Goal: Task Accomplishment & Management: Manage account settings

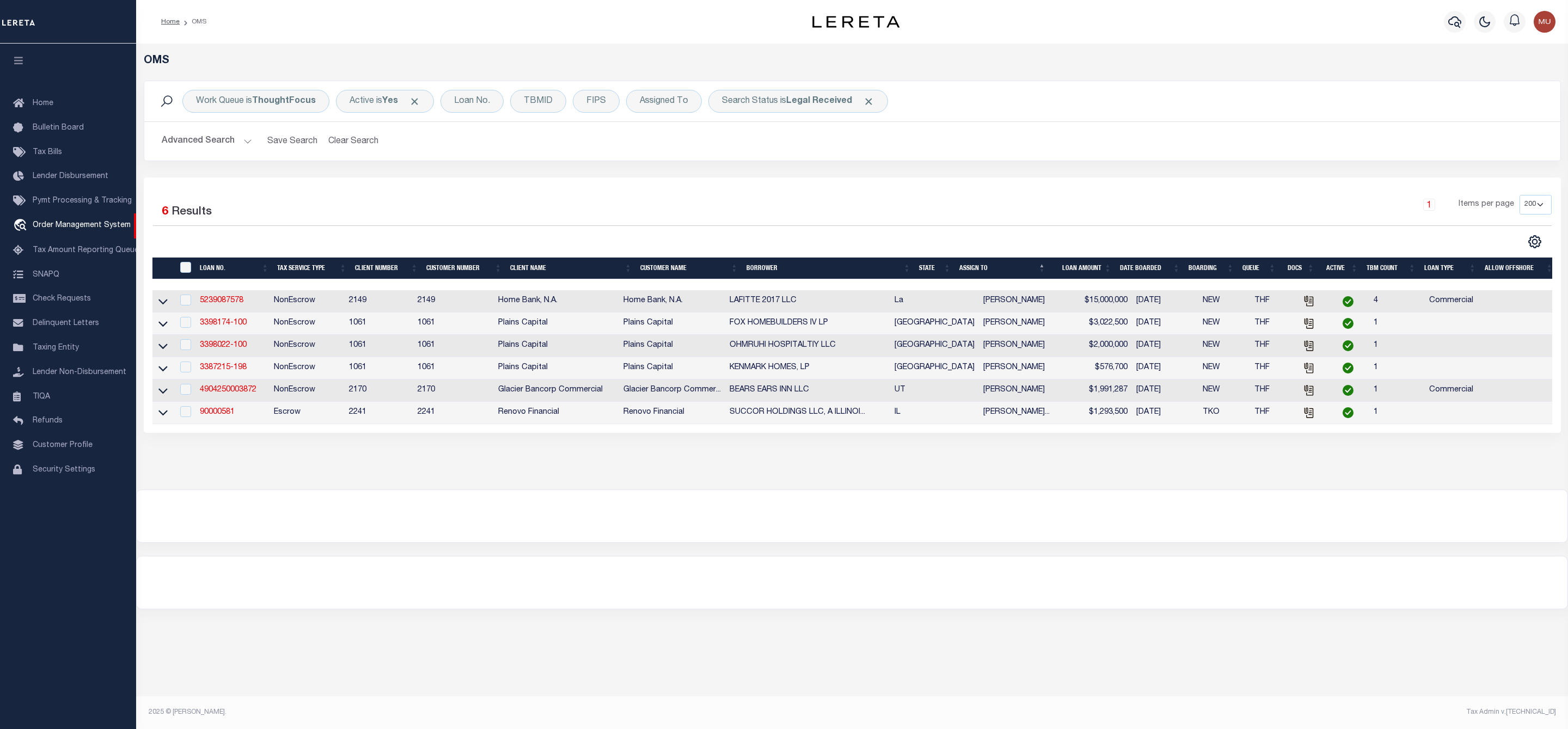
select select "200"
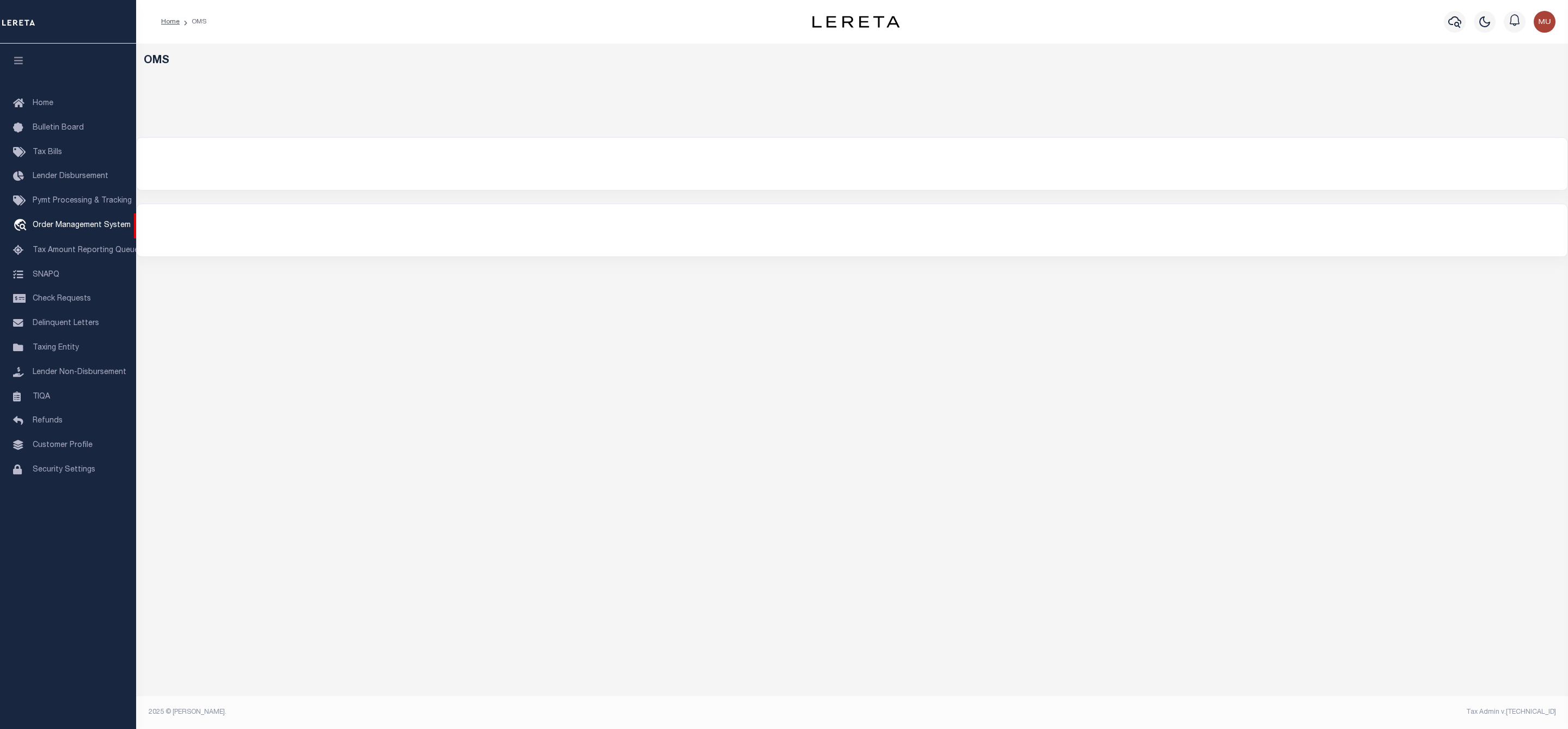
select select "200"
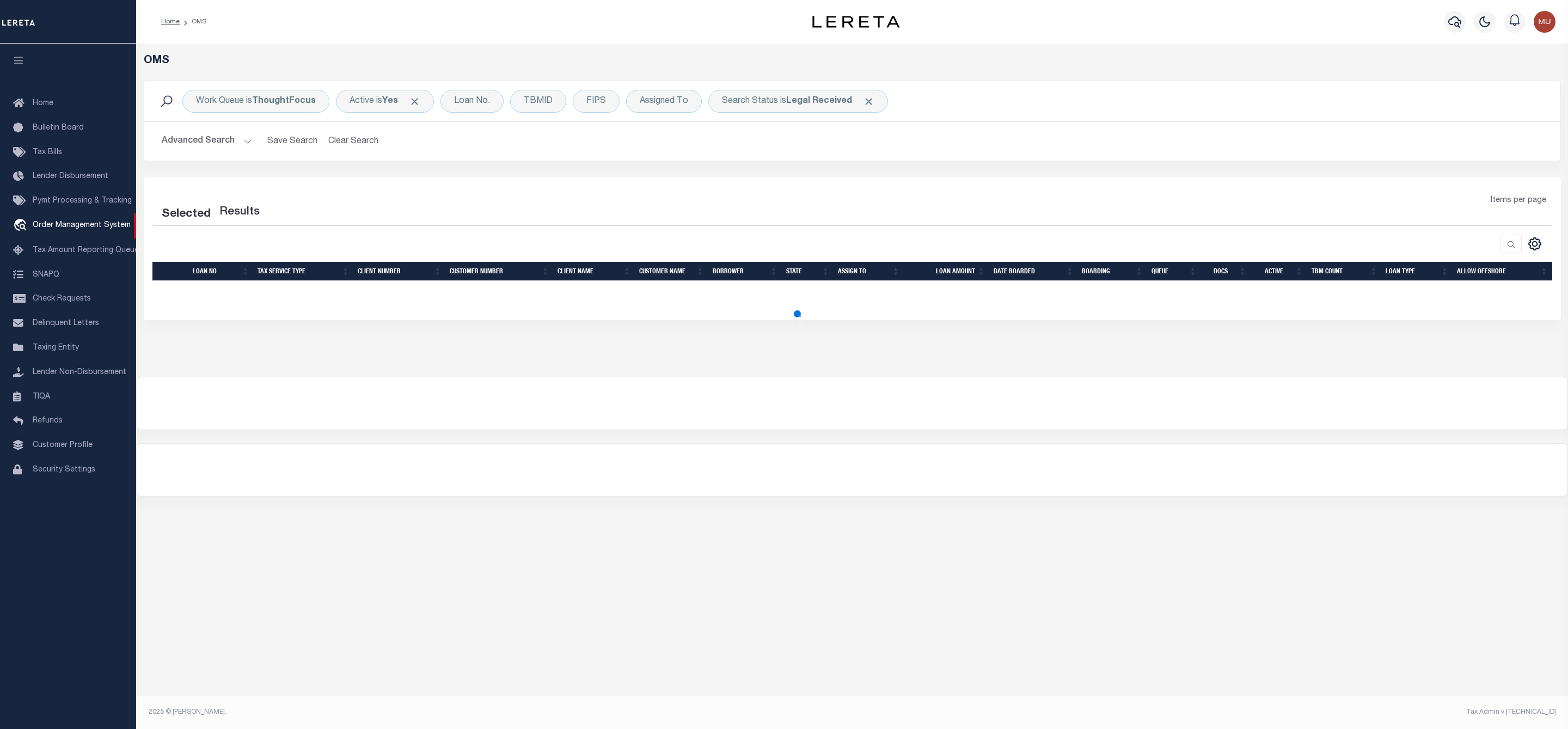
select select "200"
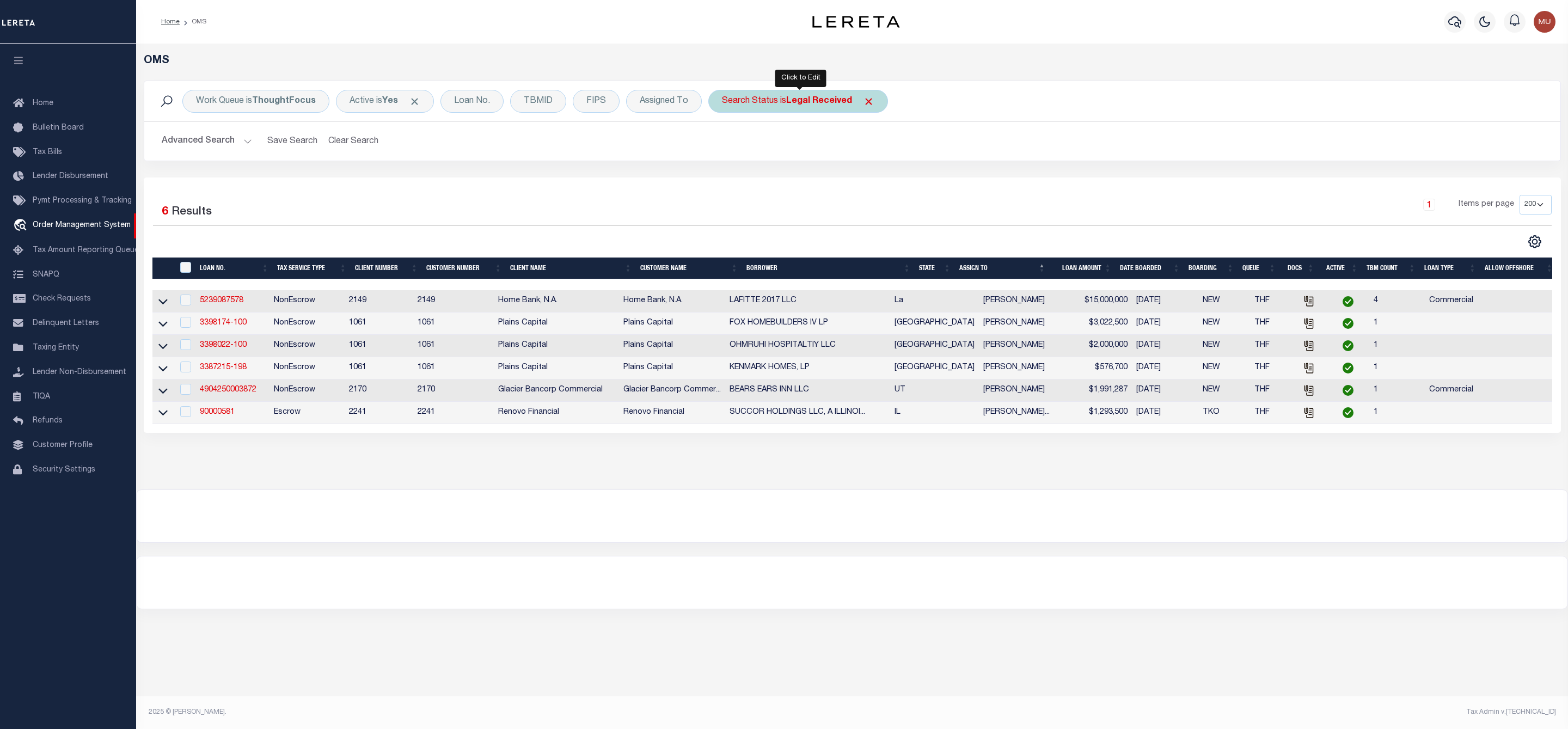
click at [787, 103] on div "Search Status is Legal Received" at bounding box center [798, 101] width 180 height 23
click at [786, 154] on select "Automated Search Bad Parcel Complete Duplicate Parcel High Dollar Reporting In …" at bounding box center [803, 154] width 160 height 20
select select "IP"
click at [725, 146] on select "Automated Search Bad Parcel Complete Duplicate Parcel High Dollar Reporting In …" at bounding box center [803, 154] width 160 height 20
click at [866, 178] on input "Apply" at bounding box center [866, 178] width 32 height 18
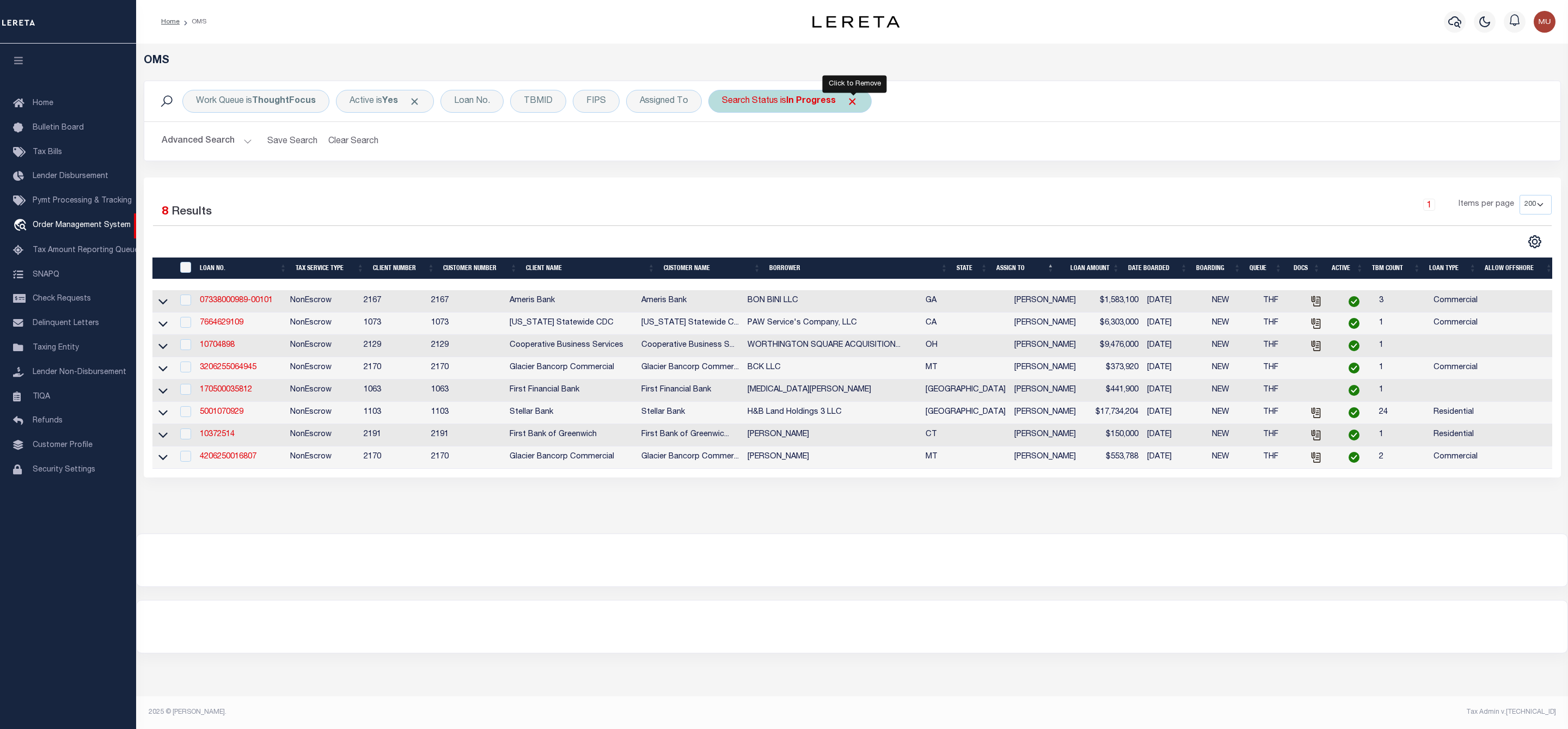
click at [854, 102] on span "Click to Remove" at bounding box center [852, 102] width 11 height 11
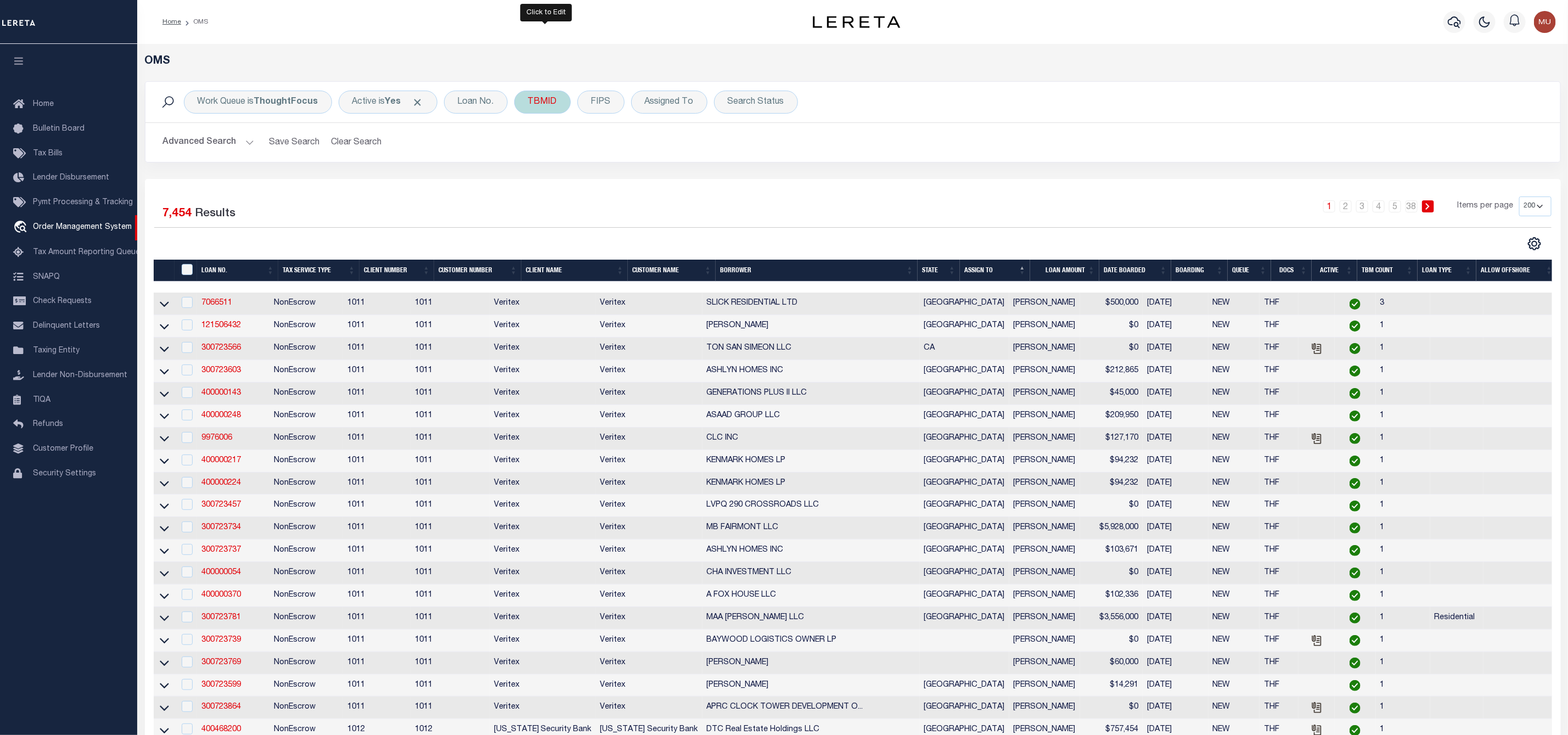
click at [539, 107] on div "TBMID" at bounding box center [542, 102] width 56 height 23
click at [563, 152] on input "number" at bounding box center [609, 151] width 161 height 21
type input "350589"
click at [685, 178] on input "Apply" at bounding box center [673, 175] width 32 height 18
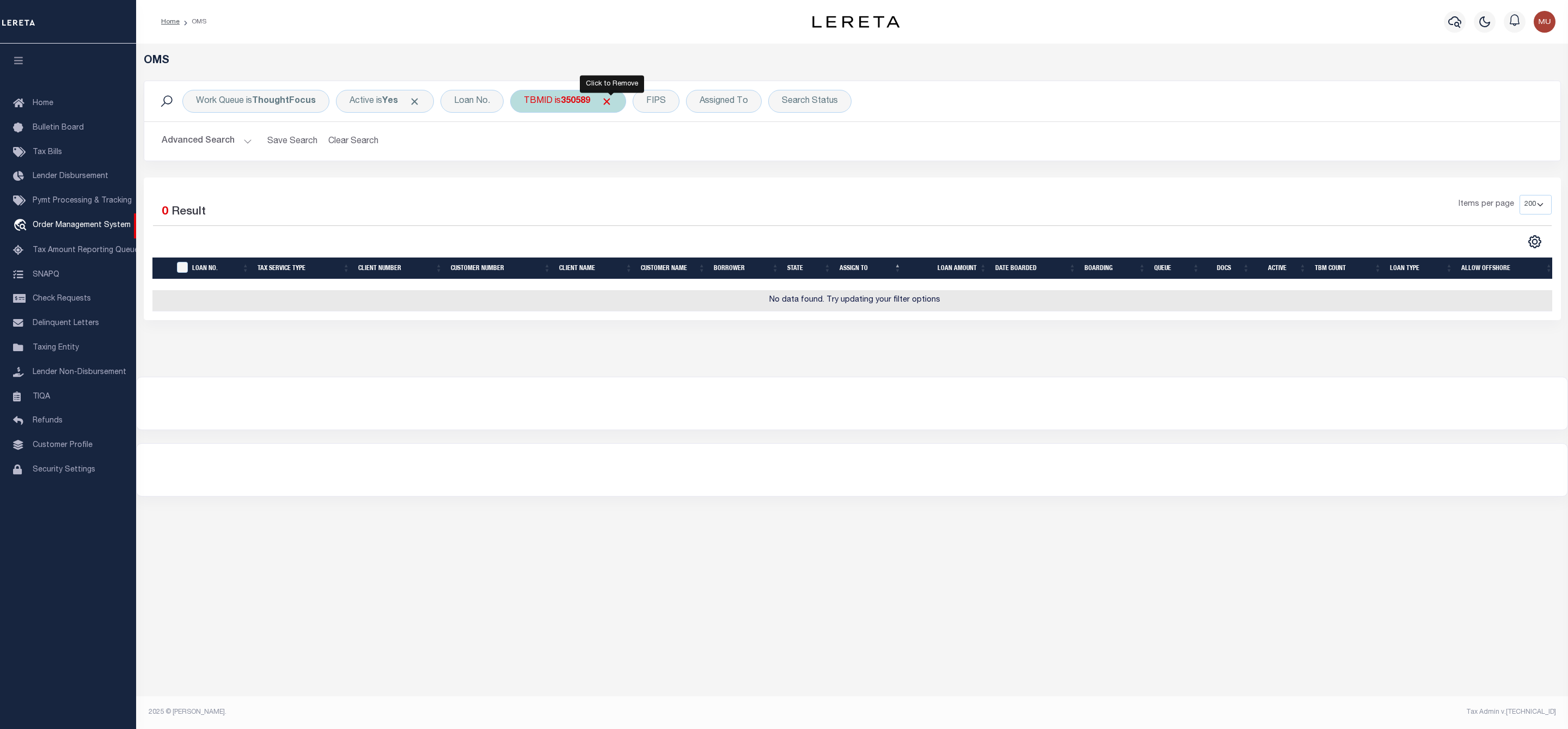
click at [611, 104] on span "Click to Remove" at bounding box center [607, 102] width 11 height 11
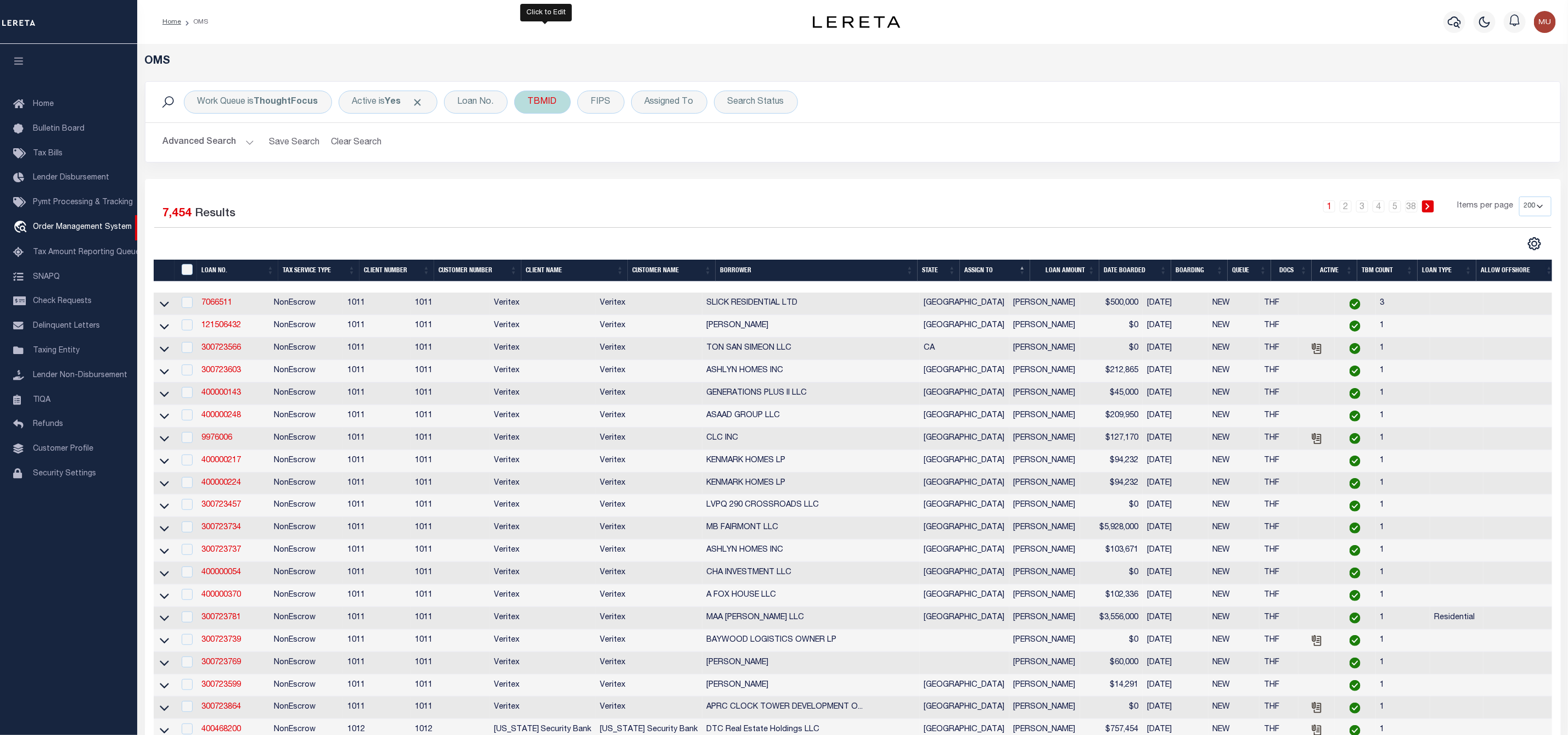
click at [543, 102] on div "TBMID" at bounding box center [542, 102] width 56 height 23
click at [547, 157] on input "number" at bounding box center [609, 151] width 161 height 21
type input "3500589"
click at [674, 173] on input "Apply" at bounding box center [673, 175] width 32 height 18
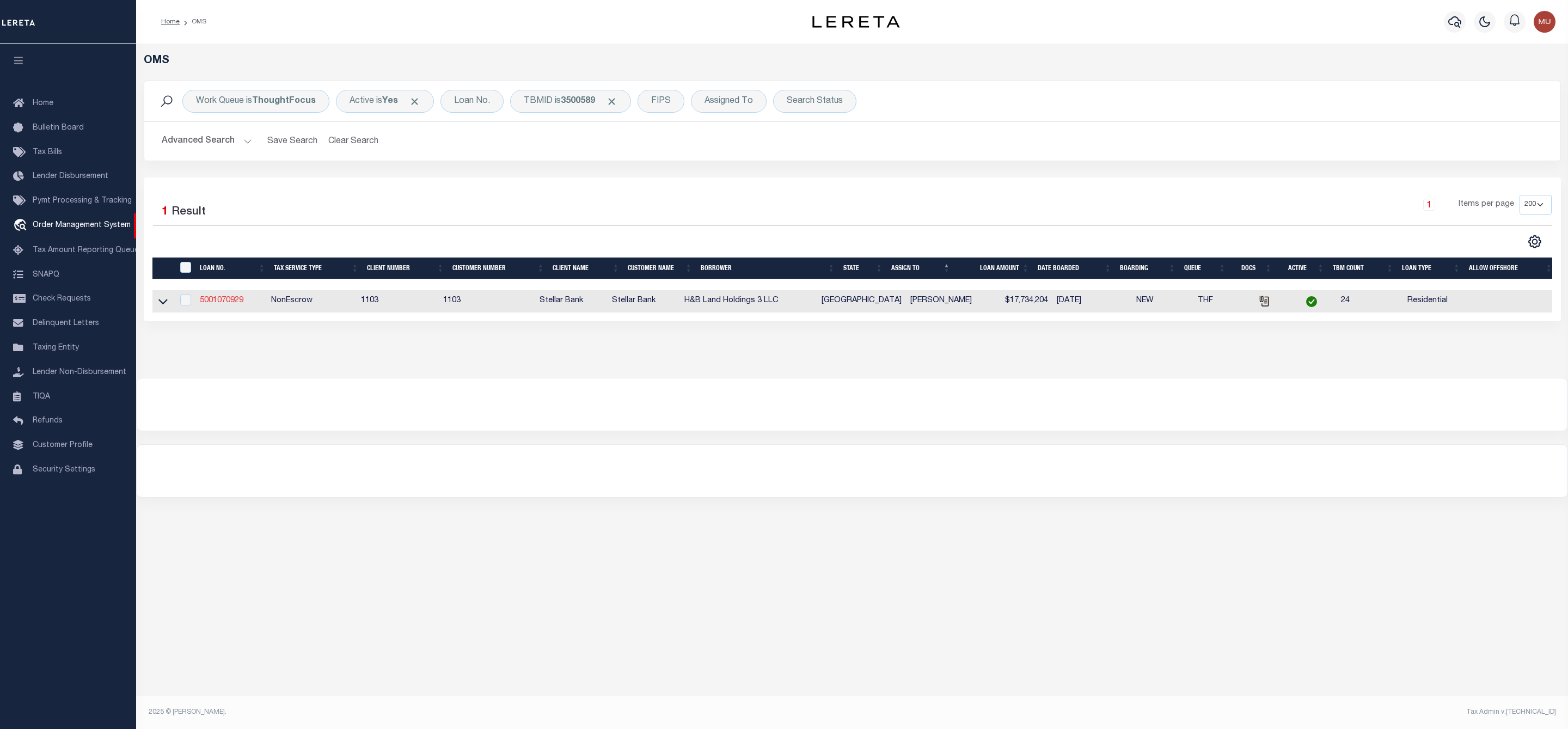
click at [226, 299] on link "5001070929" at bounding box center [221, 301] width 43 height 7
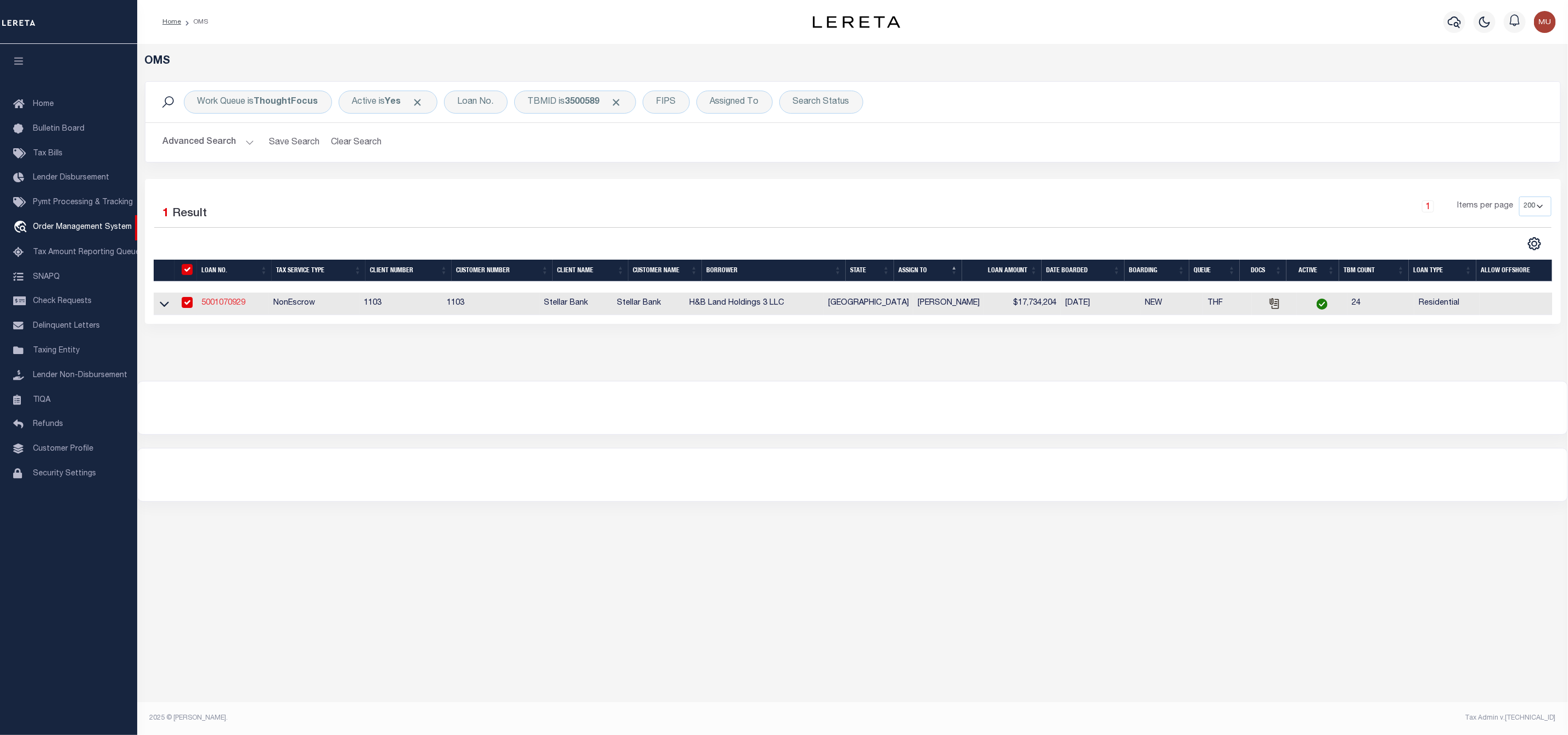
type input "5001070929"
type input "H&B Land Holdings 3 LLC"
select select
type input "[STREET_ADDRESS]"
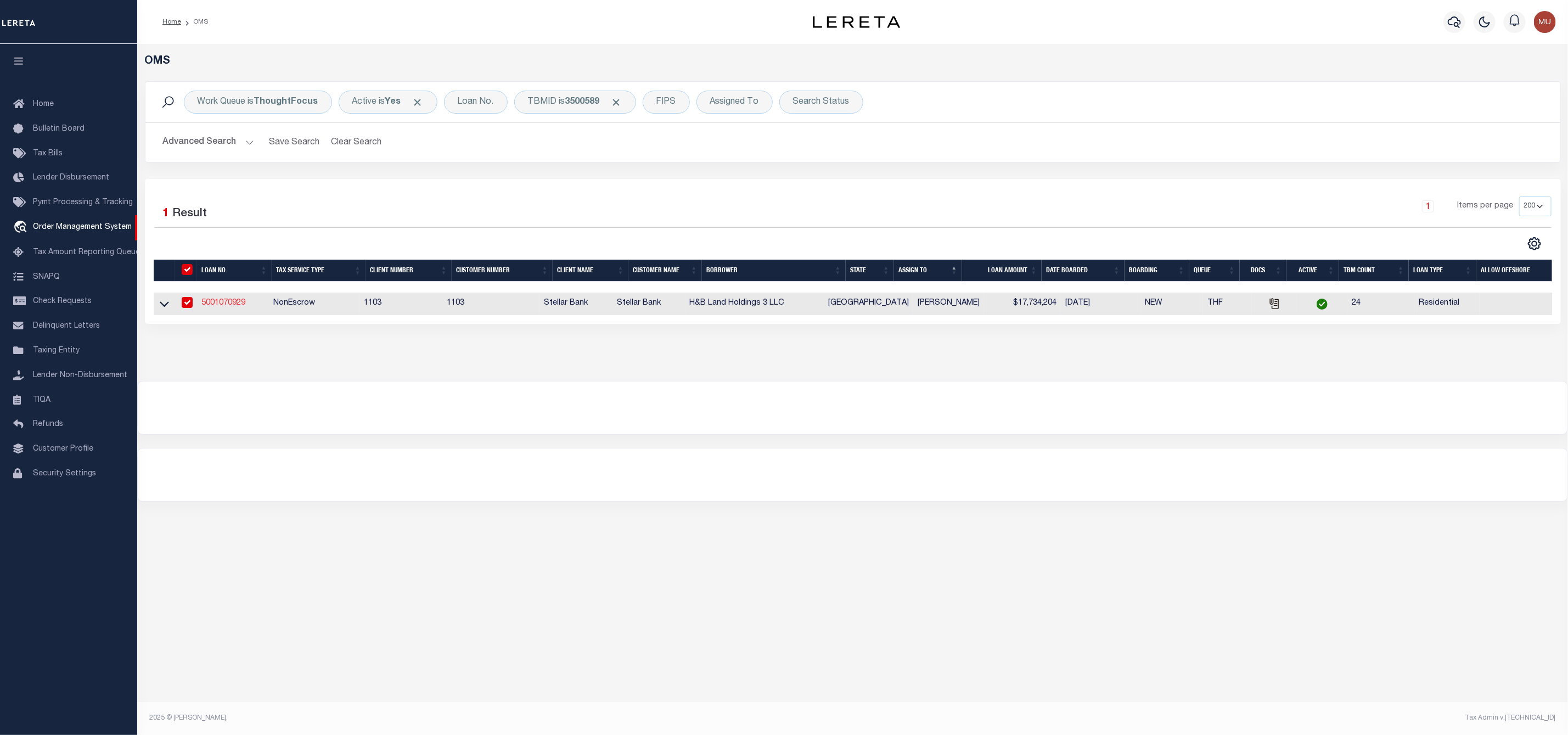
type input "[GEOGRAPHIC_DATA] TX 77041-2037"
type input "[DATE]"
select select "10"
select select "NonEscrow"
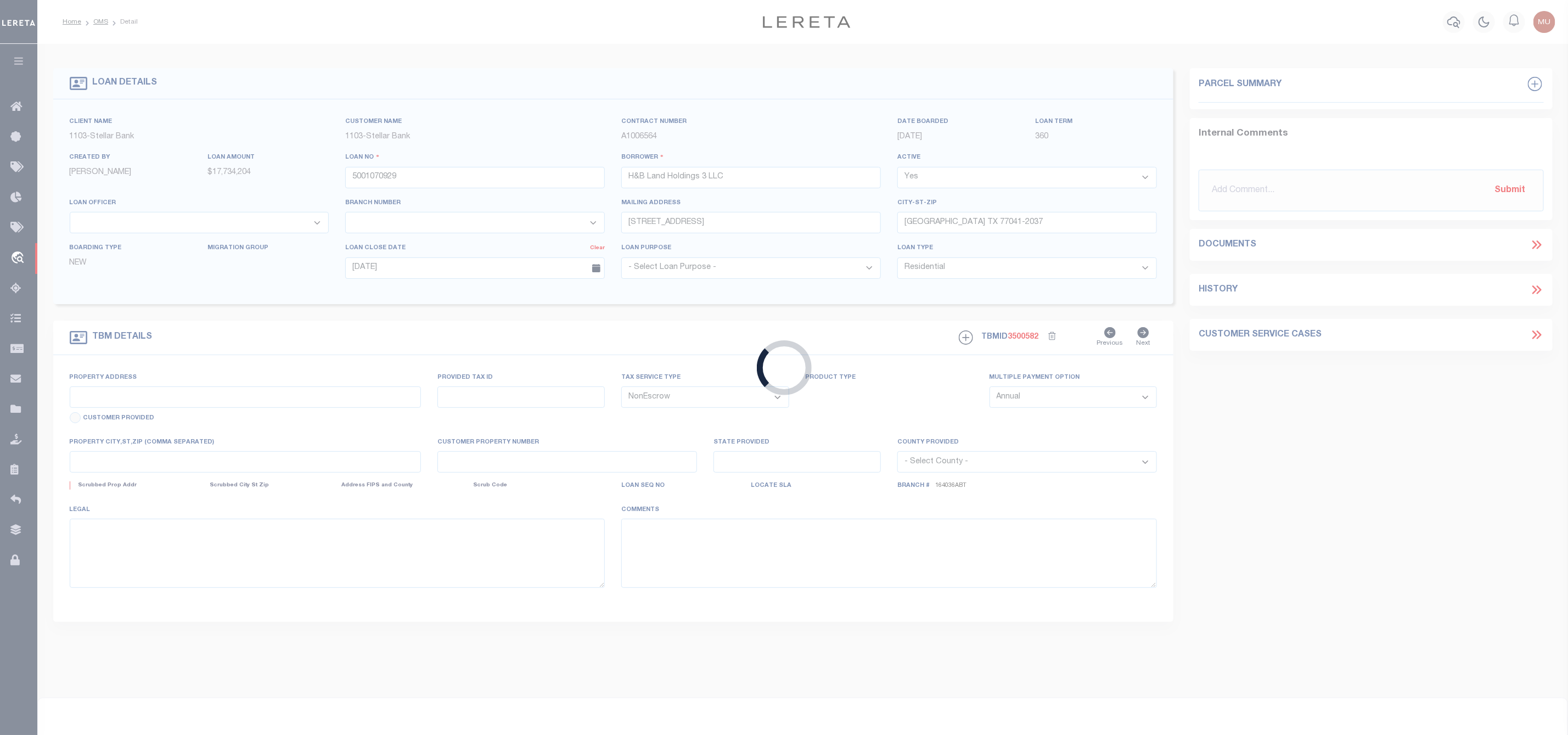
select select "11286"
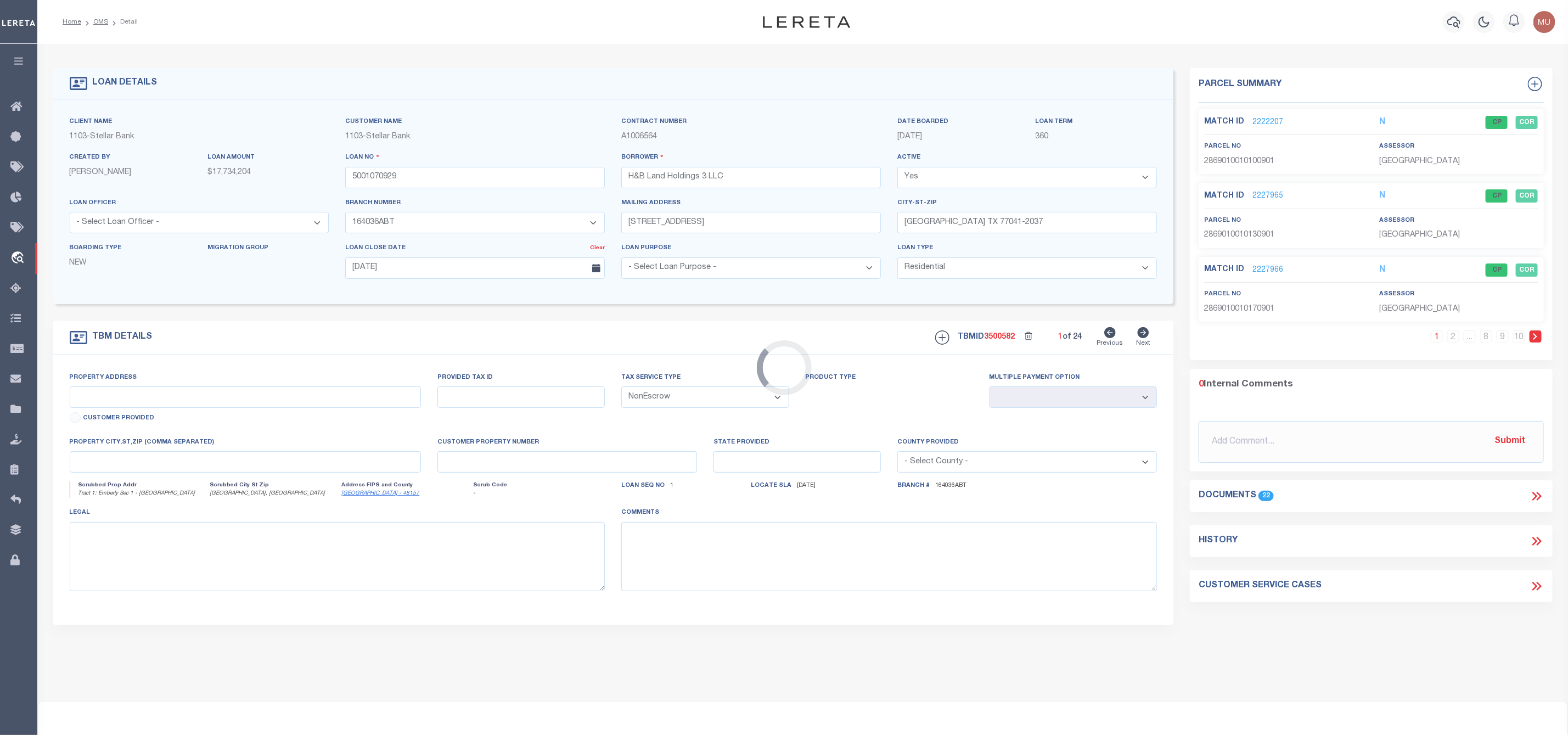
type input "[STREET_ADDRESS]"
select select
type input "[PERSON_NAME] TX 77417-0262"
type textarea "Emberly Sec 1 - [GEOGRAPHIC_DATA] Lots 5, 10, 13, 17, 27, 29, 31, 33, 35, 37, 3…"
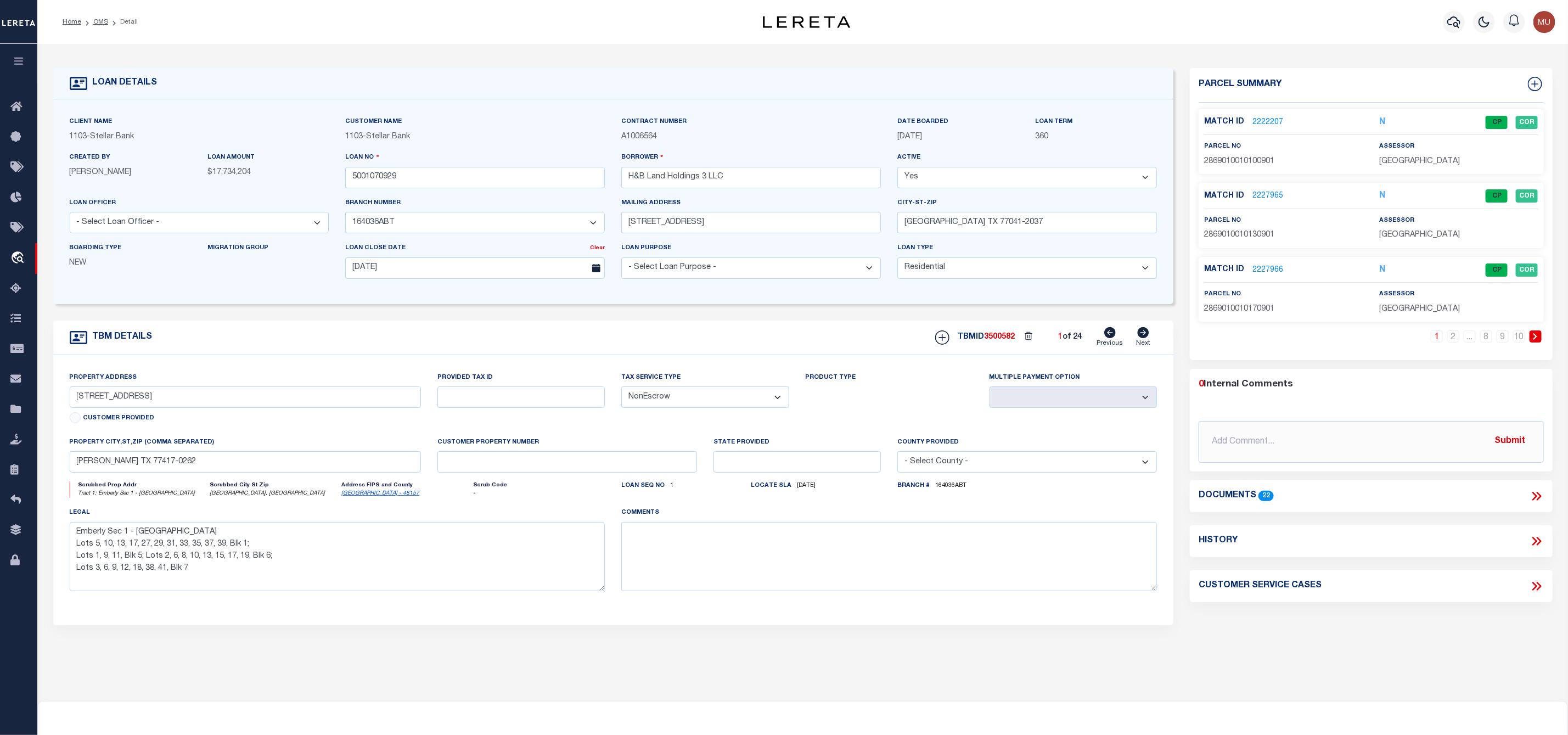
click at [1534, 340] on icon at bounding box center [1535, 336] width 5 height 7
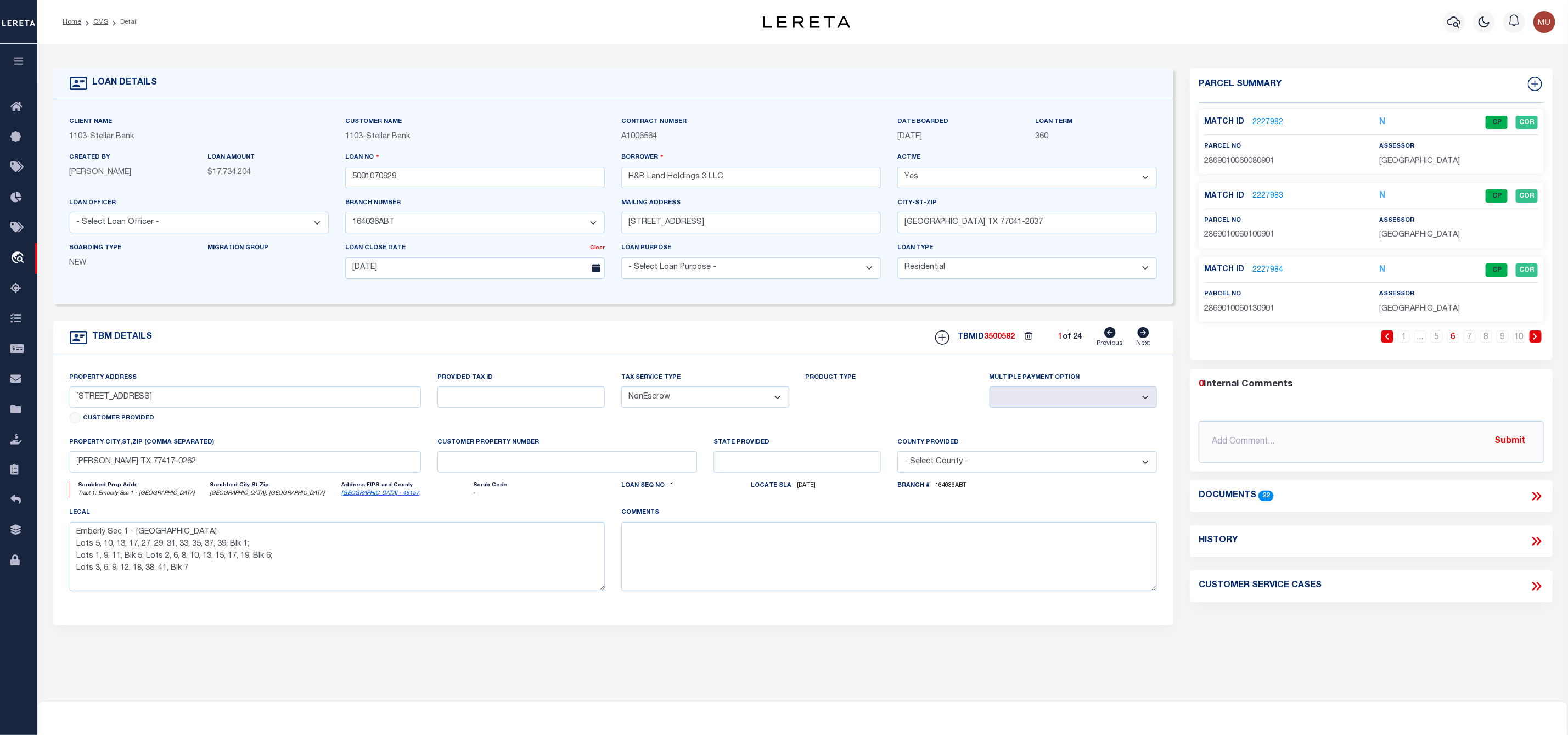
click at [1534, 340] on icon at bounding box center [1535, 336] width 5 height 7
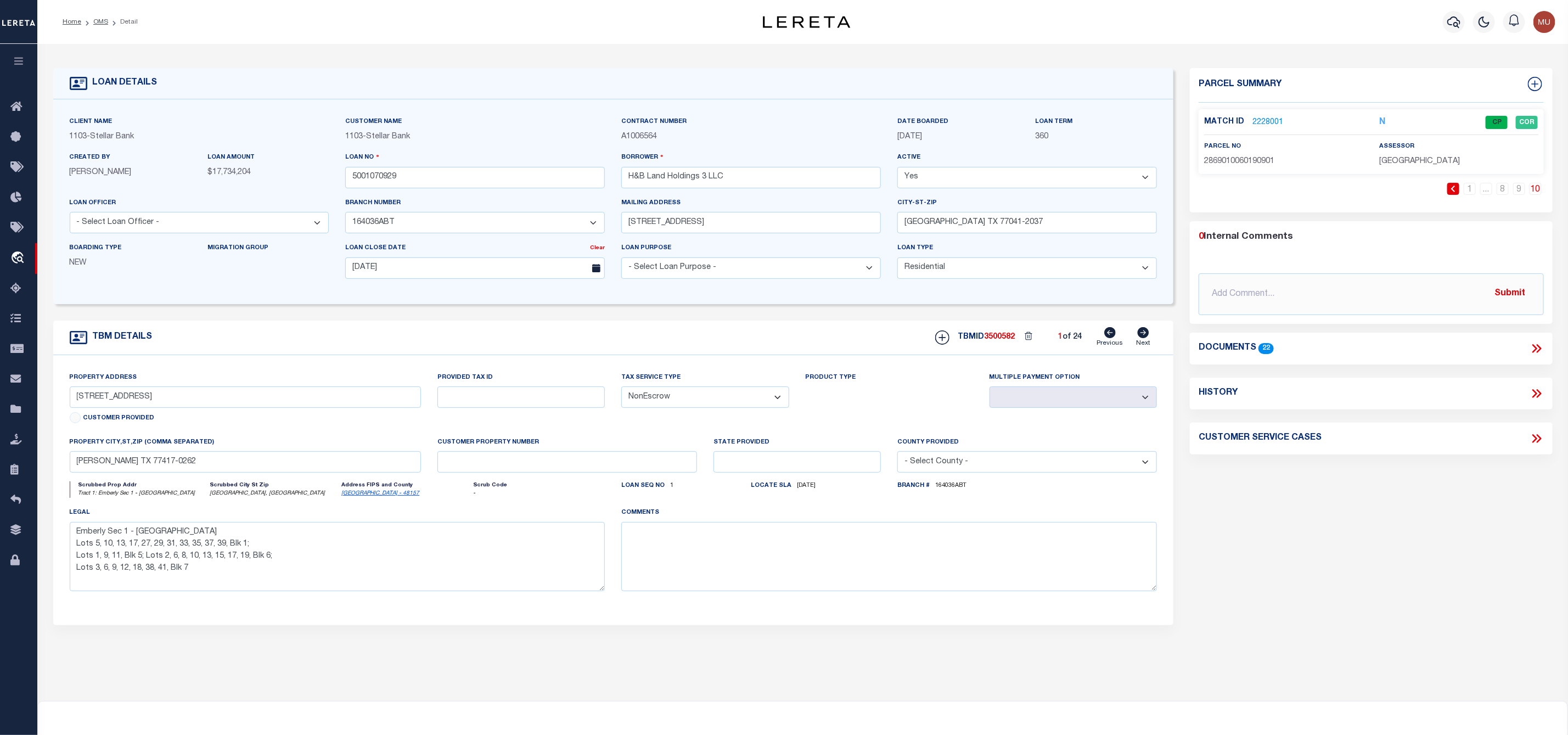
click at [1534, 341] on div "Documents 22" at bounding box center [1371, 348] width 363 height 32
click at [1467, 188] on link "1" at bounding box center [1469, 189] width 12 height 12
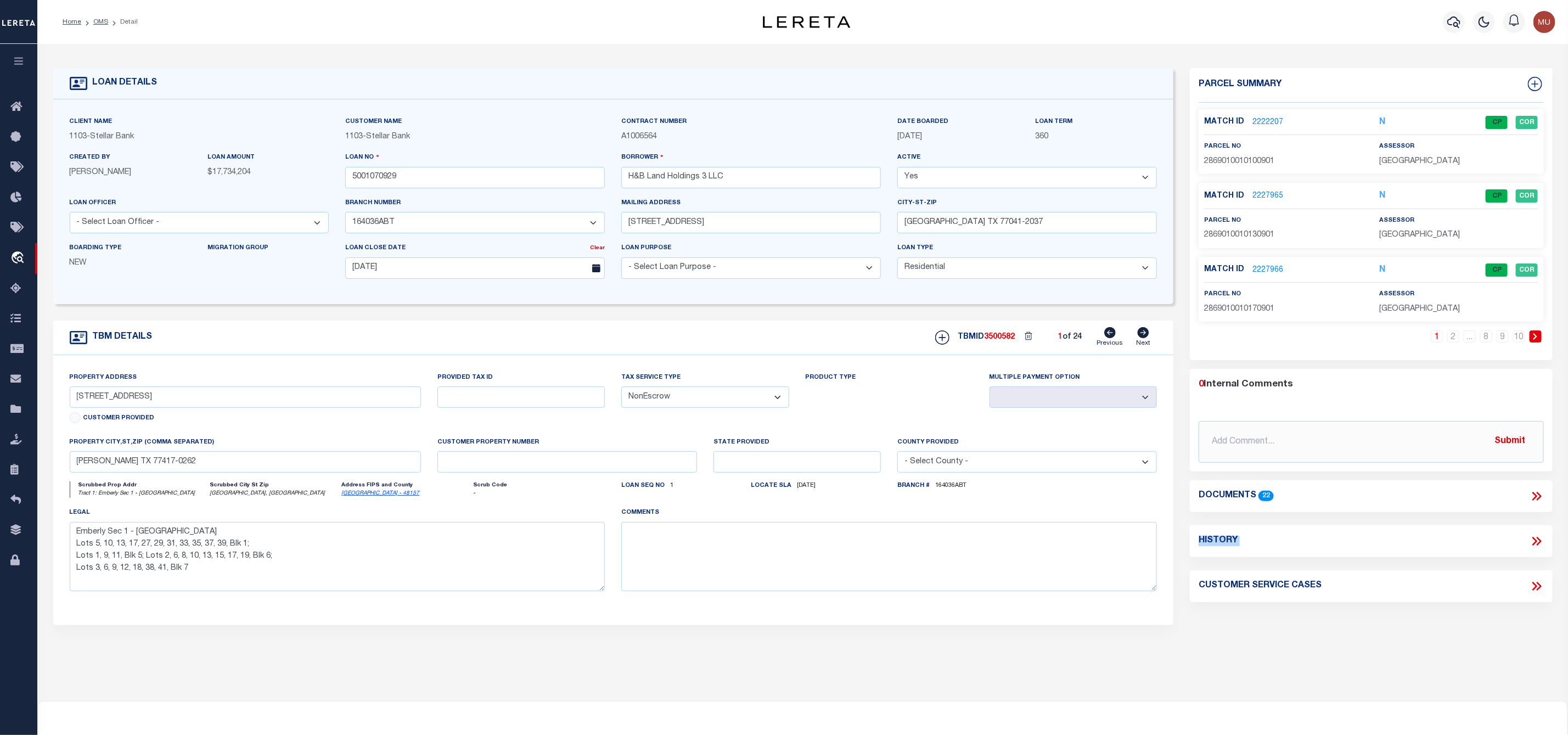
click at [1278, 124] on link "2222207" at bounding box center [1268, 122] width 31 height 11
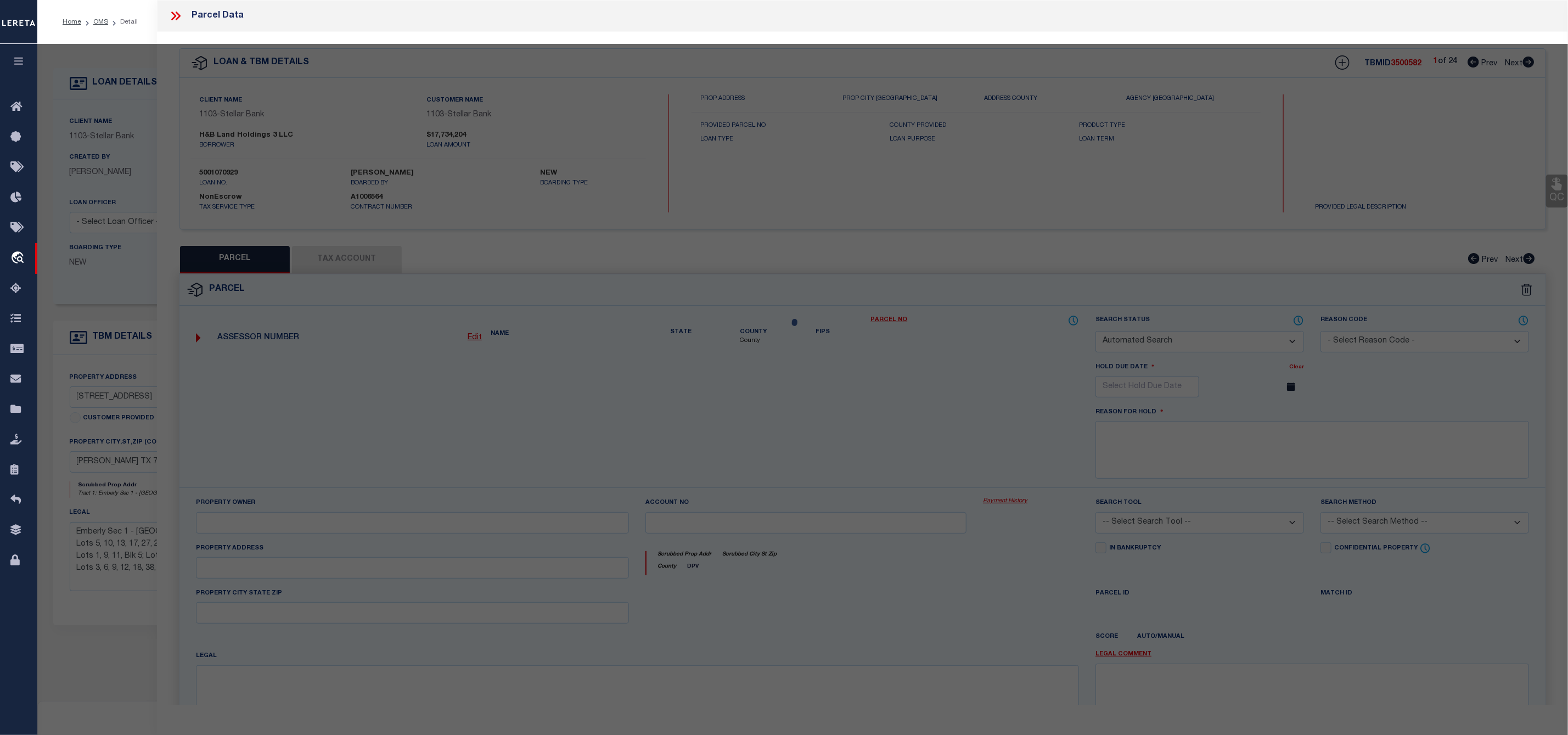
checkbox input "false"
select select "CP"
type input "H & B Land Holdings LLC"
select select "AGW"
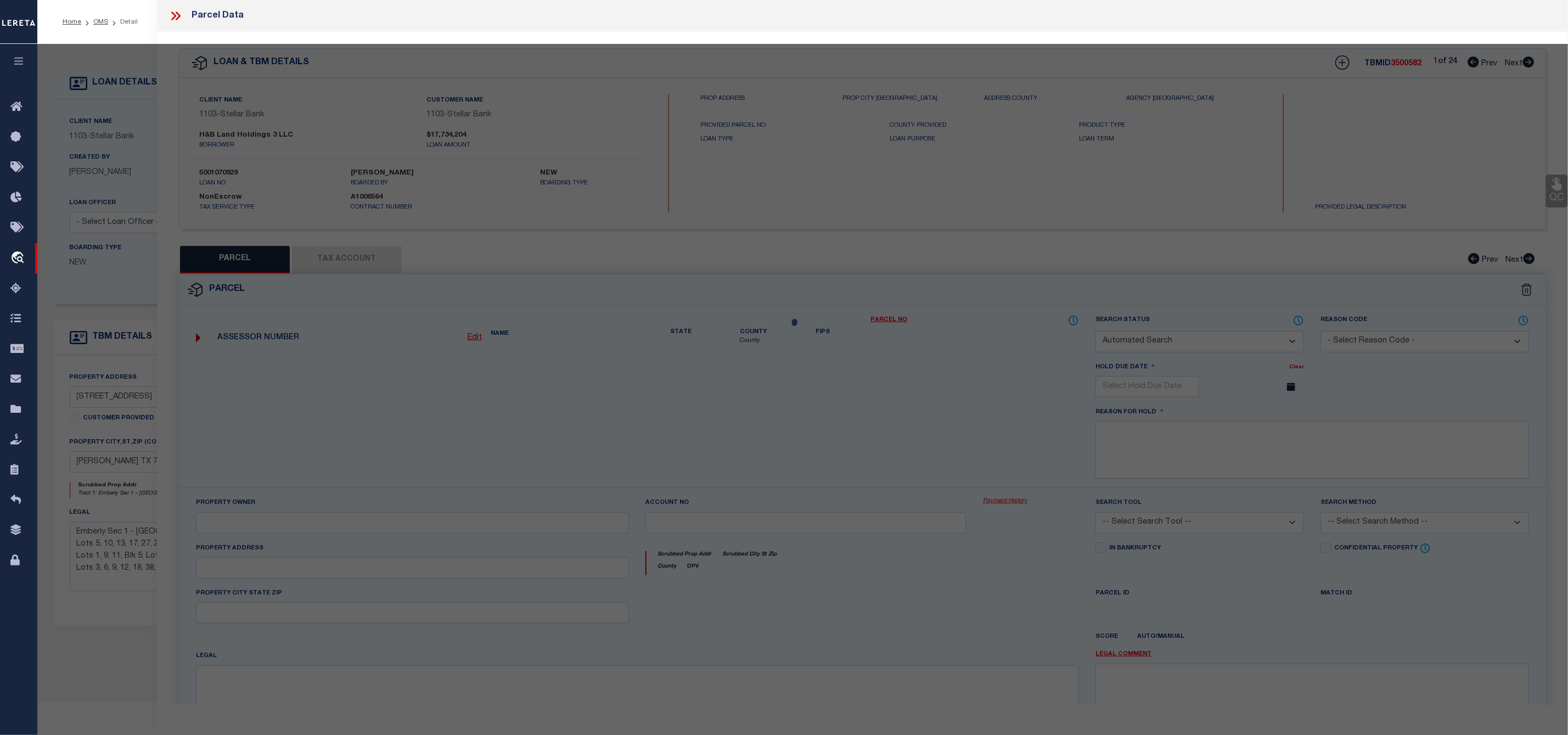
select select
type input "[STREET_ADDRESS],"
type input "[PERSON_NAME][GEOGRAPHIC_DATA]"
type textarea "Emberly Sec 1, BLOCK 1, Lot 10"
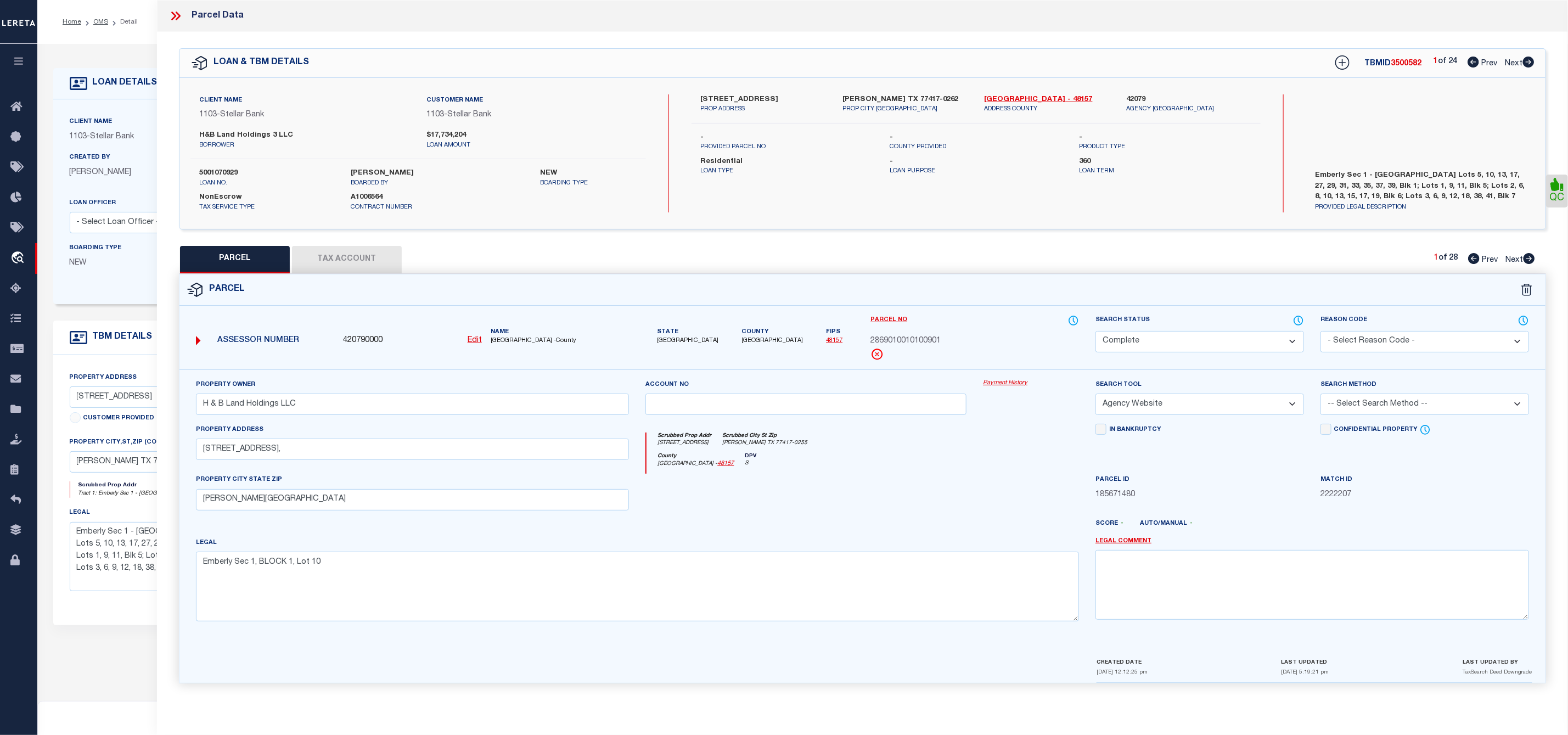
click at [1530, 61] on icon at bounding box center [1529, 62] width 11 height 11
select select "AS"
select select
checkbox input "false"
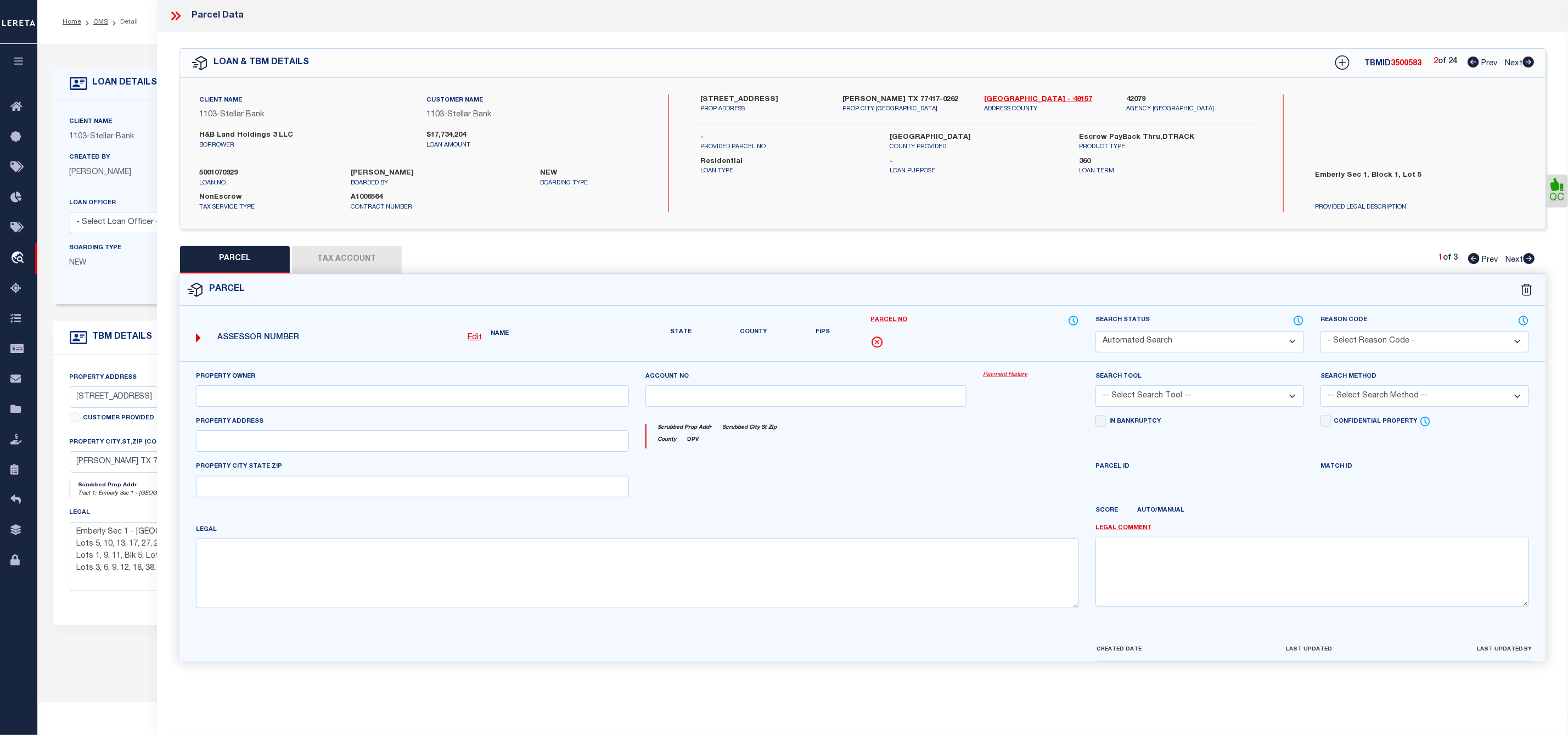
select select "CP"
type input "H & B LAND HOLDINGS LLC"
select select "AGW"
select select "LEG"
type input "[STREET_ADDRESS]"
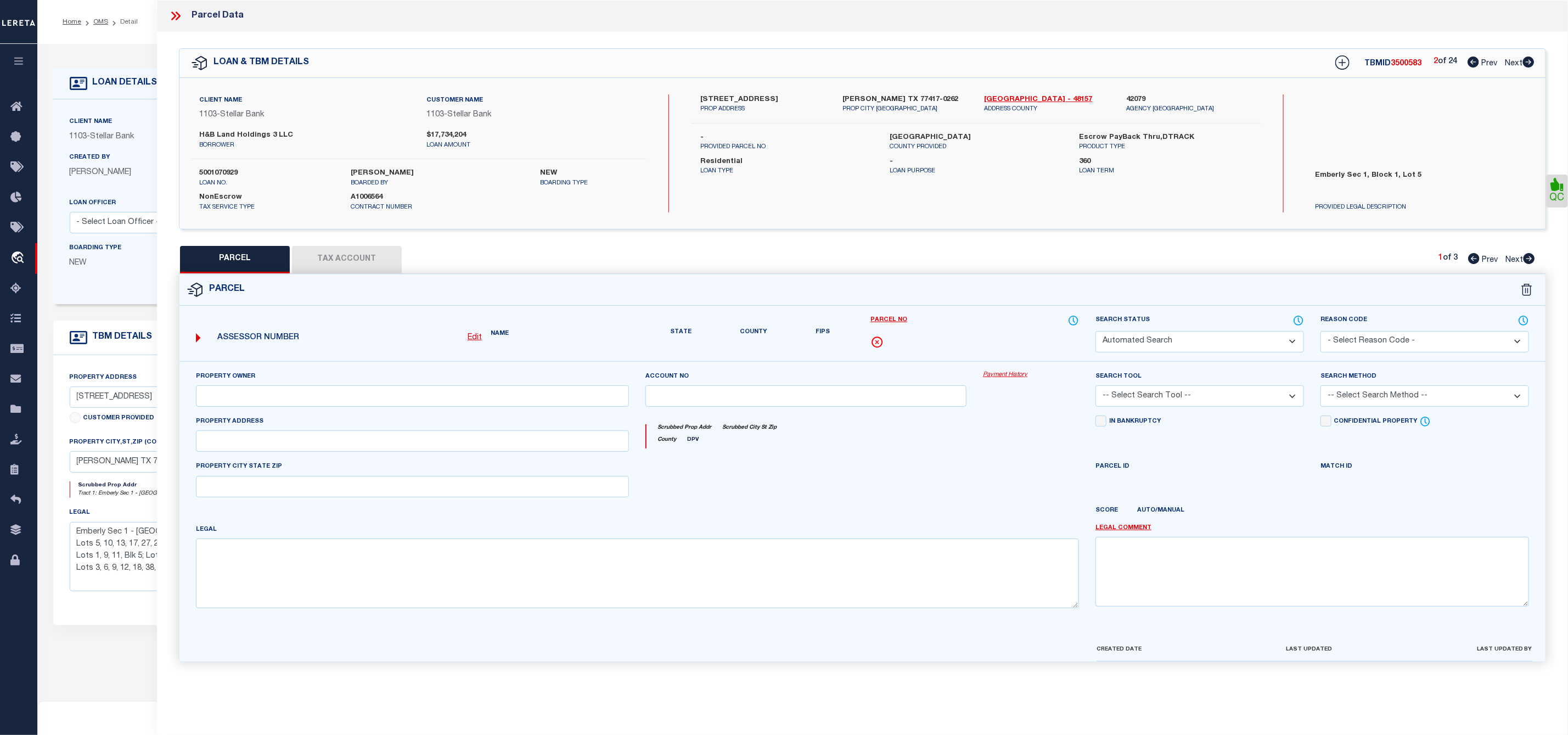
type input "[PERSON_NAME][GEOGRAPHIC_DATA]"
type textarea "EMBERLY SEC 1, BLOCK 1, LOT 5"
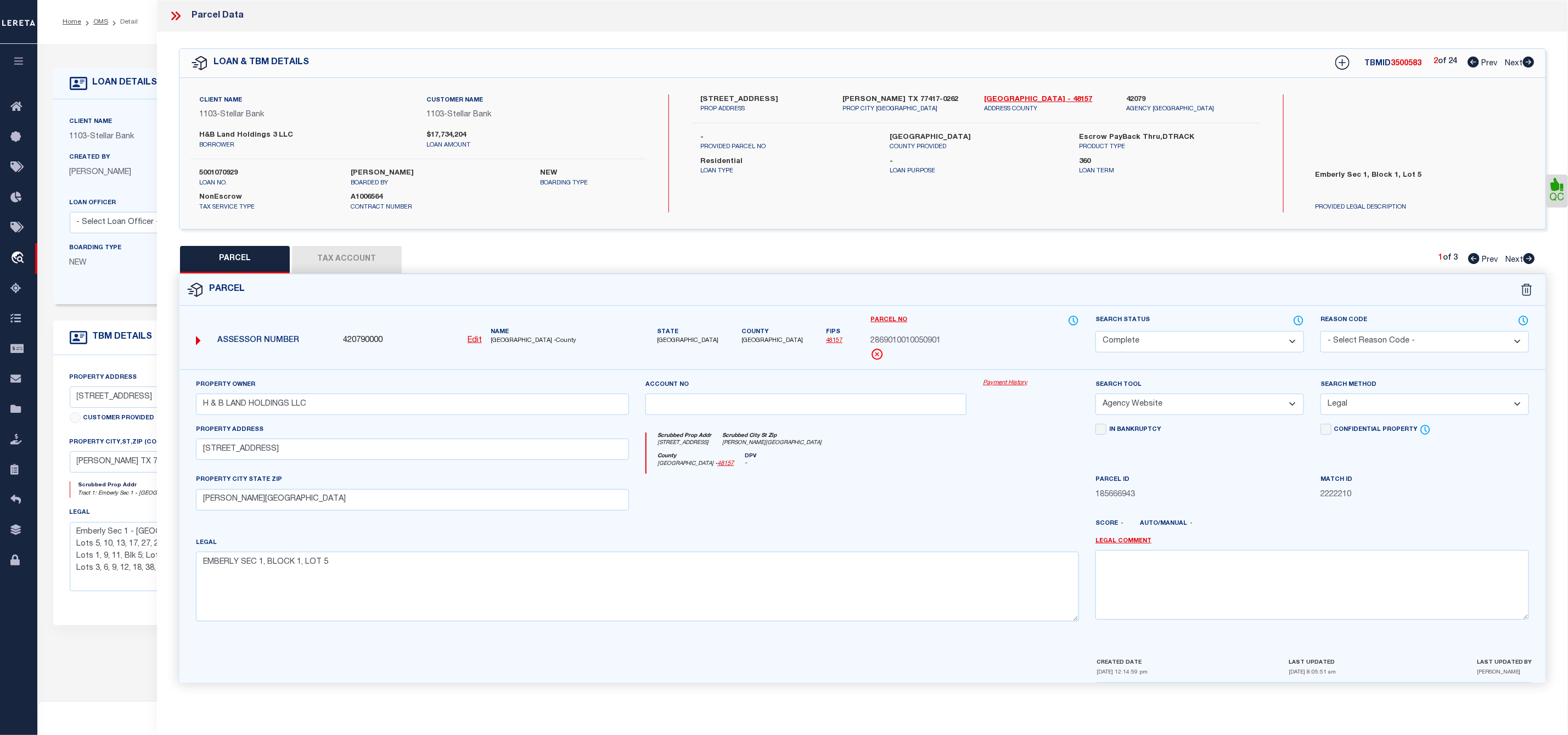
click at [1530, 61] on icon at bounding box center [1529, 62] width 11 height 11
select select "AS"
select select
checkbox input "false"
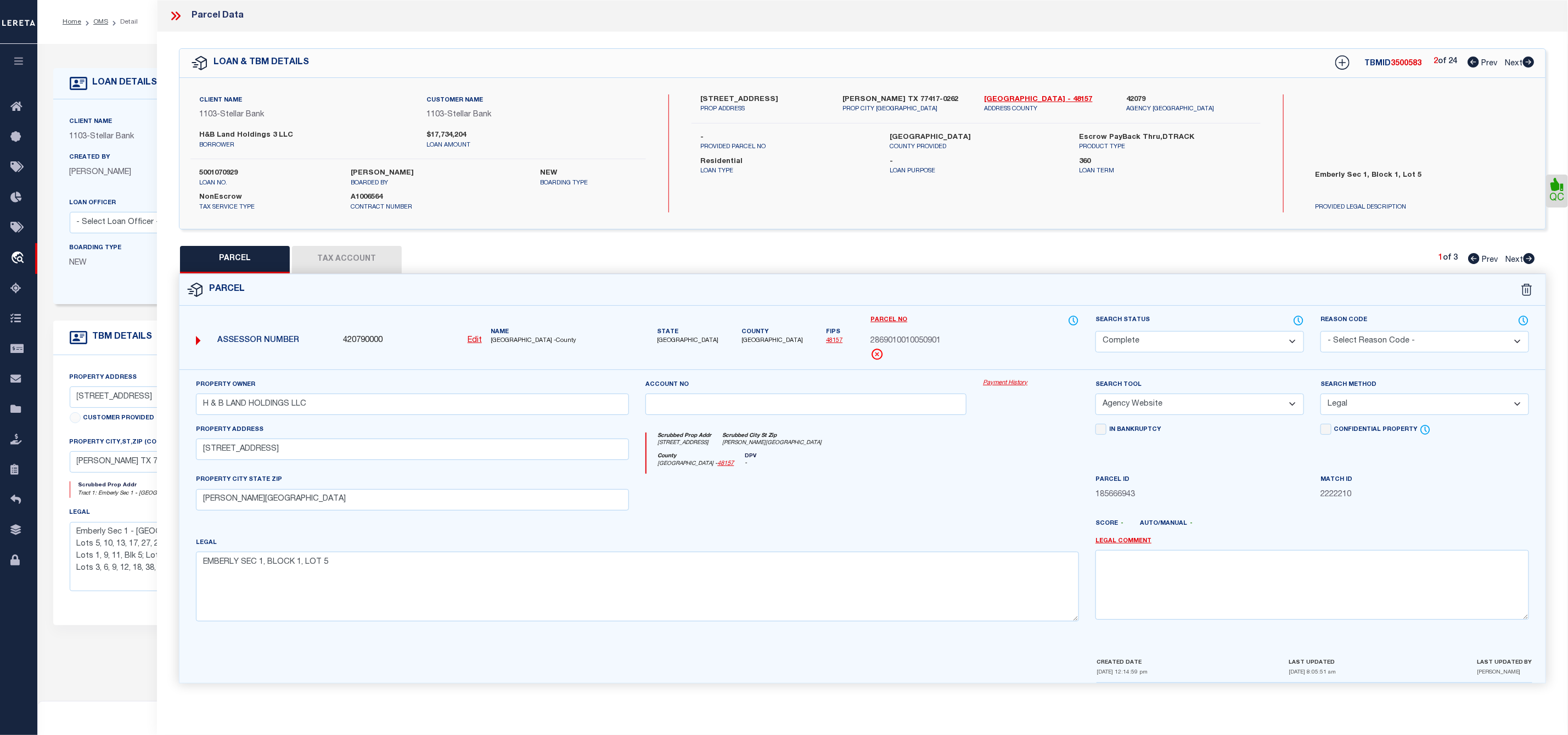
checkbox input "false"
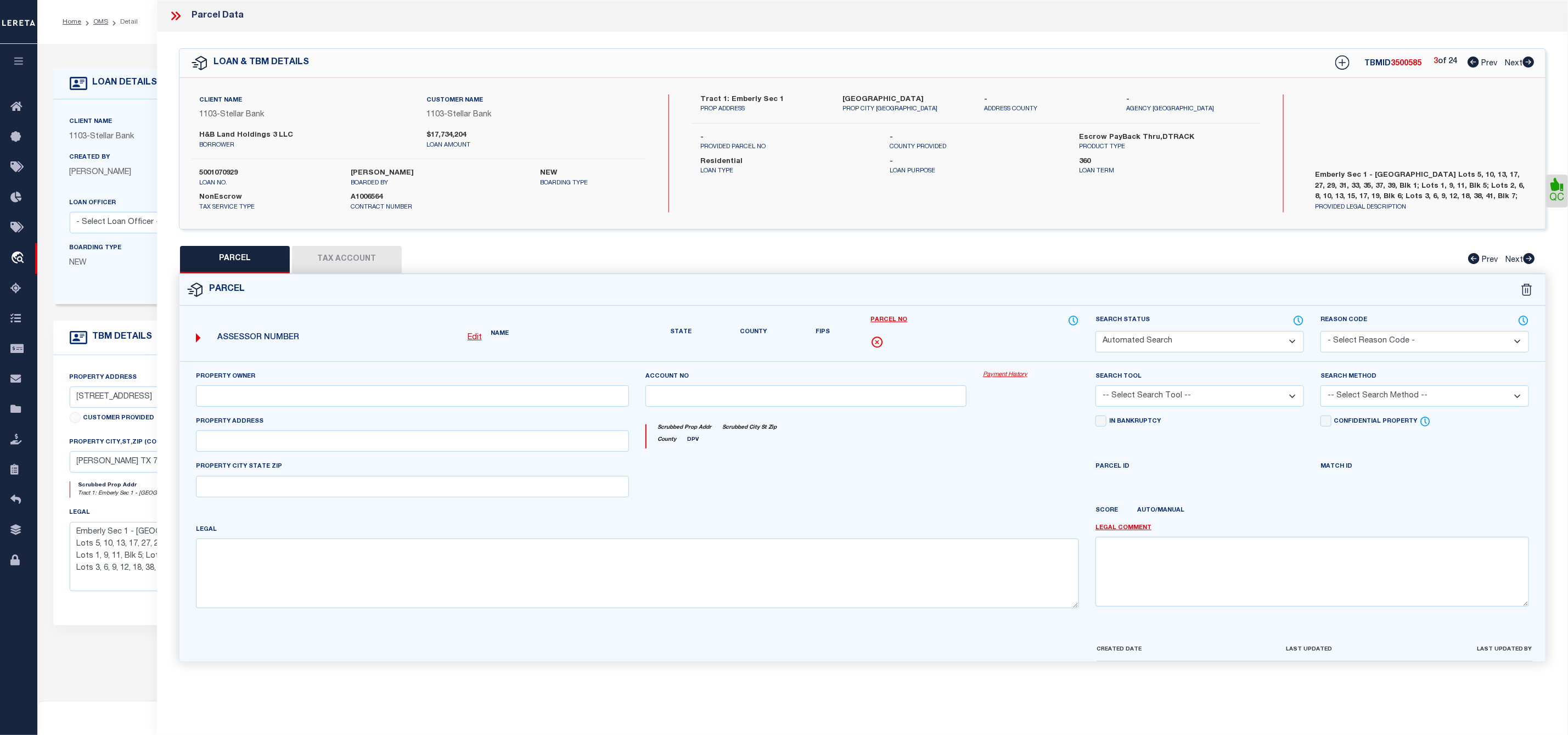
select select "DP"
checkbox input "false"
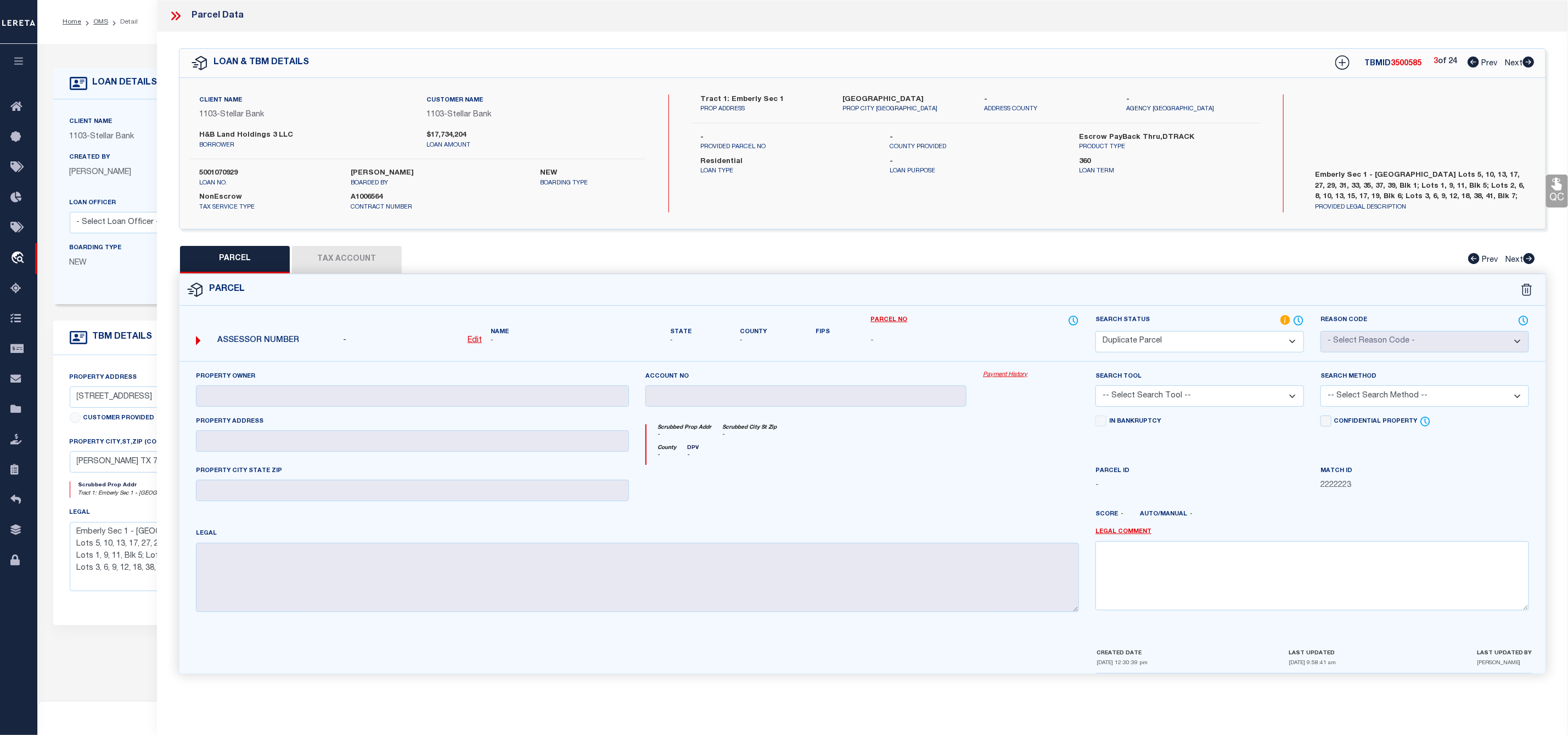
click at [1530, 61] on icon at bounding box center [1529, 62] width 11 height 11
select select "AS"
checkbox input "false"
select select "CP"
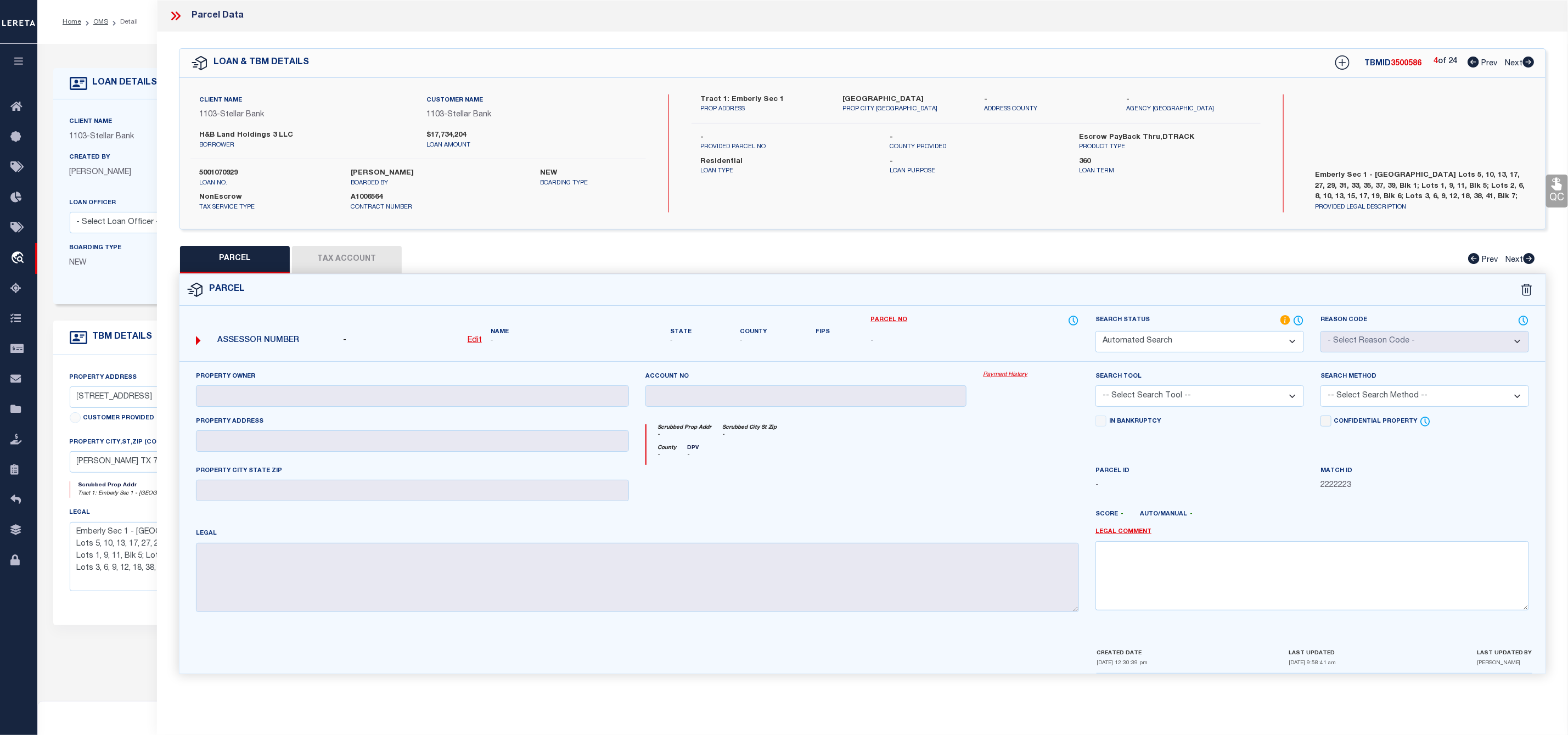
type input "H&B LAND HOLDINGS LLC"
select select "AGW"
select select
type input "2915 WINDBOUND DR"
type input "[US_STATE][GEOGRAPHIC_DATA]"
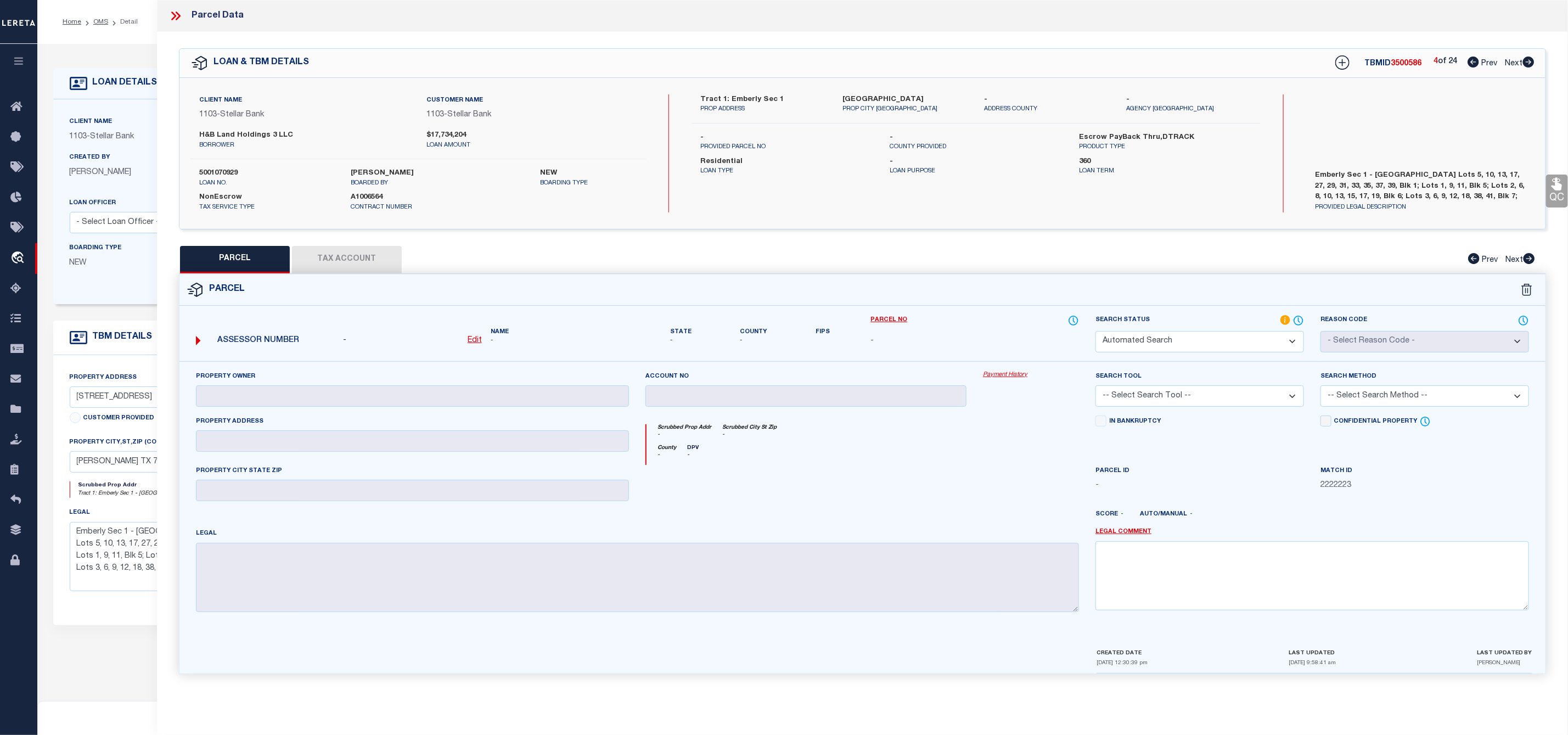
type textarea "LOT 1 BLK 1 LAGO MAR POD 8 SEC 8 (2023) ABST 11"
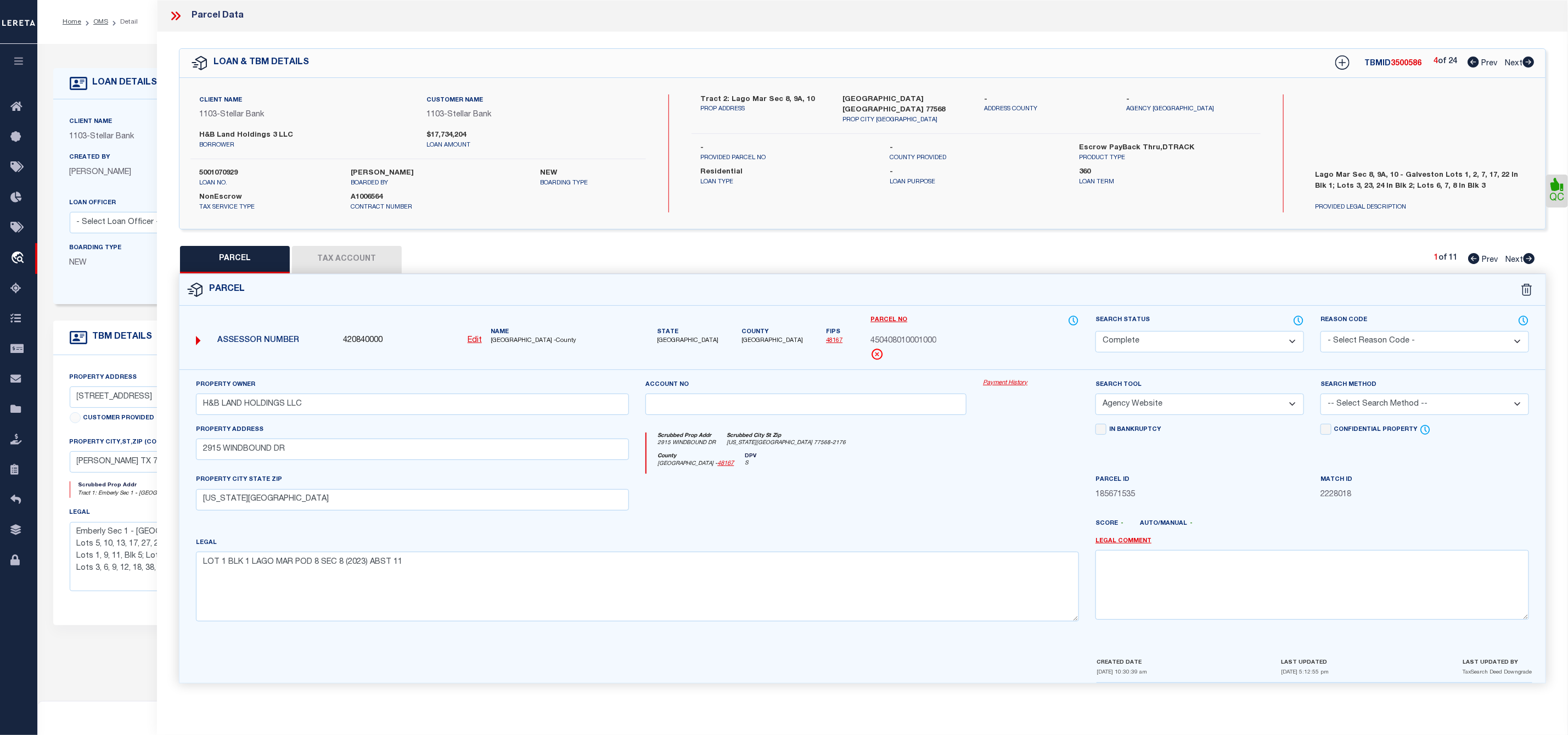
click at [1530, 61] on icon at bounding box center [1529, 62] width 11 height 11
select select "AS"
select select
checkbox input "false"
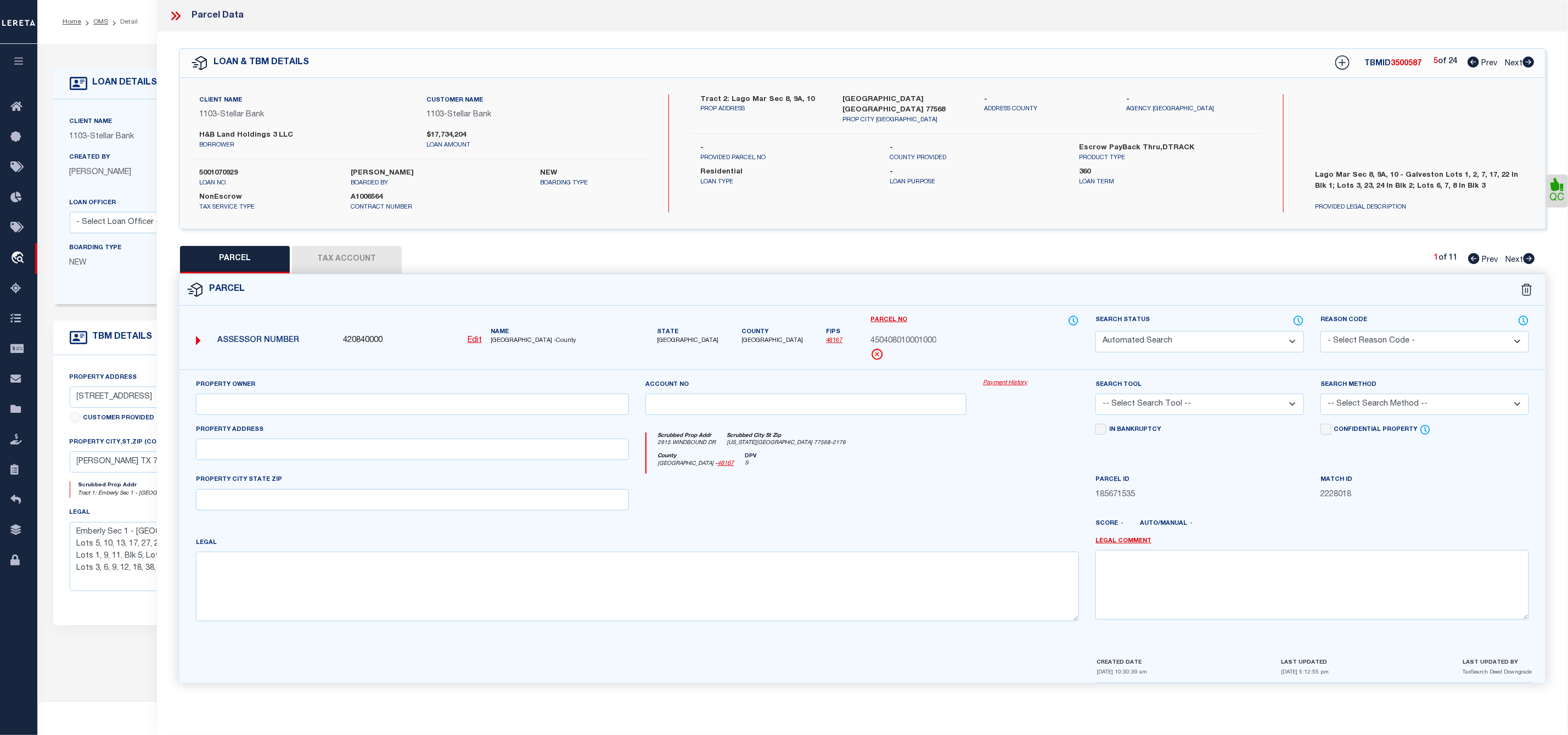
select select "IP"
type input "HSB CONSTRUCTION SERVICES LLC"
select select "AGW"
select select
type input "[STREET_ADDRESS]"
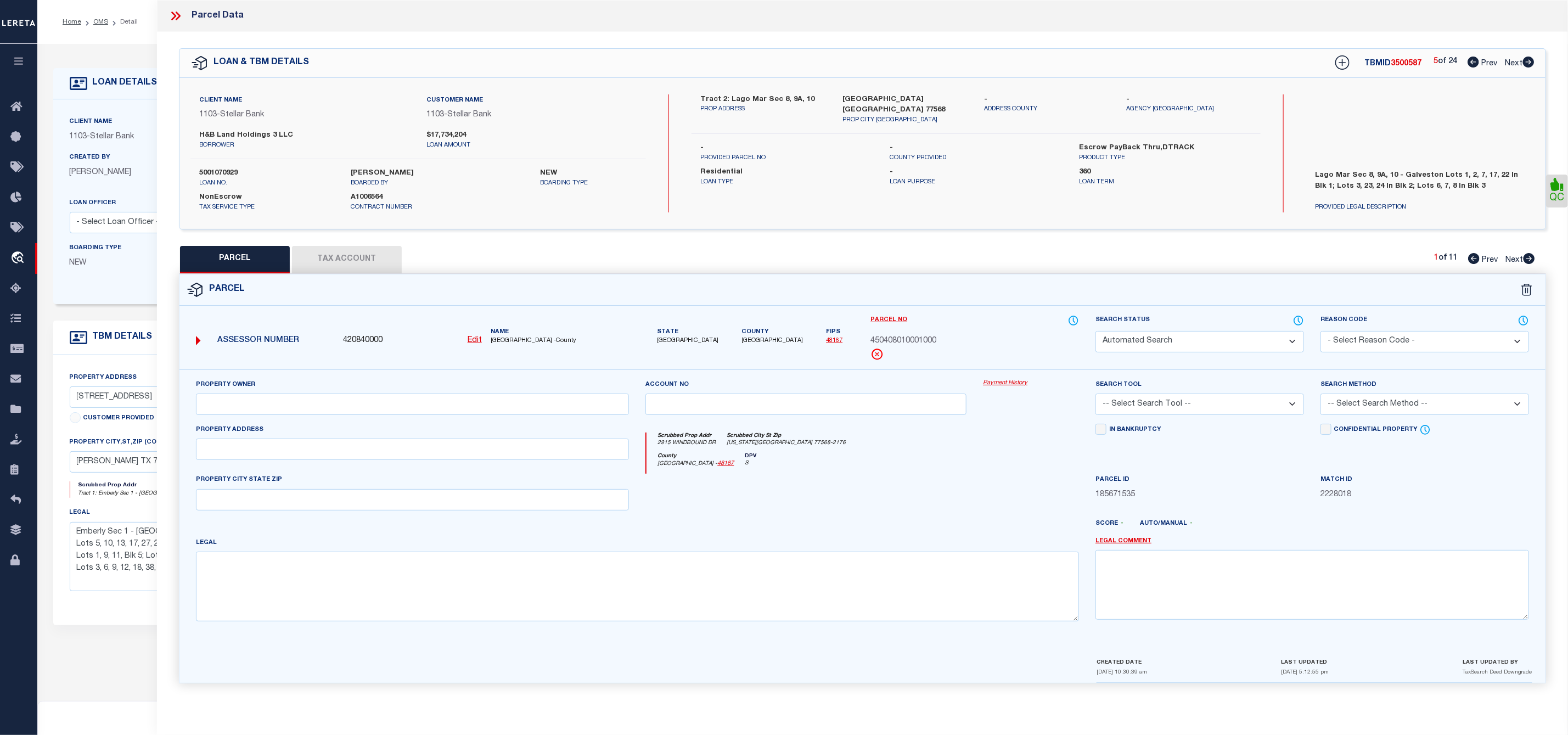
type input "[US_STATE][GEOGRAPHIC_DATA]"
type textarea "LOT 23 BLK 1 LAGO MAR POD 8 SEC 8 (2023) ABST 11"
click at [1530, 61] on icon at bounding box center [1529, 62] width 11 height 11
select select "AS"
select select
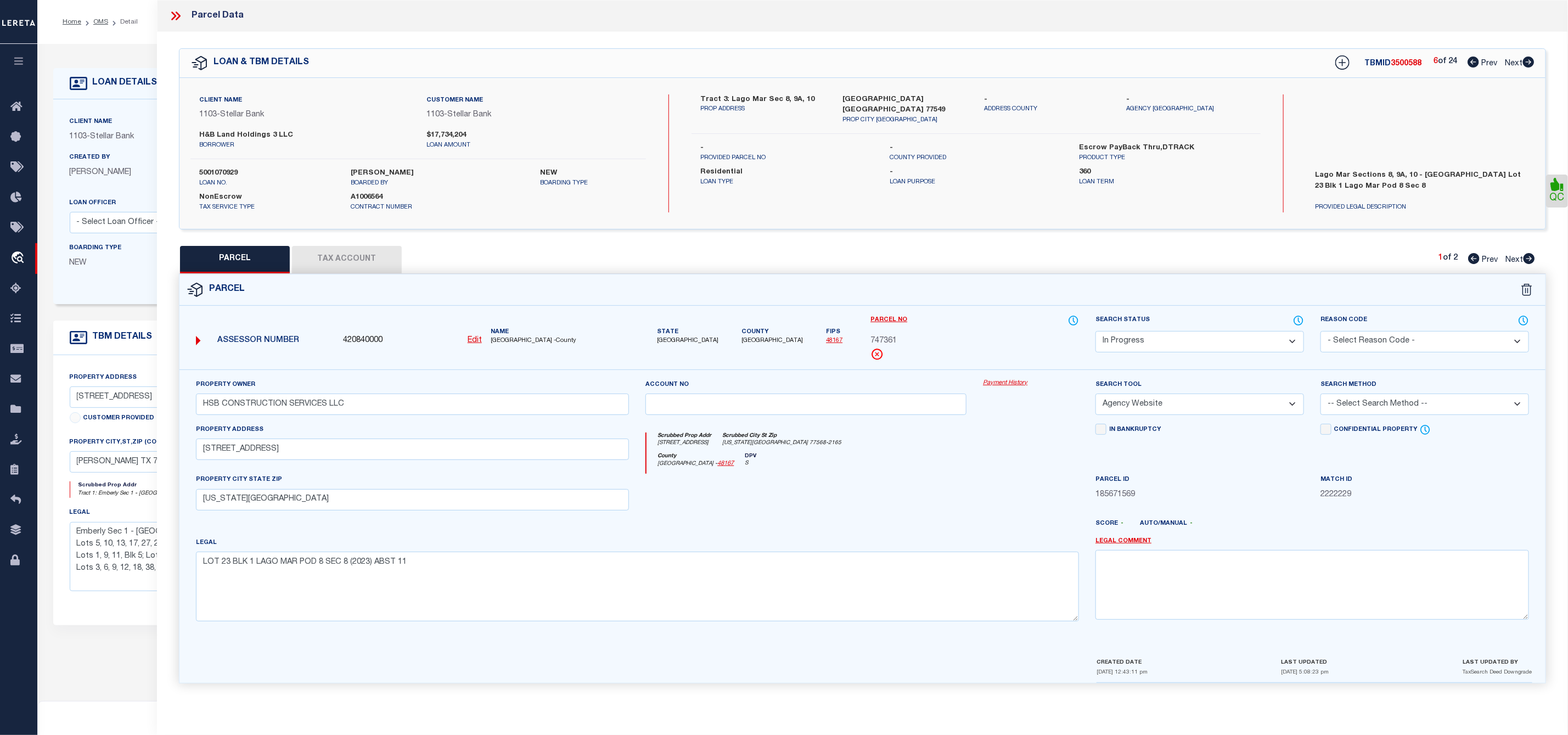
checkbox input "false"
select select "CP"
type input "H&B LAND HOLDINGS LLC"
select select "AGW"
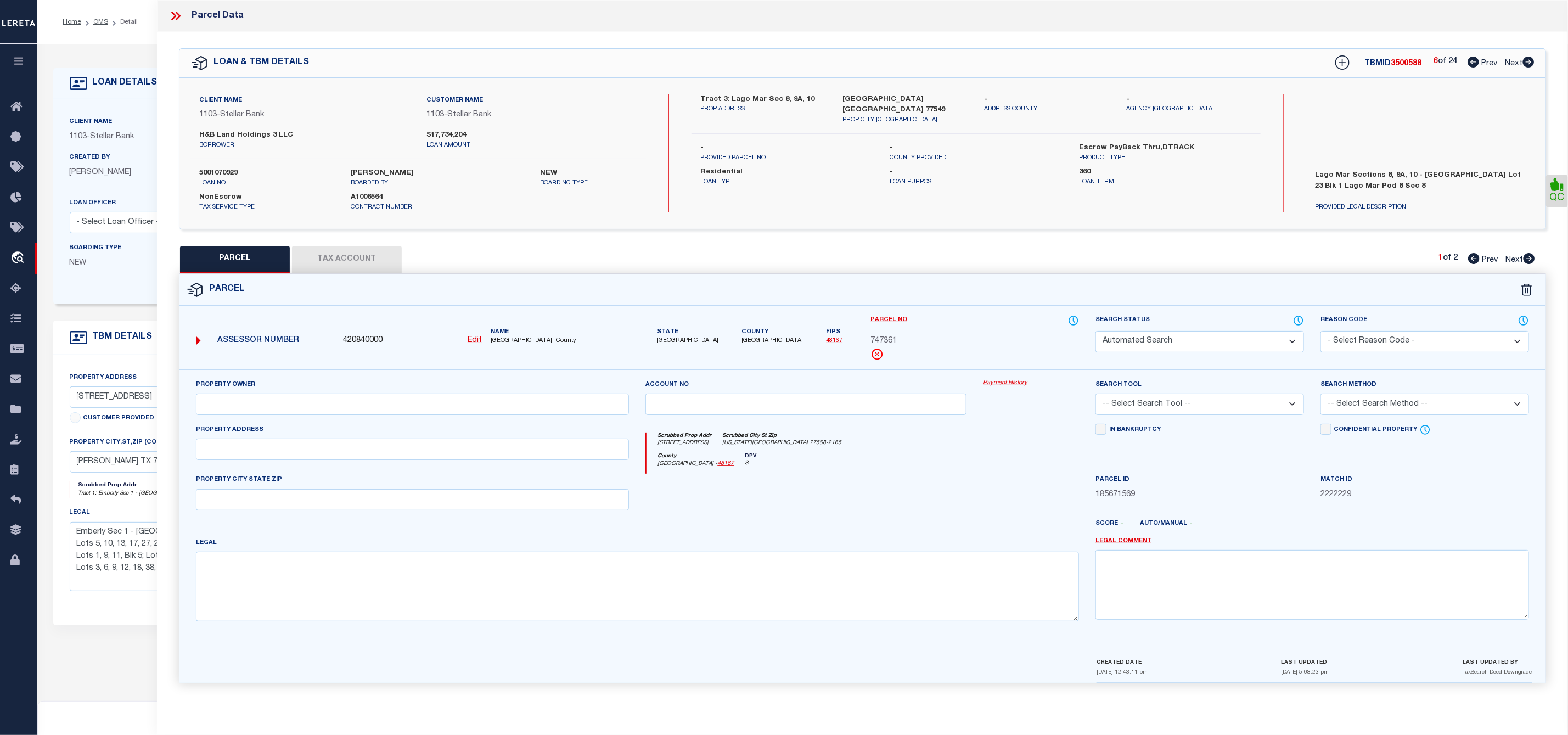
select select
type input "13802 SALOME DR"
type input "[US_STATE][GEOGRAPHIC_DATA]"
type textarea "LOT 10 BLK 2 LAGO MAR POD 8 SEC 8 (2023) ABST 11"
click at [1530, 61] on icon at bounding box center [1529, 62] width 11 height 11
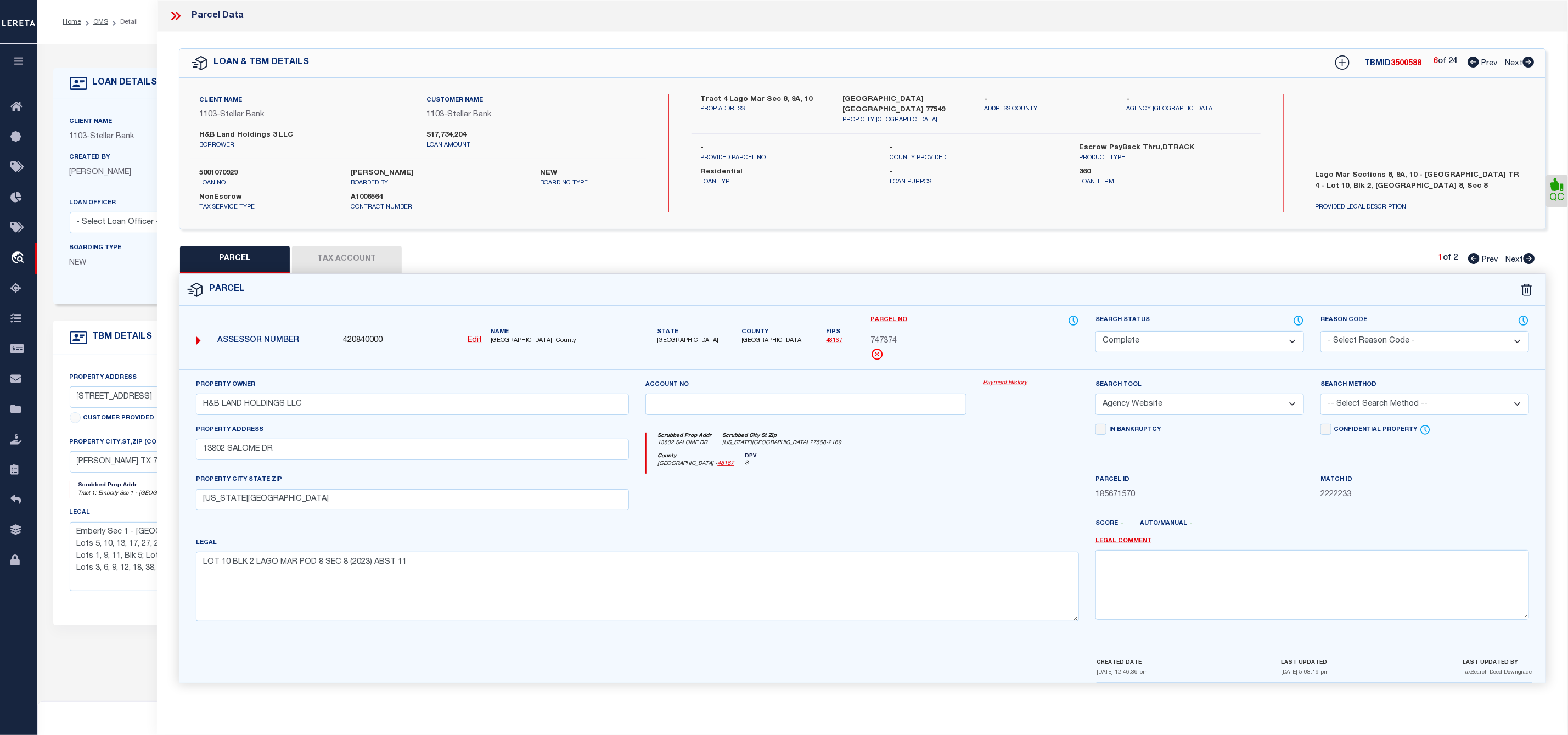
select select "AS"
select select
checkbox input "false"
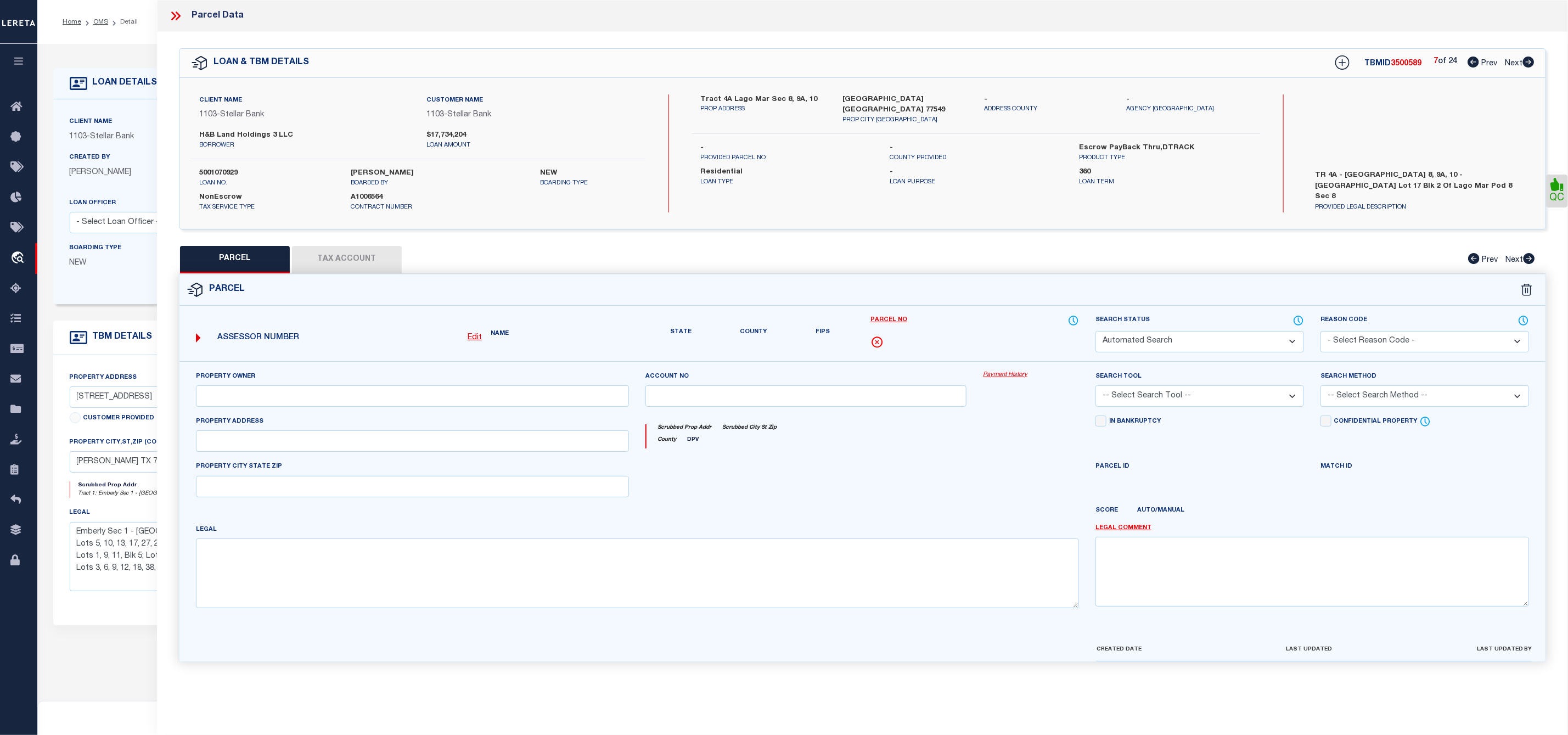
select select "JR"
type input "HSB CONSTRUCTION SERVICES LLC"
select select "AGW"
select select "LEG"
type input "[STREET_ADDRESS]"
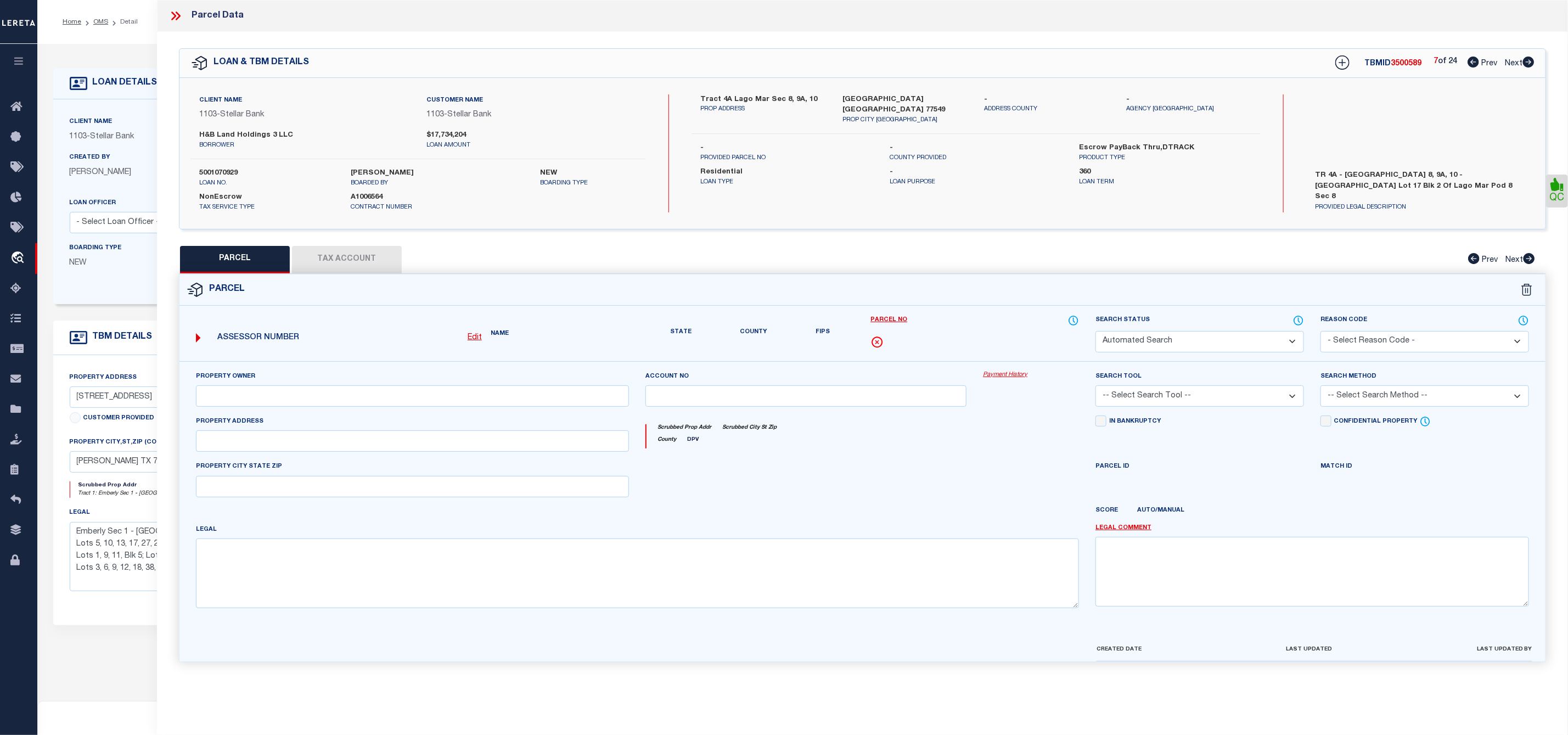
type input "[US_STATE][GEOGRAPHIC_DATA]"
type textarea "LOT 17 BLK 2 LAGO MAR POD 8 SEC 8 (2023) ABST 11"
type textarea "JR: Needs Untangled. Galveston Co MUD #59 - The TaxID you entered already exist…"
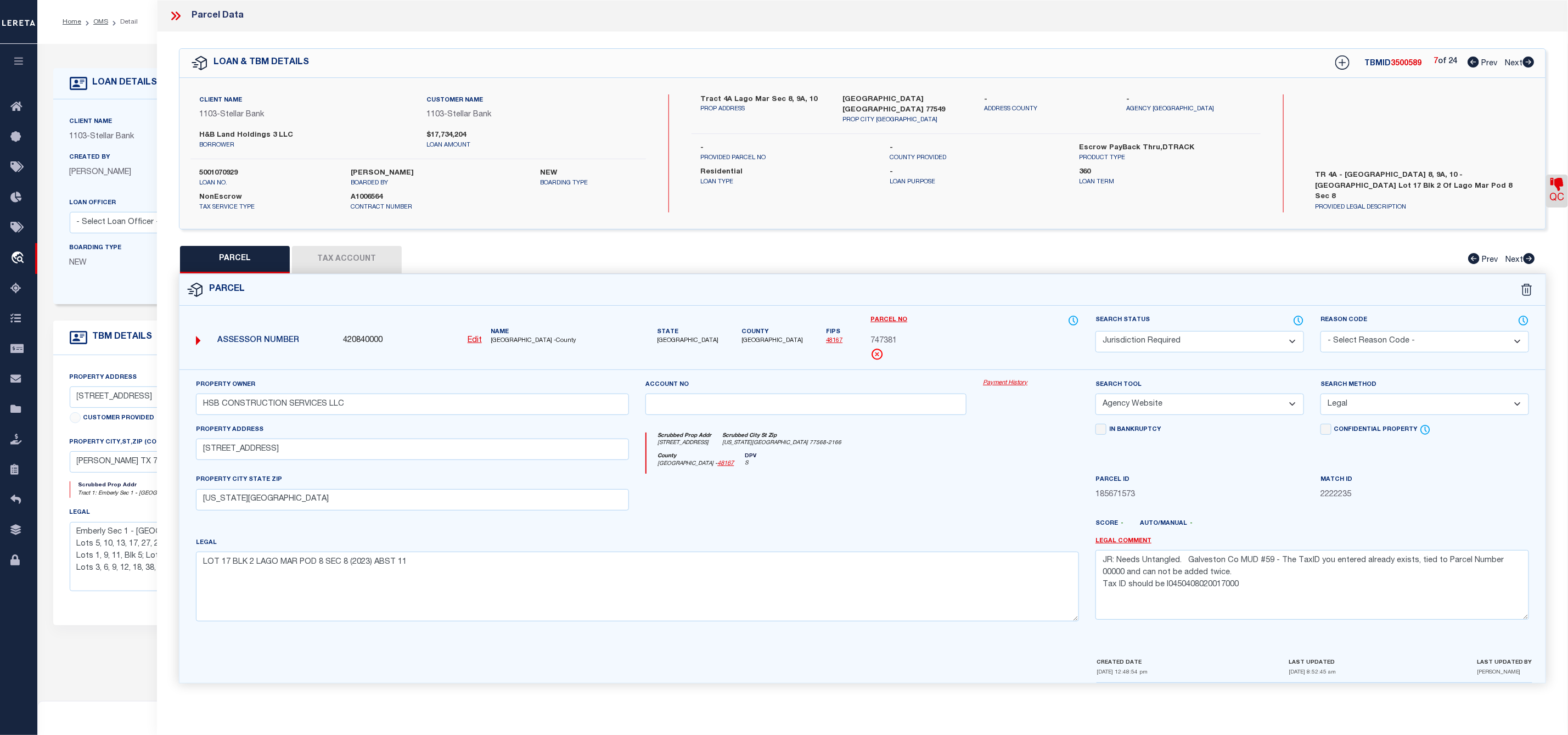
scroll to position [82, 0]
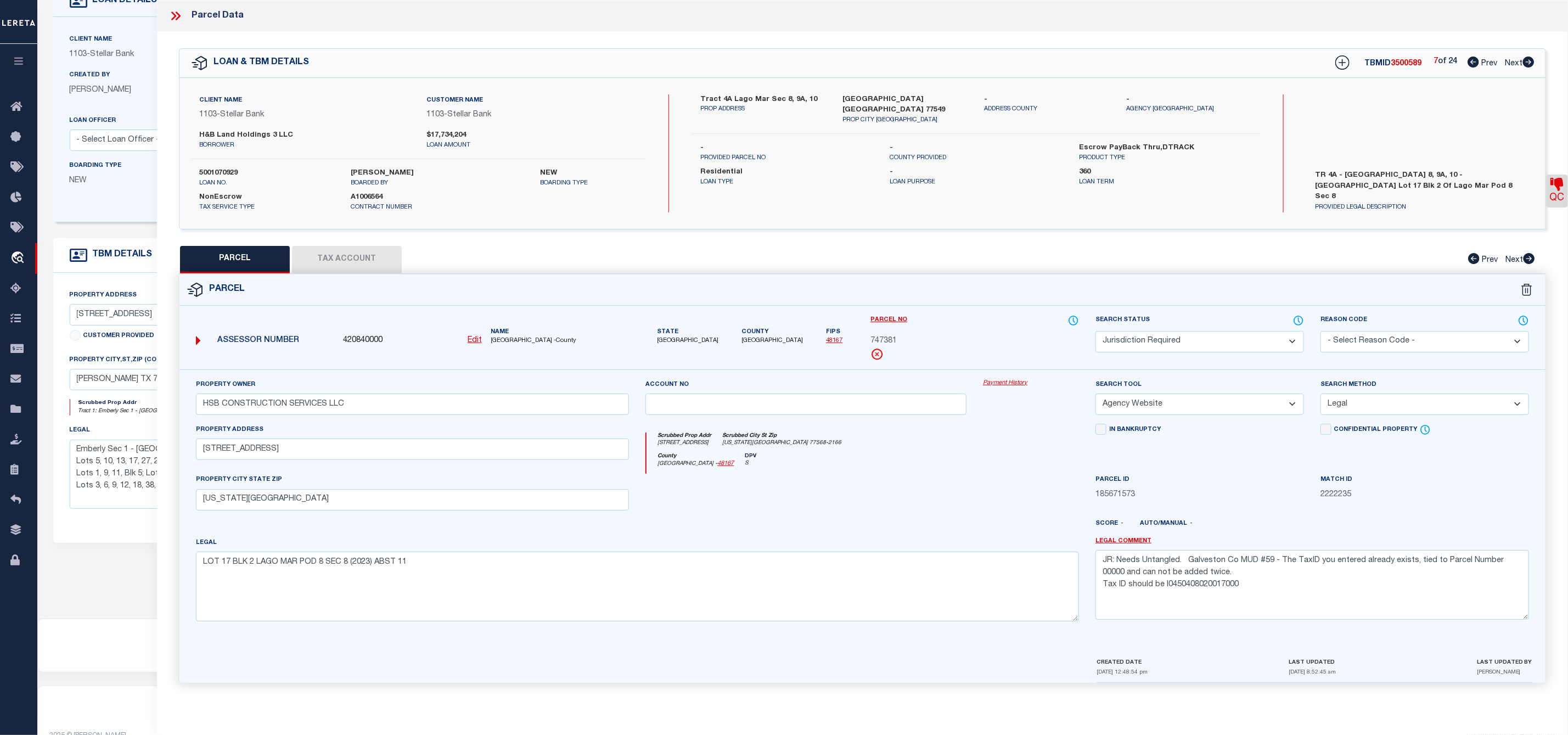
click at [1554, 193] on link "QC" at bounding box center [1557, 191] width 22 height 33
select select "INC"
select select "JUR"
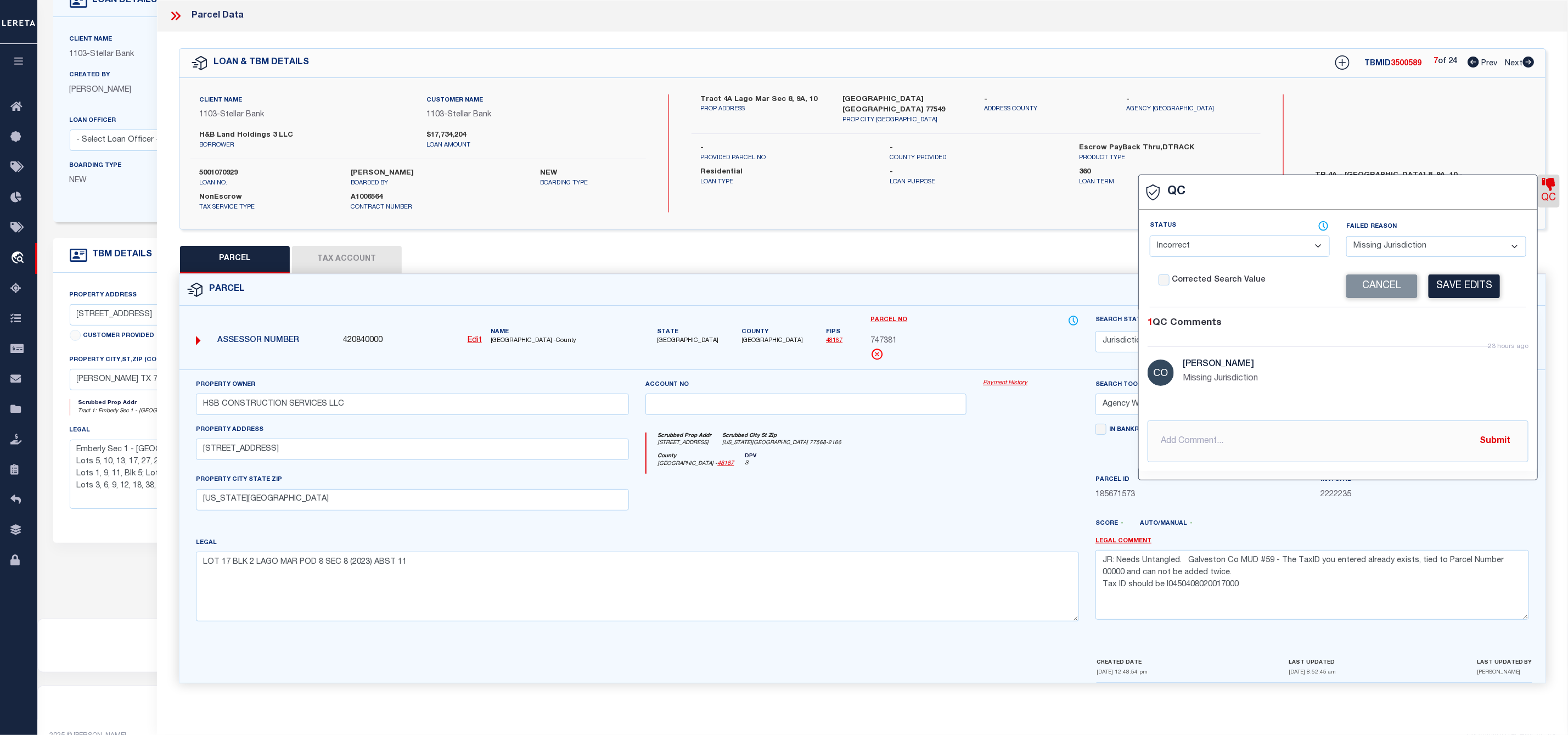
scroll to position [111, 0]
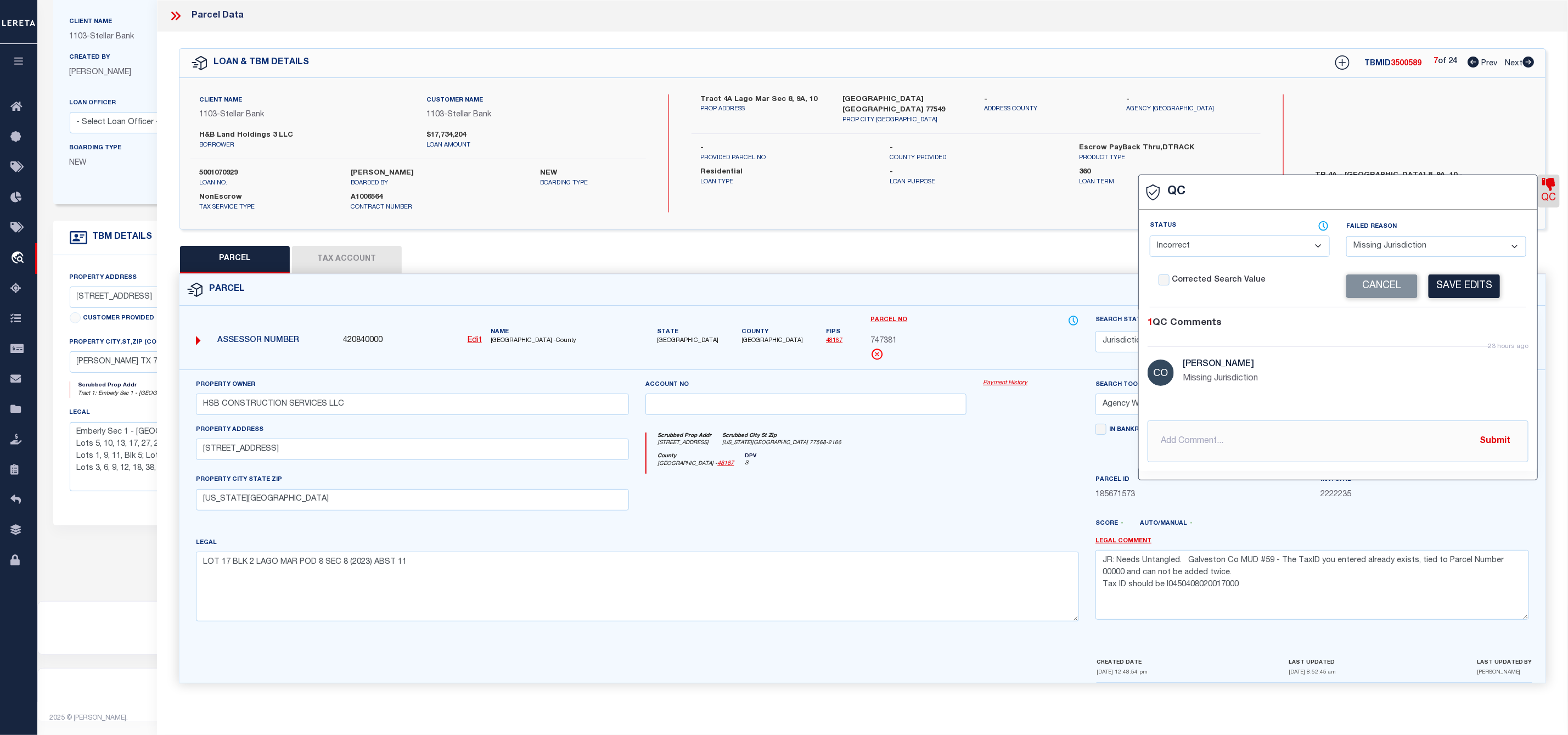
click at [771, 241] on div "QC QC QC" at bounding box center [862, 364] width 1411 height 665
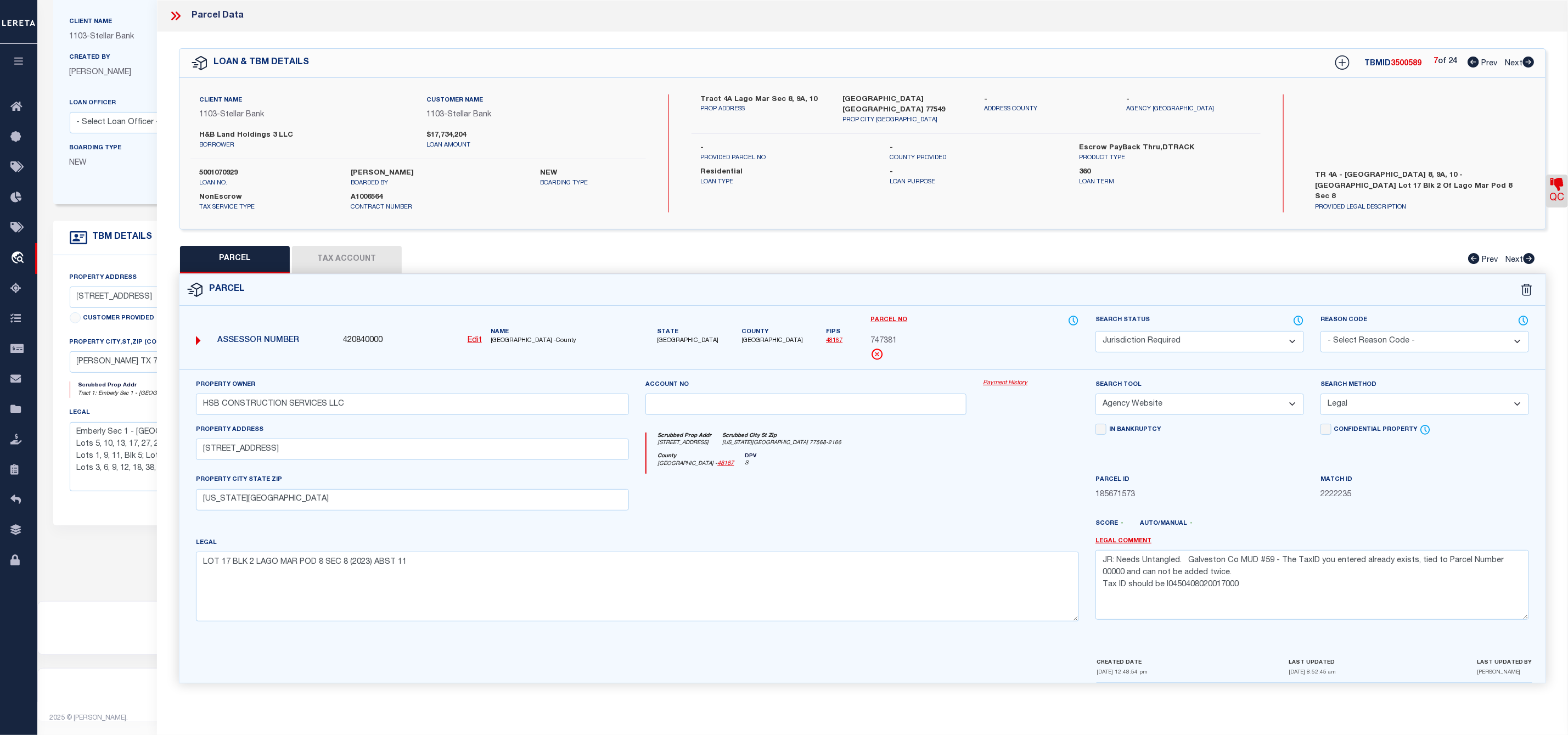
click at [338, 258] on button "Tax Account" at bounding box center [347, 260] width 110 height 28
select select "100"
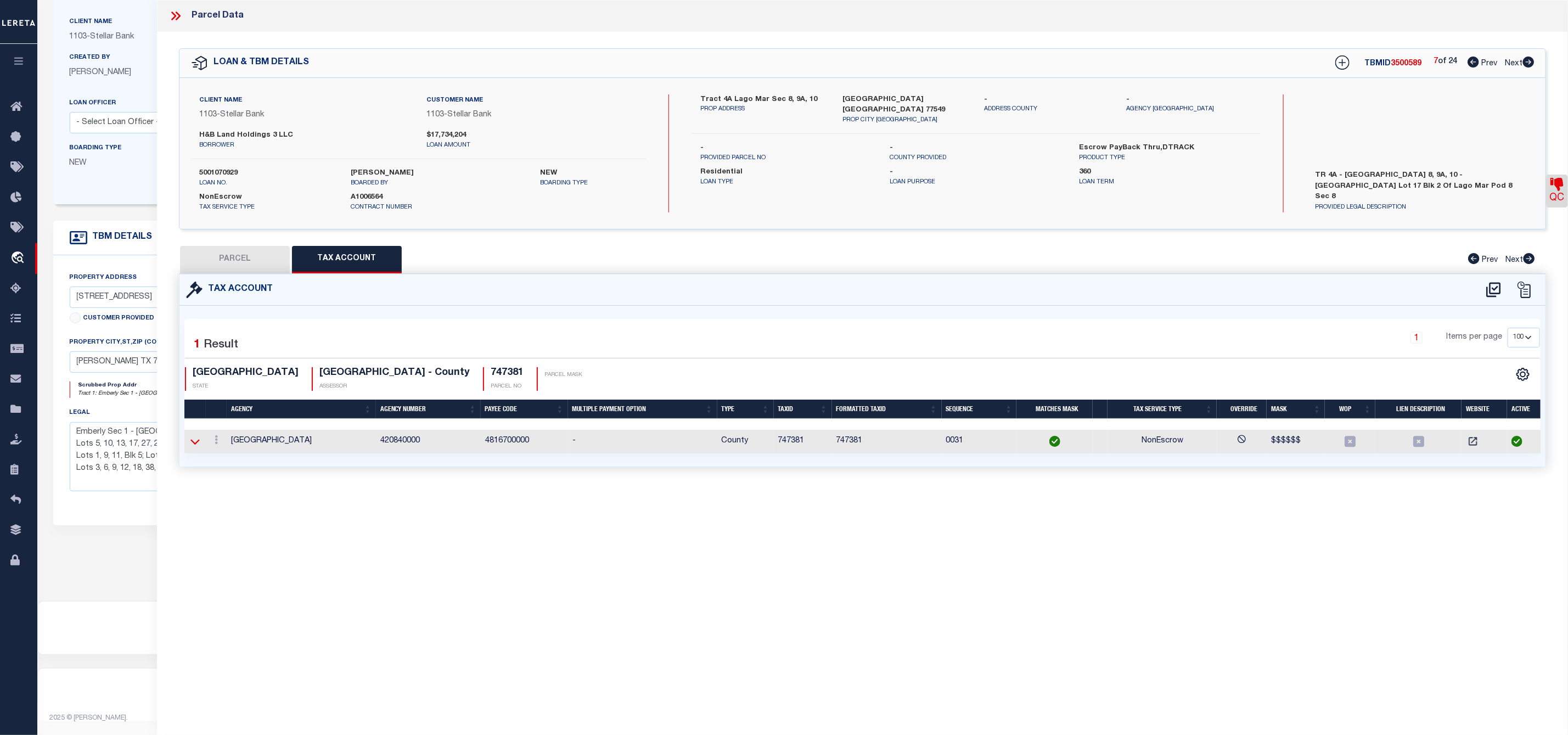
click at [193, 445] on icon at bounding box center [195, 441] width 9 height 11
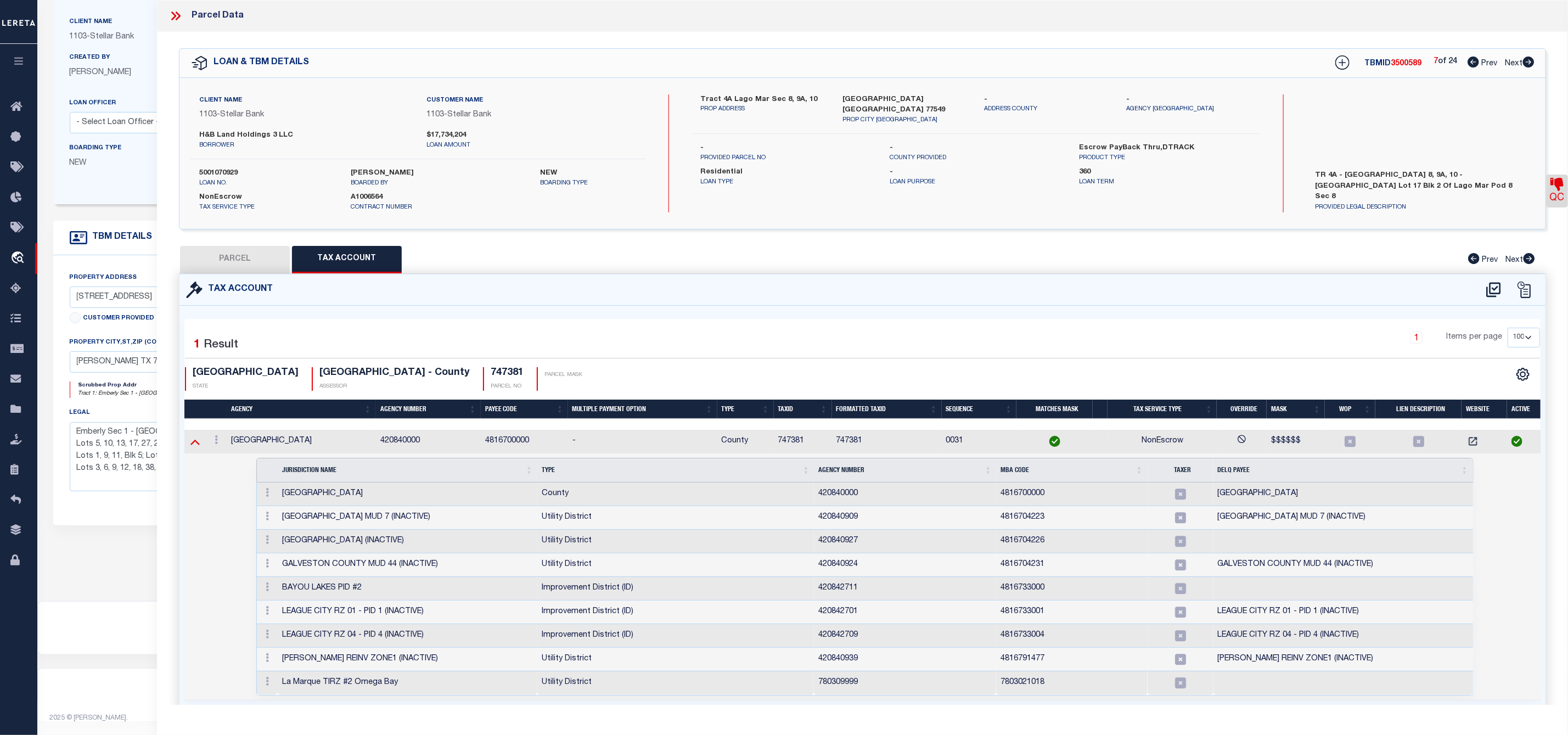
click at [197, 448] on icon at bounding box center [195, 441] width 9 height 11
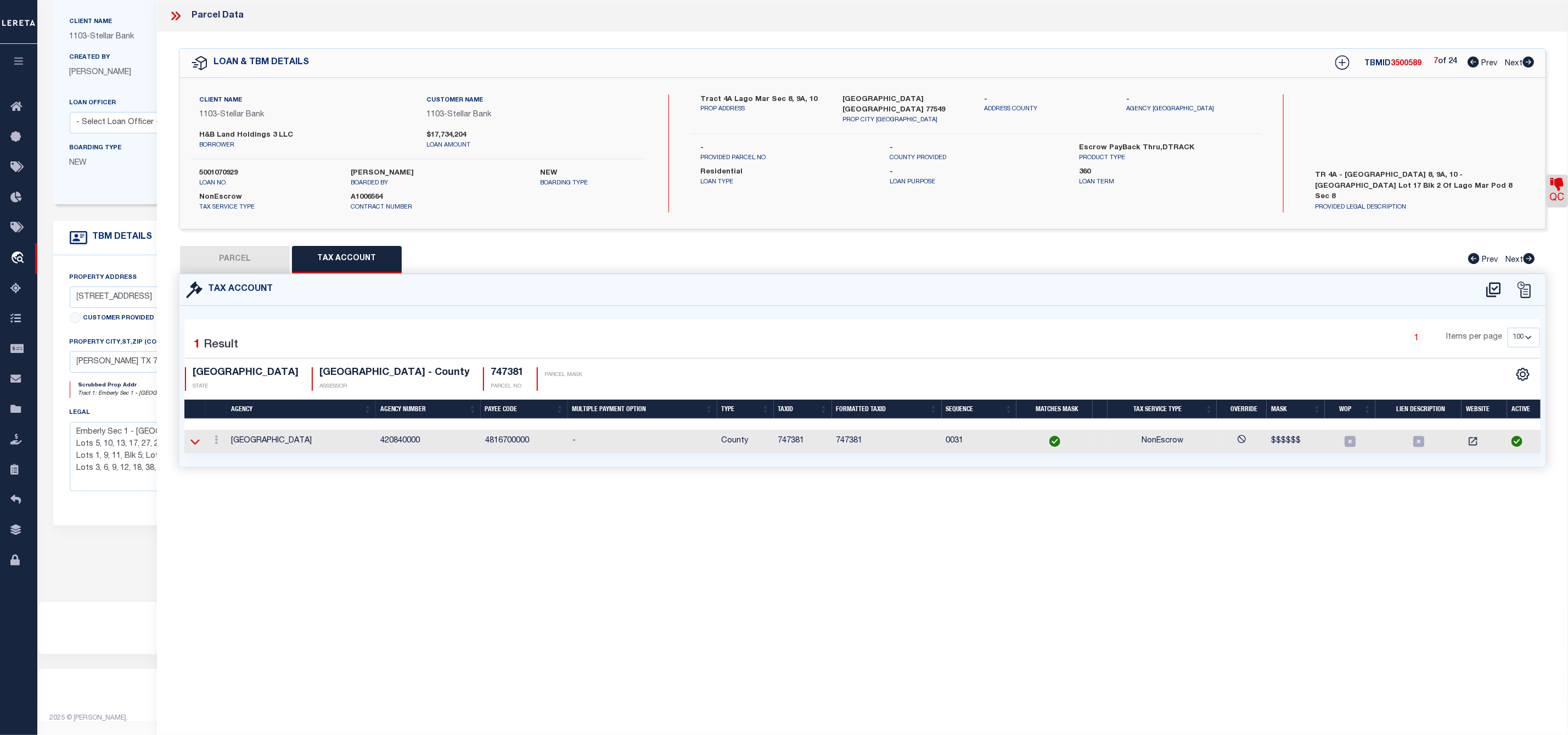
click at [196, 443] on icon at bounding box center [195, 441] width 9 height 11
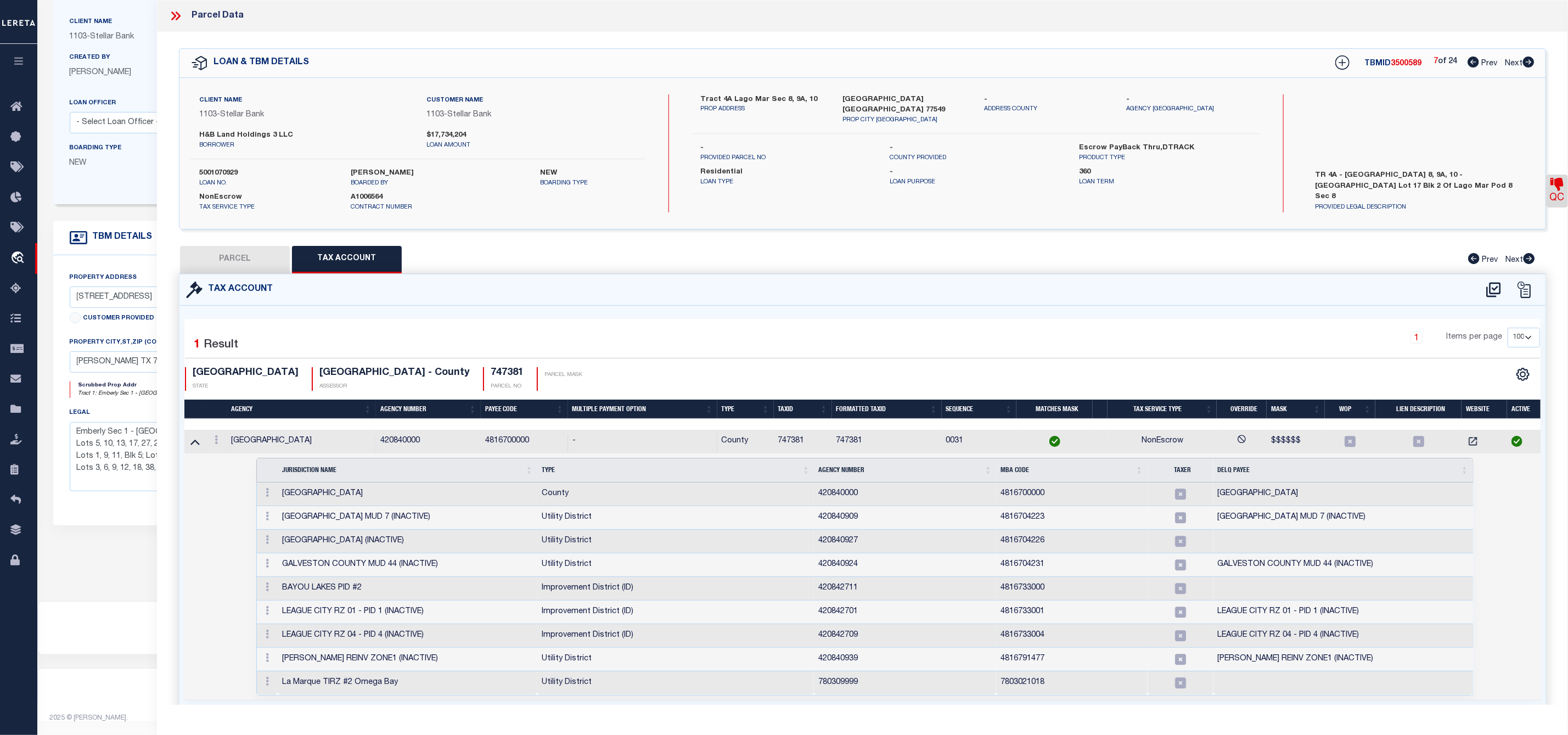
scroll to position [50, 0]
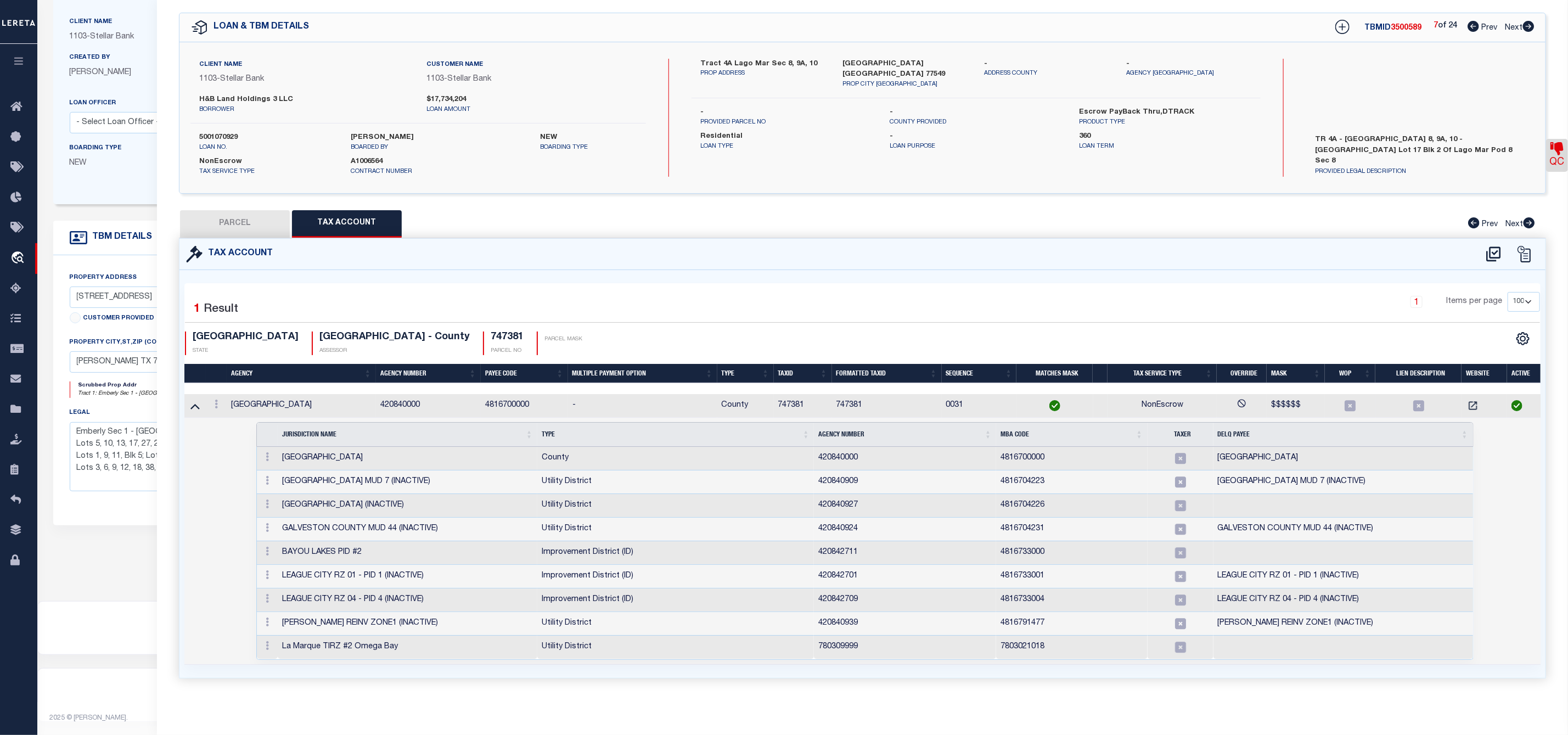
click at [247, 218] on button "PARCEL" at bounding box center [235, 224] width 110 height 28
select select "AS"
select select
checkbox input "false"
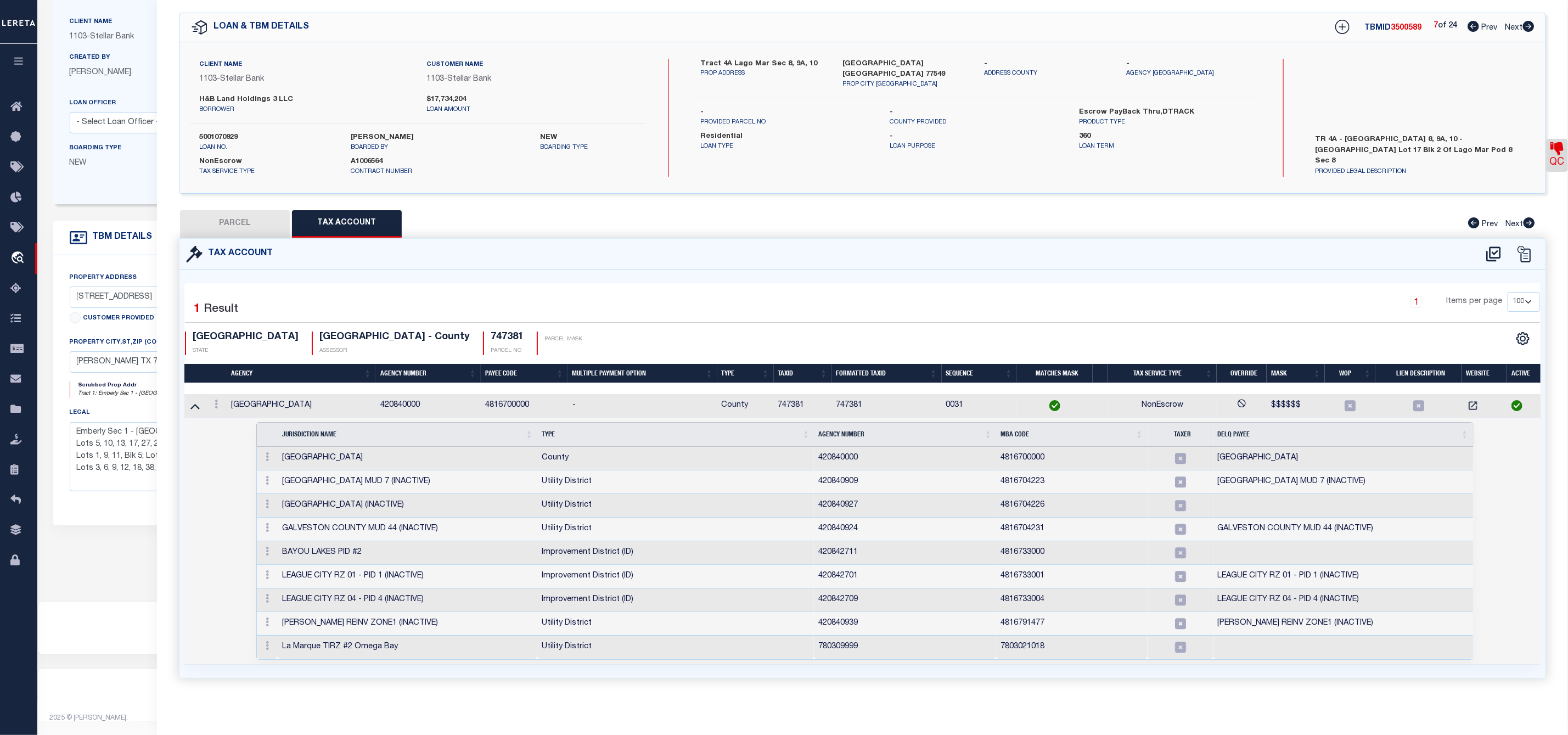
checkbox input "false"
select select "JR"
type input "HSB CONSTRUCTION SERVICES LLC"
select select "AGW"
select select "LEG"
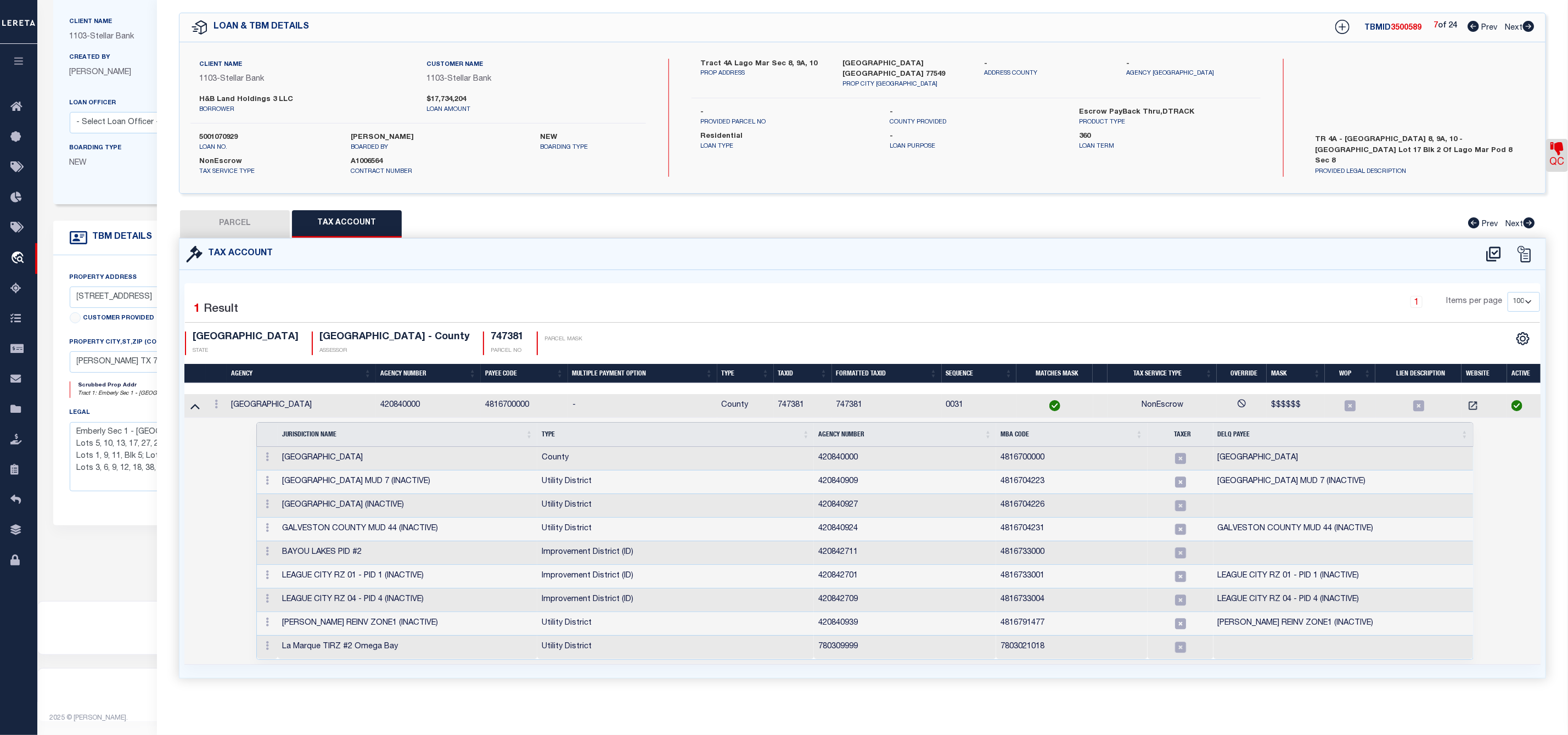
type input "[STREET_ADDRESS]"
type input "[US_STATE][GEOGRAPHIC_DATA]"
type textarea "LOT 17 BLK 2 LAGO MAR POD 8 SEC 8 (2023) ABST 11"
type textarea "JR: Needs Untangled. Galveston Co MUD #59 - The TaxID you entered already exist…"
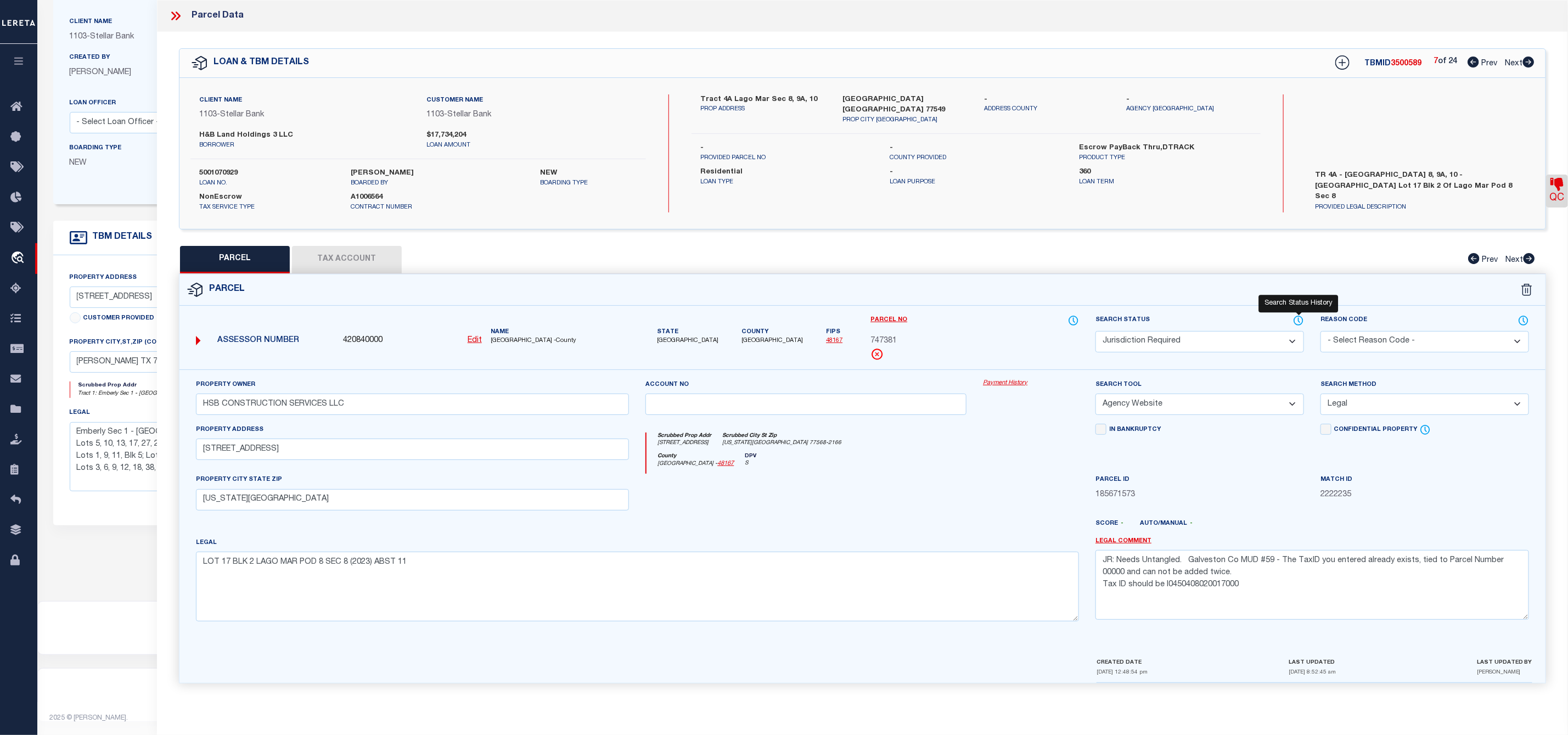
click at [1298, 321] on icon at bounding box center [1299, 320] width 1 height 4
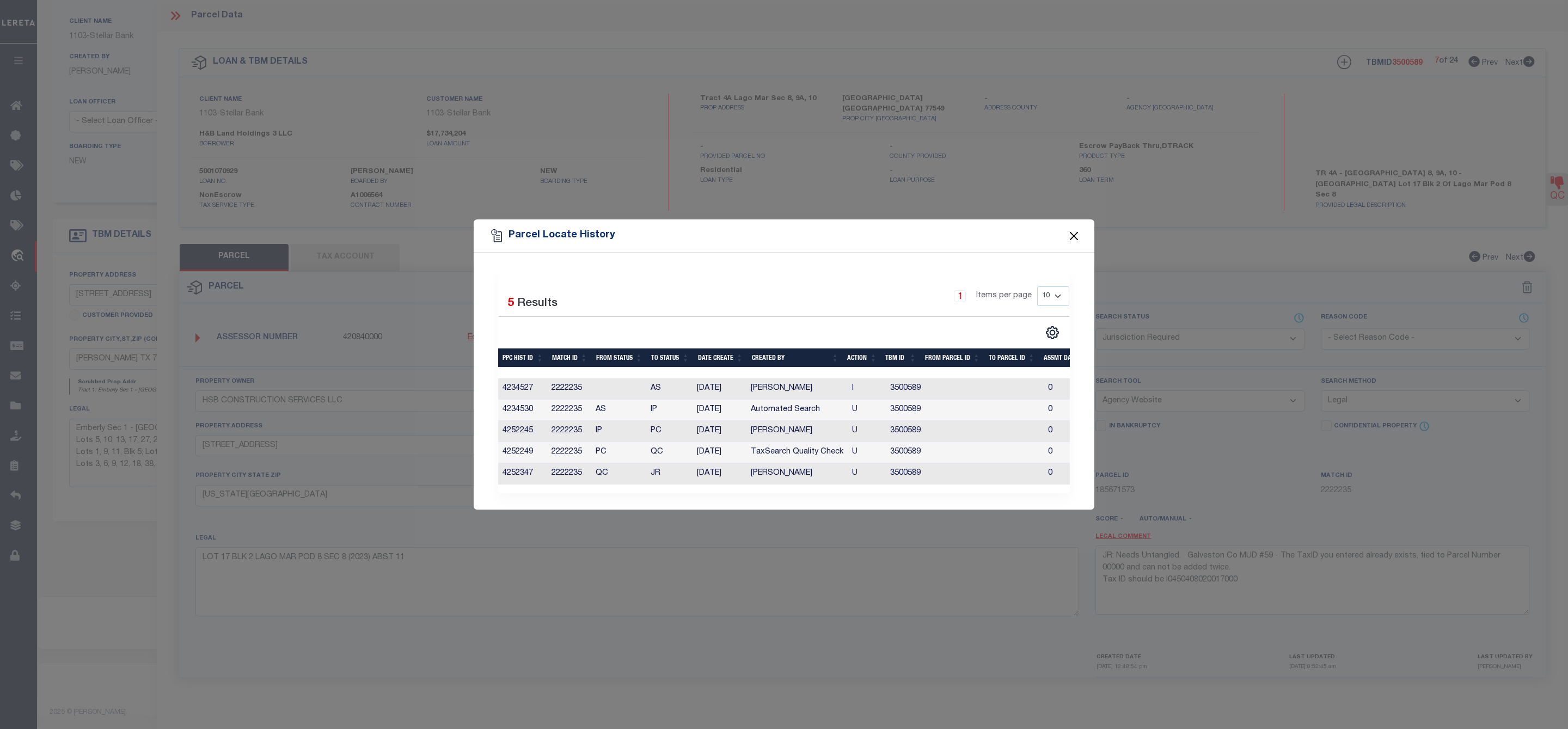
click at [1073, 232] on button "Close" at bounding box center [1074, 236] width 14 height 14
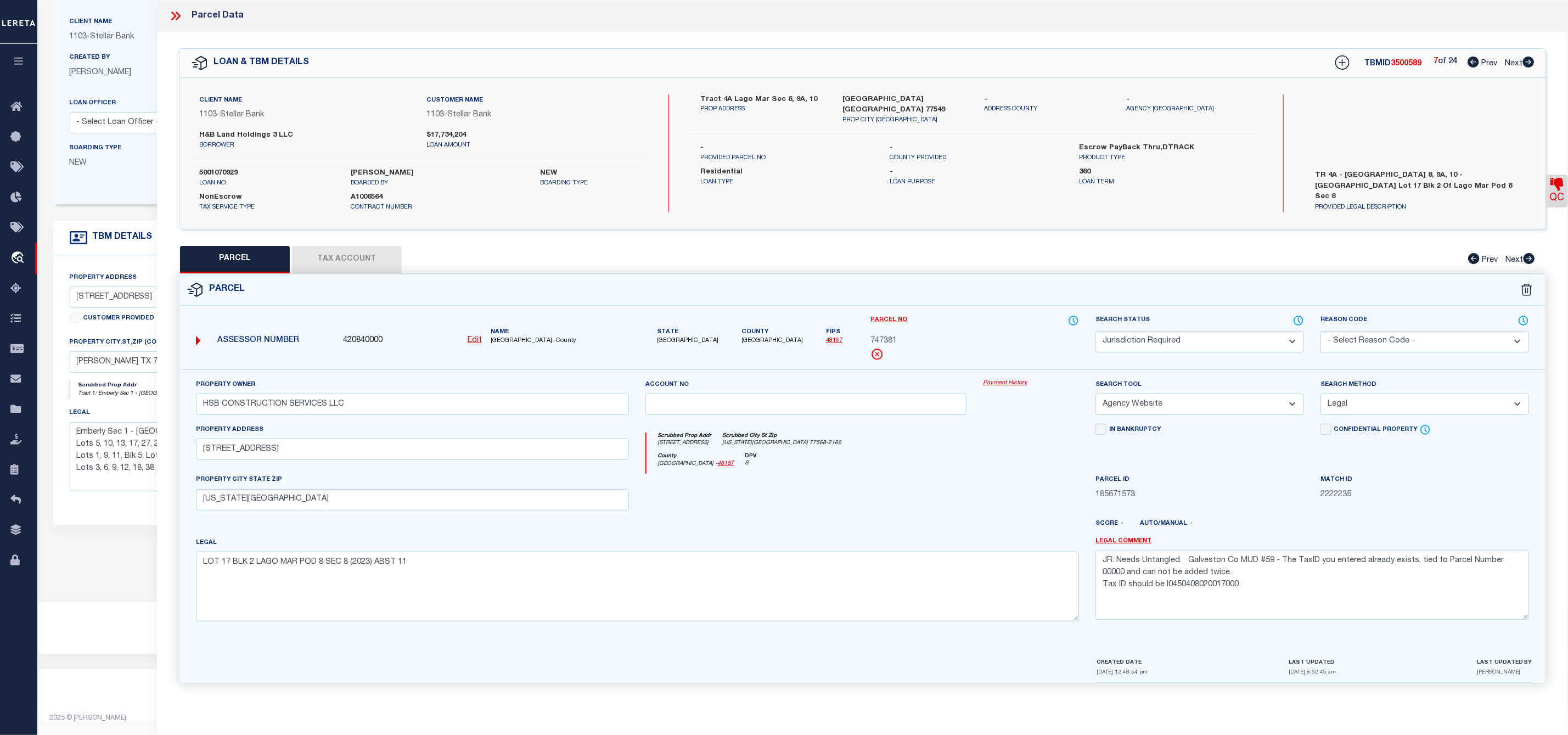
click at [172, 16] on icon at bounding box center [176, 16] width 14 height 14
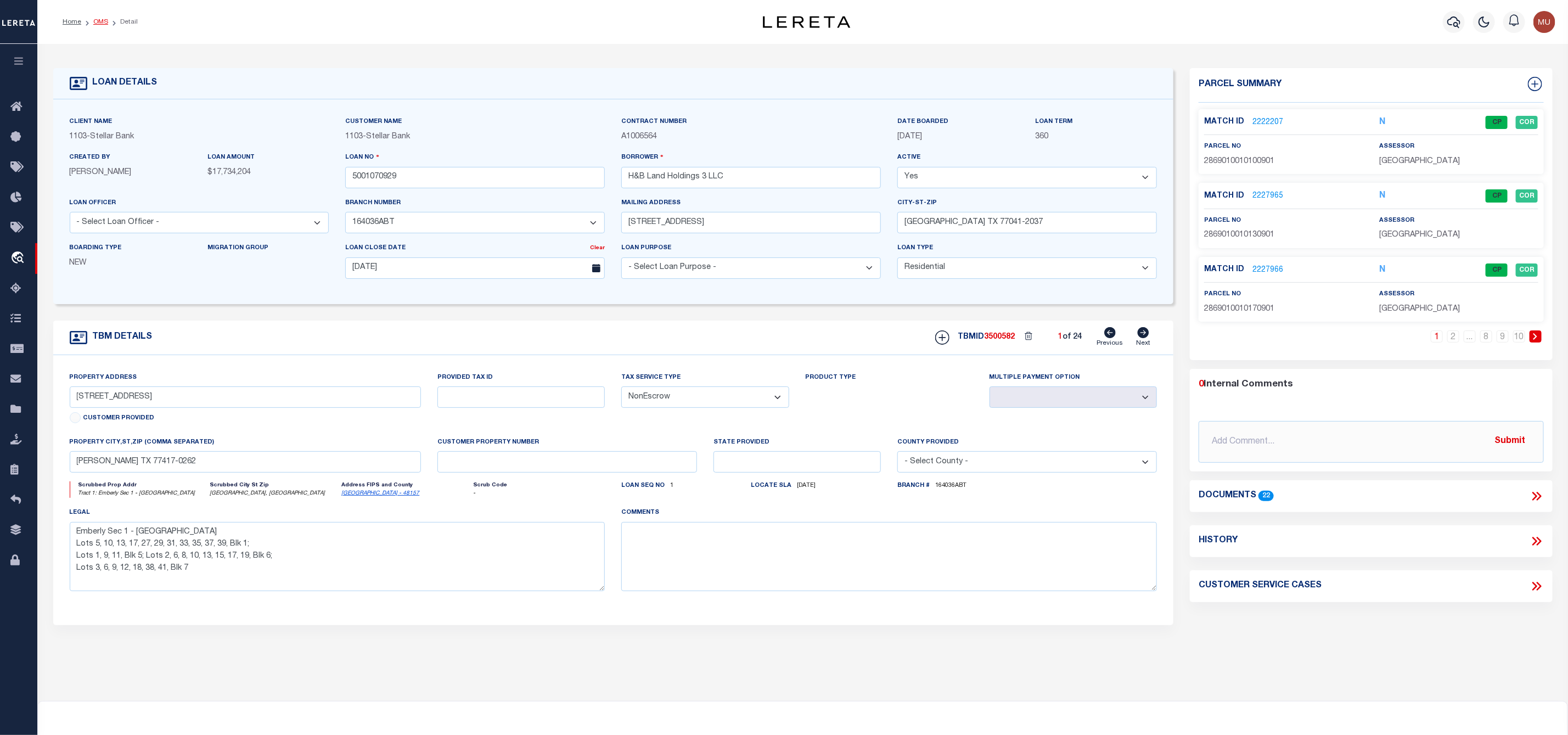
click at [102, 21] on link "OMS" at bounding box center [101, 22] width 15 height 7
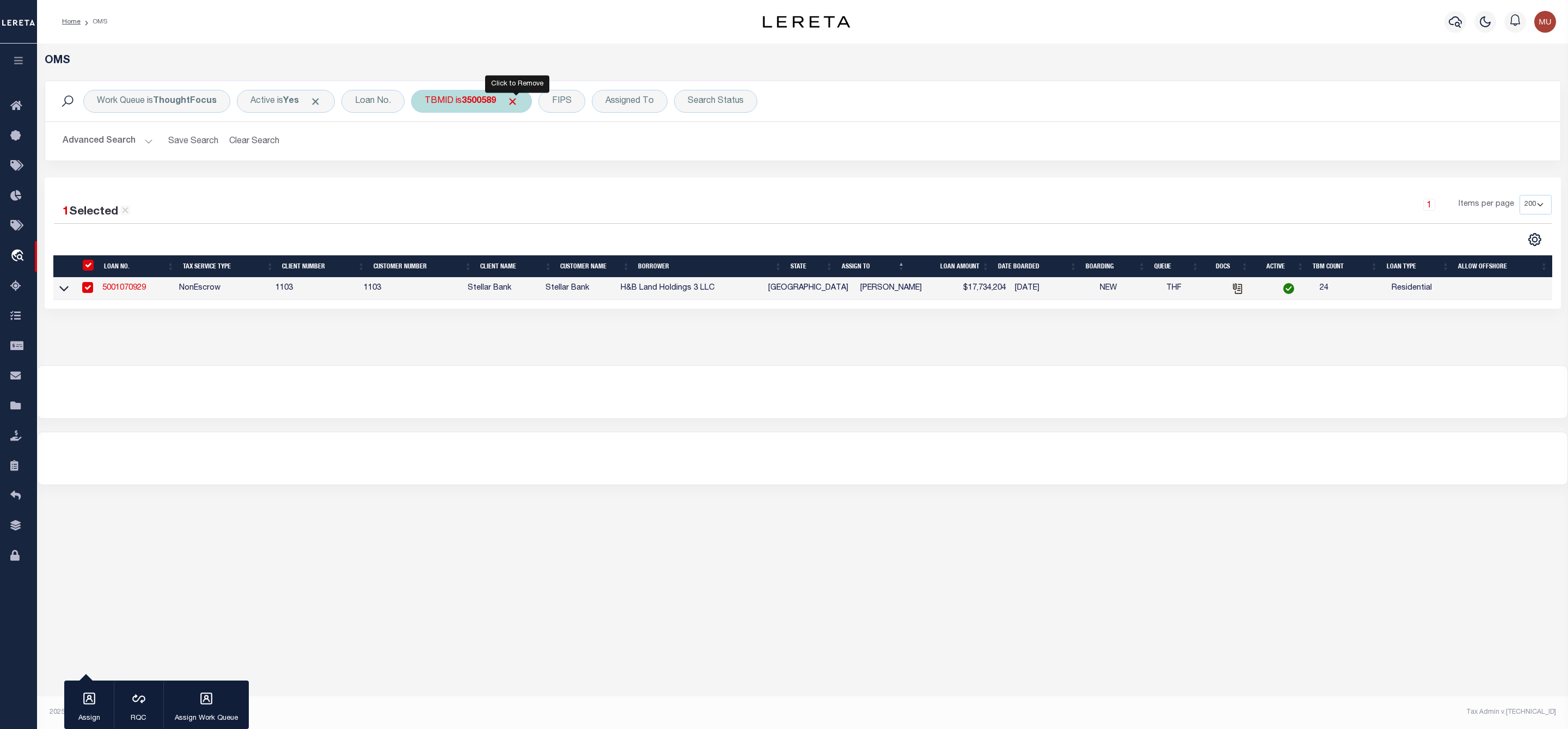
click at [518, 103] on span "Click to Remove" at bounding box center [513, 102] width 11 height 11
click at [436, 104] on div "TBMID" at bounding box center [439, 101] width 56 height 23
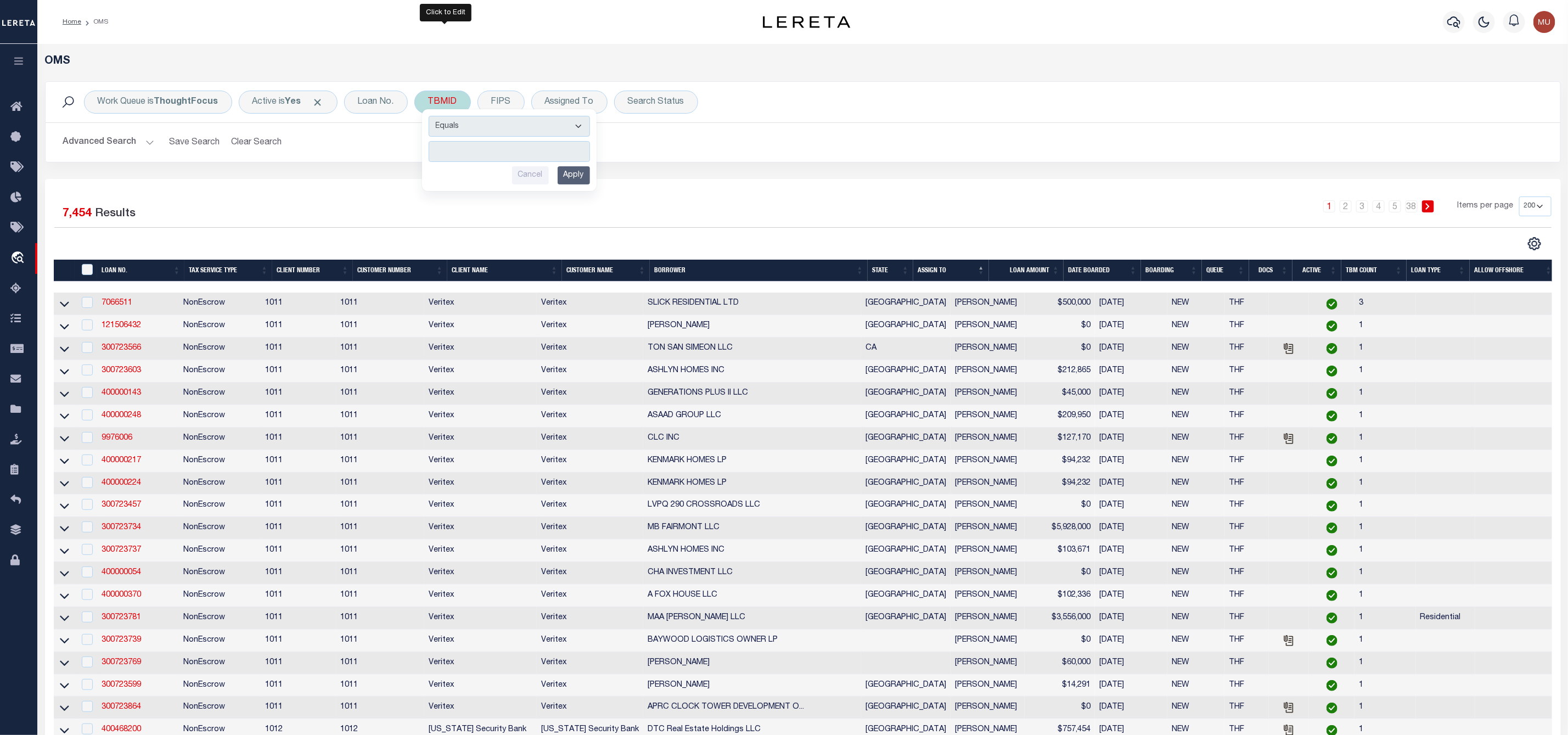
click at [458, 153] on input "number" at bounding box center [509, 151] width 161 height 21
type input "3500621"
click at [575, 184] on input "Apply" at bounding box center [573, 175] width 32 height 18
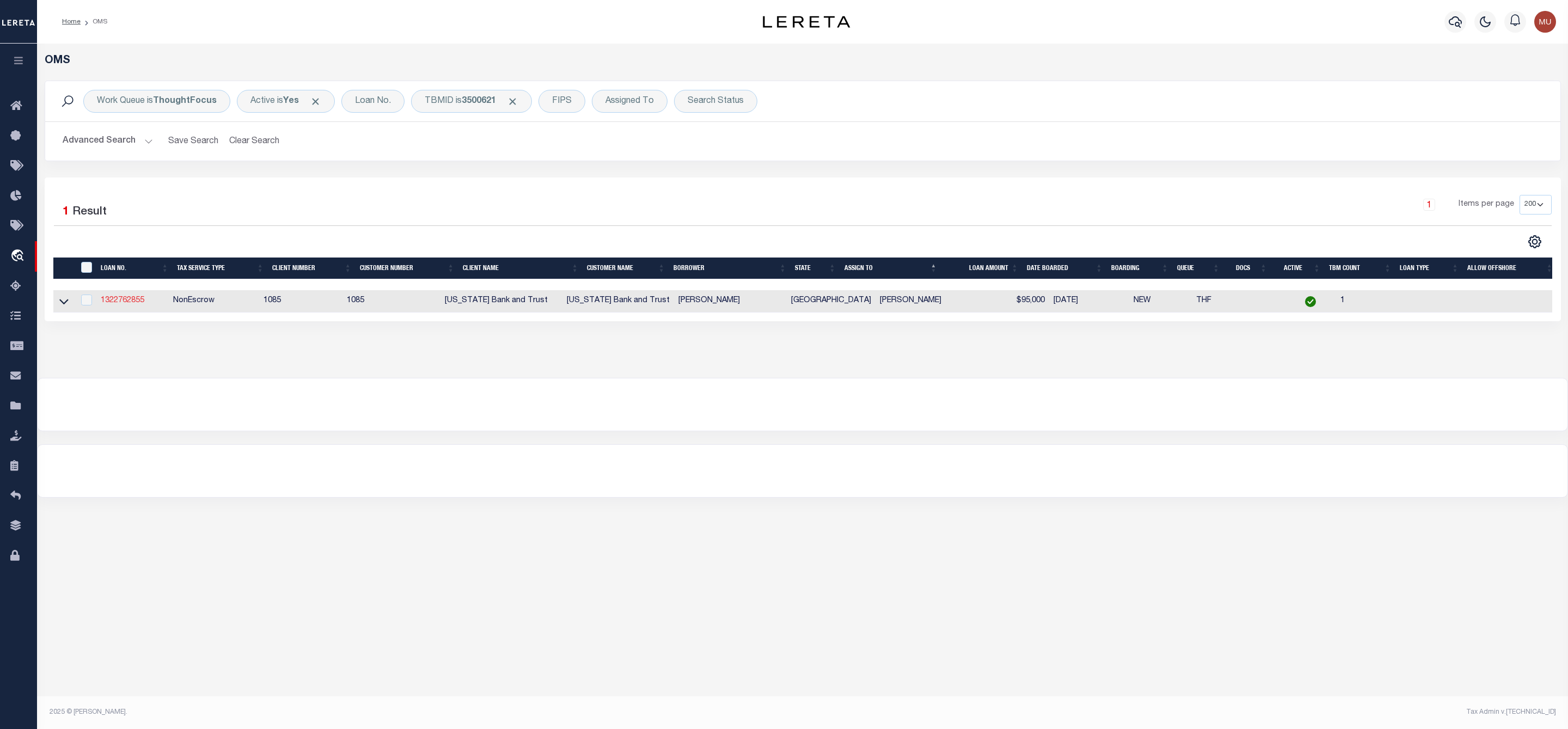
click at [124, 303] on link "1322762855" at bounding box center [123, 301] width 43 height 7
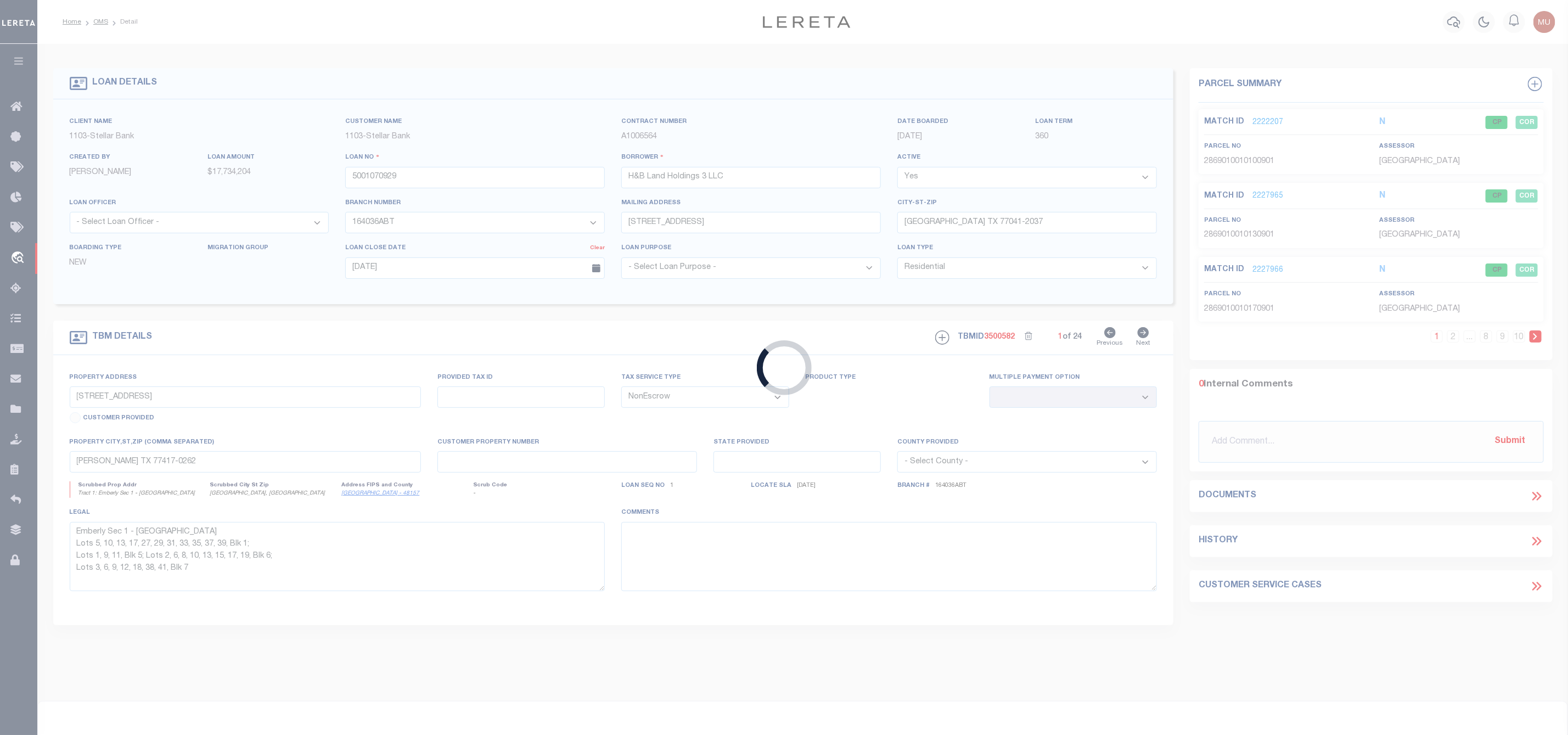
type input "1322762855"
type input "[PERSON_NAME]"
select select
type input "[STREET_ADDRESS][PERSON_NAME]"
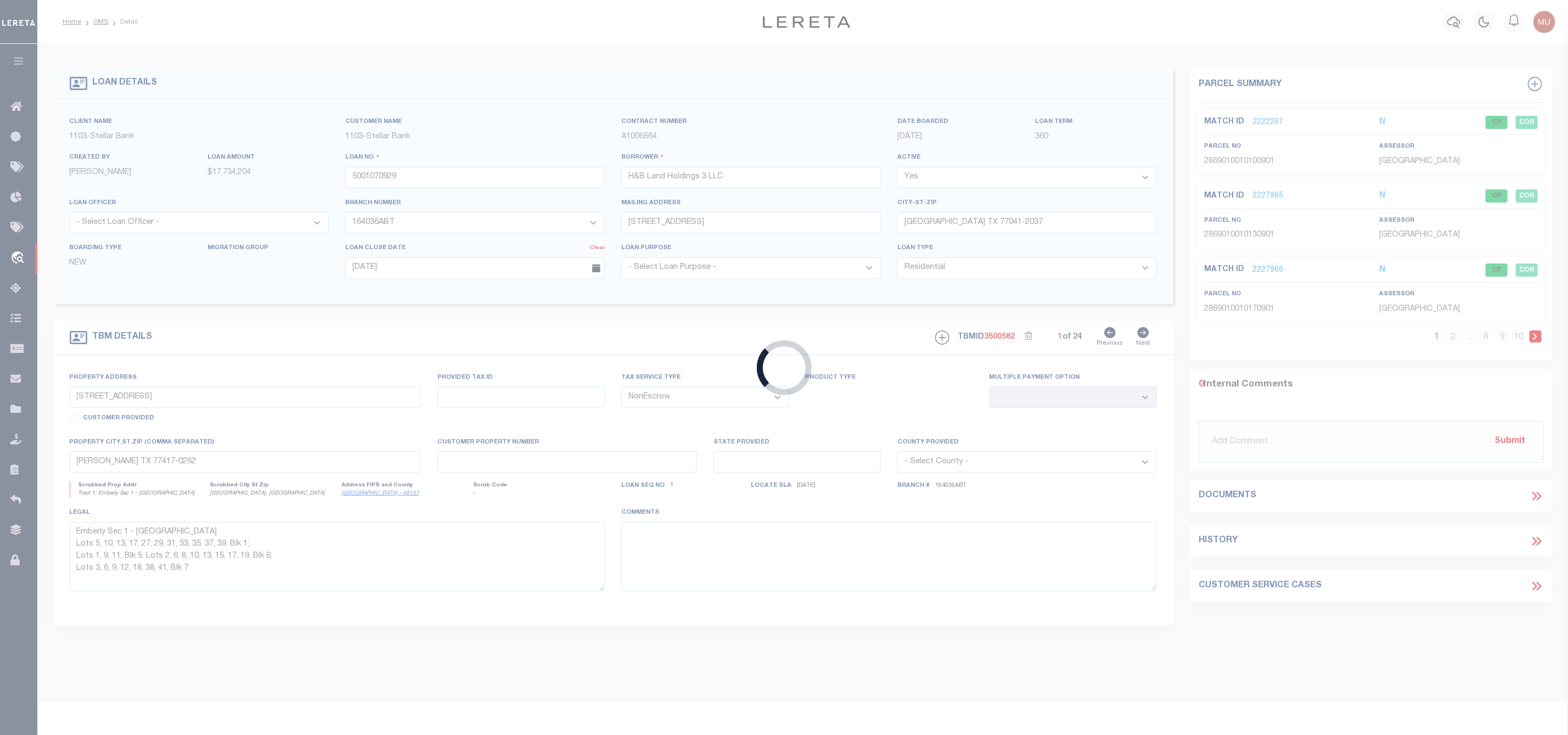
type input "GLADEWATER [GEOGRAPHIC_DATA] 75647"
select select
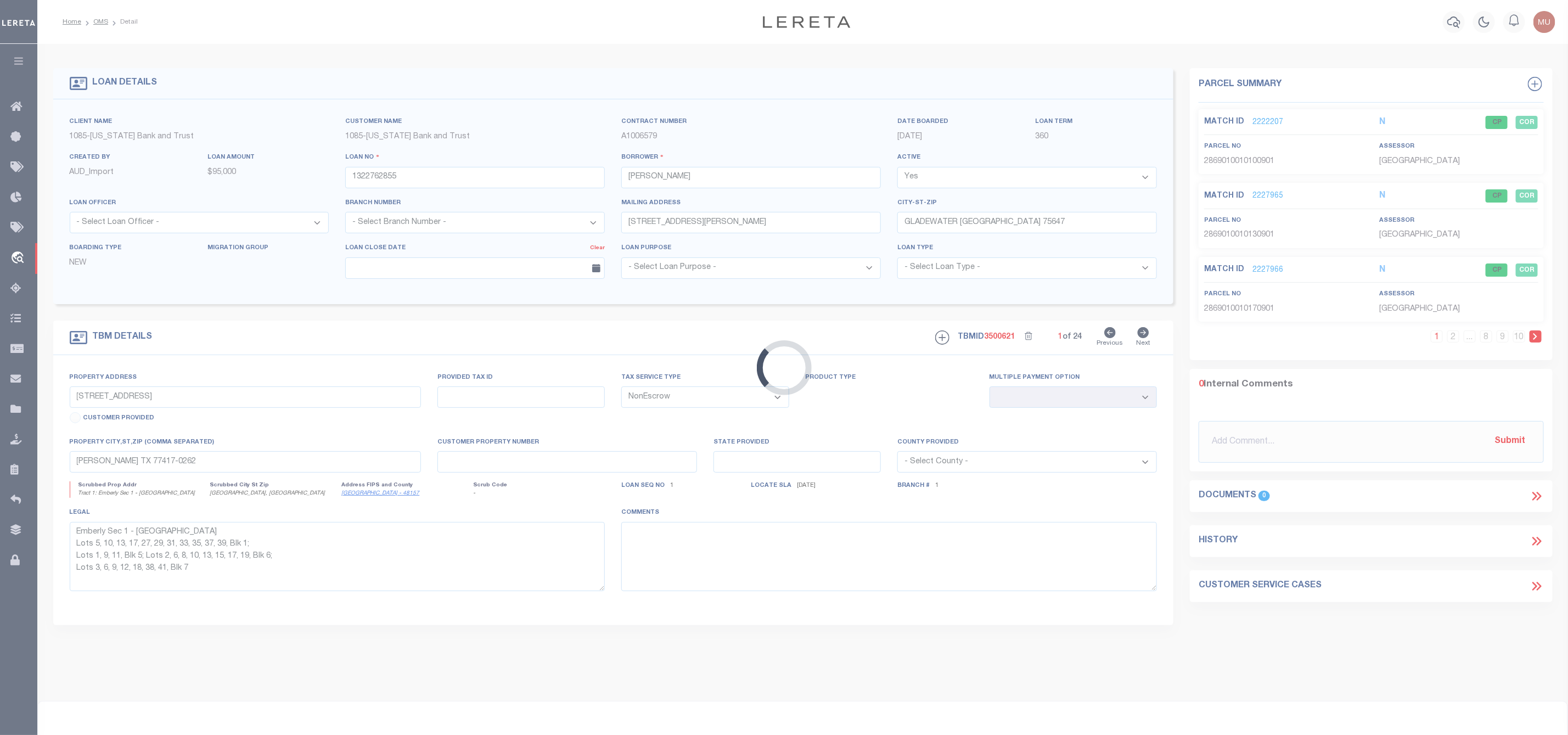
select select "12967"
type input "[STREET_ADDRESS][PERSON_NAME]"
select select
type input "GLADEWATER , [GEOGRAPHIC_DATA] 75647"
type input "[GEOGRAPHIC_DATA]"
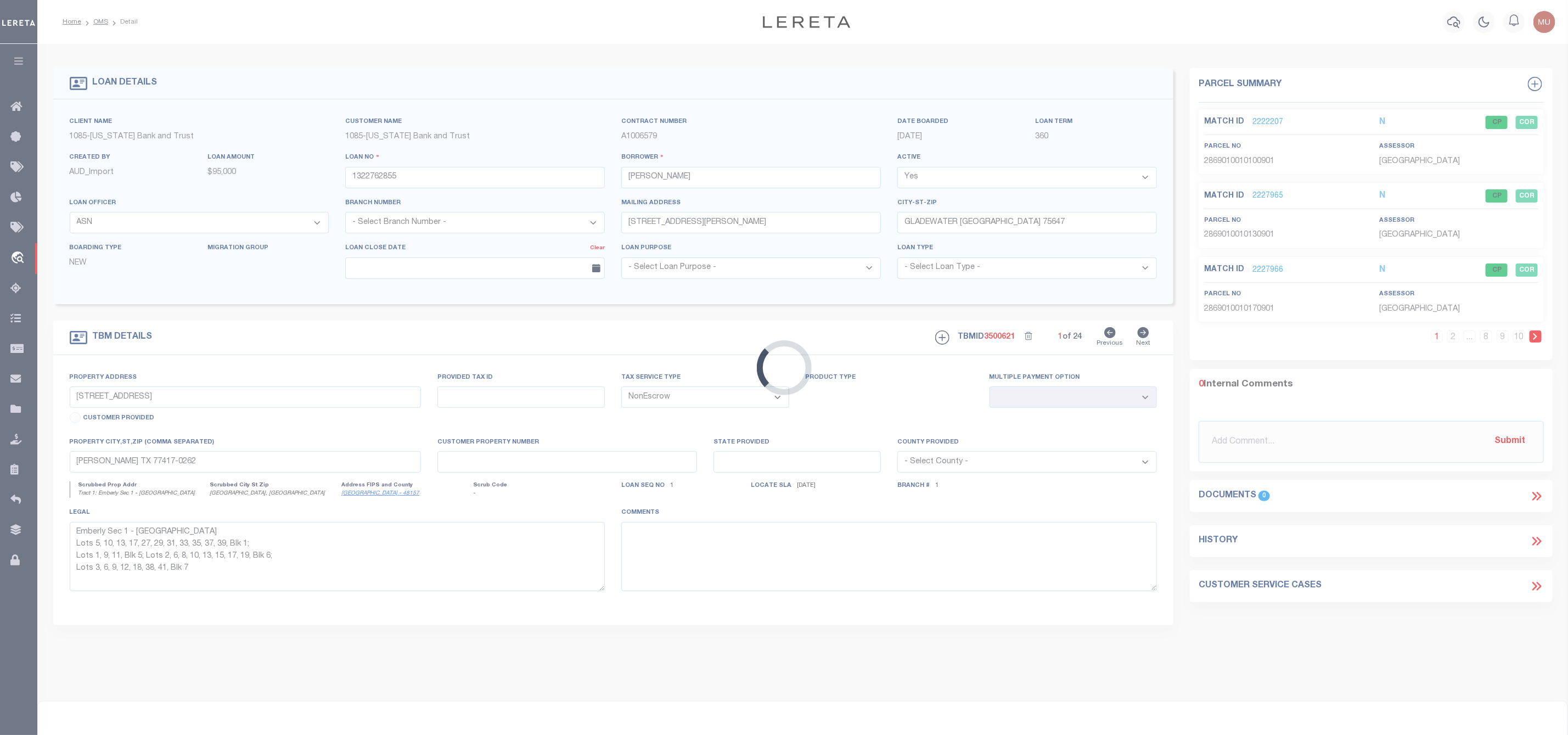
select select
select select "882"
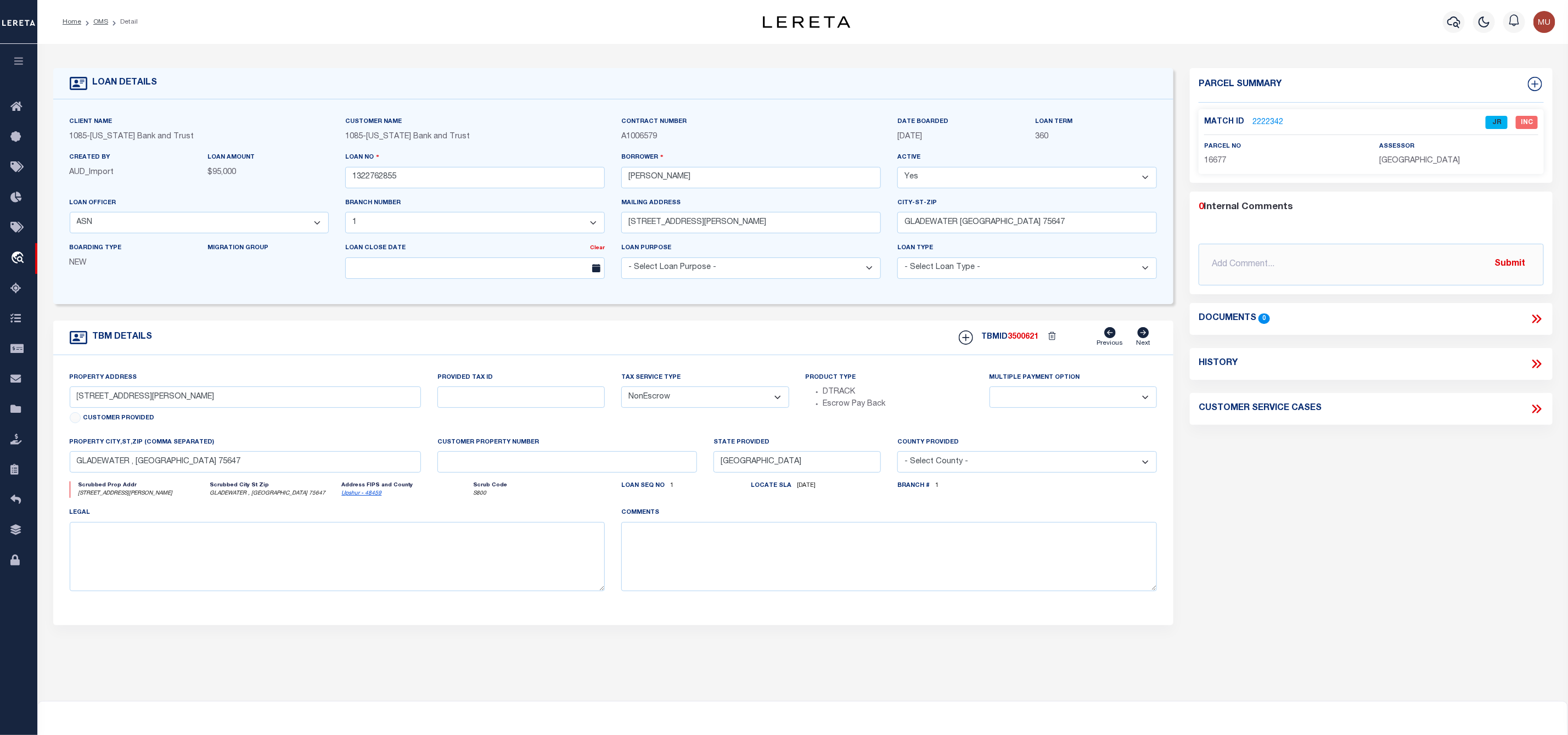
click at [1269, 126] on link "2222342" at bounding box center [1268, 122] width 31 height 11
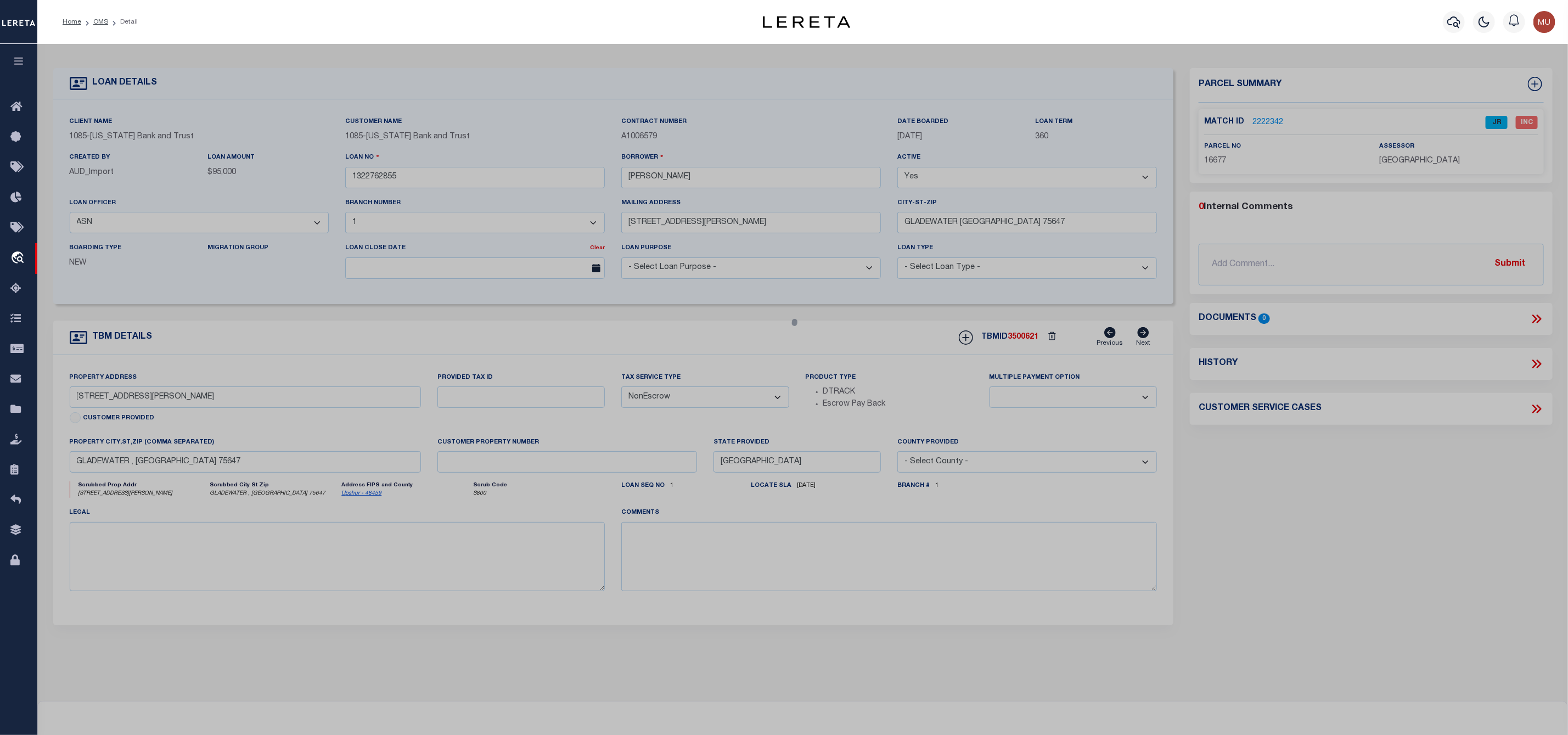
select select "AS"
select select
checkbox input "false"
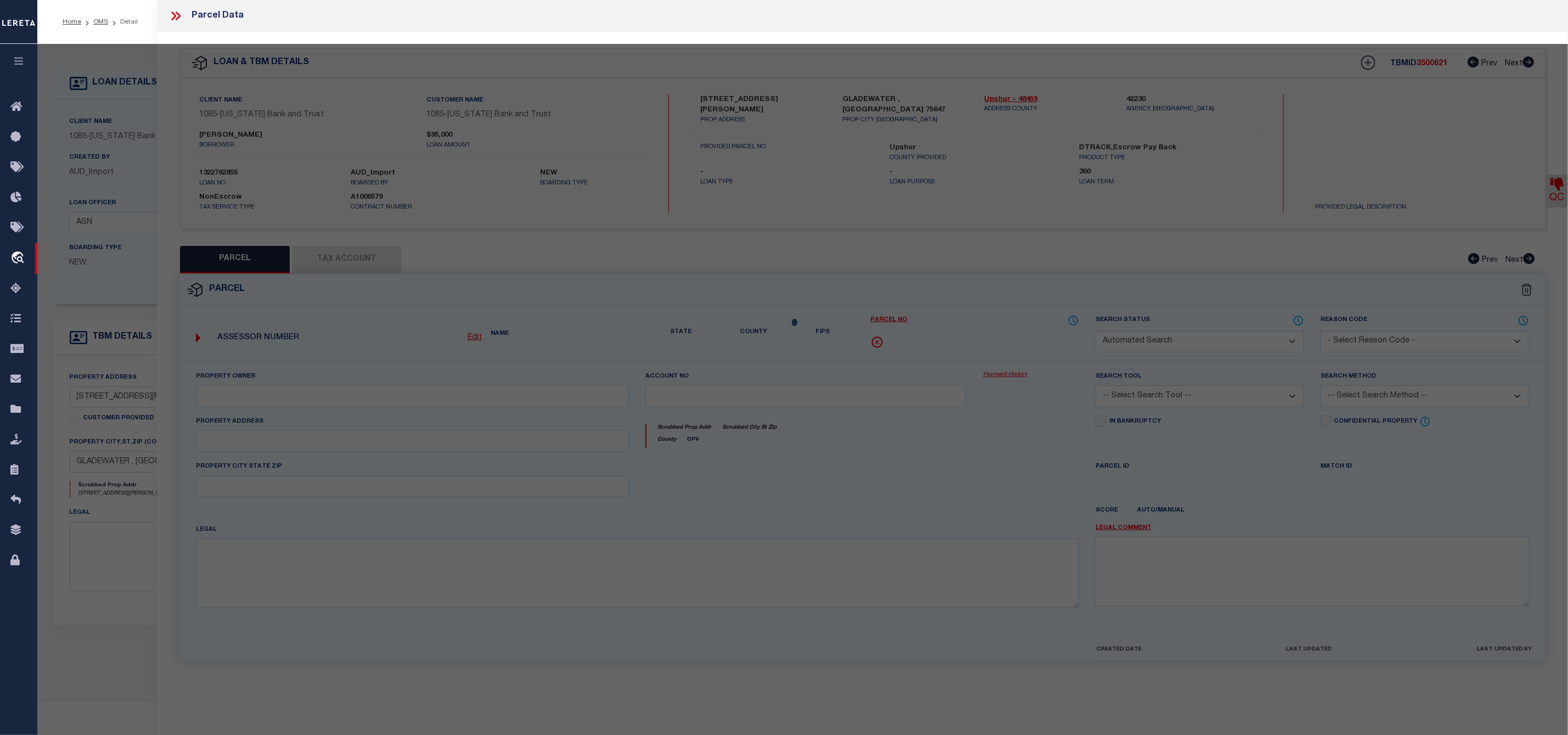
select select "JR"
type input "[PERSON_NAME] [PERSON_NAME]"
select select "AGW"
select select "ADD"
type input "[STREET_ADDRESS][PERSON_NAME]"
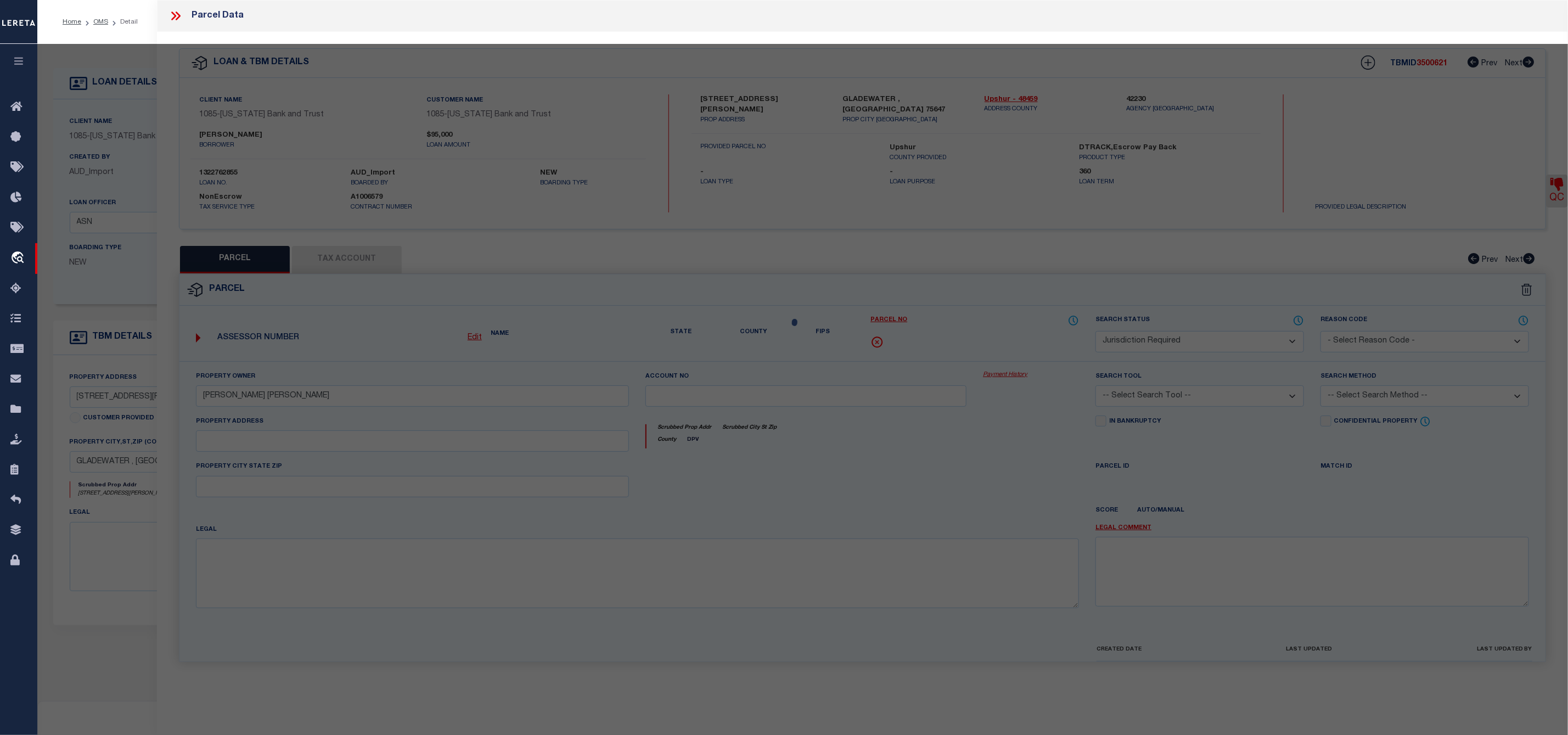
type input "GLADEWATER, [GEOGRAPHIC_DATA] 75647"
type textarea "LOT 51, BLK E1 GLADEWATER LAKE S178 (A427,A489,A8) & HOUSE"
type textarea "JR: Gregg County missing"
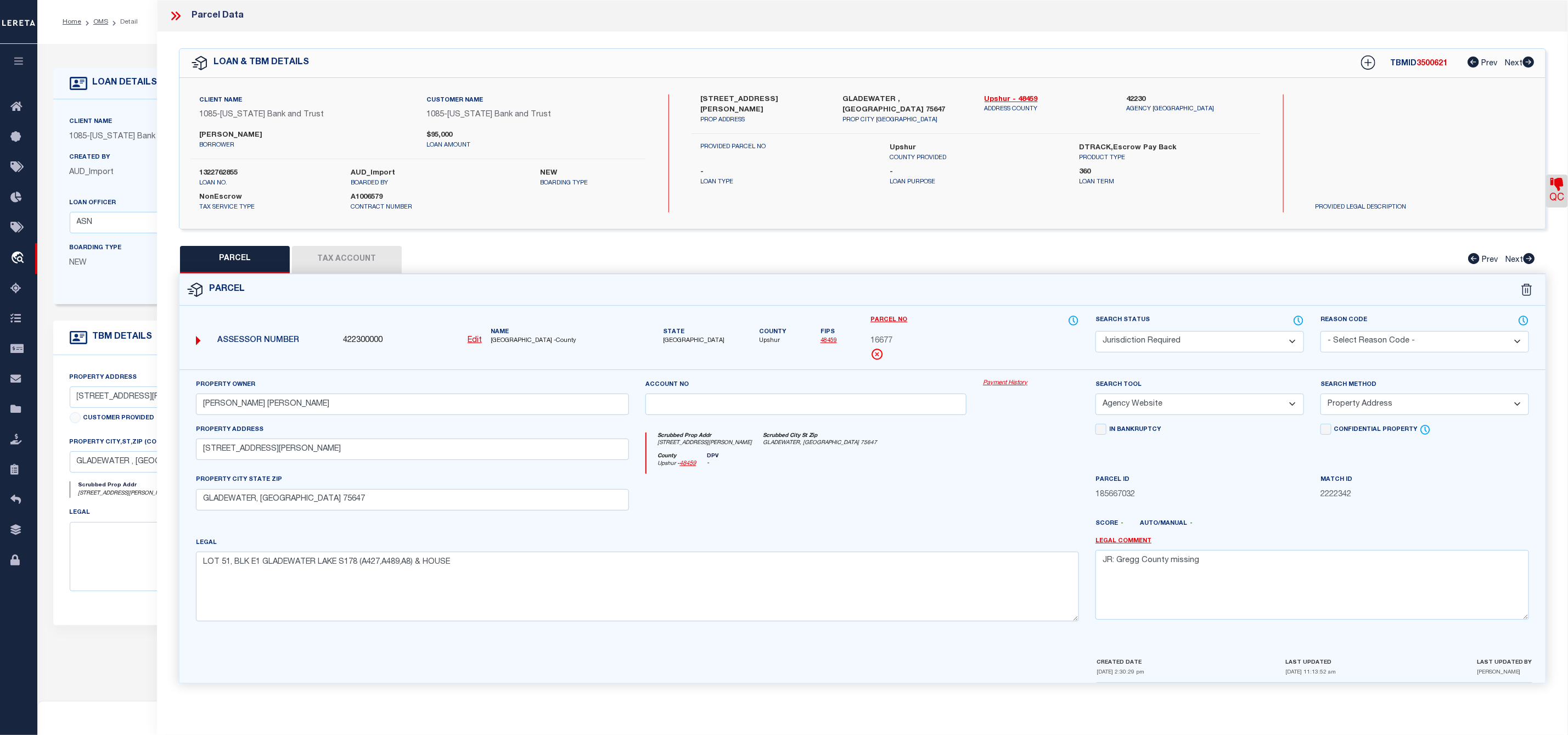
click at [352, 267] on button "Tax Account" at bounding box center [347, 260] width 110 height 28
select select "100"
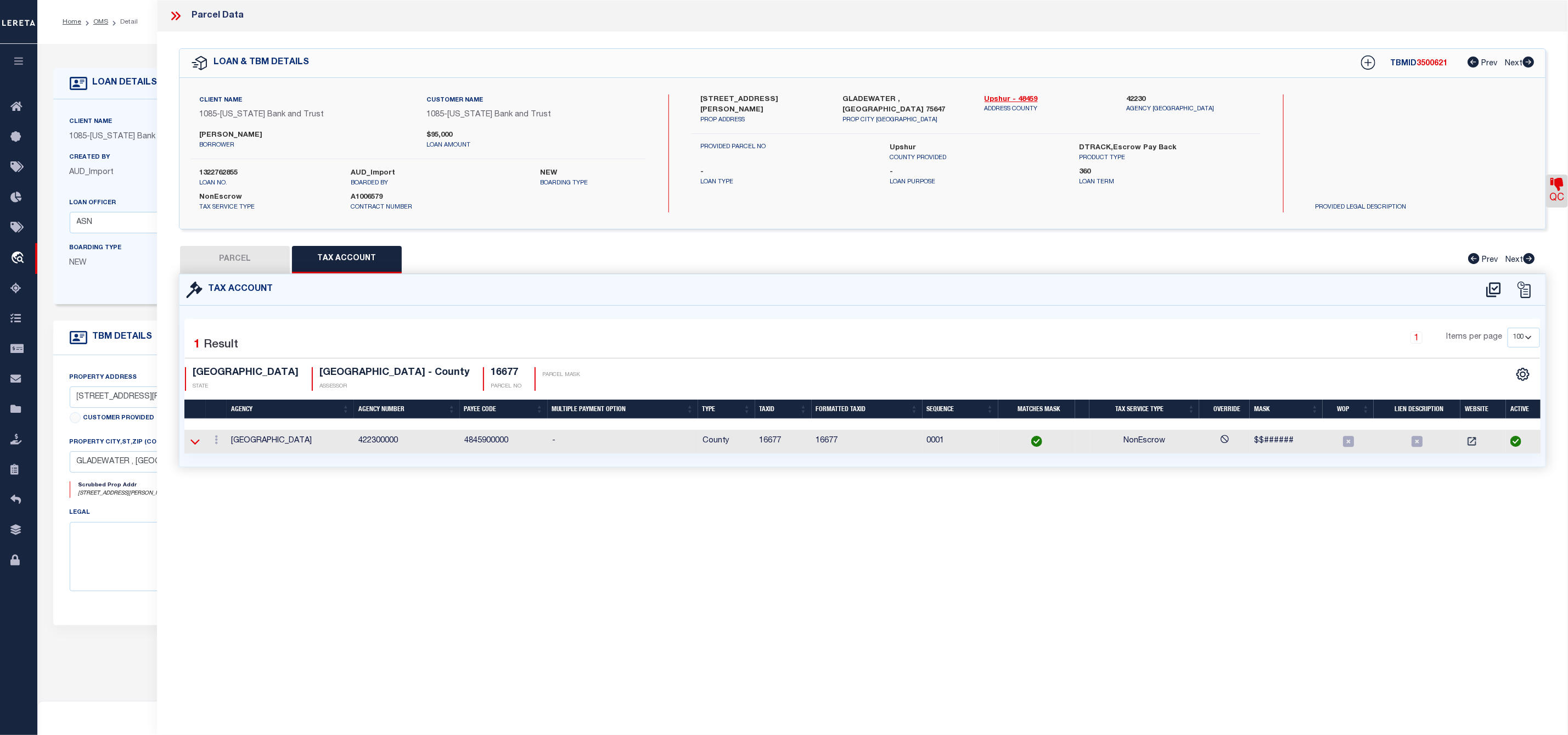
click at [193, 445] on icon at bounding box center [195, 441] width 9 height 11
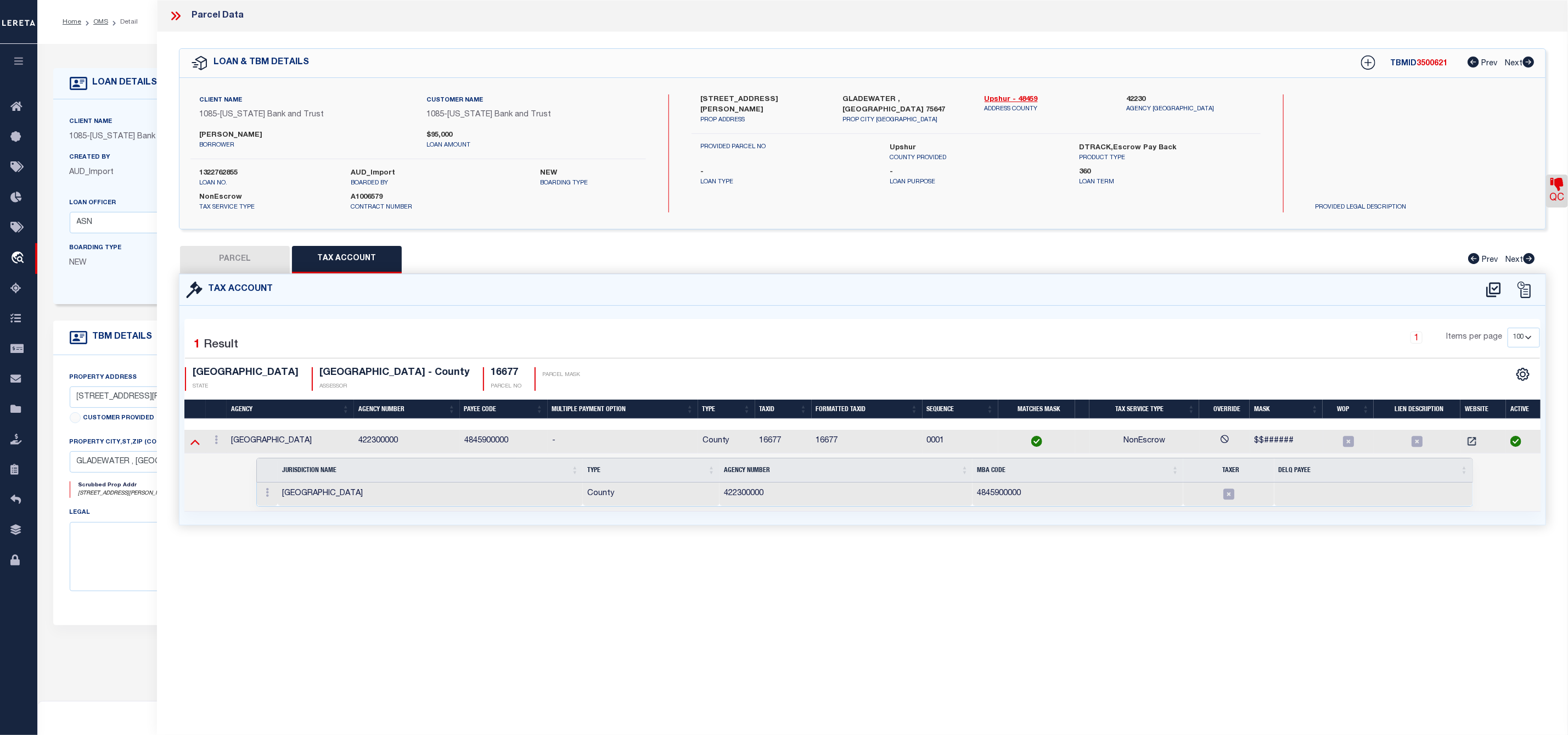
click at [192, 444] on icon at bounding box center [195, 441] width 9 height 11
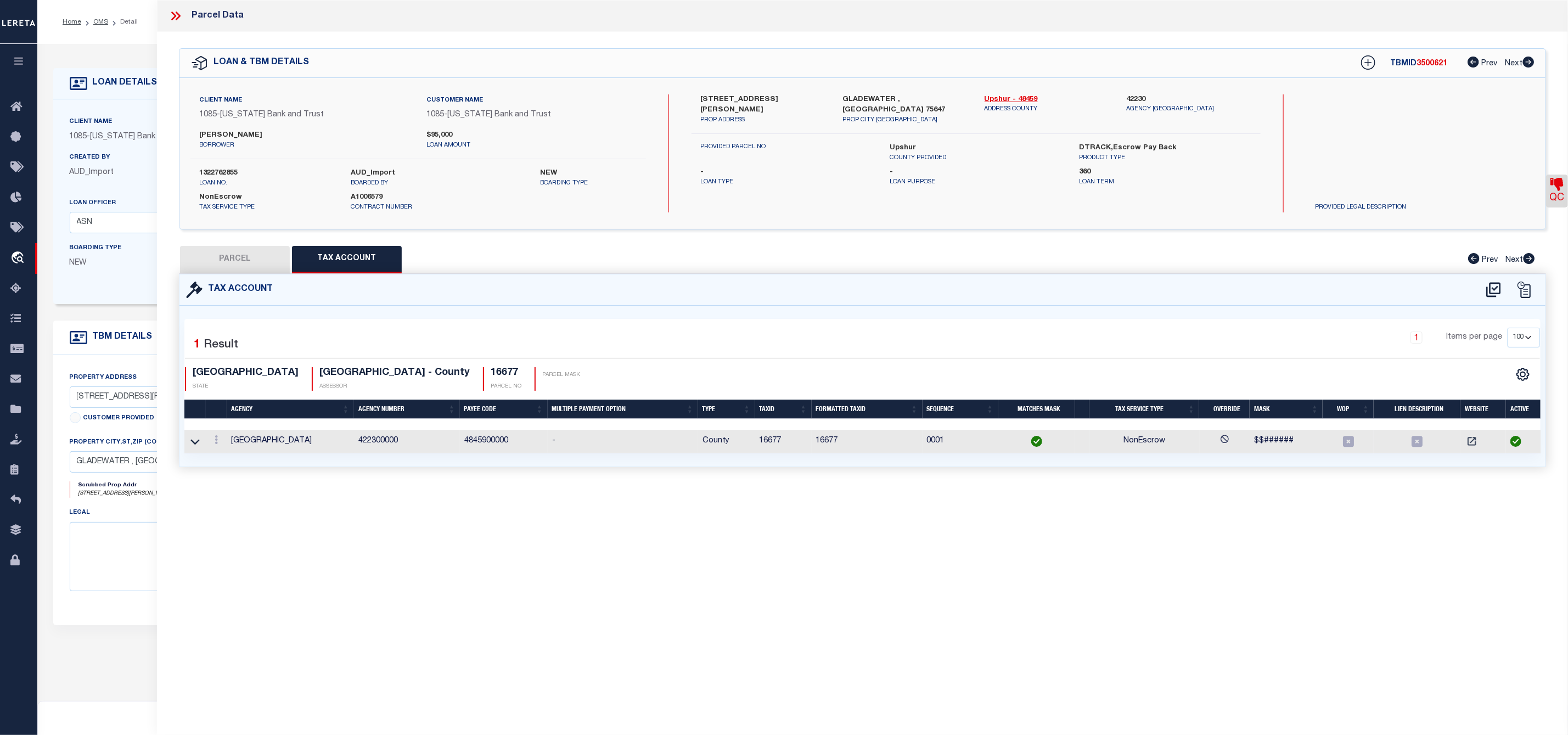
click at [244, 271] on button "PARCEL" at bounding box center [235, 260] width 110 height 28
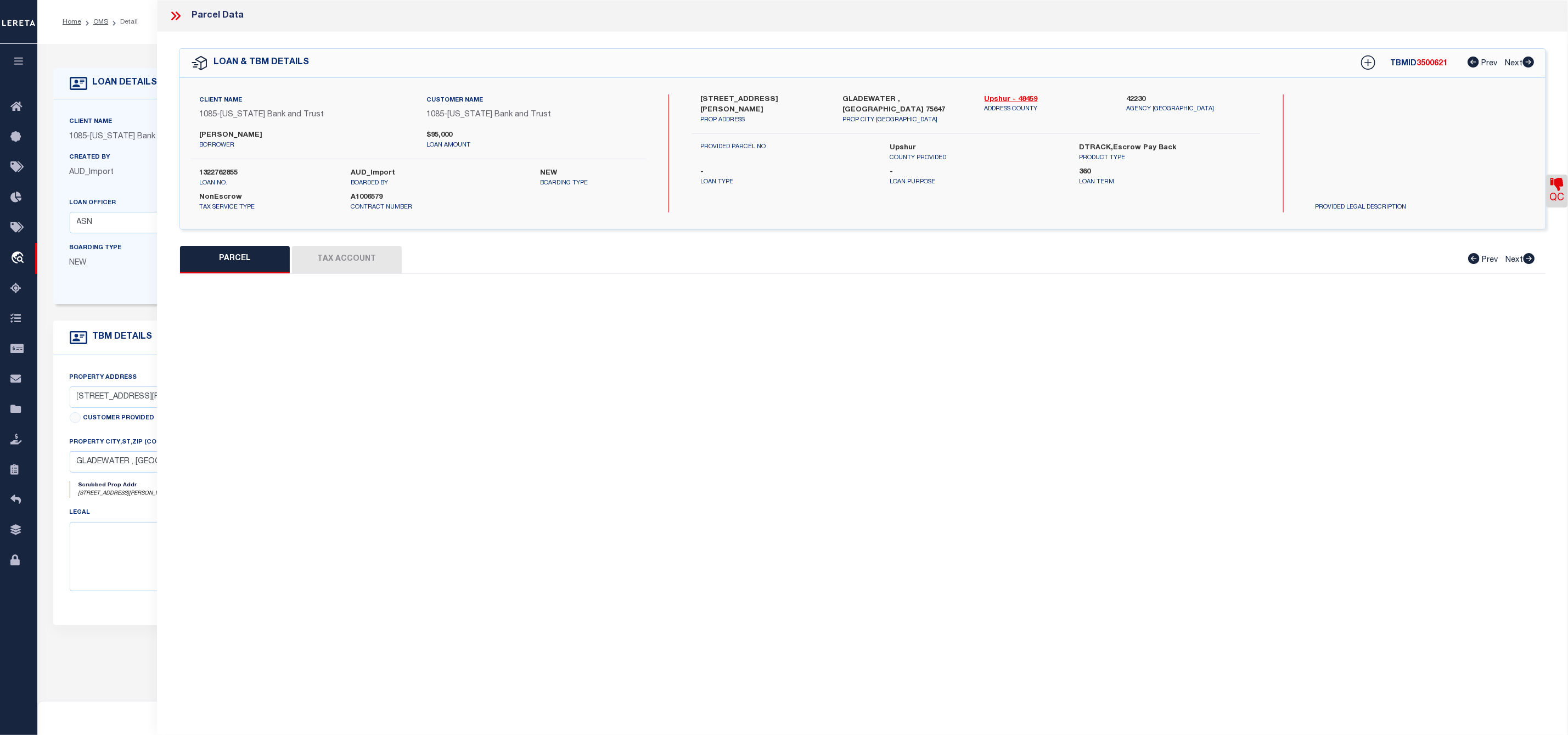
select select "AS"
select select
checkbox input "false"
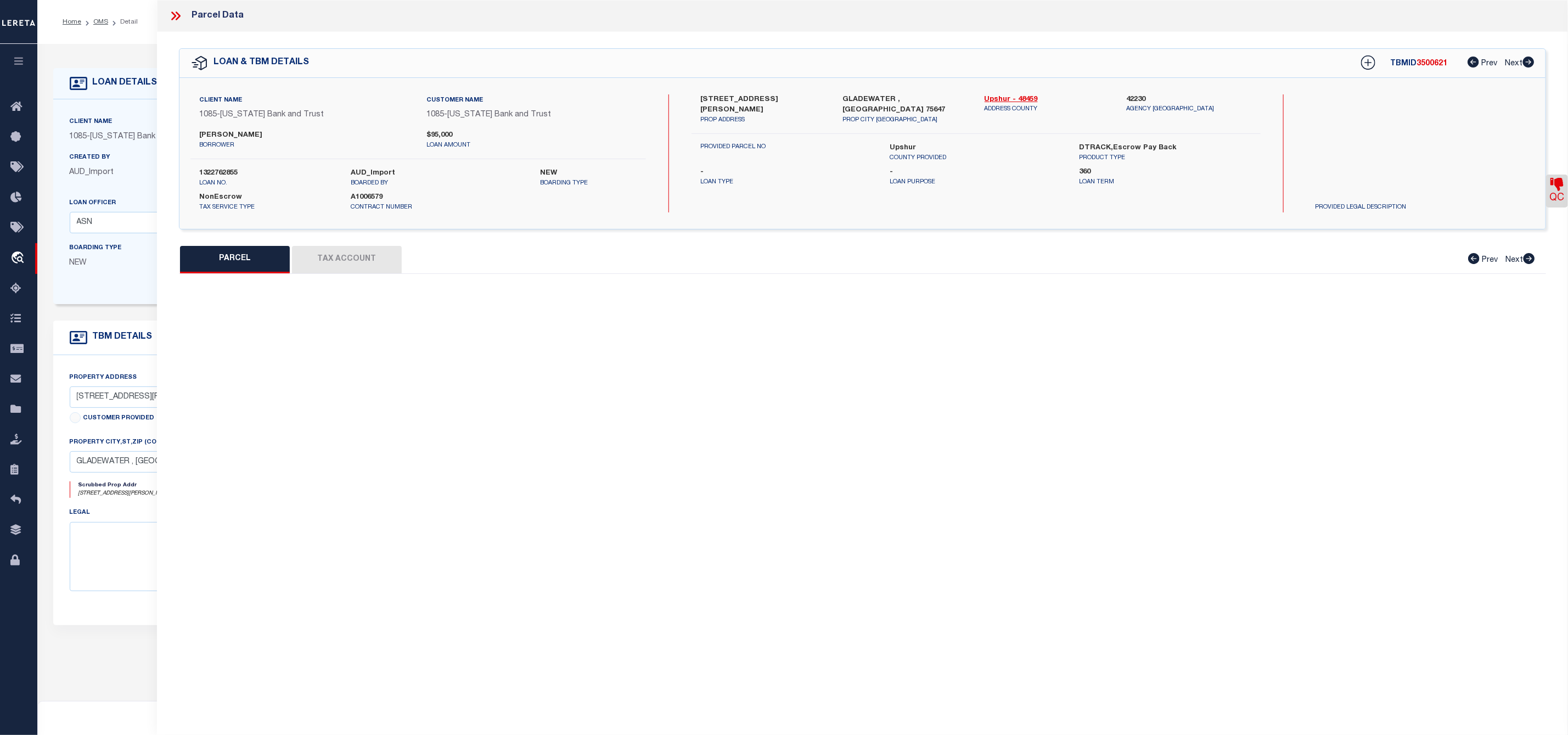
select select "JR"
type input "[PERSON_NAME] [PERSON_NAME]"
select select "AGW"
select select "ADD"
type input "[STREET_ADDRESS][PERSON_NAME]"
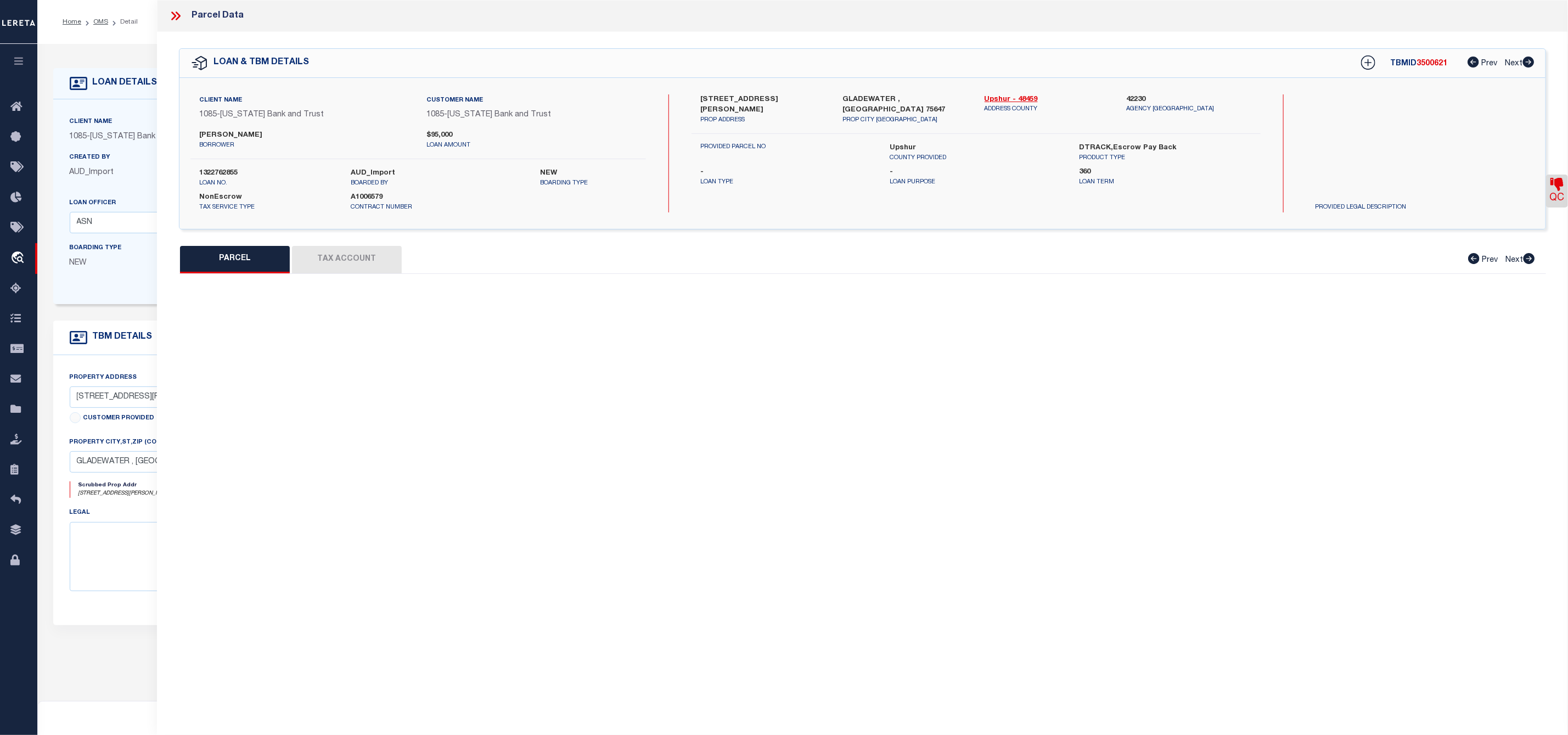
type input "GLADEWATER, [GEOGRAPHIC_DATA] 75647"
type textarea "LOT 51, BLK E1 GLADEWATER LAKE S178 (A427,A489,A8) & HOUSE"
type textarea "JR: Gregg County missing"
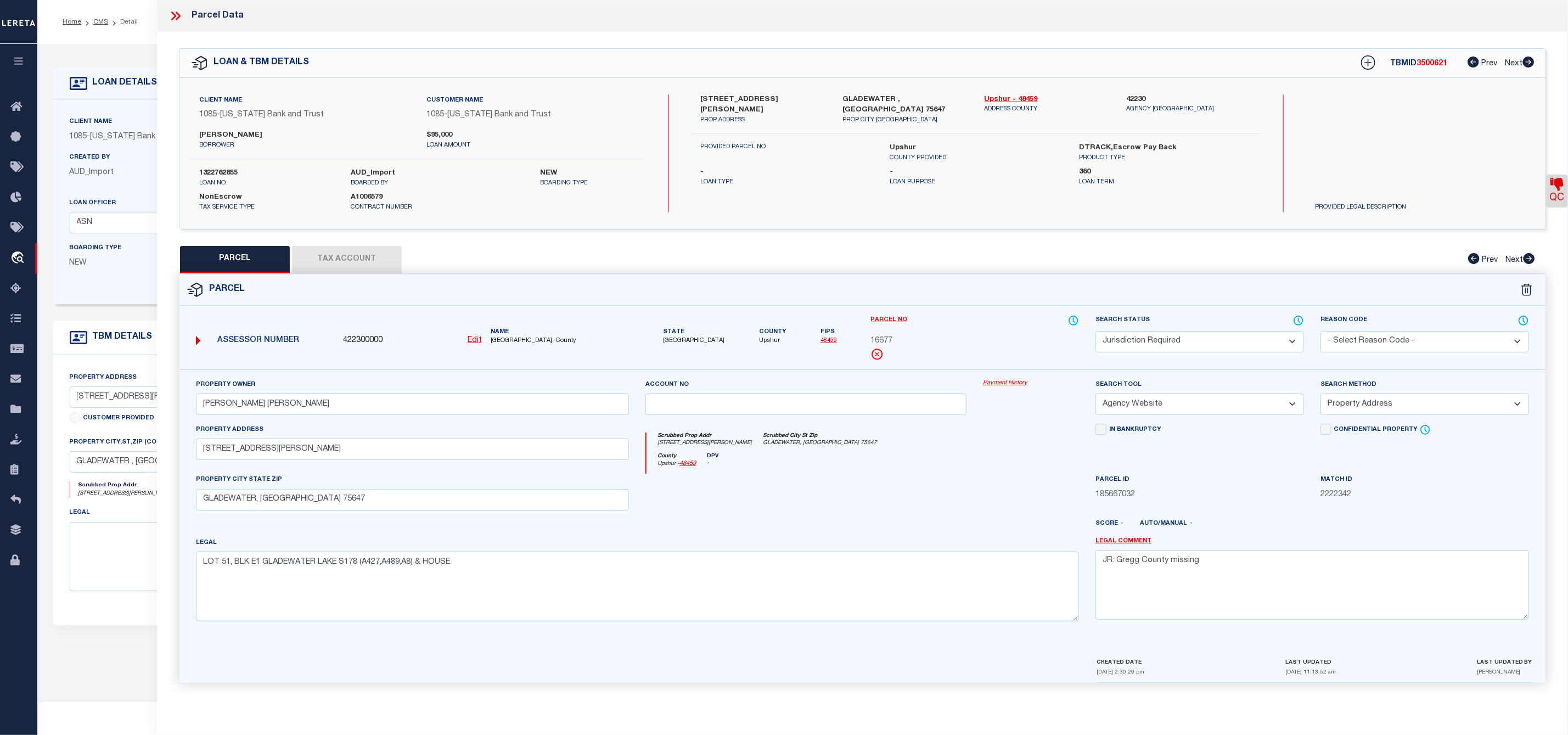
click at [733, 99] on label "[STREET_ADDRESS][PERSON_NAME]" at bounding box center [763, 105] width 126 height 21
copy label "[PERSON_NAME]"
click at [708, 101] on label "[STREET_ADDRESS][PERSON_NAME]" at bounding box center [763, 105] width 126 height 21
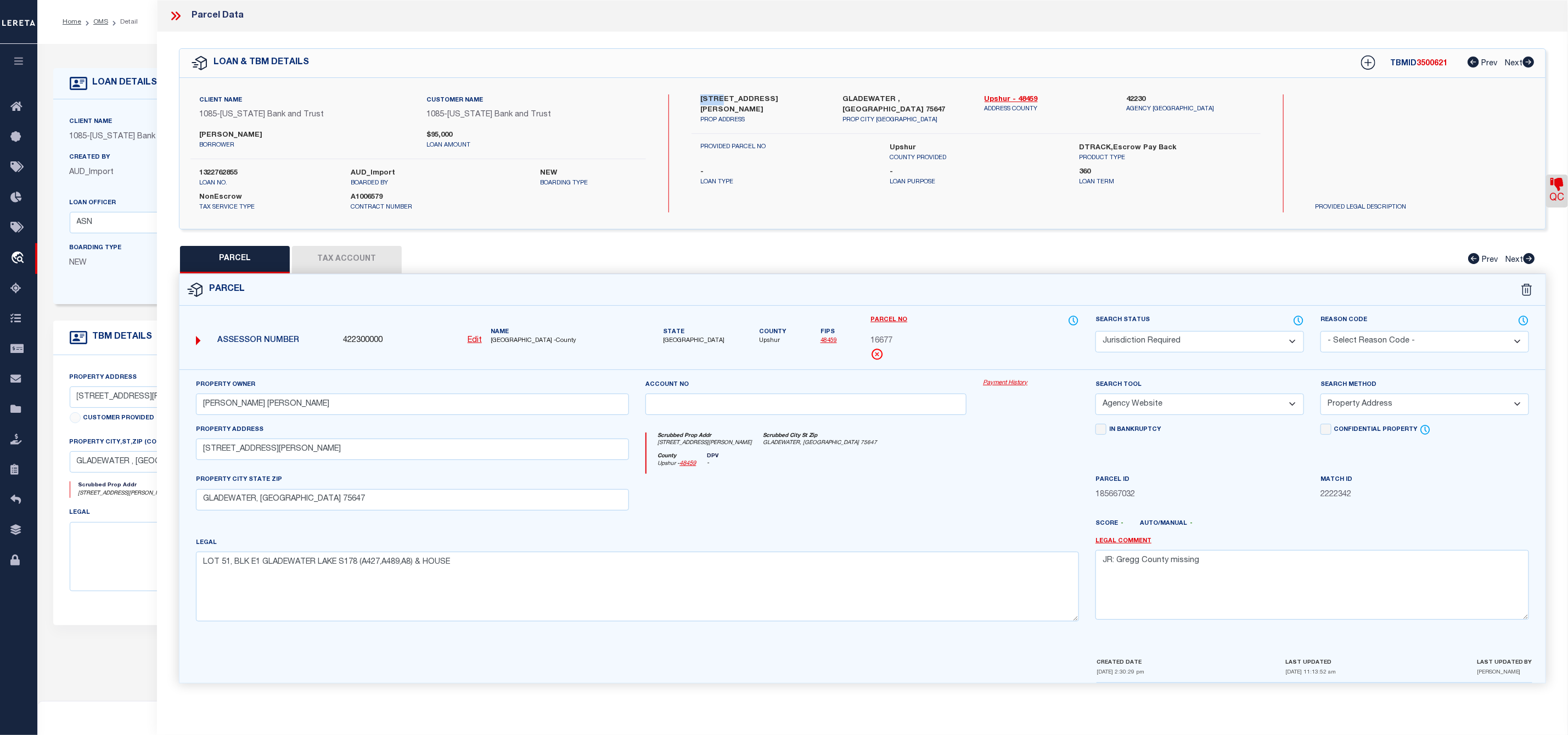
copy label "2177"
click at [347, 268] on button "Tax Account" at bounding box center [347, 260] width 110 height 28
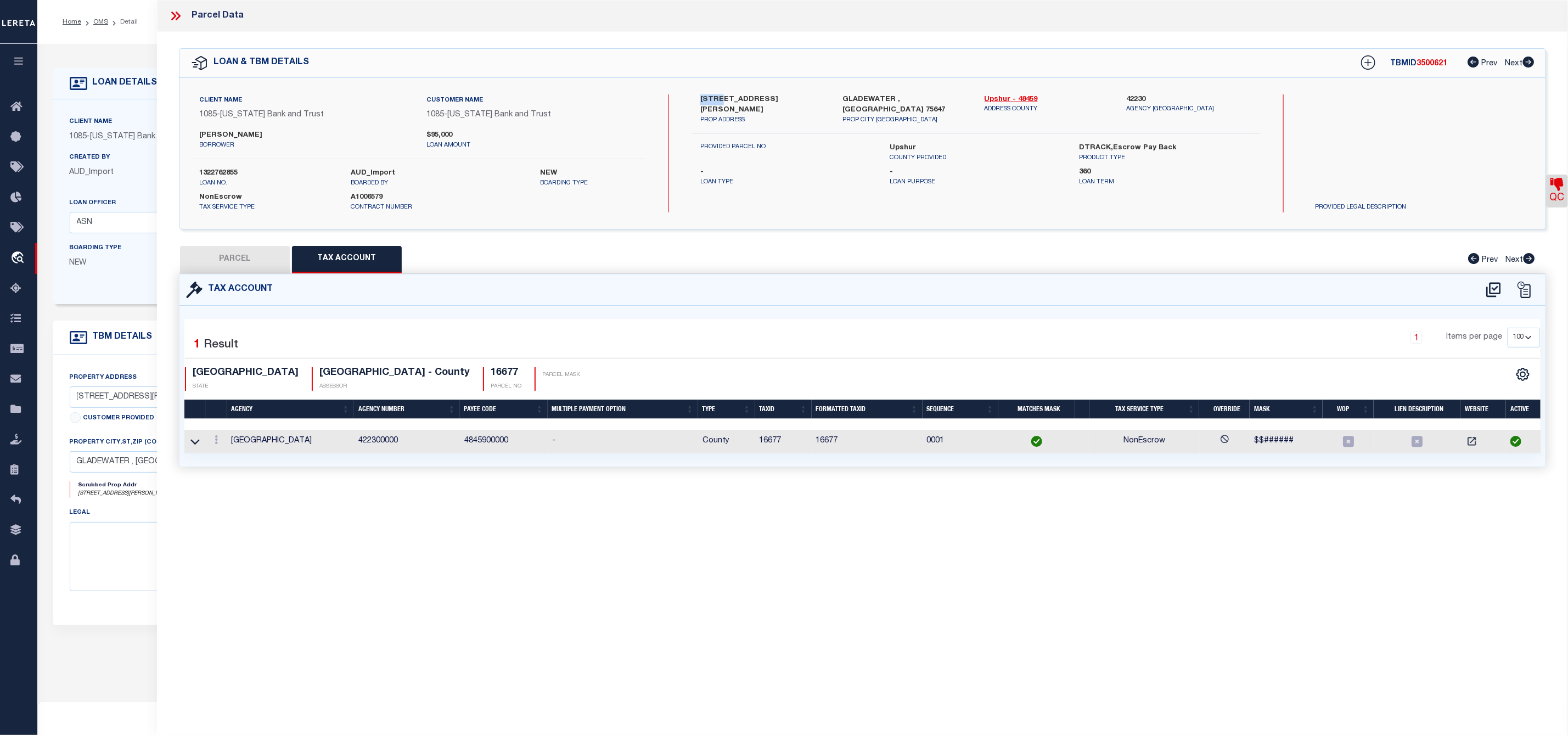
select select "100"
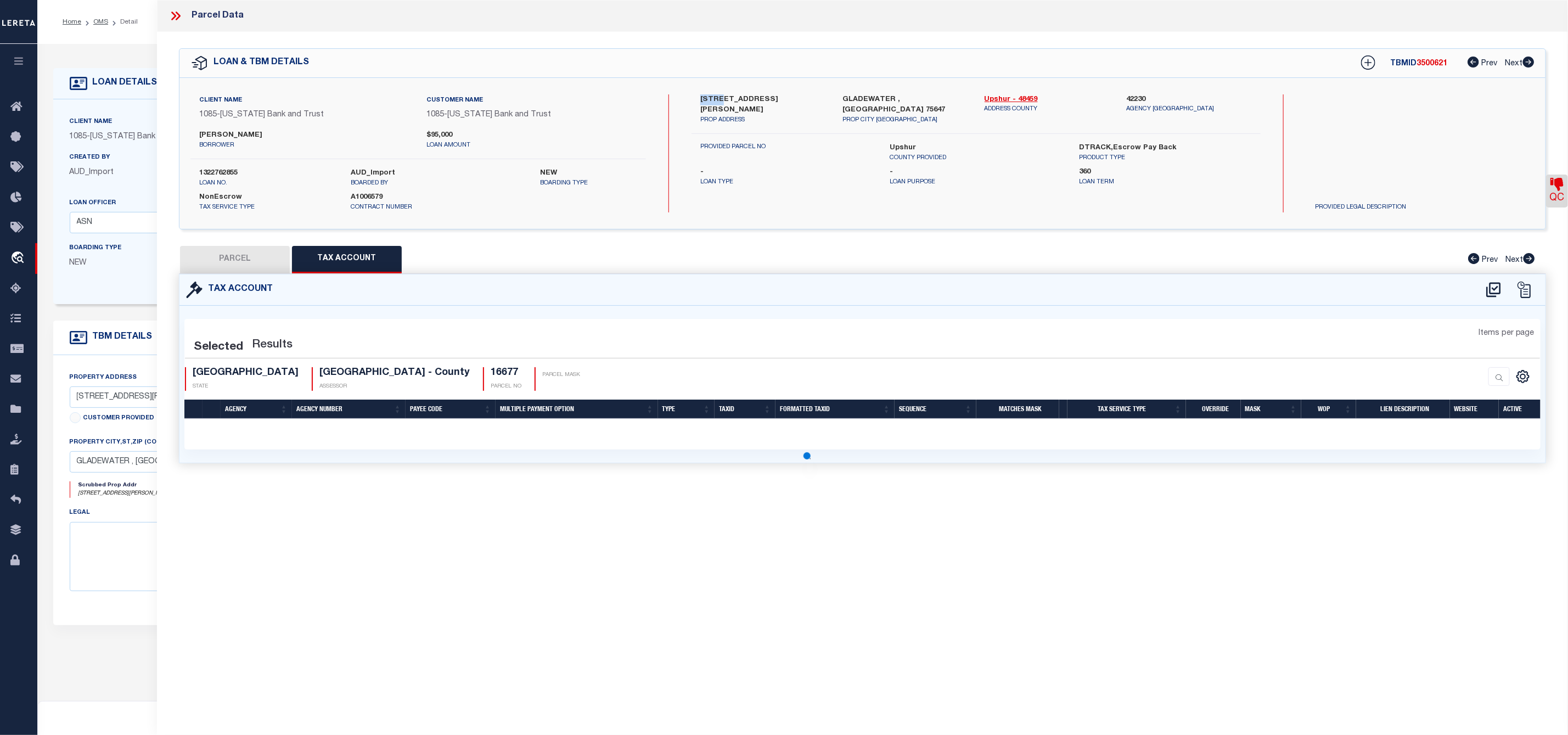
select select "100"
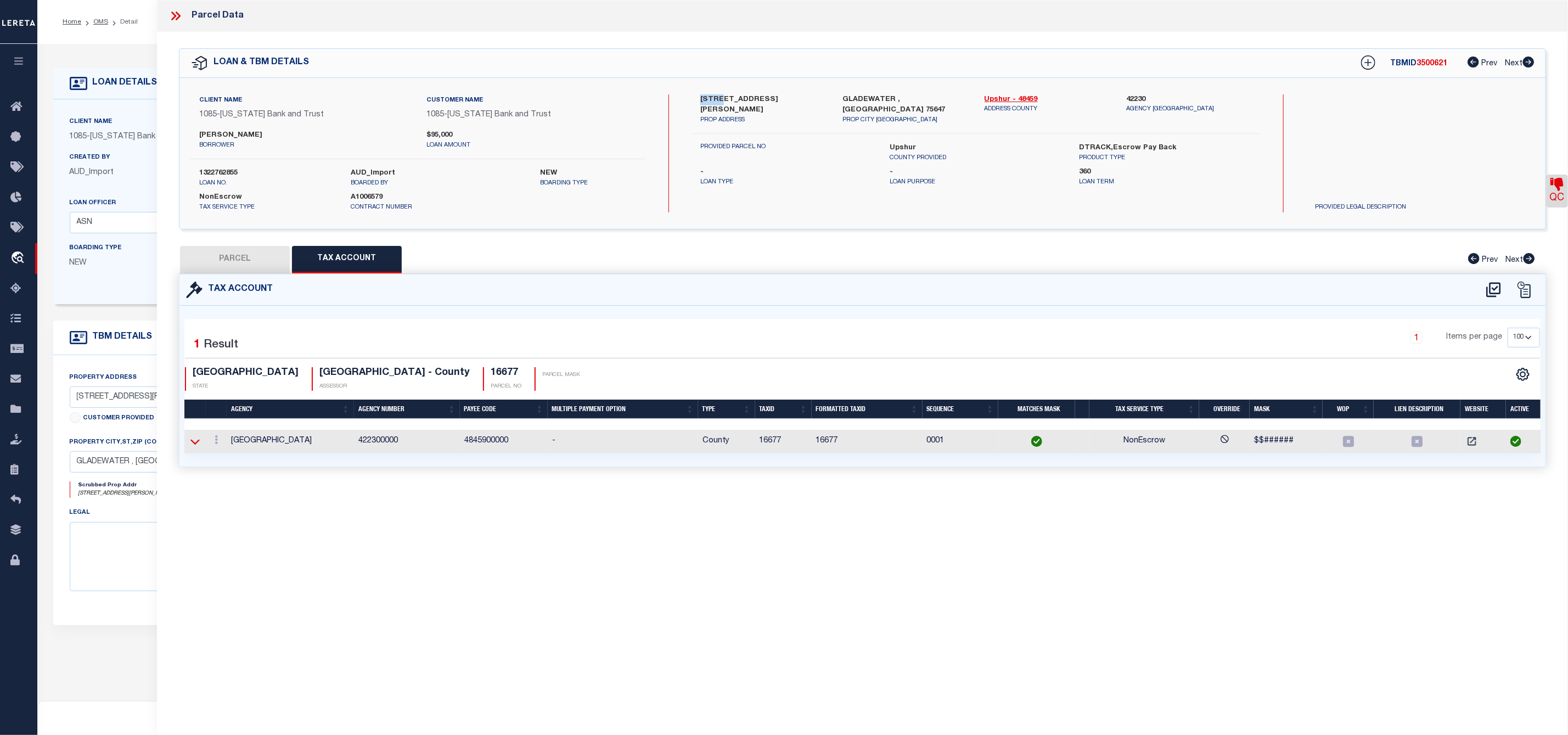
click at [191, 445] on icon at bounding box center [195, 441] width 9 height 11
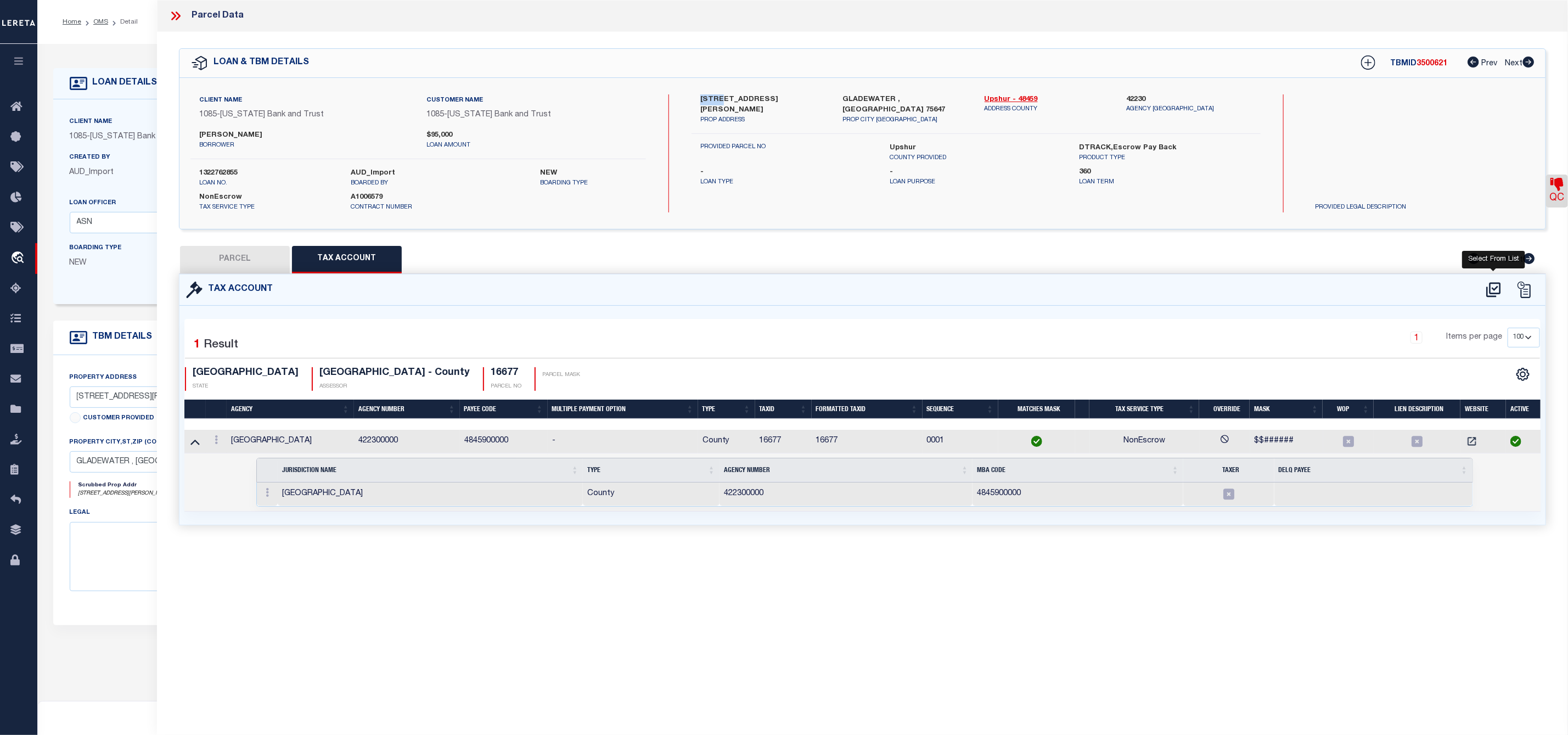
click at [1493, 288] on icon at bounding box center [1493, 290] width 18 height 18
select select "100"
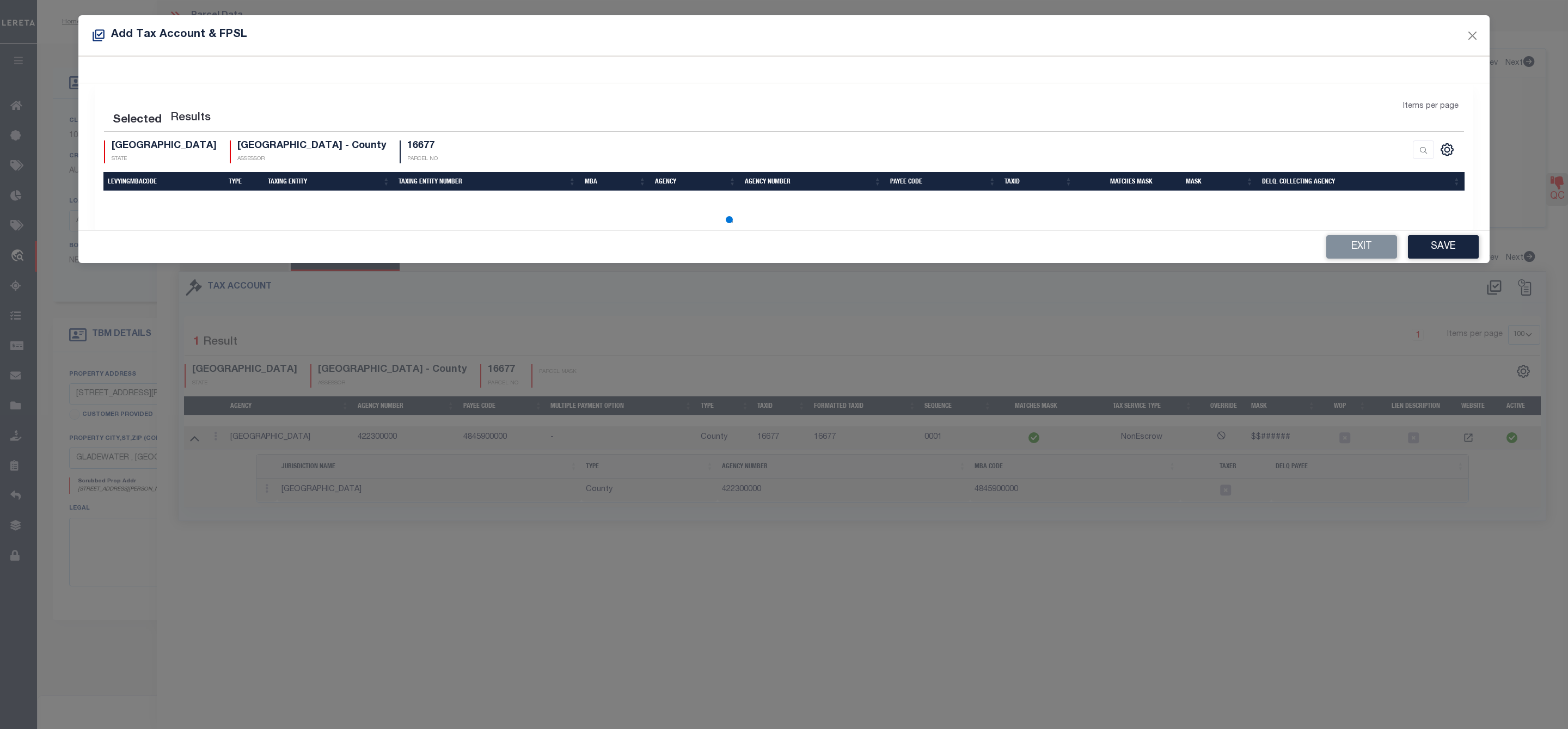
select select "100"
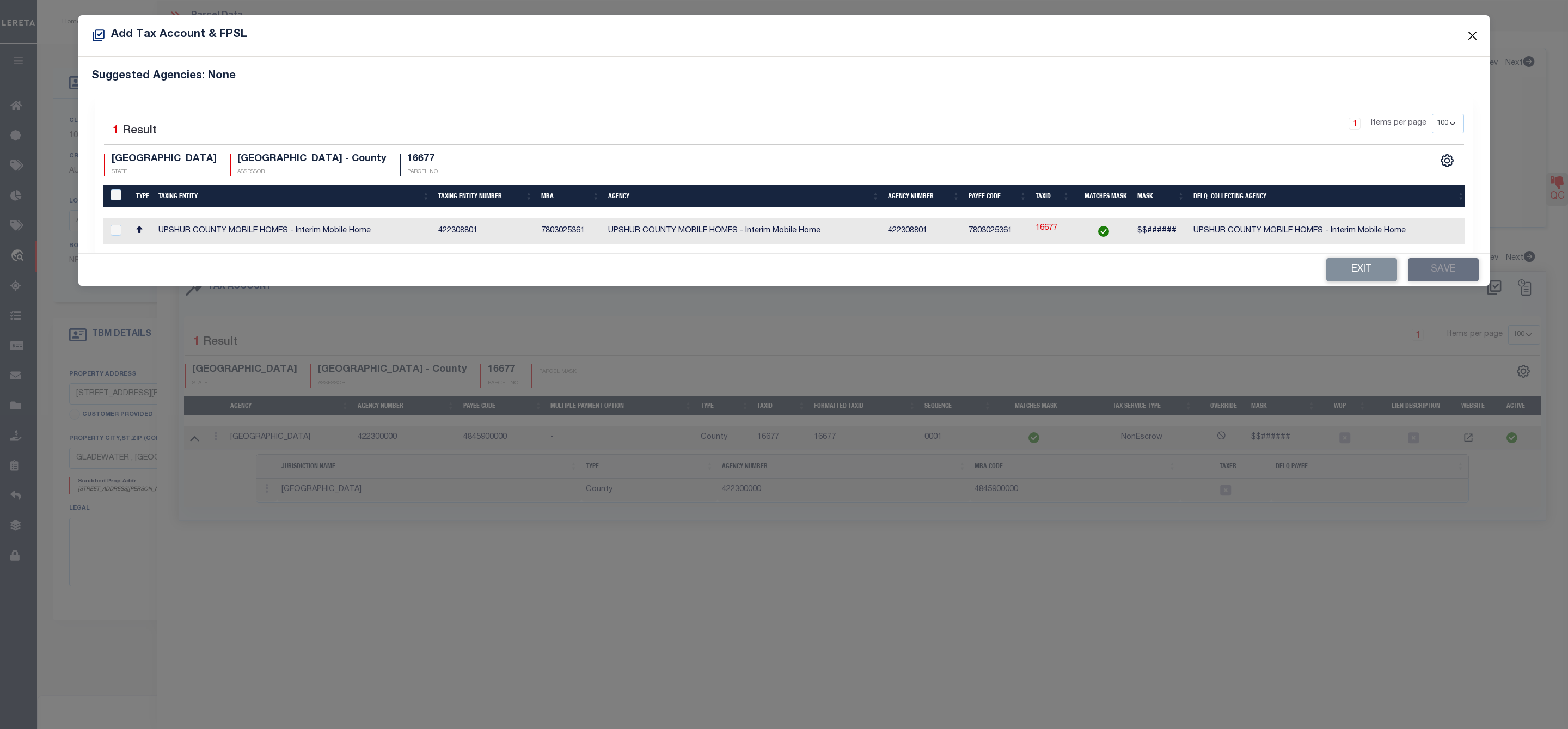
click at [1476, 34] on button "Close" at bounding box center [1473, 35] width 14 height 14
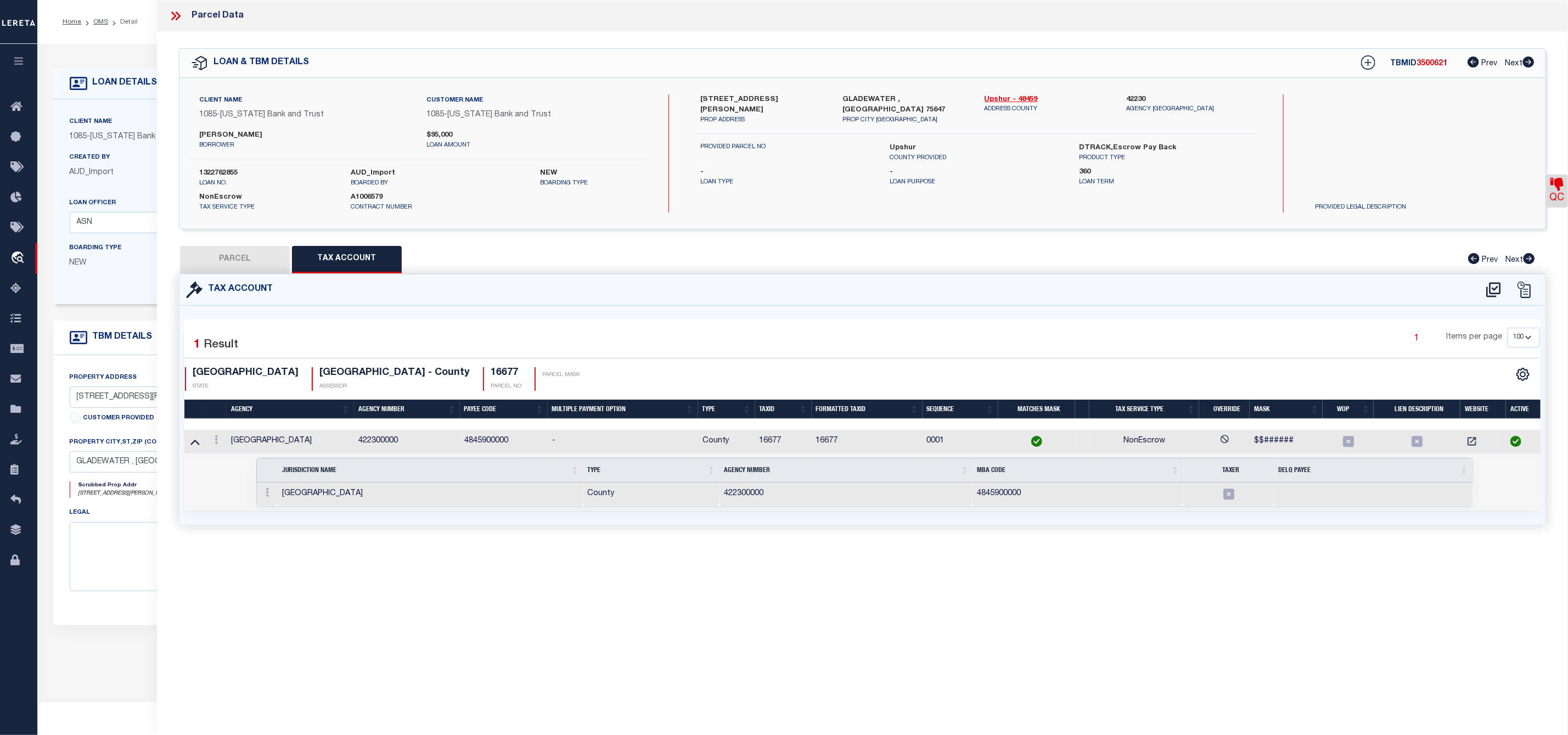
click at [178, 13] on icon at bounding box center [176, 16] width 14 height 14
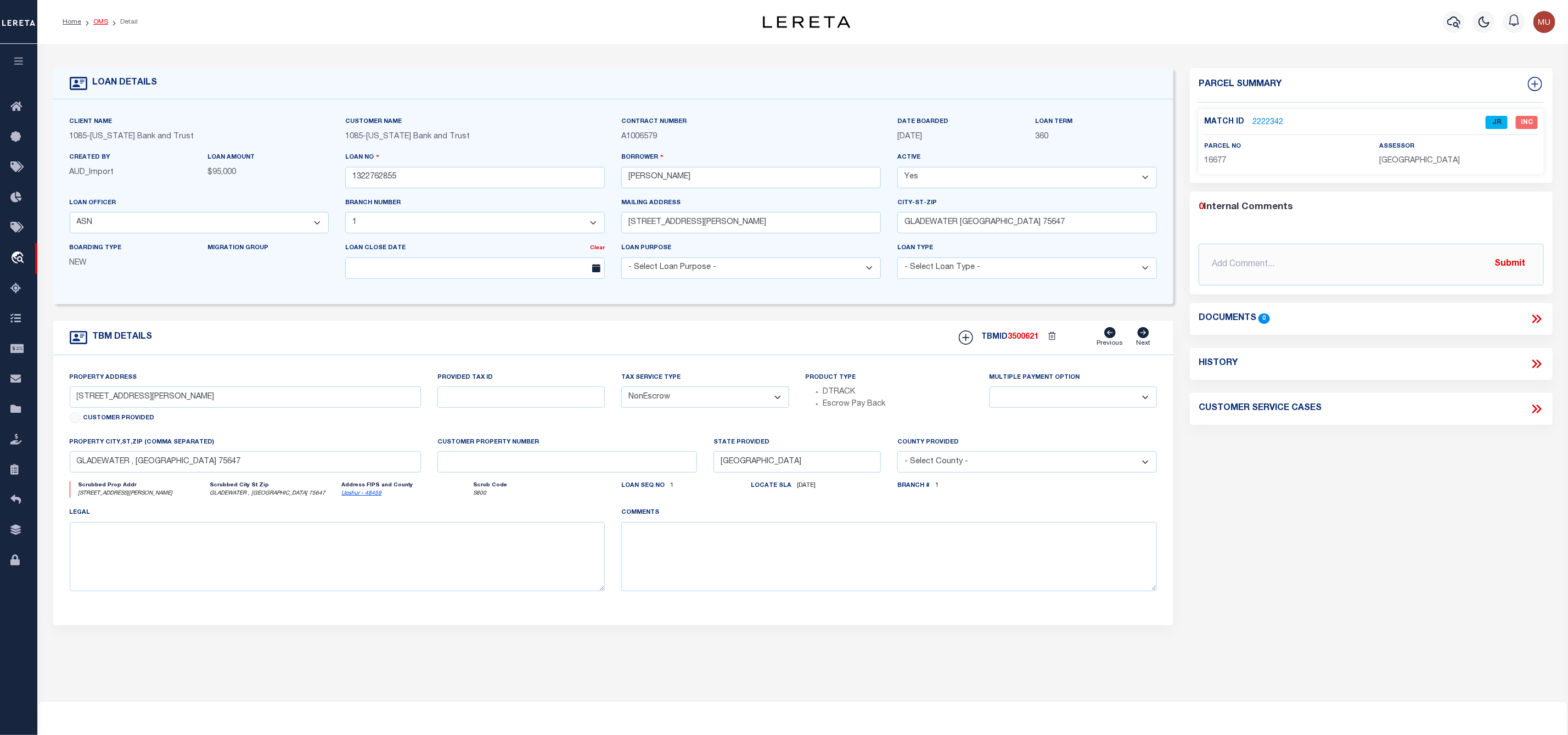
click at [106, 24] on link "OMS" at bounding box center [101, 22] width 15 height 7
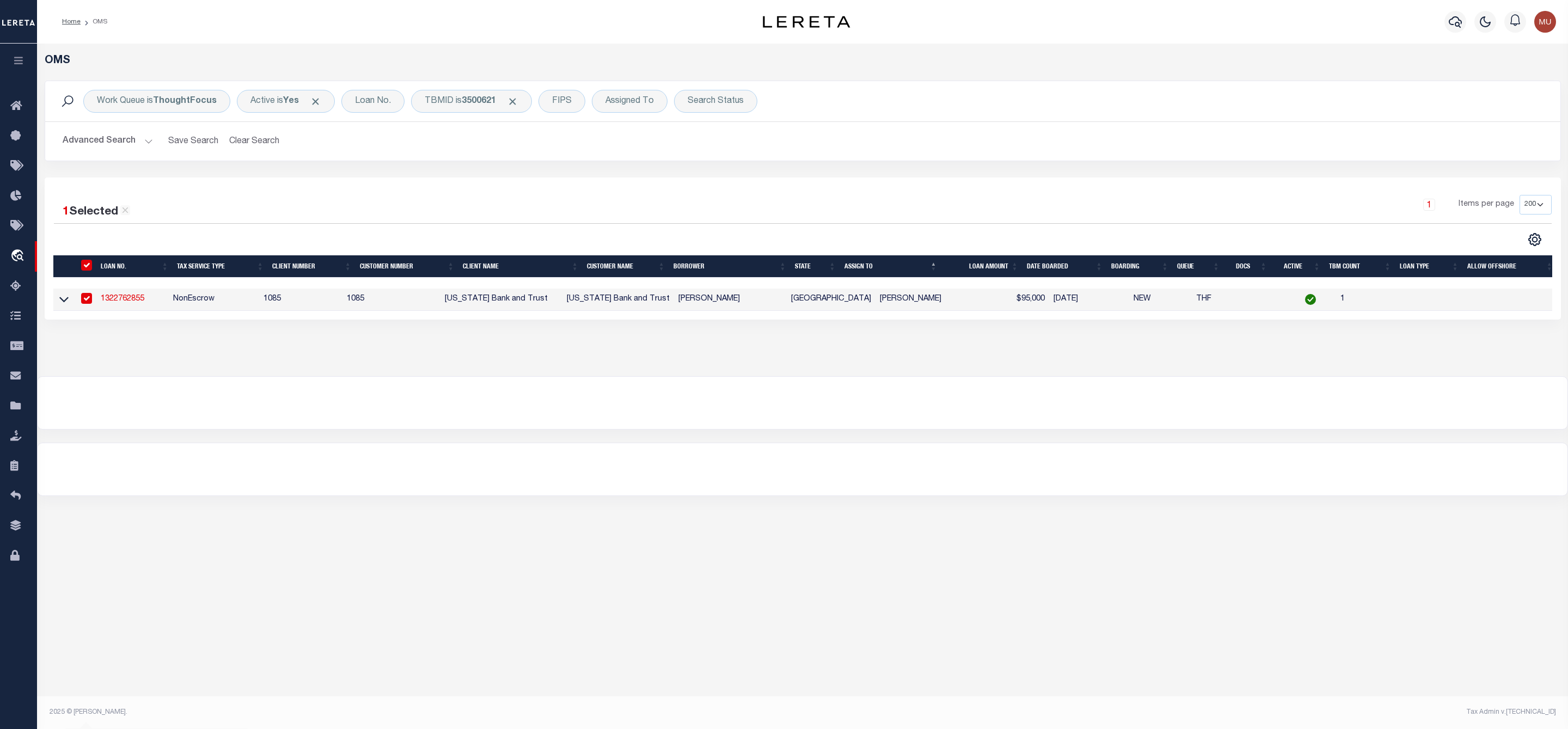
click at [87, 301] on input "checkbox" at bounding box center [87, 299] width 11 height 11
checkbox input "false"
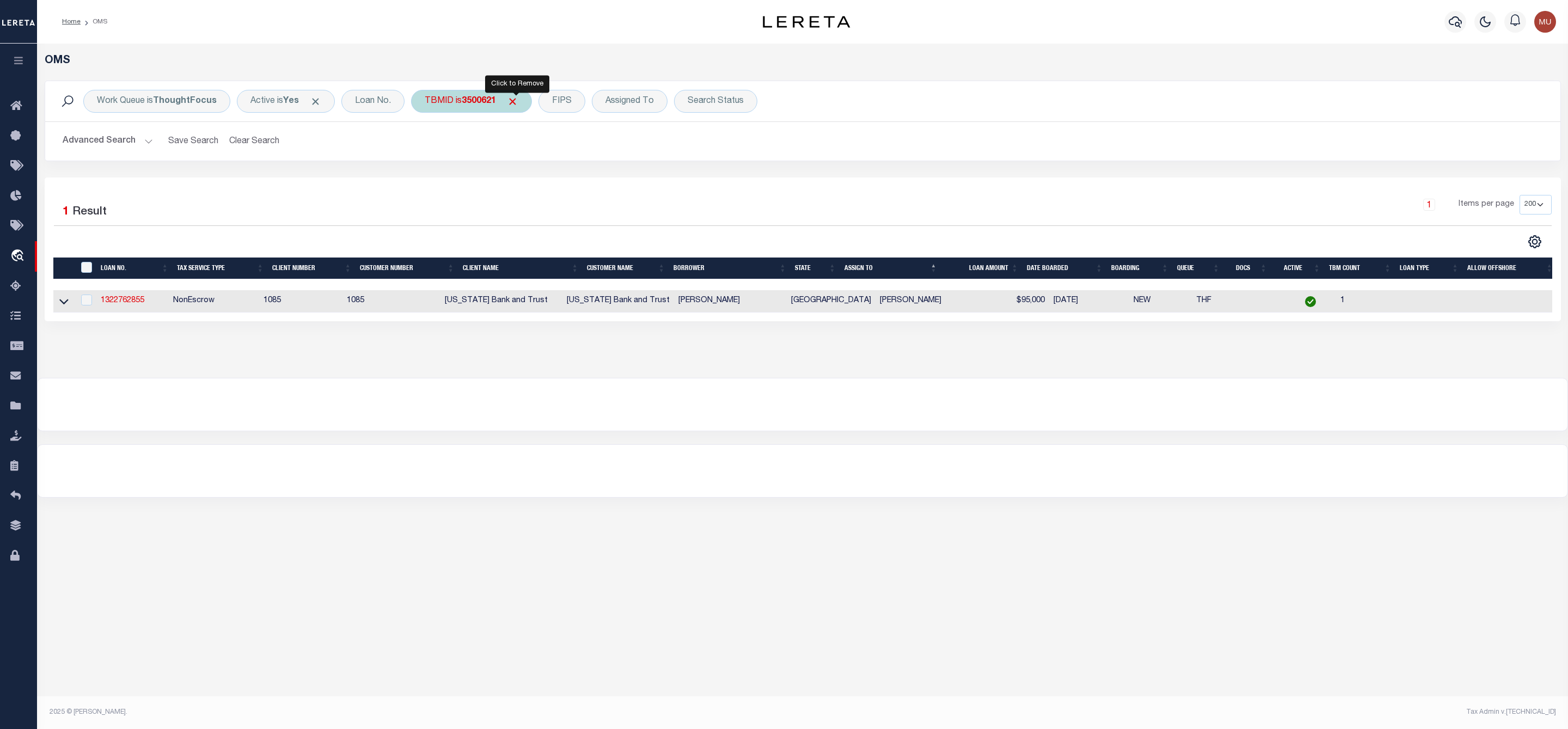
click at [518, 101] on span "Click to Remove" at bounding box center [513, 102] width 11 height 11
click at [431, 103] on div "TBMID" at bounding box center [439, 101] width 56 height 23
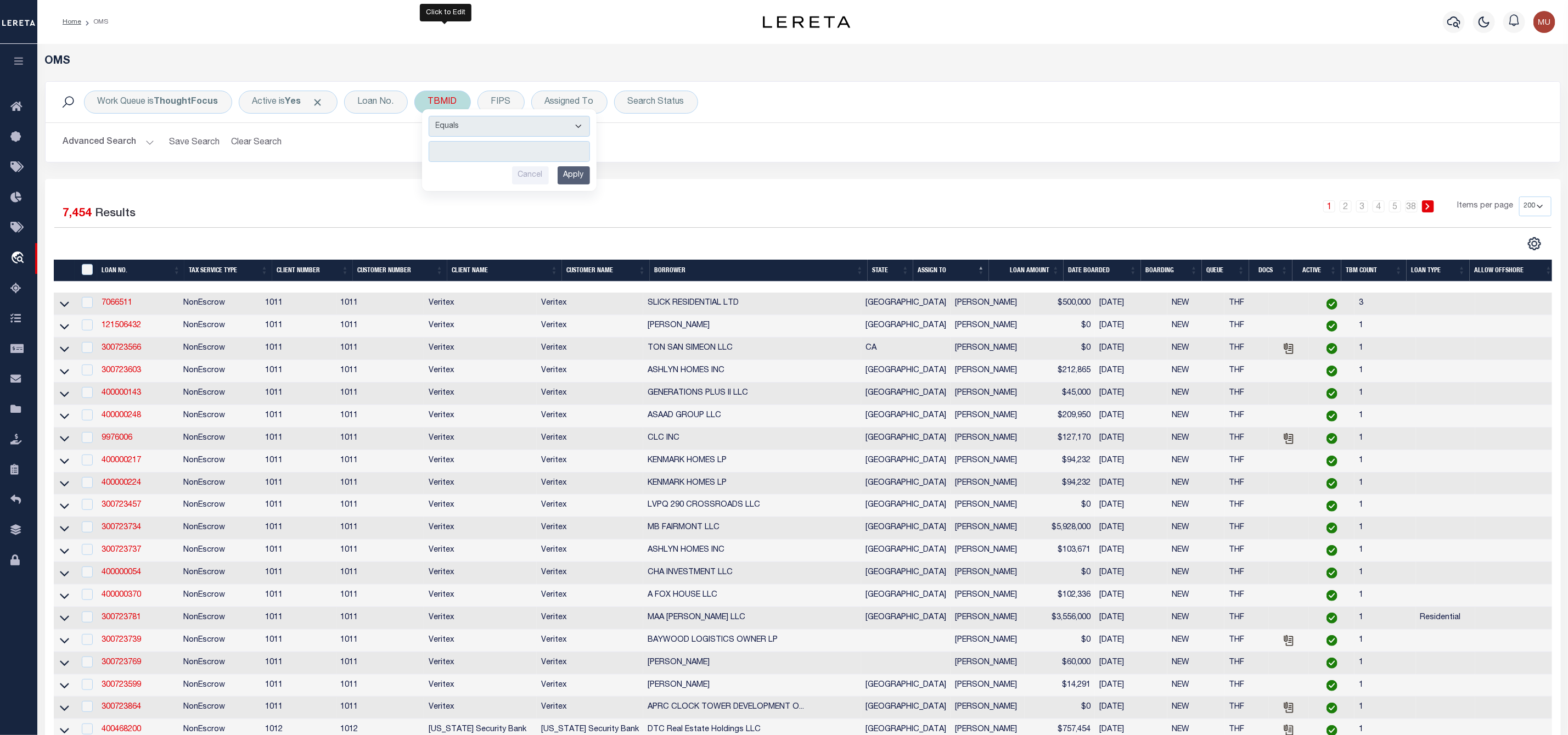
click at [471, 156] on input "number" at bounding box center [509, 151] width 161 height 21
type input "3500783"
click at [578, 178] on input "Apply" at bounding box center [573, 175] width 32 height 18
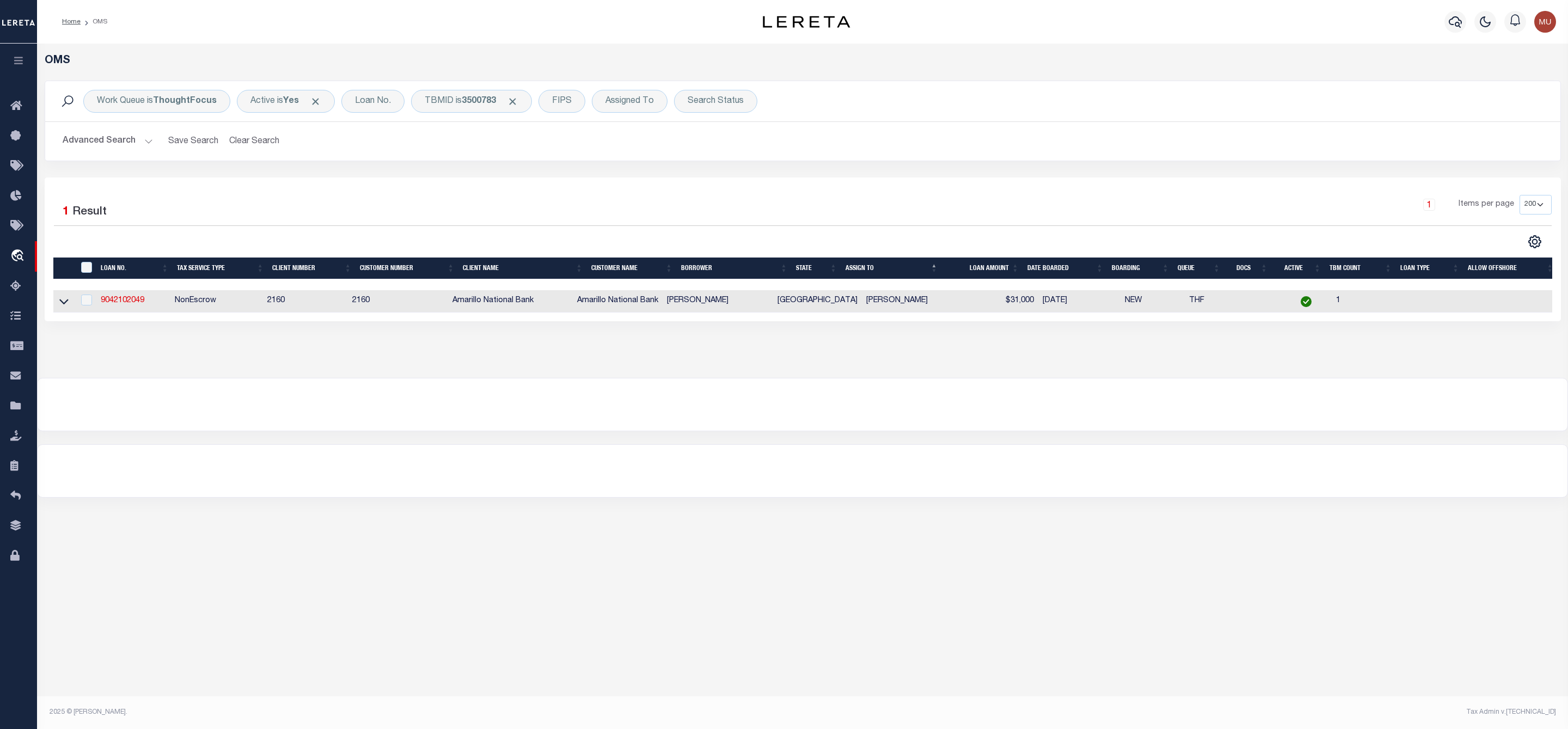
click at [58, 303] on link at bounding box center [64, 301] width 12 height 7
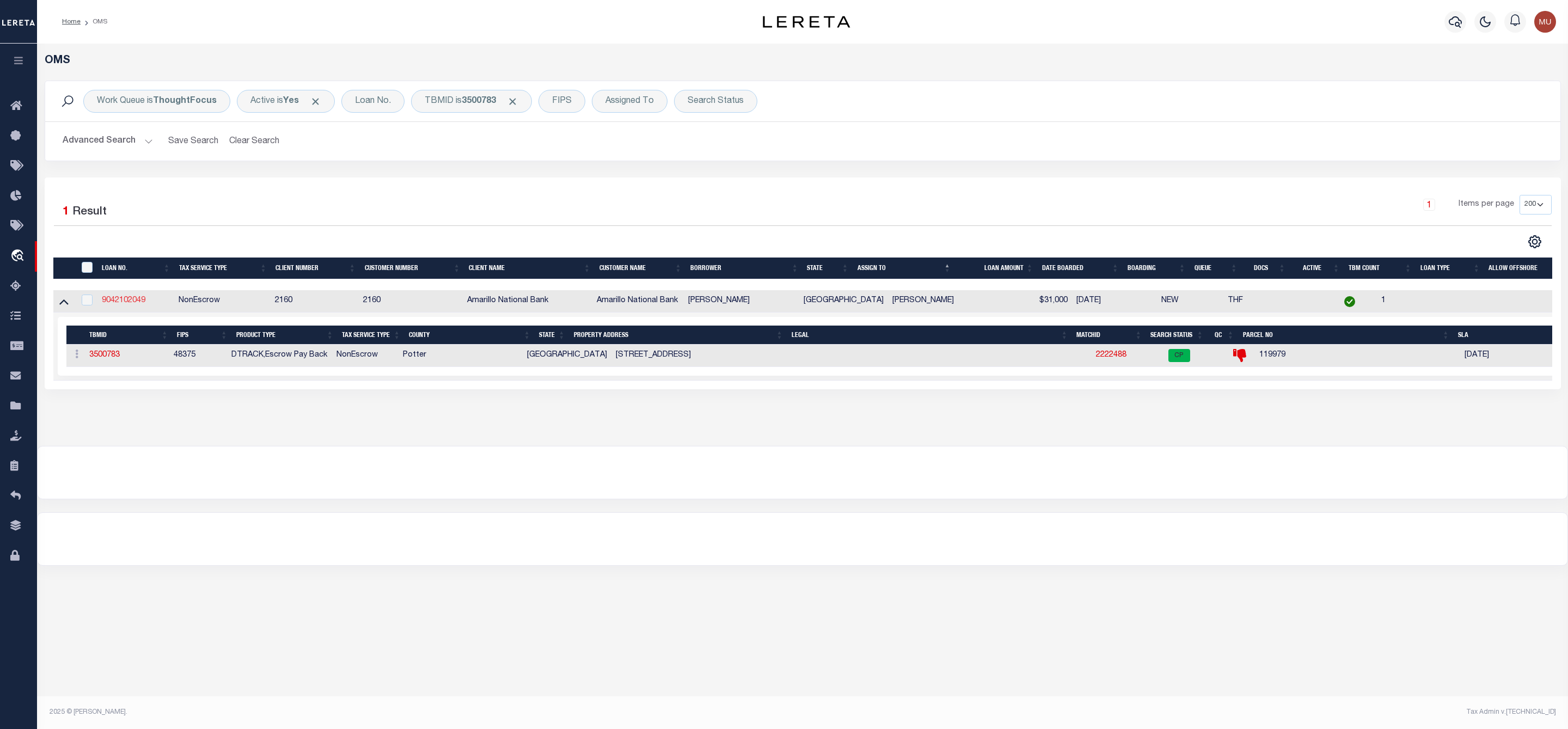
click at [130, 299] on link "9042102049" at bounding box center [123, 301] width 43 height 7
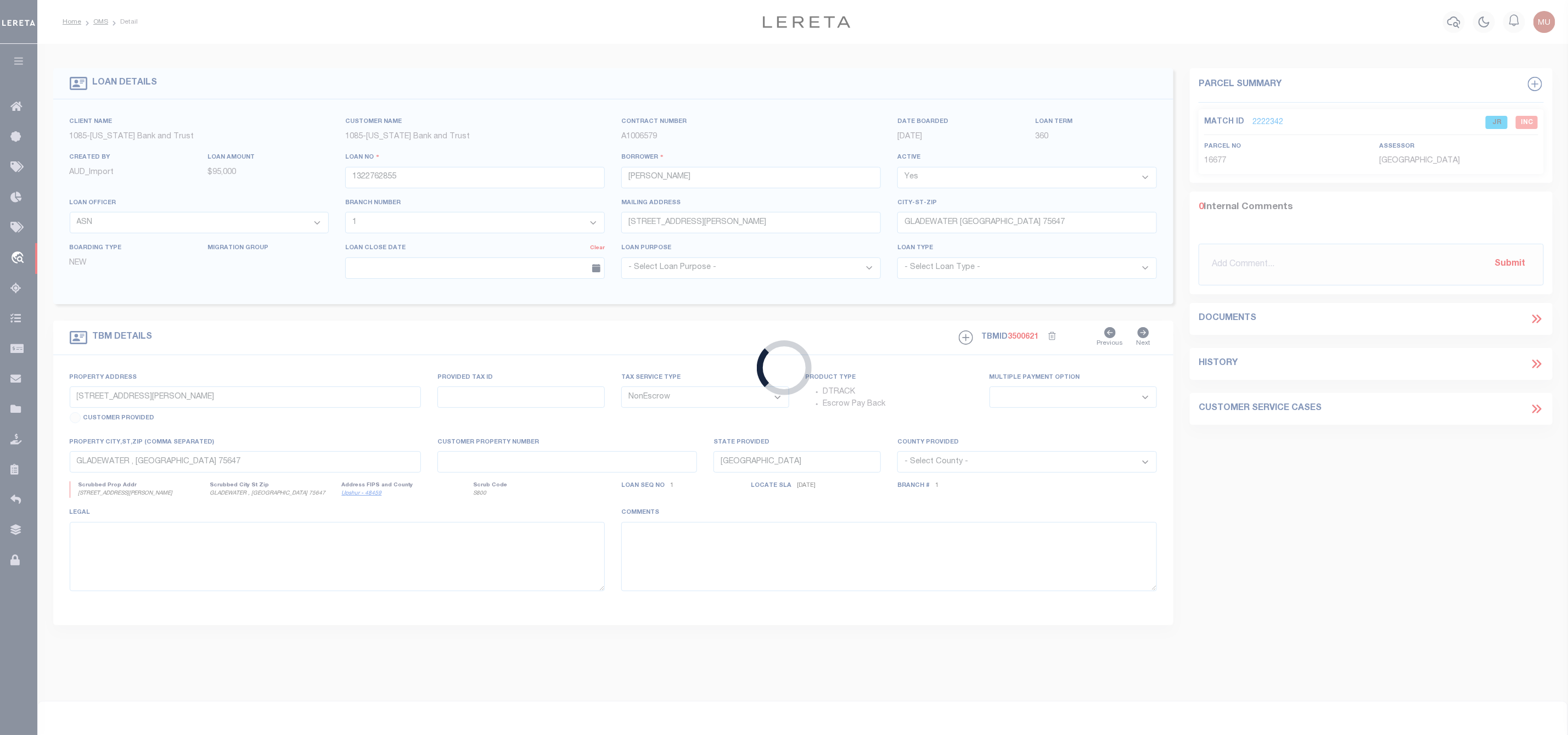
type input "9042102049"
type input "[PERSON_NAME]"
select select
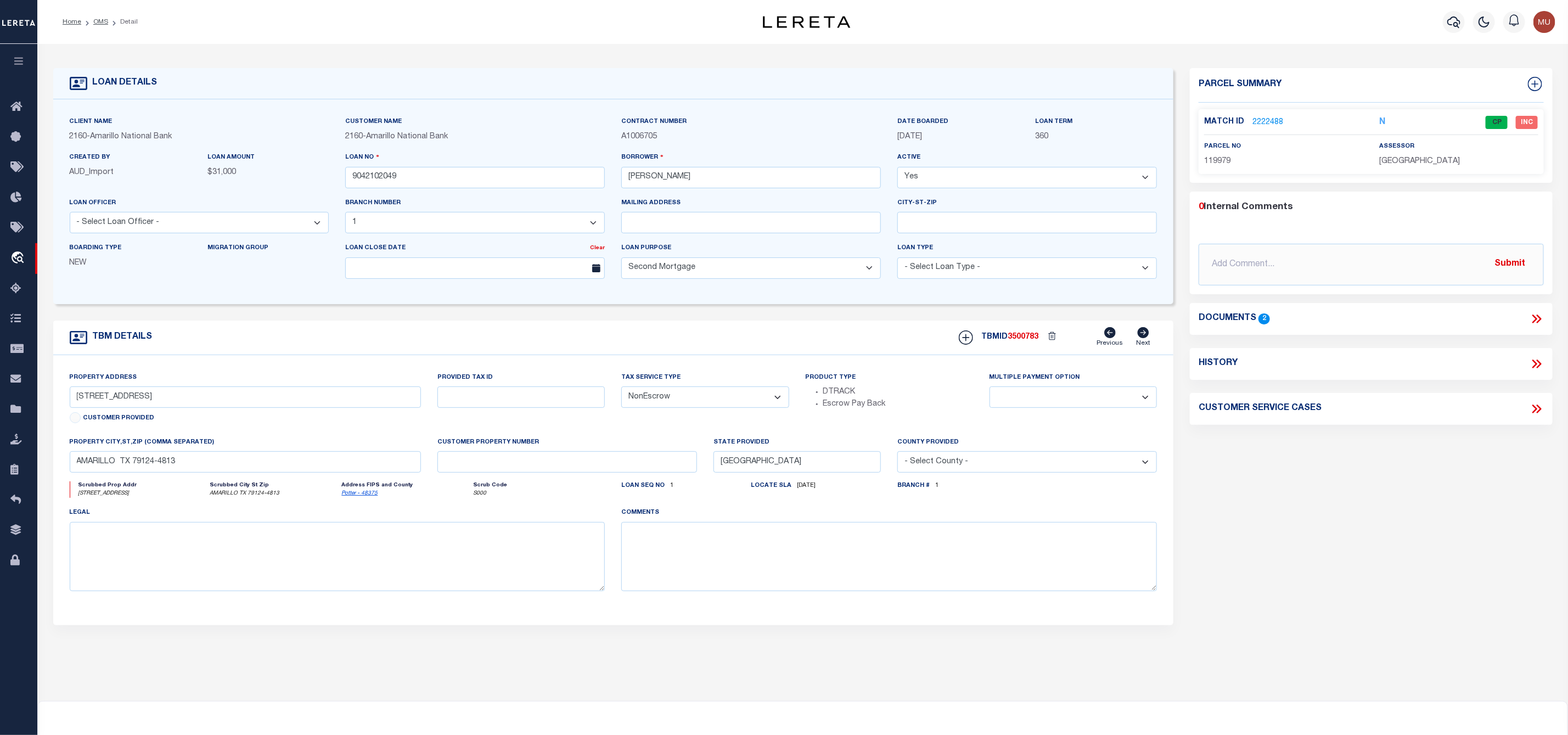
click at [1271, 117] on link "2222488" at bounding box center [1268, 122] width 31 height 11
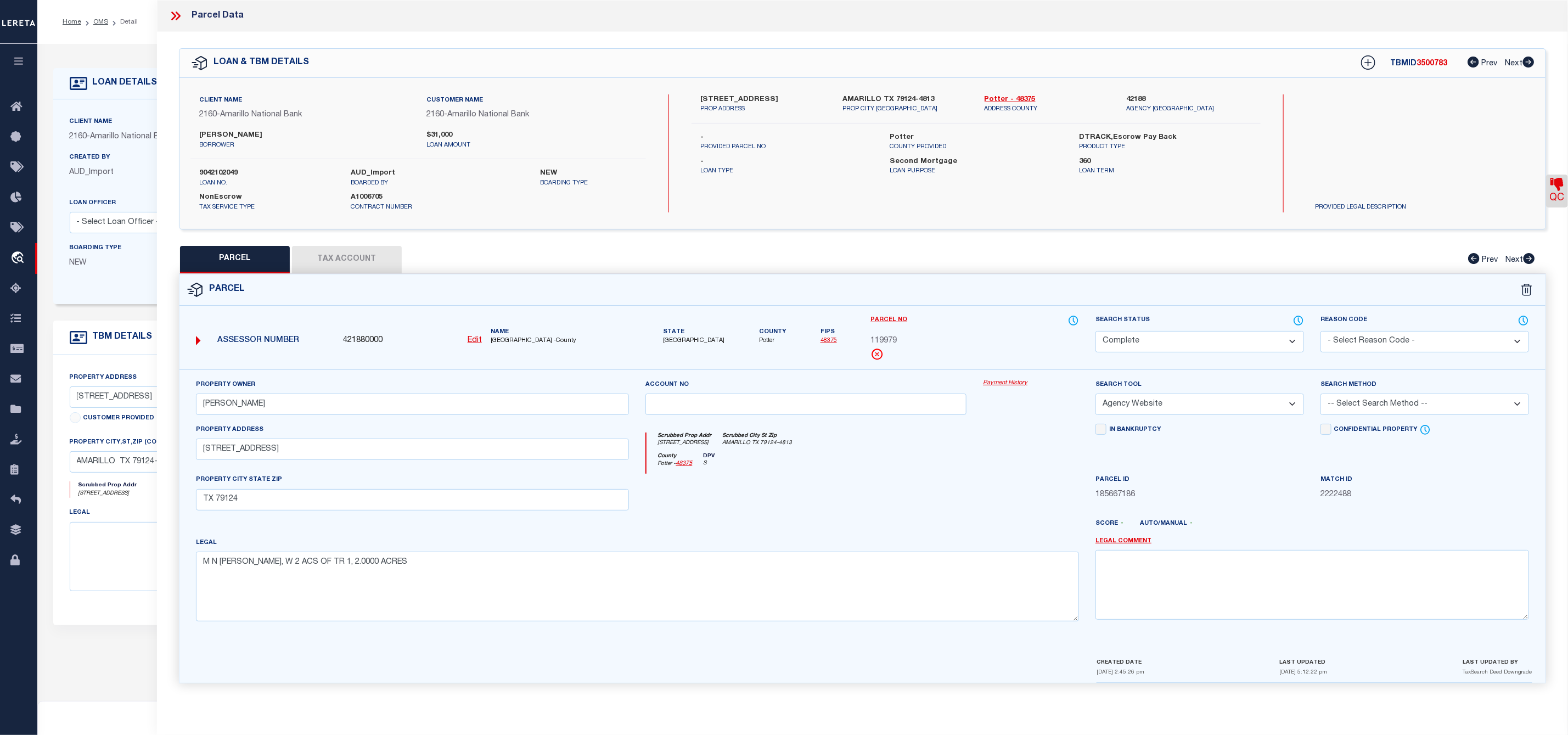
click at [1561, 184] on icon at bounding box center [1557, 184] width 13 height 13
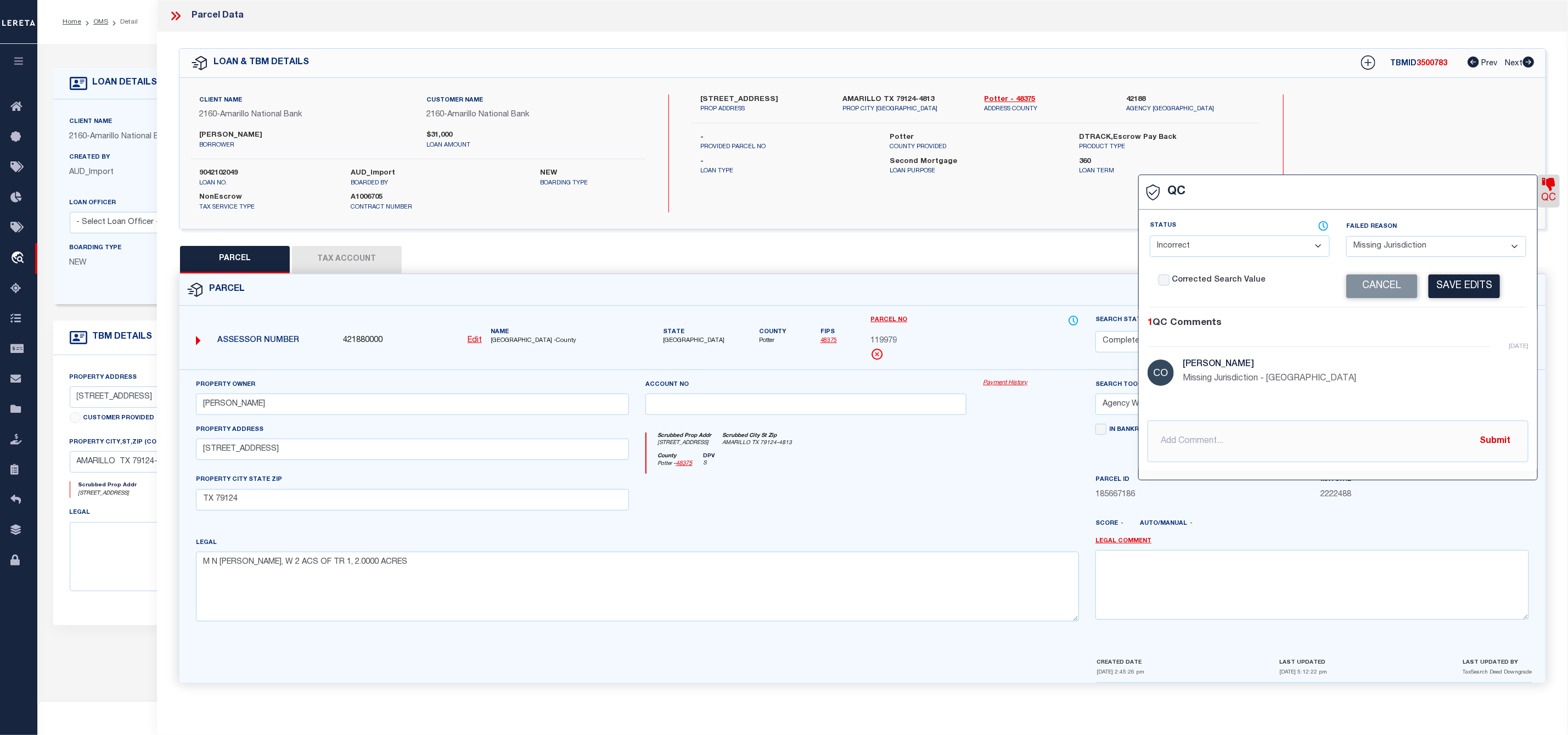
click at [733, 92] on div "Client Name 2160 - Amarillo National Bank Customer Name 2160 - Amarillo Nationa…" at bounding box center [862, 154] width 1366 height 151
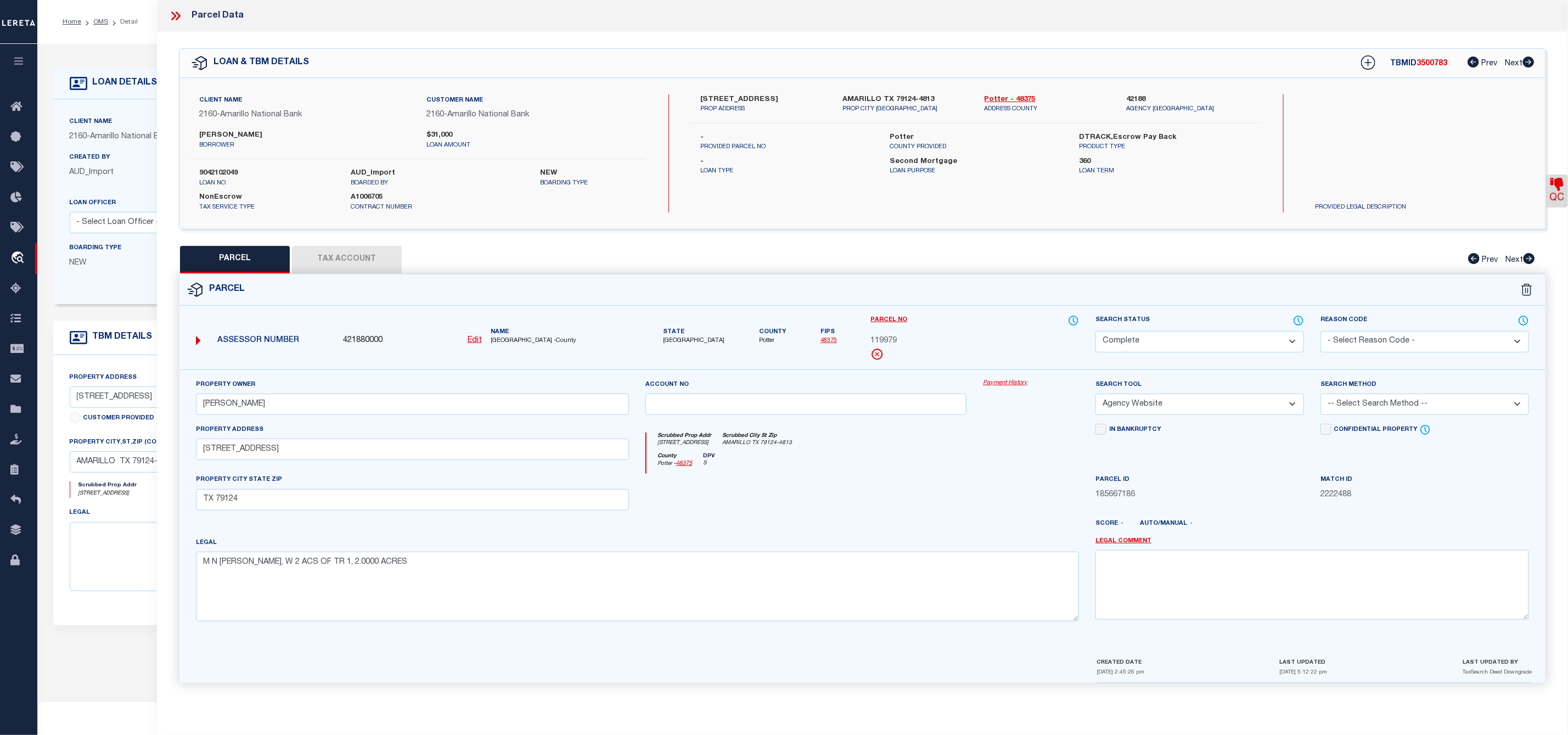
click at [733, 92] on div "Client Name 2160 - Amarillo National Bank Customer Name 2160 - Amarillo Nationa…" at bounding box center [862, 154] width 1366 height 151
copy label "CLIFFSIDE"
click at [708, 98] on label "[STREET_ADDRESS]" at bounding box center [763, 100] width 126 height 11
copy label "8321"
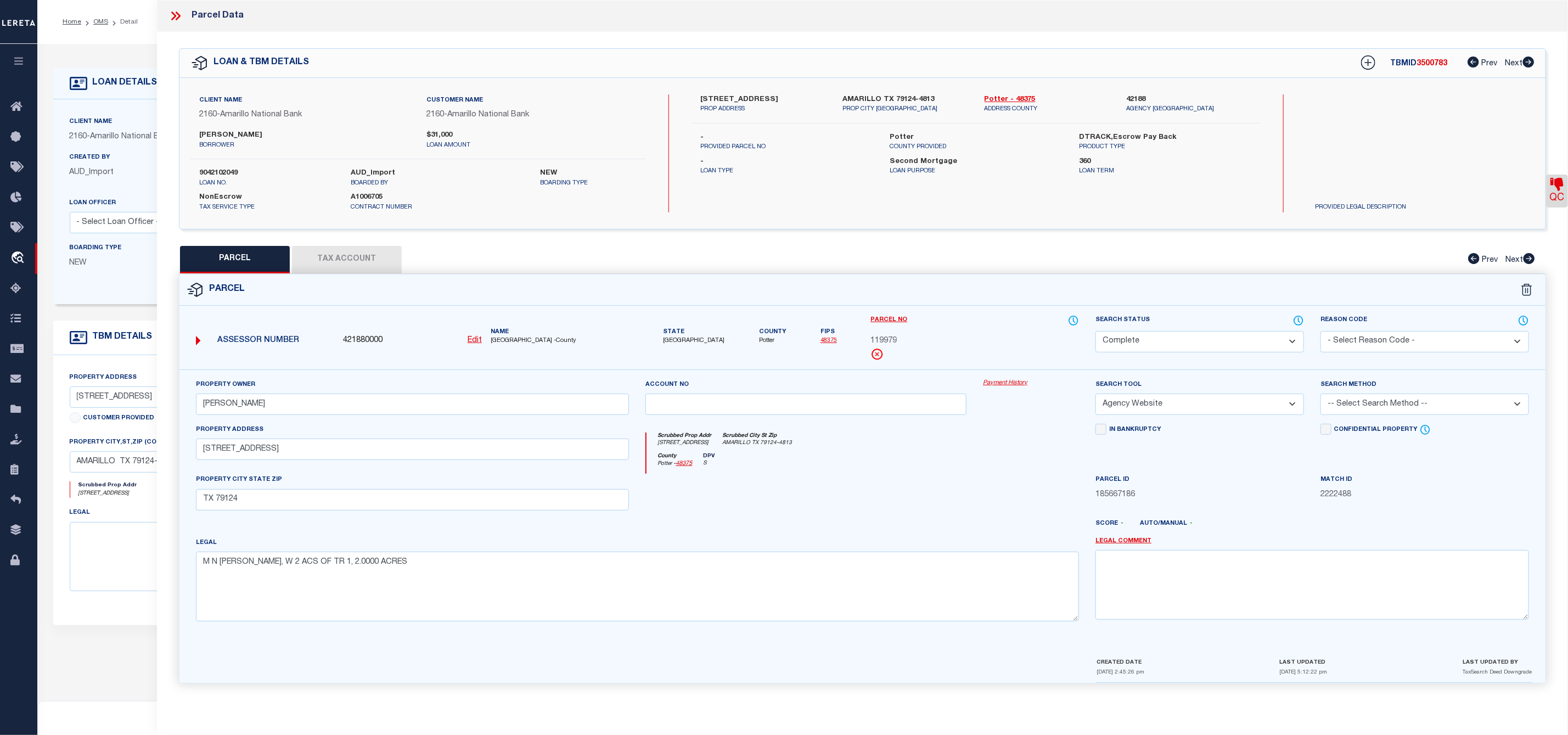
click at [881, 342] on span "119979" at bounding box center [883, 341] width 26 height 12
copy span "119979"
click at [887, 339] on span "119979" at bounding box center [883, 341] width 26 height 12
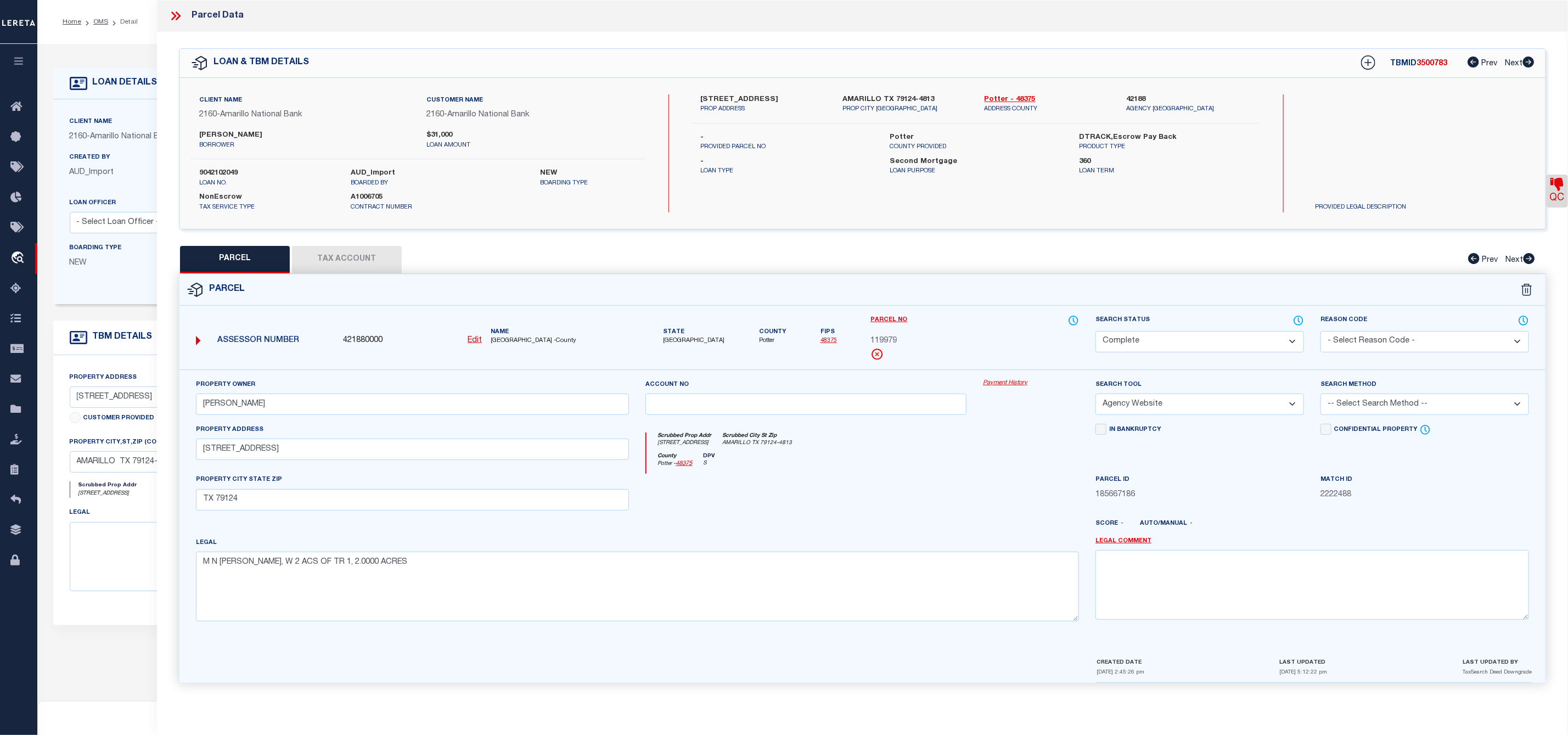
click at [178, 16] on icon at bounding box center [176, 16] width 14 height 14
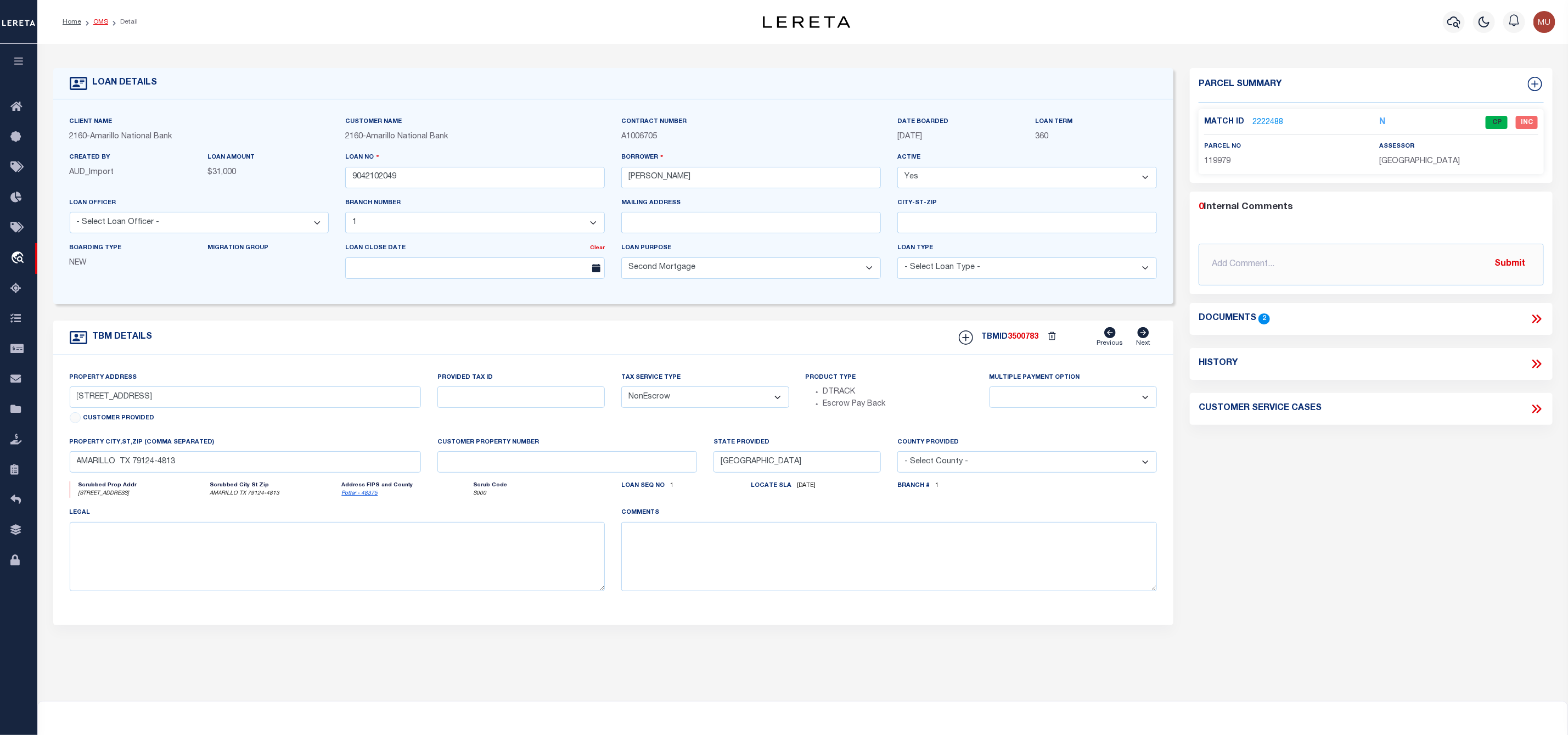
click at [102, 23] on link "OMS" at bounding box center [101, 22] width 15 height 7
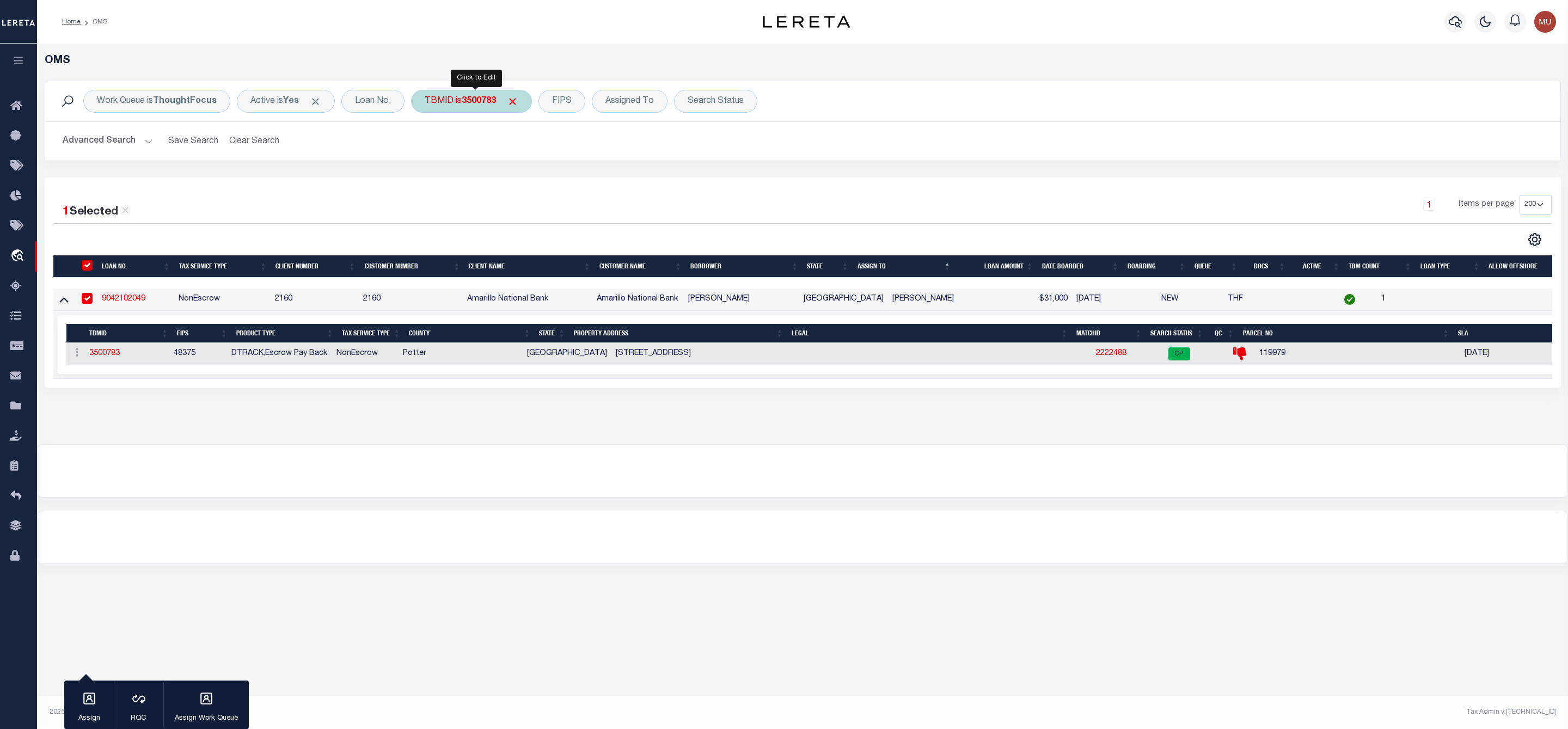
click at [522, 100] on div "TBMID is 3500783" at bounding box center [471, 101] width 121 height 23
click at [490, 152] on input "3500783" at bounding box center [505, 150] width 160 height 20
drag, startPoint x: 490, startPoint y: 152, endPoint x: 415, endPoint y: 152, distance: 75.0
click at [415, 152] on div "Work Queue is ThoughtFocus Active is Yes Loan No. TBMID is 3500783 Equals Is No…" at bounding box center [803, 121] width 1516 height 81
click at [514, 102] on span "Click to Remove" at bounding box center [513, 102] width 11 height 11
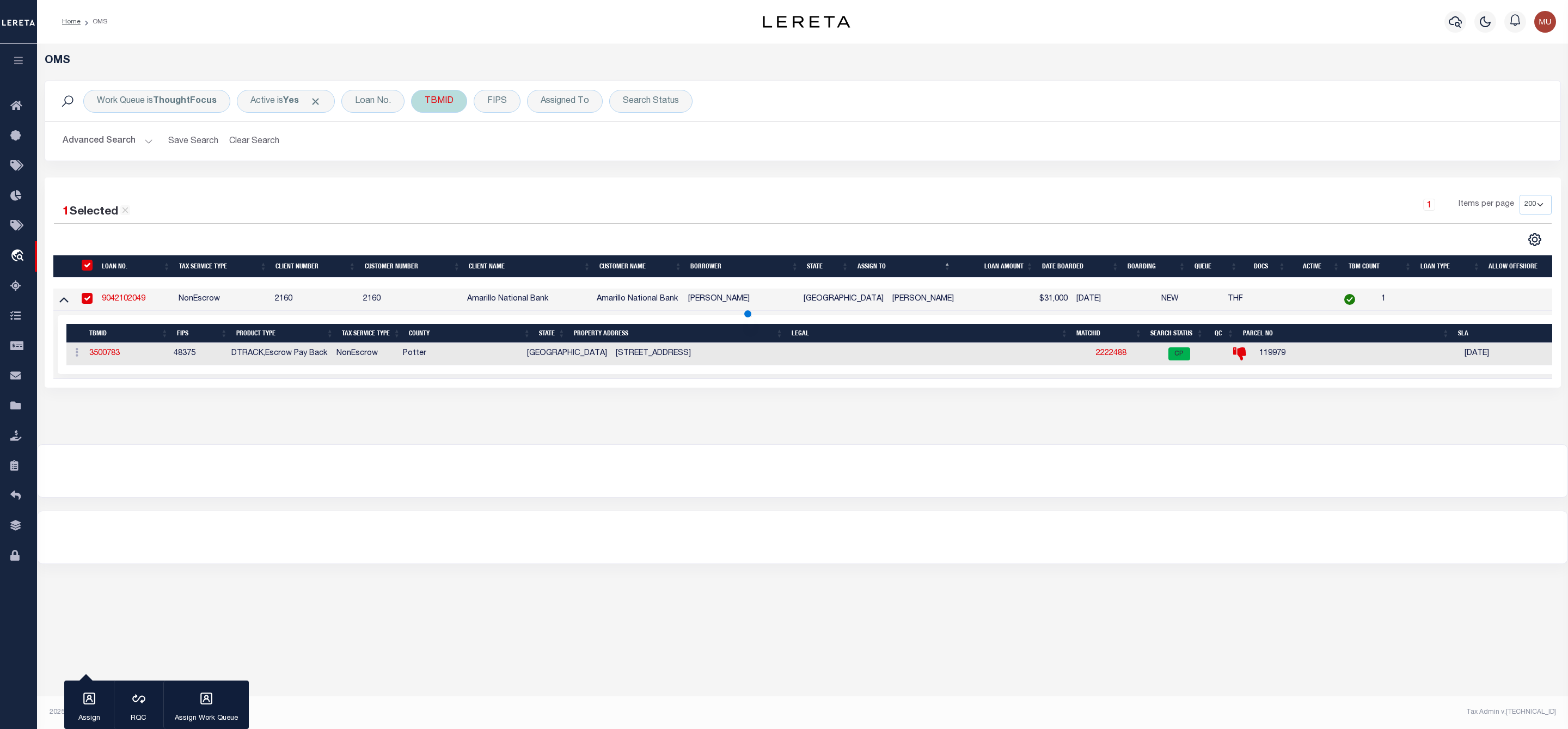
click at [457, 102] on div "TBMID" at bounding box center [439, 101] width 56 height 23
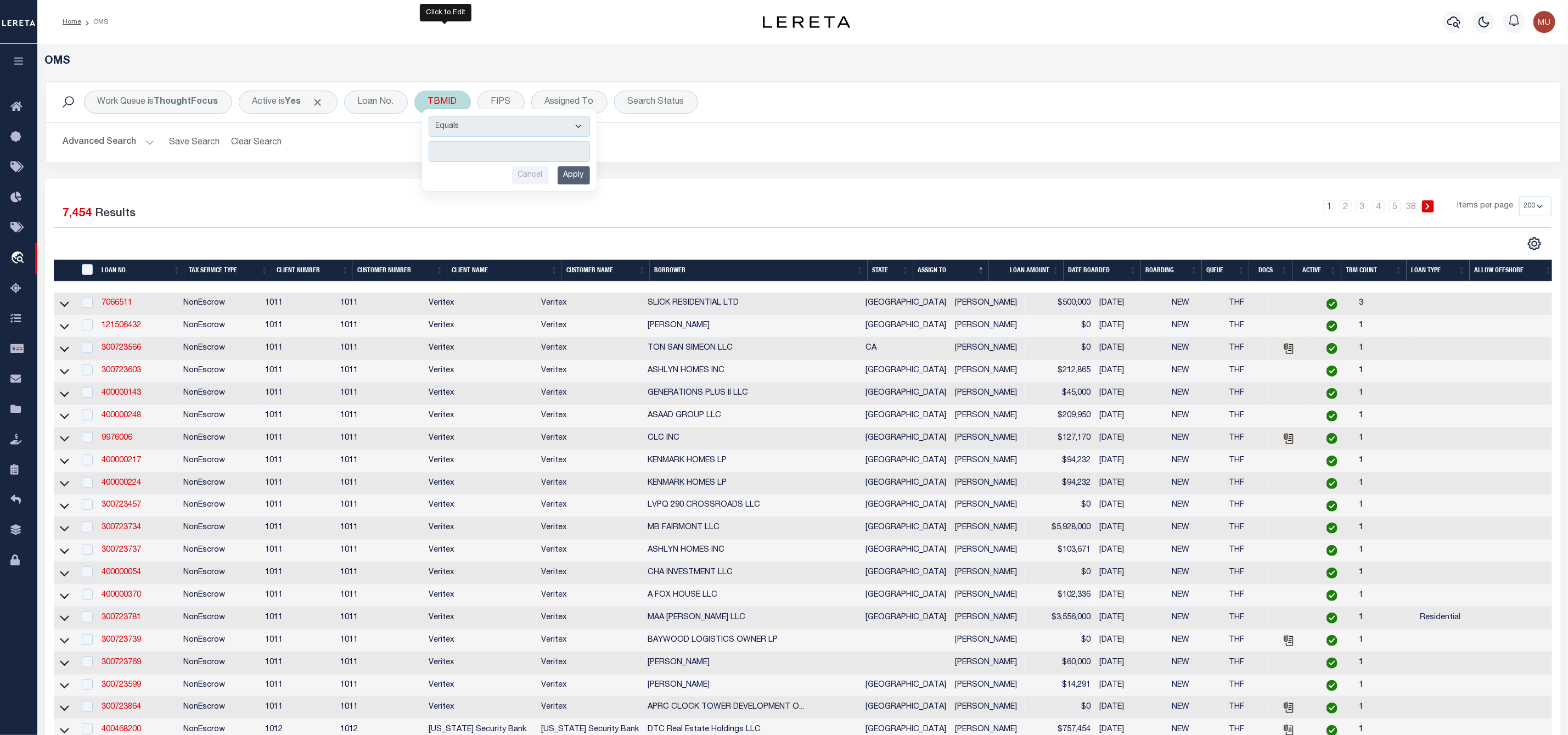
click at [458, 146] on input "number" at bounding box center [509, 151] width 161 height 21
click at [595, 181] on div "Equals Is Not Equal To Is Greater Than Is Less Than 3482717 Cancel Apply" at bounding box center [509, 150] width 174 height 82
click at [583, 182] on input "Apply" at bounding box center [573, 175] width 32 height 18
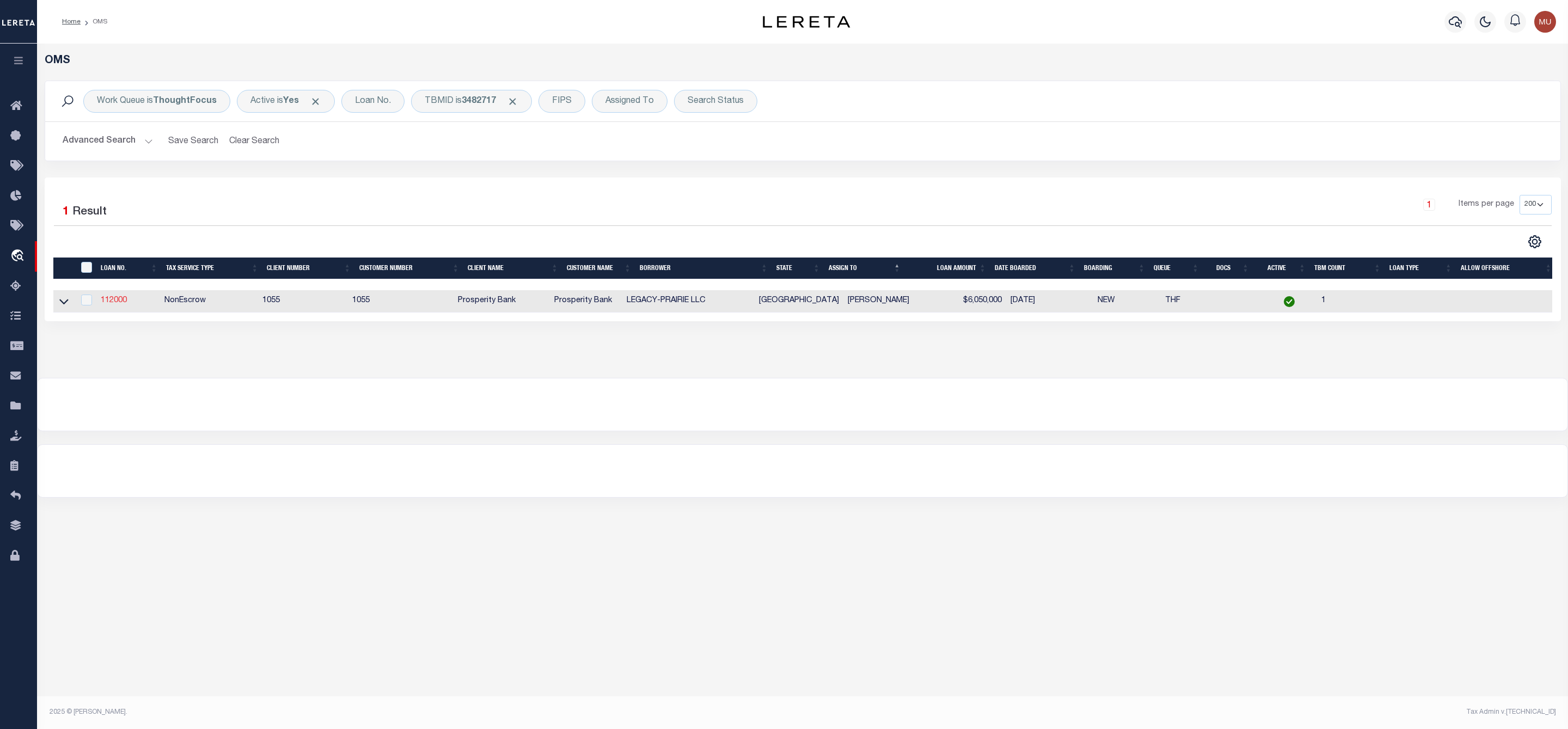
click at [113, 303] on link "112000" at bounding box center [114, 301] width 26 height 7
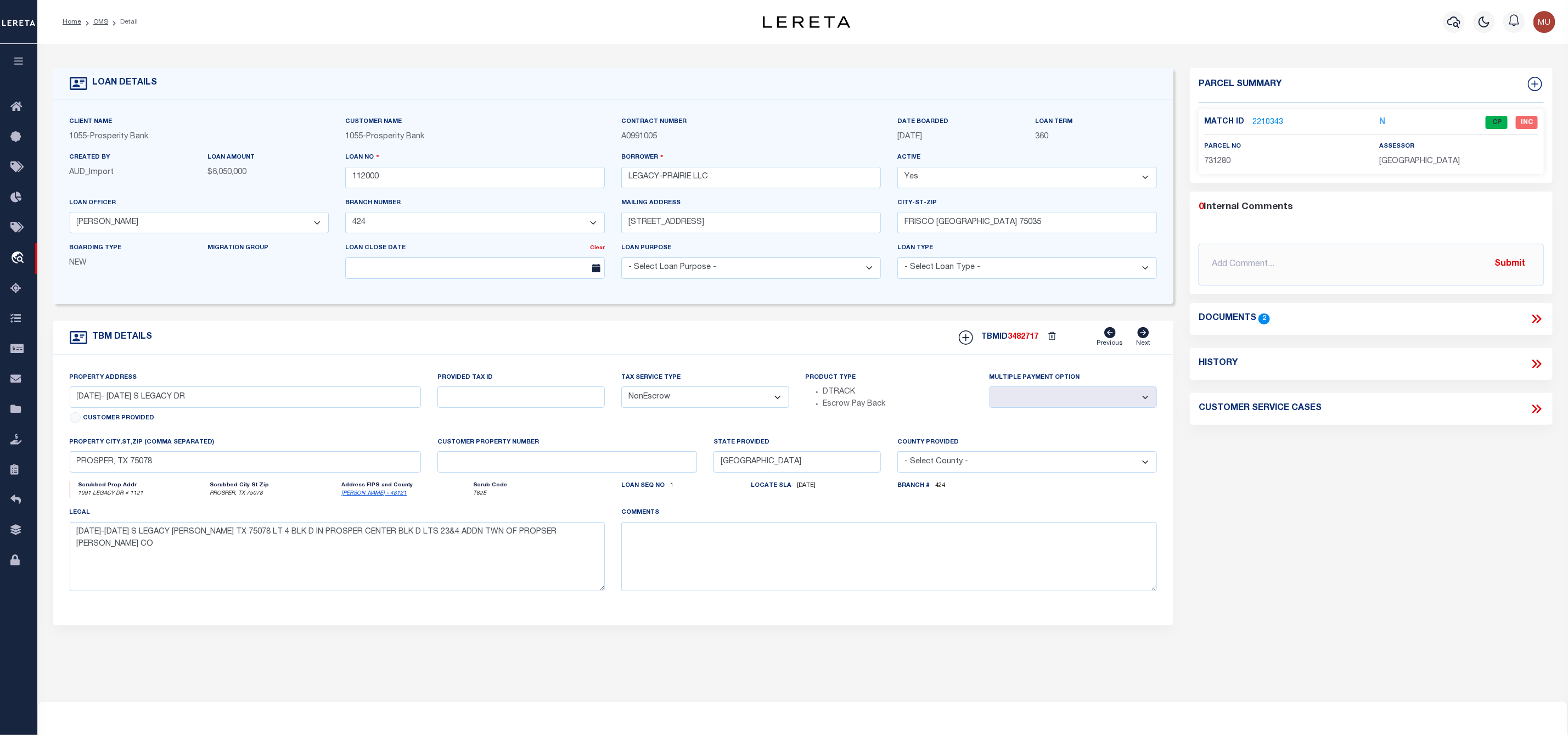
click at [1265, 119] on link "2210343" at bounding box center [1268, 122] width 31 height 11
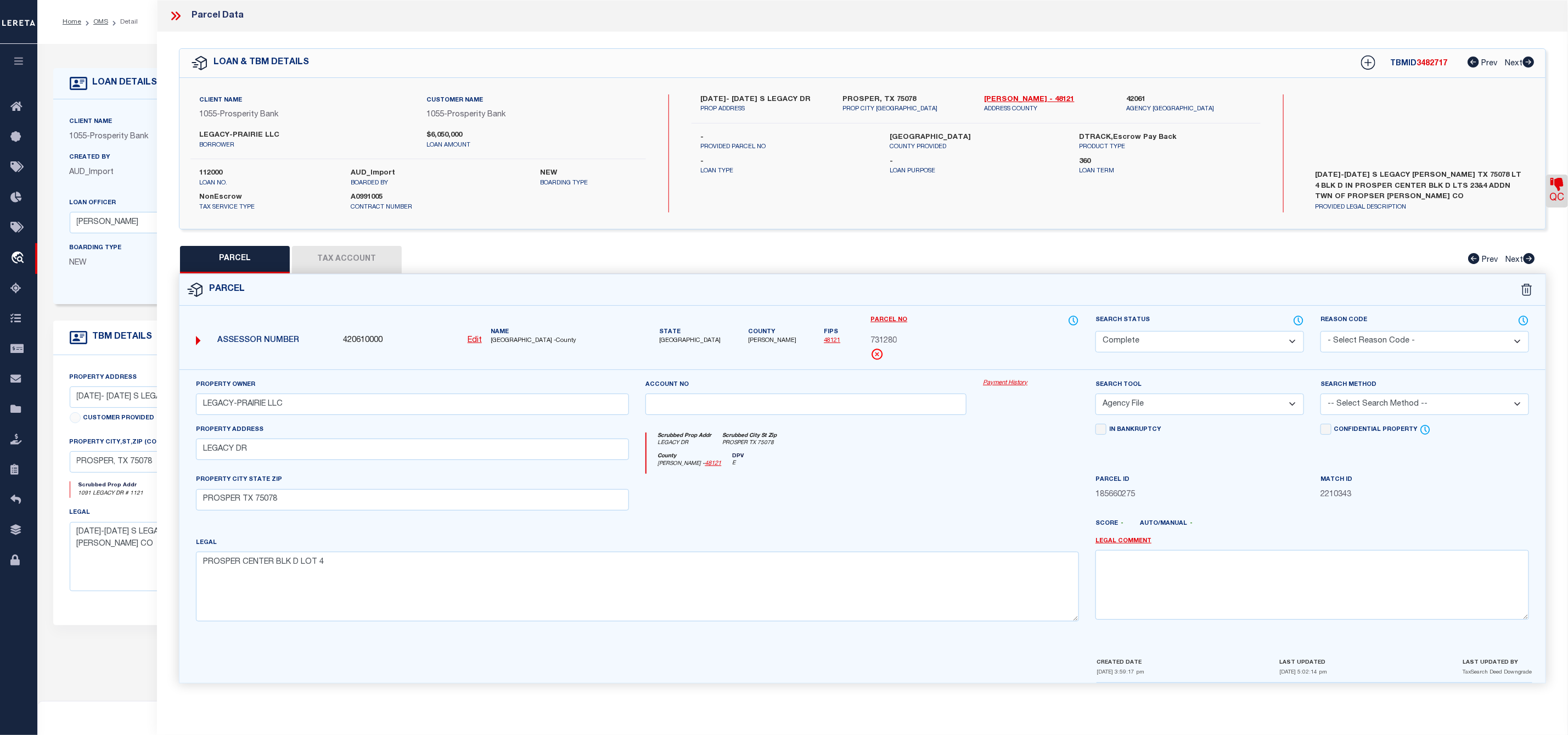
click at [1567, 183] on link "QC" at bounding box center [1557, 191] width 22 height 33
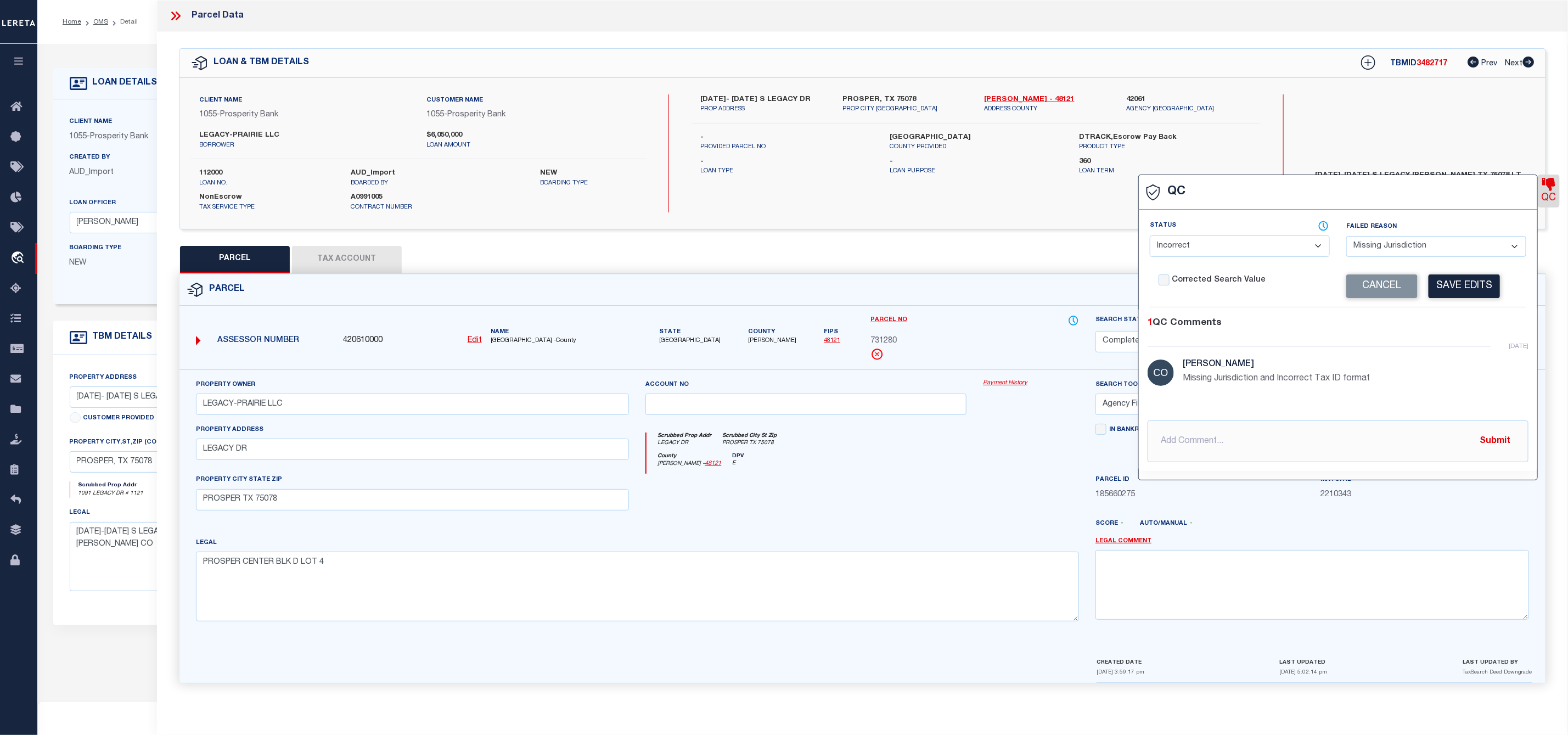
click at [1069, 219] on div "Client Name 1055 - Prosperity Bank Customer Name 1055 - Prosperity Bank LEGACY-…" at bounding box center [862, 154] width 1366 height 151
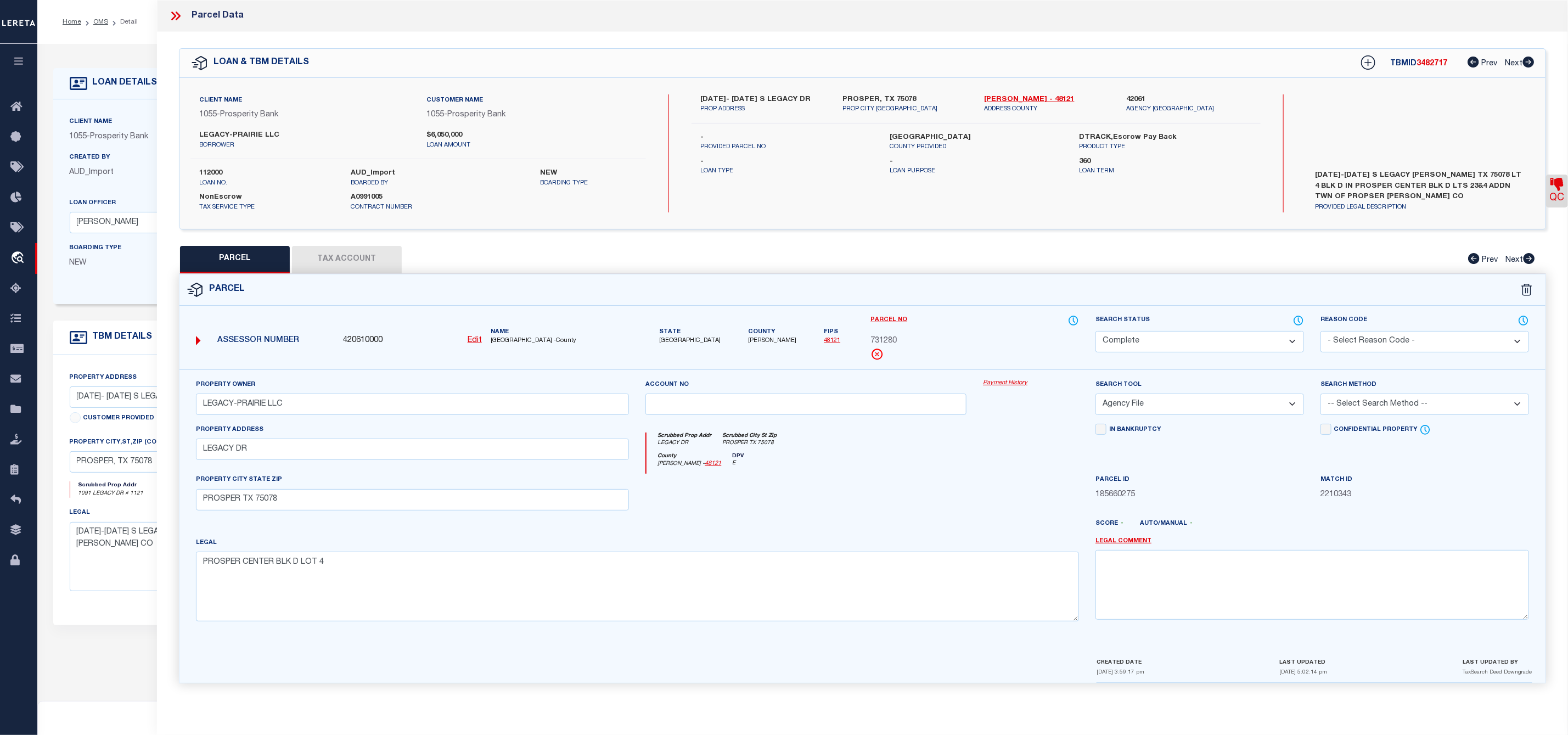
click at [885, 344] on span "731280" at bounding box center [883, 341] width 26 height 12
copy span "731280"
click at [368, 267] on button "Tax Account" at bounding box center [347, 260] width 110 height 28
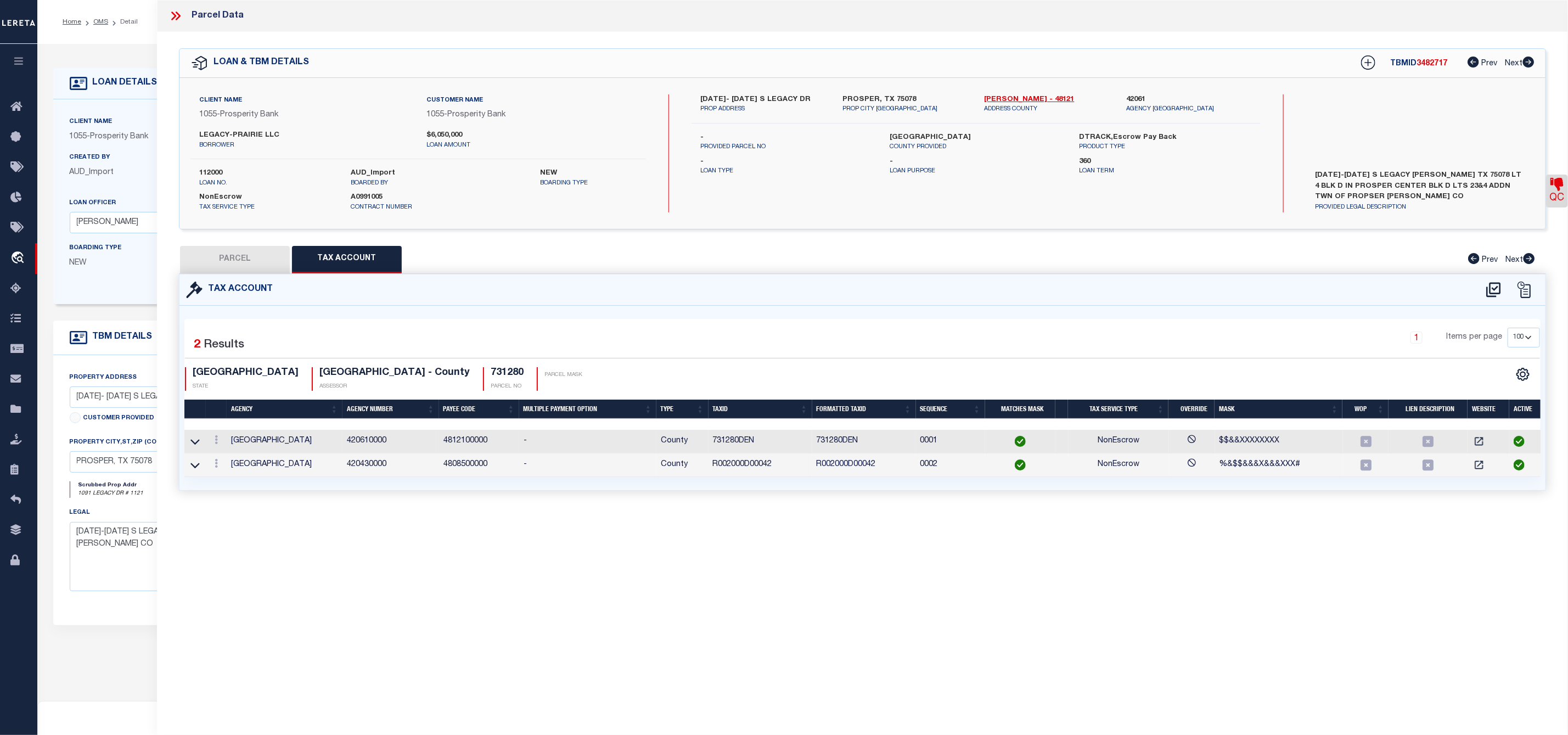
click at [237, 260] on button "PARCEL" at bounding box center [235, 260] width 110 height 28
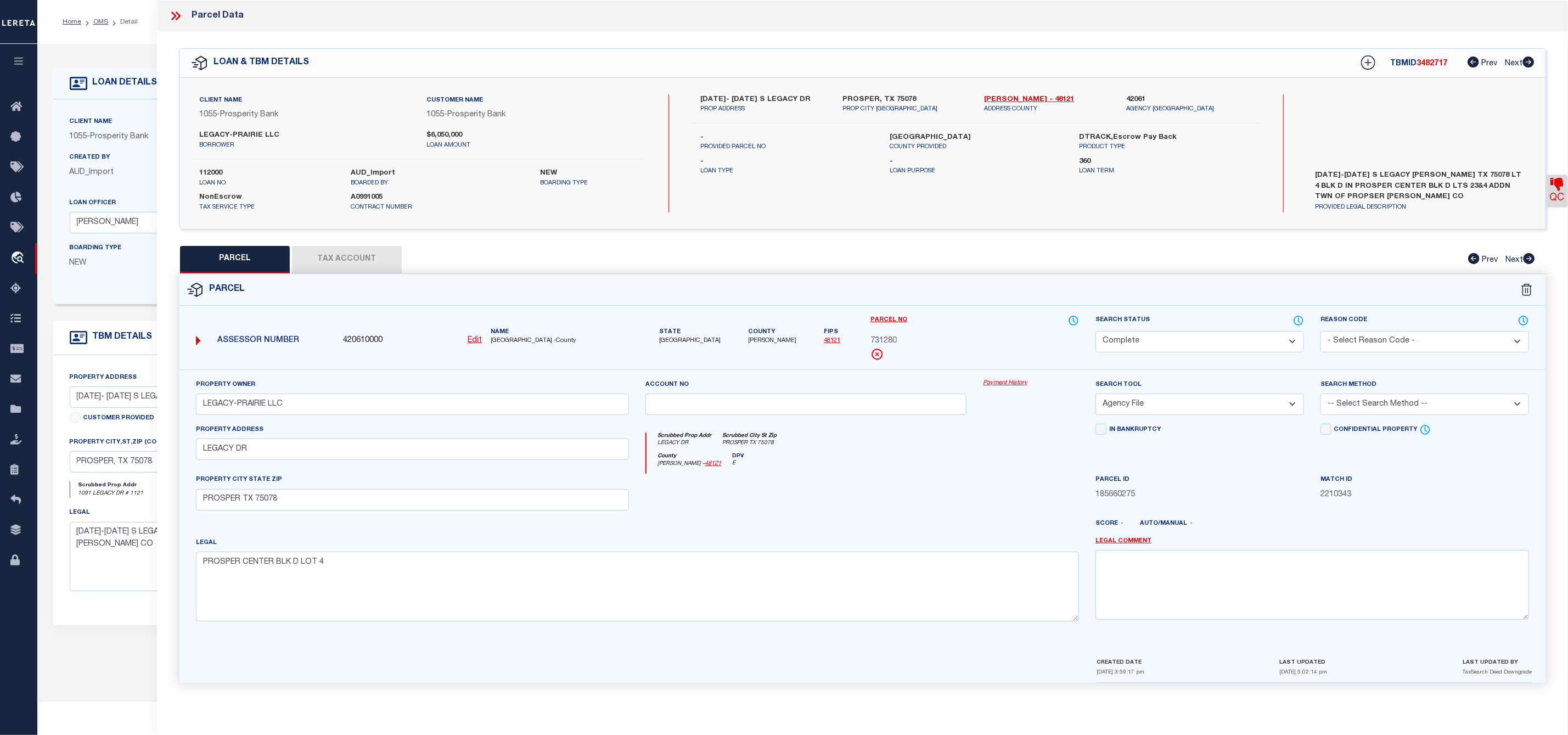
click at [179, 16] on icon at bounding box center [178, 16] width 5 height 9
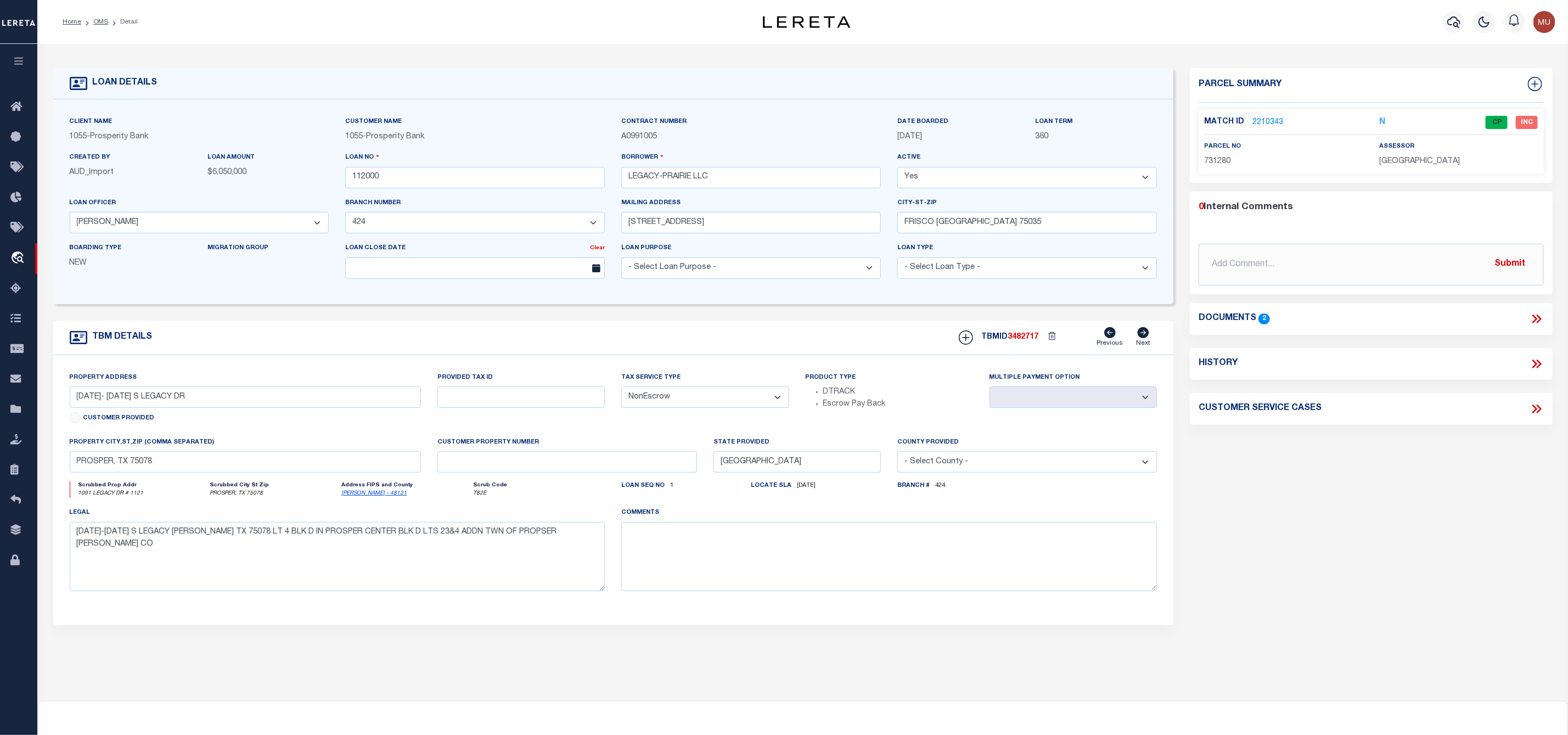
click at [1541, 318] on icon at bounding box center [1539, 319] width 5 height 9
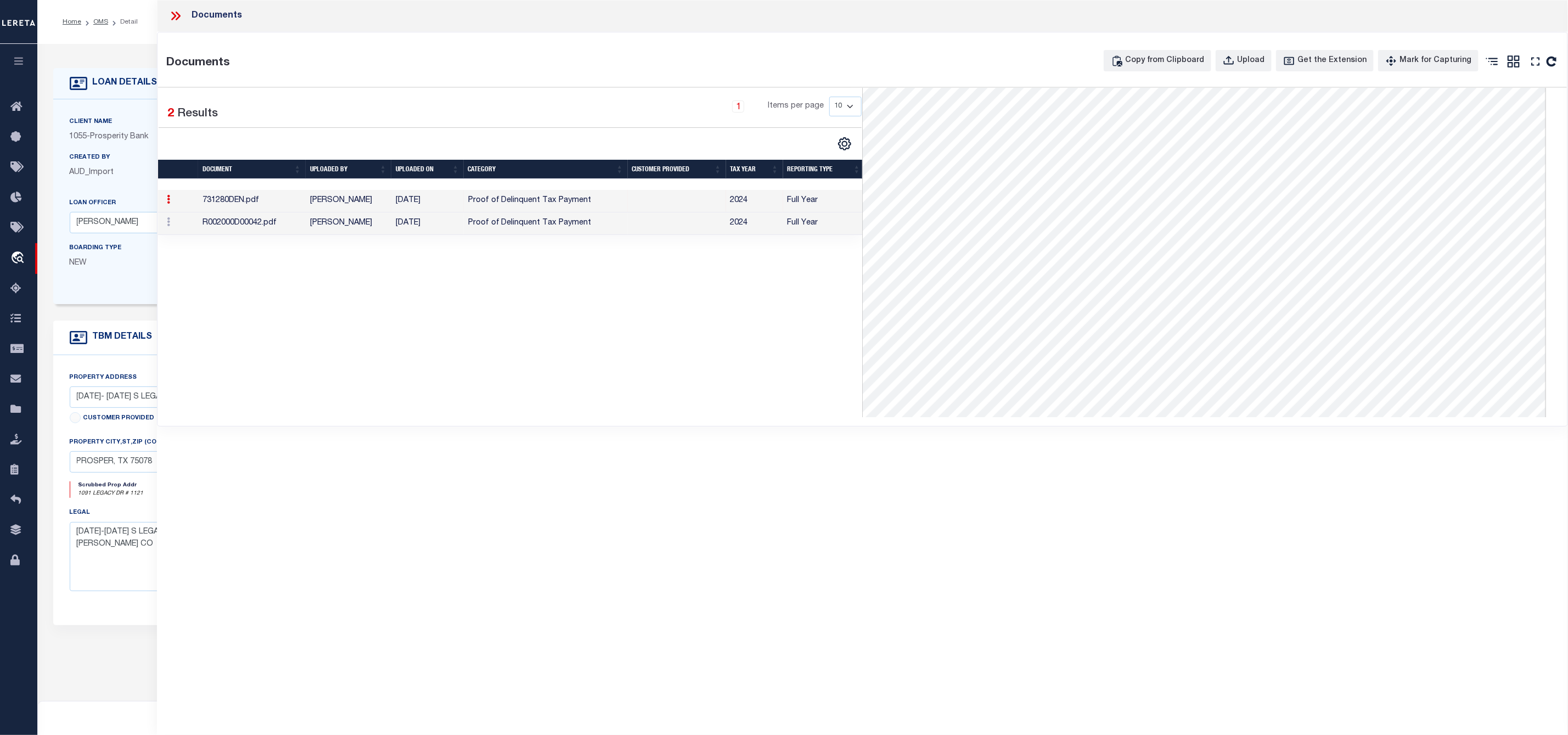
scroll to position [387, 0]
click at [357, 229] on td "[PERSON_NAME]" at bounding box center [348, 224] width 86 height 22
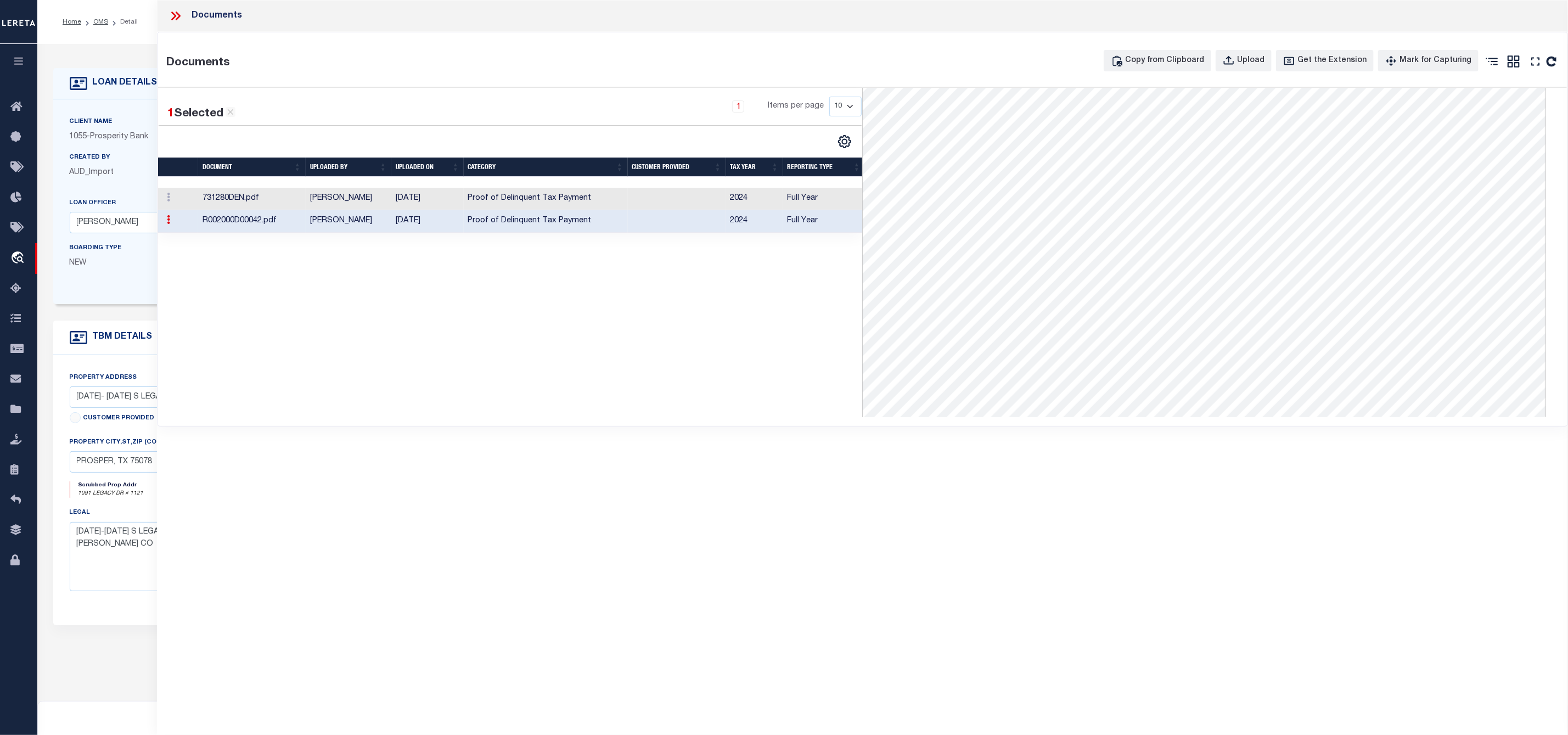
scroll to position [0, 0]
click at [350, 193] on td "[PERSON_NAME]" at bounding box center [348, 199] width 86 height 22
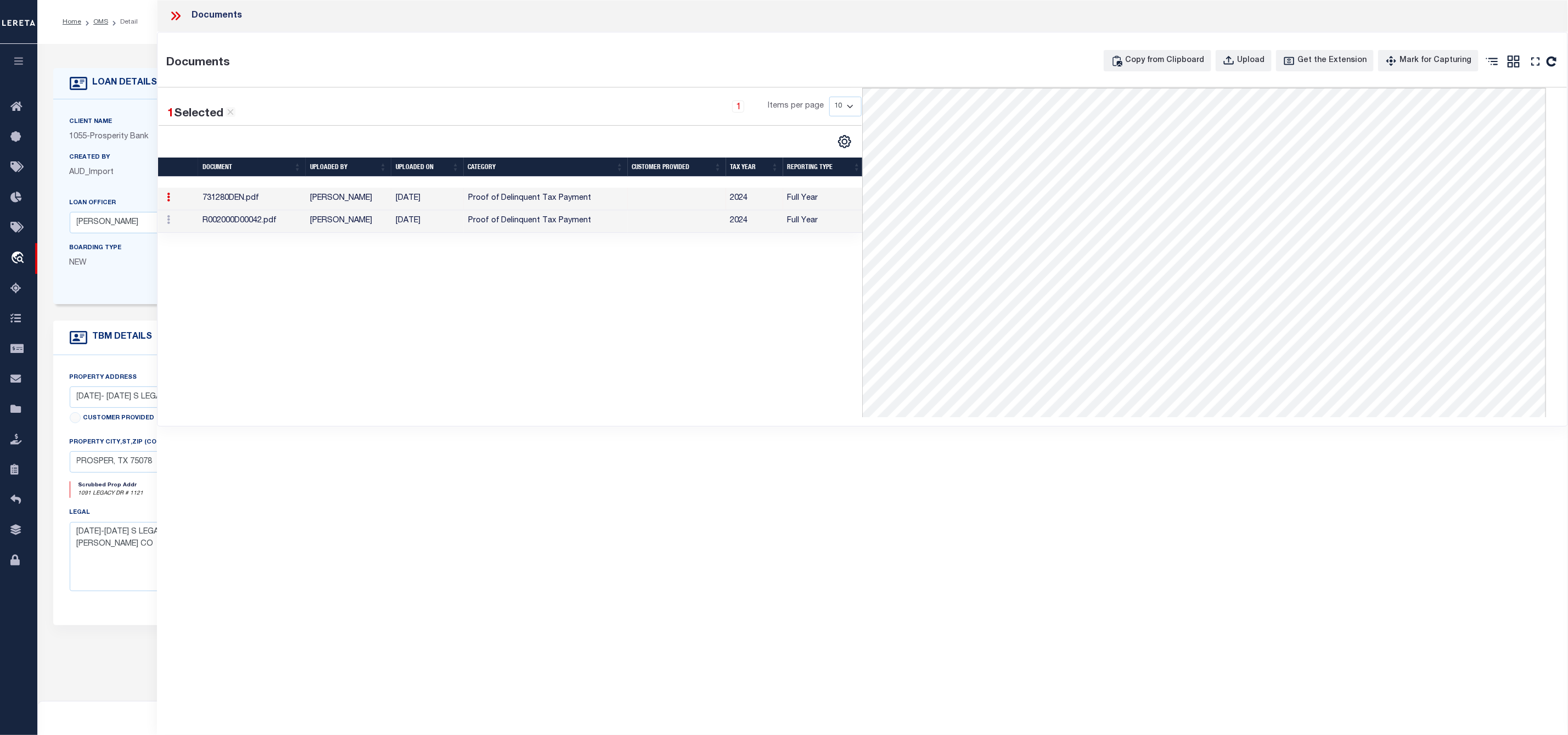
click at [178, 19] on icon at bounding box center [176, 16] width 14 height 14
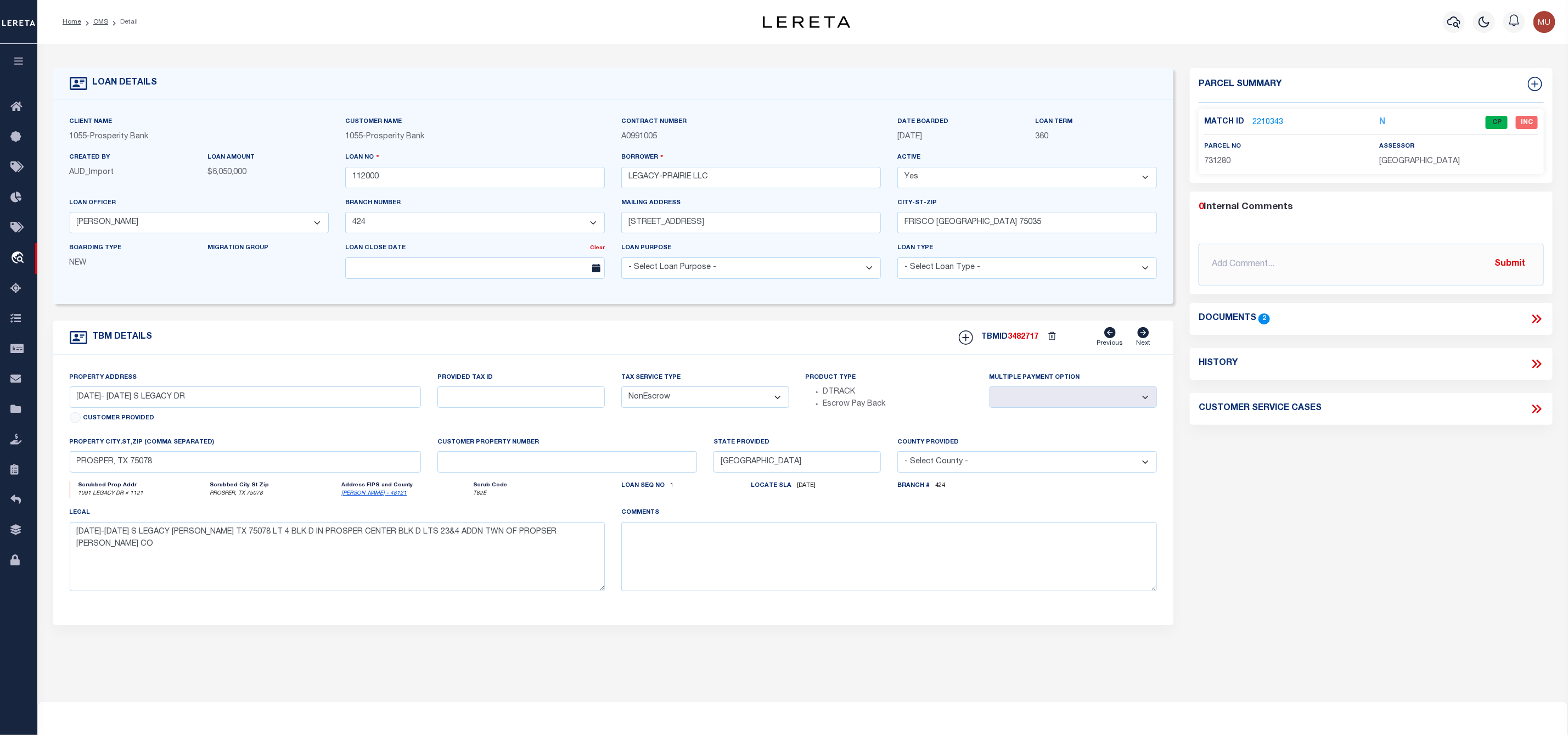
click at [1268, 119] on link "2210343" at bounding box center [1268, 122] width 31 height 11
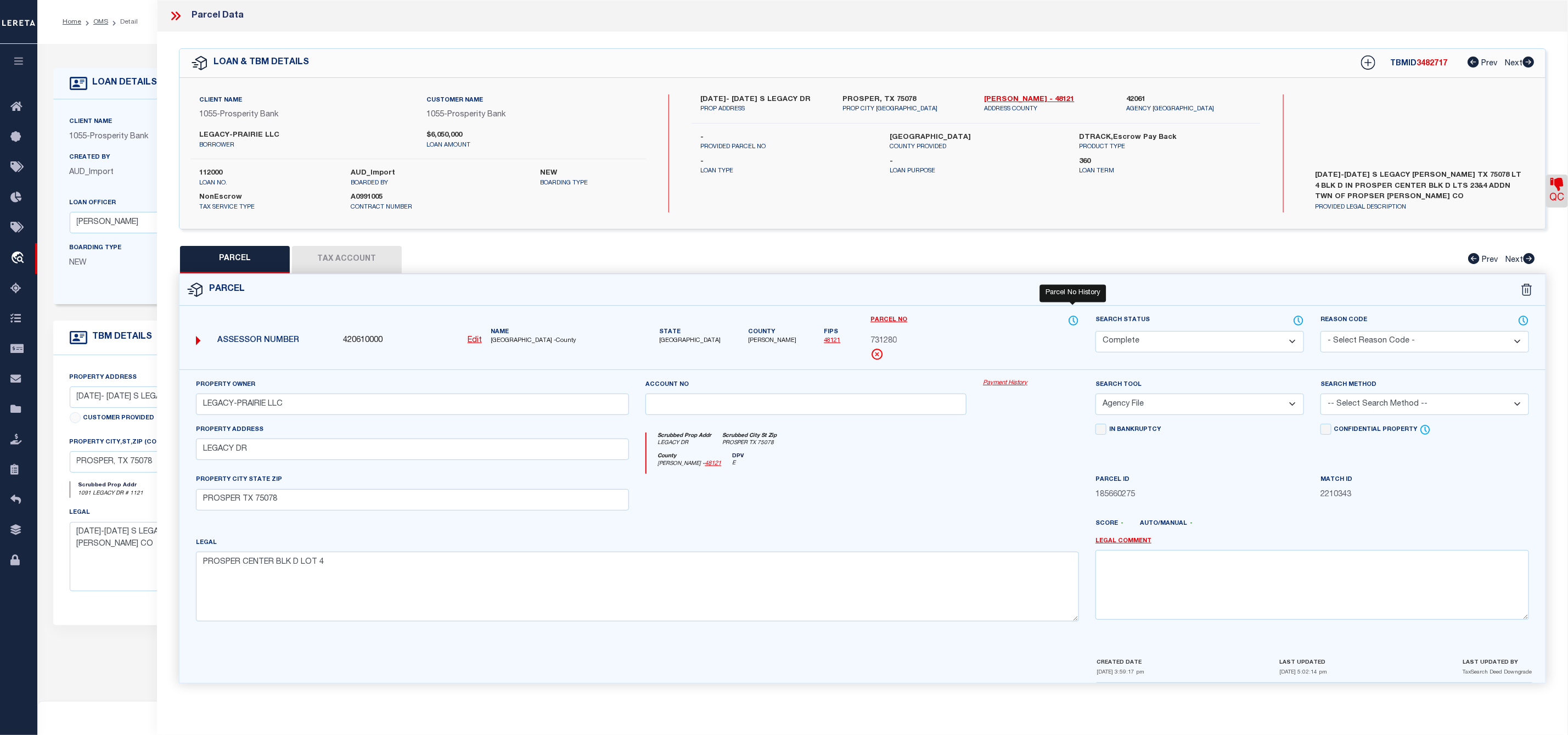
click at [1072, 323] on icon at bounding box center [1073, 320] width 11 height 12
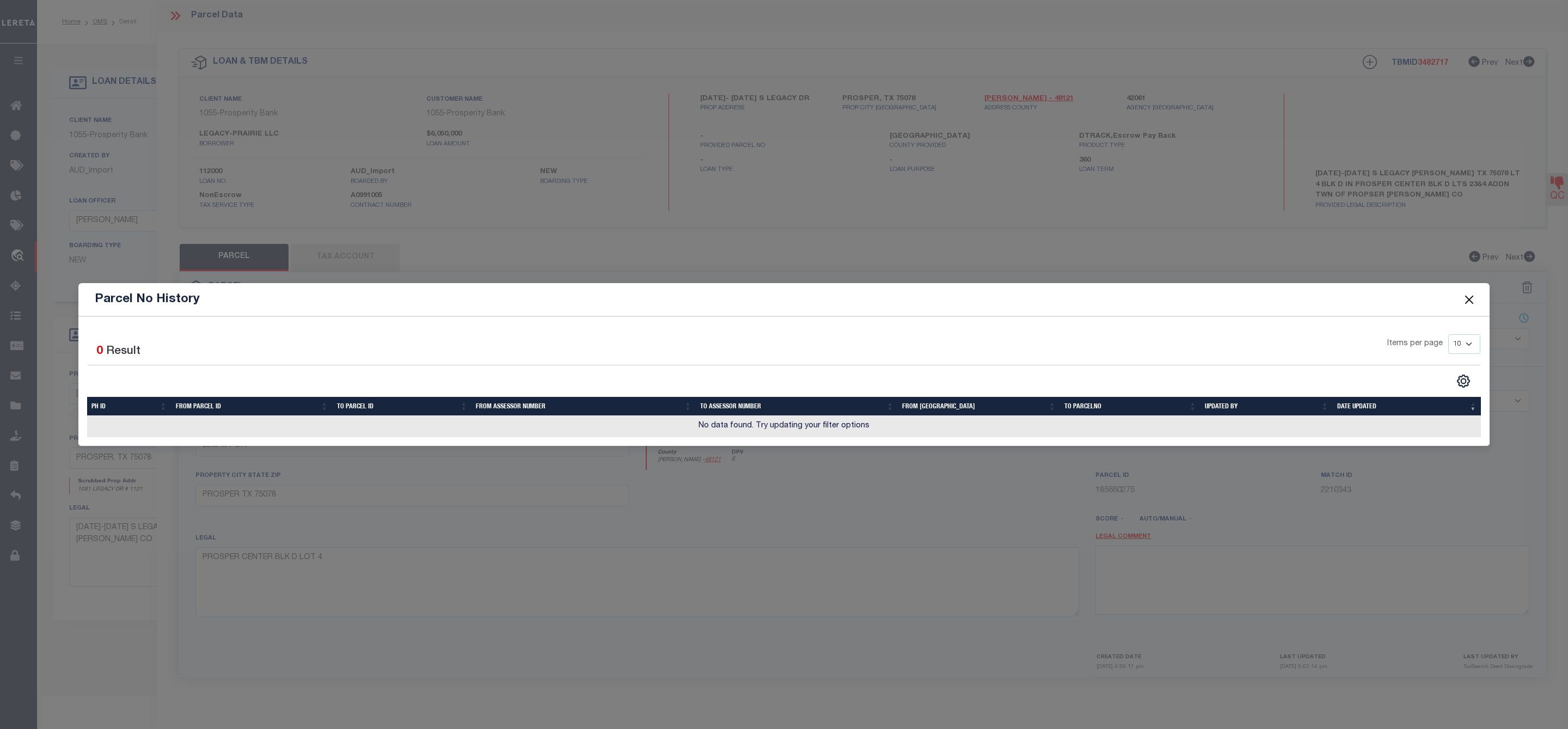
click at [1473, 296] on button "Close" at bounding box center [1469, 299] width 14 height 14
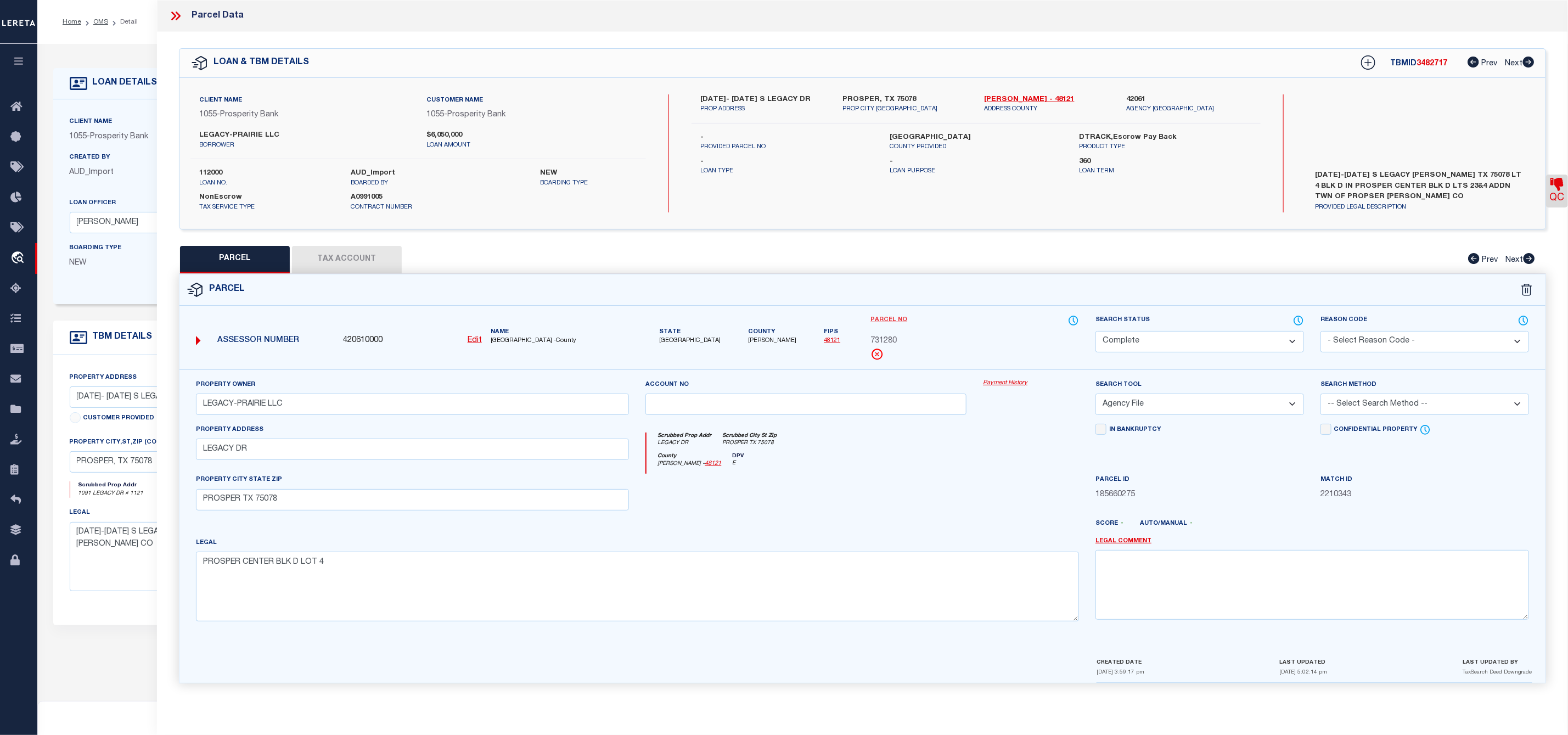
click at [897, 319] on link "Parcel No" at bounding box center [888, 320] width 37 height 9
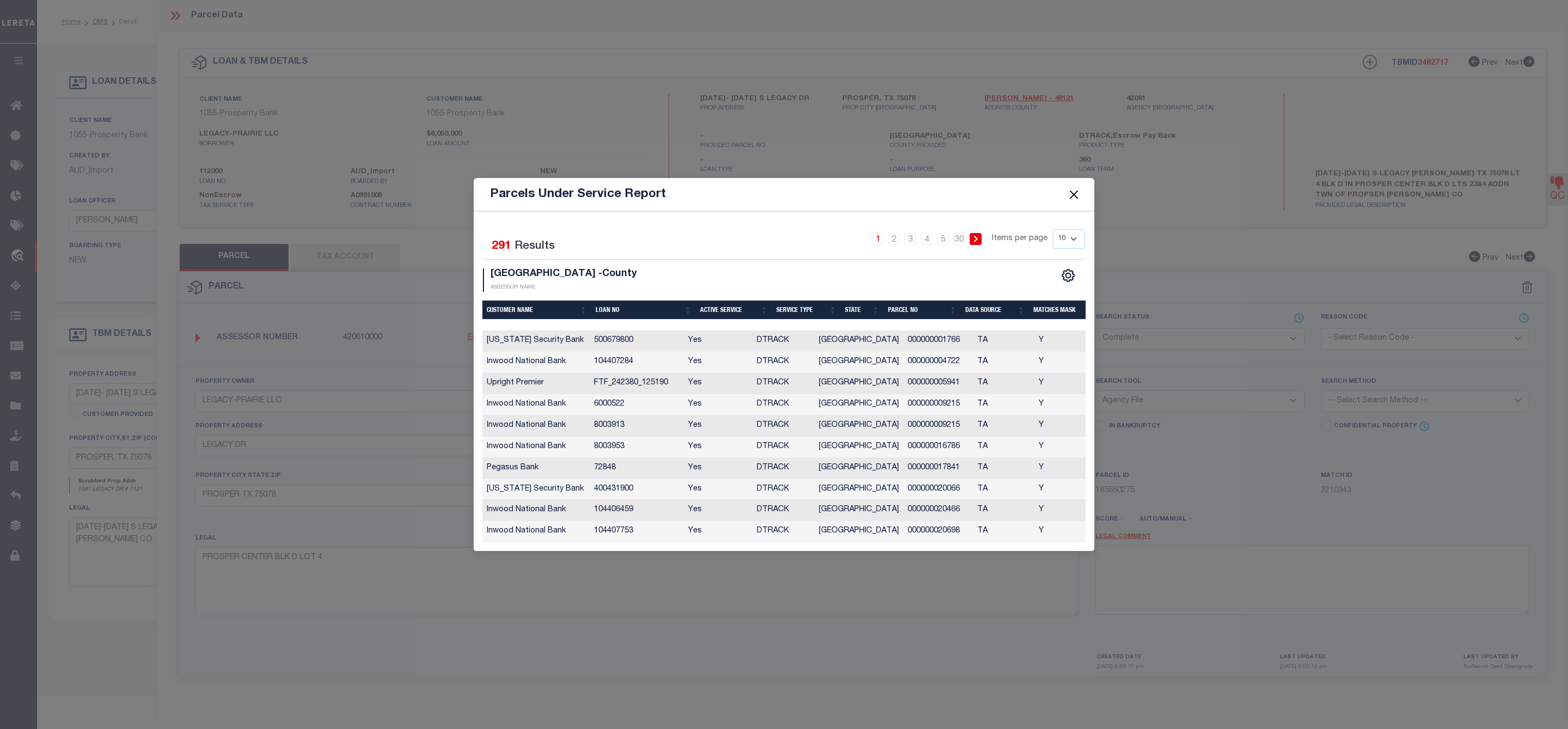
click at [1077, 187] on button "Close" at bounding box center [1074, 194] width 14 height 14
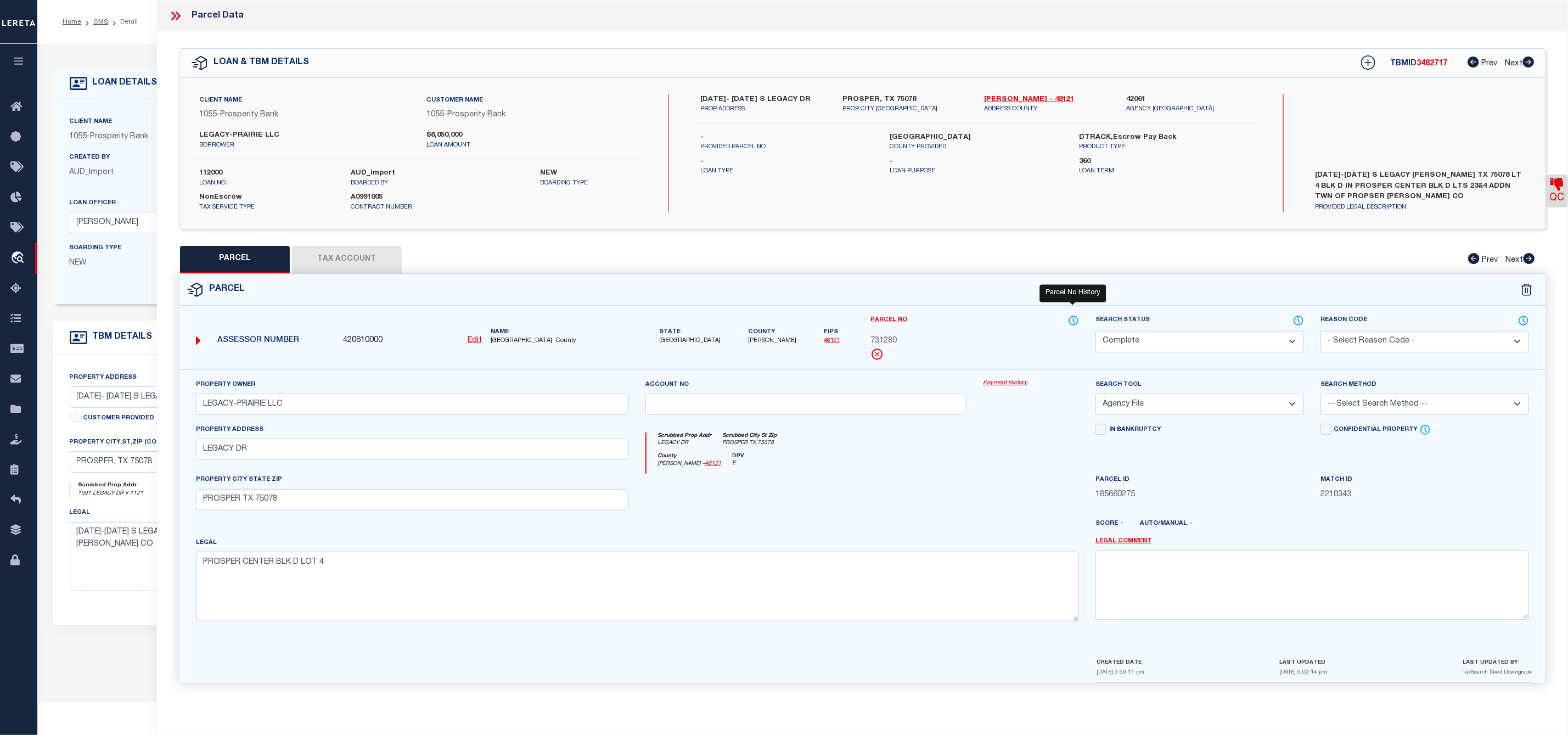
click at [1073, 319] on icon at bounding box center [1074, 320] width 1 height 4
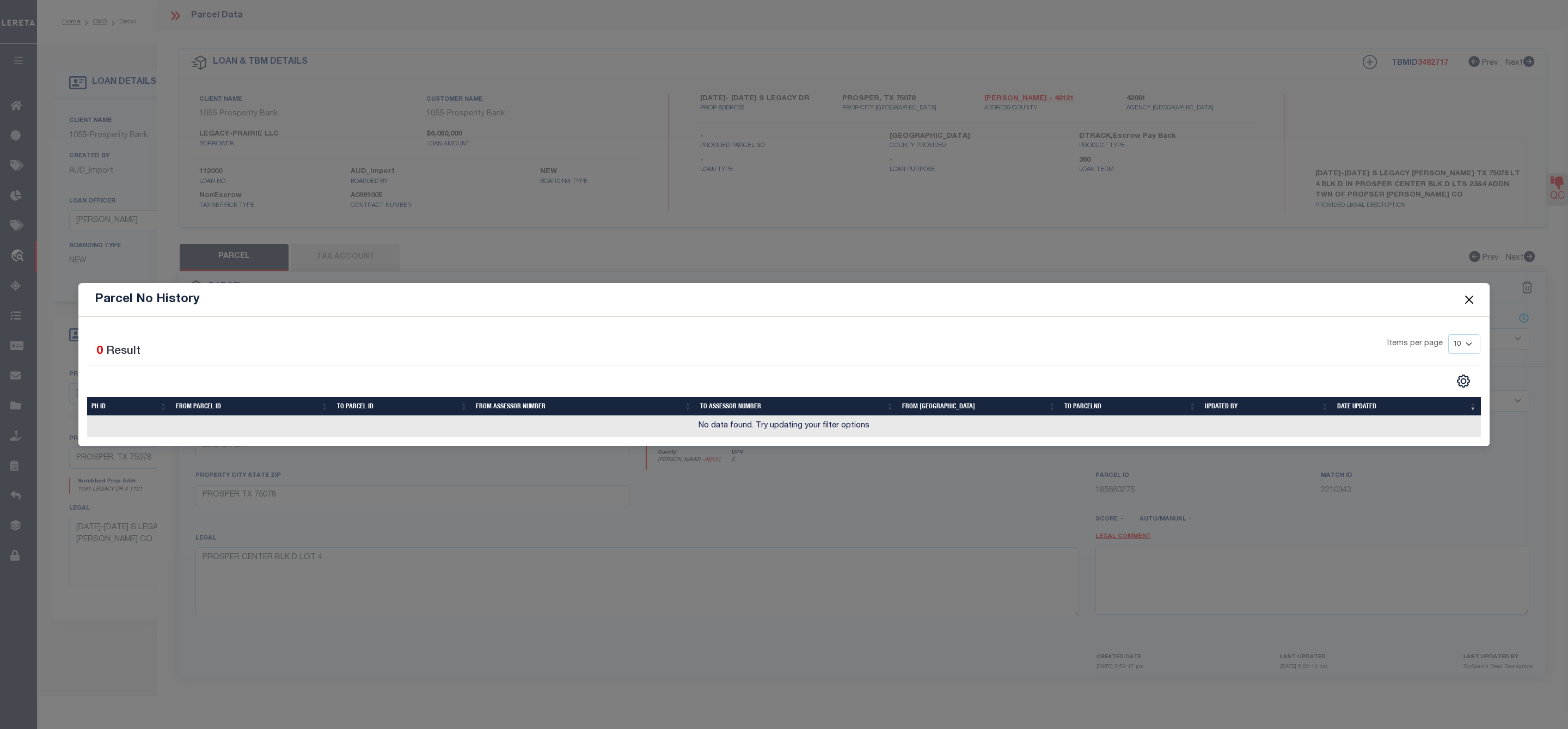
click at [1468, 298] on button "Close" at bounding box center [1469, 299] width 14 height 14
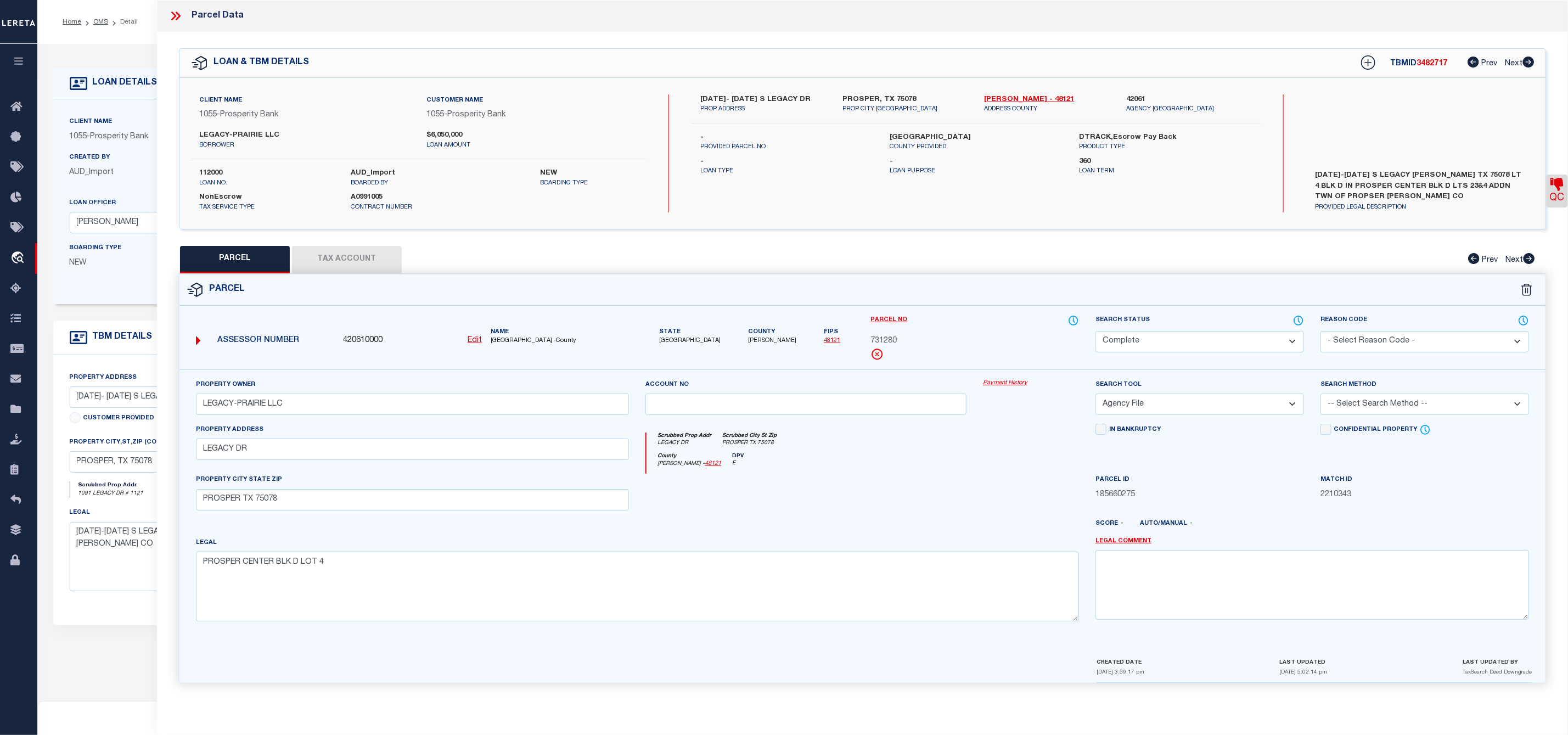
click at [348, 266] on button "Tax Account" at bounding box center [347, 260] width 110 height 28
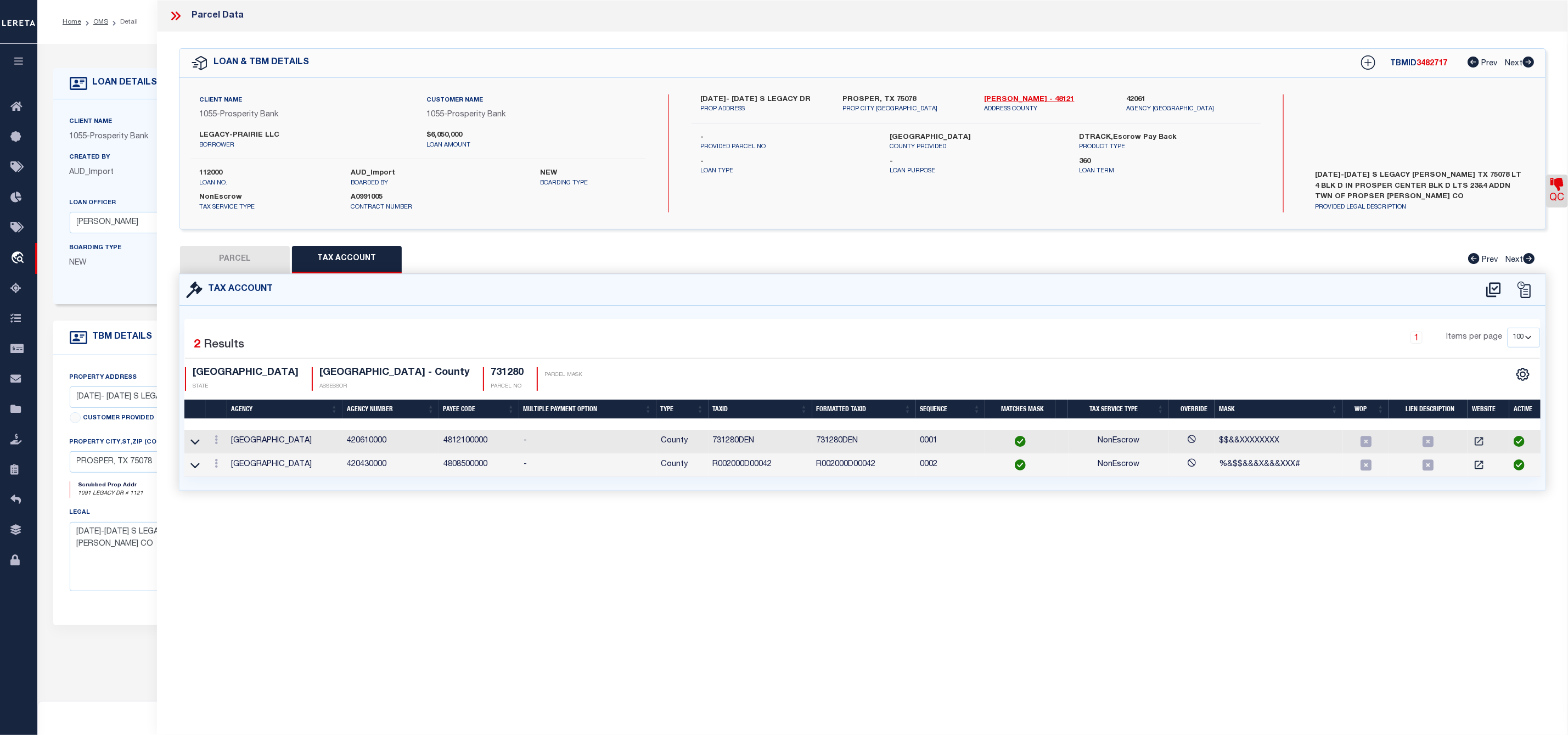
click at [236, 259] on button "PARCEL" at bounding box center [235, 260] width 110 height 28
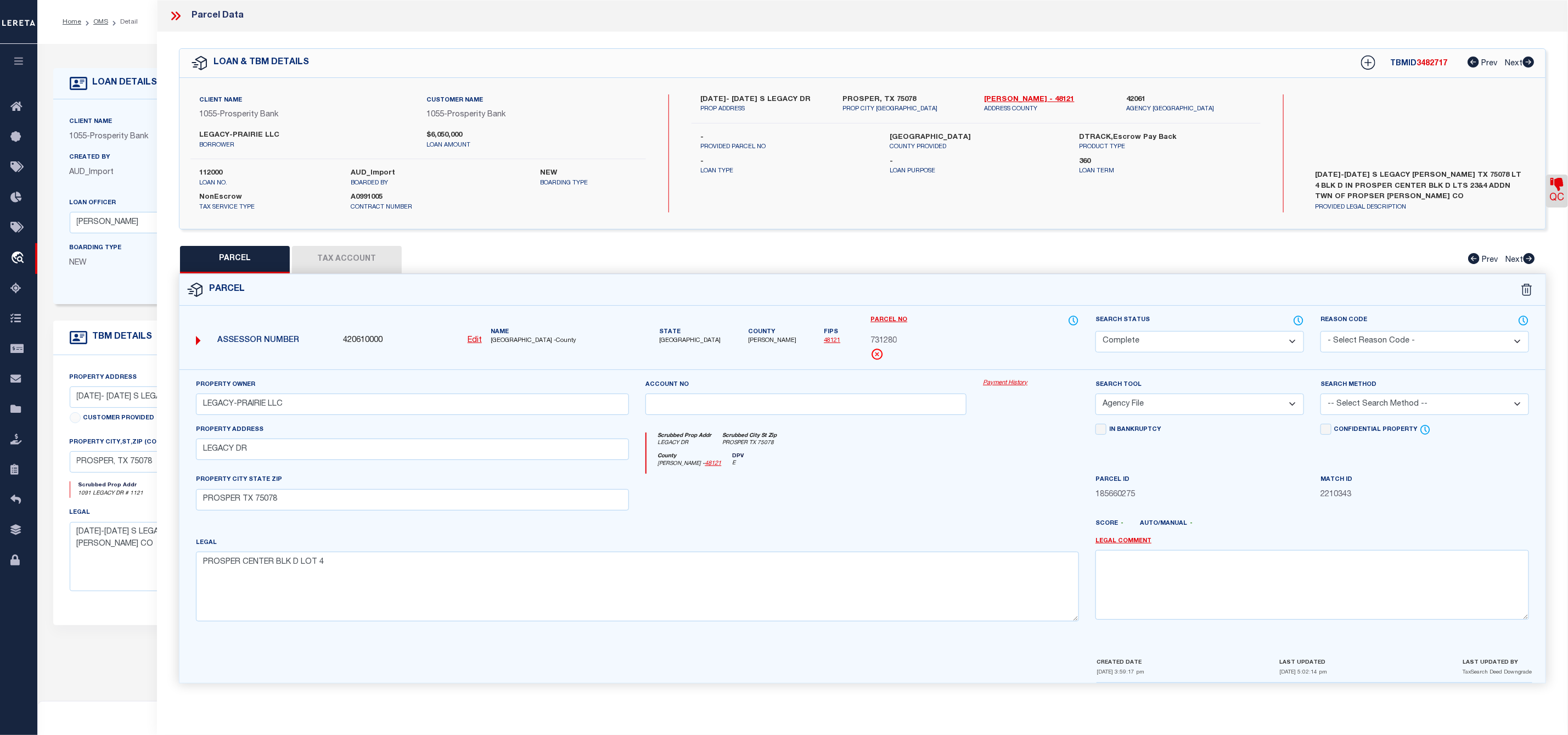
click at [1557, 191] on icon at bounding box center [1557, 184] width 13 height 13
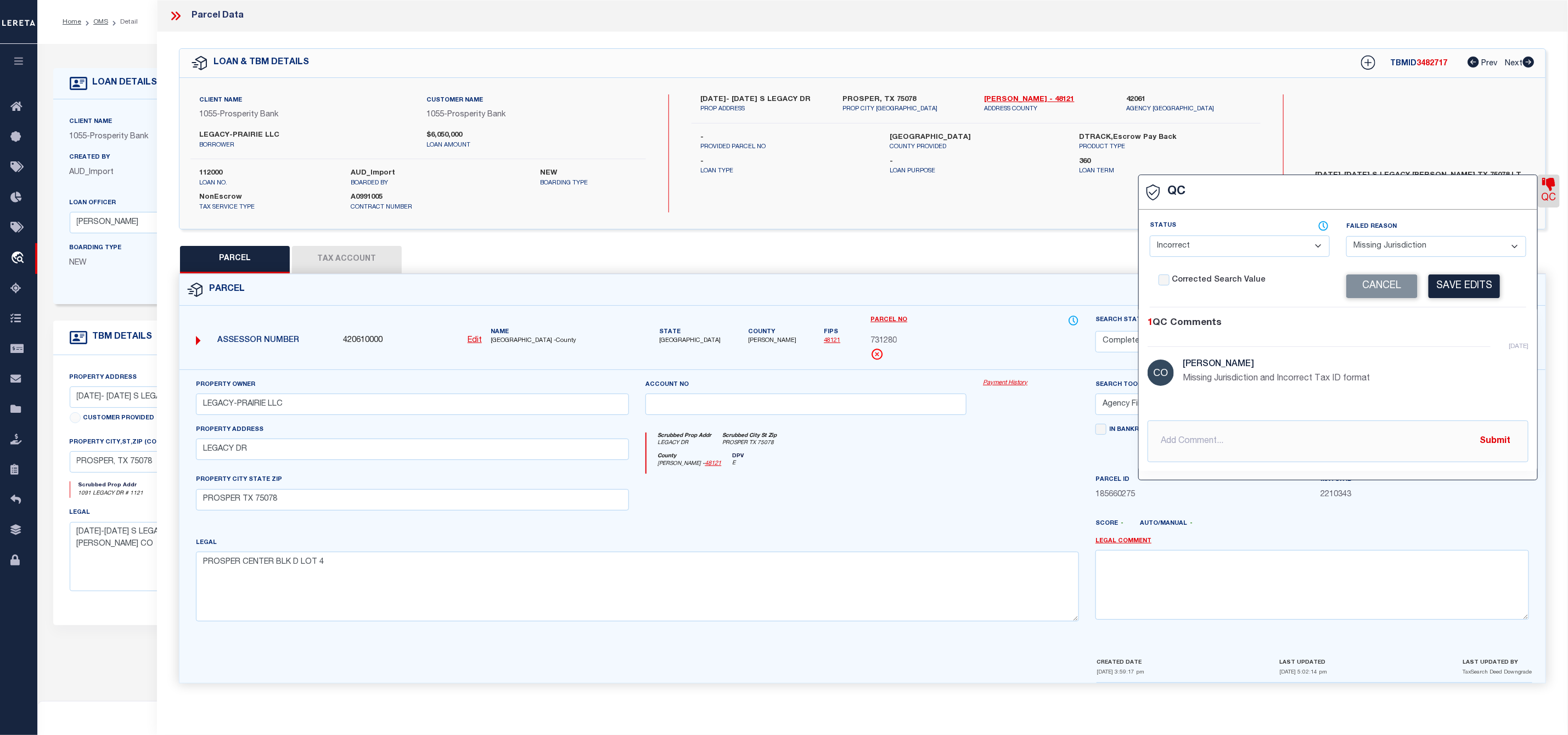
click at [350, 268] on button "Tax Account" at bounding box center [347, 260] width 110 height 28
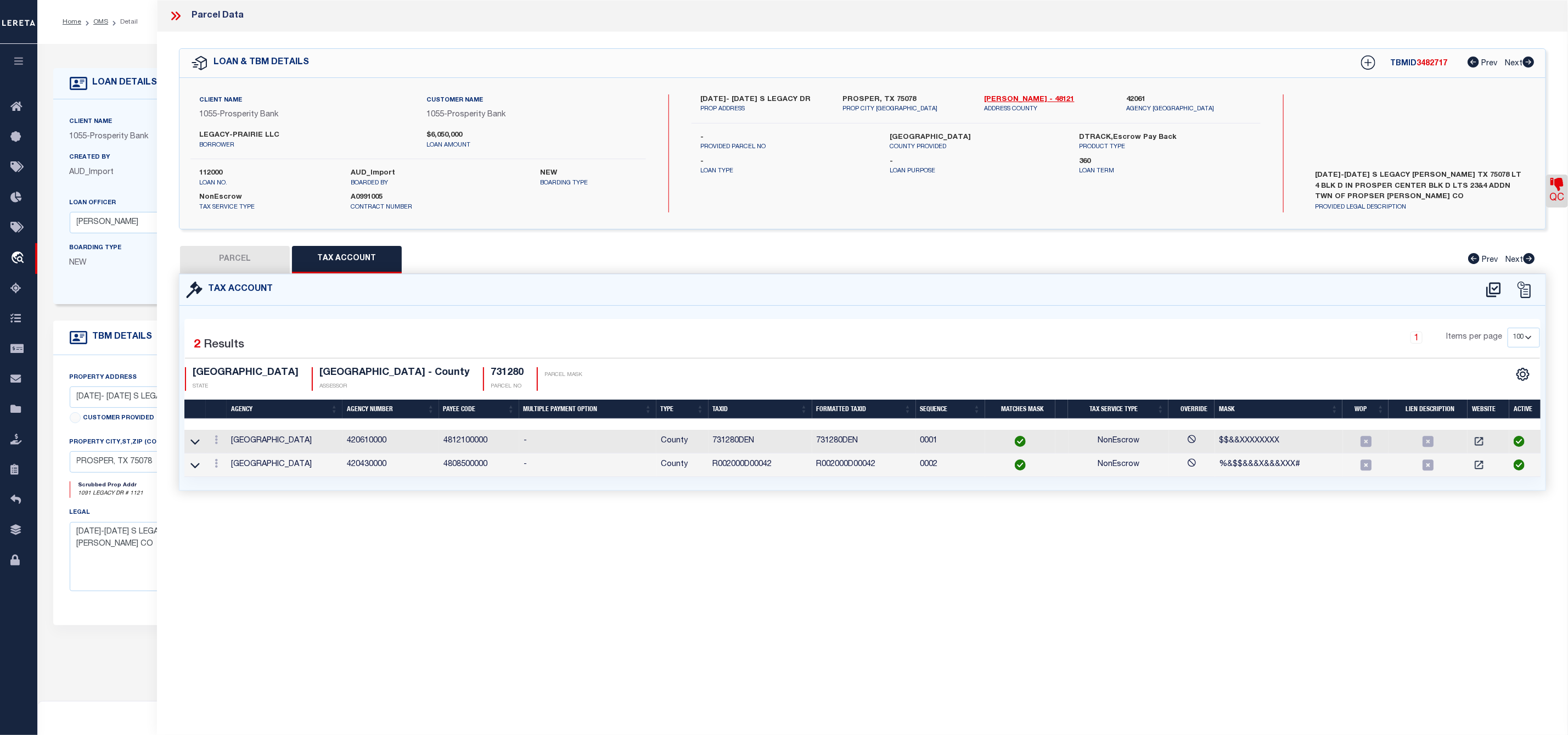
click at [249, 259] on button "PARCEL" at bounding box center [235, 260] width 110 height 28
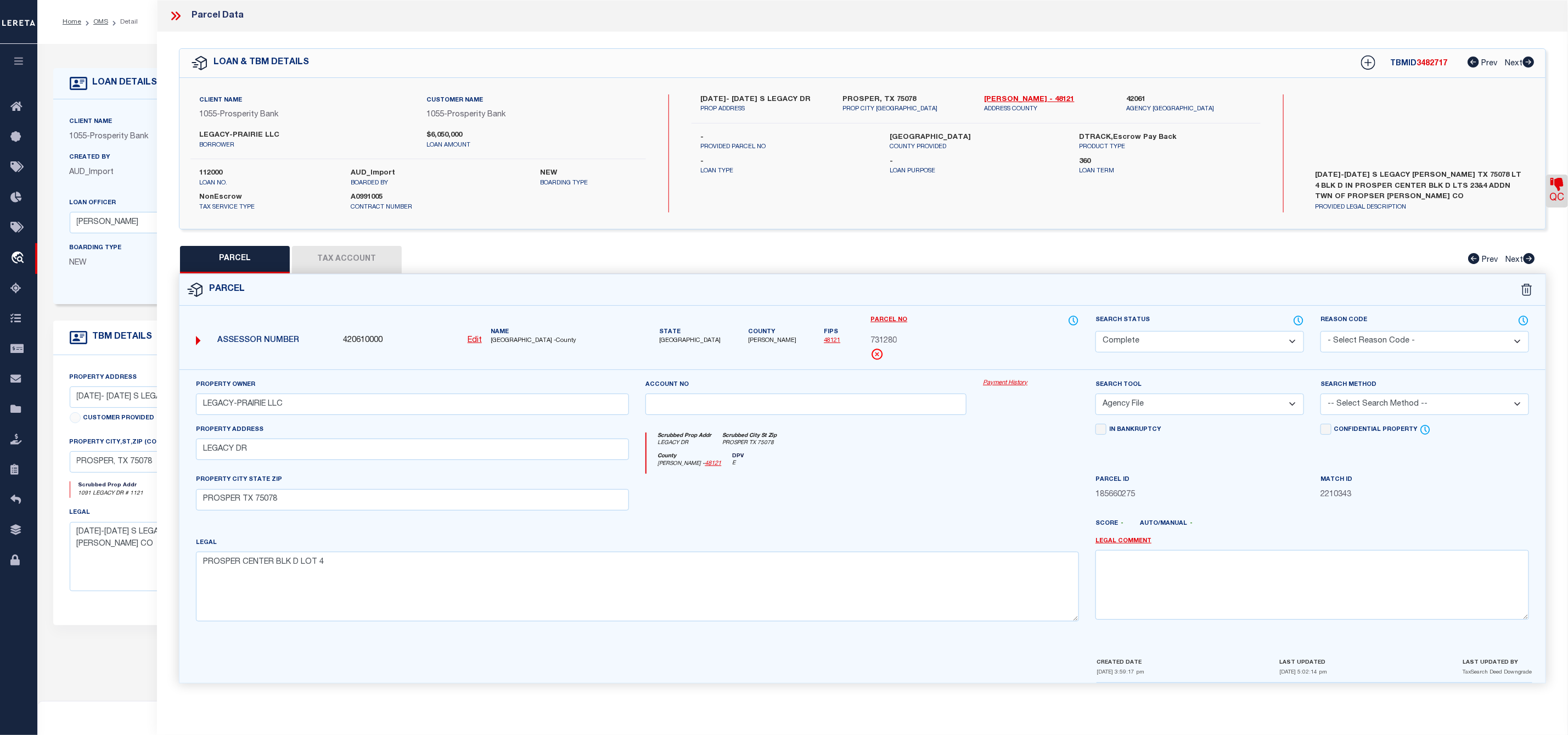
click at [176, 19] on icon at bounding box center [176, 16] width 14 height 14
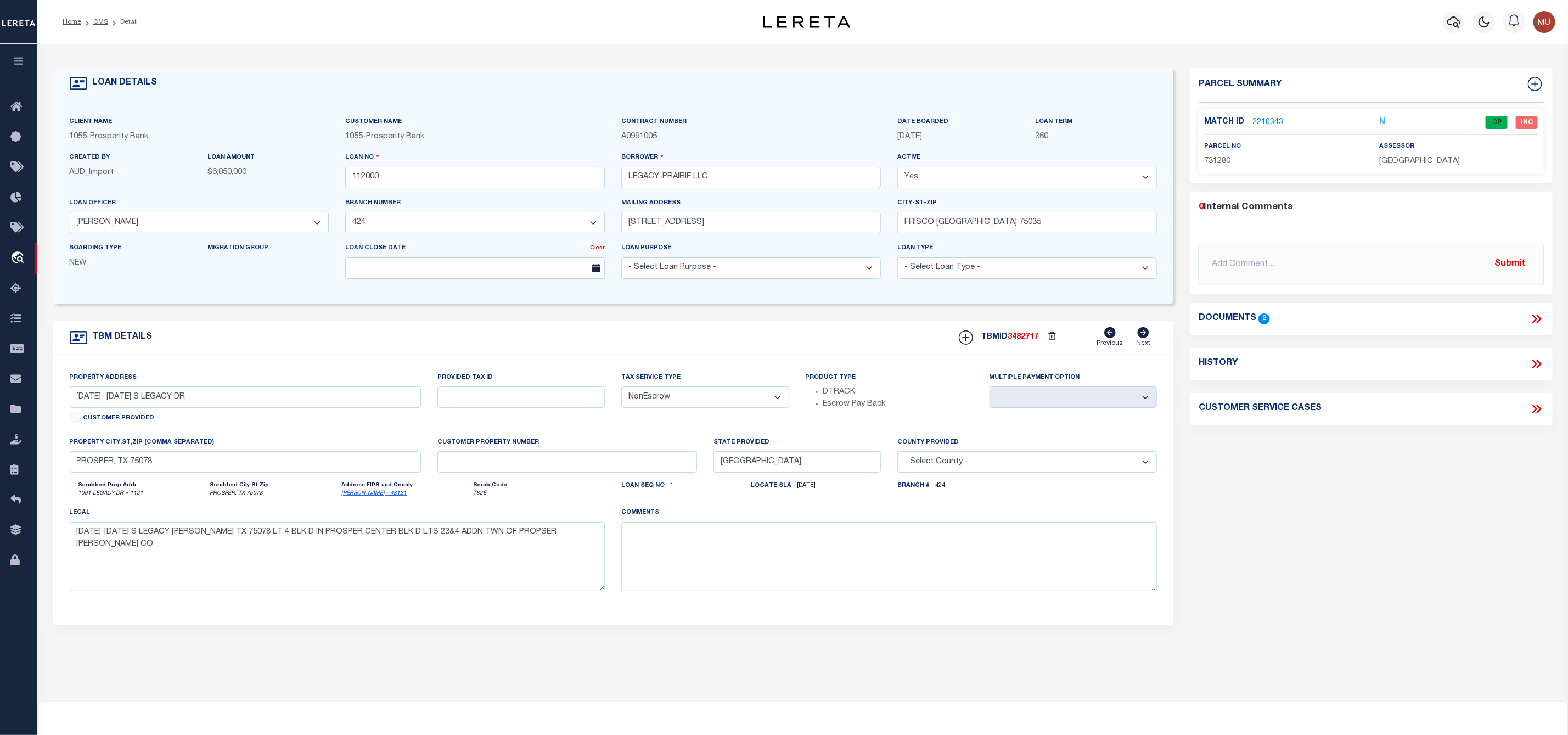
click at [104, 28] on ol "Home OMS Detail" at bounding box center [100, 22] width 92 height 23
click at [104, 20] on link "OMS" at bounding box center [101, 22] width 15 height 7
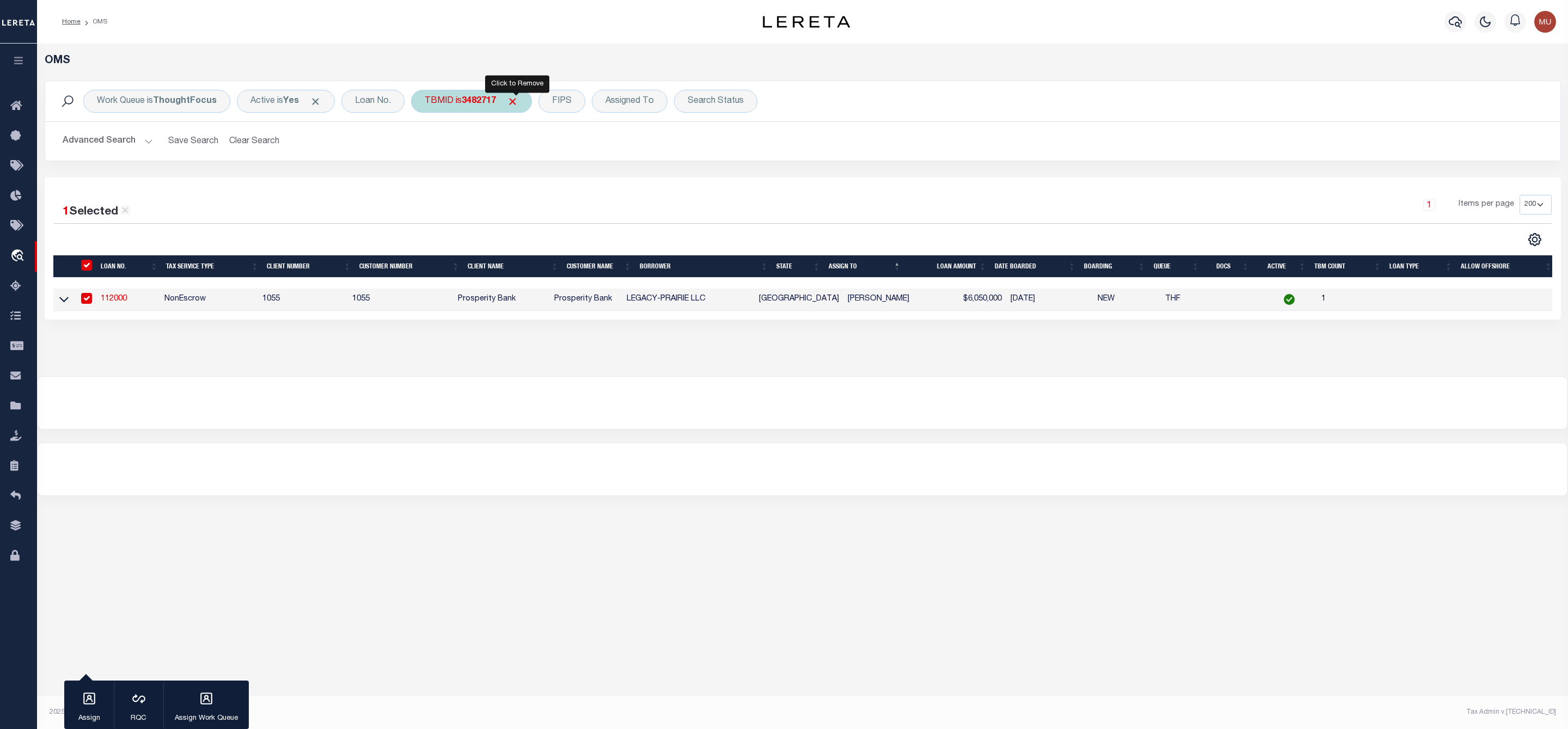
click at [518, 102] on span "Click to Remove" at bounding box center [513, 102] width 11 height 11
click at [447, 102] on div "TBMID" at bounding box center [439, 101] width 56 height 23
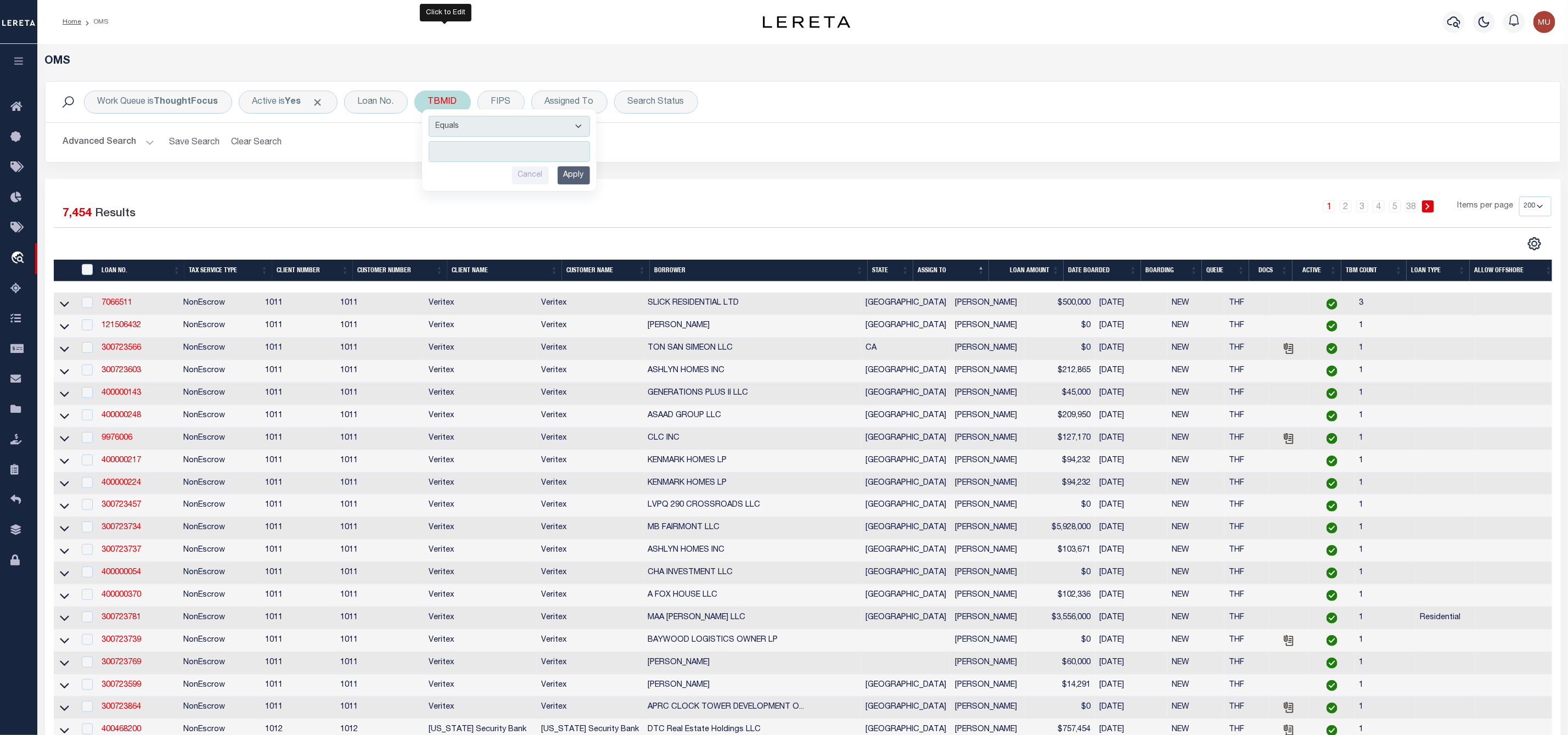
click at [458, 139] on div "Equals Is Not Equal To Is Greater Than Is Less Than Cancel Apply" at bounding box center [509, 150] width 174 height 82
click at [458, 145] on input "number" at bounding box center [509, 151] width 161 height 21
paste input "3481966"
click at [576, 174] on input "Apply" at bounding box center [573, 175] width 32 height 18
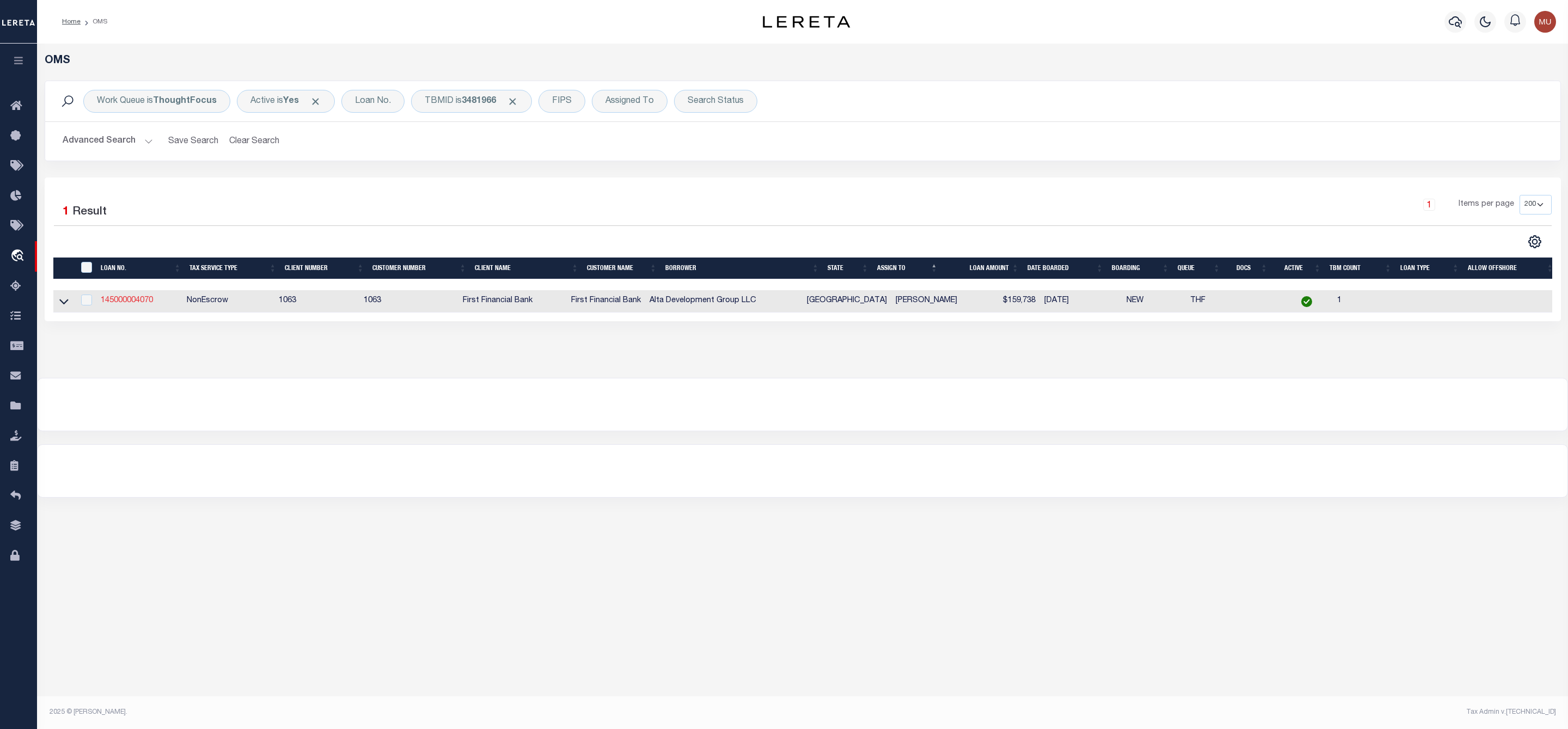
click at [110, 301] on link "145000004070" at bounding box center [127, 301] width 52 height 7
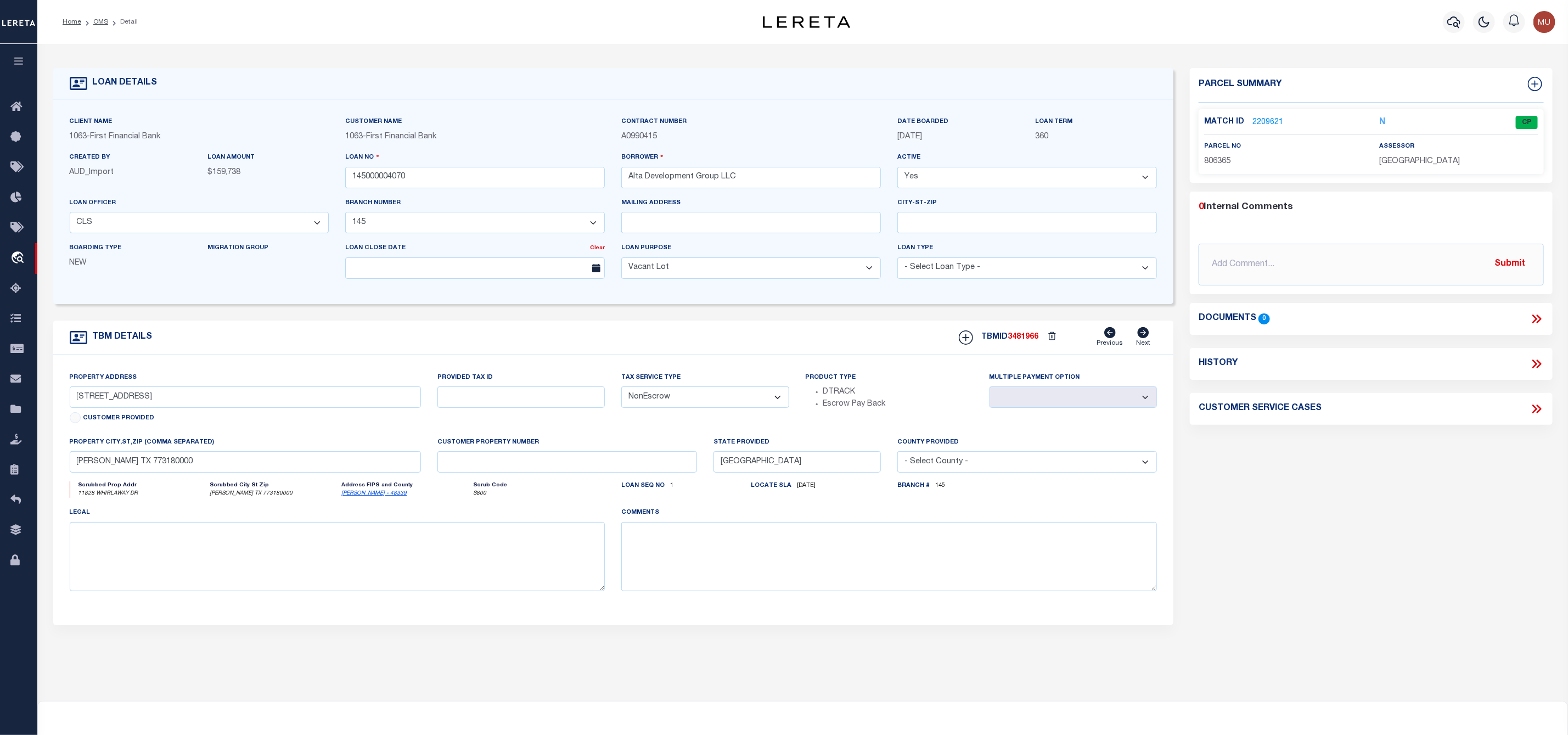
click at [1271, 128] on link "2209621" at bounding box center [1268, 122] width 31 height 11
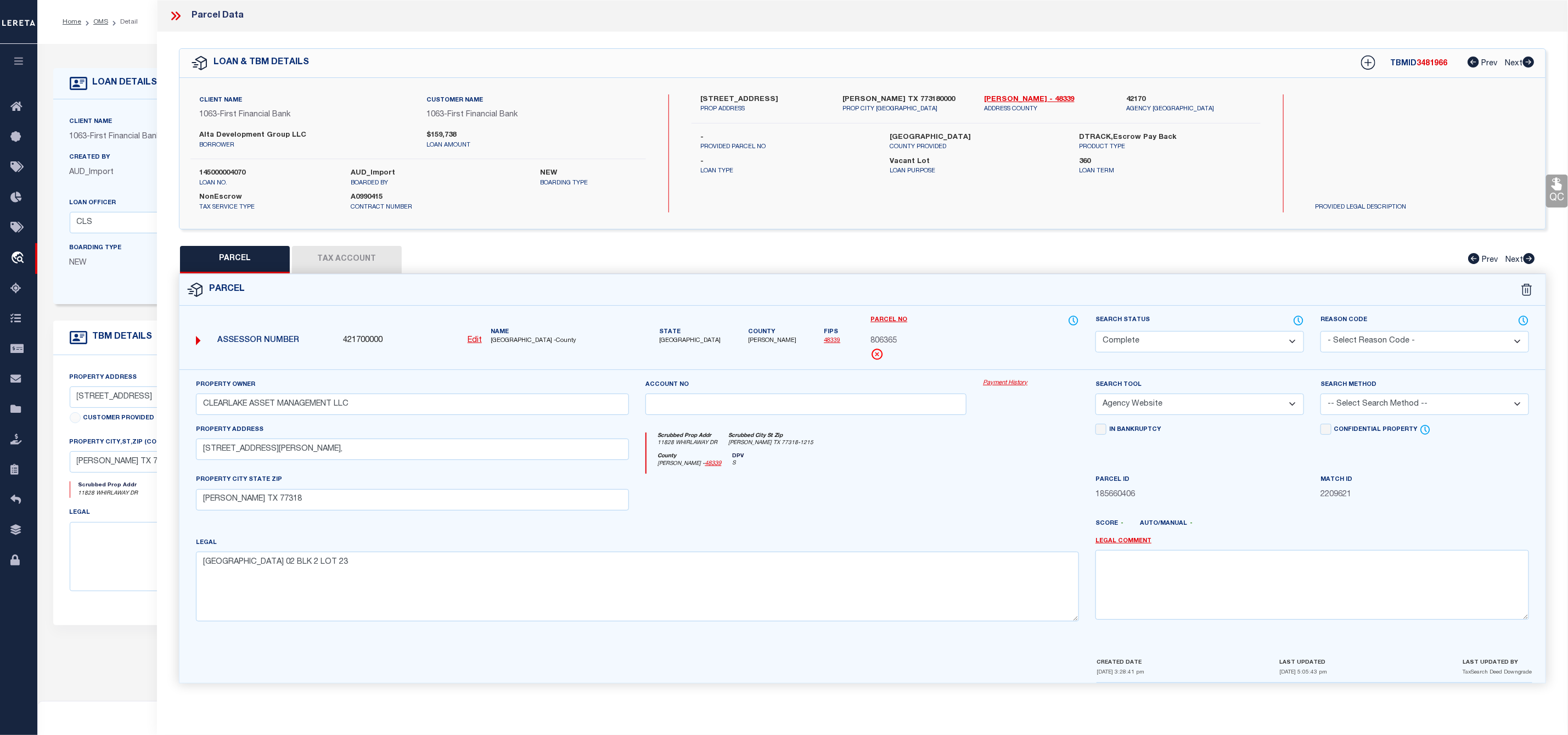
click at [1555, 186] on icon at bounding box center [1557, 184] width 14 height 14
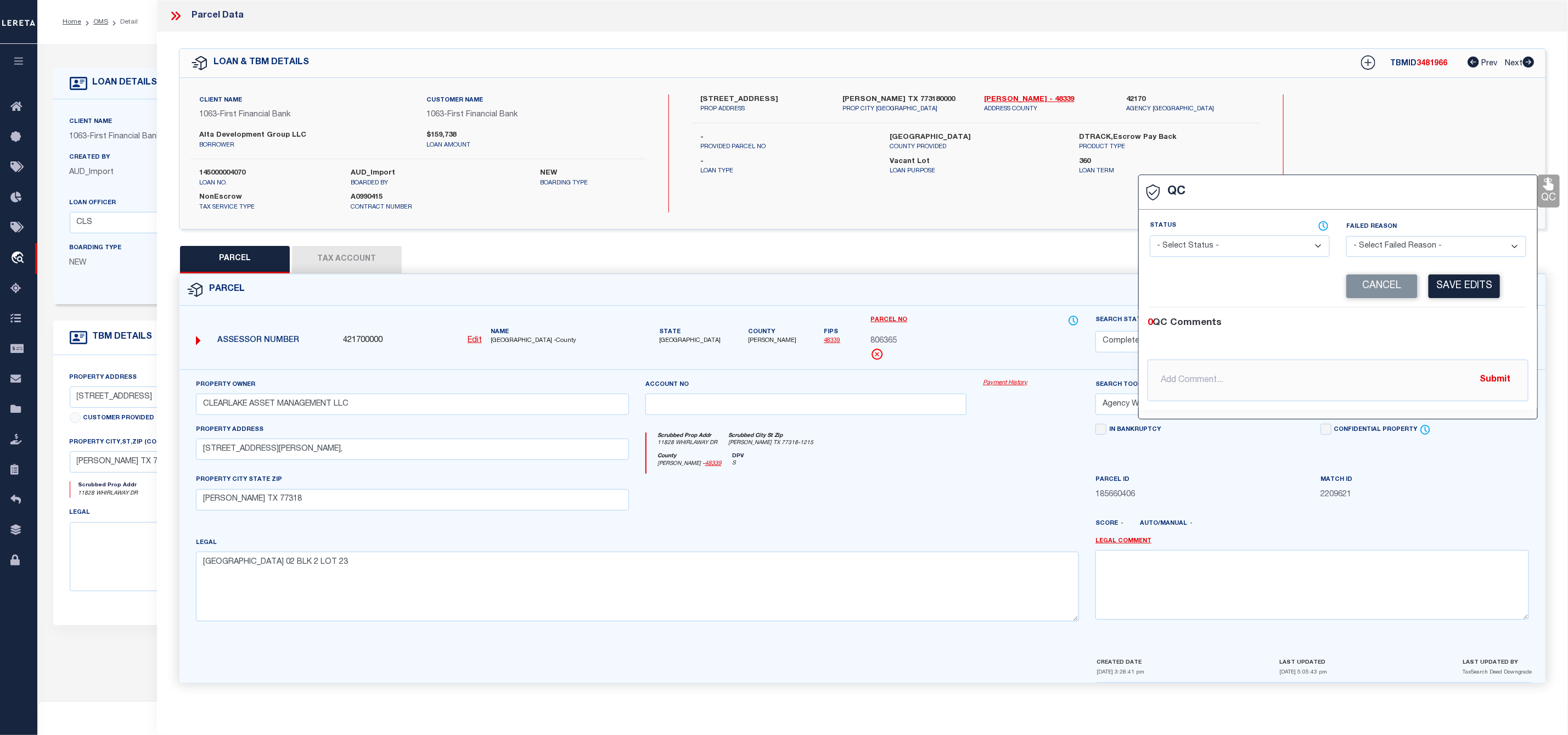
click at [1362, 130] on div "Search by Legal Customer" at bounding box center [1382, 130] width 152 height 72
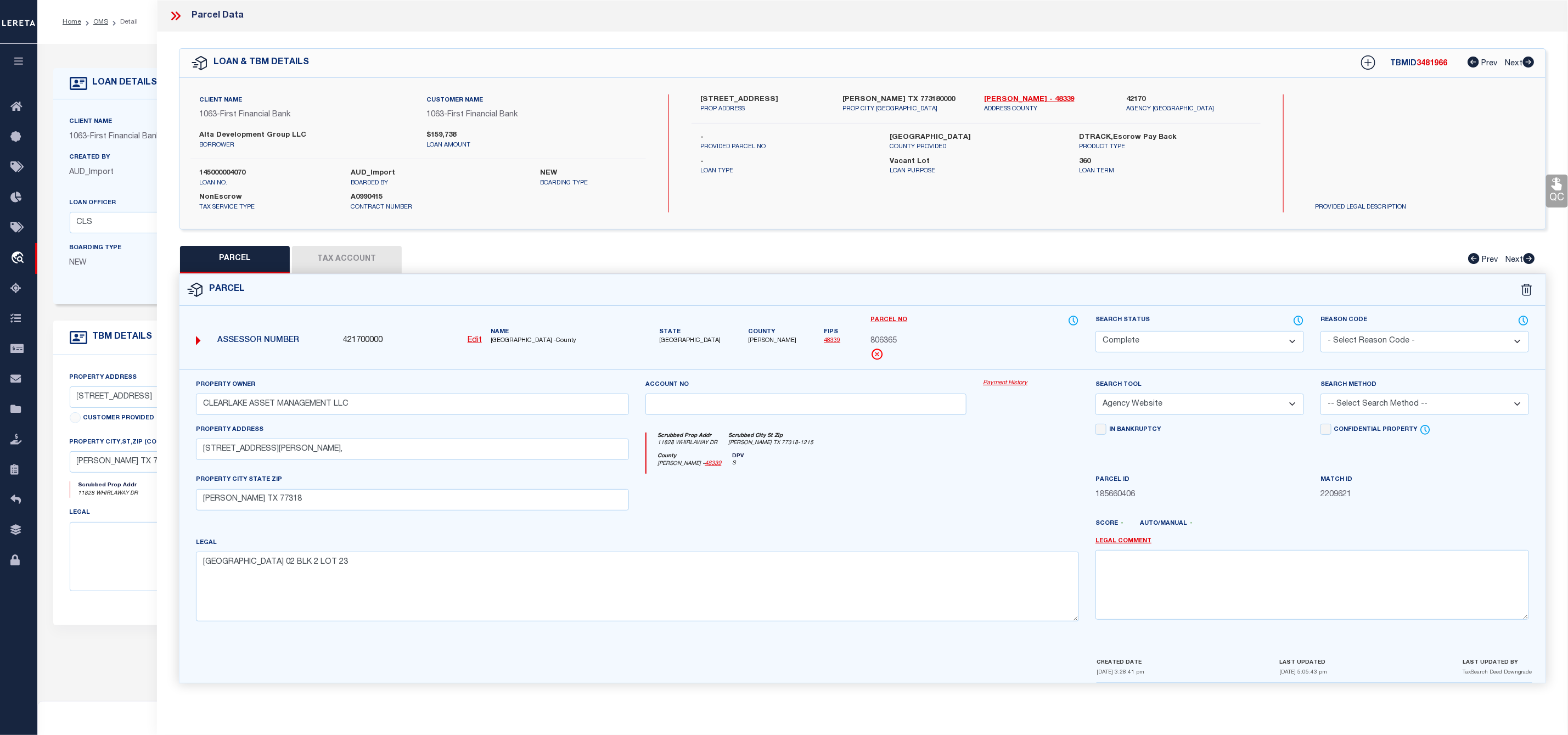
click at [179, 21] on icon at bounding box center [176, 16] width 14 height 14
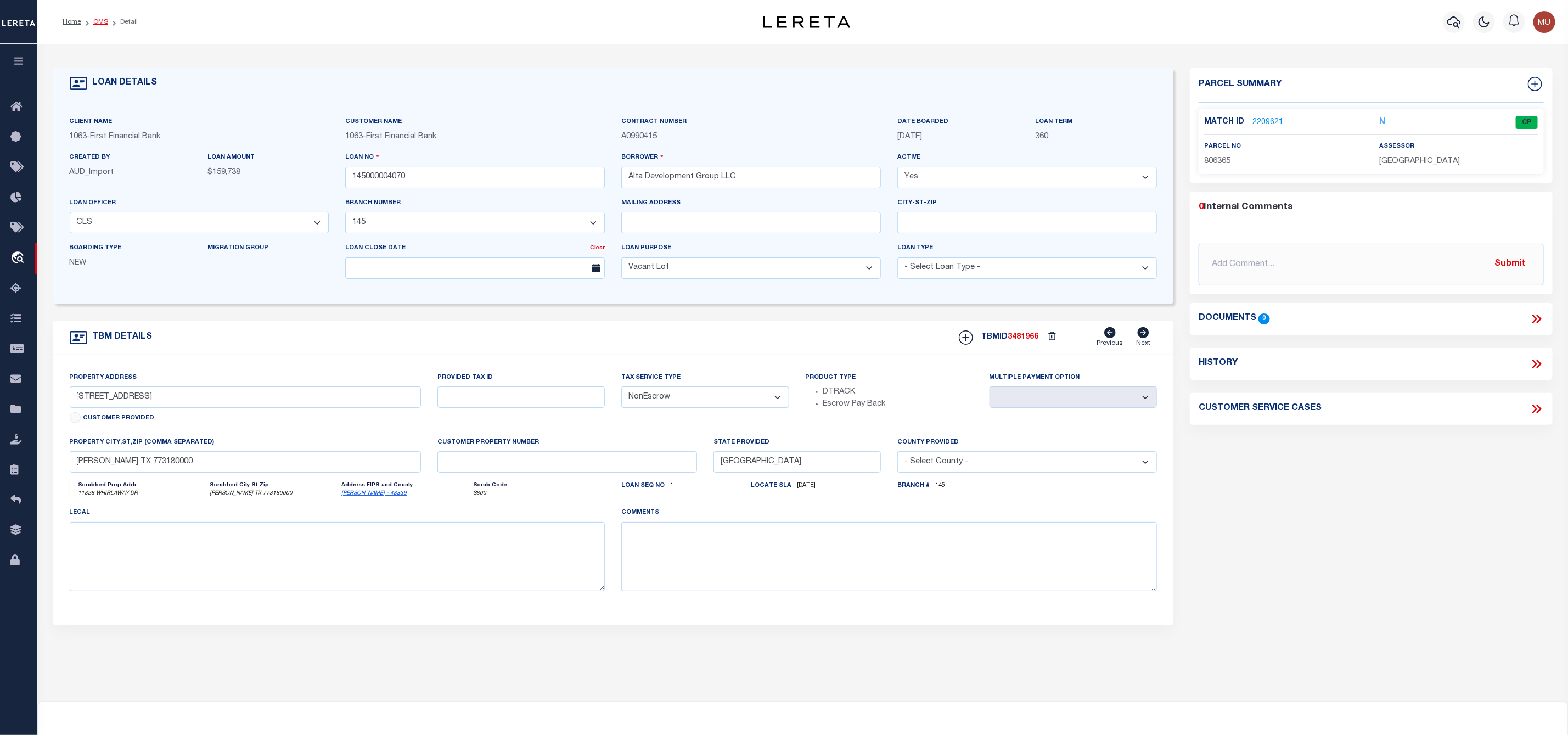
click at [96, 22] on link "OMS" at bounding box center [101, 22] width 15 height 7
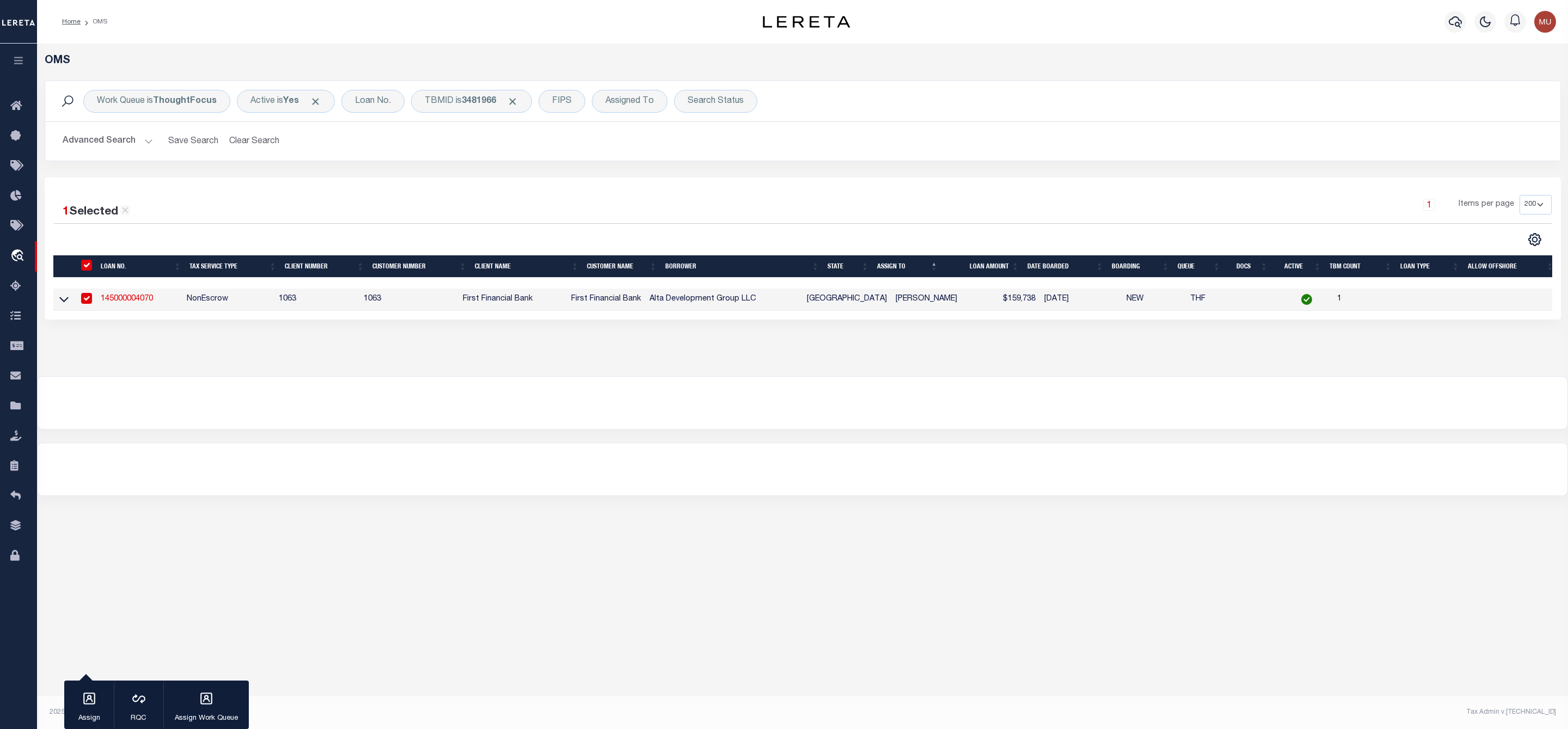
click at [141, 298] on link "145000004070" at bounding box center [127, 299] width 52 height 7
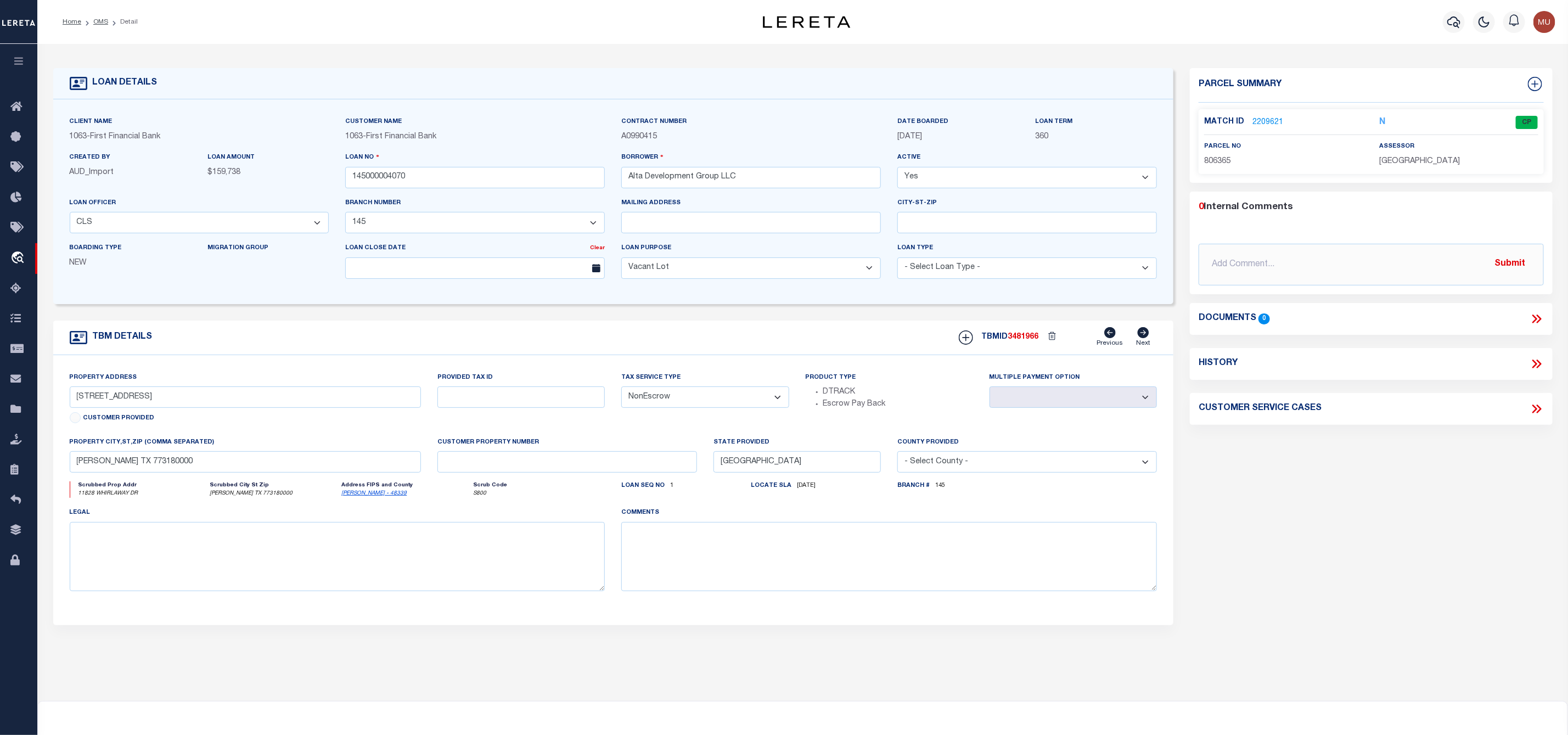
click at [1265, 120] on link "2209621" at bounding box center [1268, 122] width 31 height 11
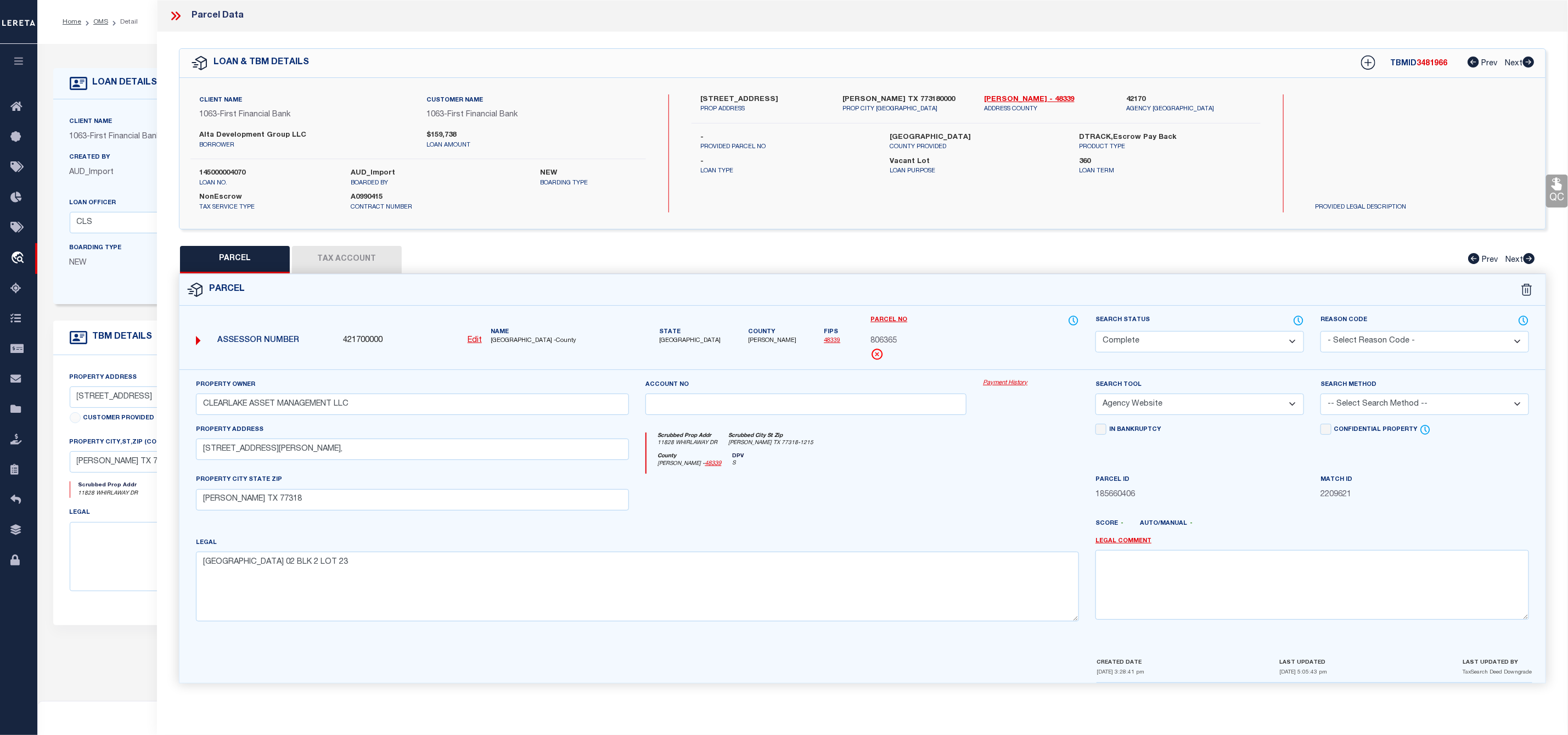
click at [345, 265] on button "Tax Account" at bounding box center [347, 260] width 110 height 28
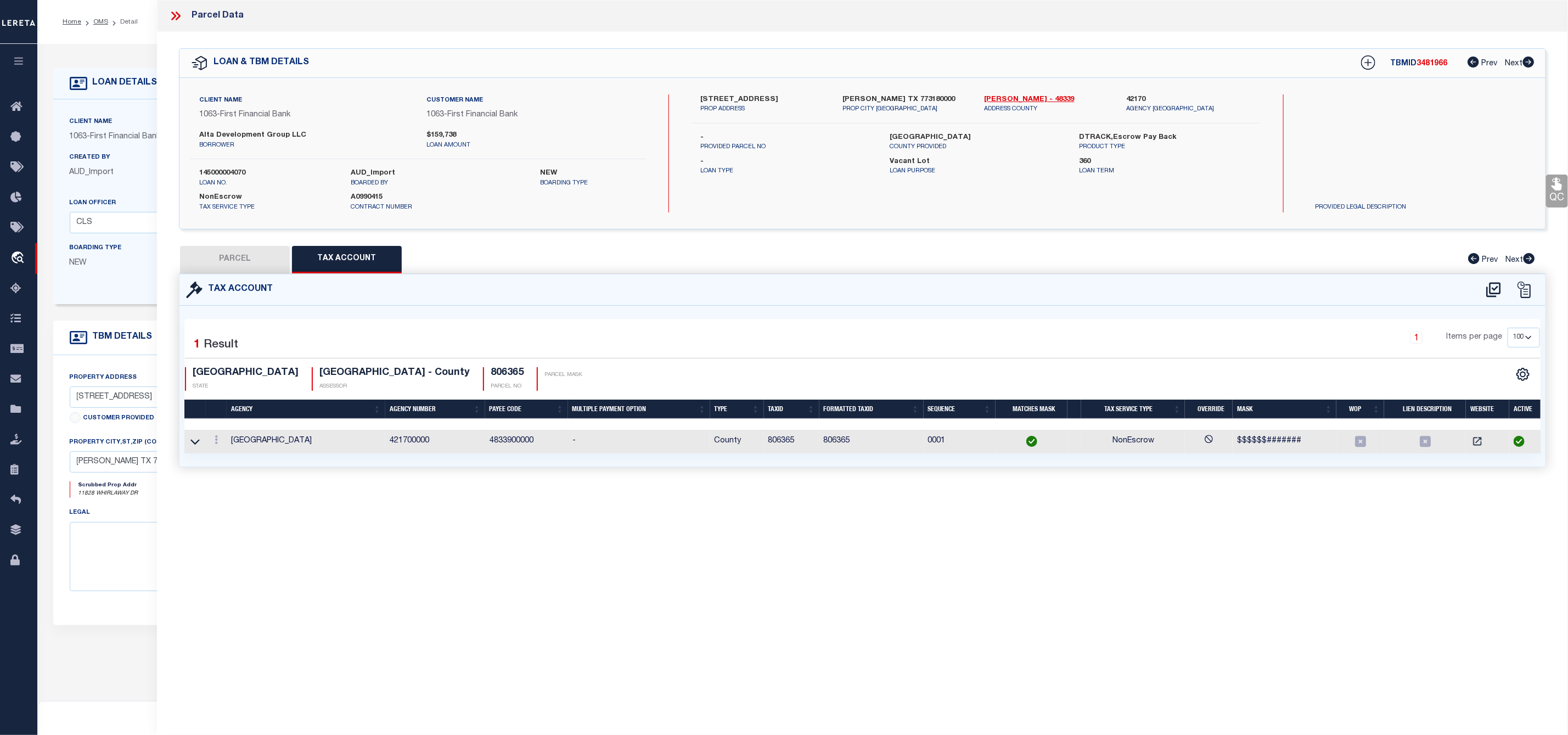
click at [236, 262] on button "PARCEL" at bounding box center [235, 260] width 110 height 28
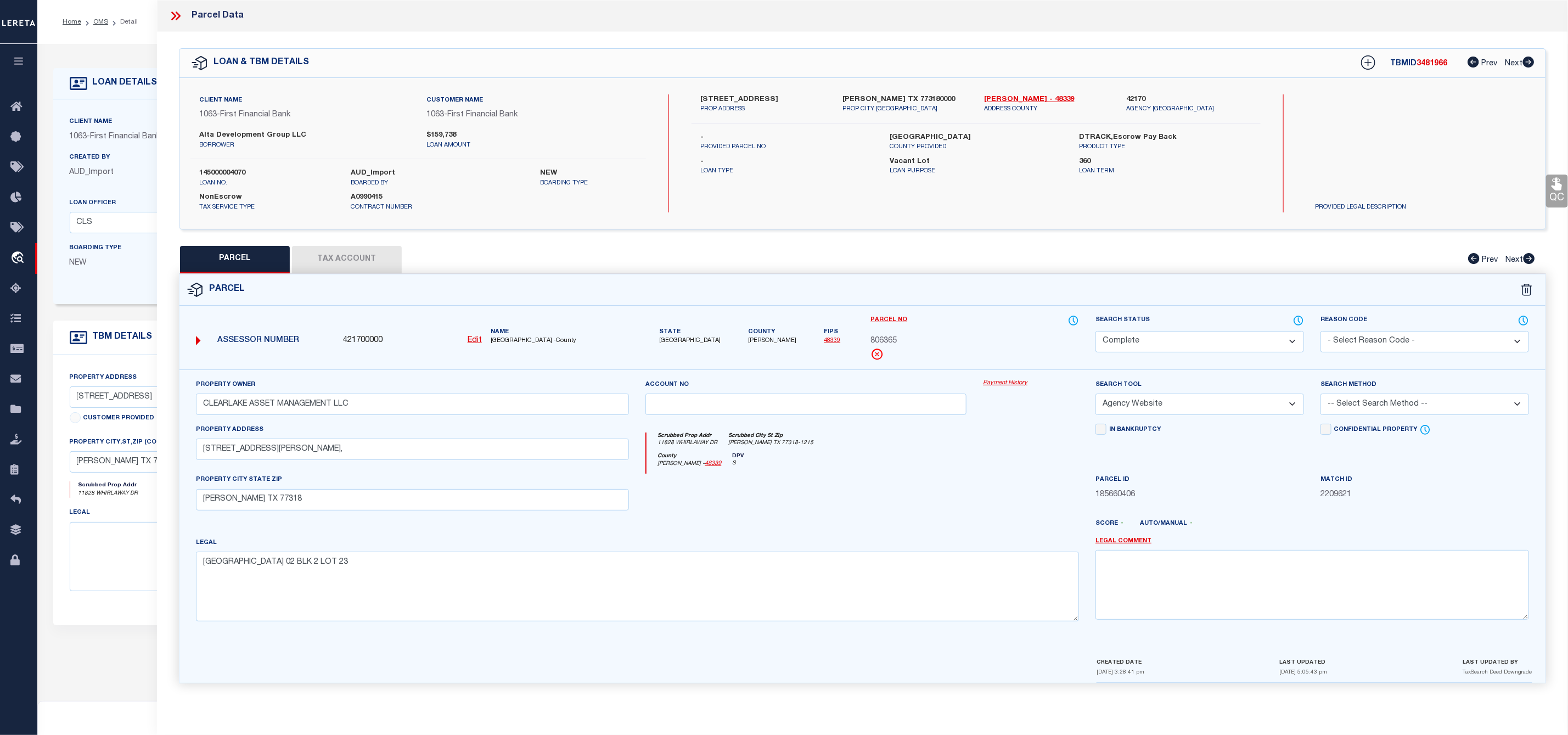
click at [884, 342] on span "806365" at bounding box center [883, 341] width 26 height 12
copy span "806365"
click at [327, 259] on button "Tax Account" at bounding box center [347, 260] width 110 height 28
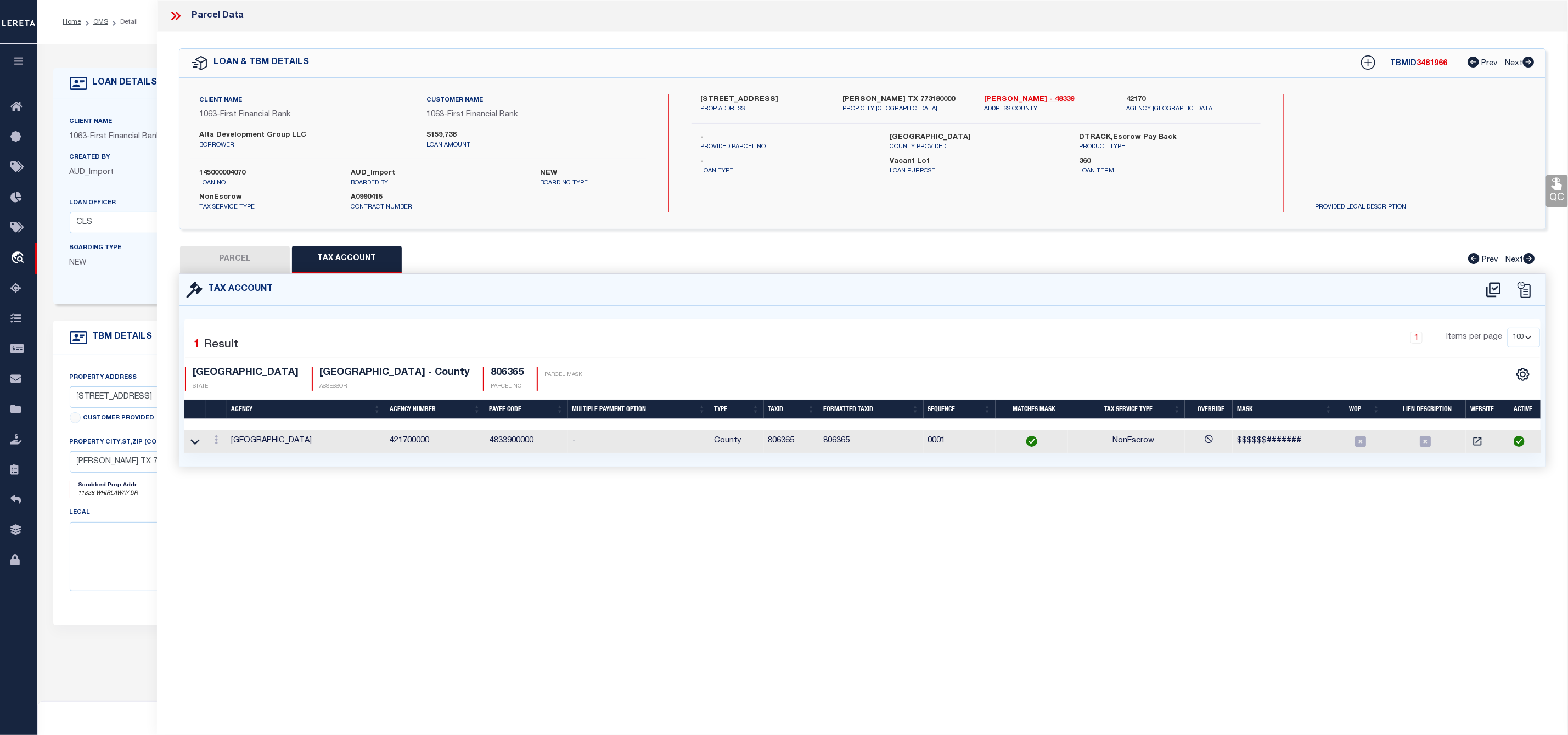
click at [1433, 56] on div "TBMID 3481966 Prev Next" at bounding box center [1440, 63] width 188 height 20
copy span "3481966"
click at [1344, 561] on div "Parcel Data QC QC QC - Select Status - Ready to QC" at bounding box center [862, 352] width 1411 height 705
click at [178, 21] on icon at bounding box center [176, 16] width 14 height 14
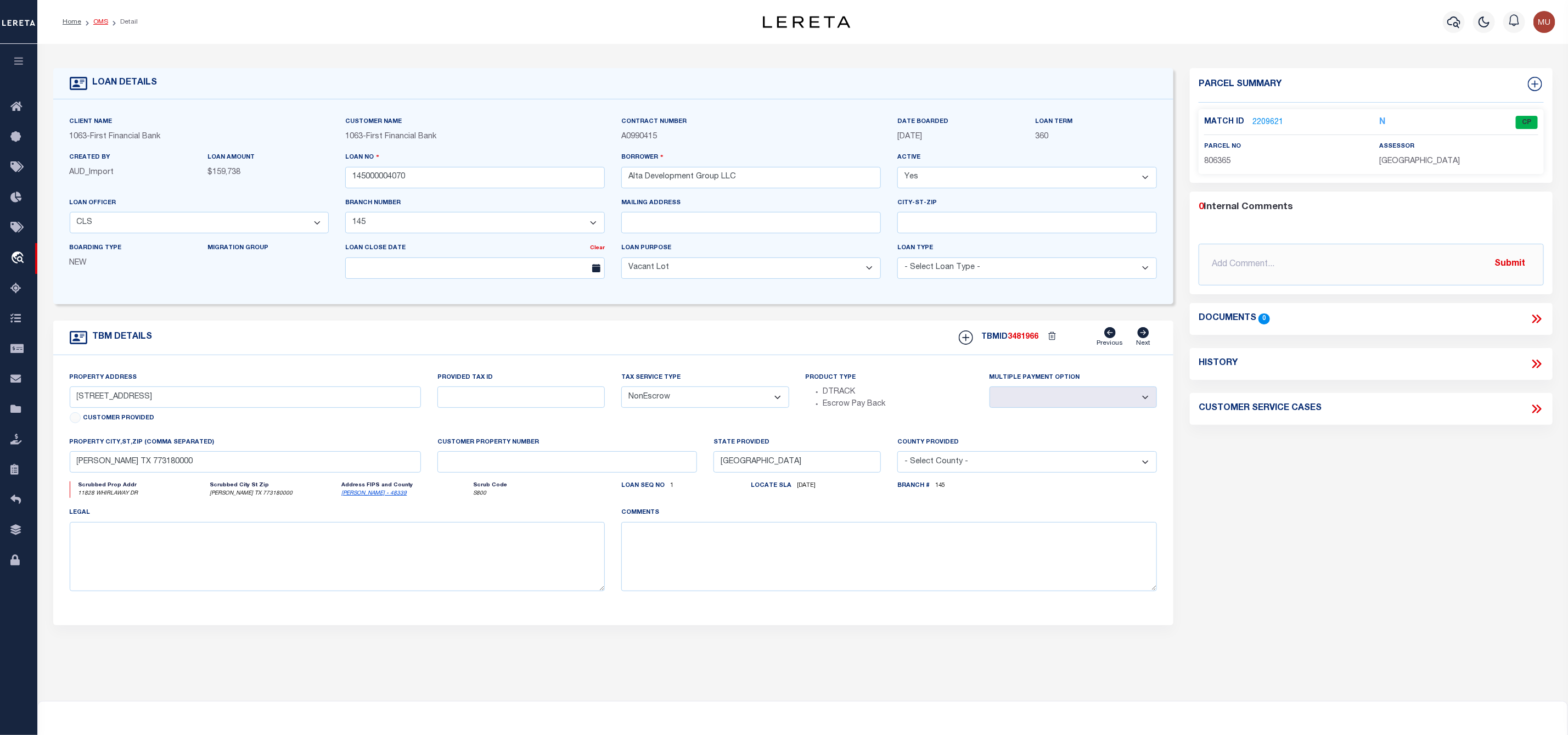
click at [101, 21] on link "OMS" at bounding box center [101, 22] width 15 height 7
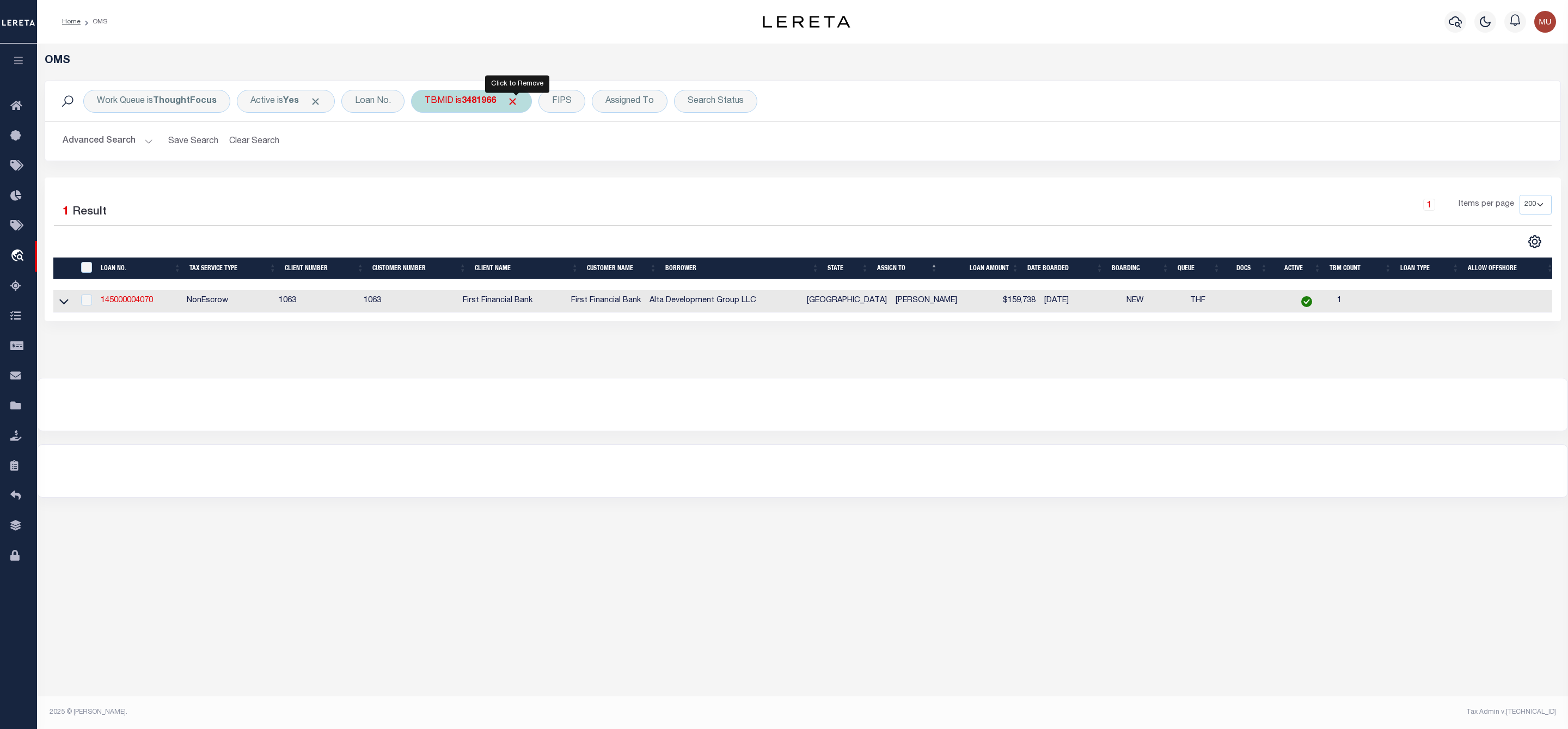
click at [518, 105] on span "Click to Remove" at bounding box center [513, 102] width 11 height 11
click at [435, 101] on div "TBMID" at bounding box center [439, 101] width 56 height 23
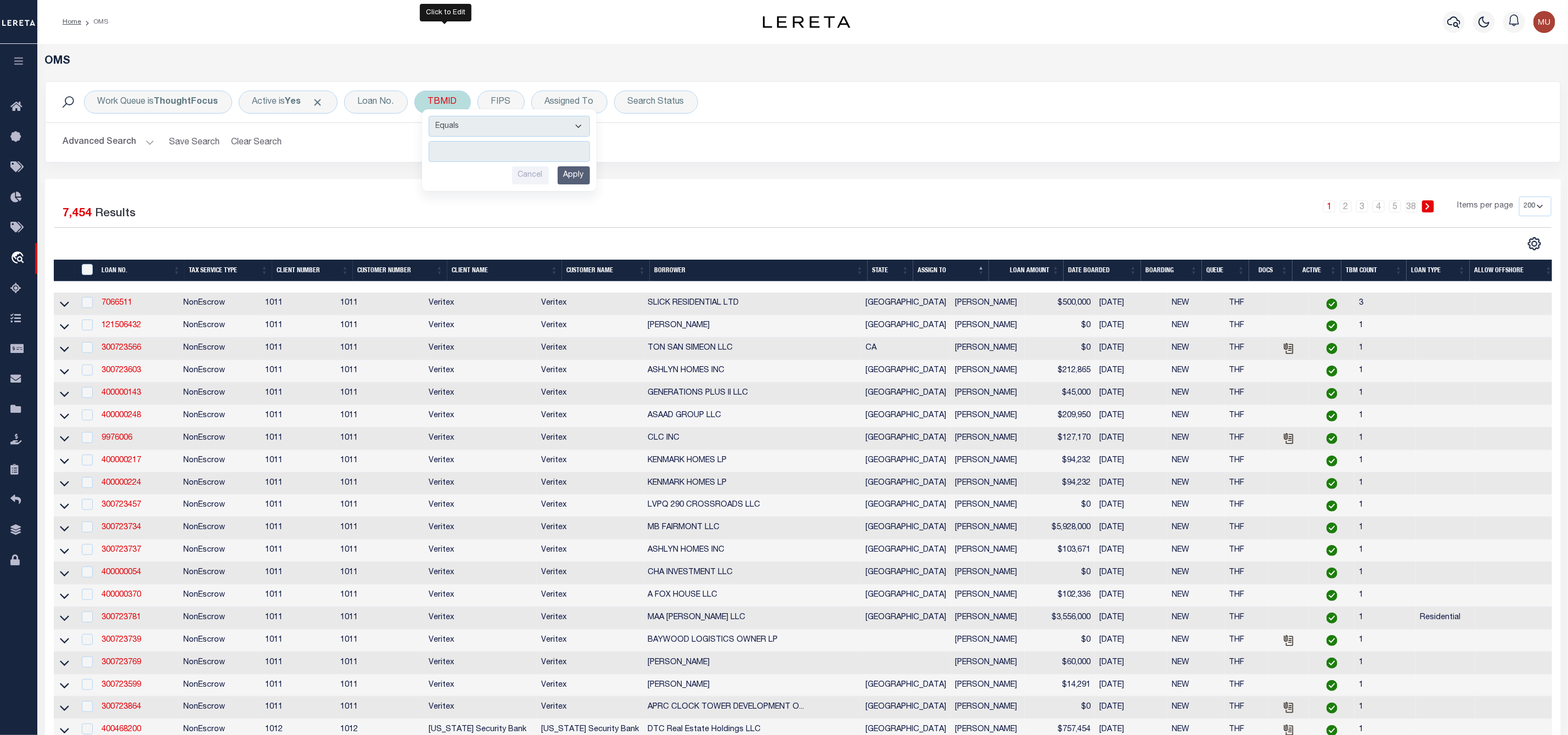
click at [444, 149] on input "number" at bounding box center [509, 151] width 161 height 21
click at [571, 179] on input "Apply" at bounding box center [573, 175] width 32 height 18
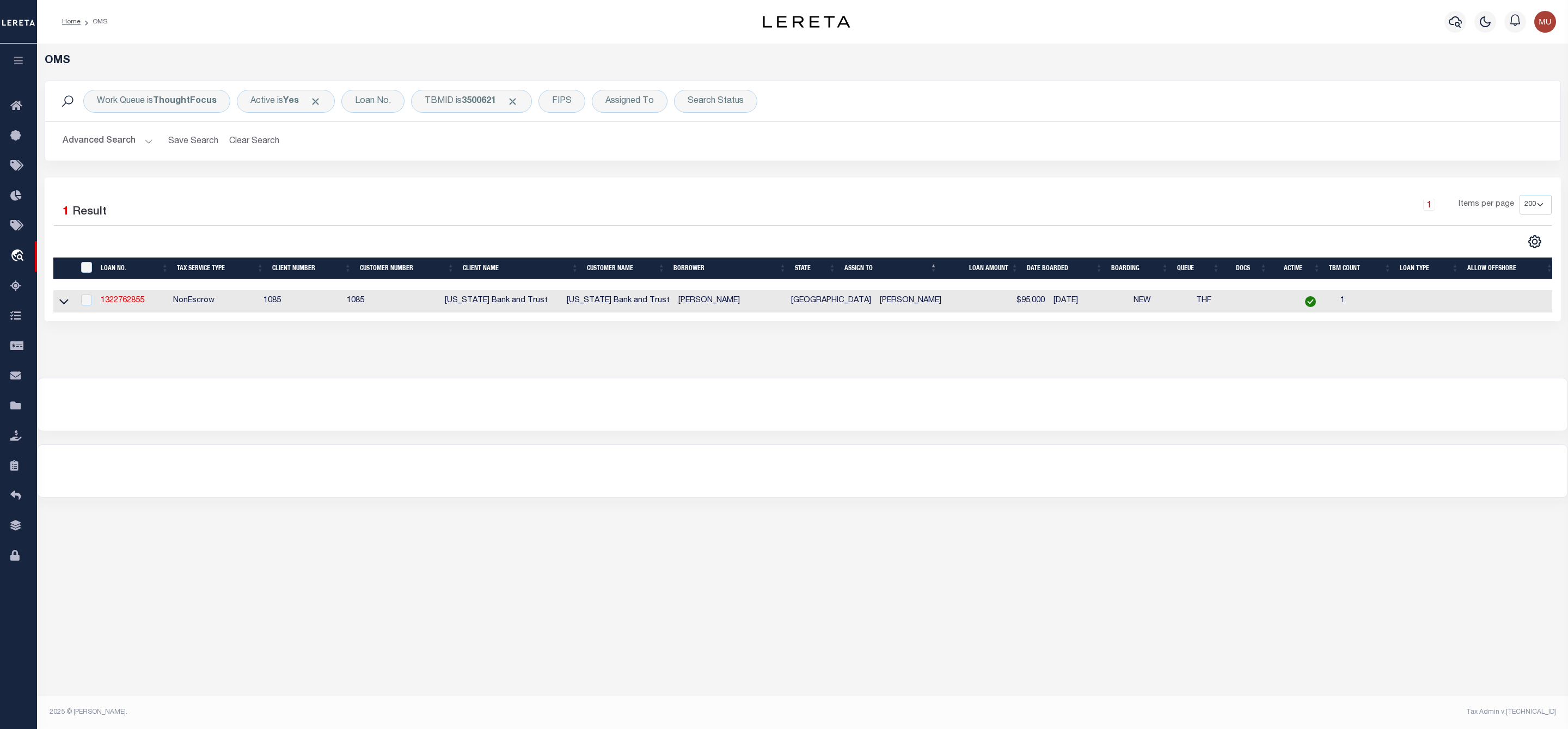
click at [133, 311] on td "1322762855" at bounding box center [132, 301] width 73 height 22
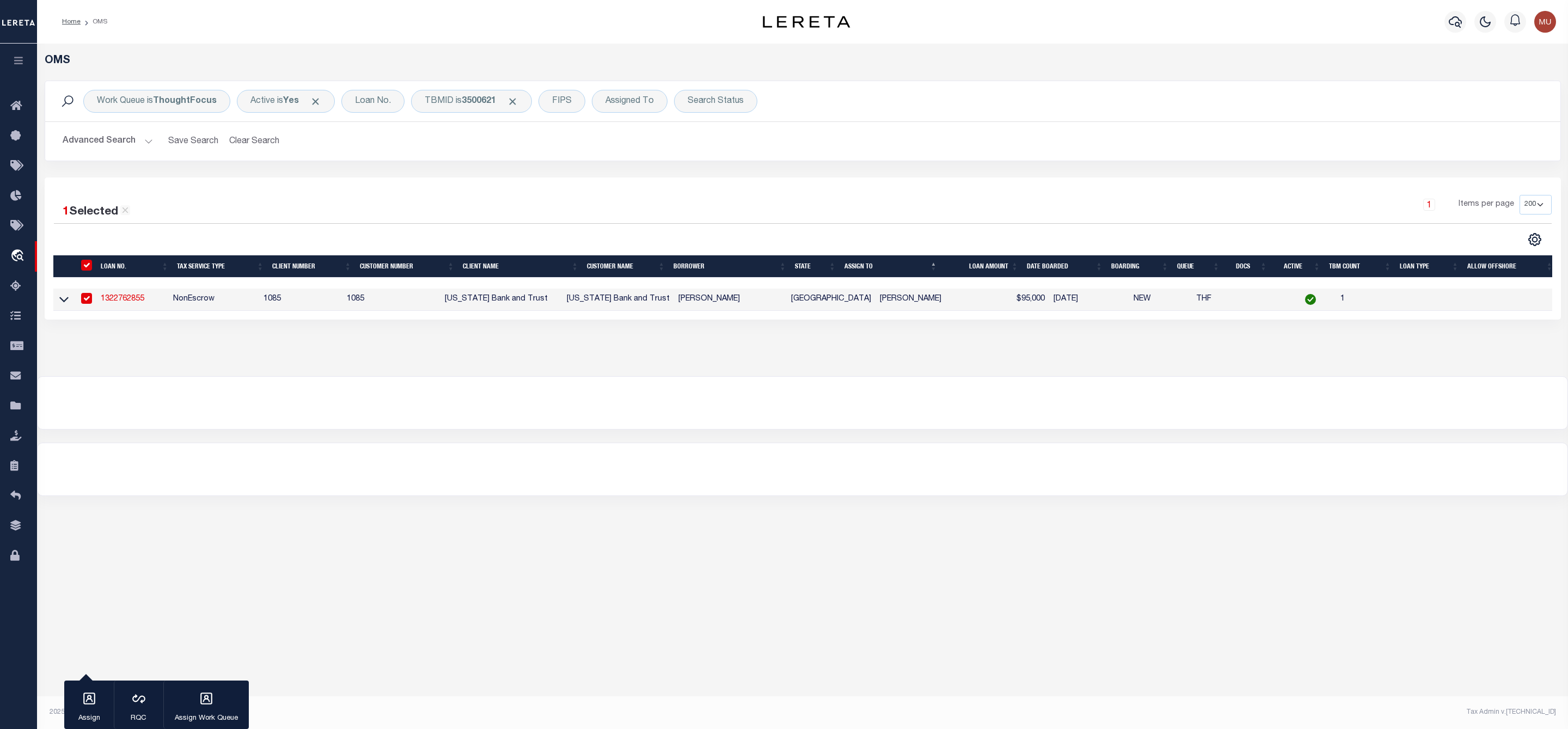
click at [136, 306] on td "1322762855" at bounding box center [132, 300] width 73 height 22
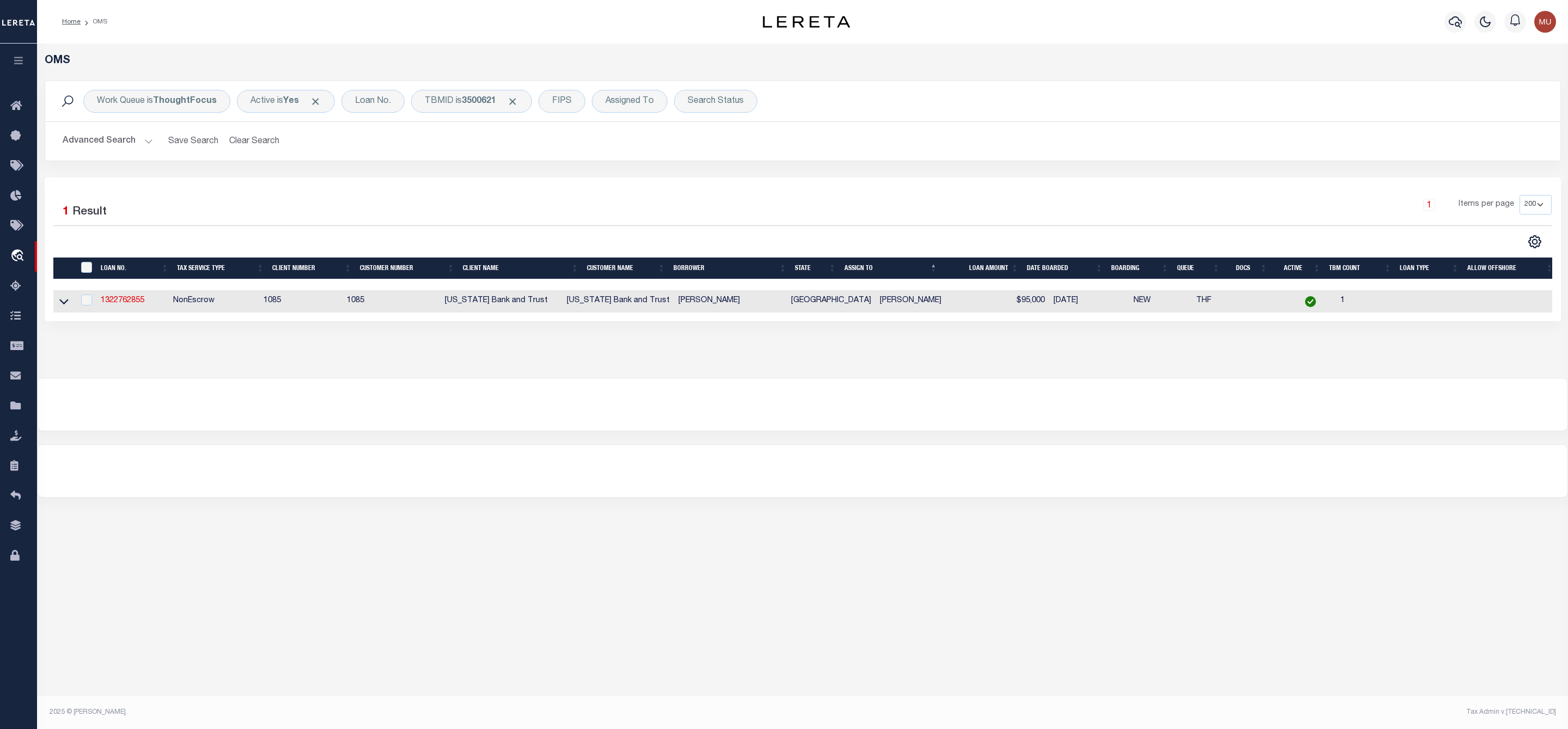
click at [136, 304] on link "1322762855" at bounding box center [123, 301] width 43 height 7
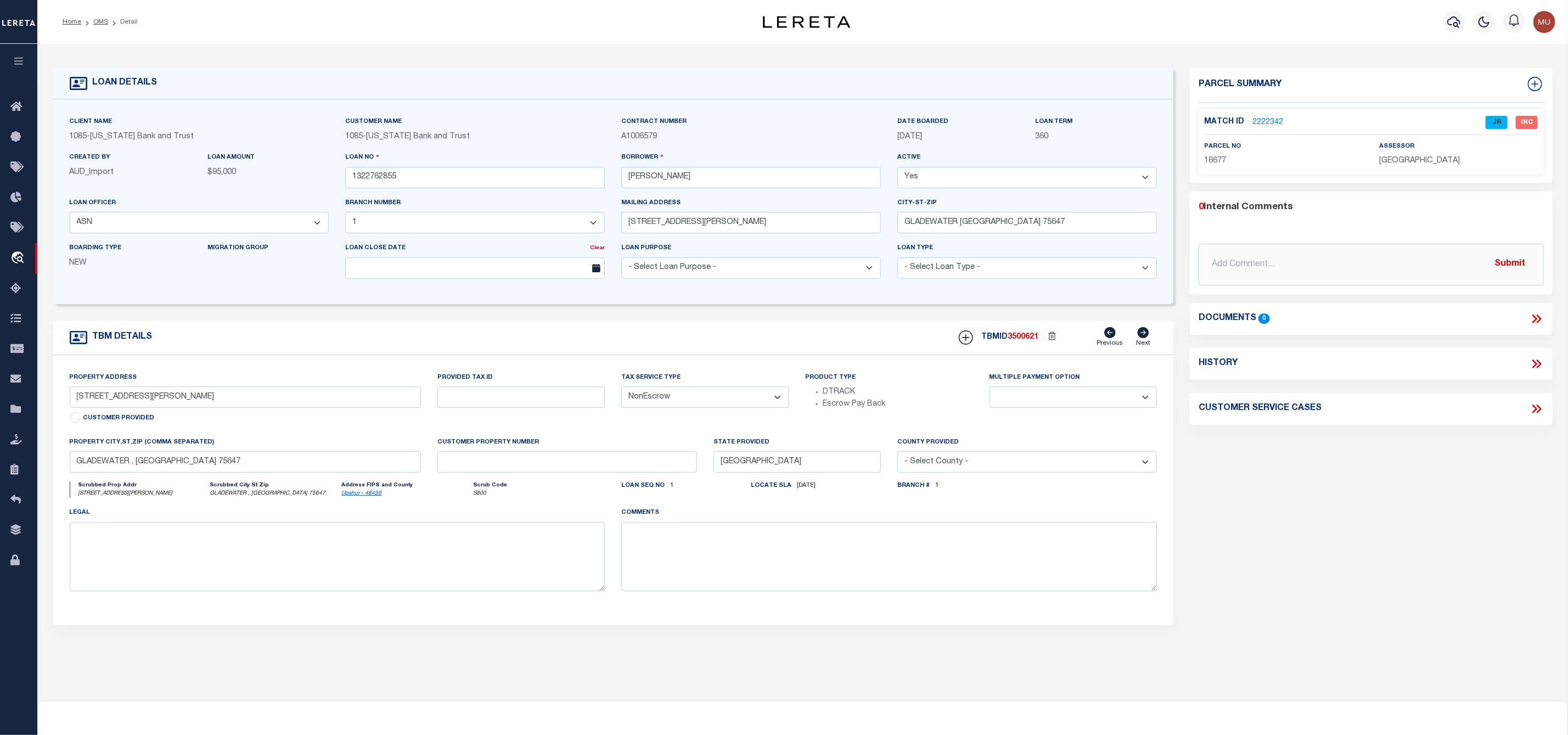
click at [106, 27] on ol "Home OMS Detail" at bounding box center [100, 22] width 92 height 23
click at [106, 21] on link "OMS" at bounding box center [101, 22] width 15 height 7
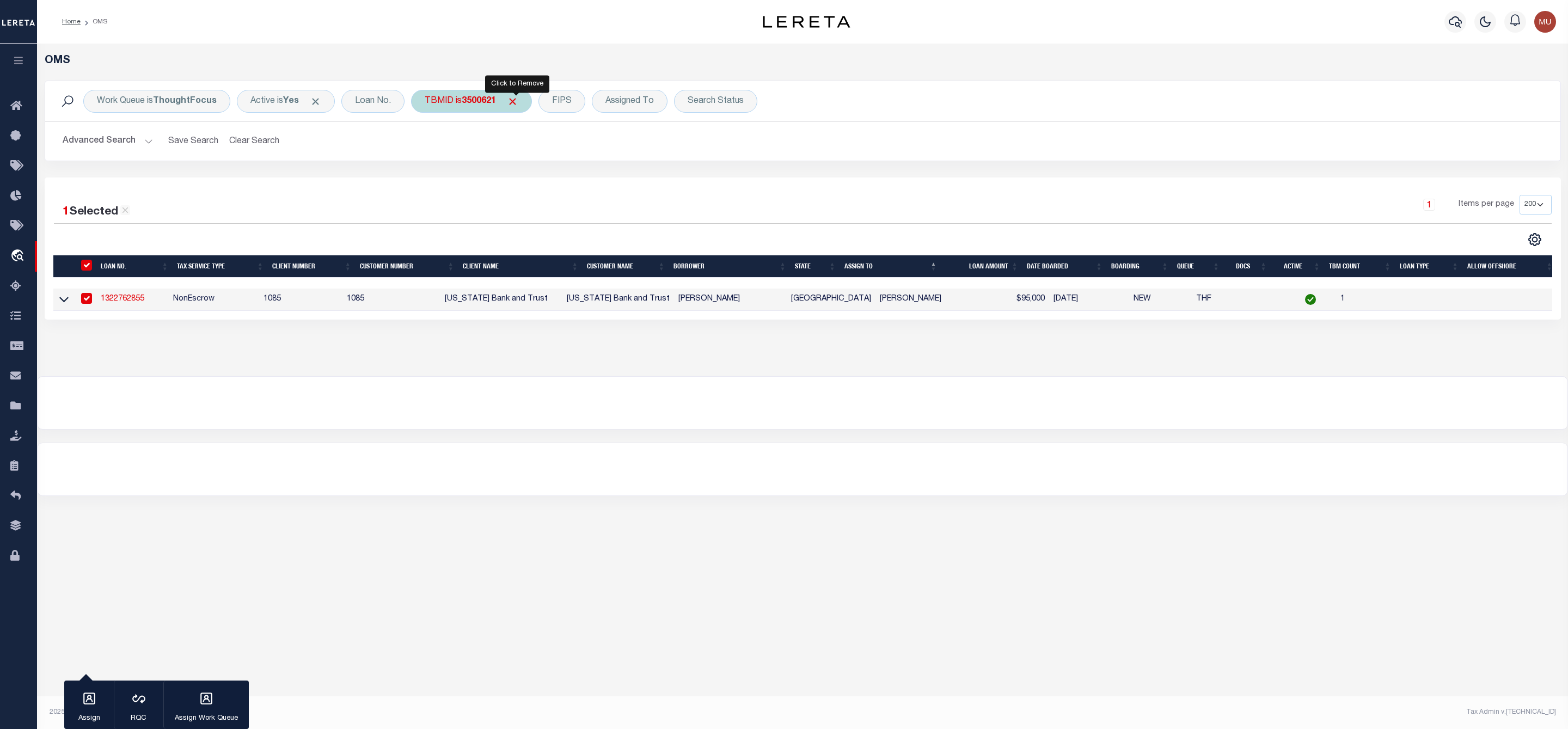
click at [518, 98] on span "Click to Remove" at bounding box center [513, 102] width 11 height 11
click at [451, 103] on div "TBMID" at bounding box center [439, 101] width 56 height 23
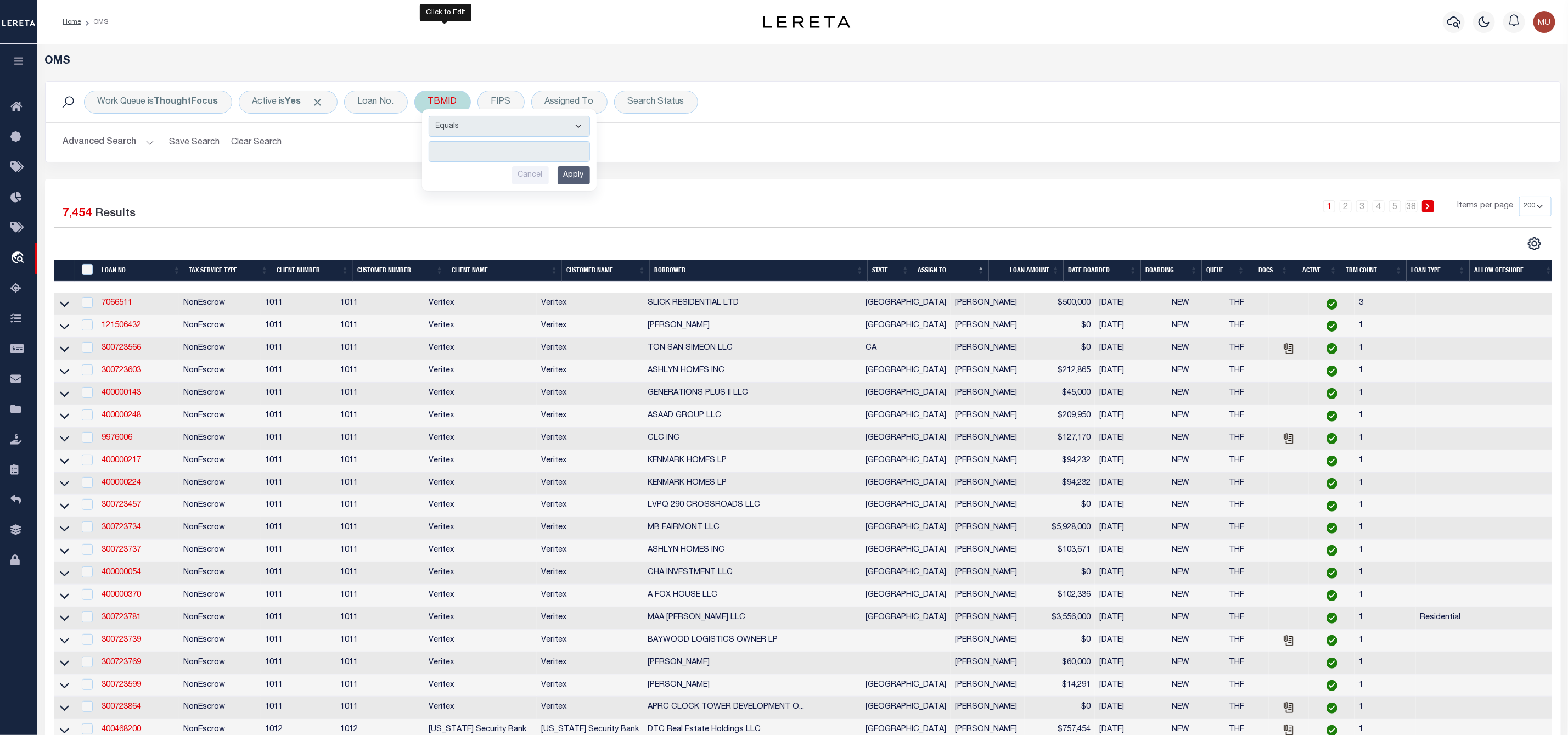
click at [467, 145] on input "number" at bounding box center [509, 151] width 161 height 21
click at [581, 181] on input "Apply" at bounding box center [573, 175] width 32 height 18
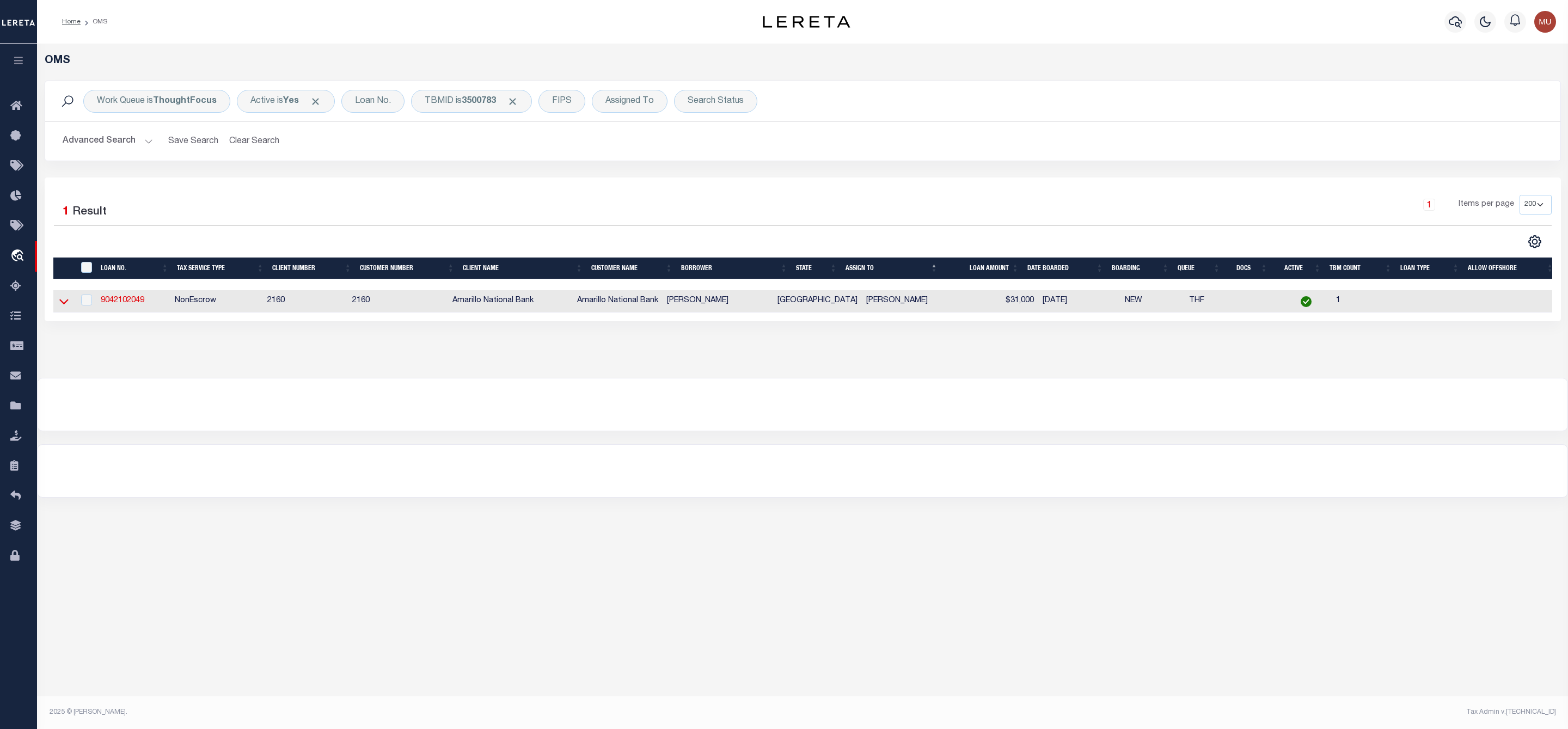
click at [59, 306] on icon at bounding box center [64, 301] width 9 height 11
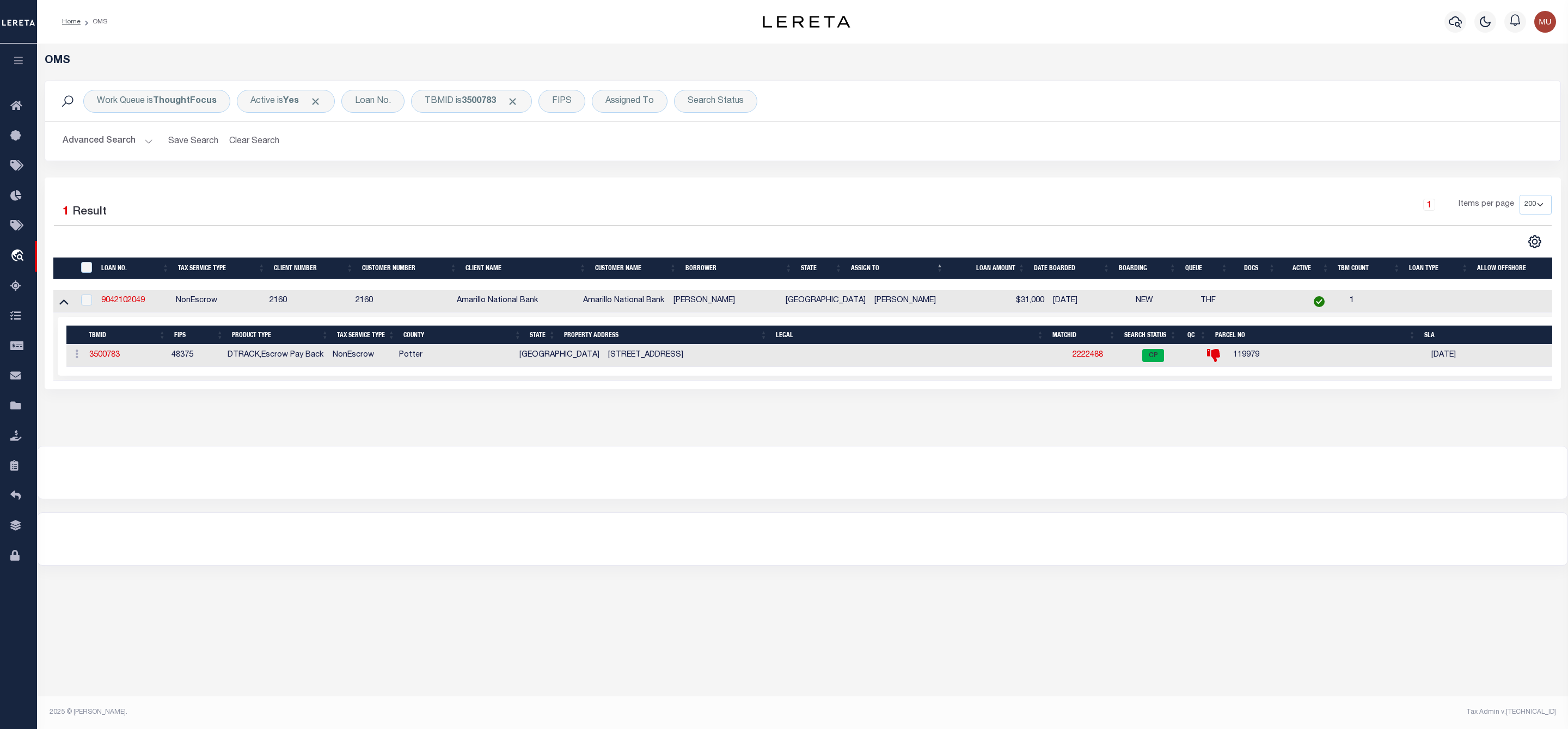
click at [1222, 499] on div at bounding box center [803, 472] width 1530 height 52
click at [1233, 481] on div at bounding box center [803, 472] width 1530 height 52
click at [518, 97] on span "Click to Remove" at bounding box center [513, 102] width 11 height 11
click at [433, 102] on div "TBMID" at bounding box center [439, 101] width 56 height 23
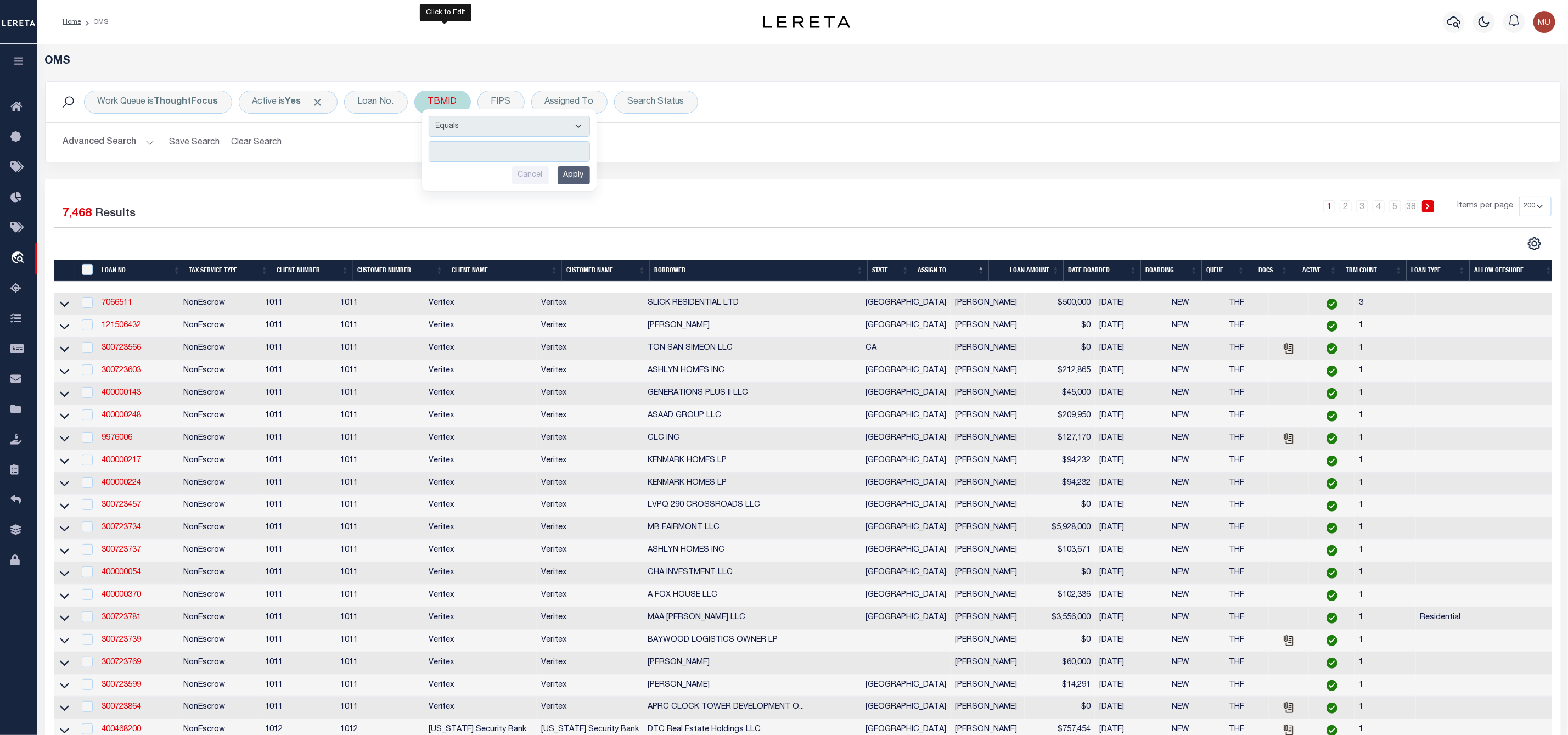
click at [446, 157] on input "number" at bounding box center [509, 151] width 161 height 21
click at [576, 178] on input "Apply" at bounding box center [573, 175] width 32 height 18
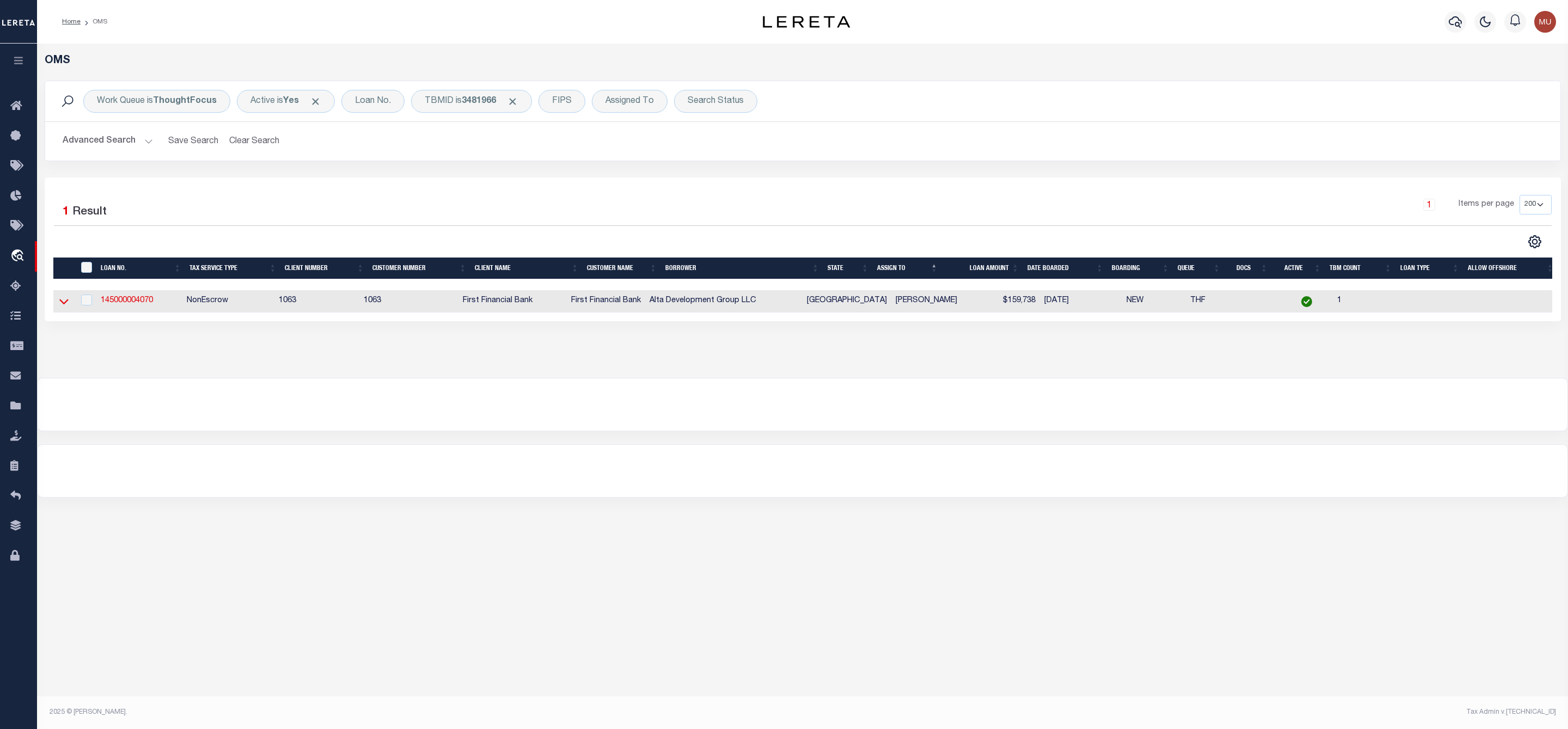
click at [63, 304] on icon at bounding box center [64, 301] width 9 height 11
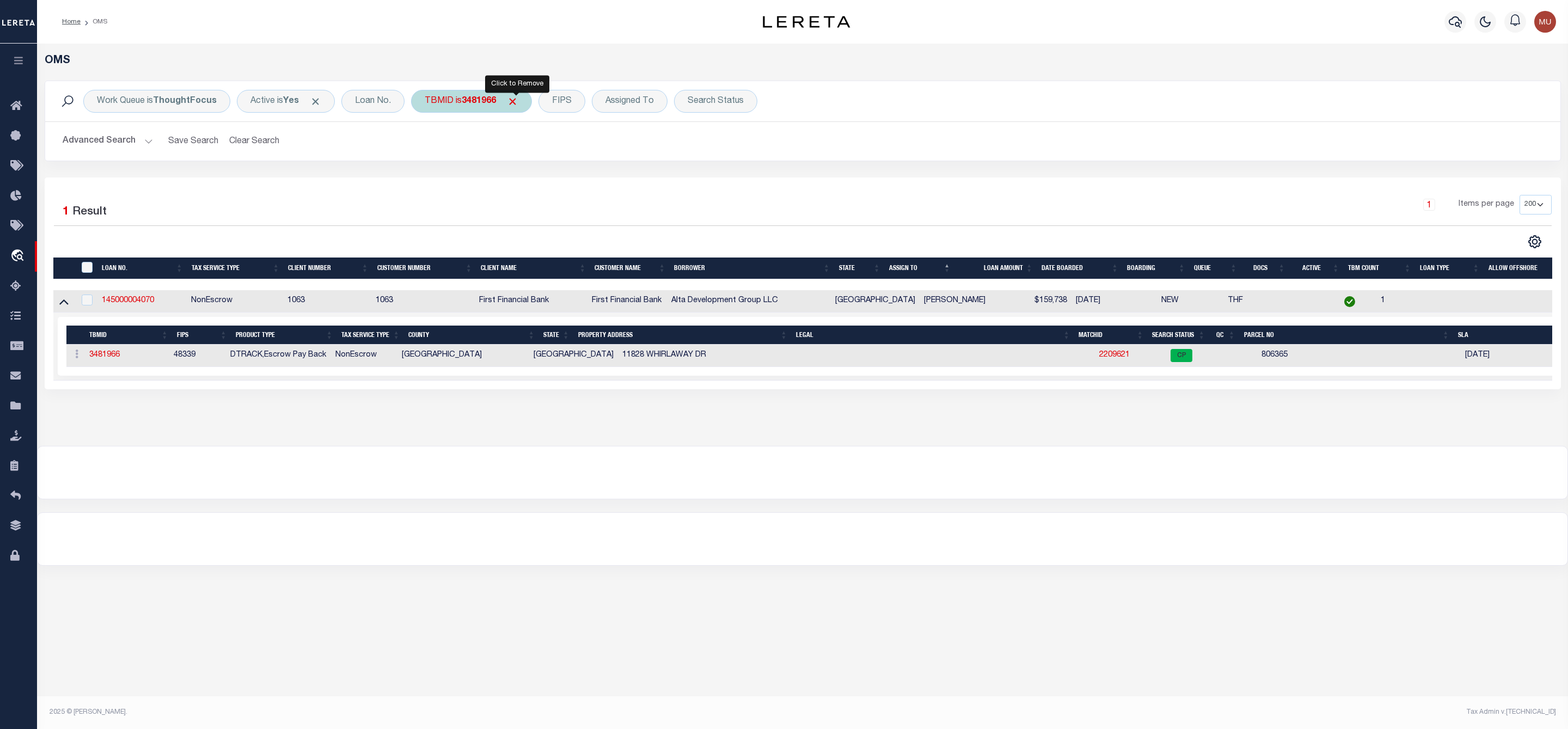
click at [515, 105] on span "Click to Remove" at bounding box center [513, 102] width 11 height 11
click at [438, 106] on div "TBMID" at bounding box center [439, 101] width 56 height 23
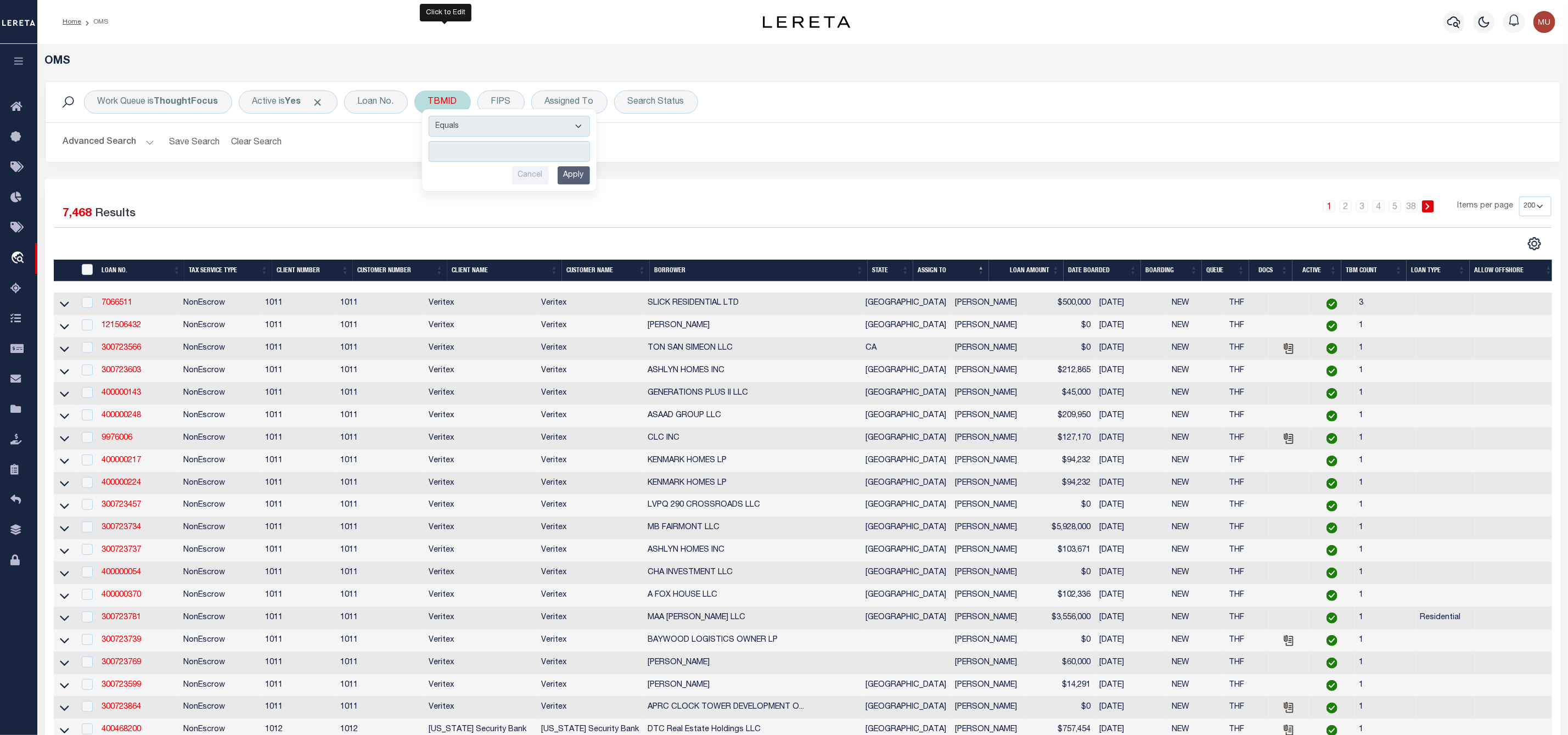
click at [465, 150] on input "number" at bounding box center [509, 151] width 161 height 21
click at [571, 174] on input "Apply" at bounding box center [573, 175] width 32 height 18
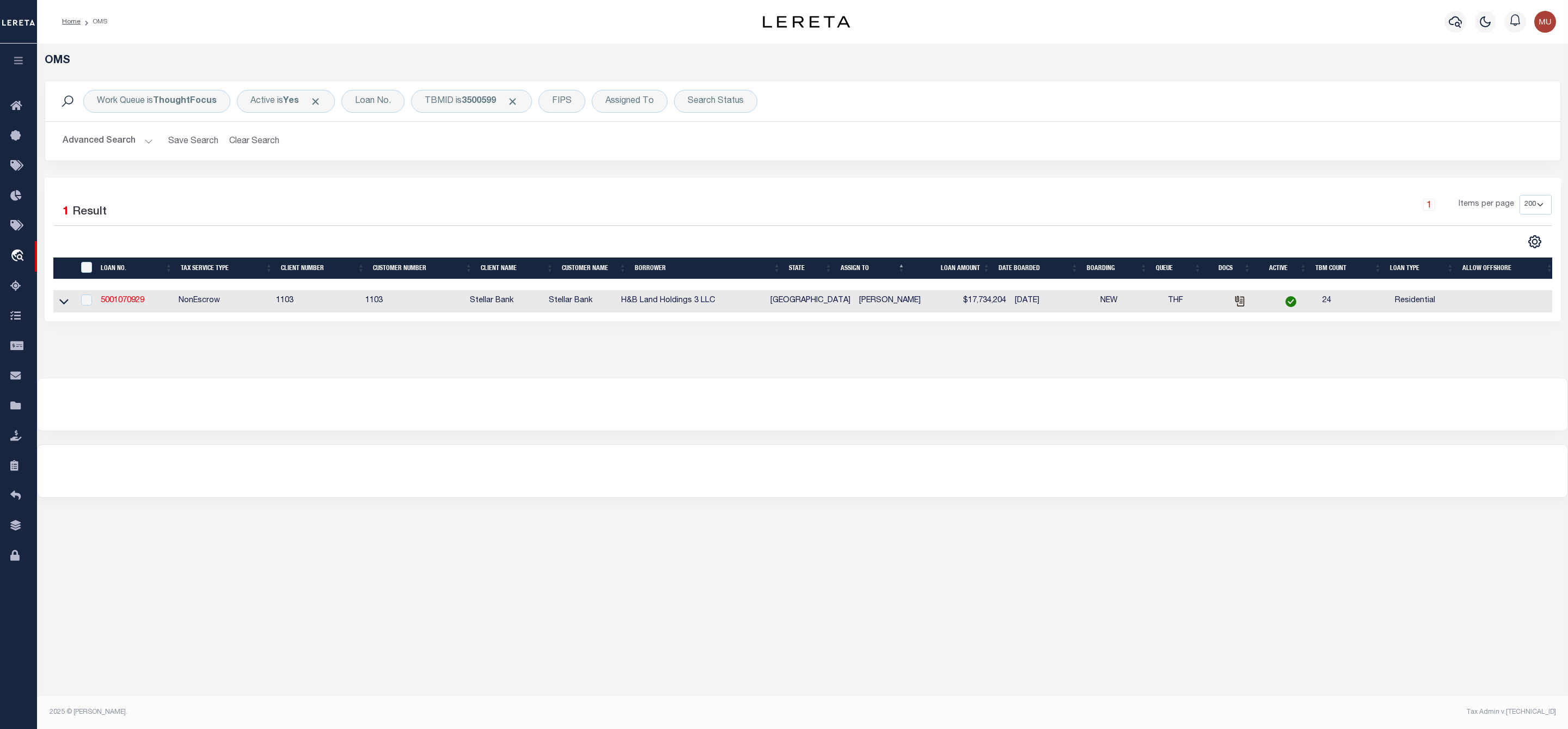
click at [58, 304] on link at bounding box center [64, 301] width 12 height 7
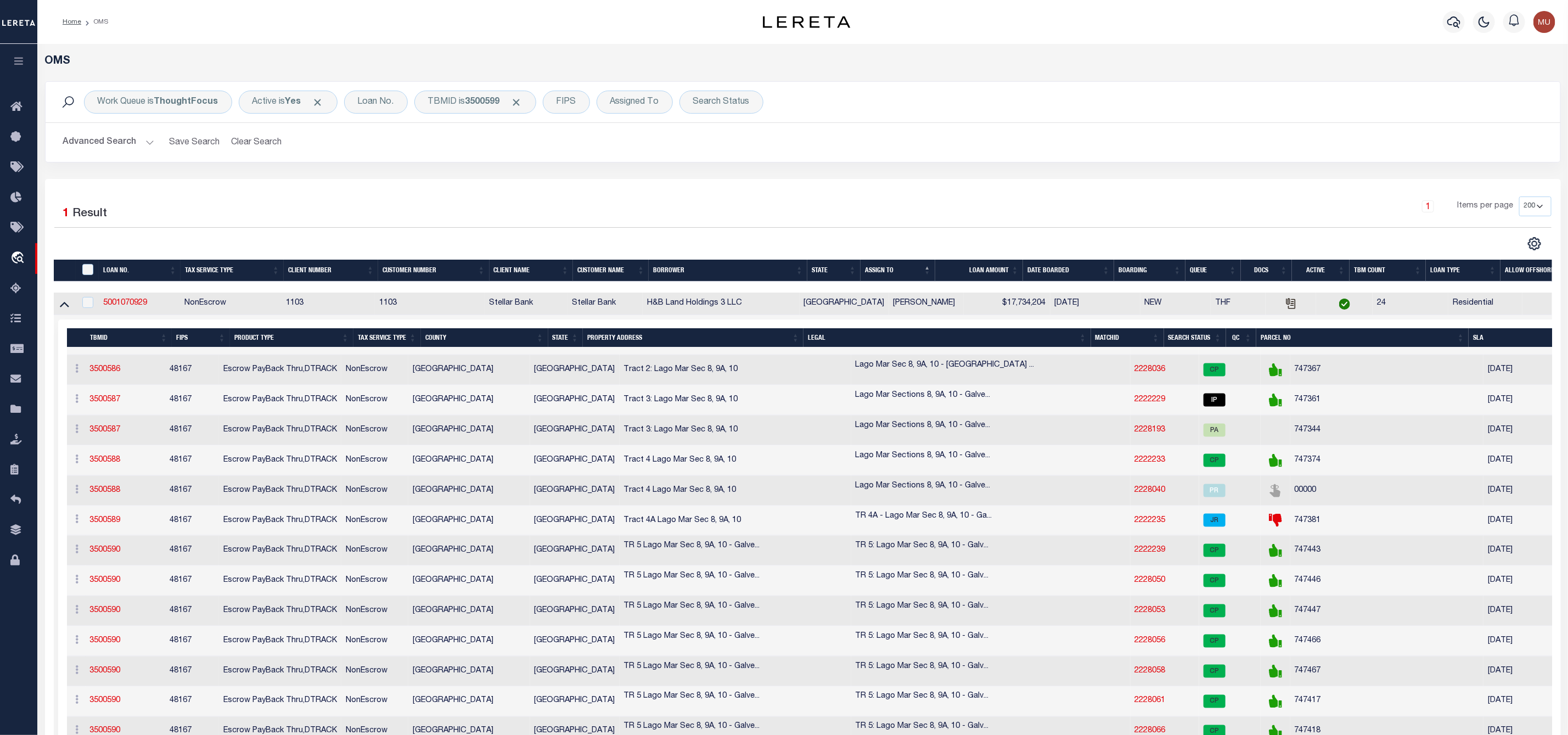
scroll to position [1318, 0]
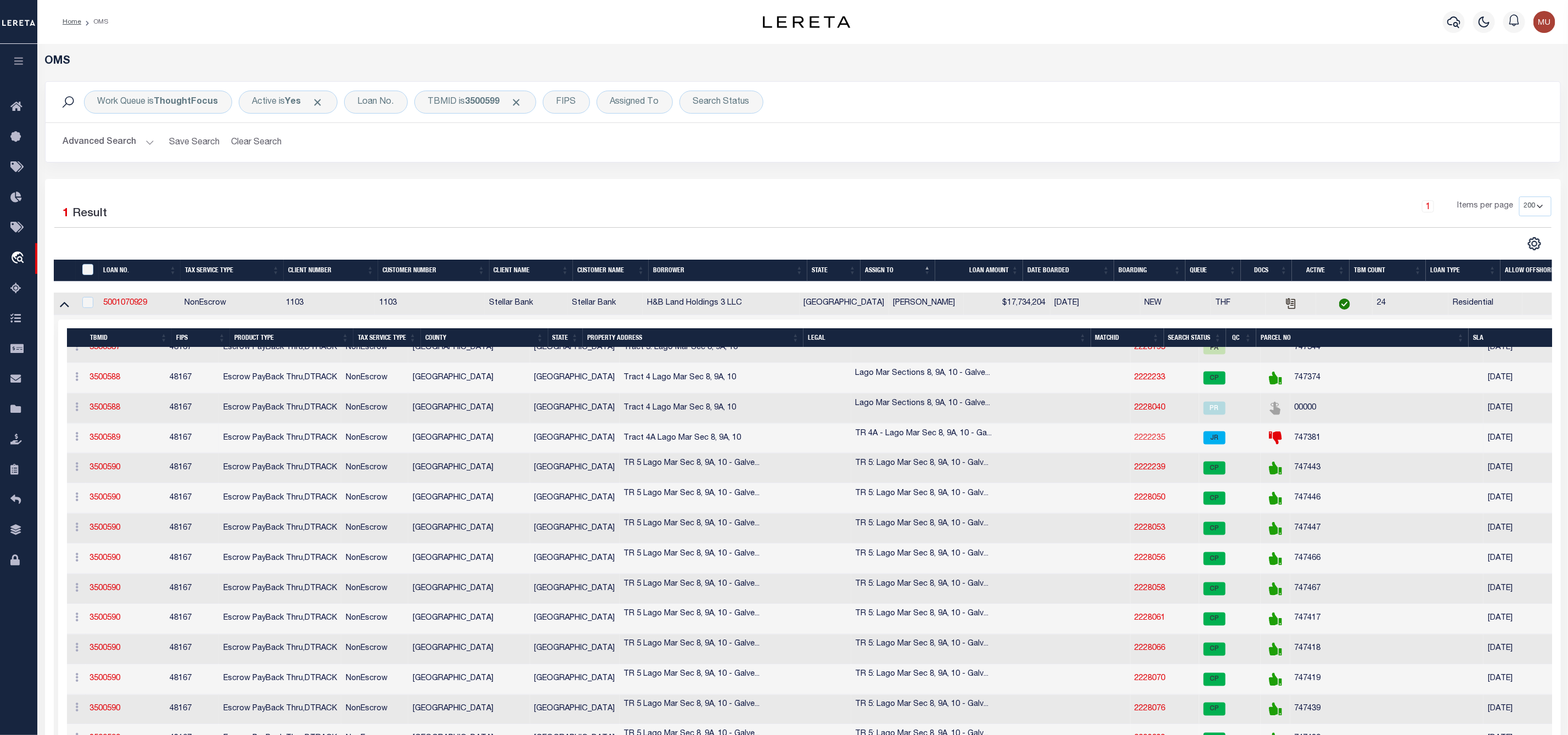
click at [1135, 442] on link "2222235" at bounding box center [1150, 438] width 31 height 8
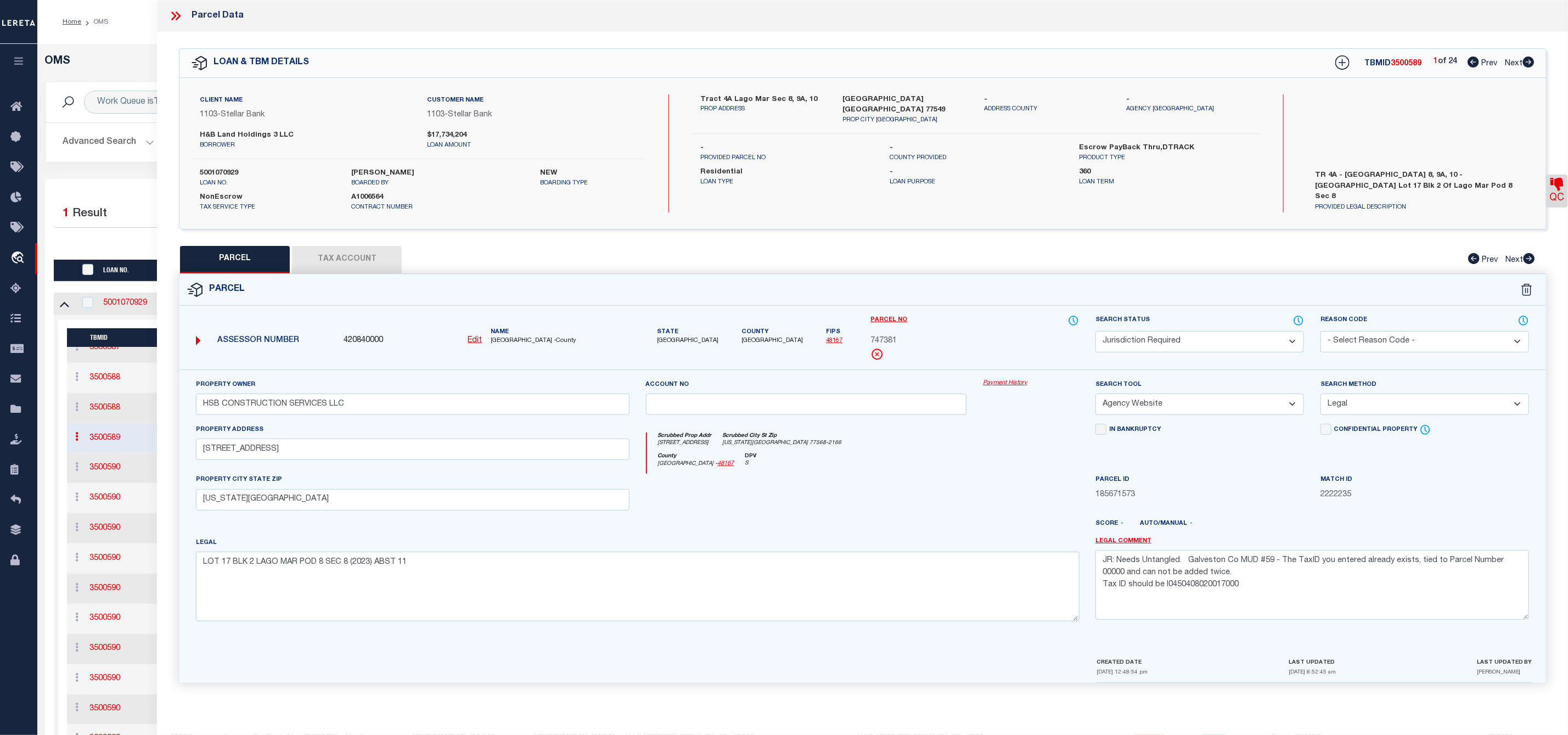
scroll to position [82, 0]
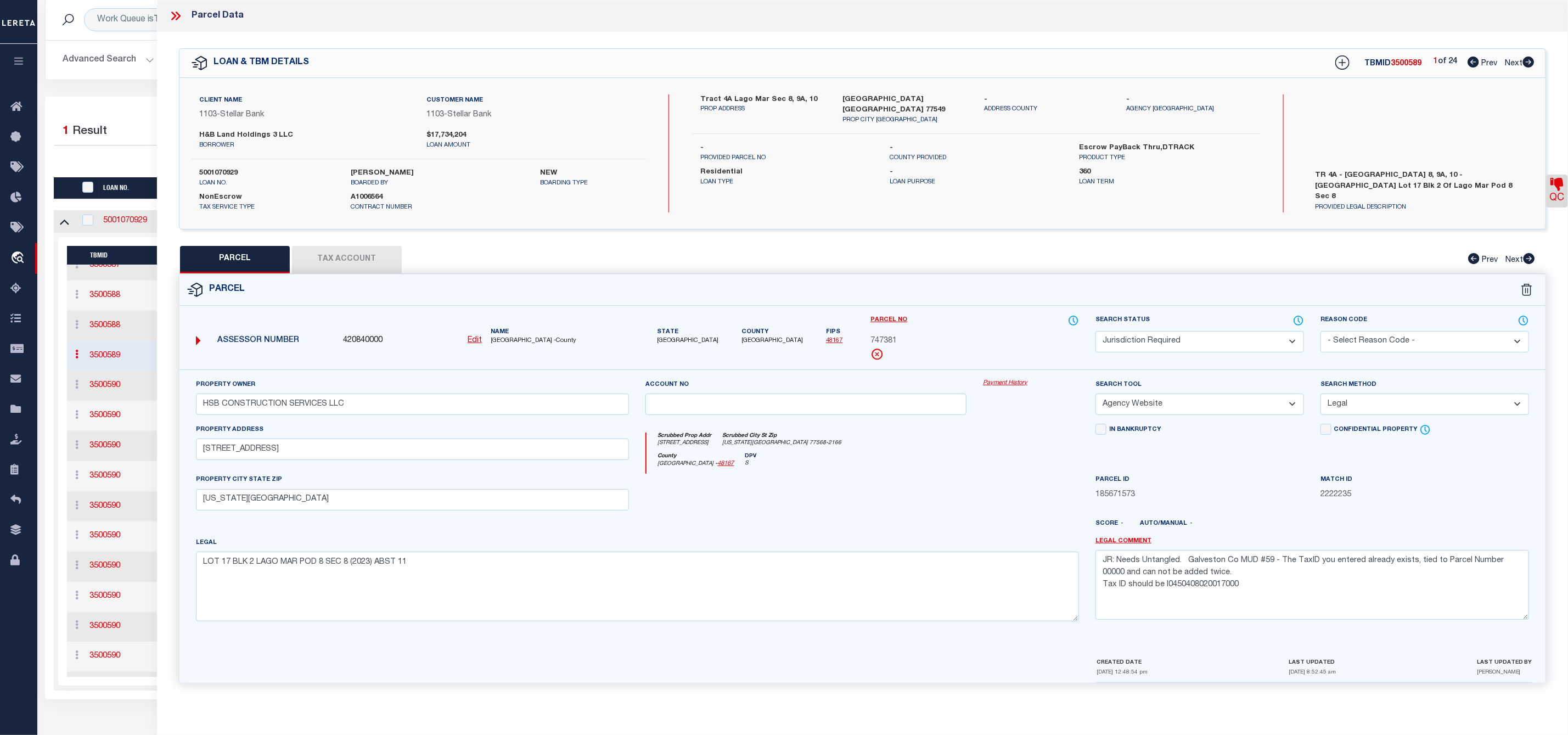
click at [1074, 466] on div "County [GEOGRAPHIC_DATA] - 48167 DPV S" at bounding box center [863, 464] width 432 height 21
click at [1276, 480] on div "Parcel ID 185671573" at bounding box center [1199, 487] width 209 height 27
click at [1190, 183] on div "Tract 4A [GEOGRAPHIC_DATA] 8, 9A, 10 PROP ADDRESS [GEOGRAPHIC_DATA] [GEOGRAPHIC…" at bounding box center [976, 153] width 569 height 118
click at [174, 17] on icon at bounding box center [174, 16] width 5 height 9
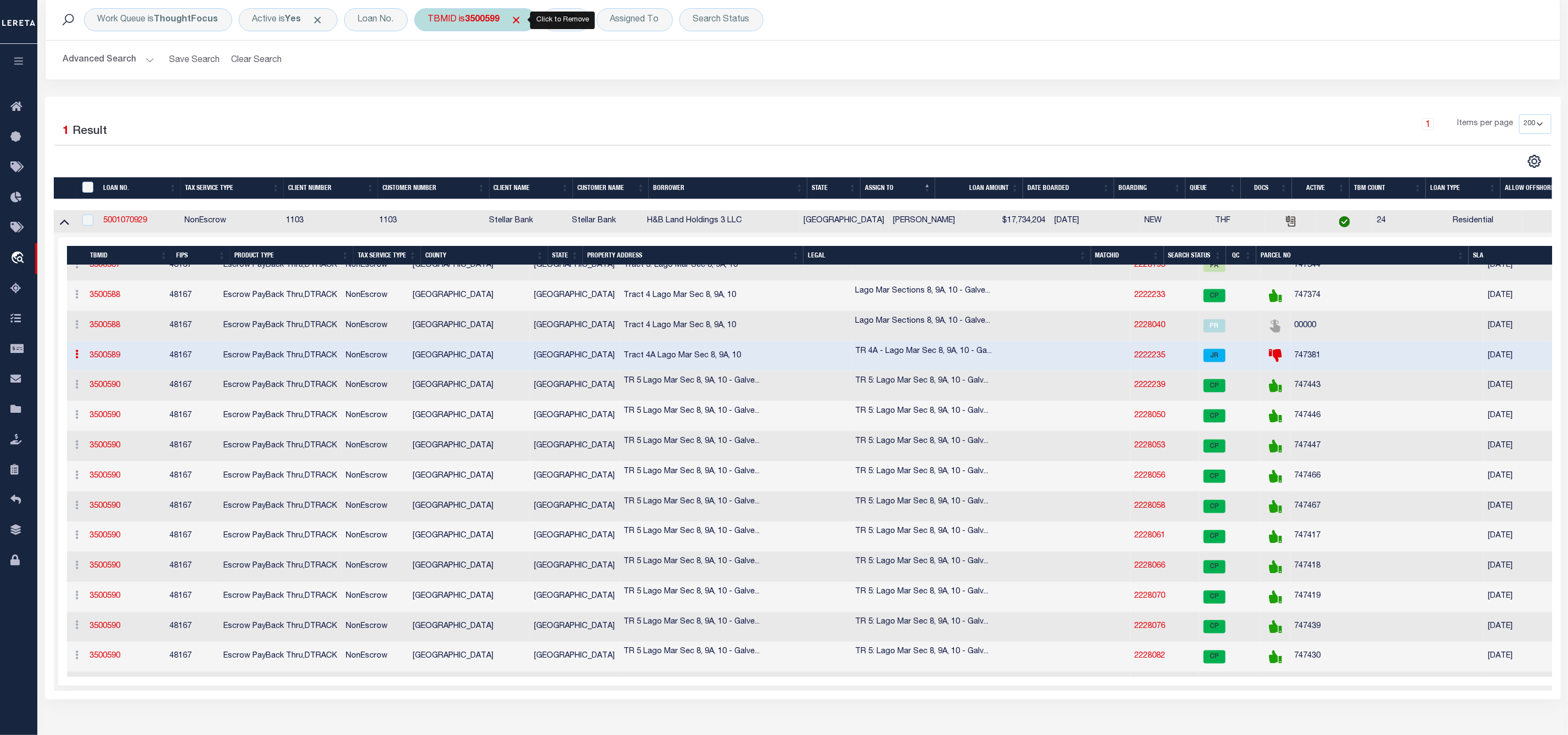
click at [526, 18] on body "Home OMS" at bounding box center [784, 404] width 1568 height 973
click at [519, 20] on span "Click to Remove" at bounding box center [517, 20] width 11 height 11
click at [445, 19] on div "TBMID" at bounding box center [442, 19] width 56 height 23
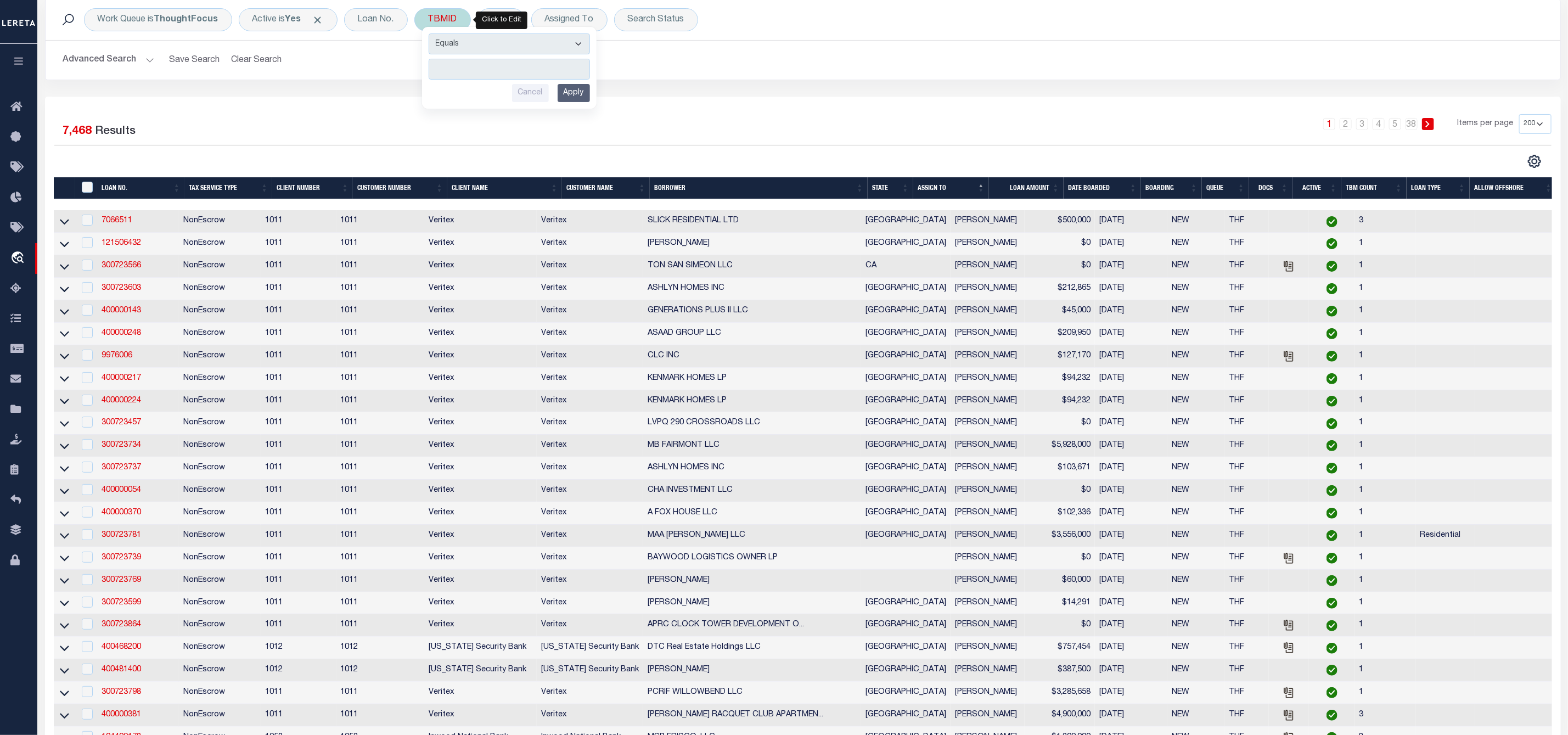
click at [449, 71] on input "number" at bounding box center [509, 69] width 161 height 21
click at [572, 91] on input "Apply" at bounding box center [573, 92] width 32 height 18
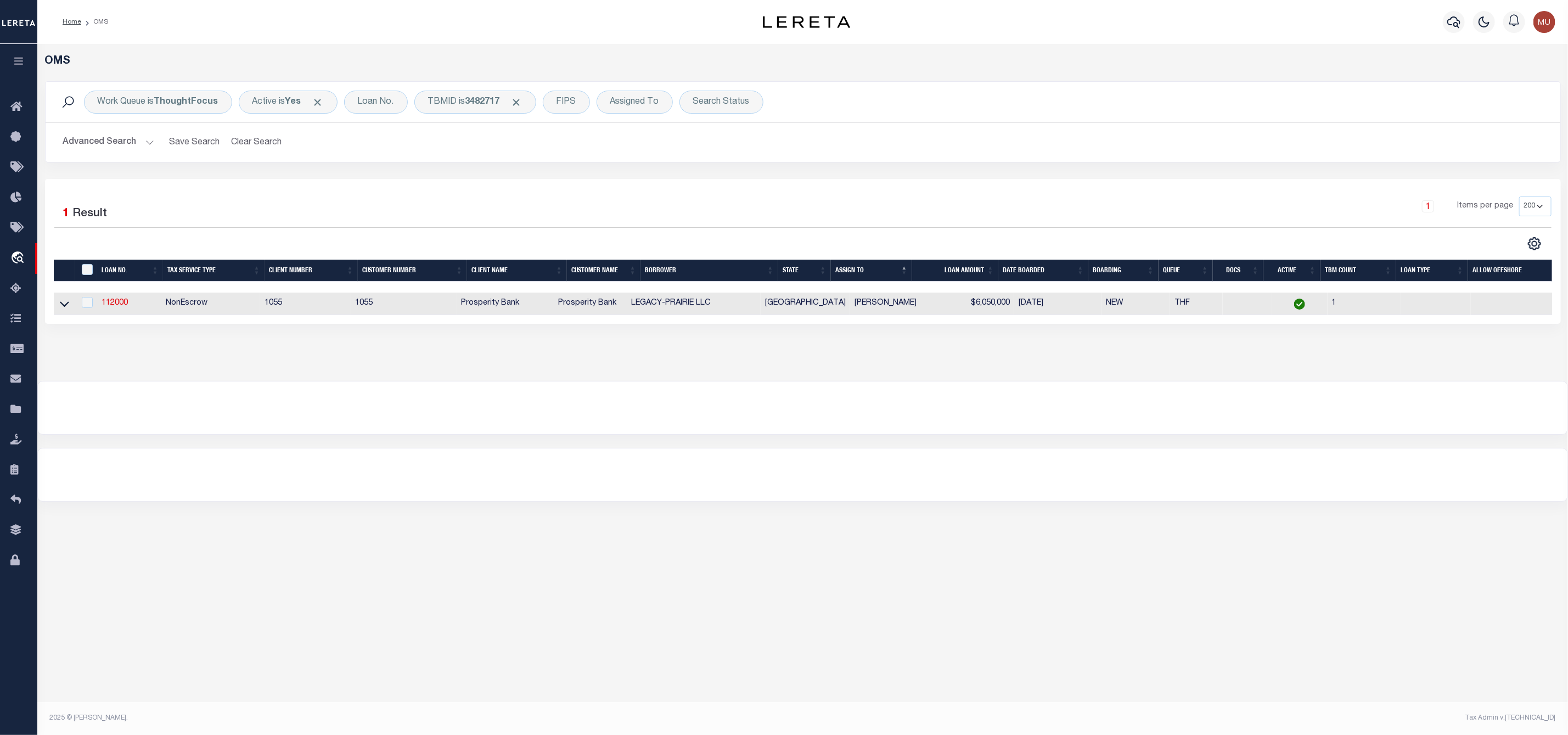
scroll to position [0, 0]
click at [107, 302] on link "112000" at bounding box center [115, 303] width 26 height 8
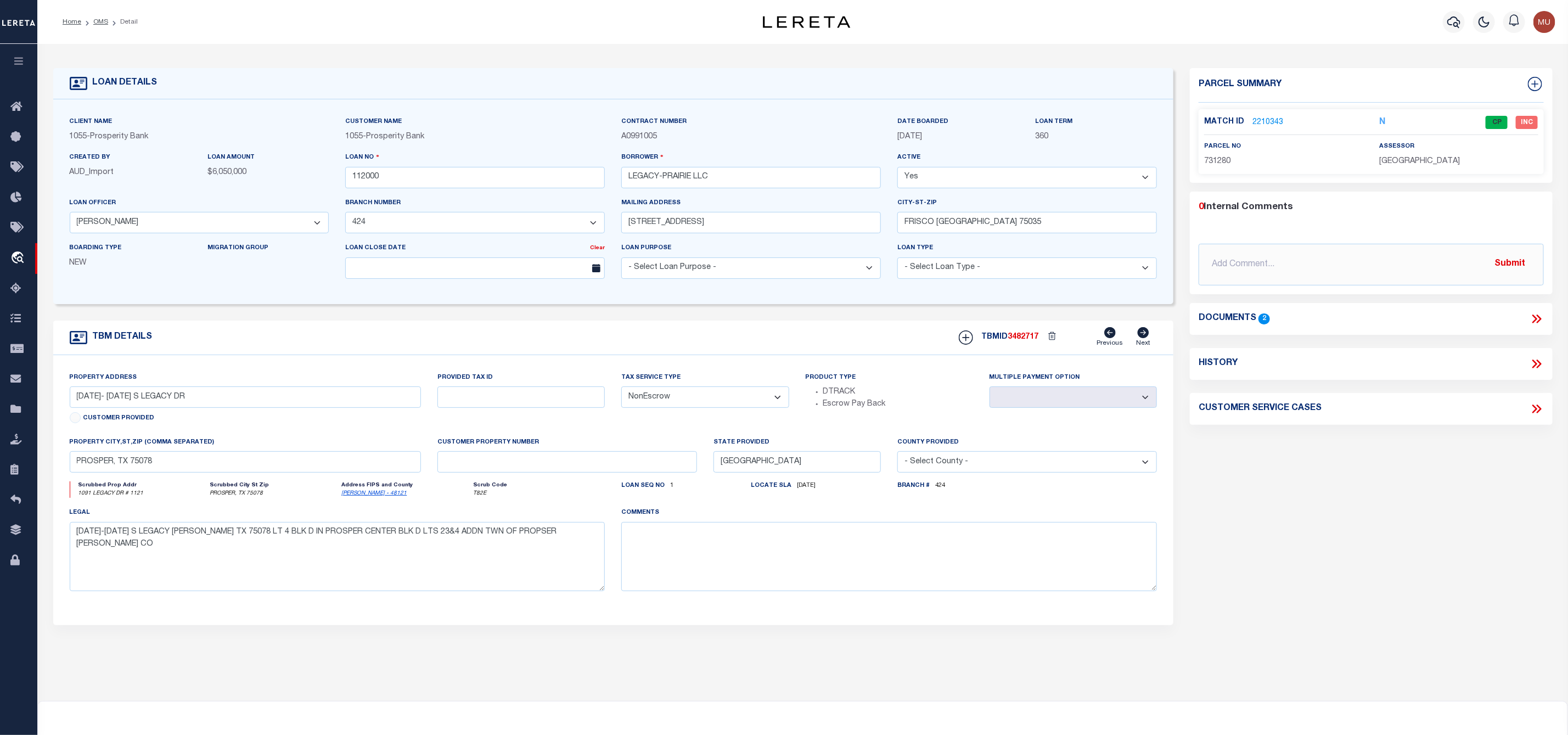
click at [1263, 118] on link "2210343" at bounding box center [1268, 122] width 31 height 11
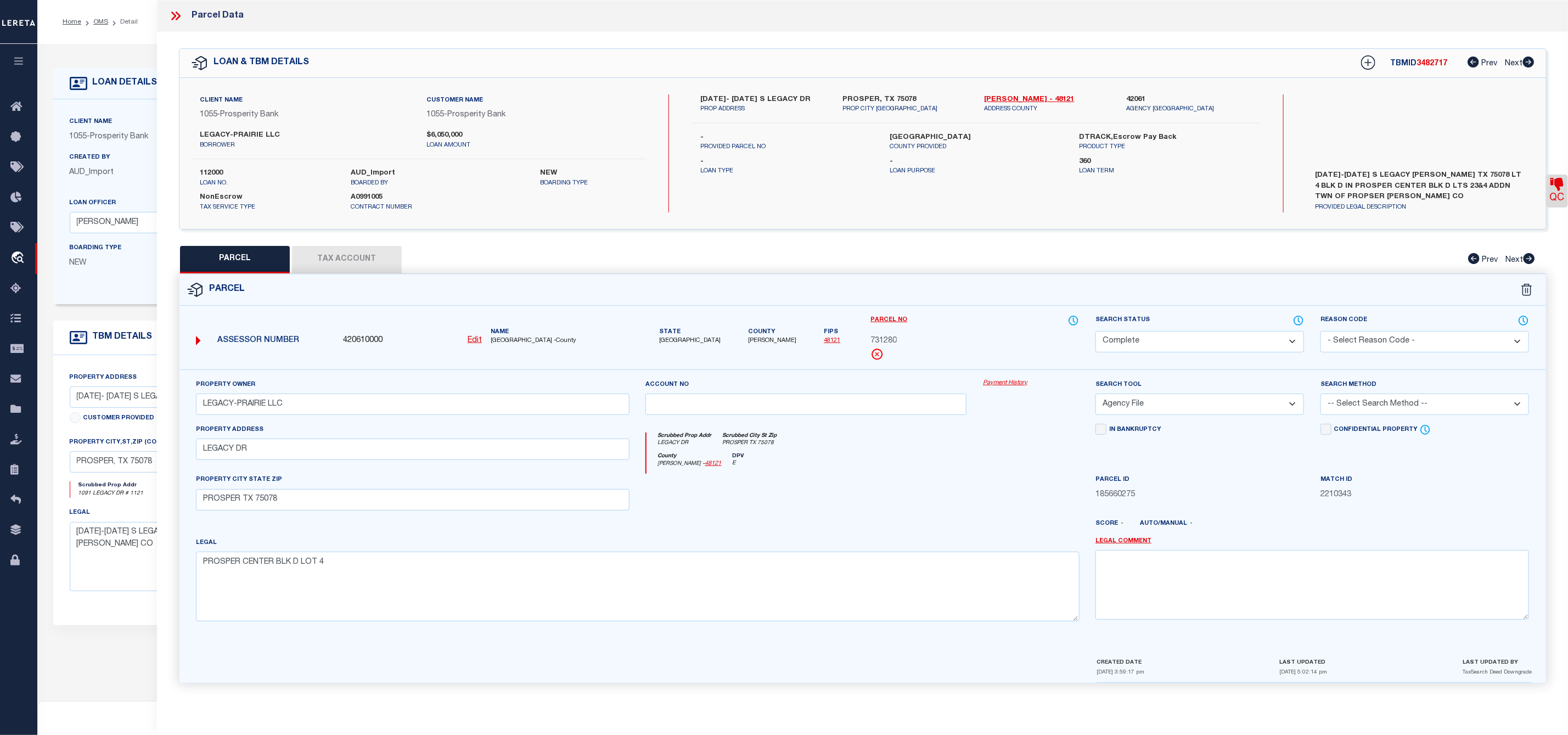
click at [345, 261] on button "Tax Account" at bounding box center [347, 260] width 110 height 28
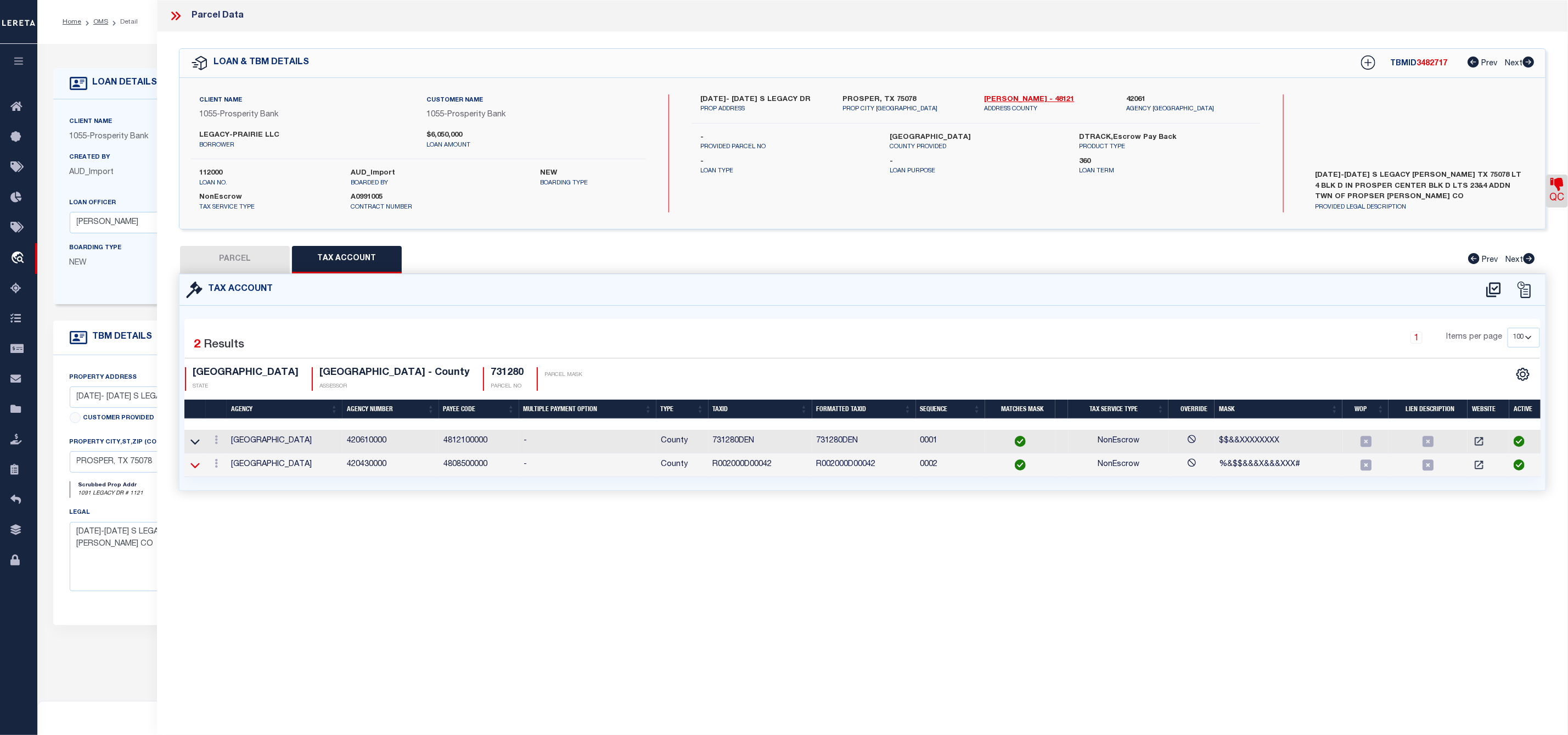
click at [192, 471] on icon at bounding box center [195, 465] width 9 height 11
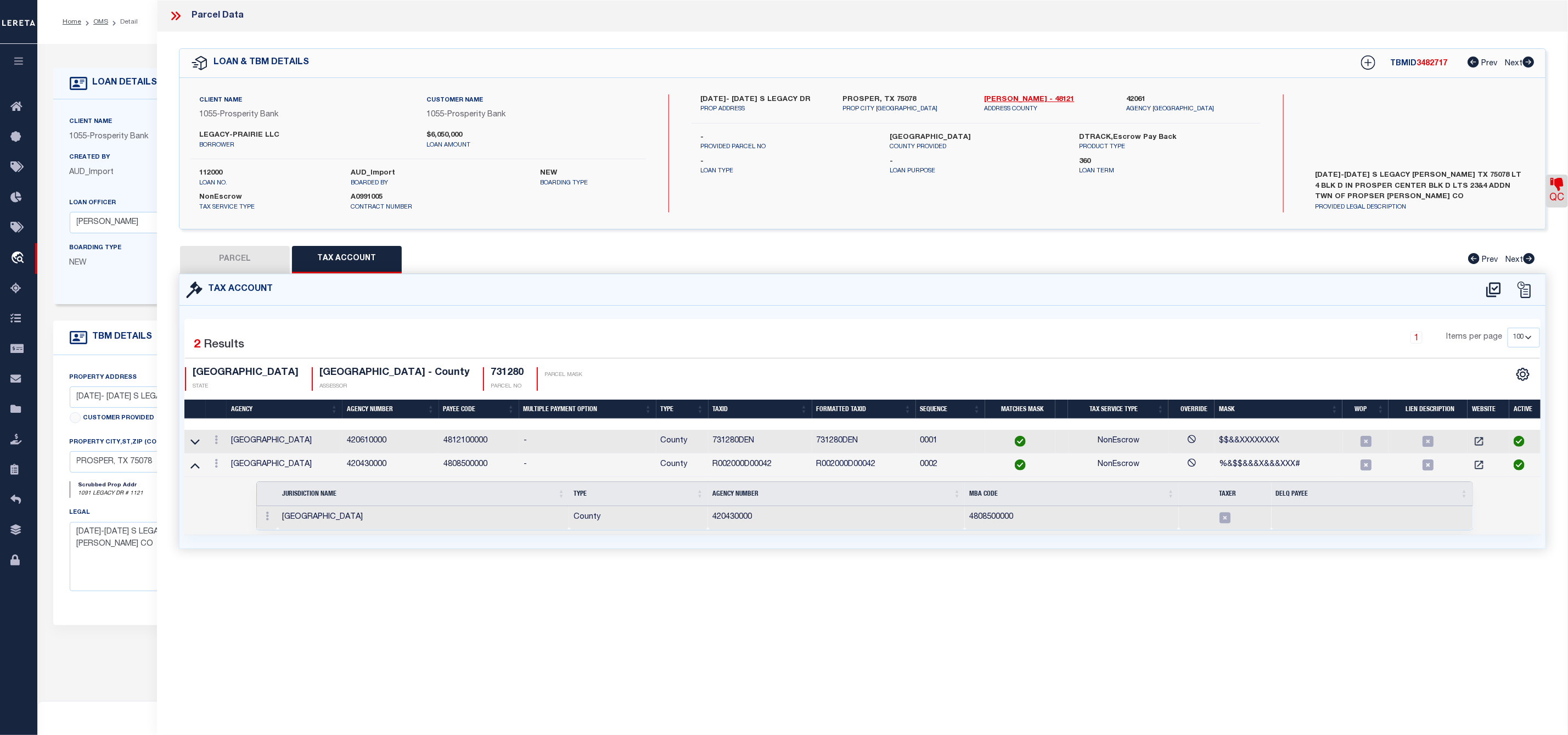
click at [177, 18] on icon at bounding box center [176, 16] width 14 height 14
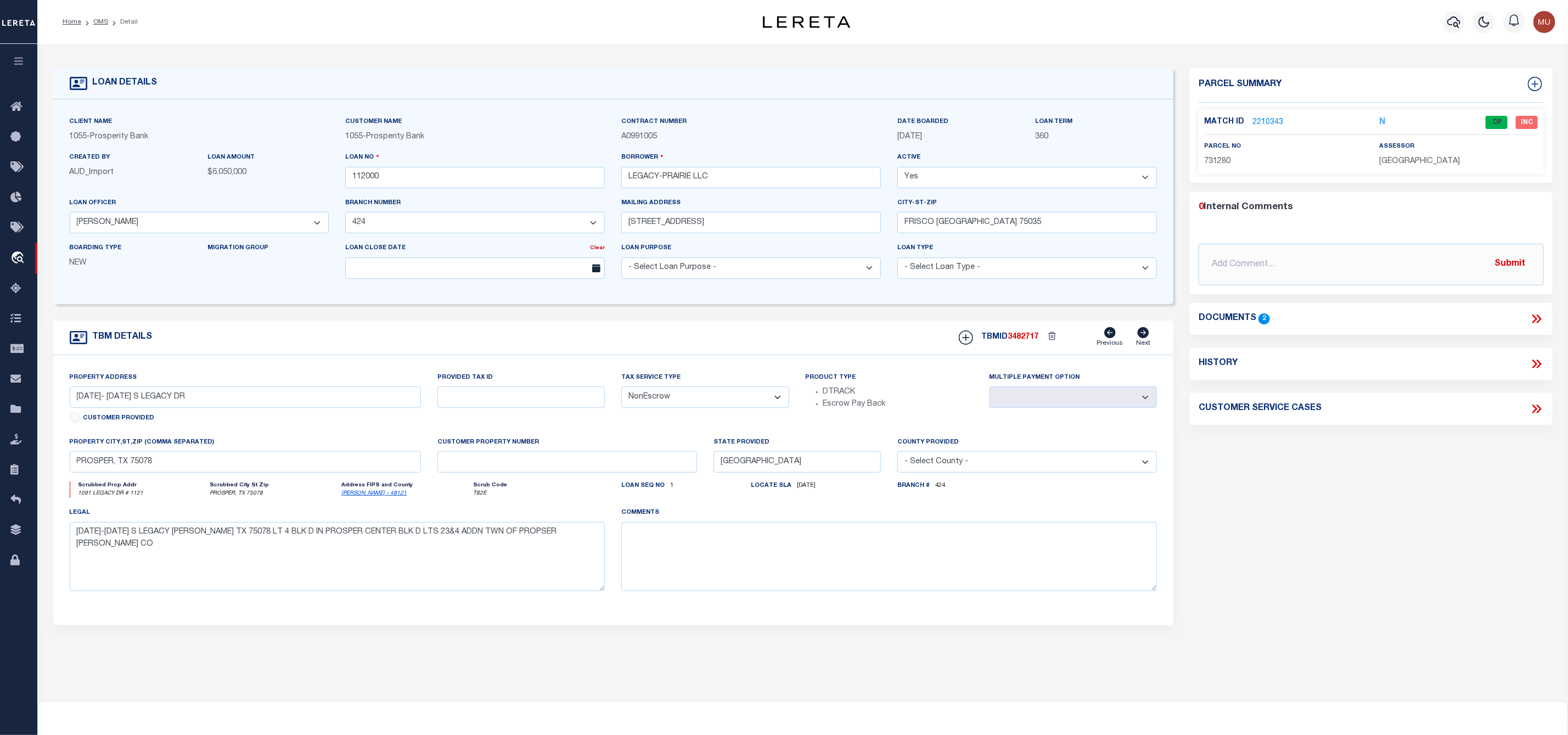
click at [1545, 363] on div "History" at bounding box center [1371, 364] width 363 height 14
click at [1532, 366] on icon at bounding box center [1536, 364] width 14 height 14
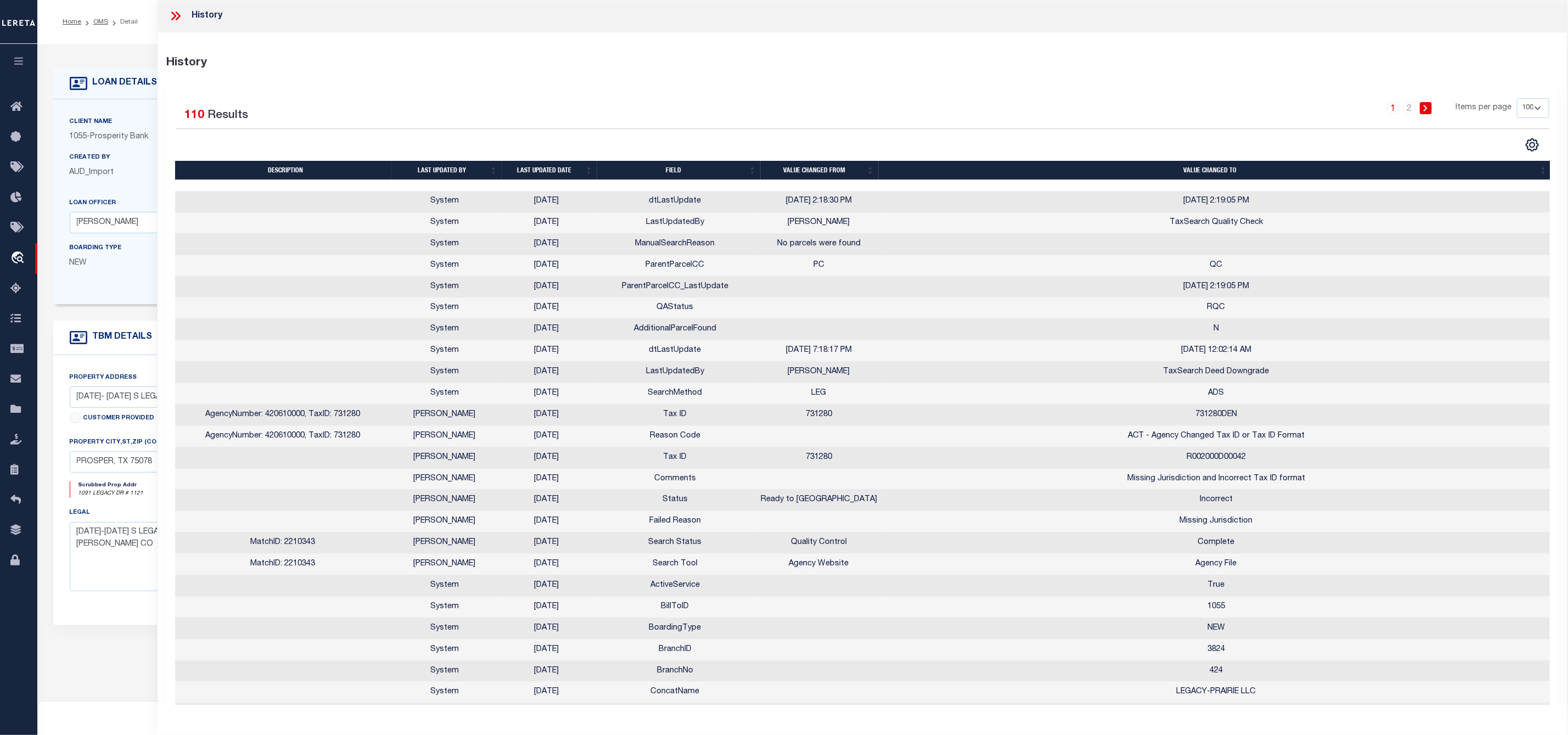
drag, startPoint x: 525, startPoint y: 224, endPoint x: 580, endPoint y: 228, distance: 55.1
click at [580, 228] on td "[DATE]" at bounding box center [546, 223] width 95 height 21
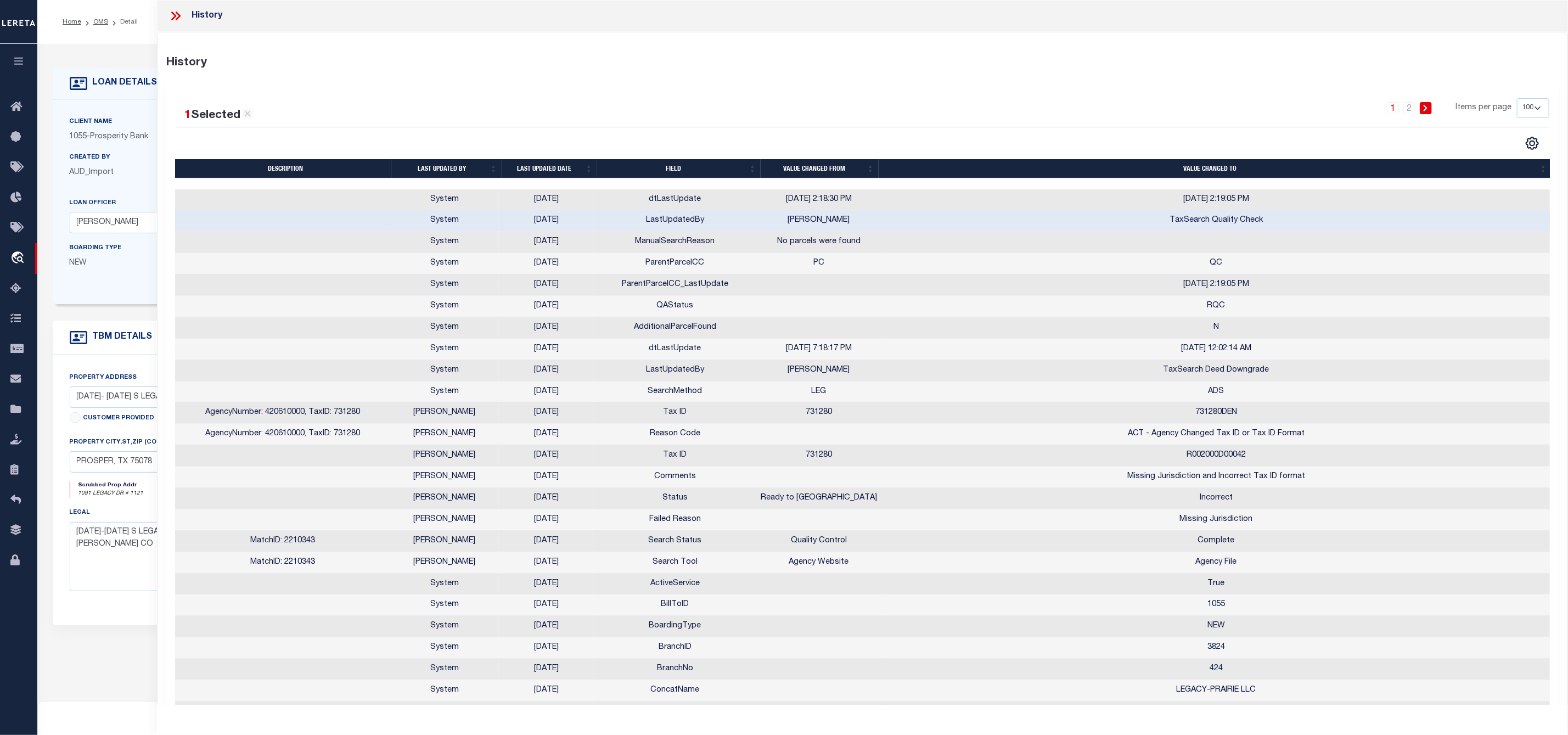
click at [178, 14] on icon at bounding box center [178, 16] width 5 height 9
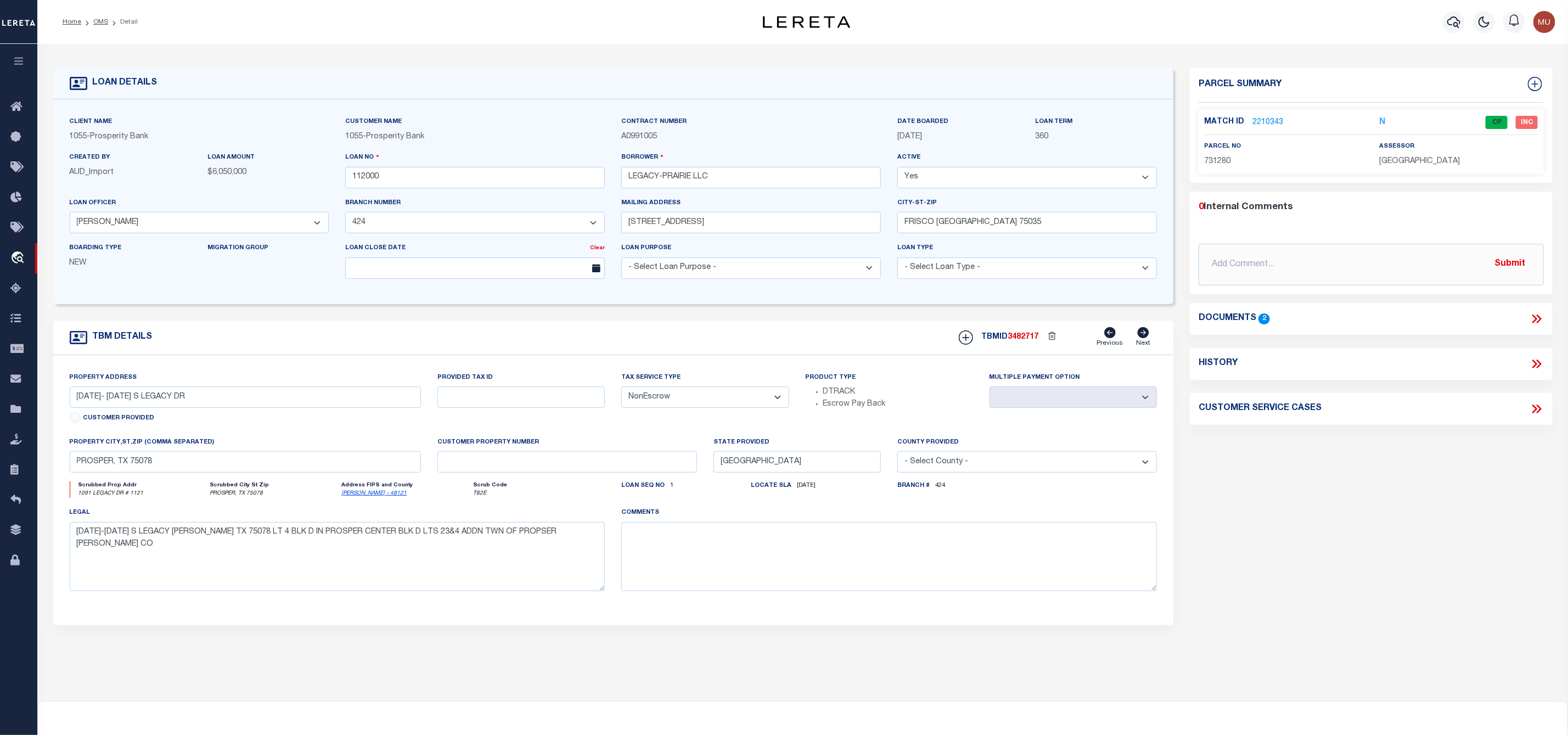
click at [1270, 127] on link "2210343" at bounding box center [1268, 122] width 31 height 11
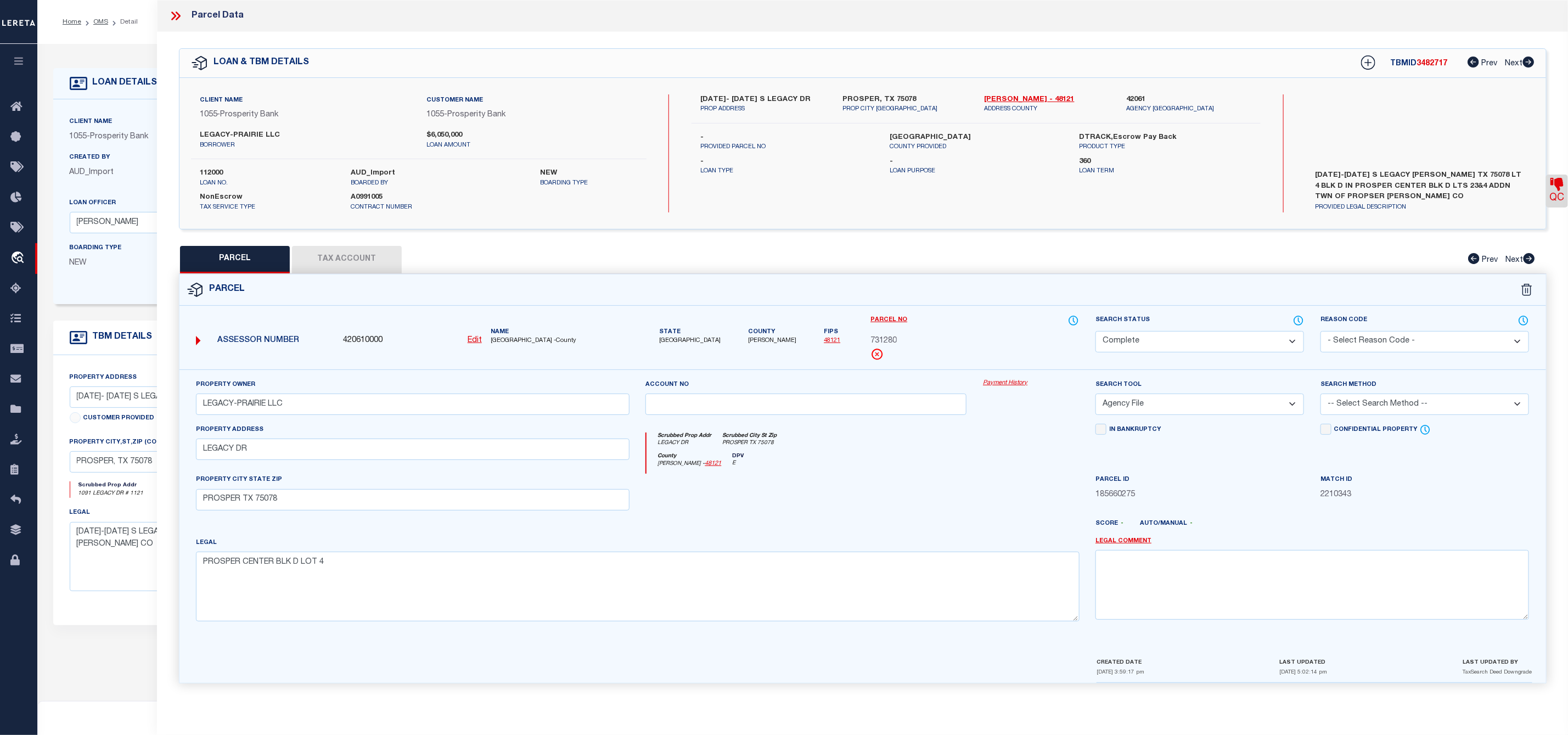
click at [1554, 185] on icon at bounding box center [1557, 184] width 13 height 13
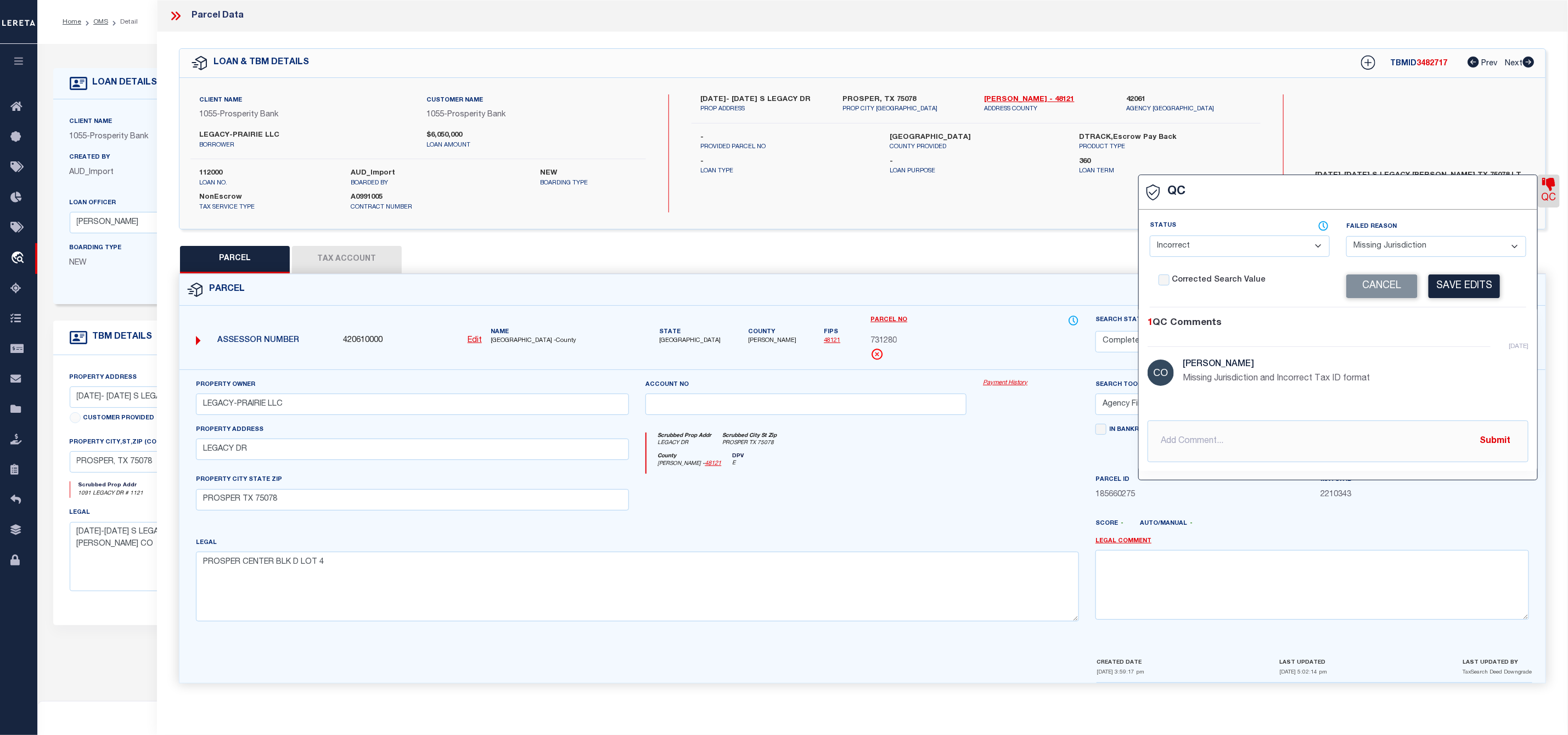
click at [329, 258] on button "Tax Account" at bounding box center [347, 260] width 110 height 28
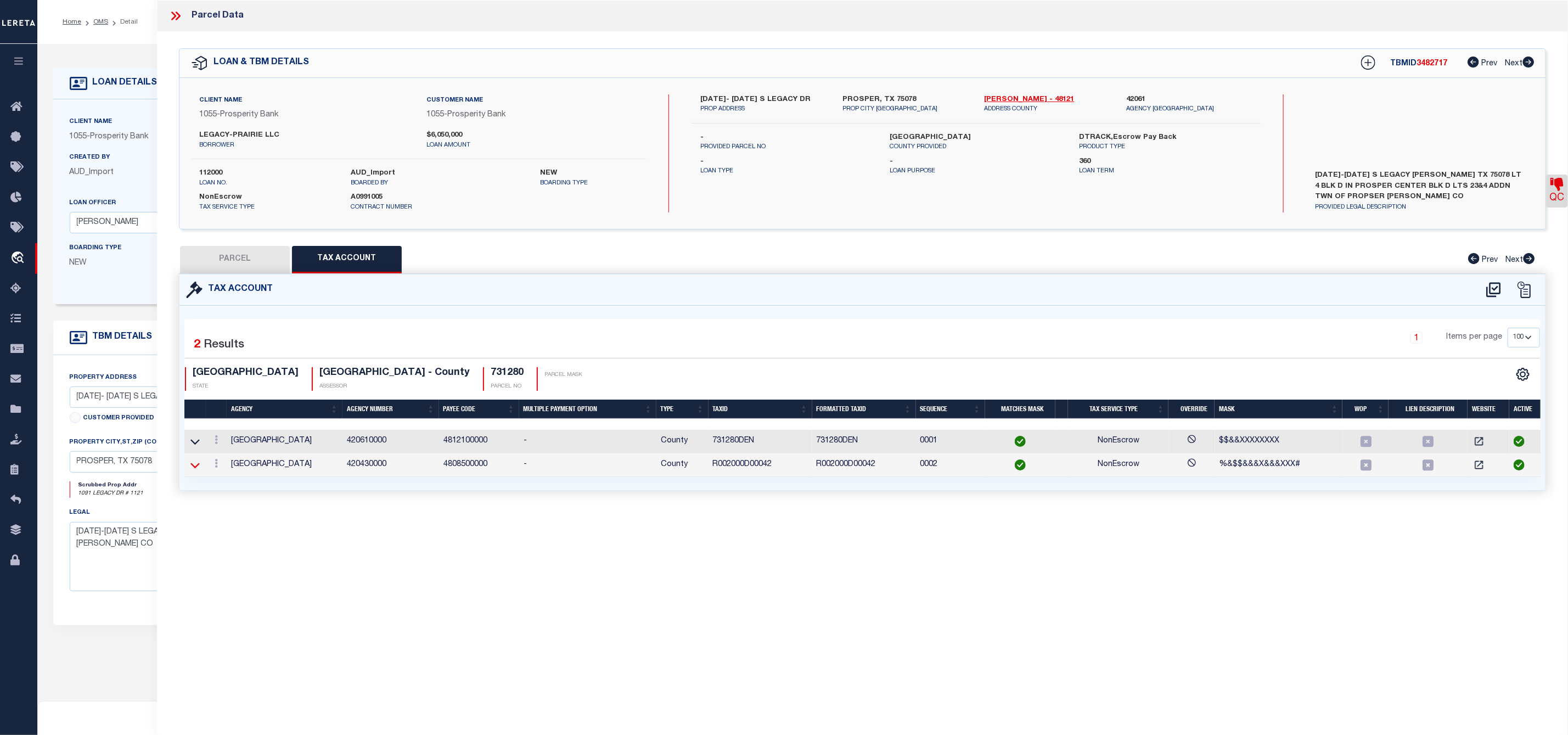
click at [192, 470] on icon at bounding box center [195, 465] width 9 height 11
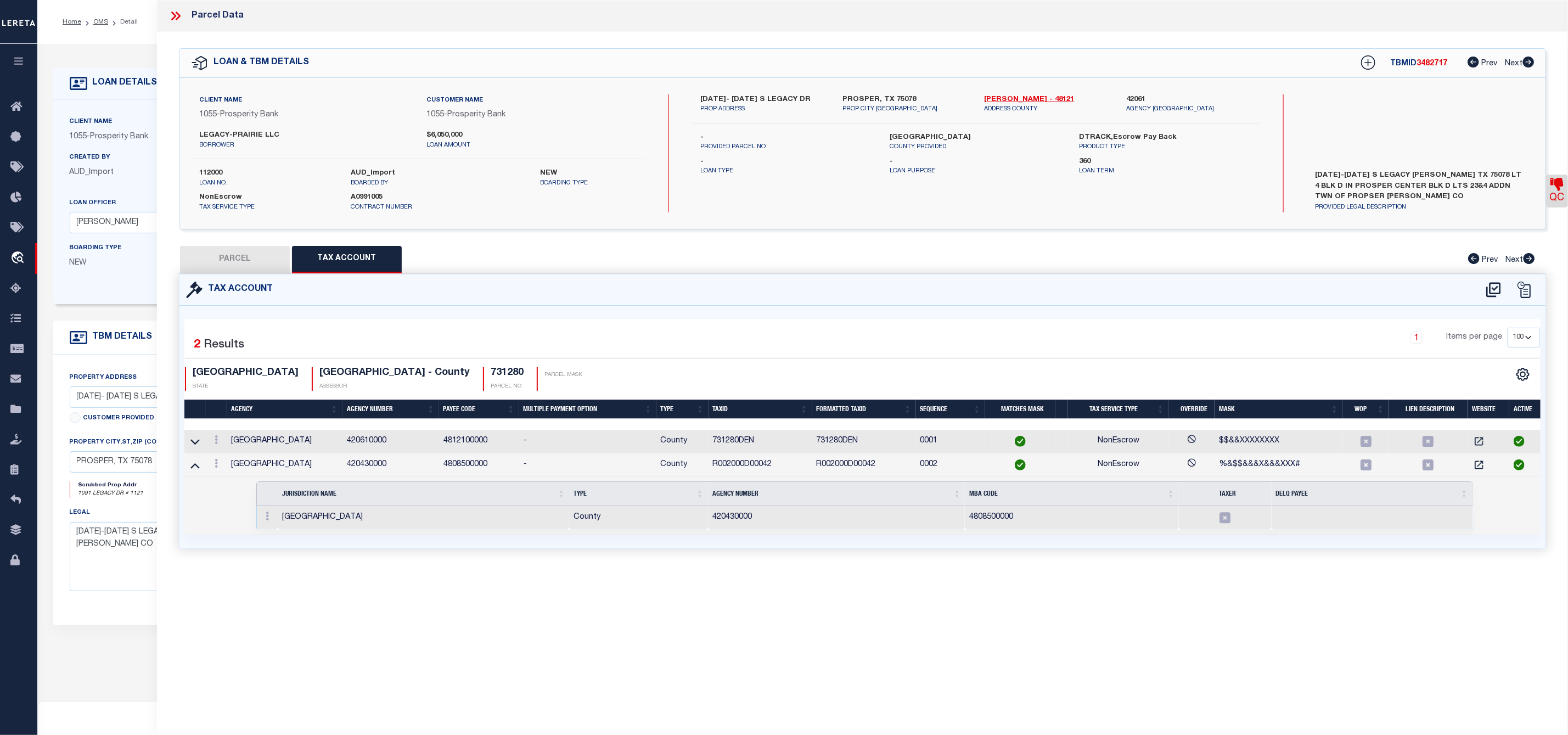
click at [192, 469] on icon at bounding box center [195, 466] width 9 height 6
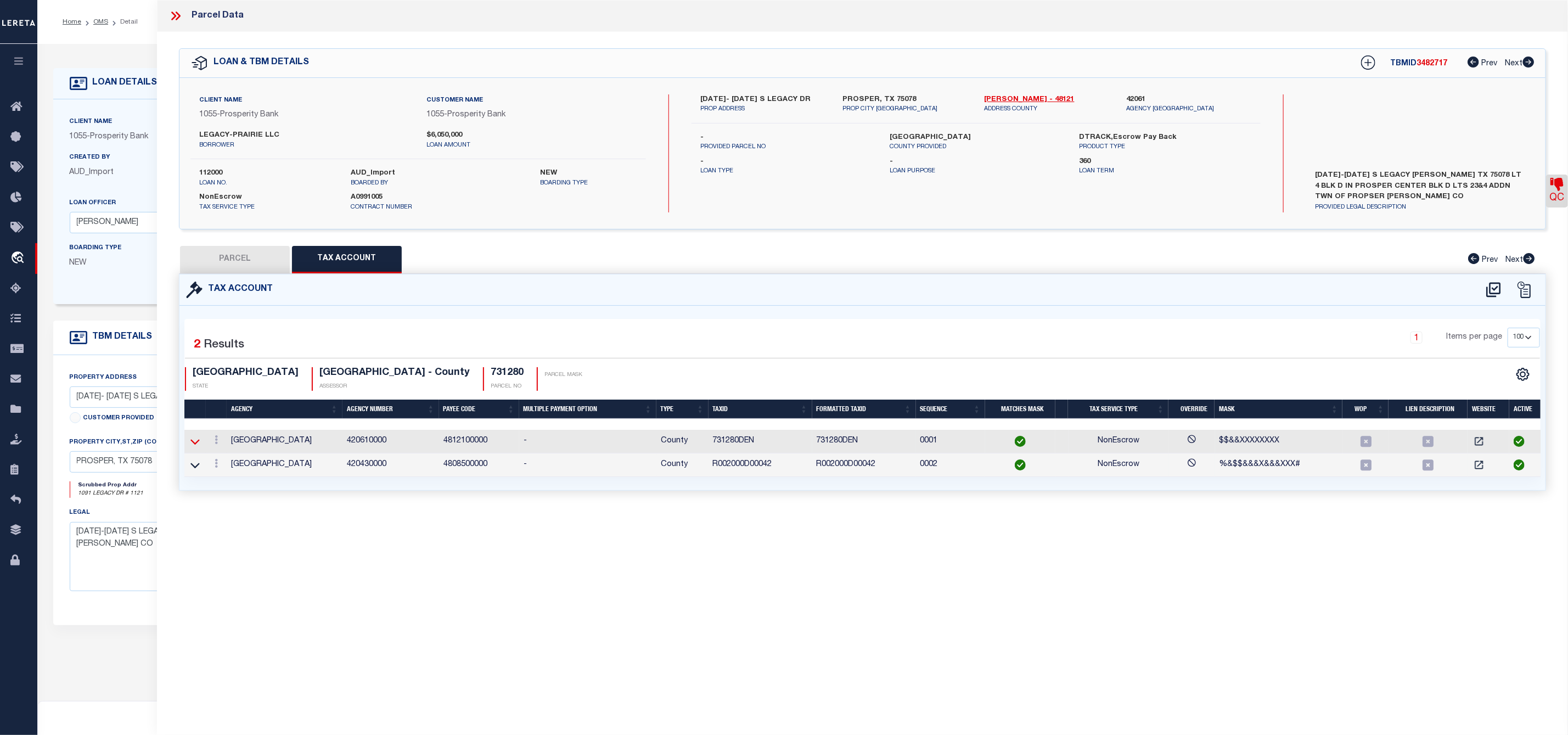
click at [192, 448] on icon at bounding box center [195, 441] width 9 height 11
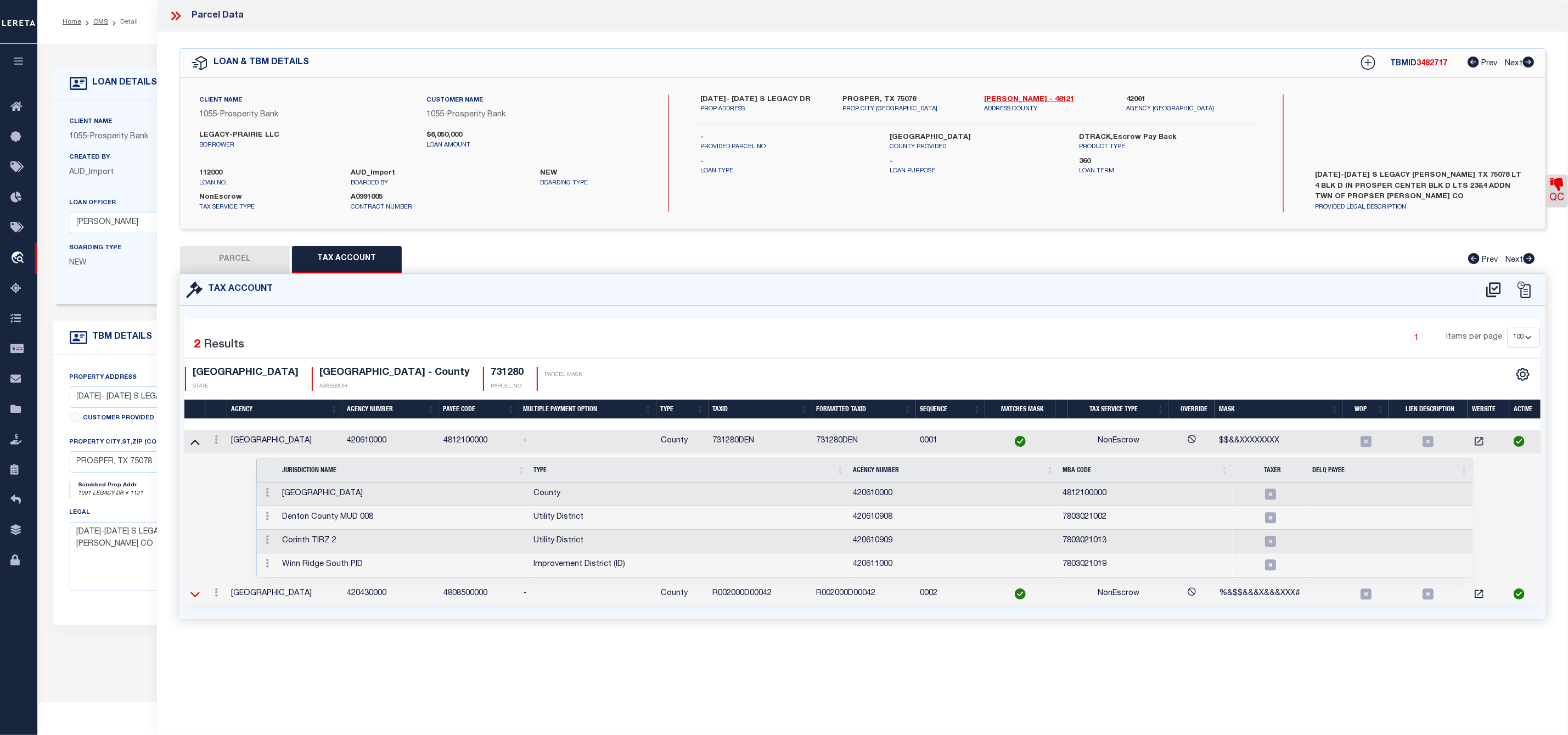
click at [196, 598] on icon at bounding box center [195, 594] width 9 height 6
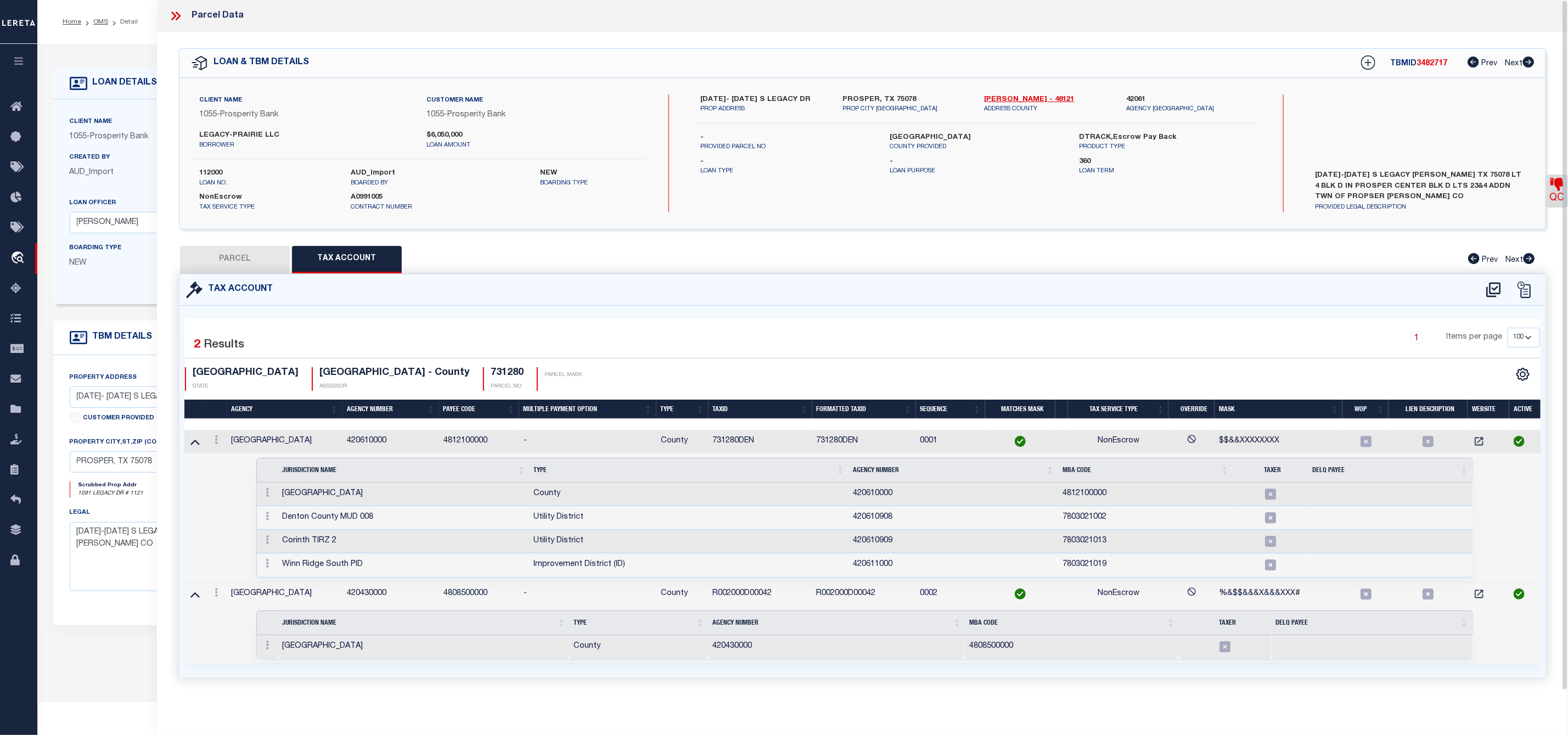
scroll to position [15, 0]
click at [195, 589] on icon at bounding box center [195, 594] width 9 height 11
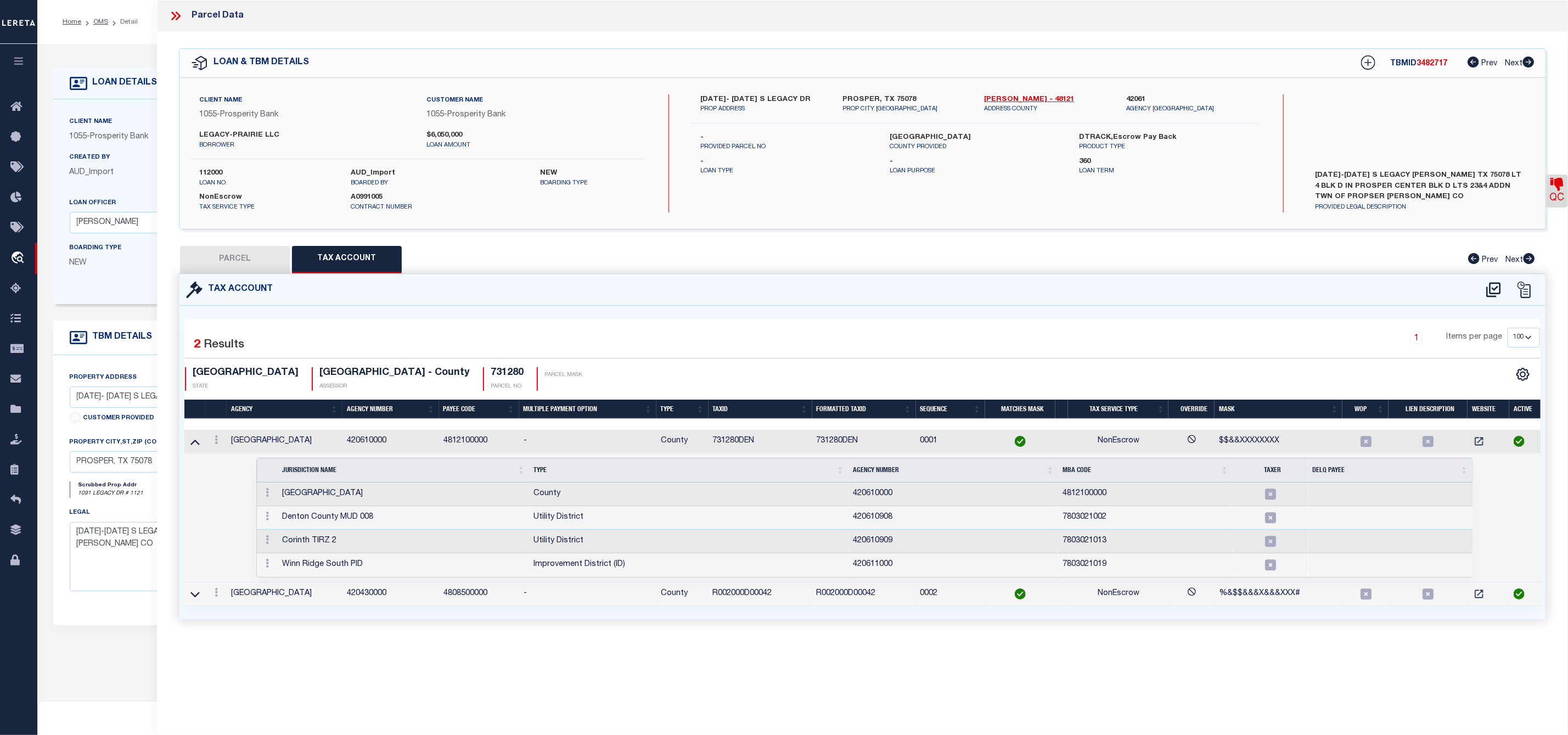
scroll to position [0, 0]
click at [1486, 287] on icon at bounding box center [1493, 290] width 18 height 18
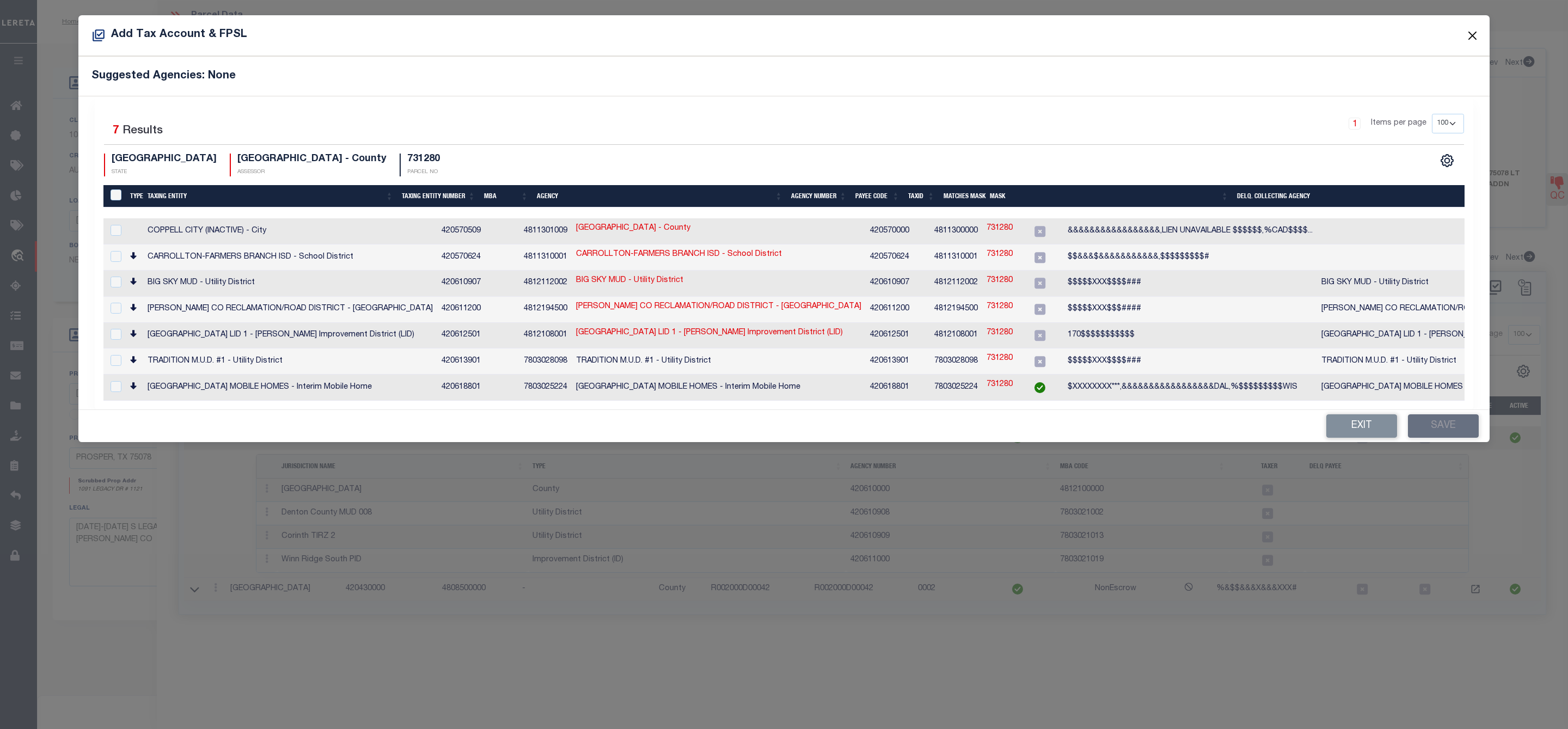
click at [1475, 33] on button "Close" at bounding box center [1473, 35] width 14 height 14
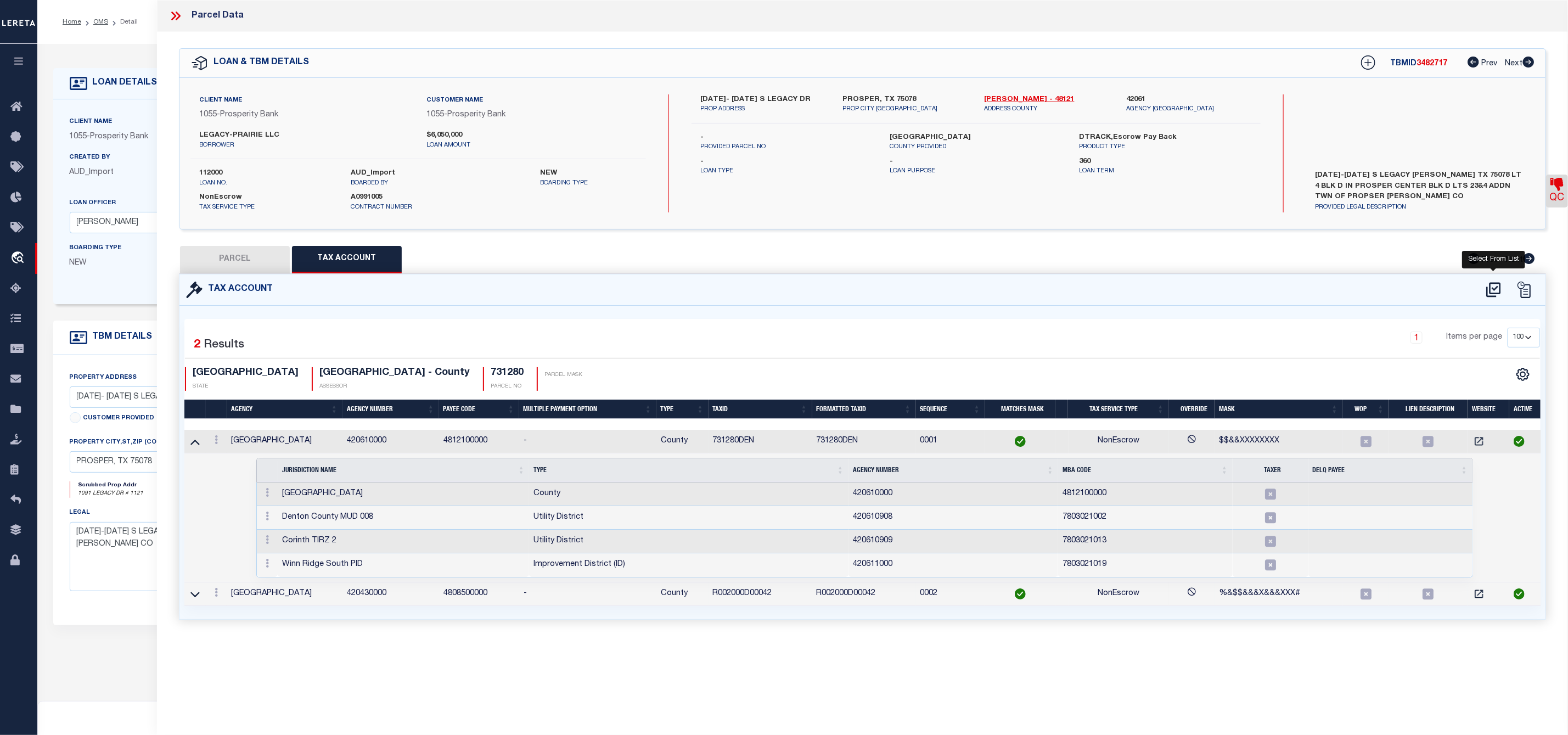
click at [1496, 290] on icon at bounding box center [1493, 290] width 14 height 15
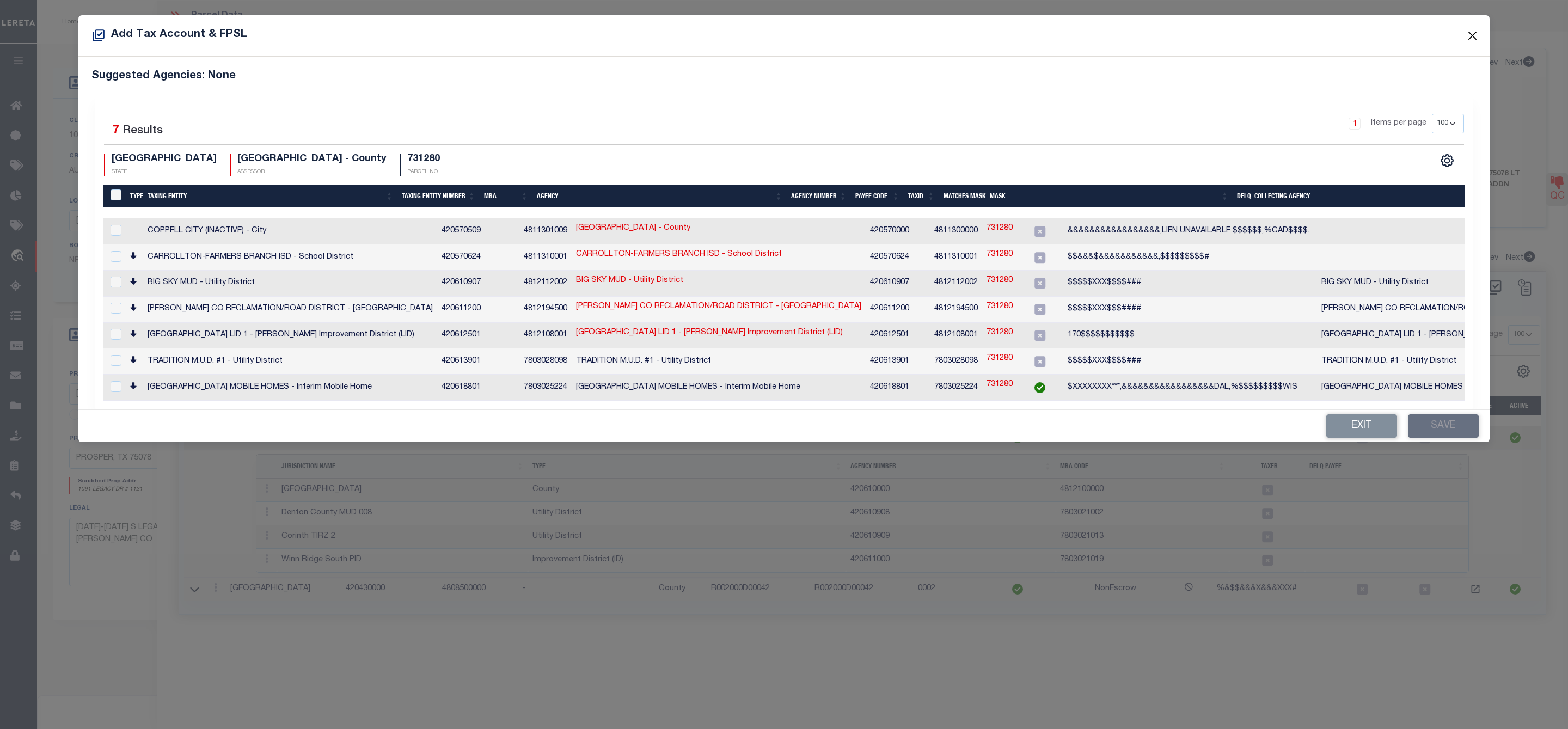
click at [1471, 38] on button "Close" at bounding box center [1473, 35] width 14 height 14
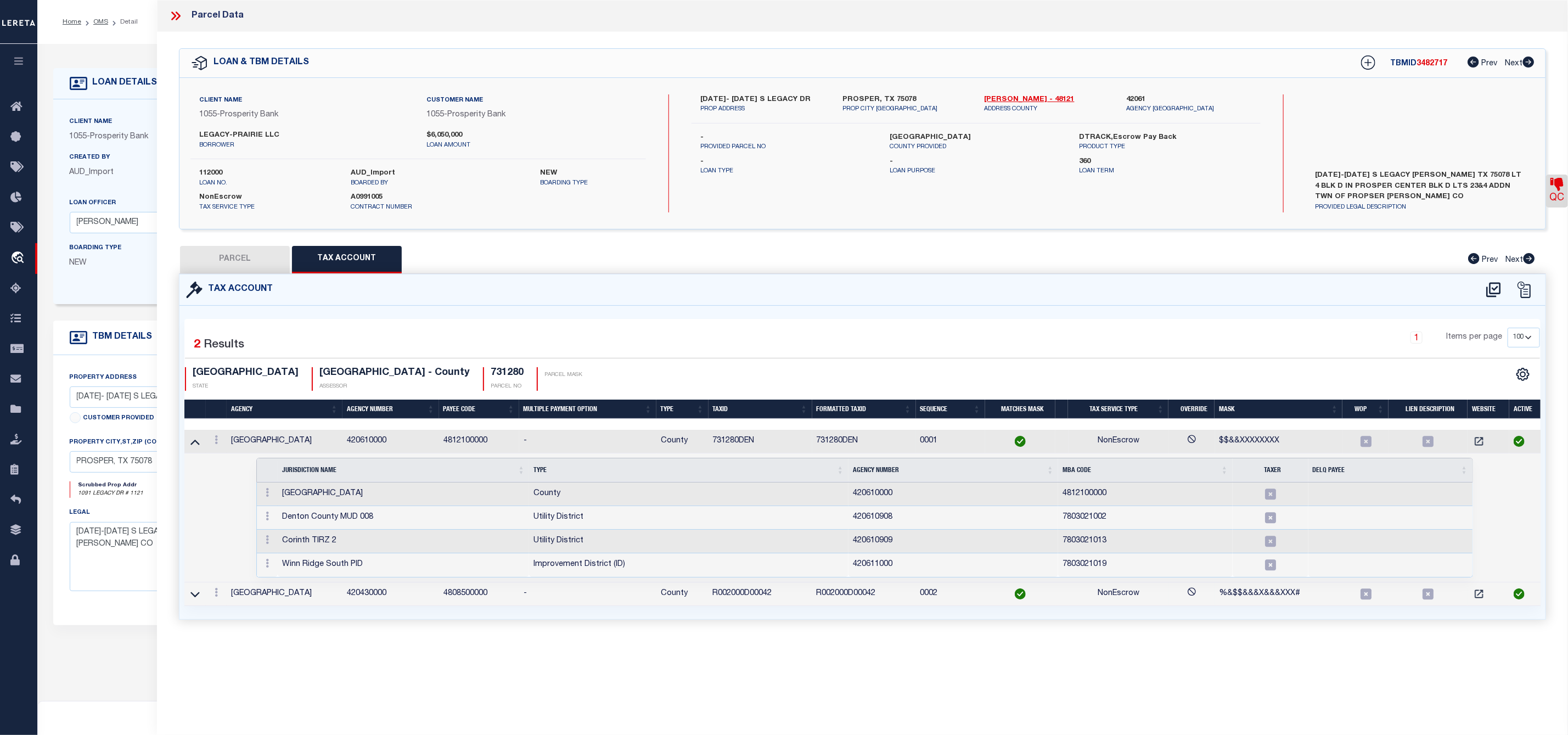
click at [174, 17] on icon at bounding box center [174, 16] width 5 height 9
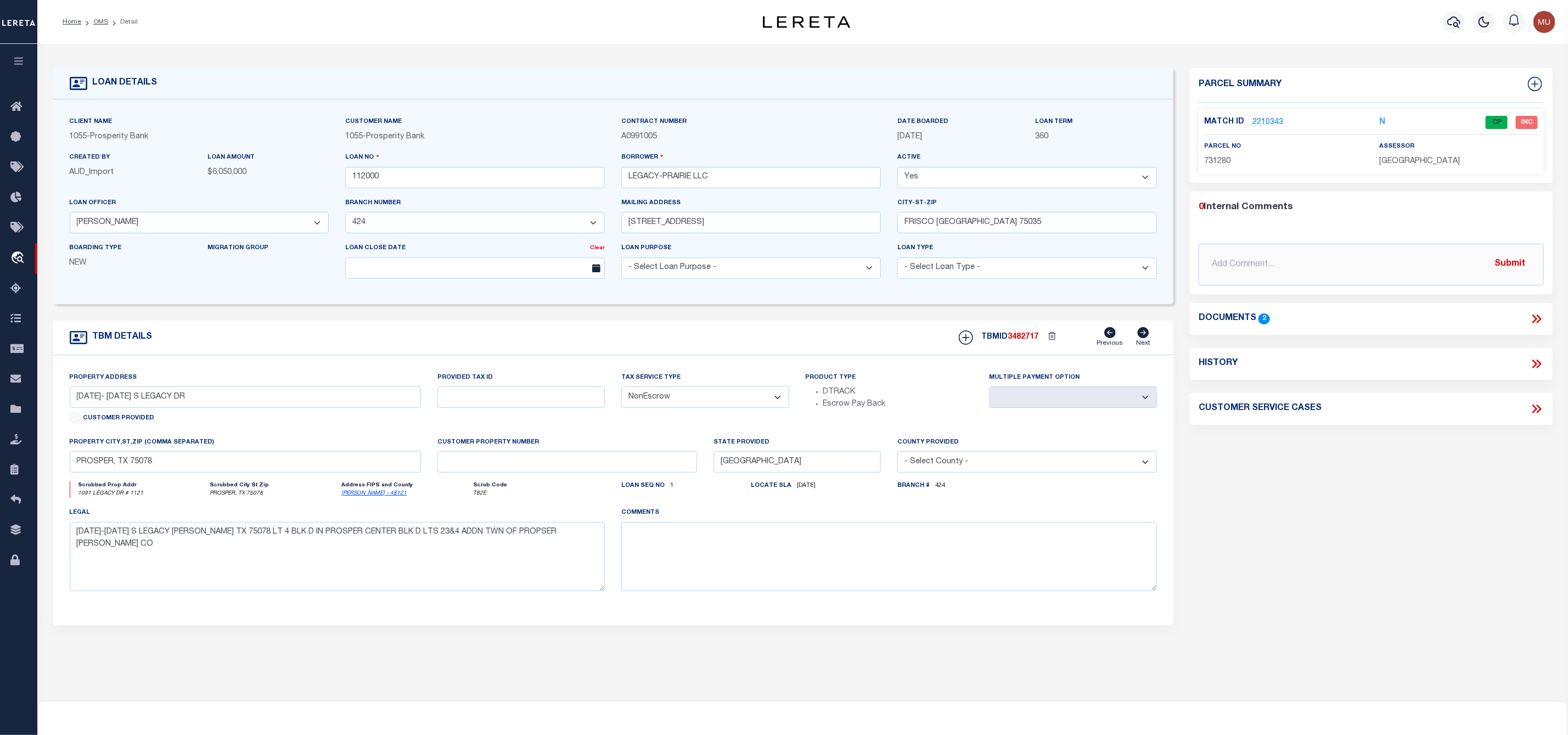
click at [1410, 484] on div "Parcel Summary Match ID 2210343 N parcel no 731280 assessor 0 2" at bounding box center [1371, 368] width 379 height 600
click at [102, 21] on link "OMS" at bounding box center [101, 22] width 15 height 7
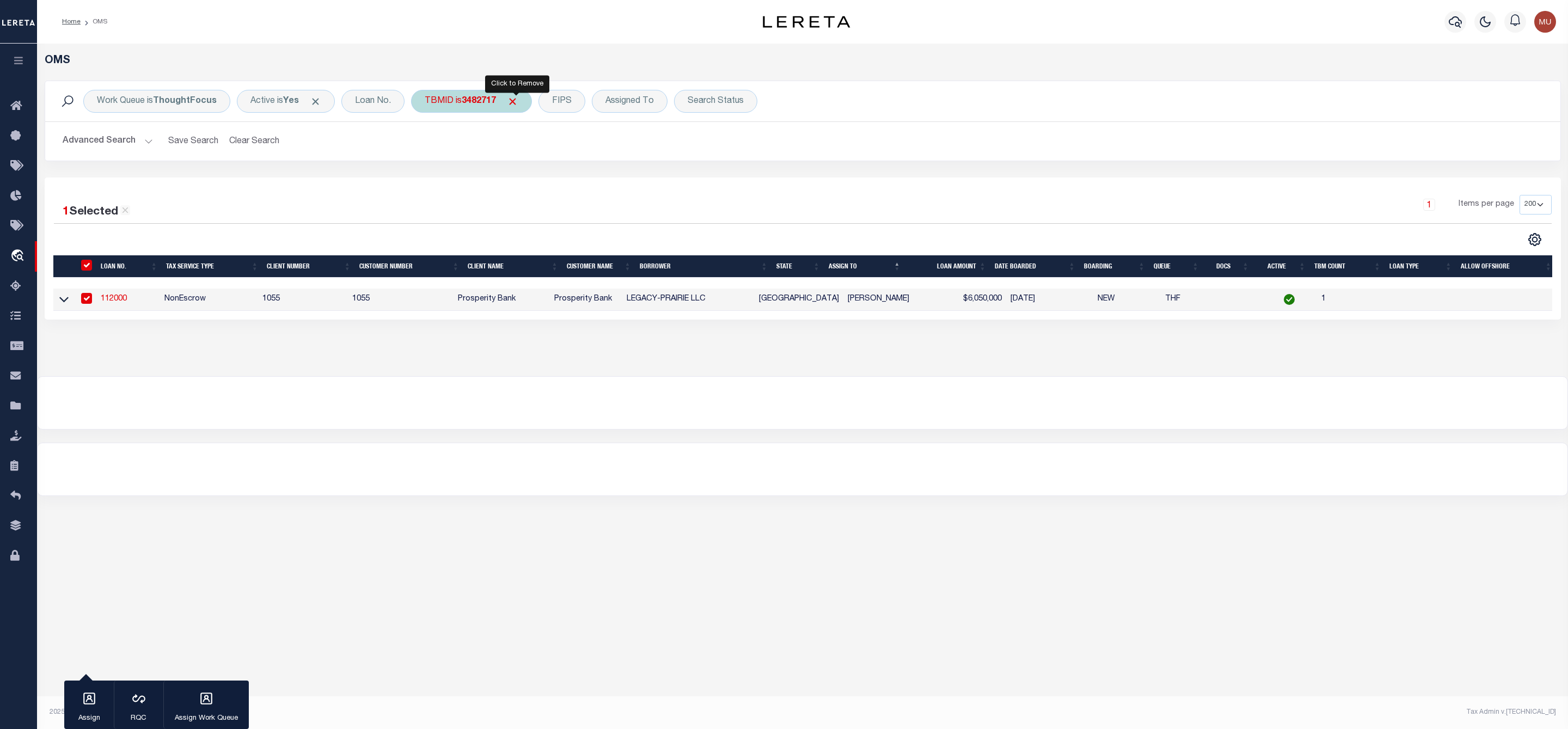
click at [518, 101] on span "Click to Remove" at bounding box center [513, 102] width 11 height 11
click at [440, 101] on div "TBMID" at bounding box center [439, 101] width 56 height 23
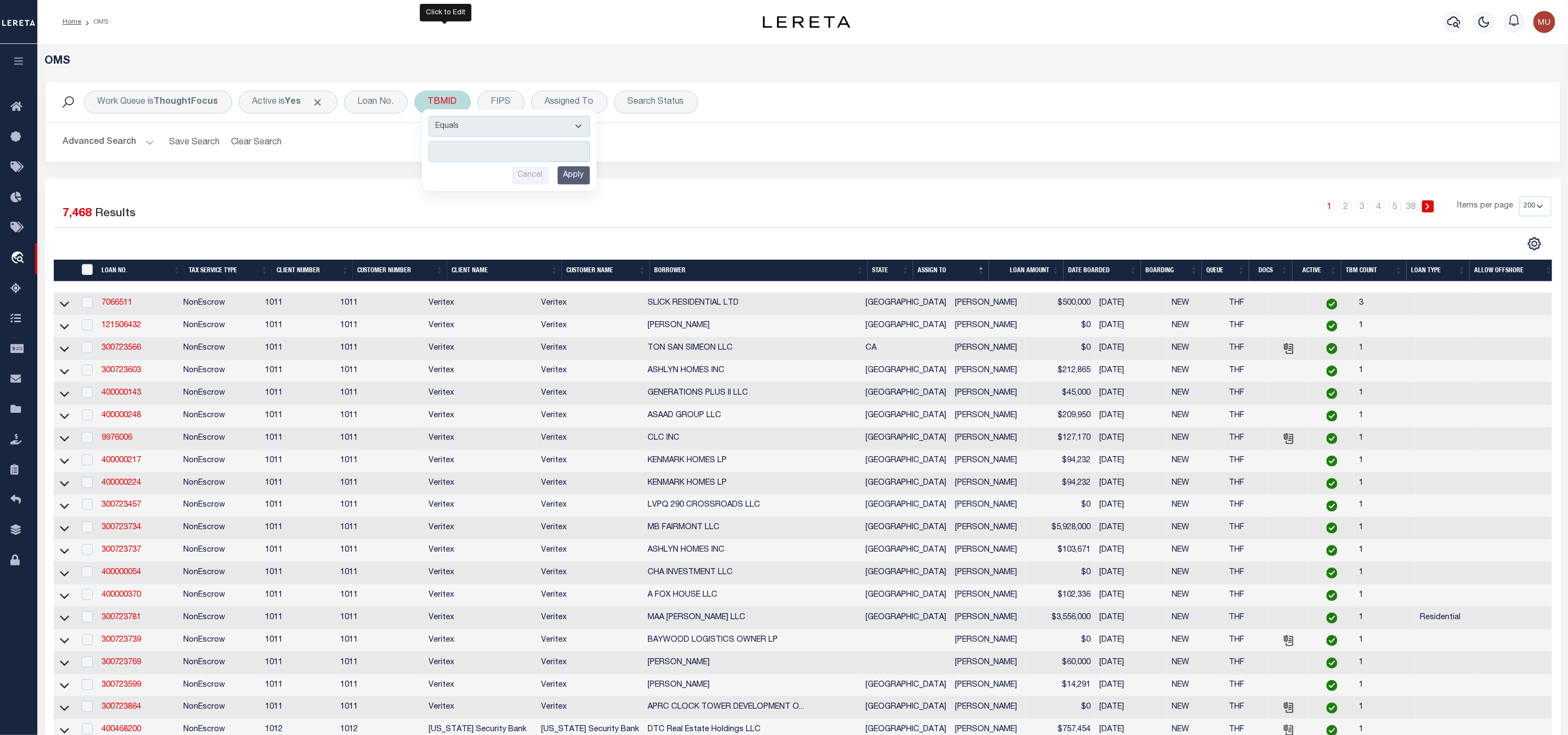
click at [460, 150] on input "number" at bounding box center [509, 151] width 161 height 21
click at [568, 178] on input "Apply" at bounding box center [573, 175] width 32 height 18
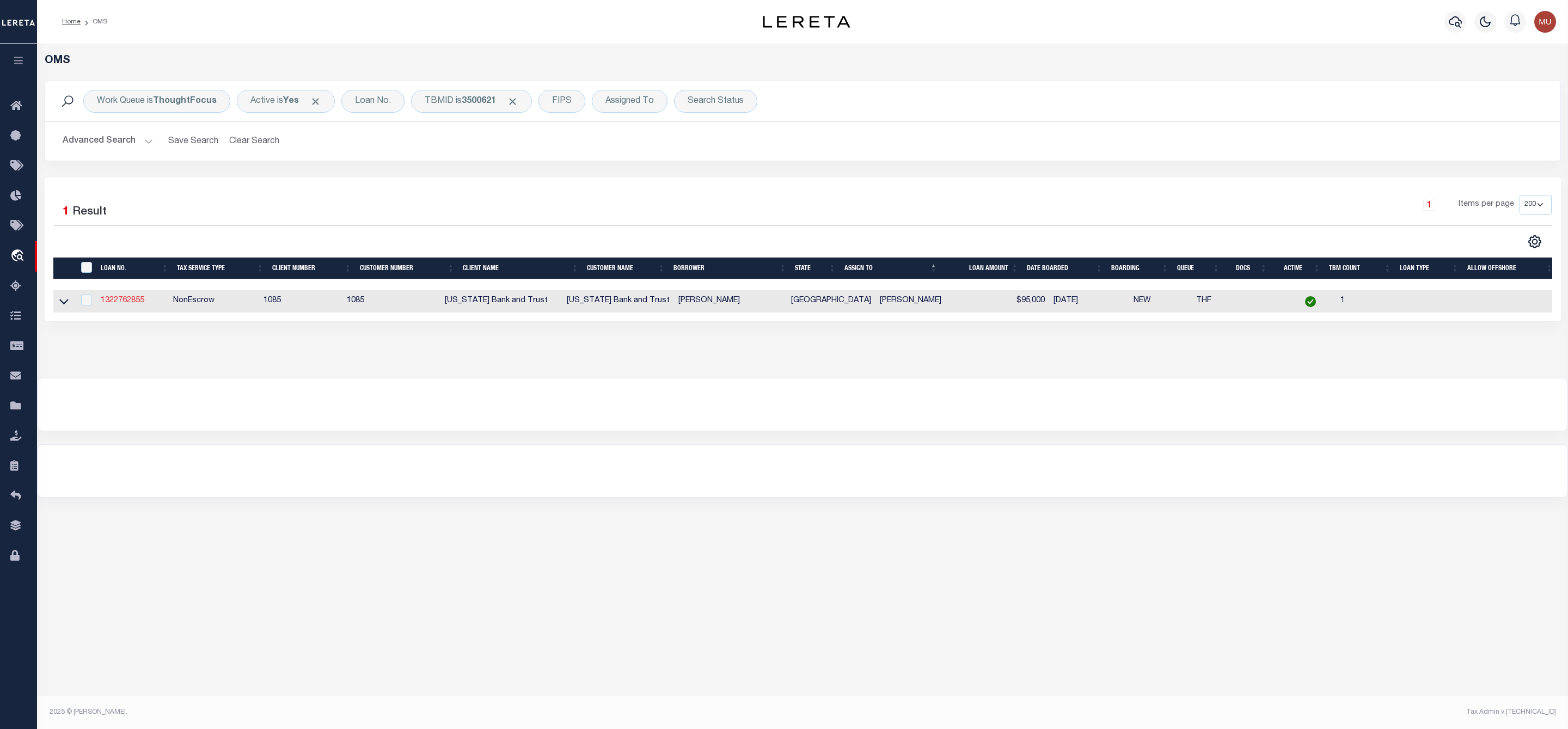
click at [121, 301] on link "1322762855" at bounding box center [123, 301] width 43 height 7
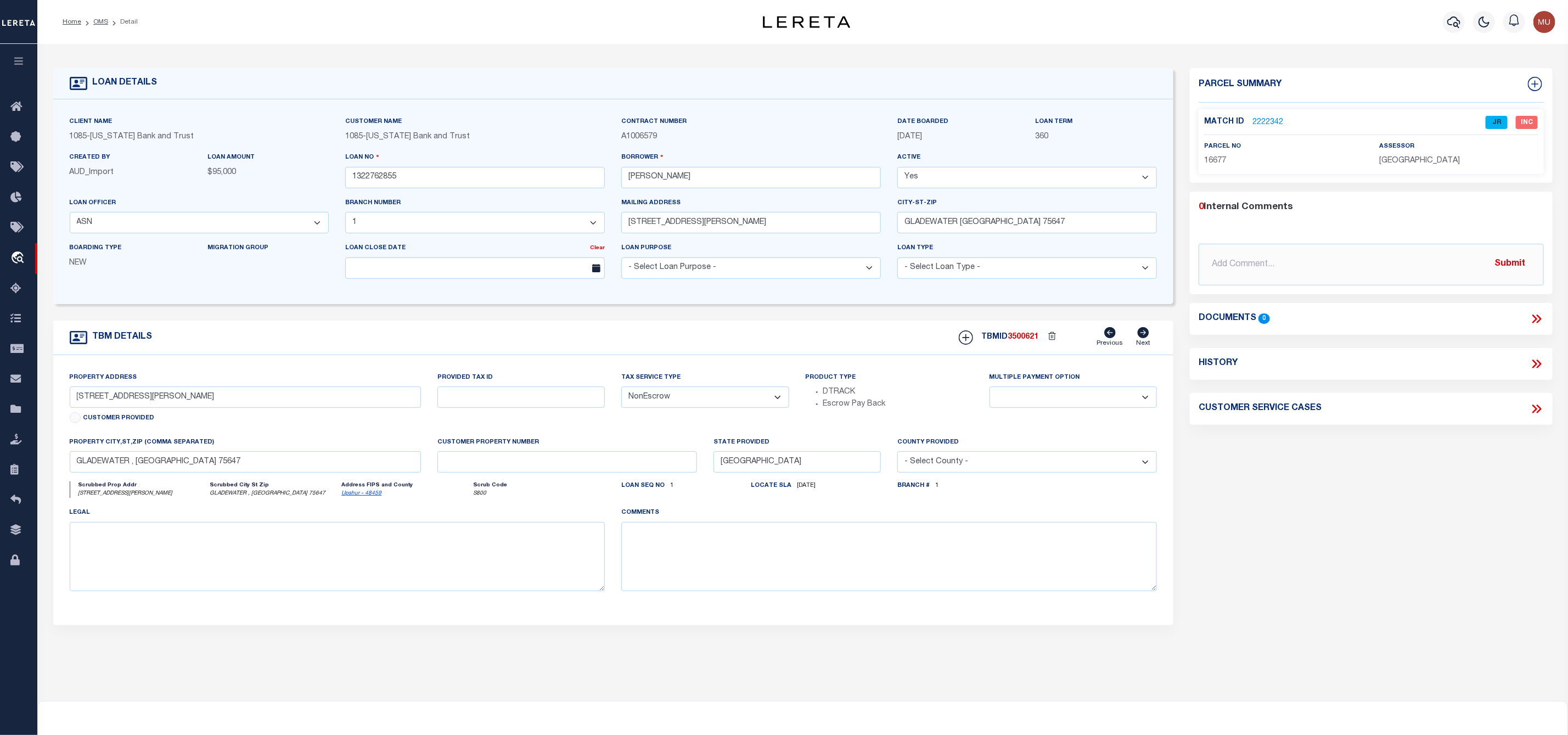
click at [1268, 124] on link "2222342" at bounding box center [1268, 122] width 31 height 11
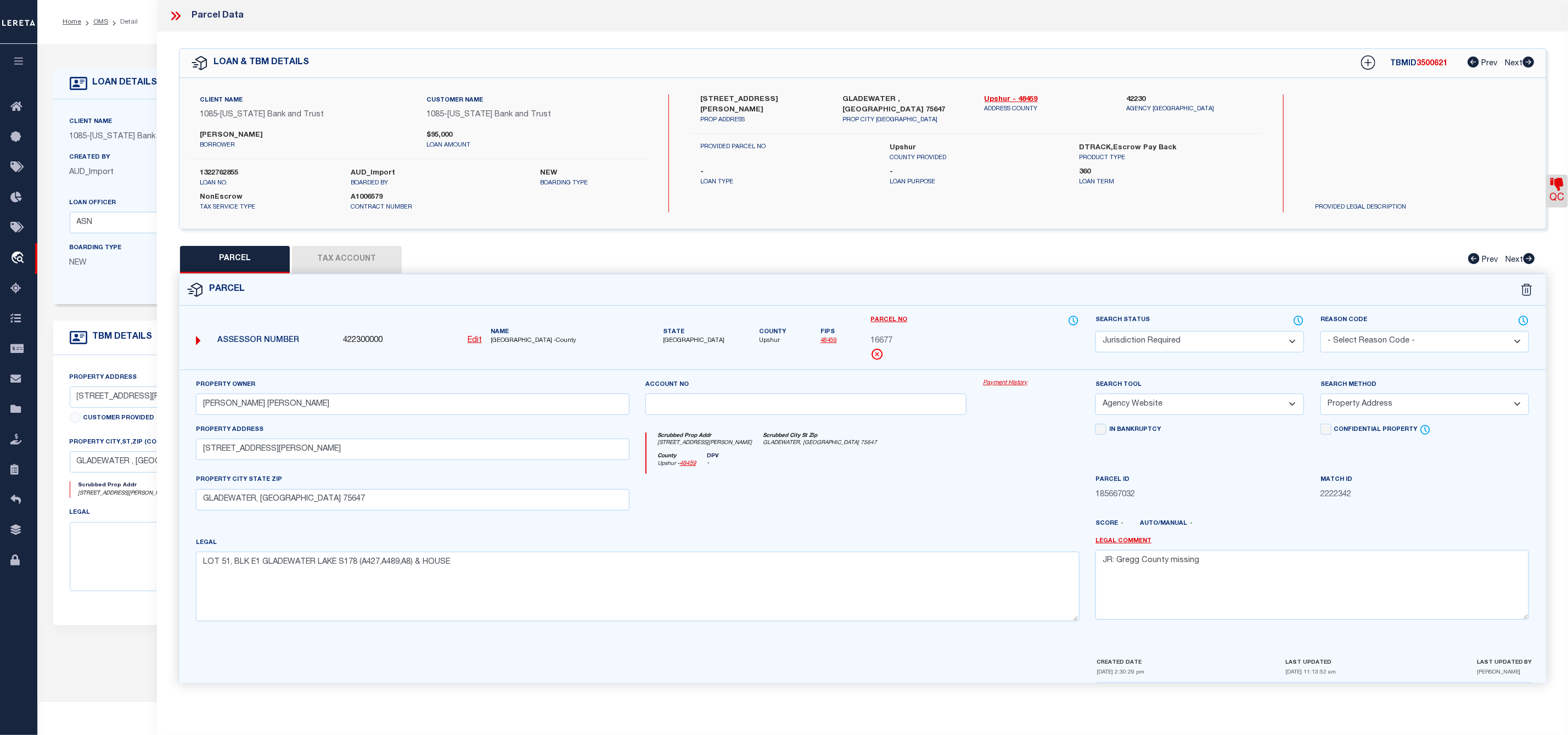
click at [1556, 183] on icon at bounding box center [1557, 184] width 13 height 13
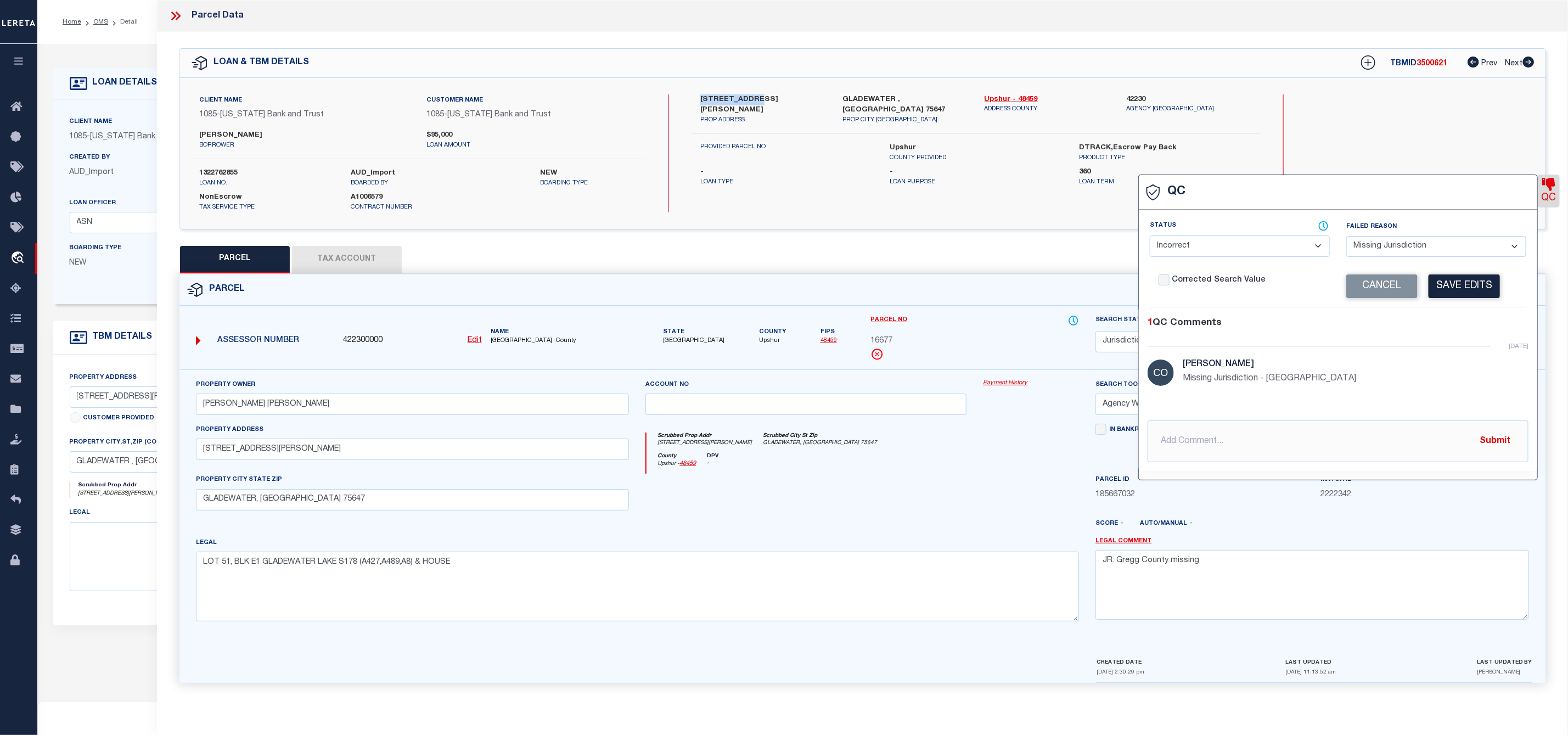
drag, startPoint x: 700, startPoint y: 101, endPoint x: 750, endPoint y: 99, distance: 50.0
click at [750, 99] on label "[STREET_ADDRESS][PERSON_NAME]" at bounding box center [763, 105] width 126 height 21
copy label "2177 [PERSON_NAME]"
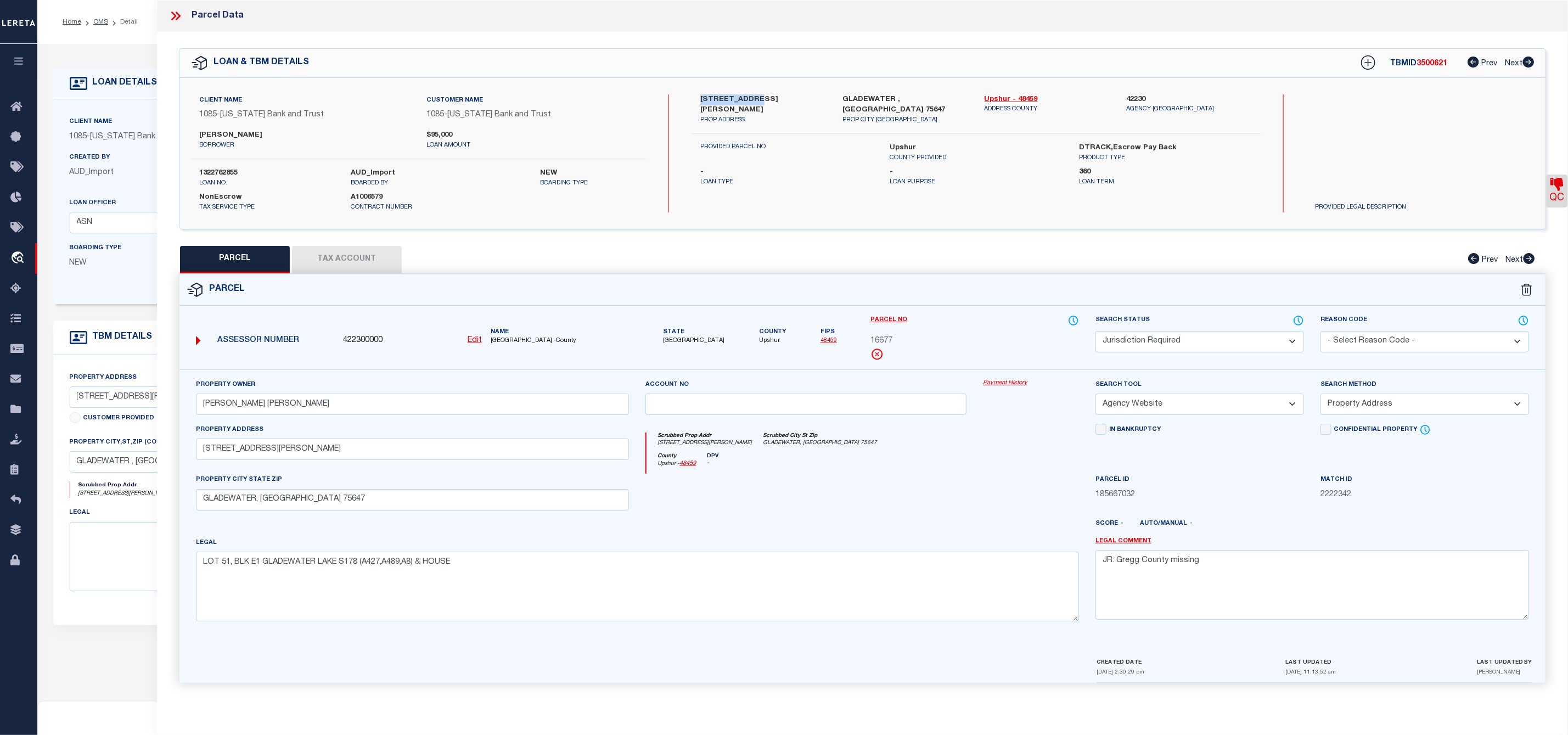
click at [715, 102] on label "[STREET_ADDRESS][PERSON_NAME]" at bounding box center [763, 105] width 126 height 21
drag, startPoint x: 700, startPoint y: 99, endPoint x: 751, endPoint y: 99, distance: 51.0
click at [751, 99] on label "[STREET_ADDRESS][PERSON_NAME]" at bounding box center [763, 105] width 126 height 21
copy label "2177 [PERSON_NAME]"
click at [1348, 241] on div "QC QC QC" at bounding box center [862, 364] width 1411 height 665
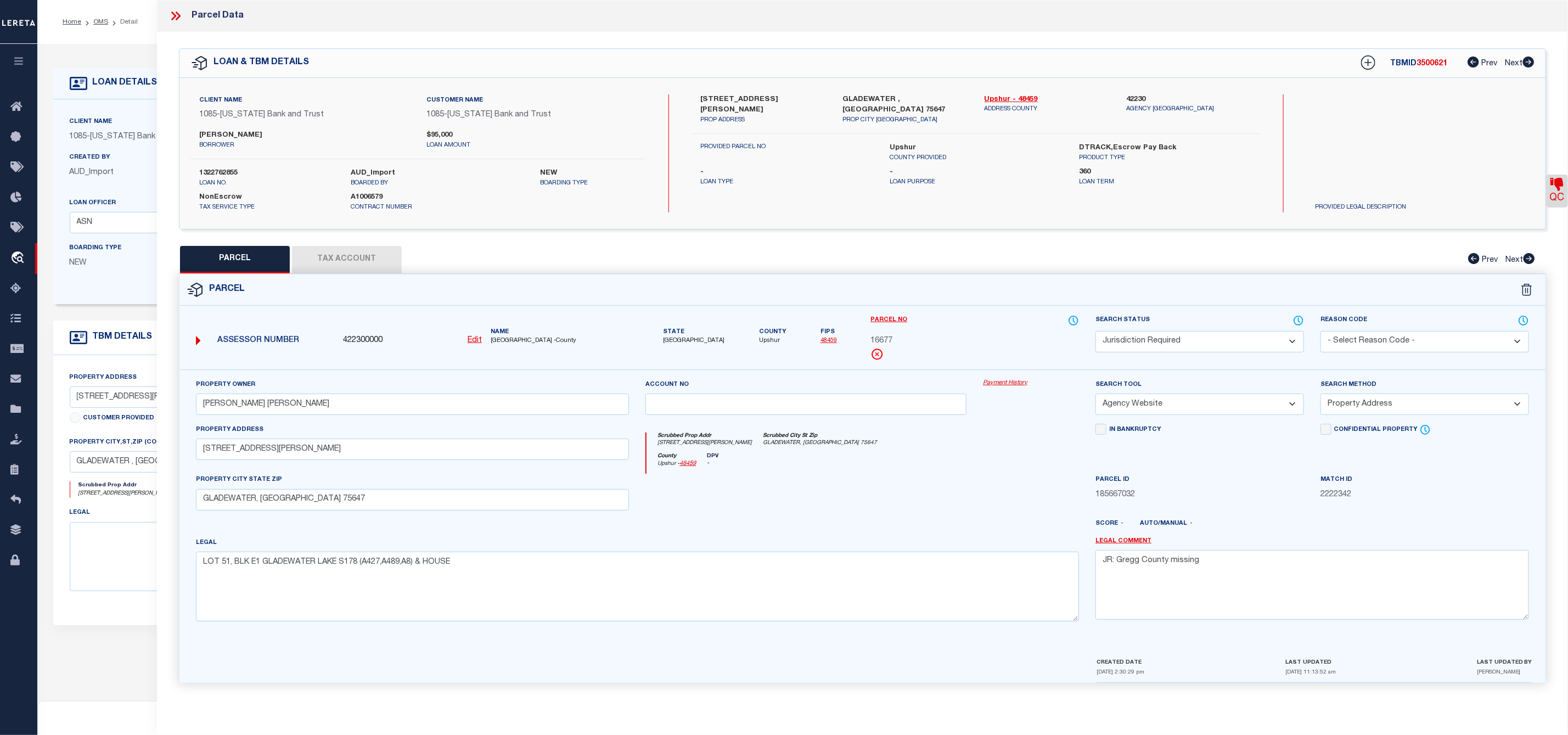
click at [358, 267] on button "Tax Account" at bounding box center [347, 260] width 110 height 28
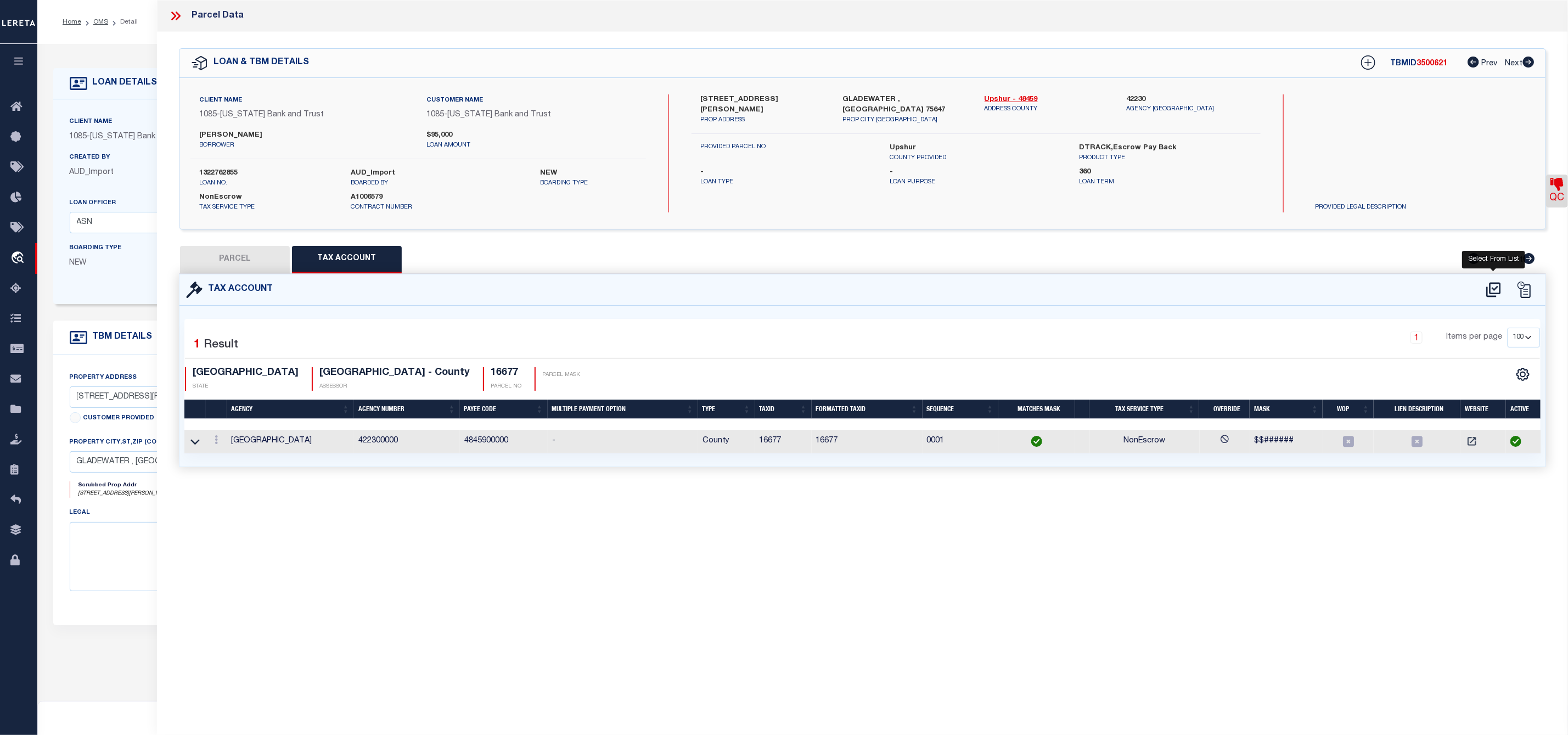
click at [1495, 291] on icon at bounding box center [1493, 290] width 14 height 15
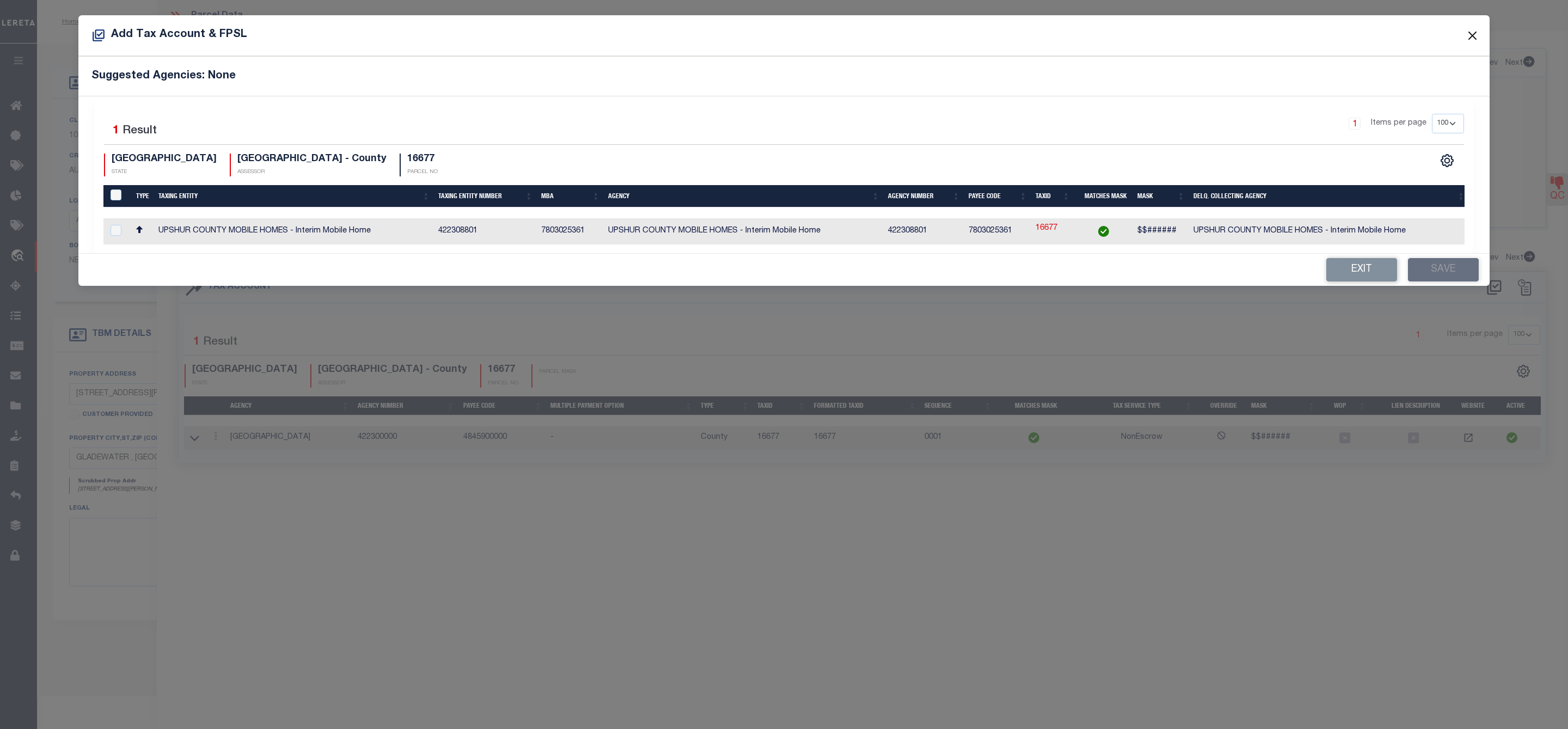
click at [1477, 32] on button "Close" at bounding box center [1473, 35] width 14 height 14
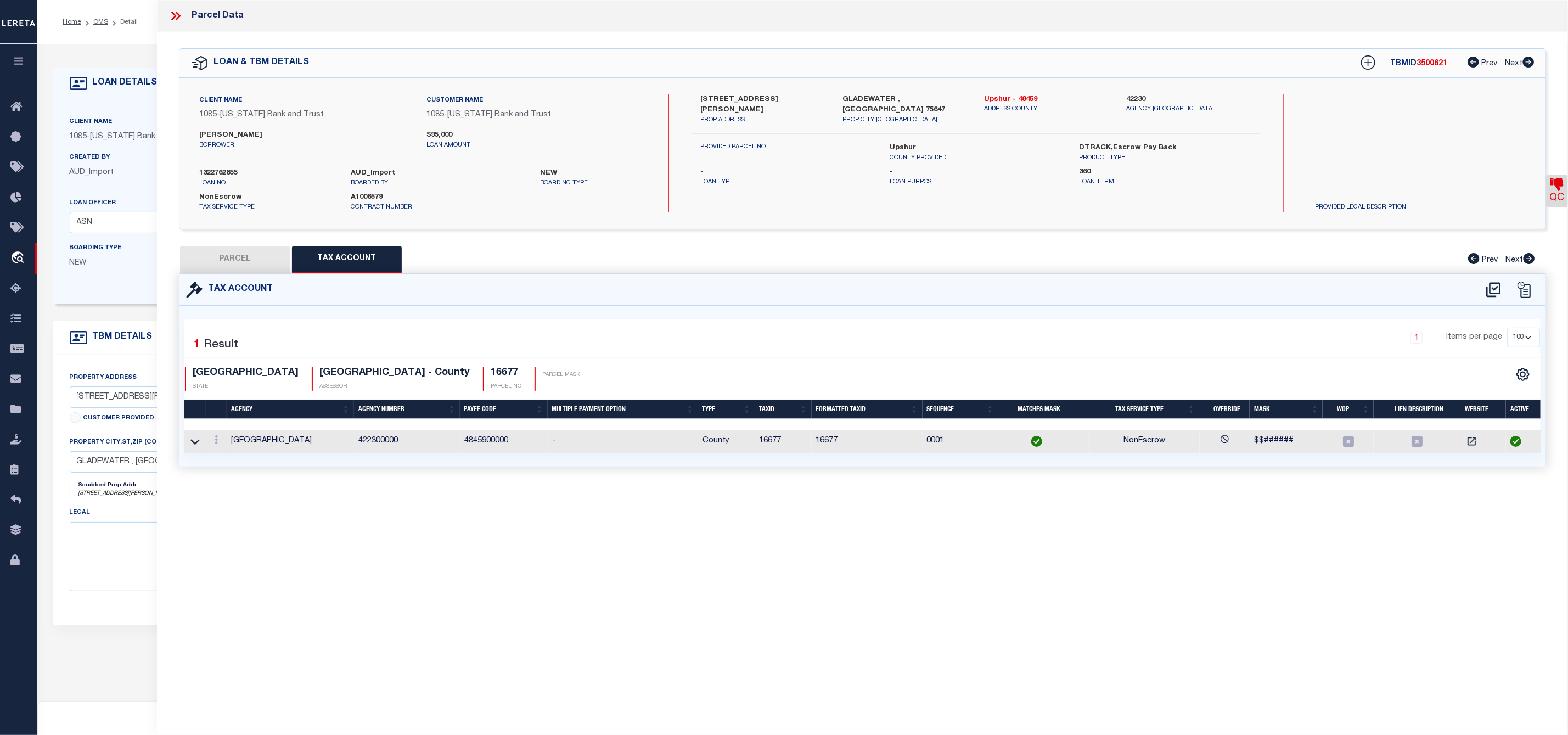
drag, startPoint x: 1214, startPoint y: 524, endPoint x: 1198, endPoint y: 511, distance: 20.6
click at [1214, 524] on div "Parcel Data QC QC QC - Select Status -" at bounding box center [862, 352] width 1411 height 705
click at [176, 15] on icon at bounding box center [176, 16] width 14 height 14
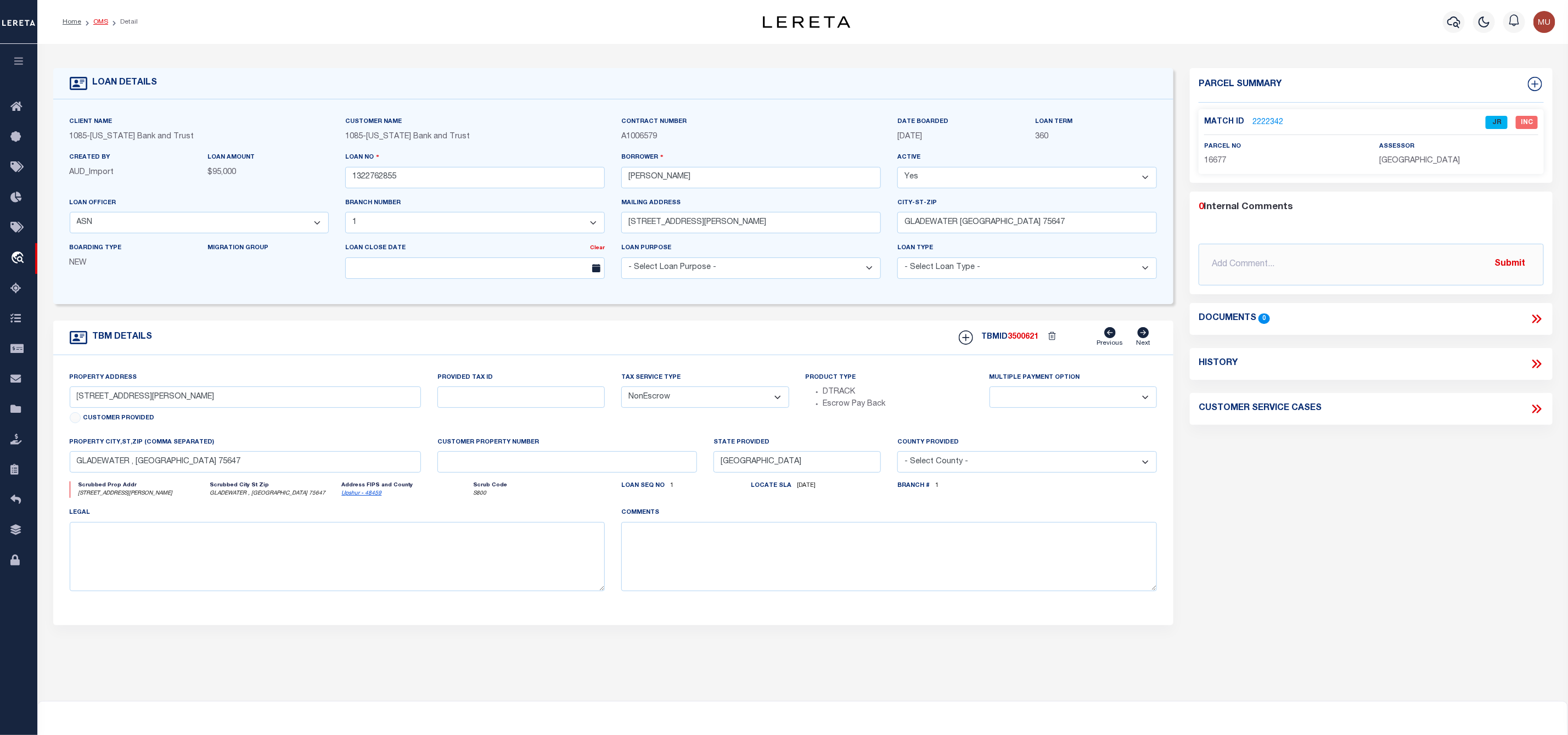
click at [101, 20] on link "OMS" at bounding box center [101, 22] width 15 height 7
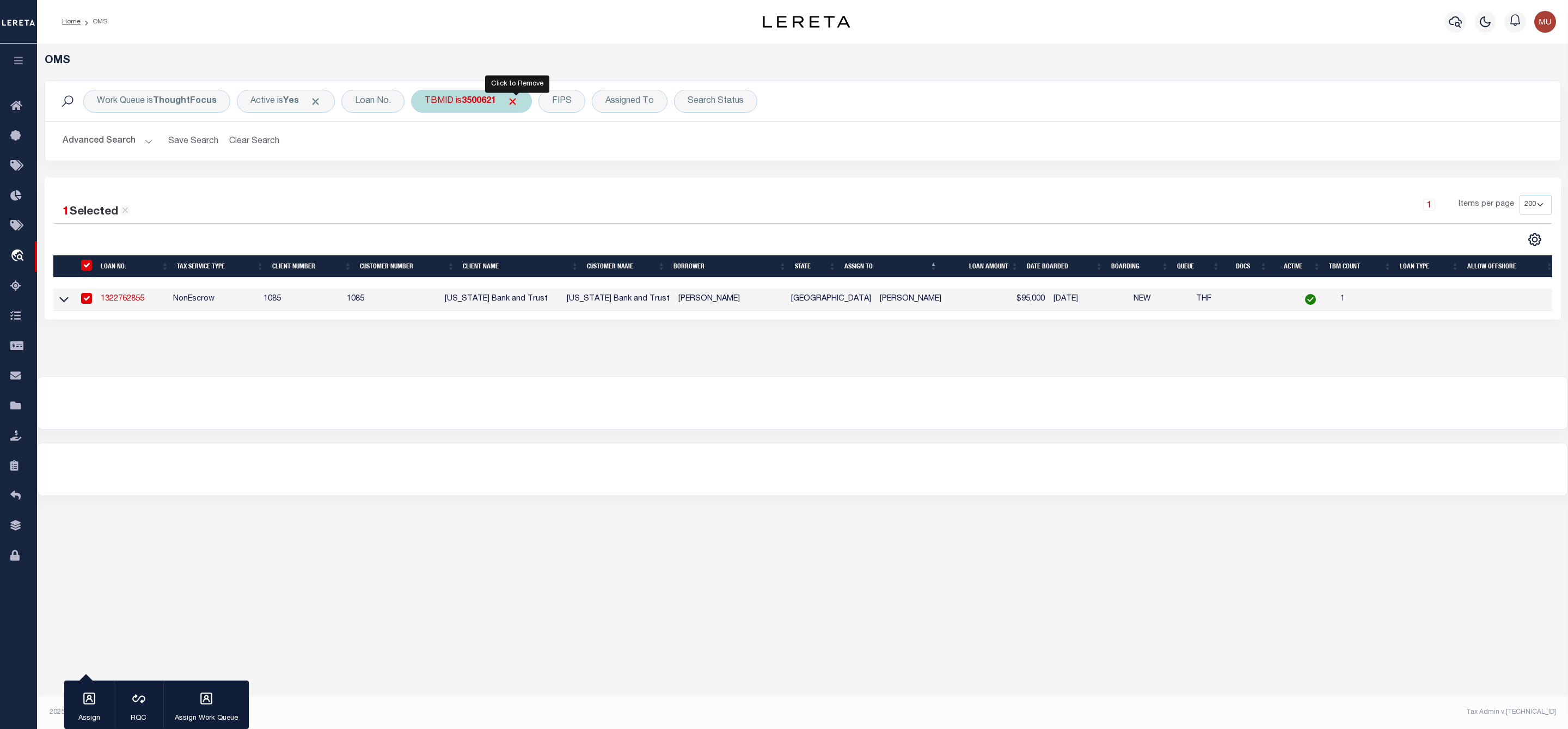
click at [517, 105] on span "Click to Remove" at bounding box center [513, 102] width 11 height 11
click at [439, 104] on div "TBMID" at bounding box center [439, 101] width 56 height 23
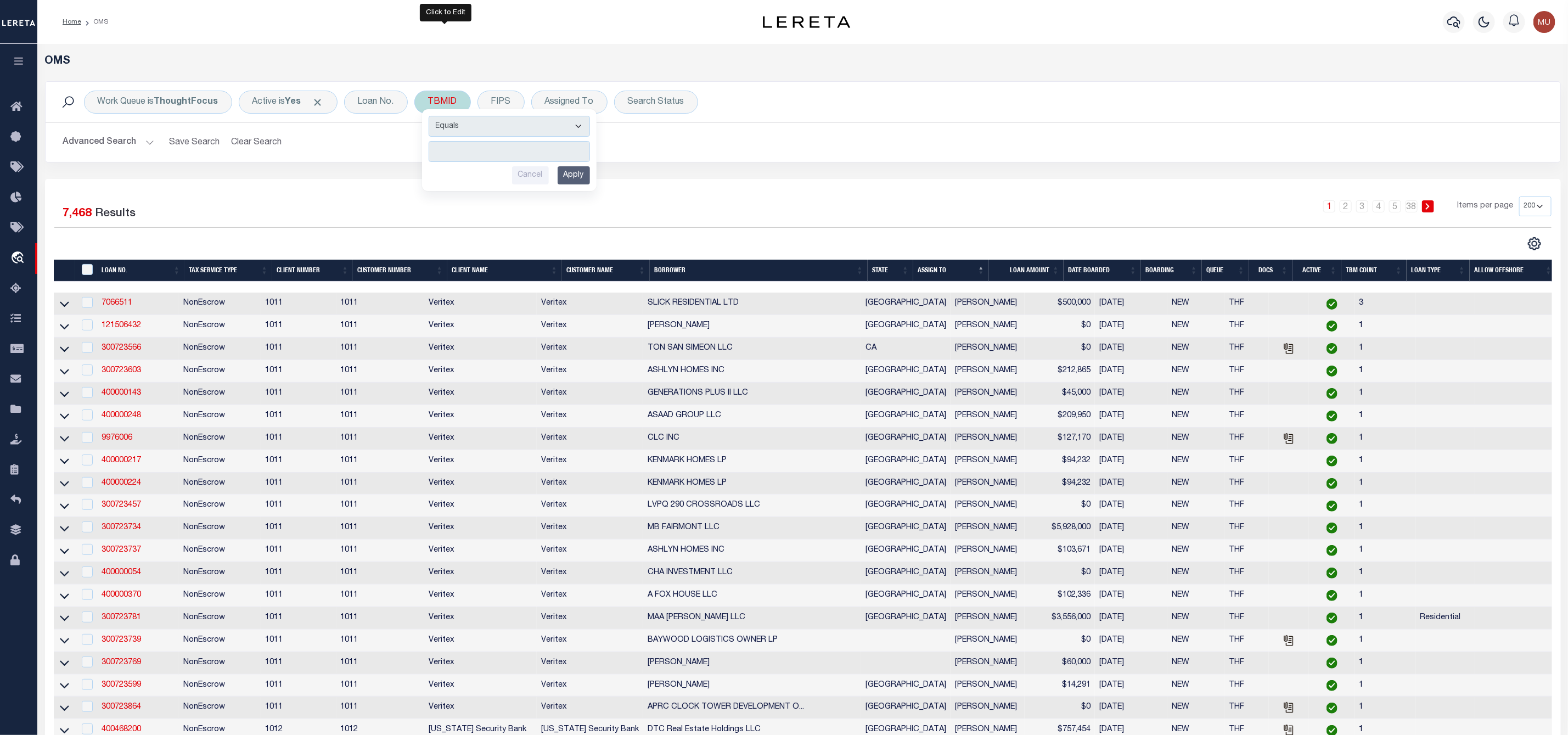
click at [454, 147] on input "number" at bounding box center [509, 151] width 161 height 21
click at [575, 180] on input "Apply" at bounding box center [573, 175] width 32 height 18
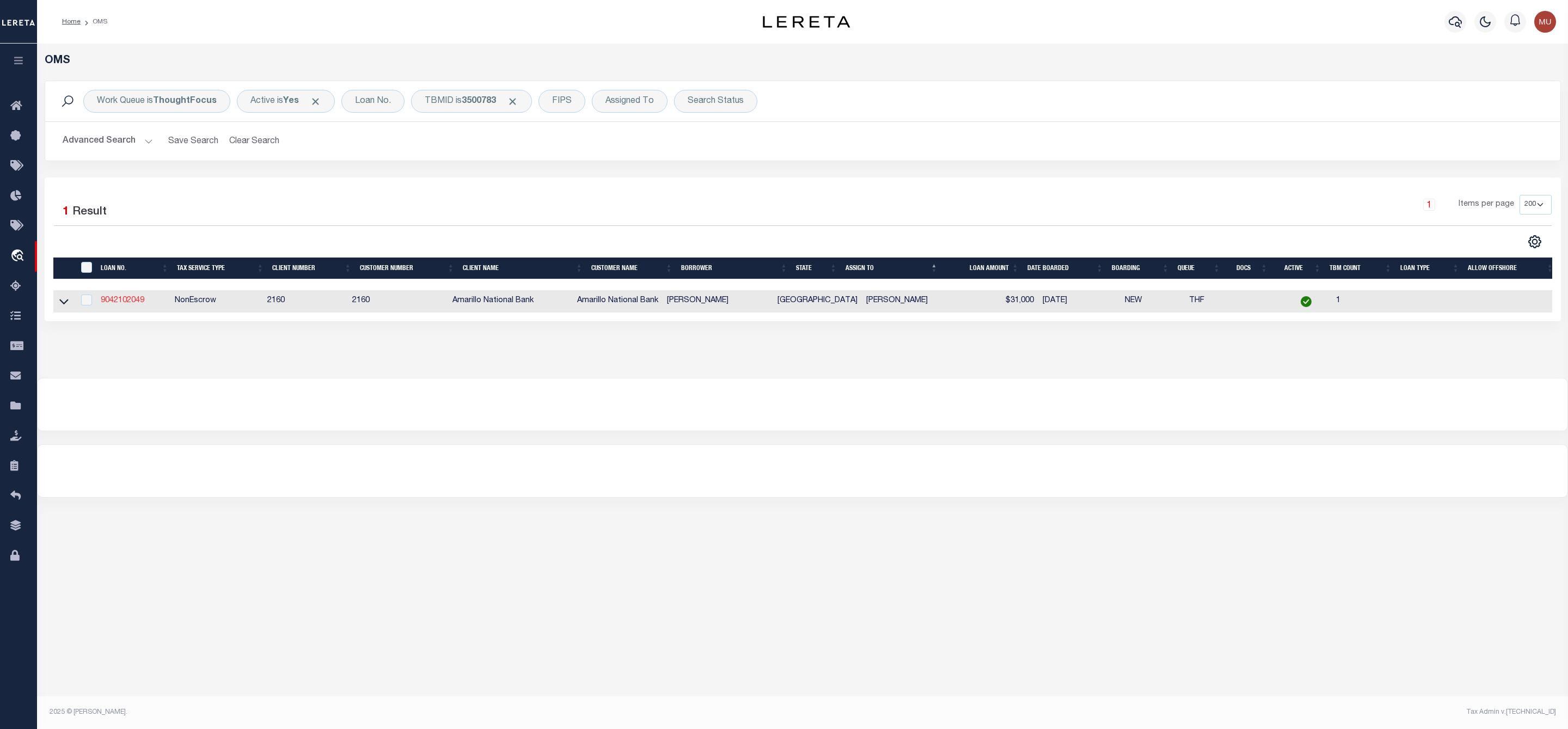
click at [134, 304] on link "9042102049" at bounding box center [123, 301] width 43 height 7
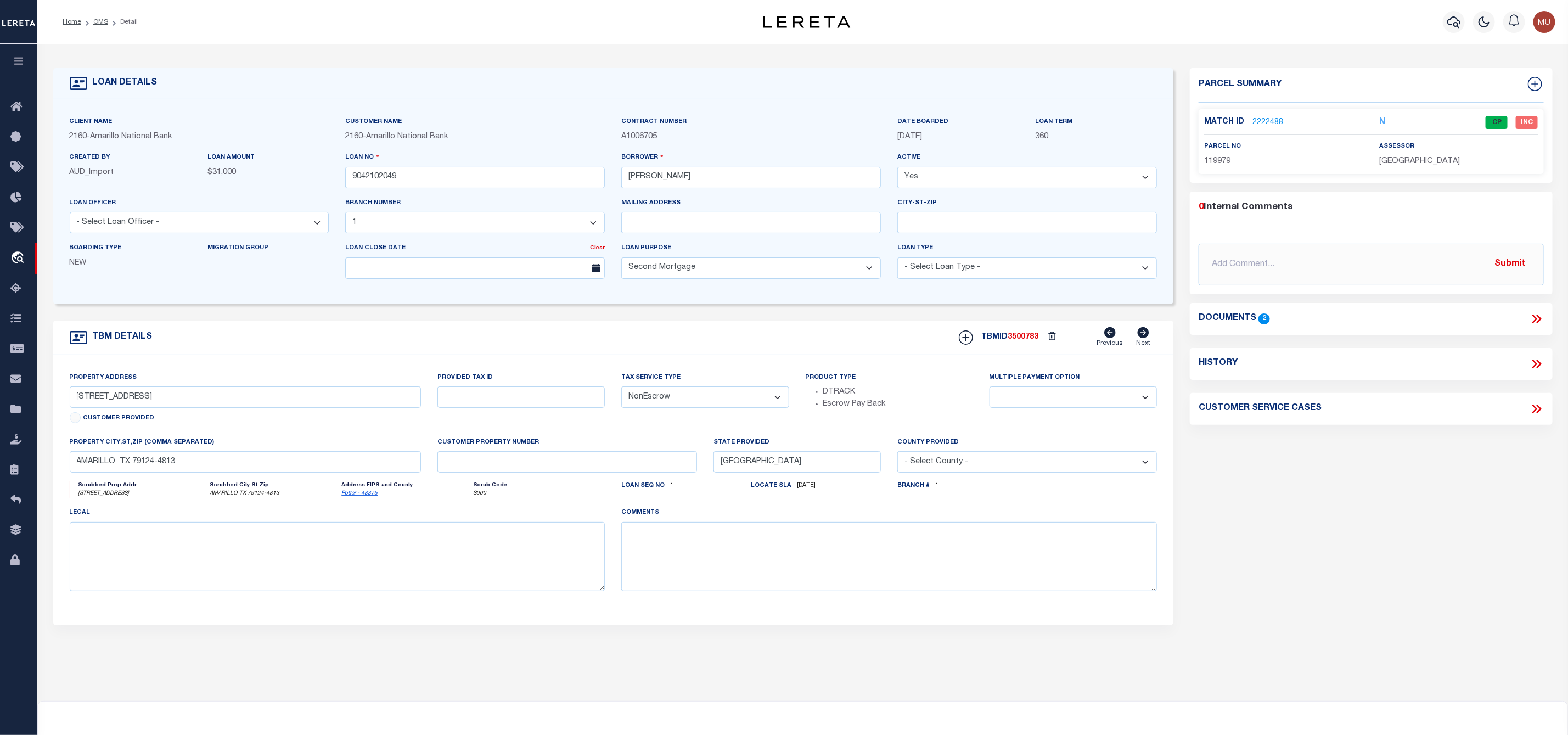
click at [1270, 119] on link "2222488" at bounding box center [1268, 122] width 31 height 11
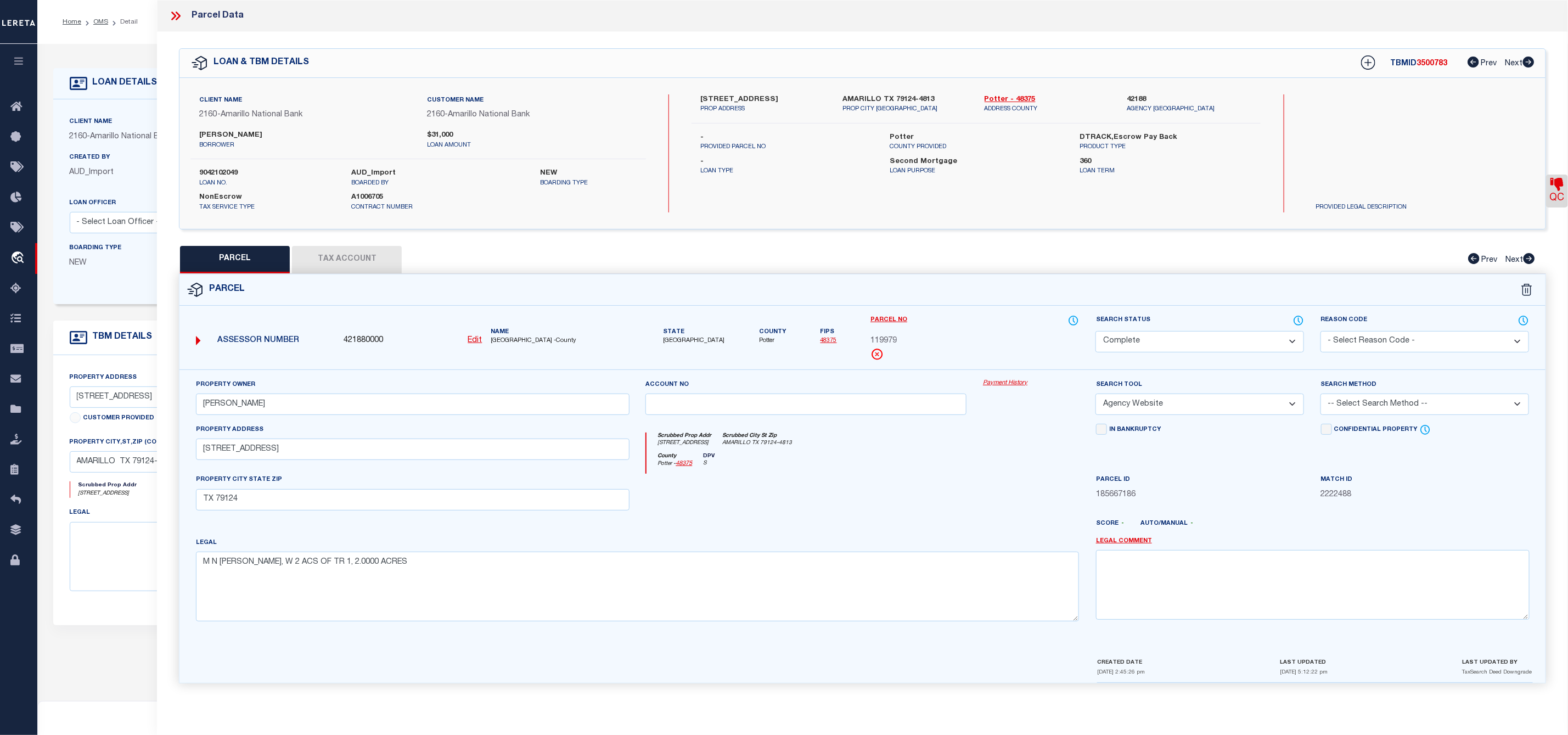
click at [1558, 183] on icon at bounding box center [1557, 184] width 13 height 13
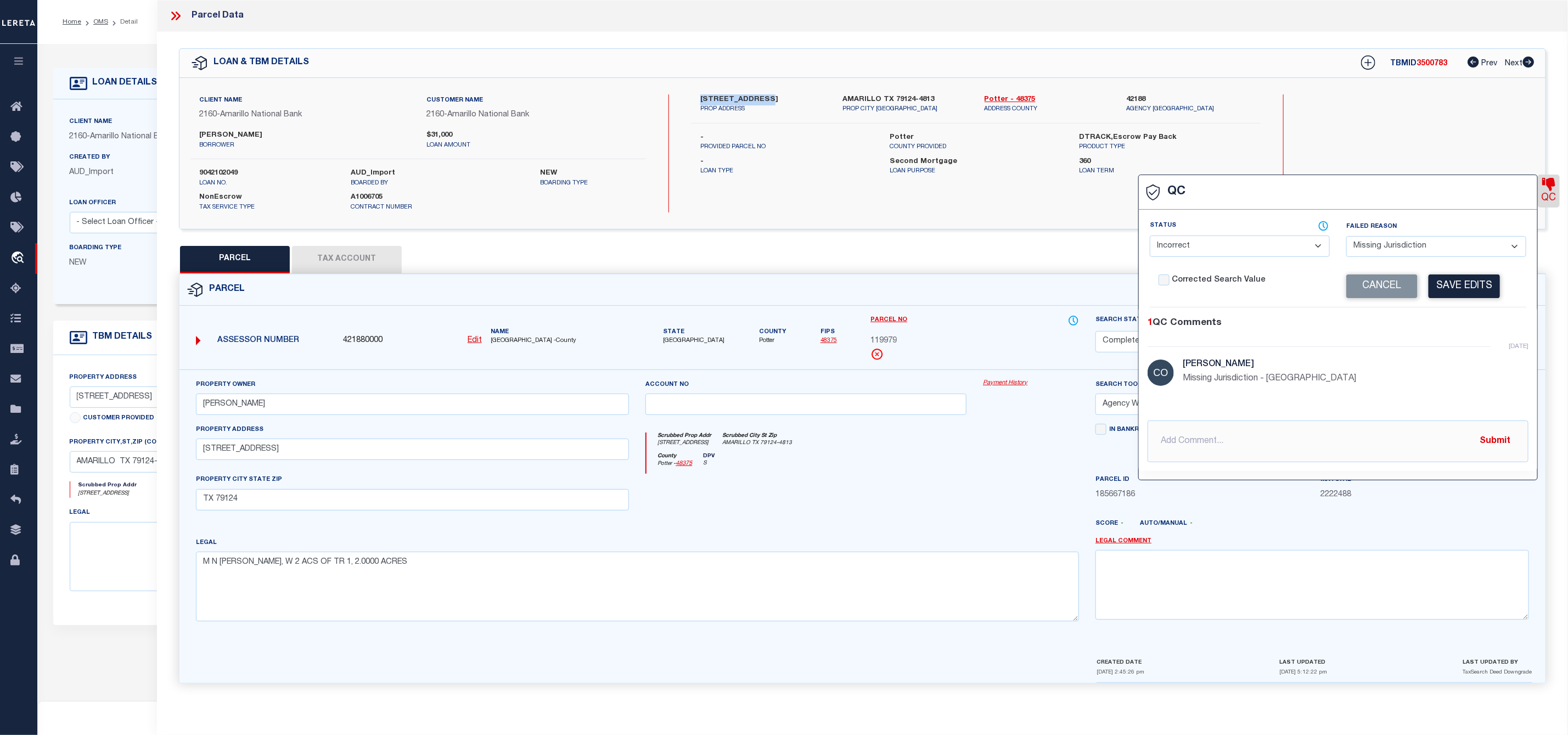
drag, startPoint x: 700, startPoint y: 97, endPoint x: 756, endPoint y: 102, distance: 56.2
click at [756, 102] on label "[STREET_ADDRESS]" at bounding box center [763, 100] width 126 height 11
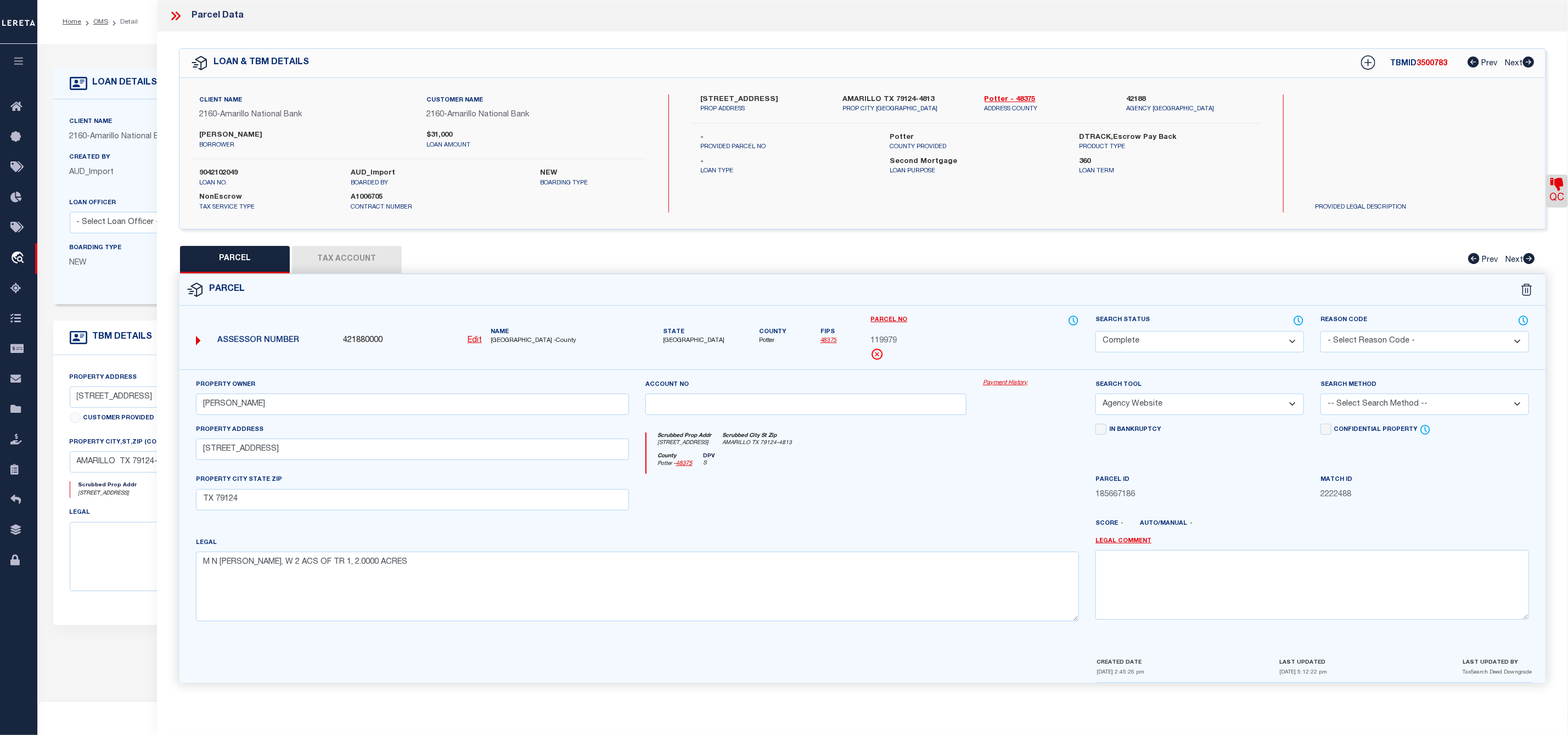
click at [176, 14] on icon at bounding box center [176, 16] width 14 height 14
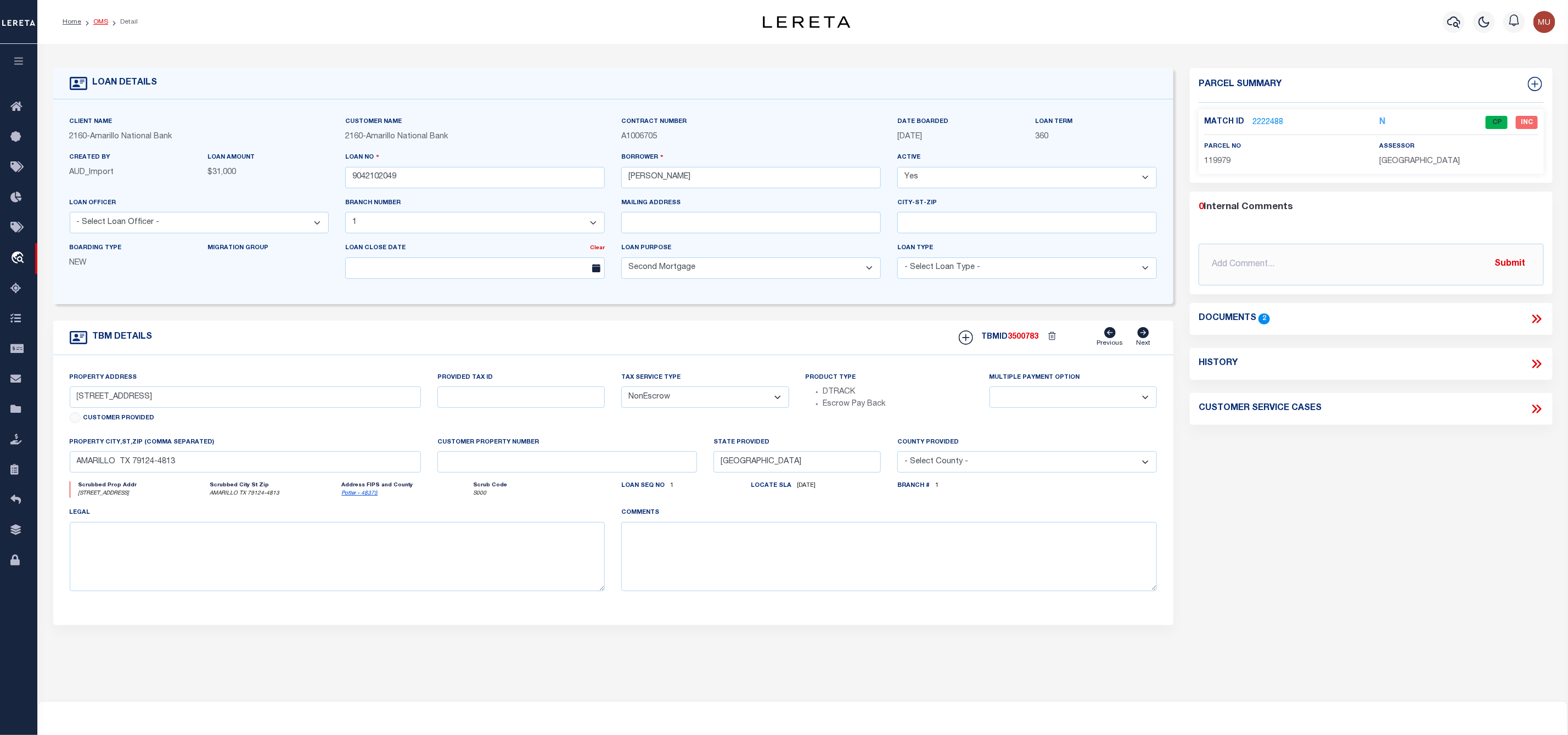
click at [97, 23] on link "OMS" at bounding box center [101, 22] width 15 height 7
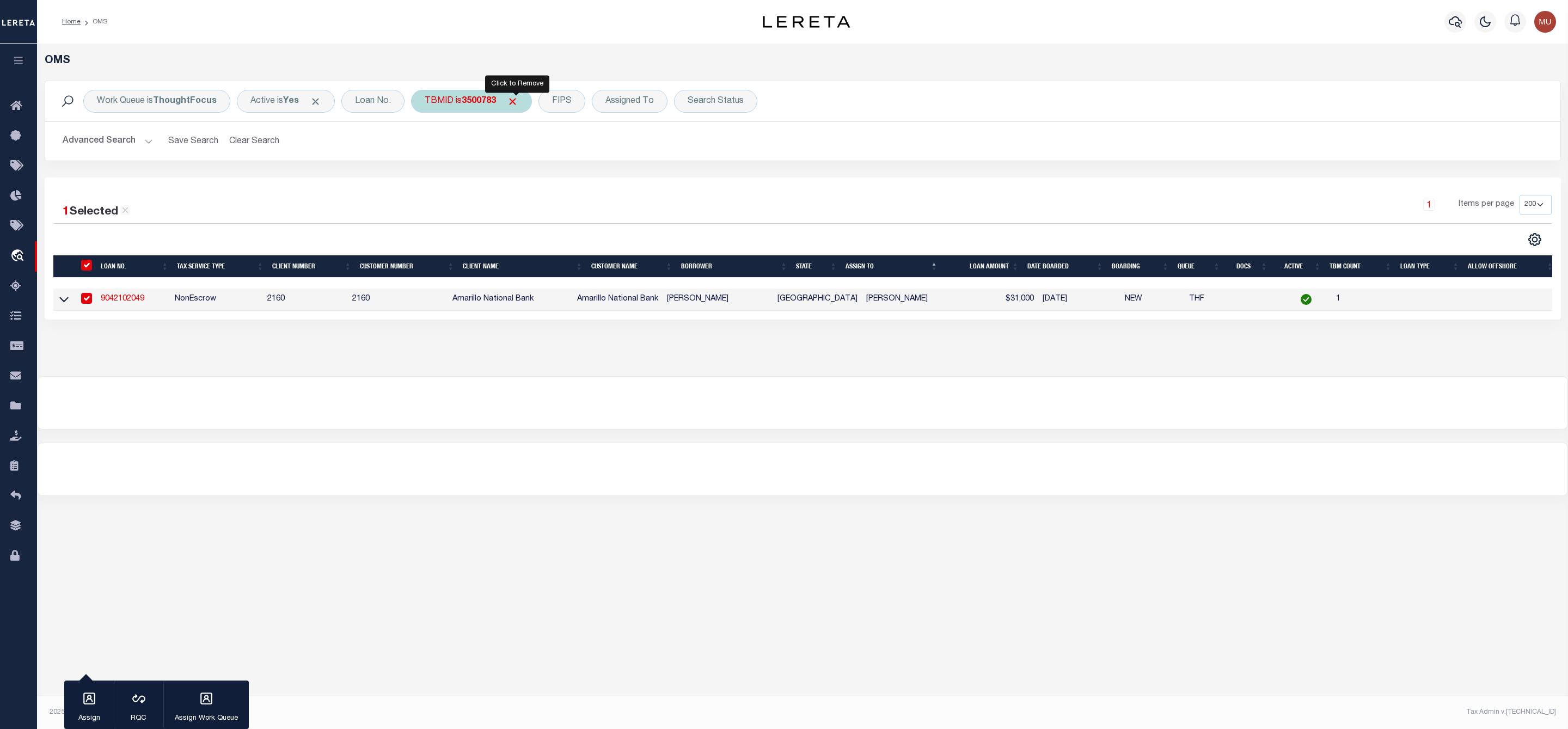
click at [513, 100] on span "Click to Remove" at bounding box center [513, 102] width 11 height 11
click at [429, 101] on div "TBMID" at bounding box center [439, 101] width 56 height 23
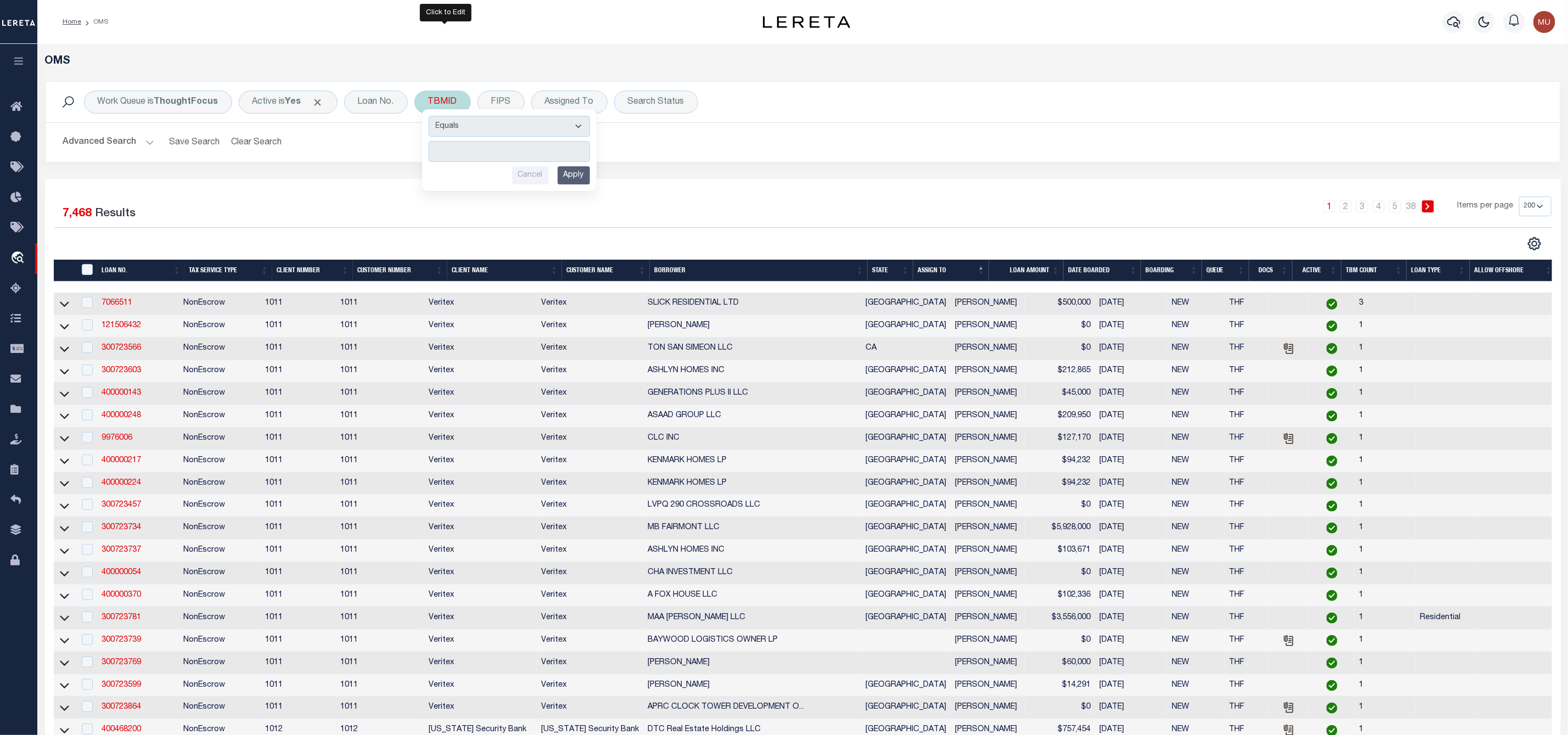
click at [463, 152] on input "number" at bounding box center [509, 151] width 161 height 21
click at [575, 174] on input "Apply" at bounding box center [573, 175] width 32 height 18
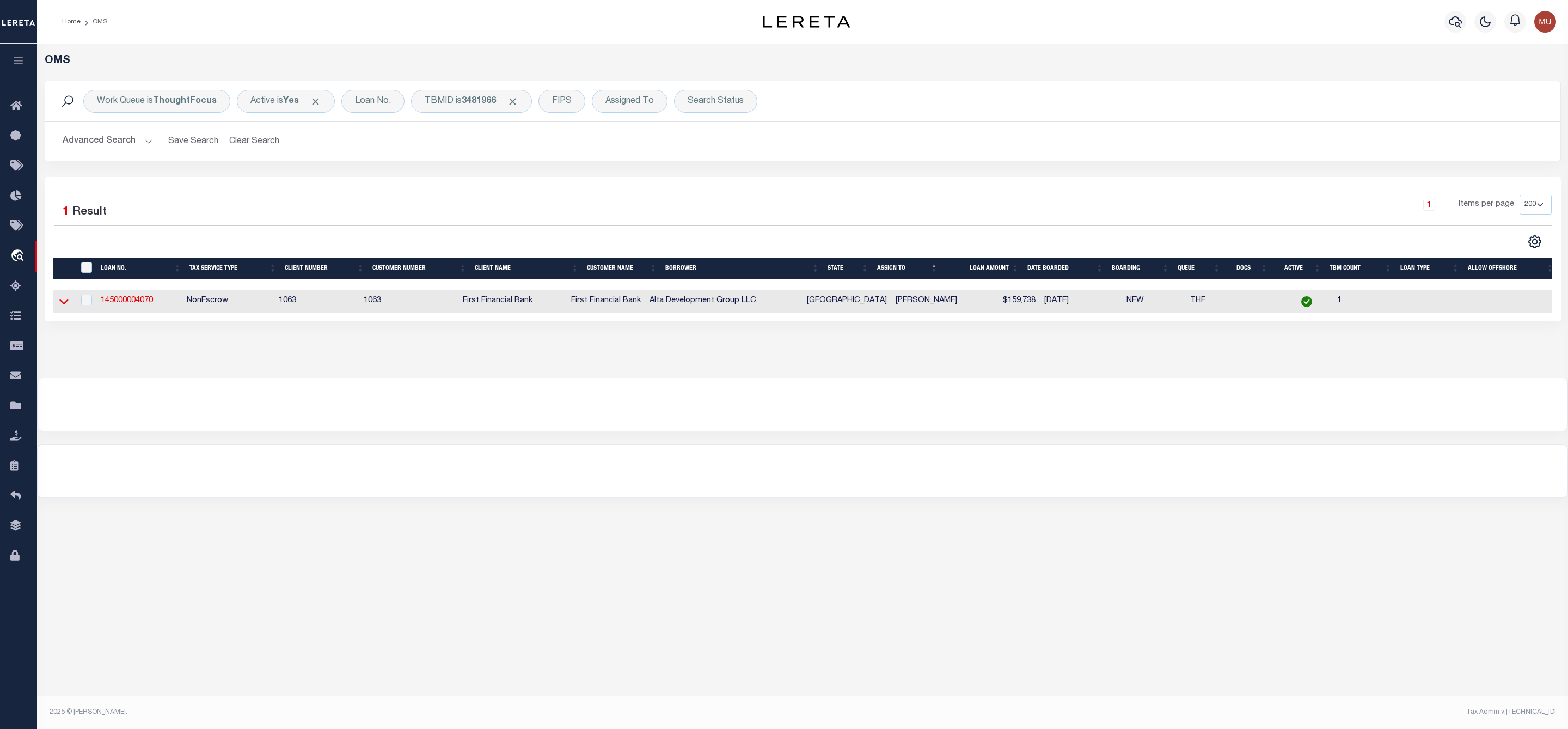
click at [61, 303] on icon at bounding box center [64, 302] width 9 height 6
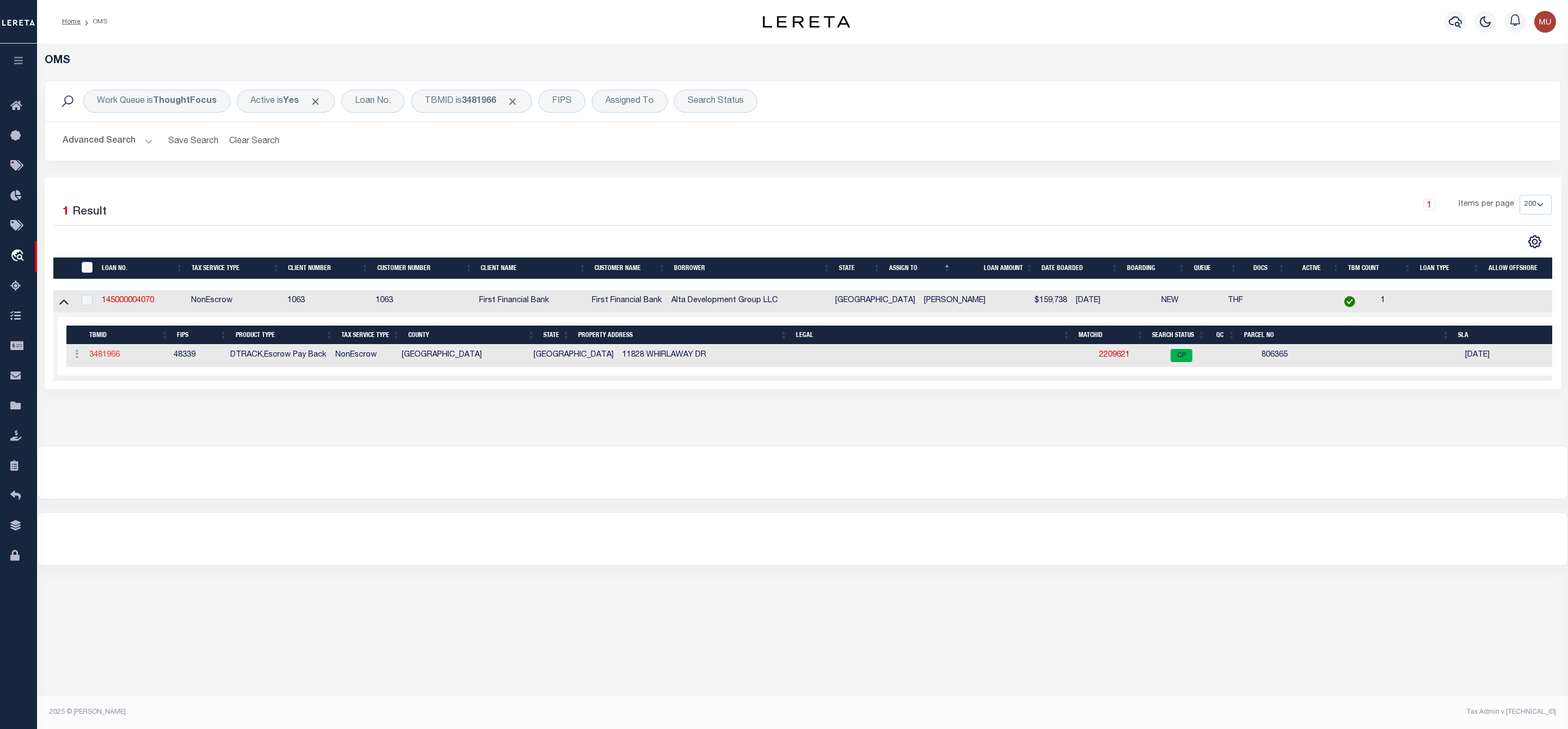
click at [102, 358] on link "3481966" at bounding box center [104, 355] width 30 height 7
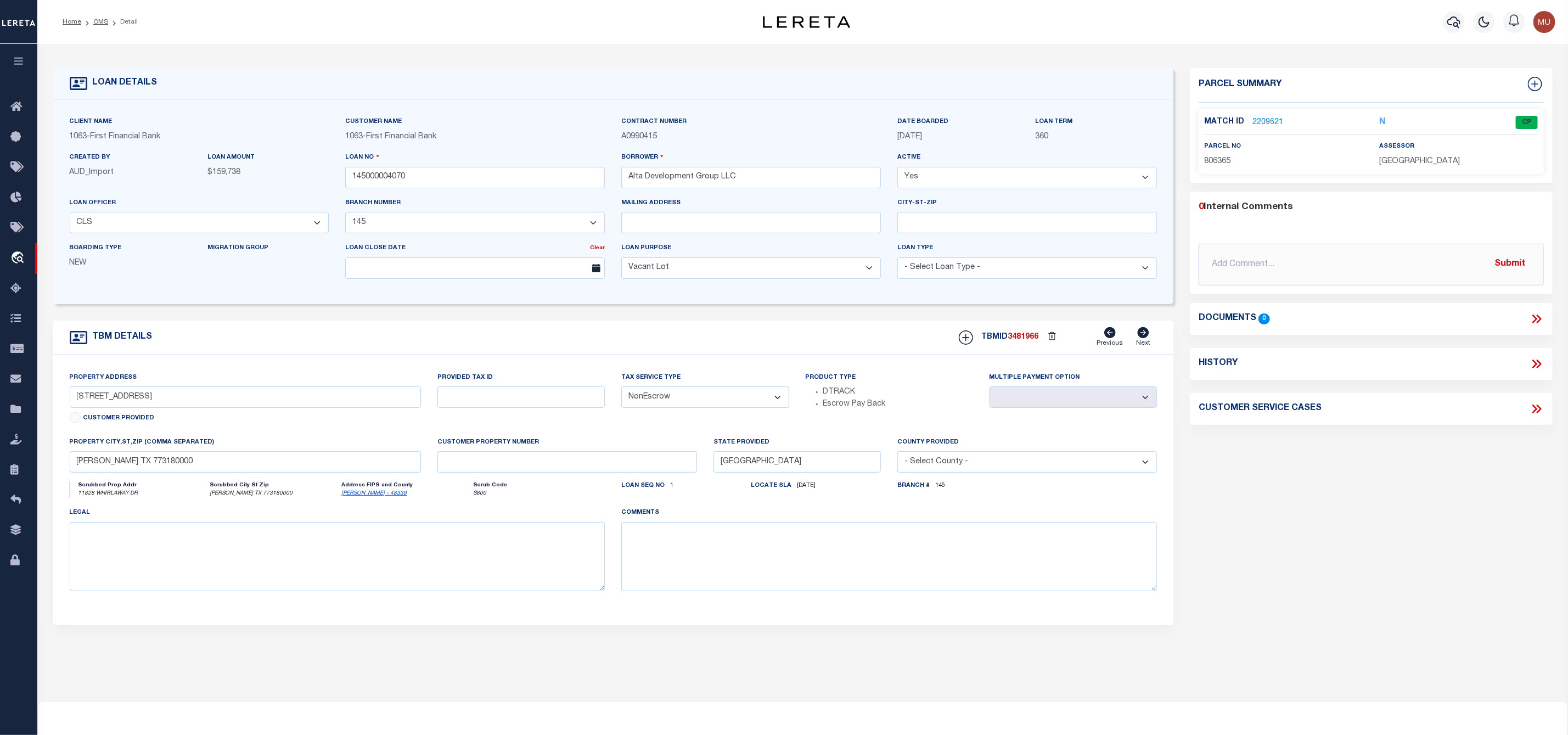
click at [1271, 122] on link "2209621" at bounding box center [1268, 122] width 31 height 11
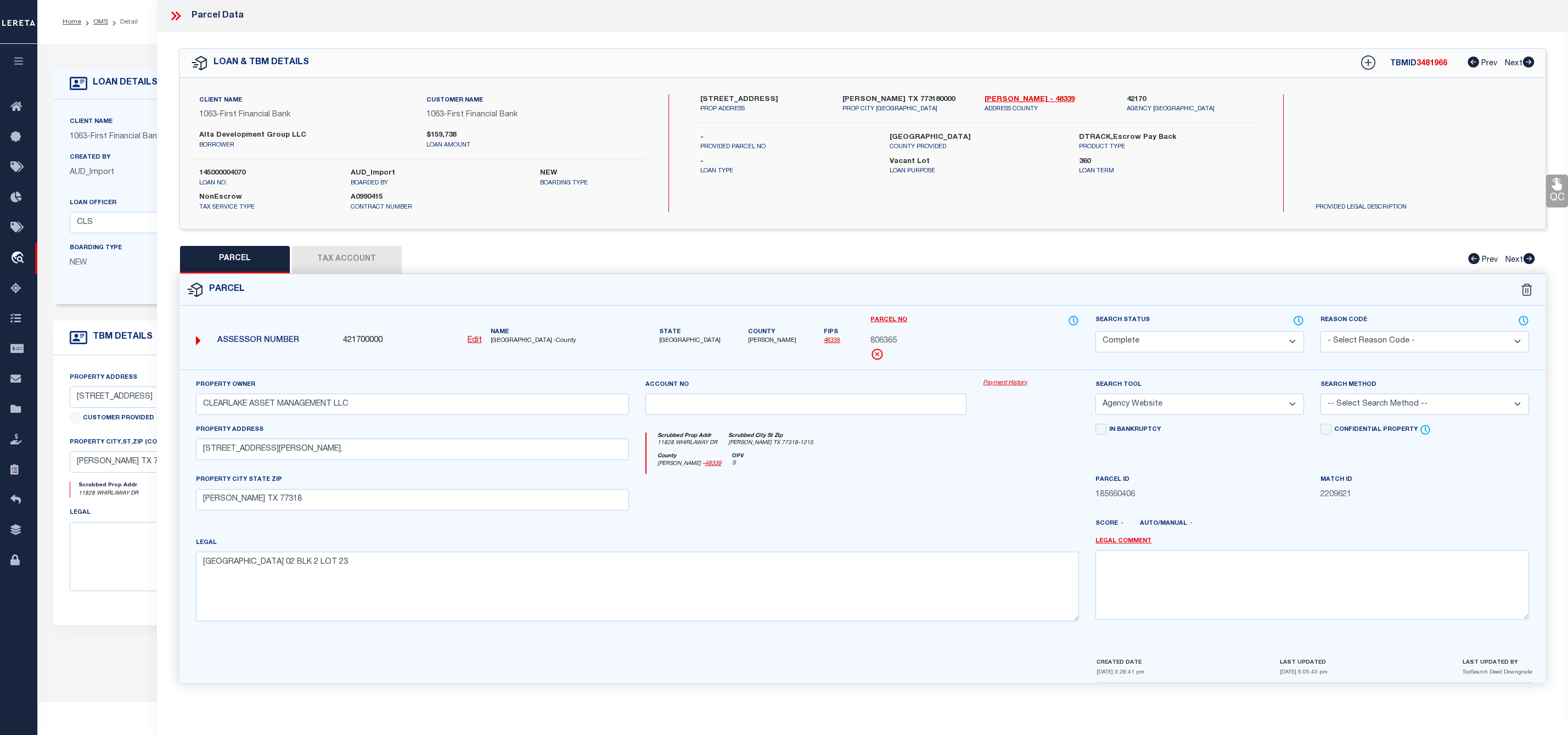
select select "CP"
select select "AGW"
select select "4559"
select select "796"
select select "400"
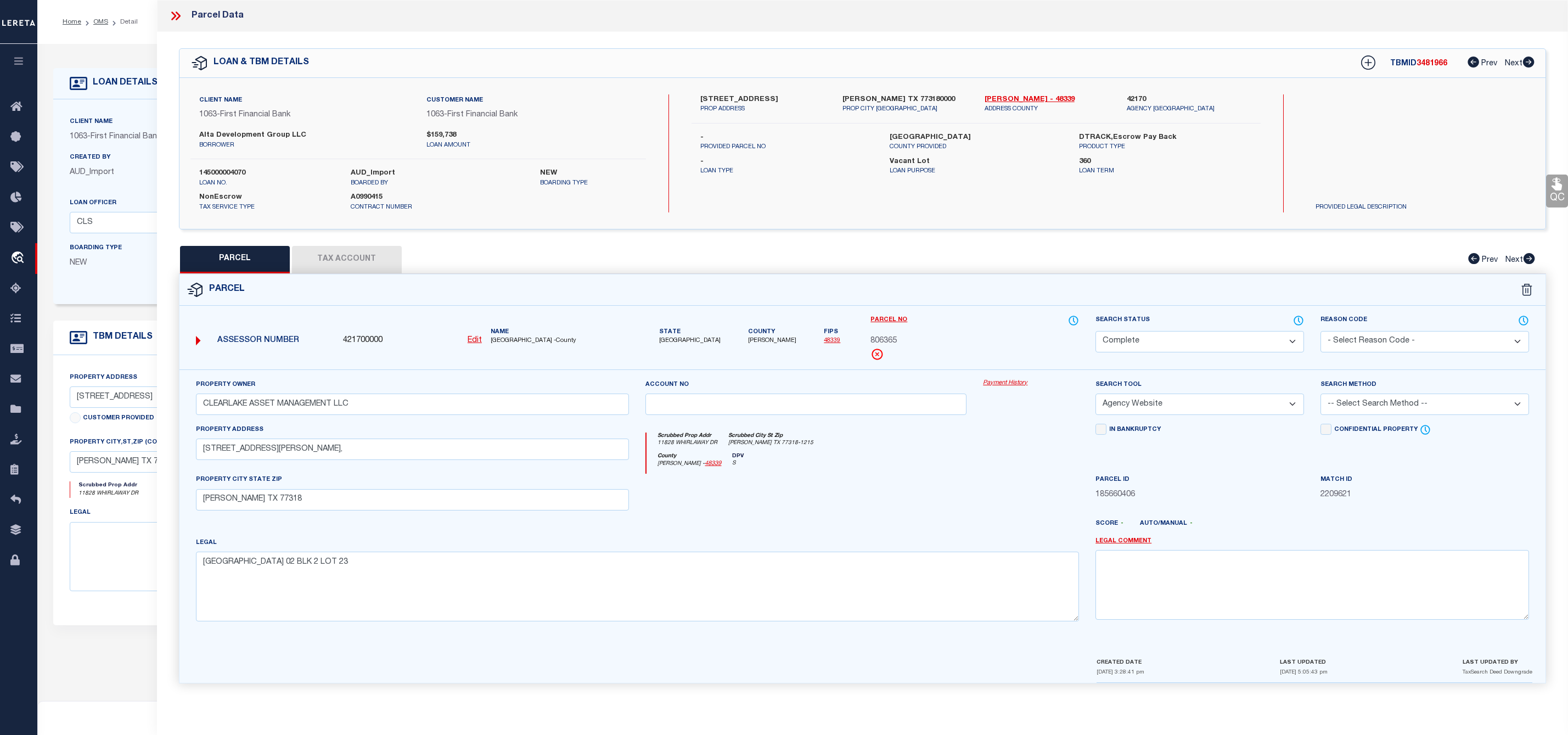
select select "NonEscrow"
click at [345, 262] on button "Tax Account" at bounding box center [347, 260] width 110 height 28
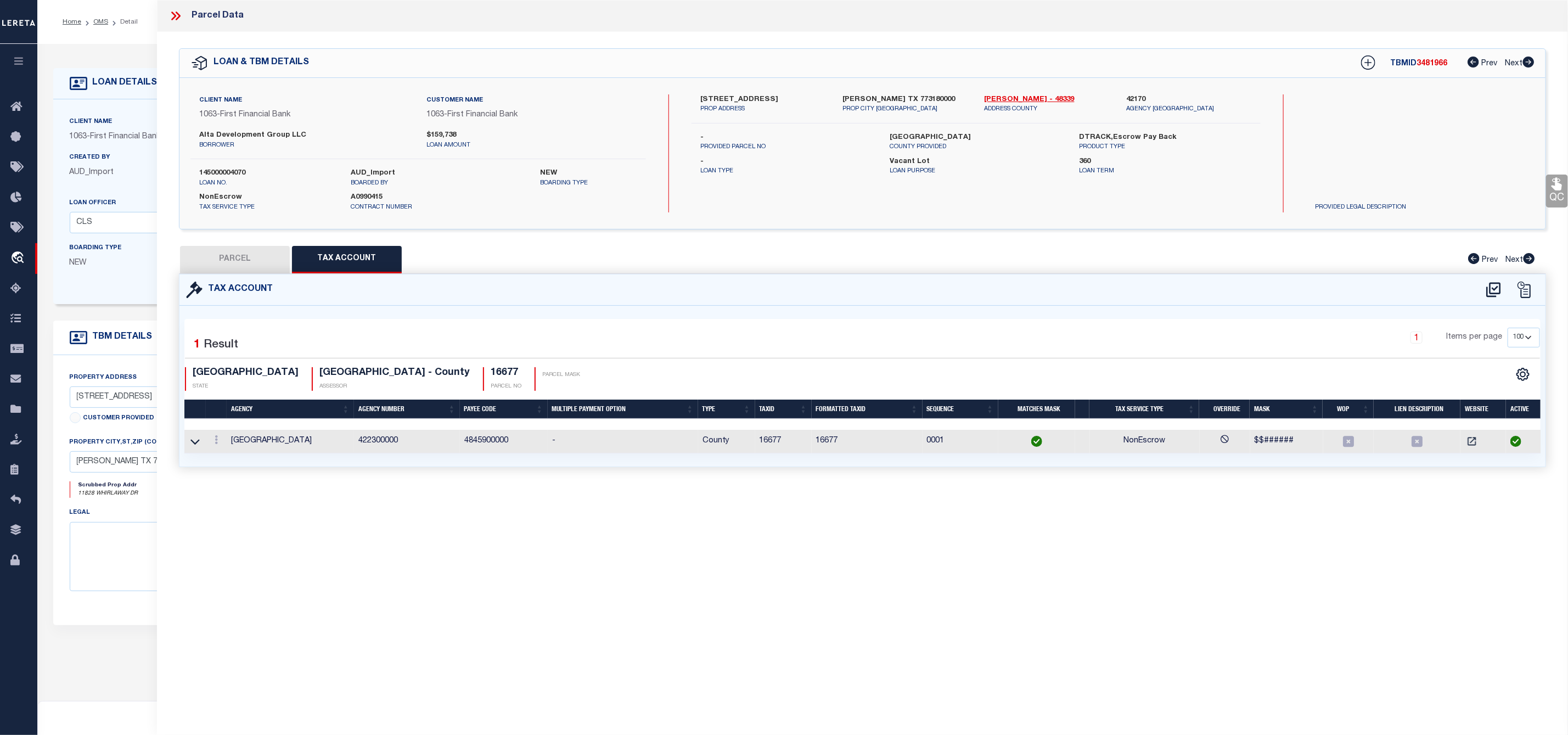
select select "100"
click at [201, 445] on link at bounding box center [195, 441] width 12 height 8
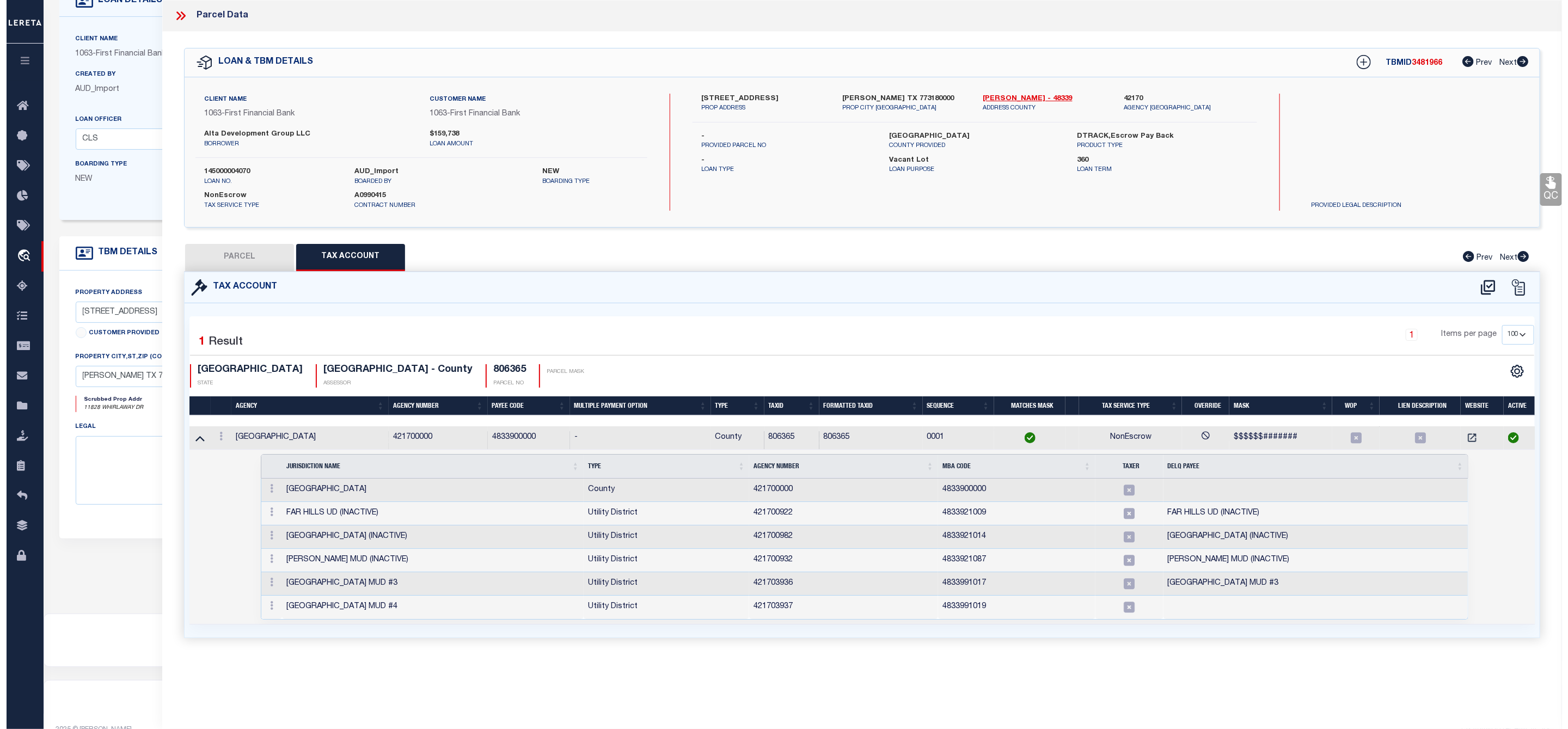
scroll to position [110, 0]
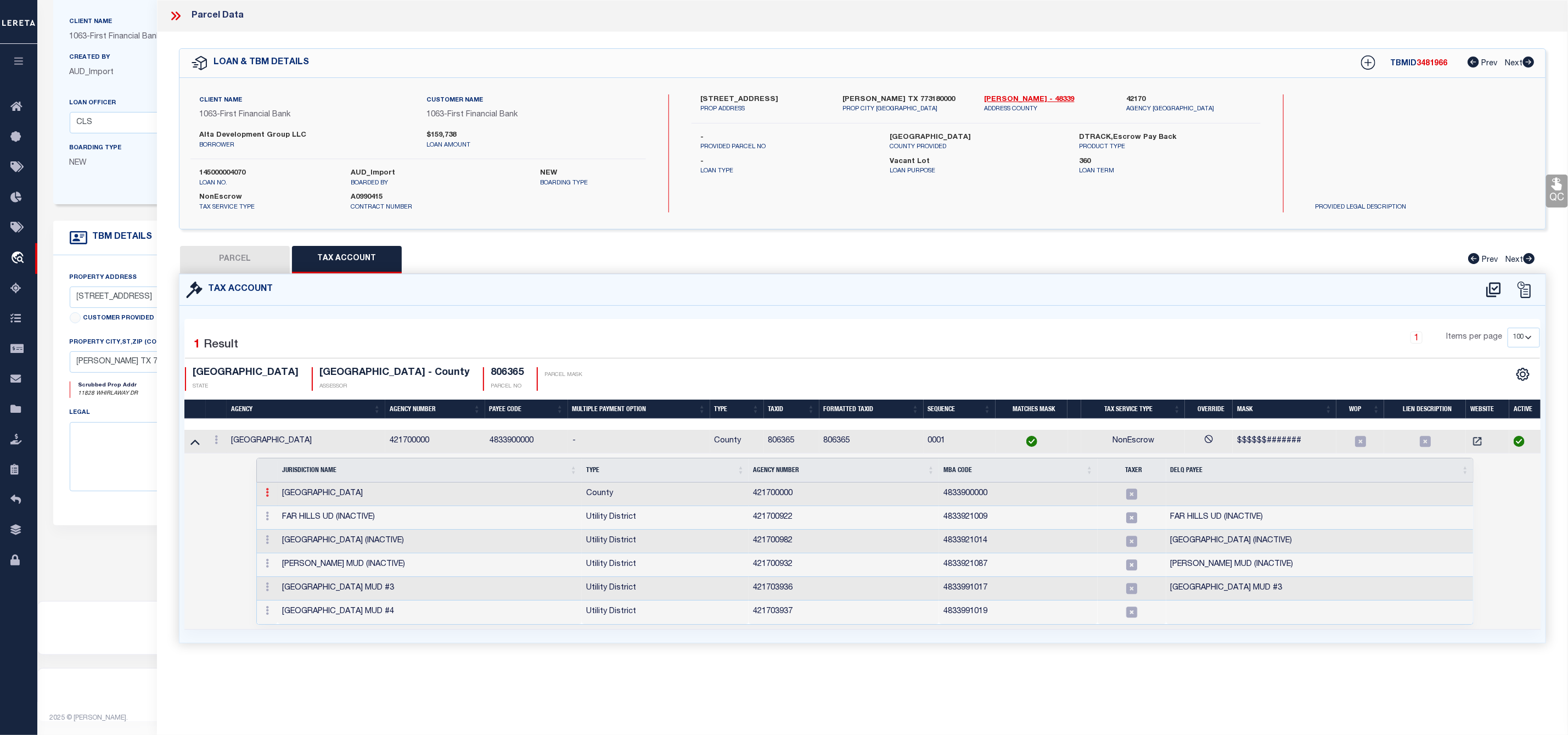
click at [270, 499] on link at bounding box center [267, 494] width 12 height 9
click at [1495, 291] on icon at bounding box center [1493, 290] width 14 height 15
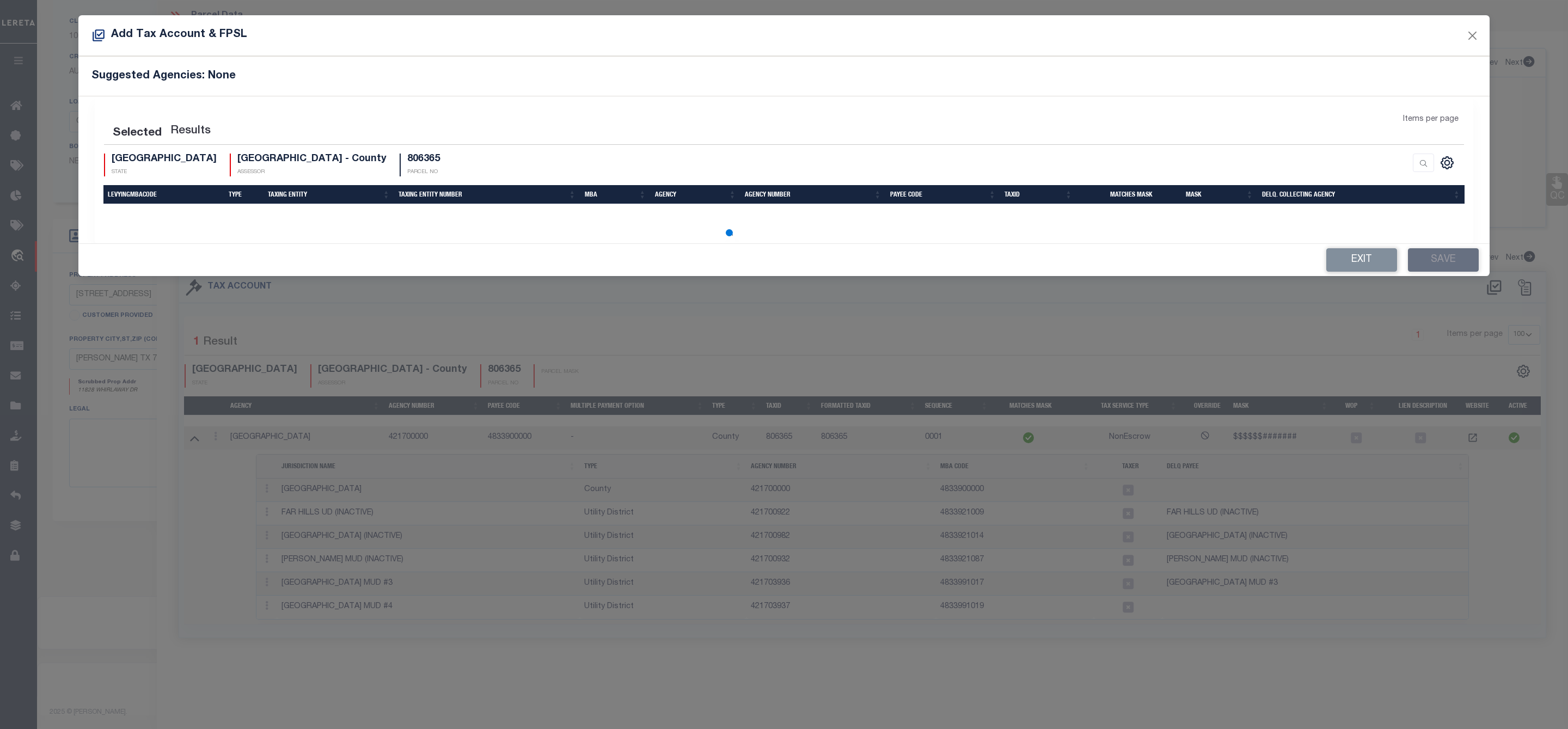
select select "100"
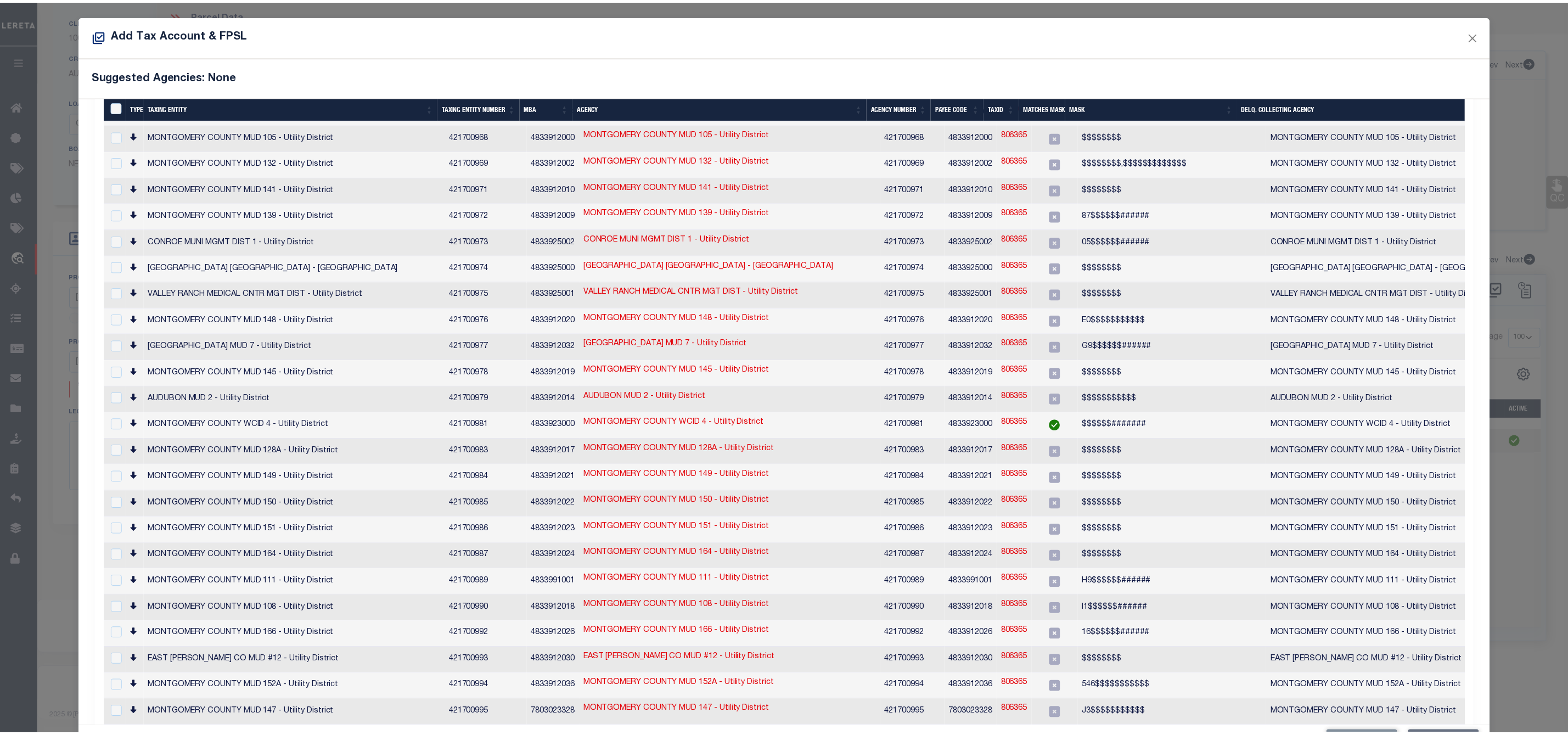
scroll to position [1729, 0]
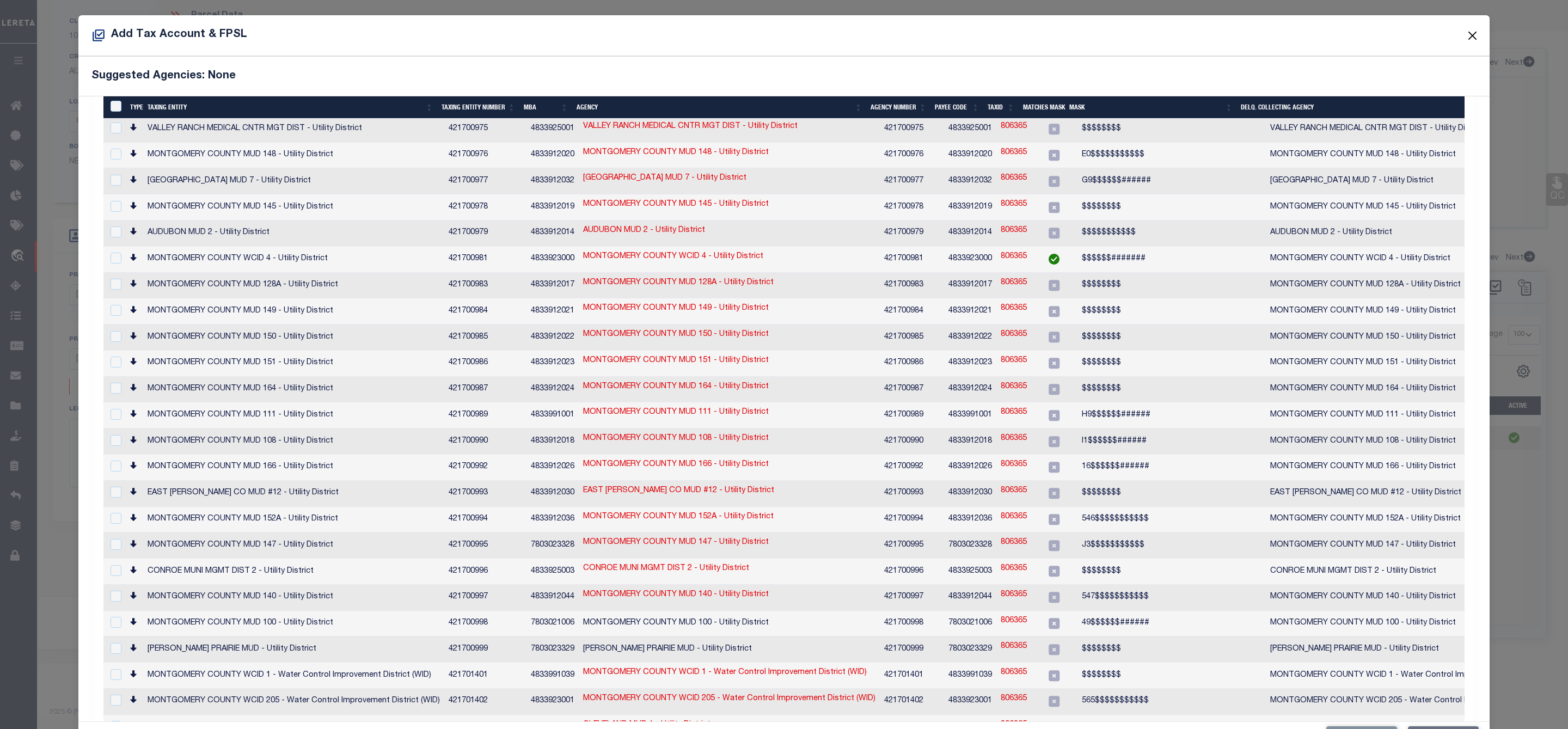
click at [1466, 33] on button "Close" at bounding box center [1473, 35] width 14 height 14
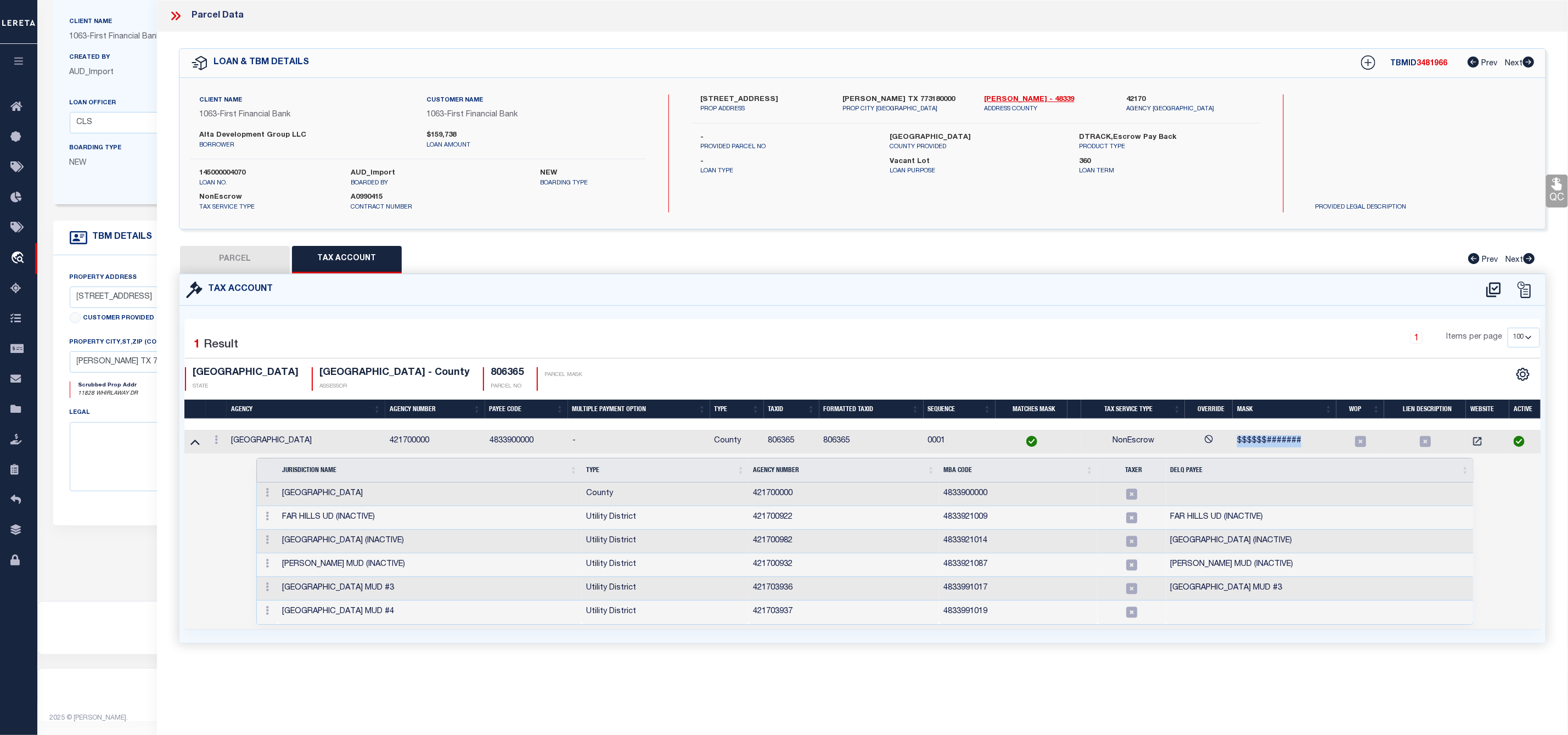
drag, startPoint x: 1230, startPoint y: 440, endPoint x: 1298, endPoint y: 448, distance: 68.5
click at [1298, 448] on tr "MONTGOMERY COUNTY 421700000 4833900000 - County 806365 806365 0001 NonEscrow $$…" at bounding box center [865, 442] width 1361 height 24
click at [1298, 448] on div "$$$$$$#######" at bounding box center [1284, 441] width 95 height 12
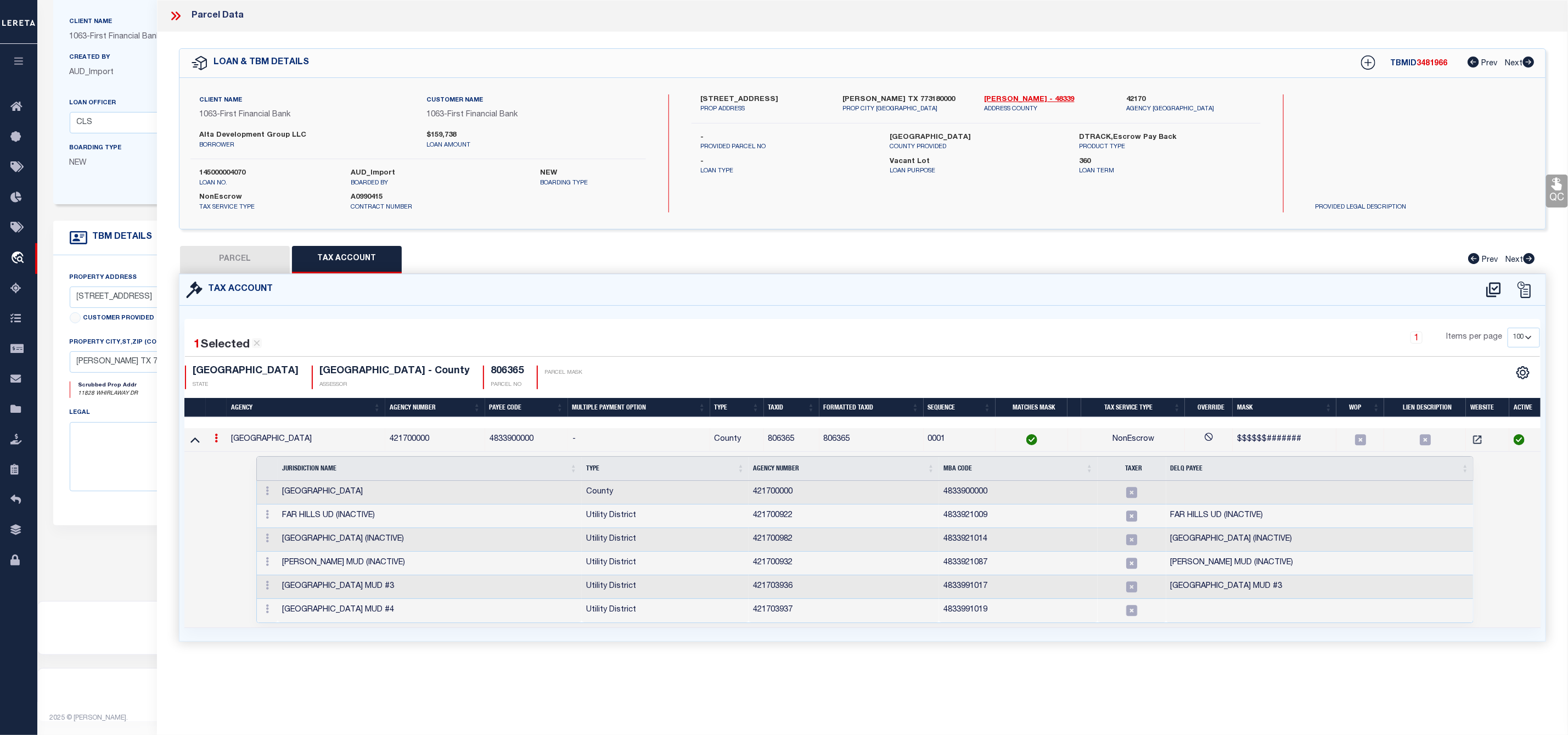
click at [175, 15] on icon at bounding box center [174, 16] width 5 height 9
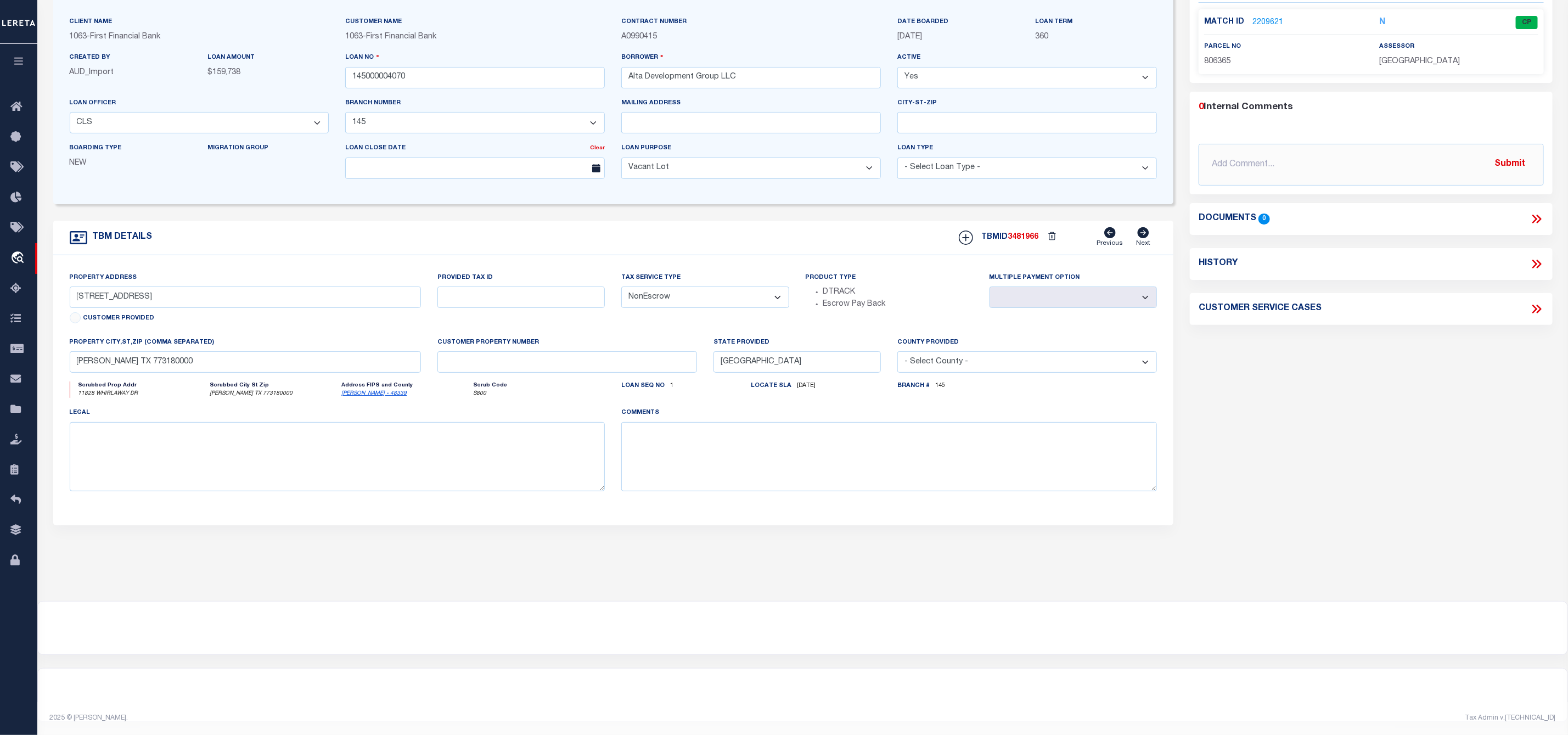
scroll to position [0, 0]
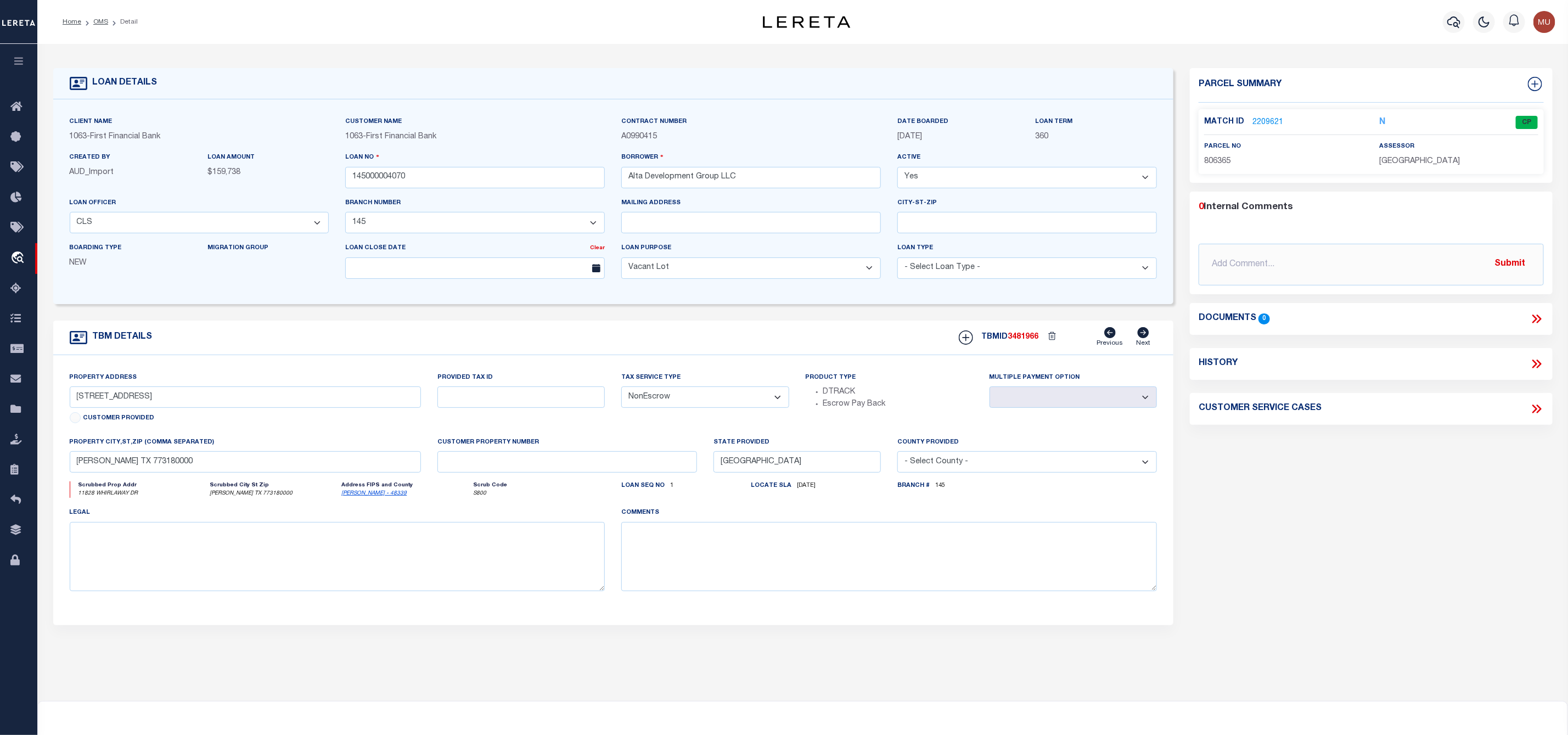
click at [104, 17] on li "OMS" at bounding box center [94, 22] width 27 height 10
click at [102, 23] on link "OMS" at bounding box center [101, 22] width 15 height 7
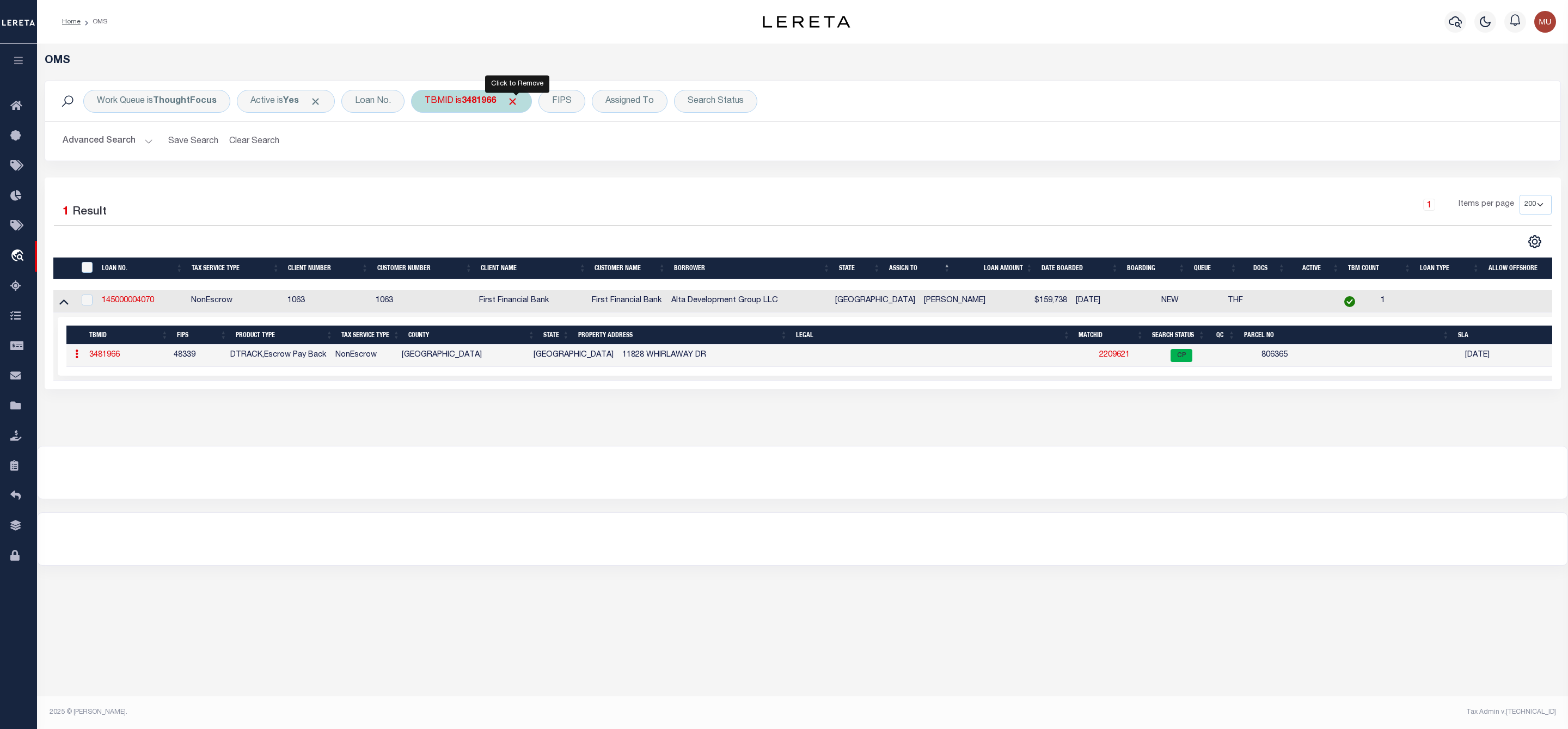
click at [518, 102] on span "Click to Remove" at bounding box center [513, 102] width 11 height 11
click at [447, 101] on div "TBMID" at bounding box center [439, 101] width 56 height 23
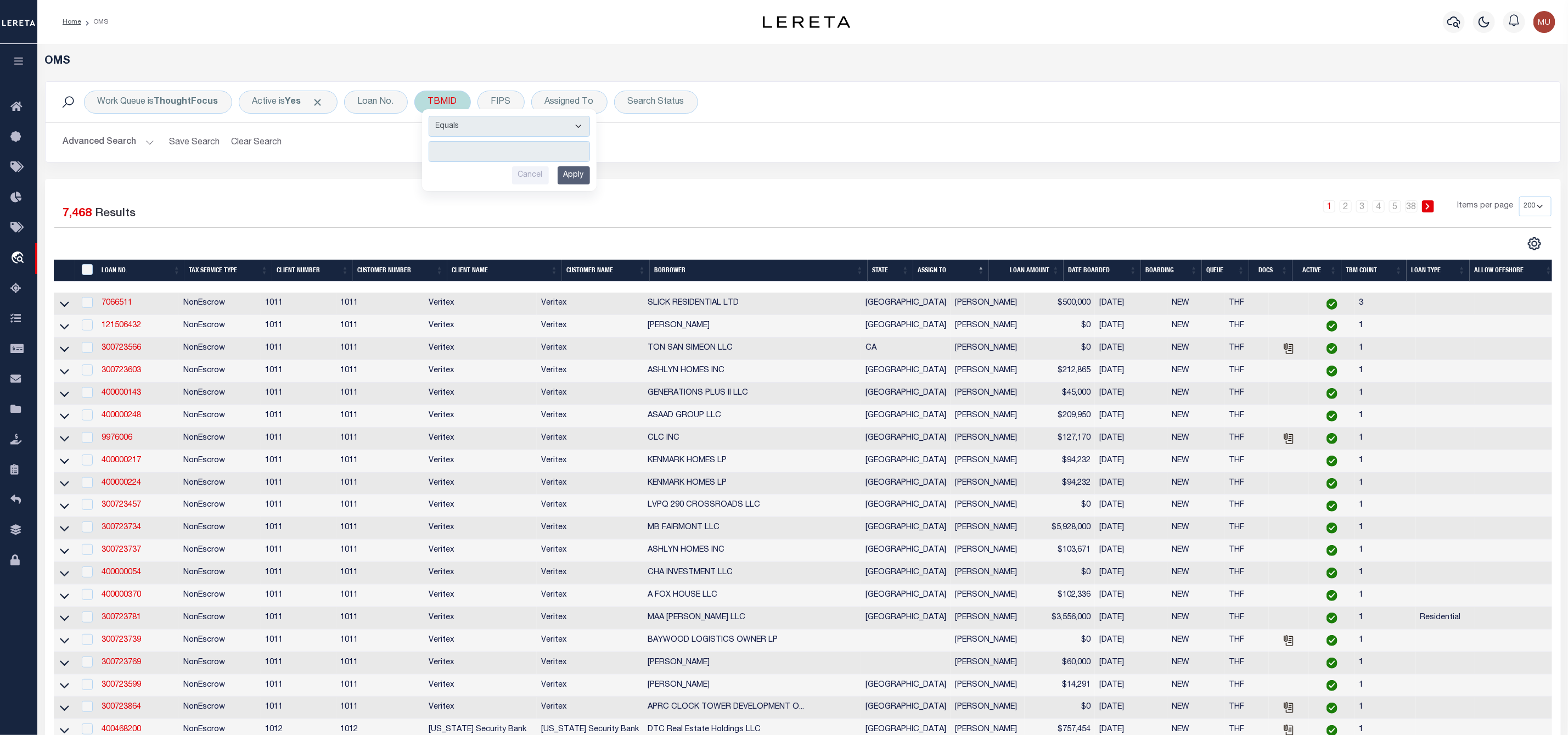
click at [470, 160] on input "number" at bounding box center [509, 151] width 161 height 21
click at [470, 153] on input "number" at bounding box center [509, 151] width 161 height 21
type input "3500742"
click at [573, 174] on input "Apply" at bounding box center [573, 175] width 32 height 18
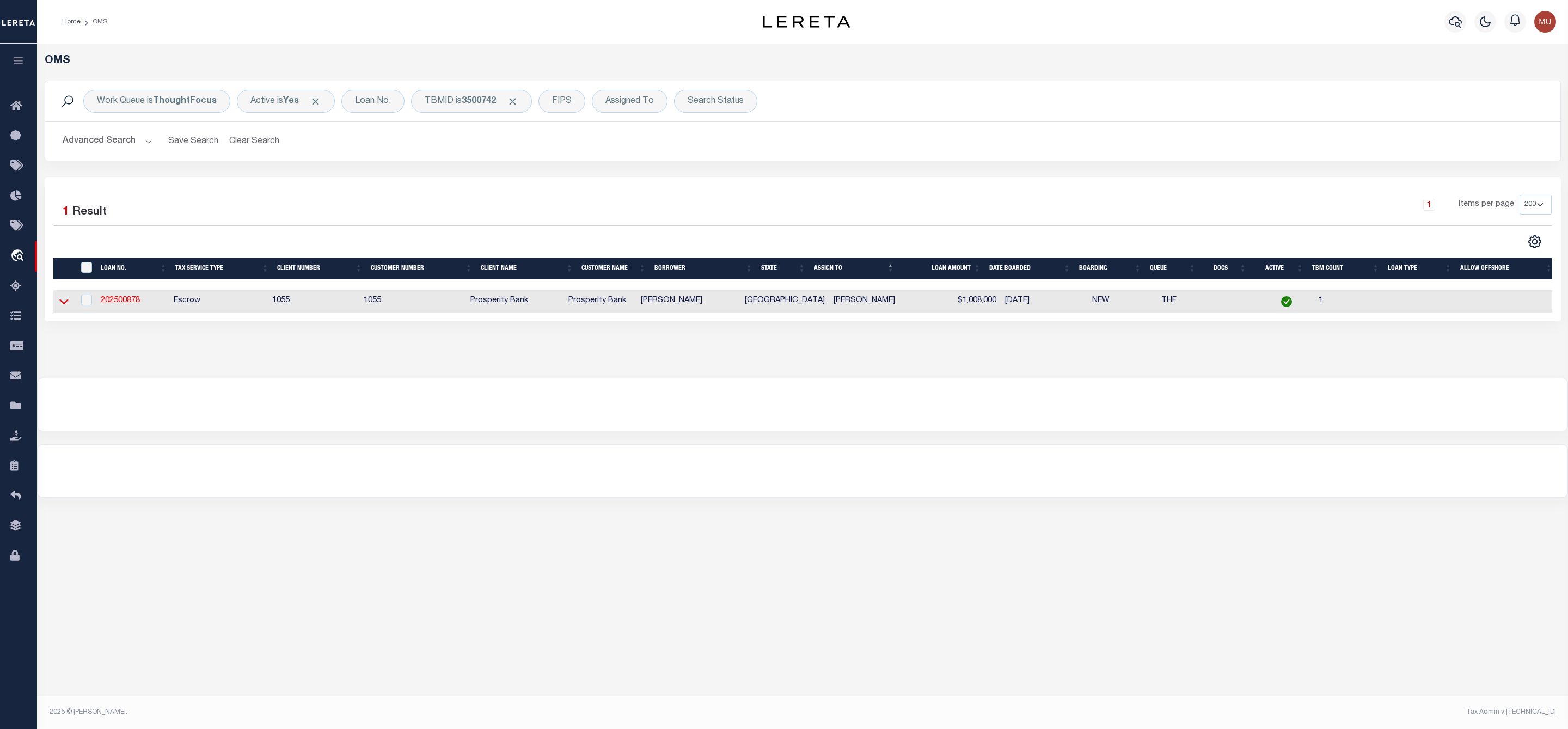
click at [67, 304] on icon at bounding box center [64, 301] width 9 height 11
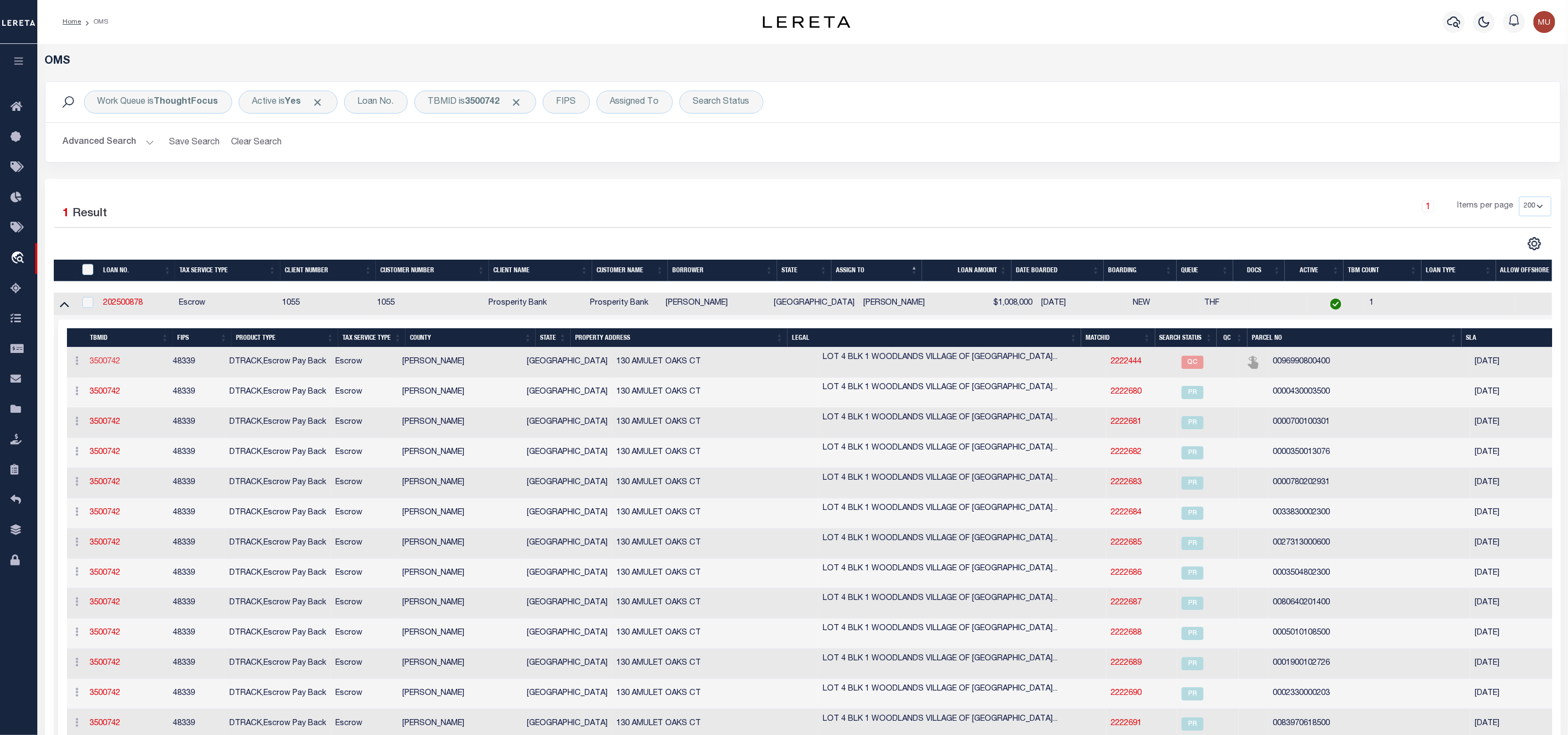
click at [107, 362] on link "3500742" at bounding box center [105, 362] width 31 height 8
type input "202500878"
type input "MARK A RAINES"
select select
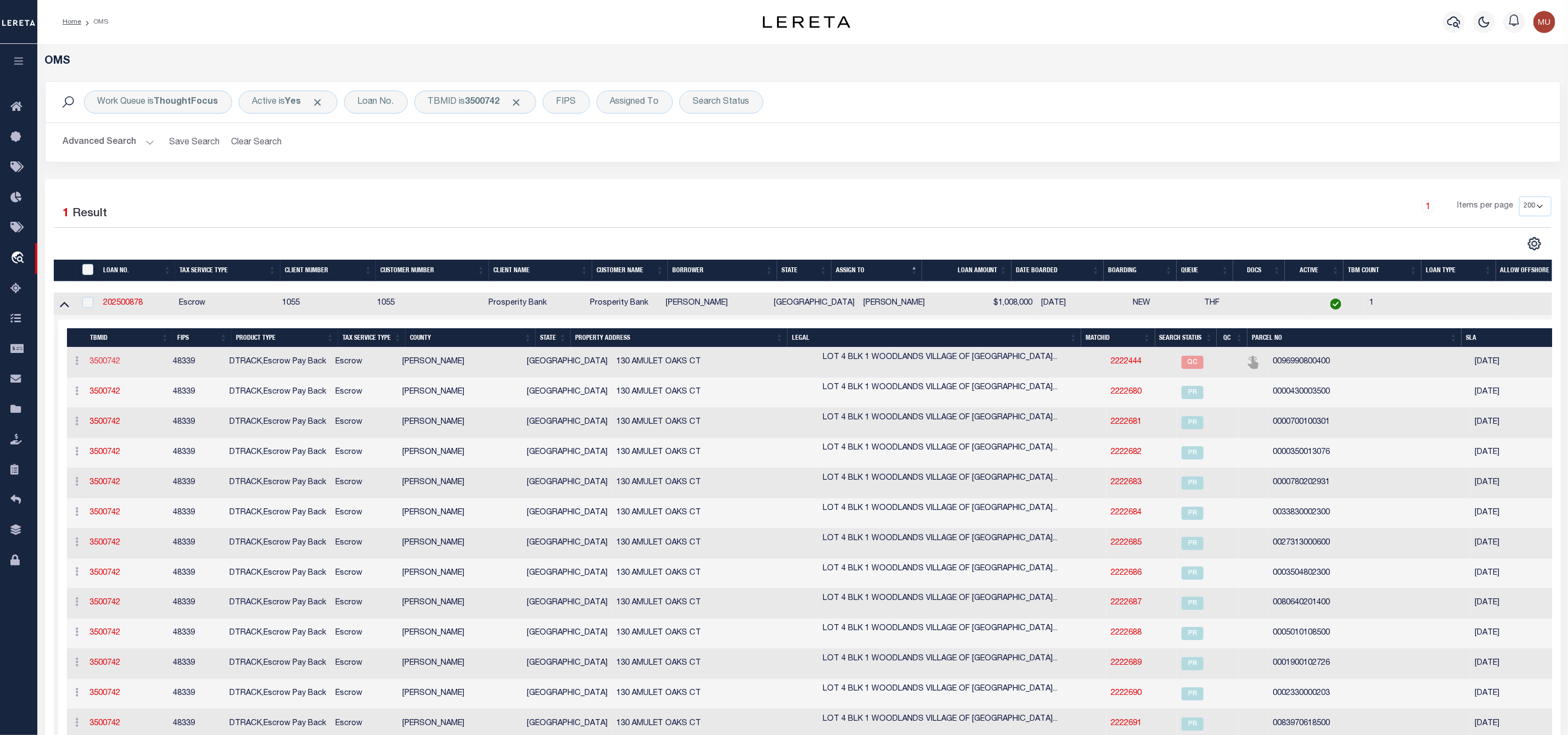
type input "939 PINE KNOLL CT"
type input "CONROE TX 77384-3529"
select select "100"
select select "Escrow"
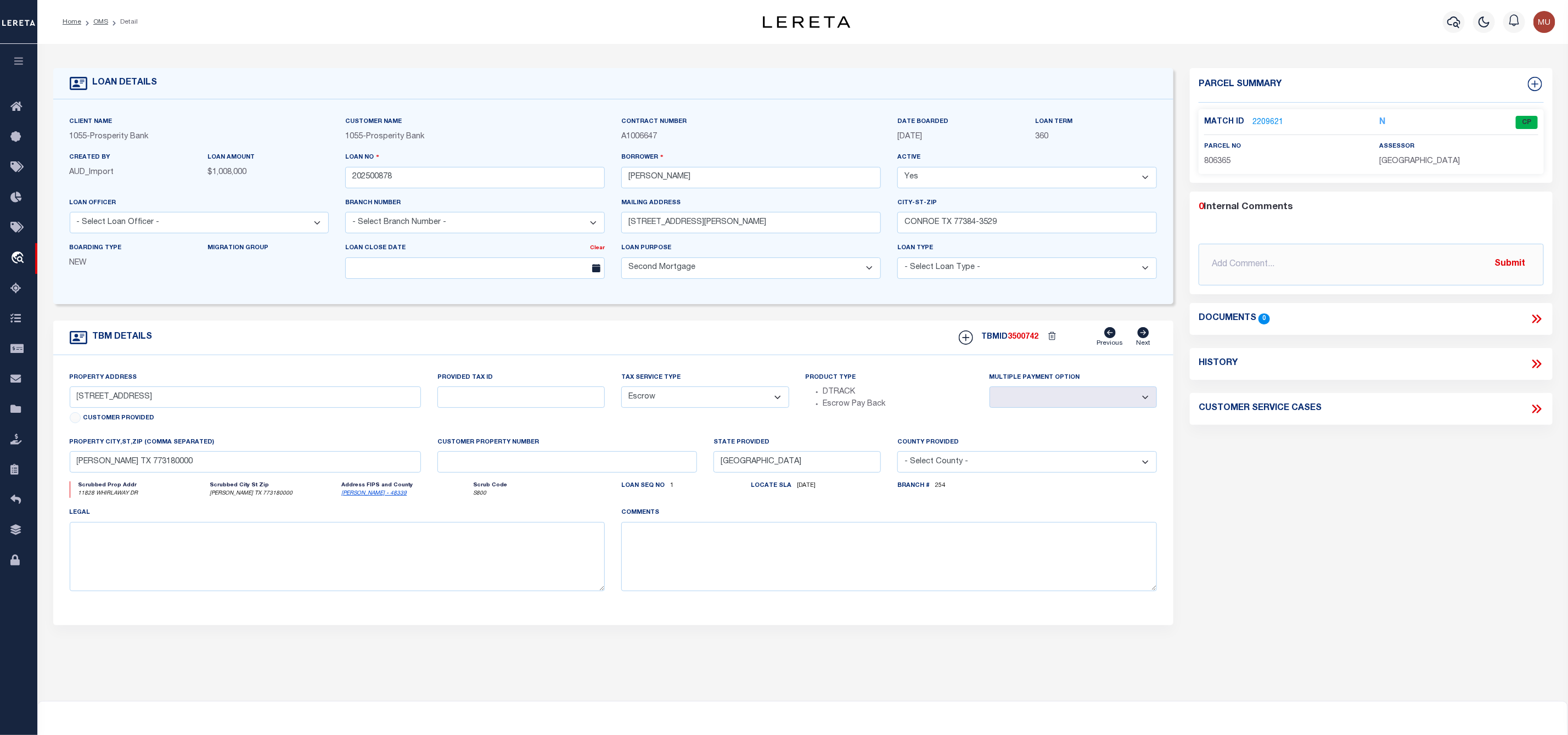
select select "10496"
select select "3903"
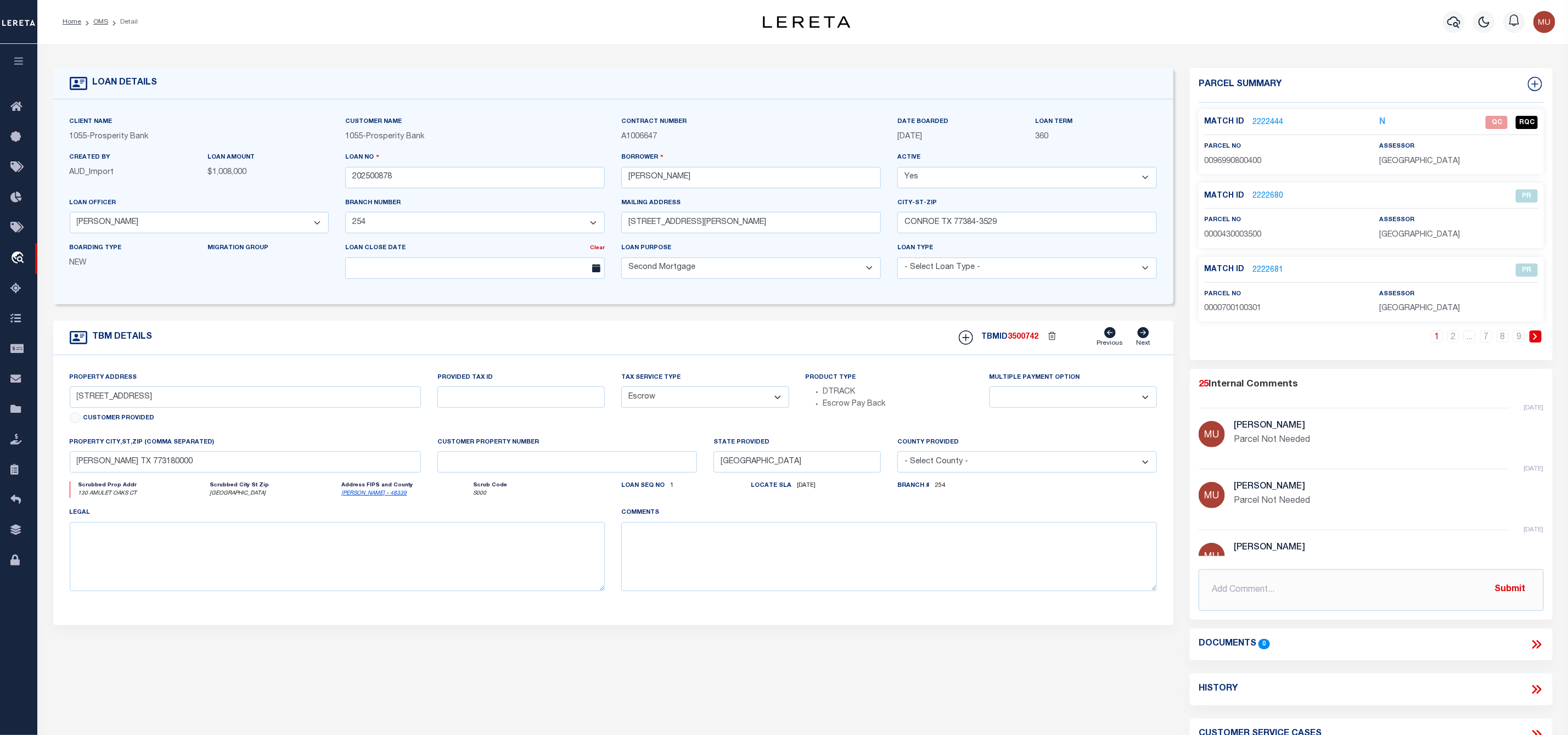
type input "130 AMULET OAKS CT"
type input "R284642"
select select
type input "SPRING, TX 773822679"
select select
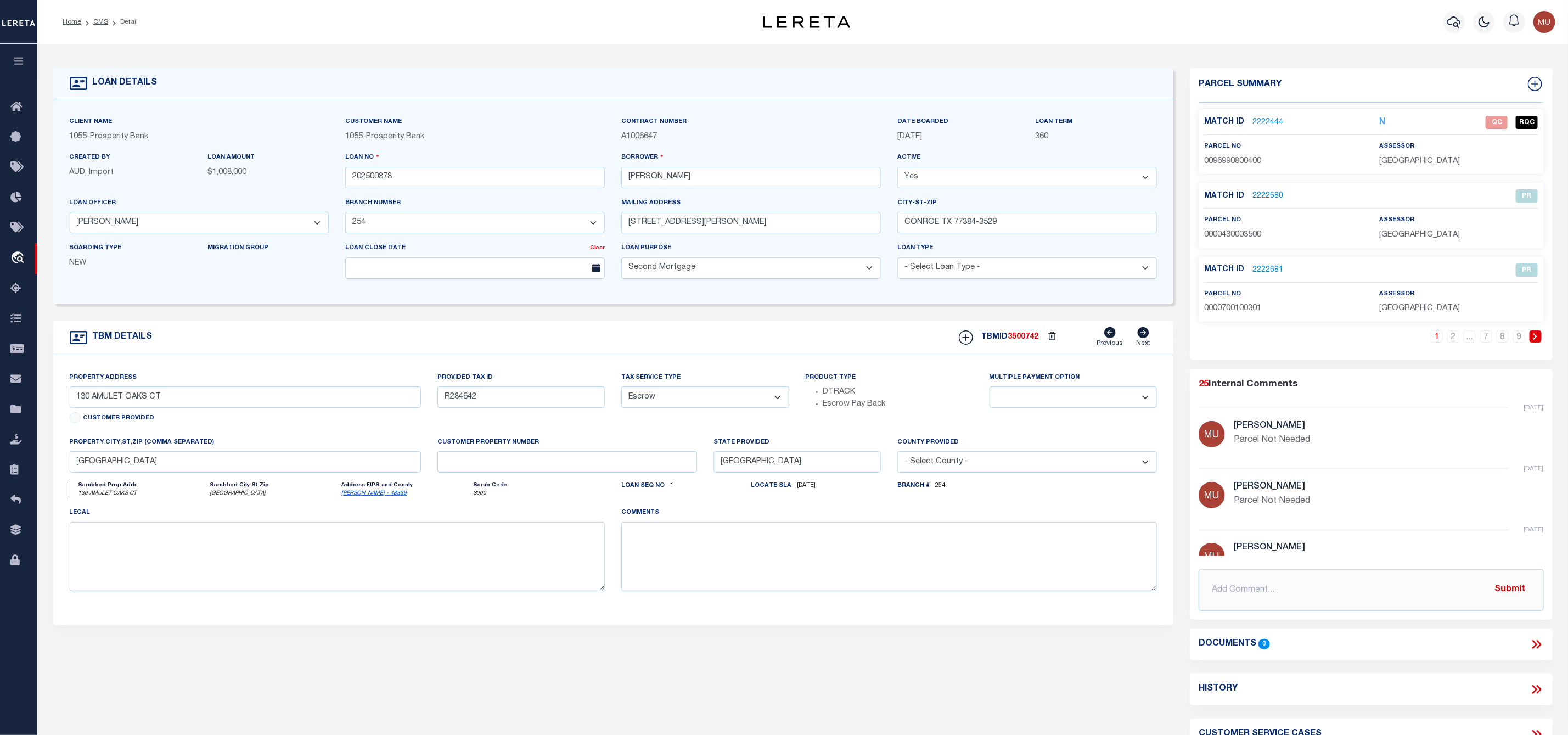
type textarea "LOT 4 BLK 1 WOODLANDS VILLAGE OF STERLING RIDGE SEC 8"
click at [1254, 119] on link "2222444" at bounding box center [1268, 122] width 31 height 11
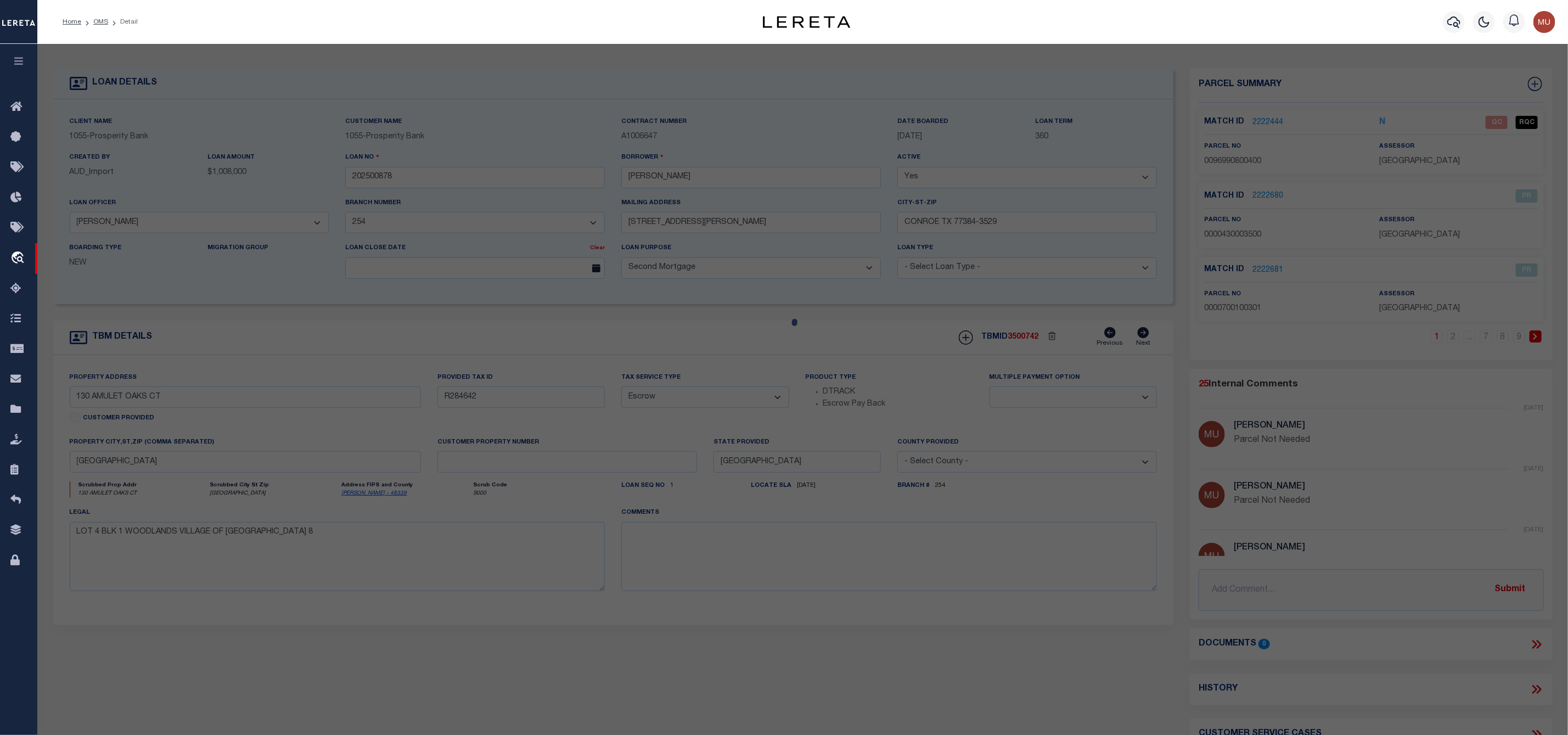
select select "AS"
select select
checkbox input "false"
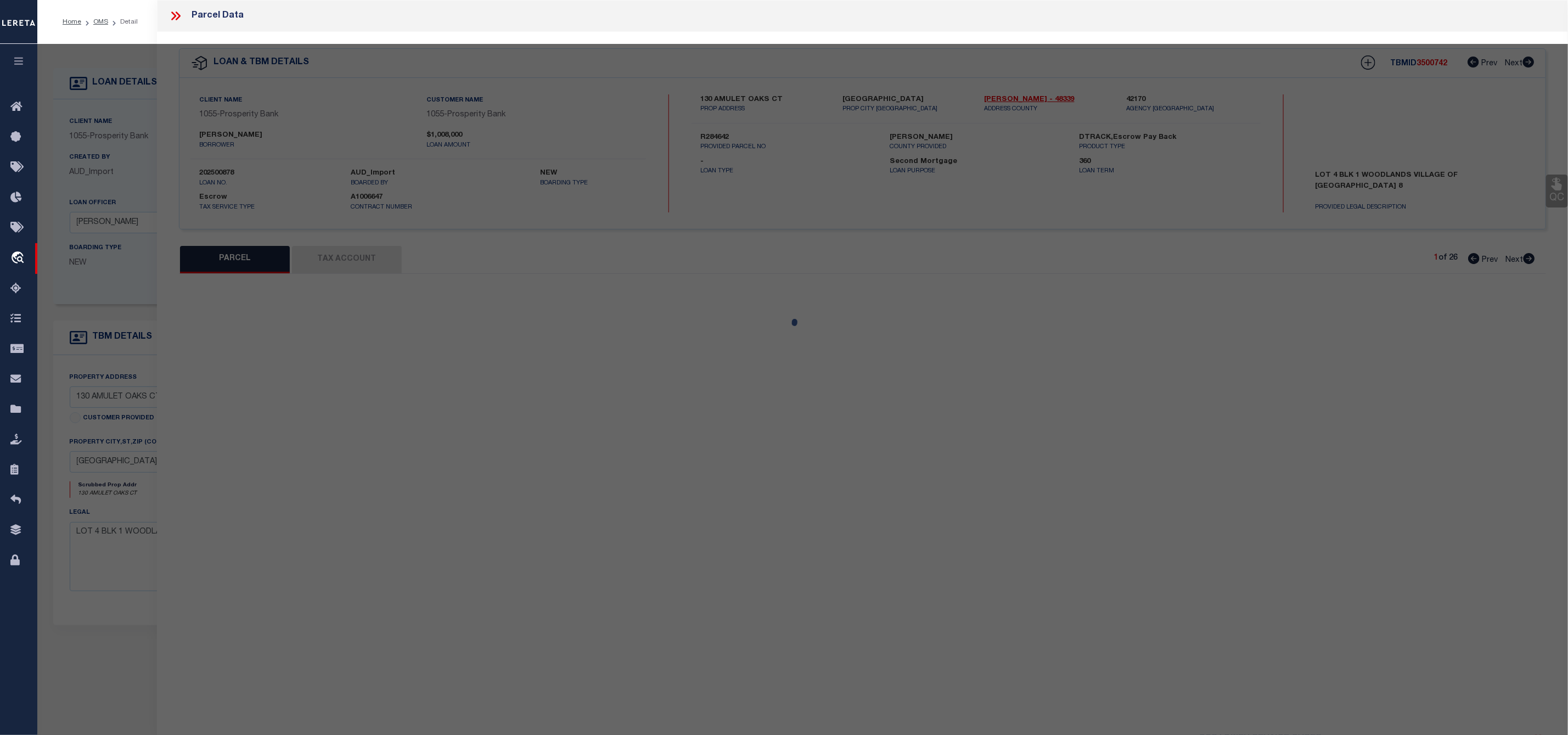
select select "QC"
type input "AVAILABLE FROM DATA SOURCE,NOT"
select select "PHN"
select select "LEG"
type input "130 AMULET OAKS CT"
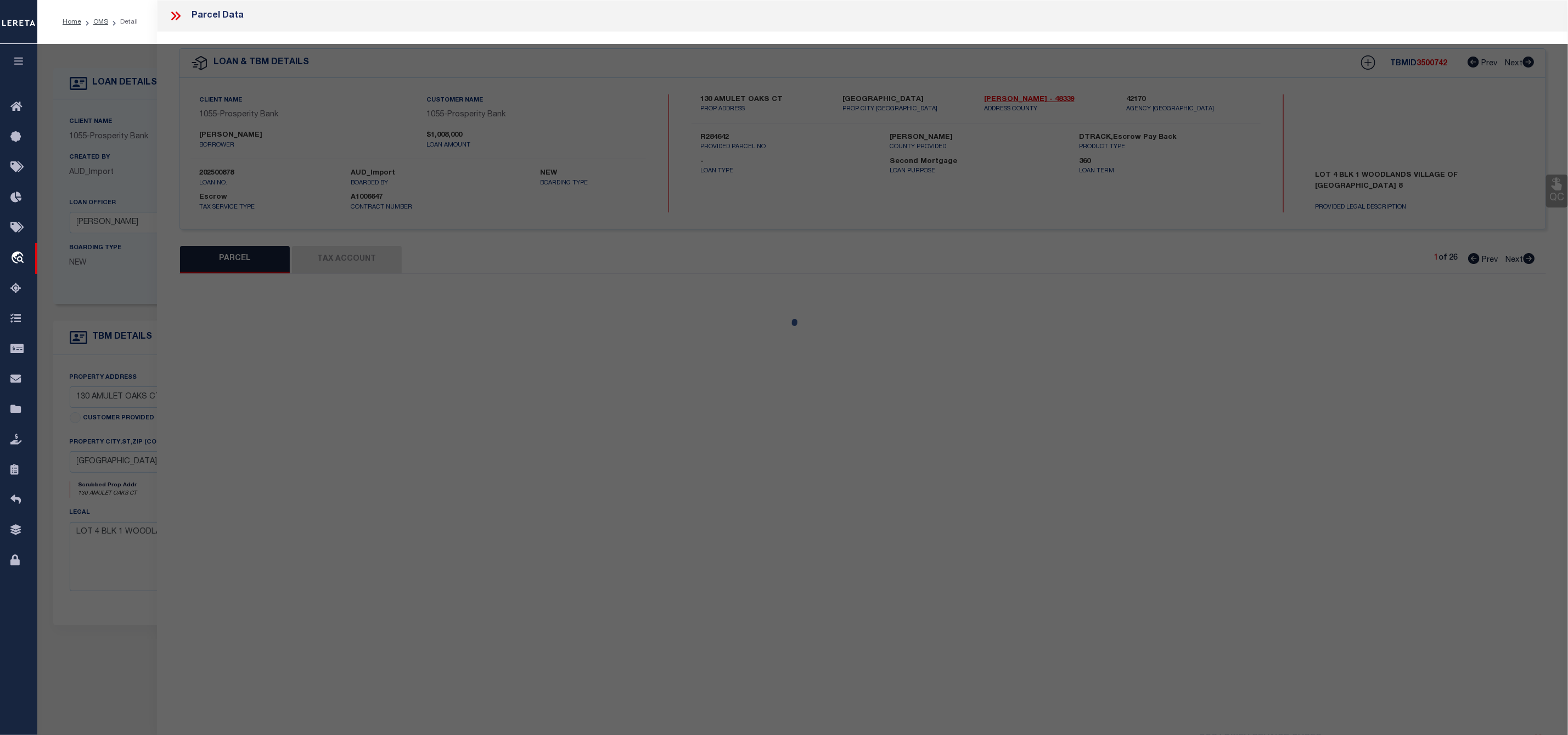
type input "SPRING, TX 77382"
type textarea "WDLNDS VIL STERLING RIDGE 08, BLOCK 1, LOT 4"
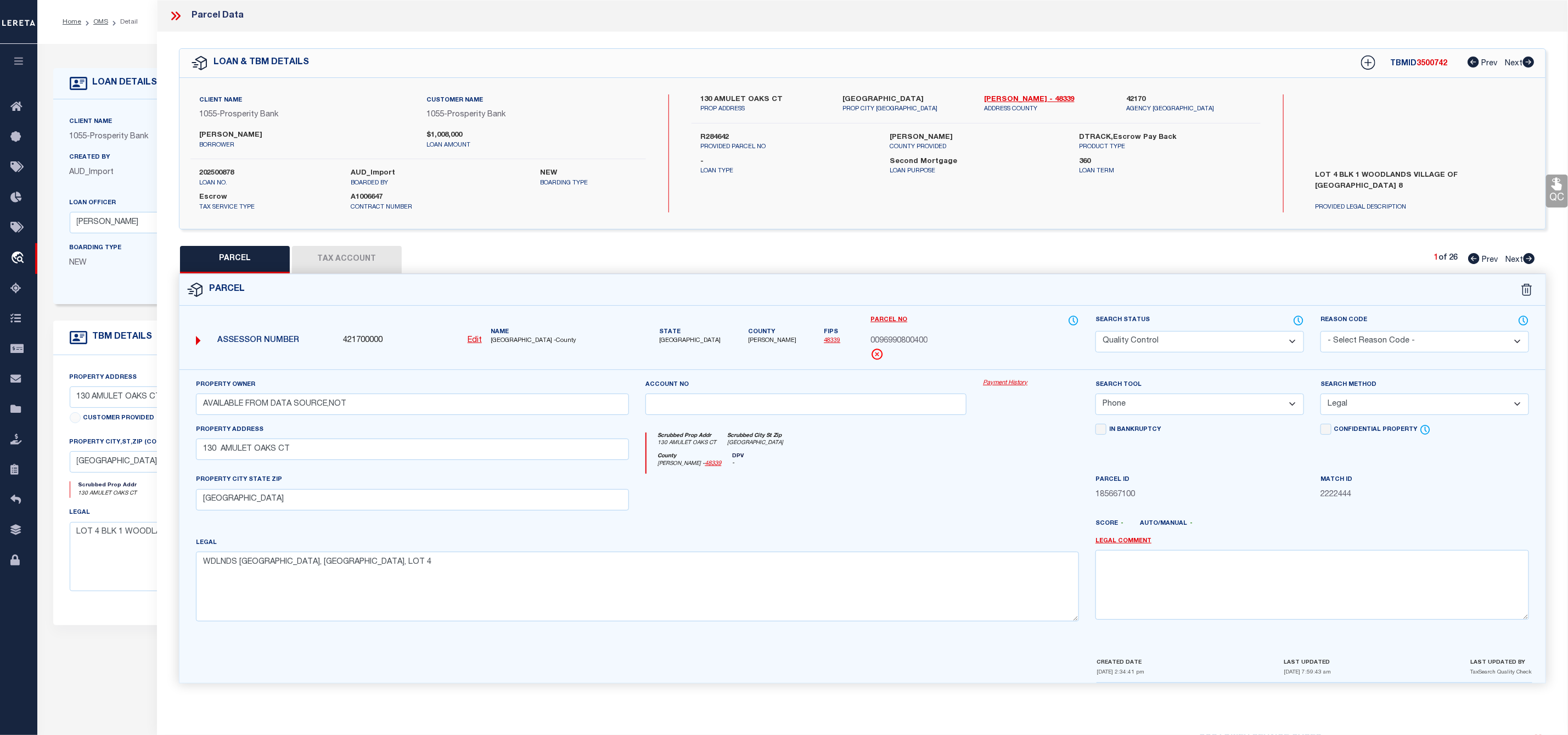
click at [375, 260] on button "Tax Account" at bounding box center [347, 260] width 110 height 28
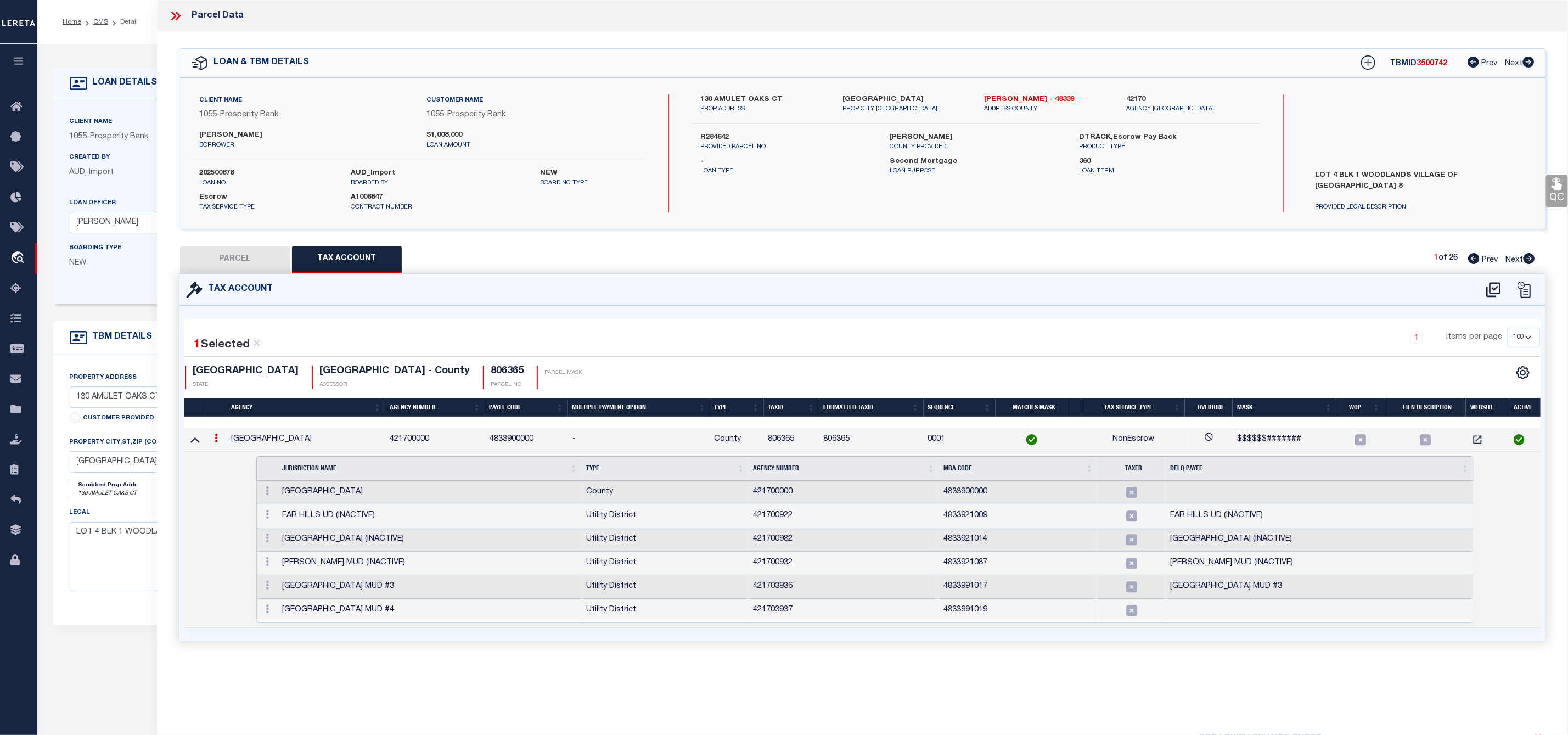
select select "100"
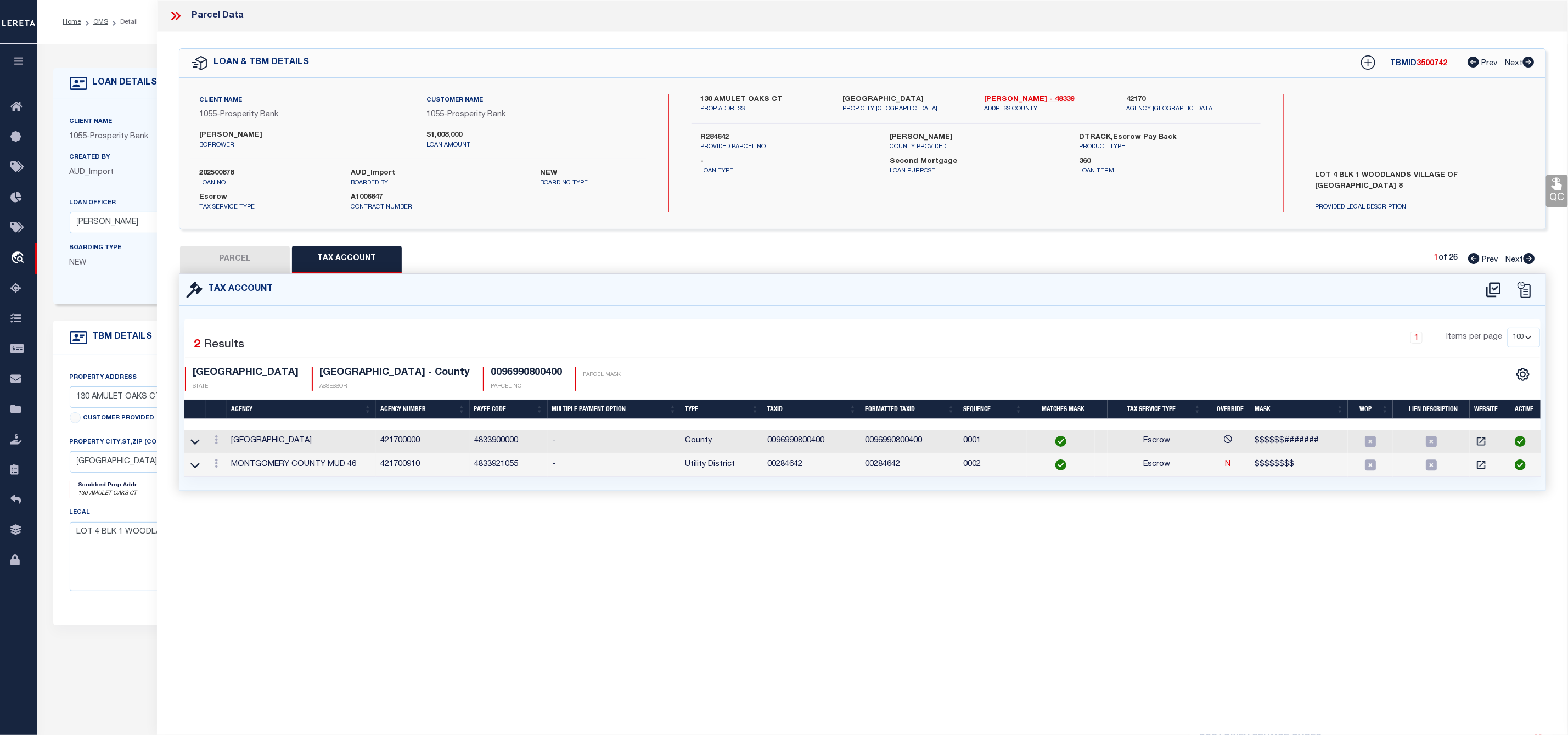
click at [180, 15] on icon at bounding box center [176, 16] width 14 height 14
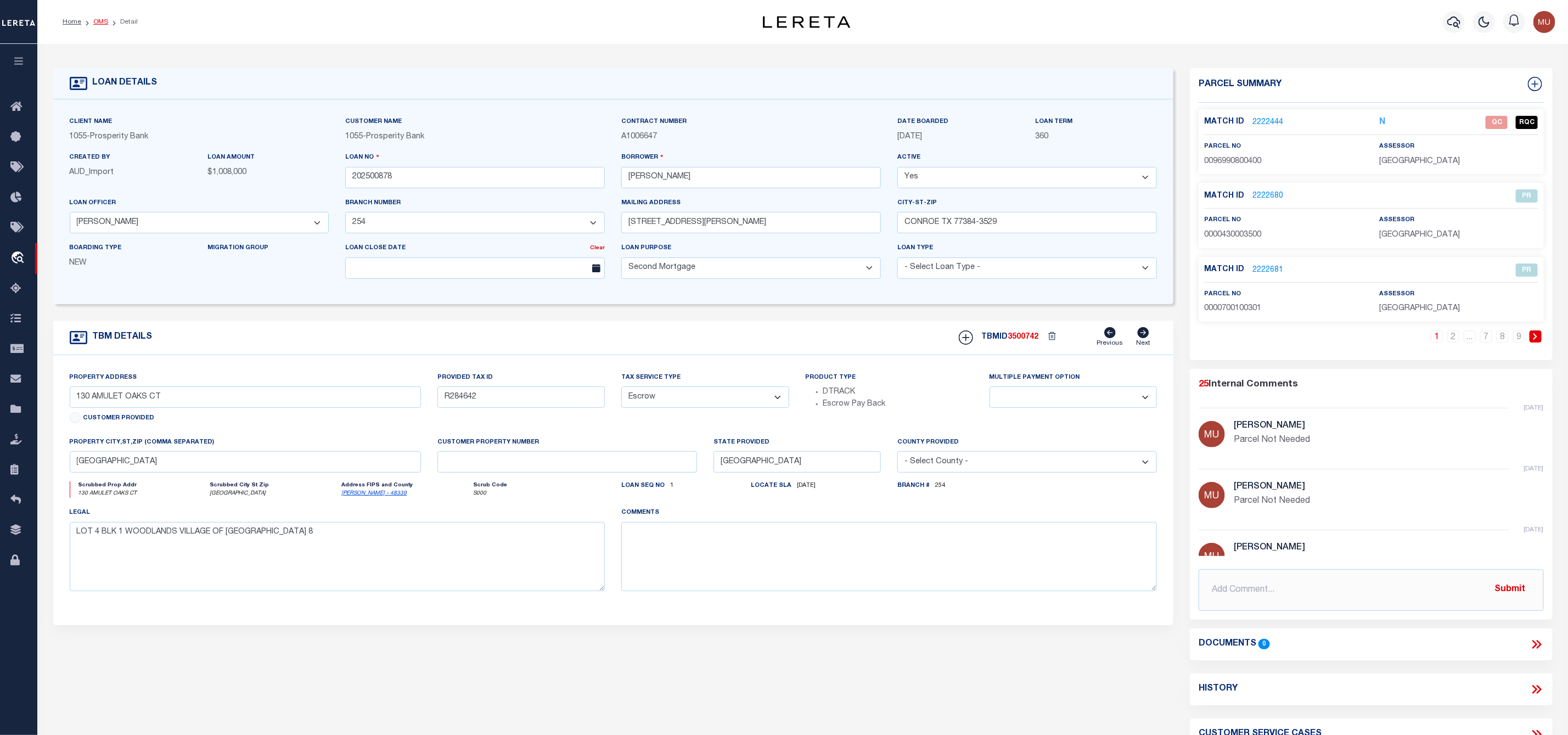
click at [106, 23] on link "OMS" at bounding box center [101, 22] width 15 height 7
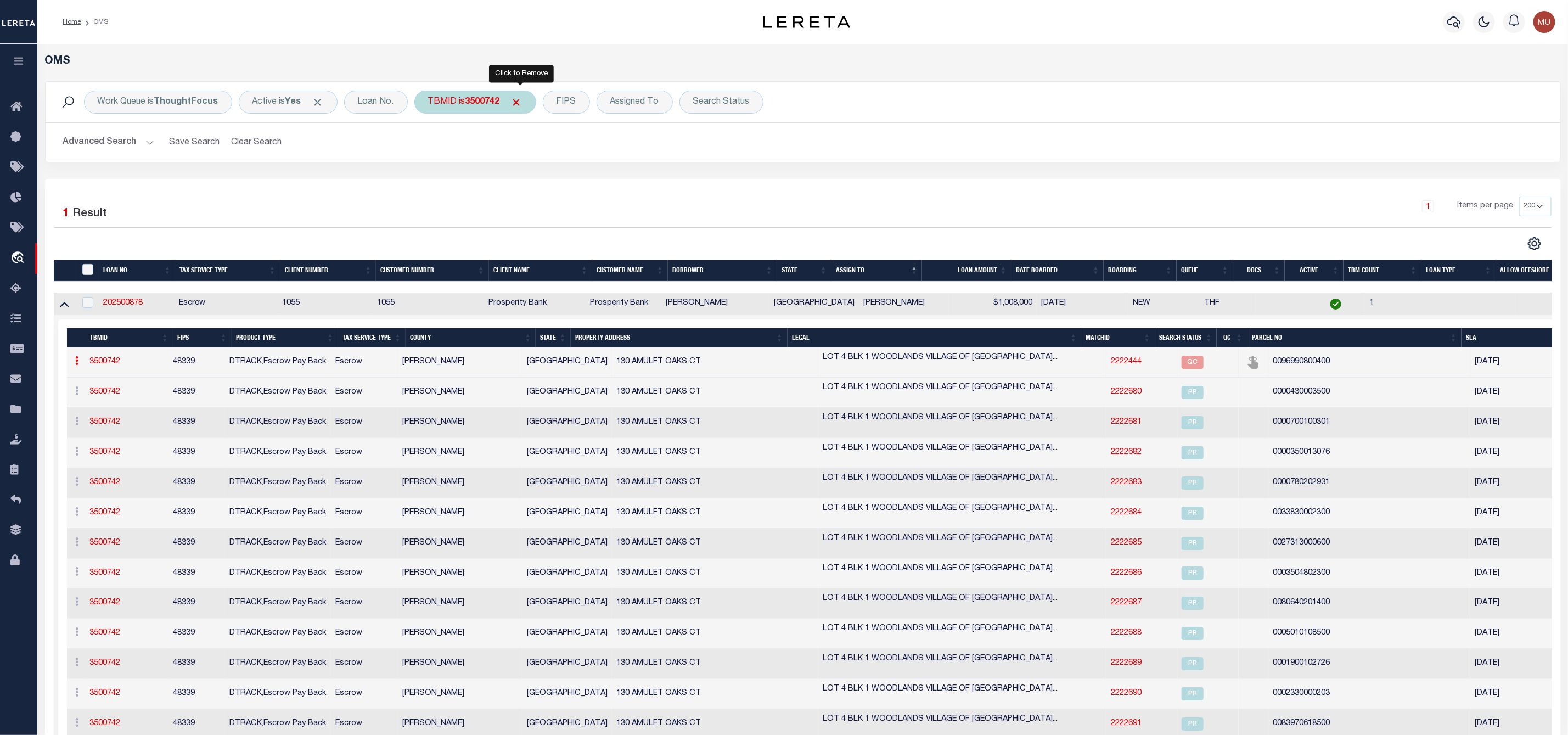
click at [522, 101] on span "Click to Remove" at bounding box center [517, 102] width 11 height 11
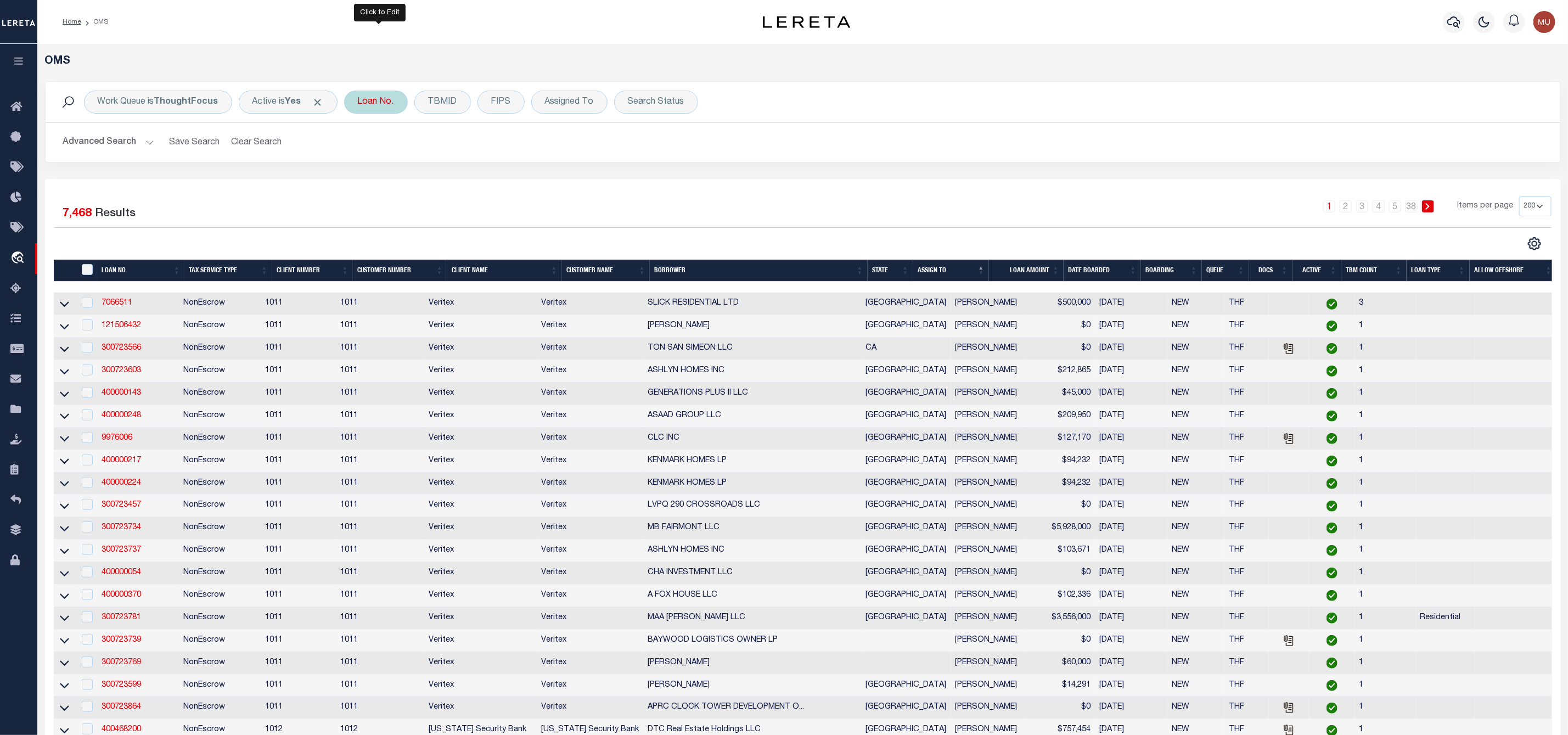
click at [369, 102] on div "Loan No." at bounding box center [376, 102] width 64 height 23
click at [389, 156] on input "text" at bounding box center [439, 156] width 161 height 21
type input "3482717"
click at [509, 184] on input "Apply" at bounding box center [504, 179] width 32 height 18
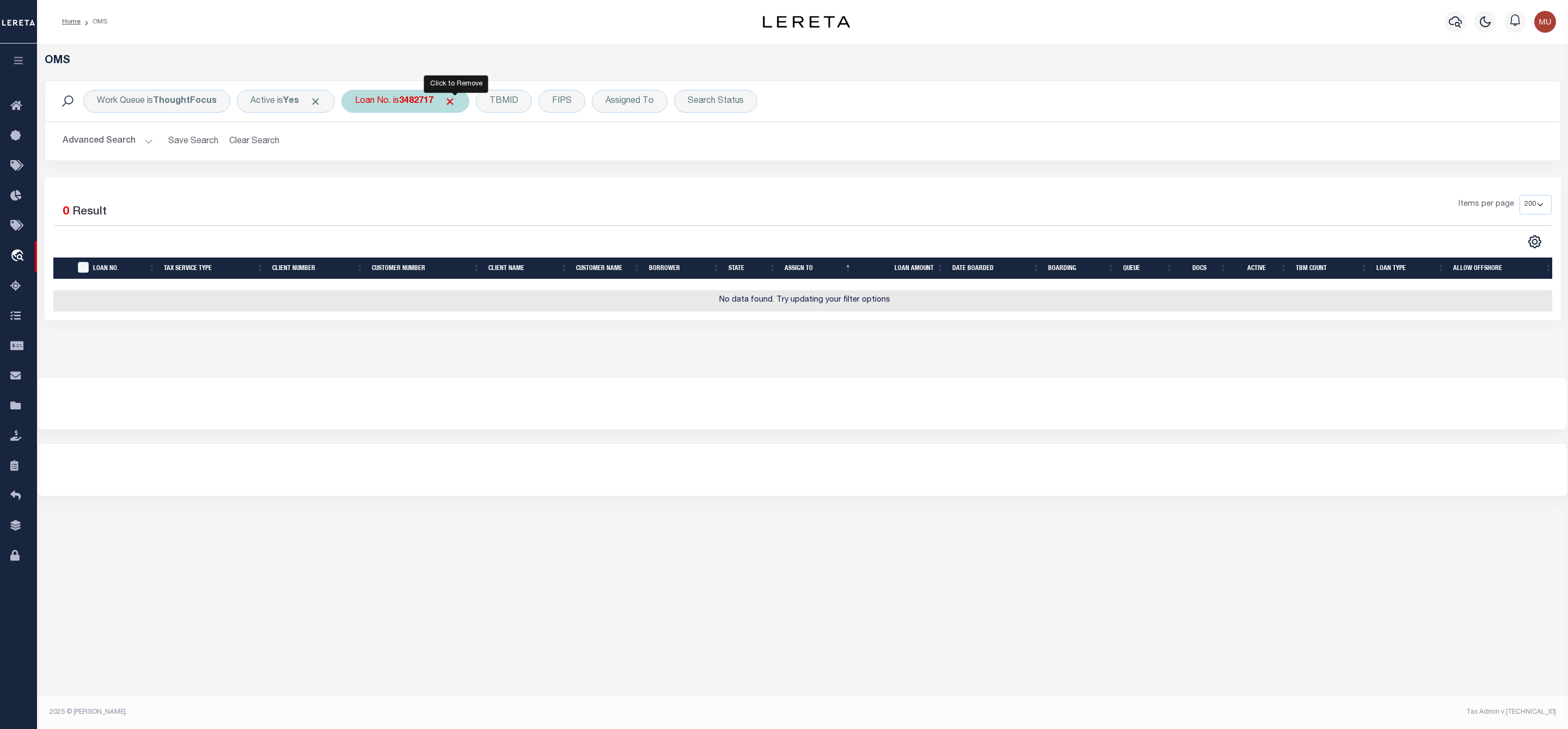
click at [454, 103] on span "Click to Remove" at bounding box center [450, 102] width 11 height 11
click at [452, 105] on div "TBMID" at bounding box center [439, 101] width 56 height 23
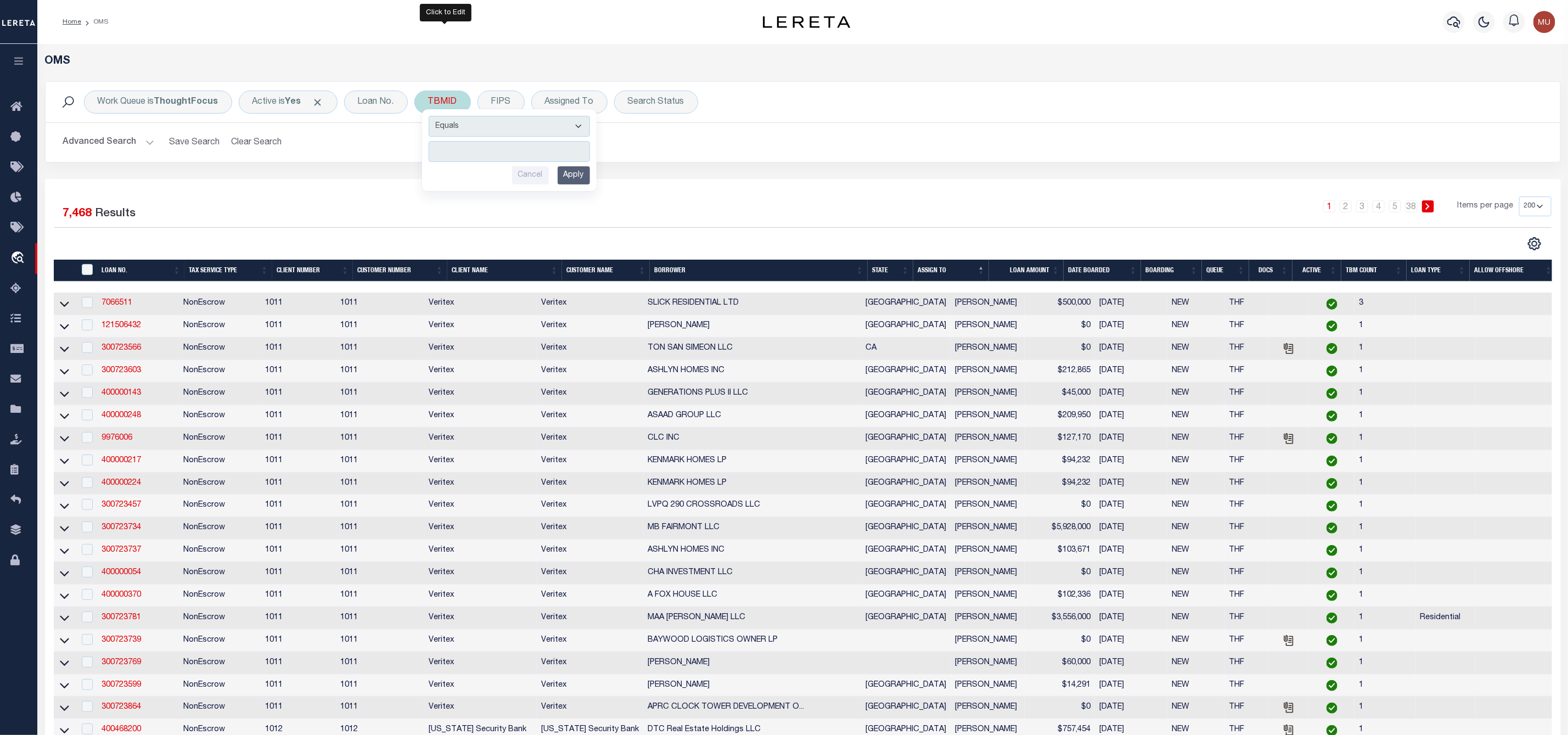
click at [471, 150] on input "number" at bounding box center [509, 151] width 161 height 21
type input "3482717"
click at [575, 182] on input "Apply" at bounding box center [573, 175] width 32 height 18
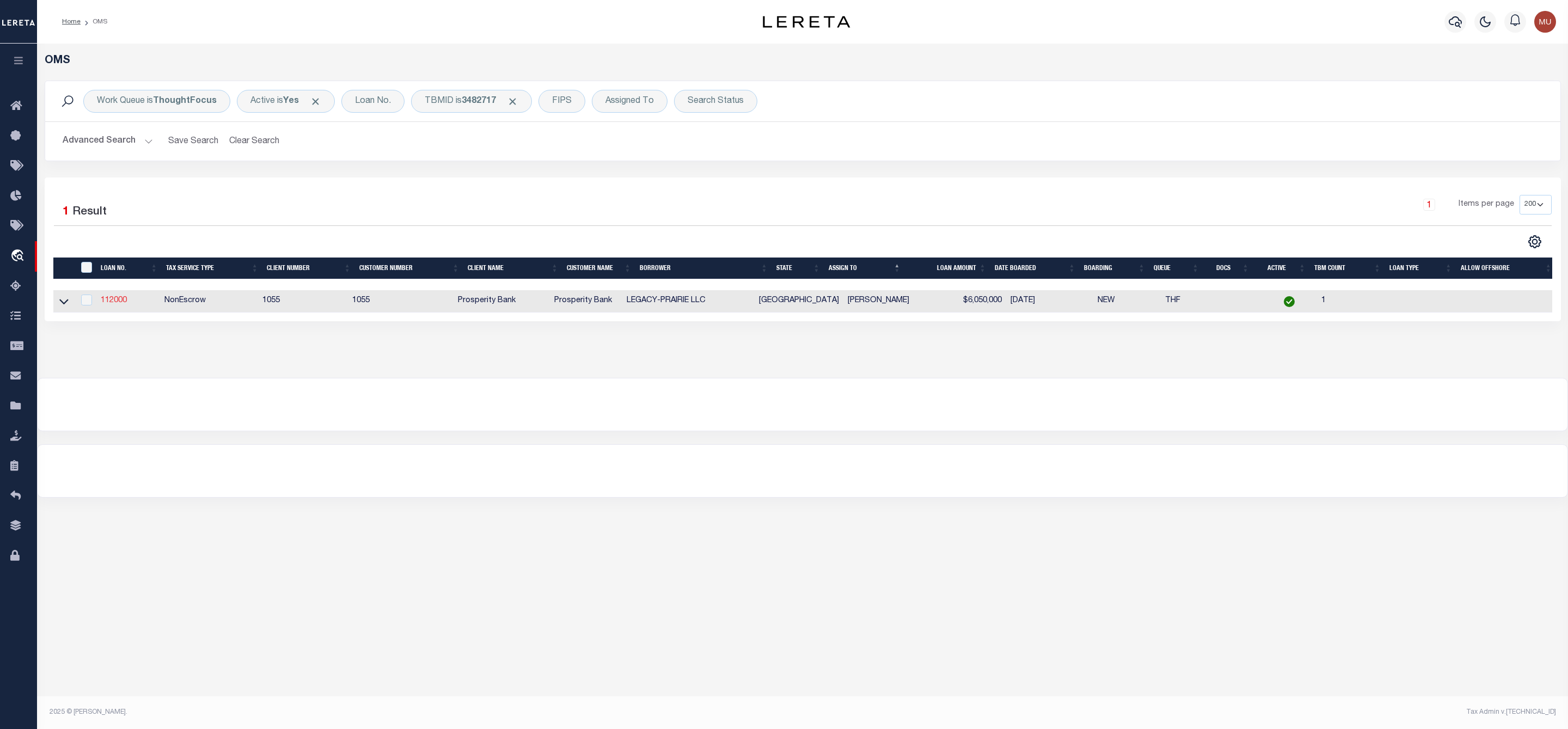
click at [114, 303] on link "112000" at bounding box center [114, 301] width 26 height 7
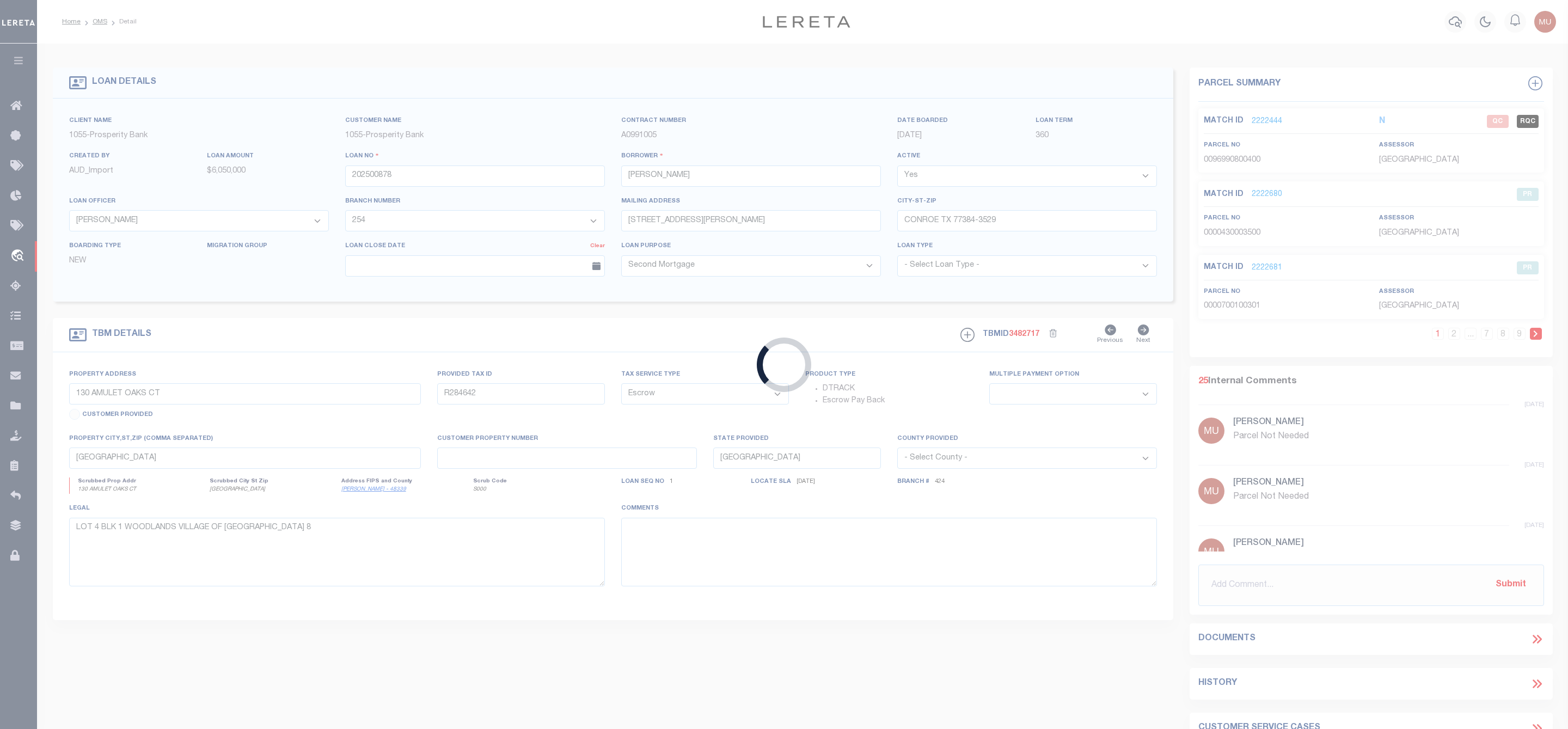
type input "112000"
type input "LEGACY-PRAIRIE LLC"
select select "10608"
select select "3824"
type input "[STREET_ADDRESS]"
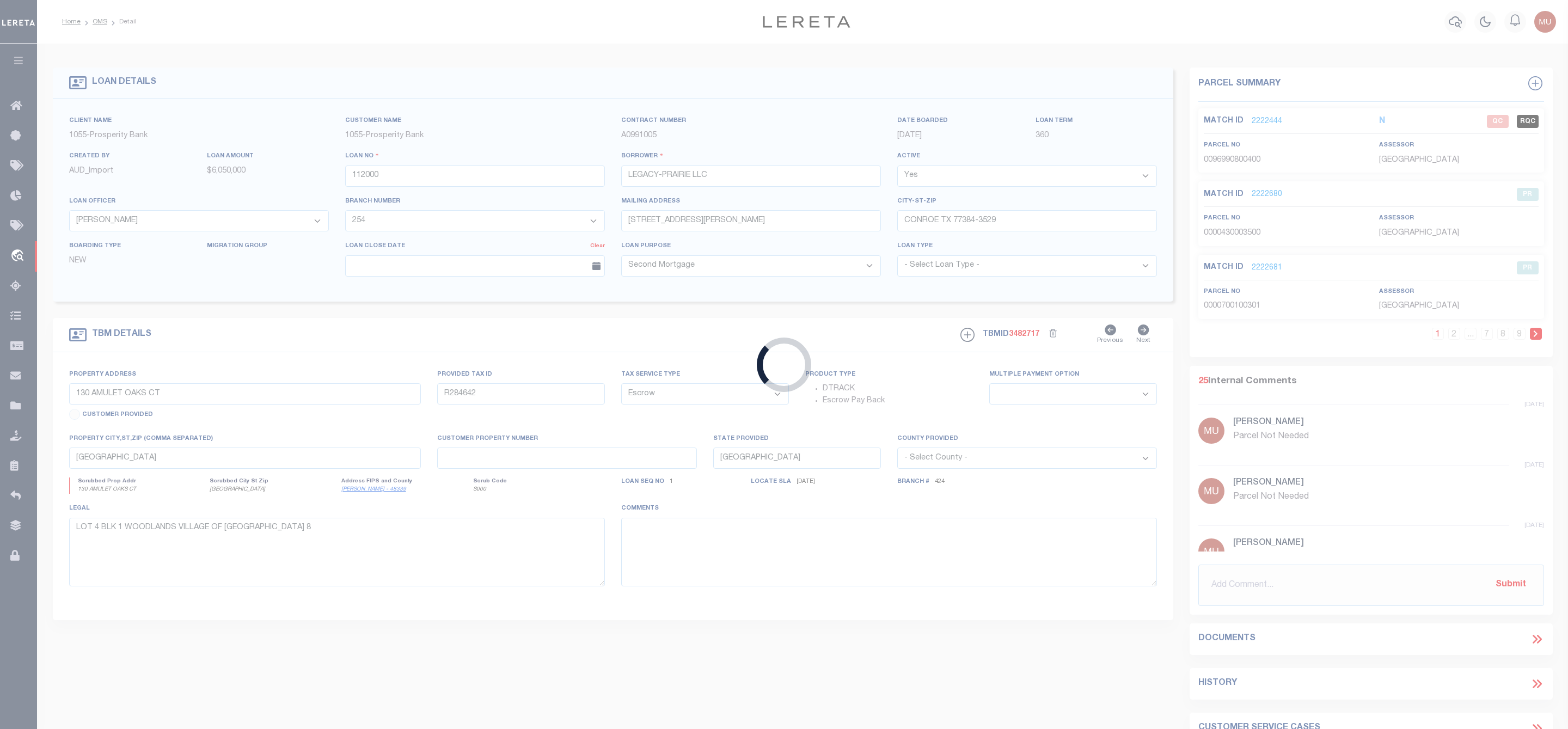
type input "FRISCO [GEOGRAPHIC_DATA] 75035"
select select
select select "NonEscrow"
type input "[DATE]- [DATE] S LEGACY DR"
select select
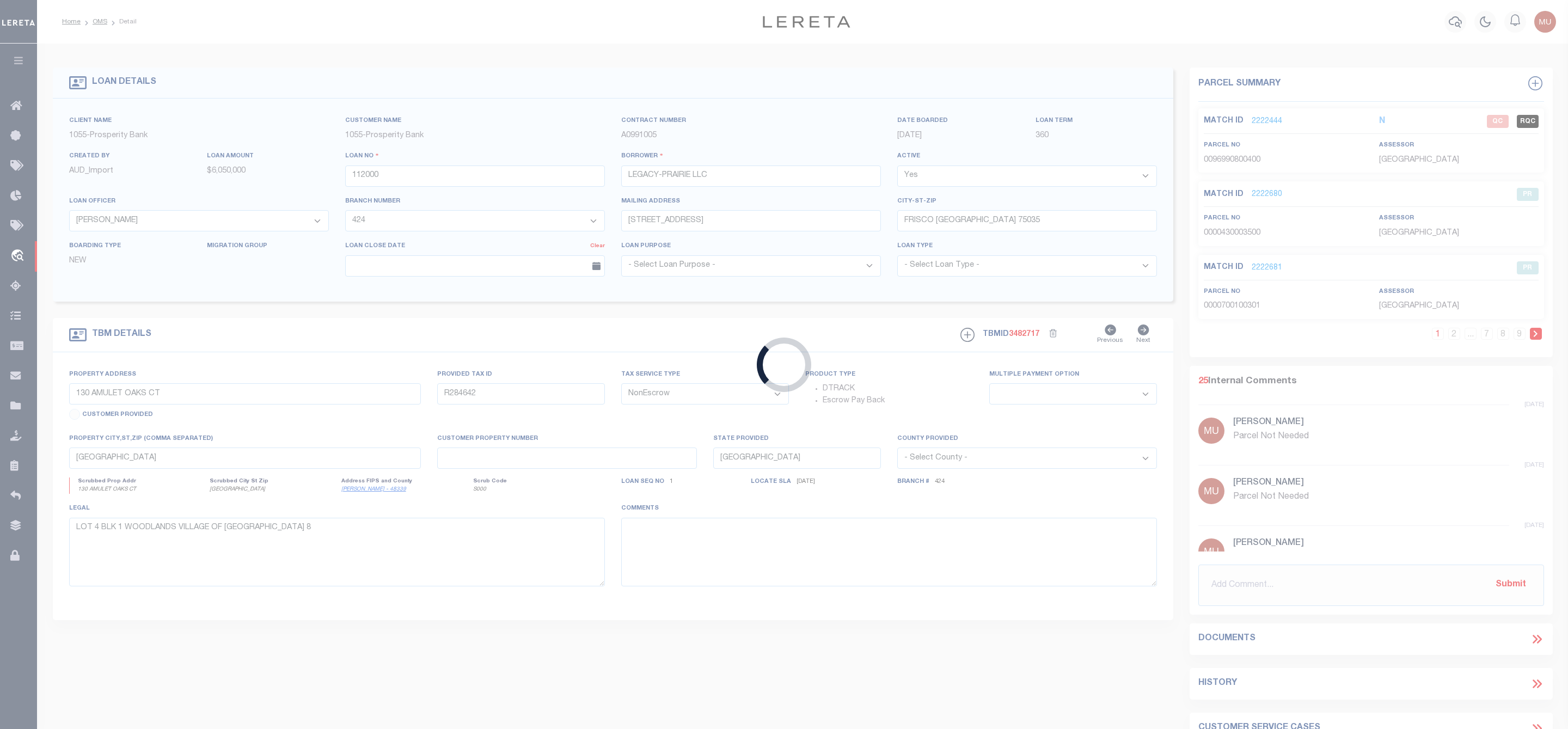
type input "PROSPER, TX 75078"
select select
type textarea "[DATE]-[DATE] S LEGACY [PERSON_NAME] TX 75078 LT 4 BLK D IN PROSPER CENTER BLK …"
select select "10608"
select select "3824"
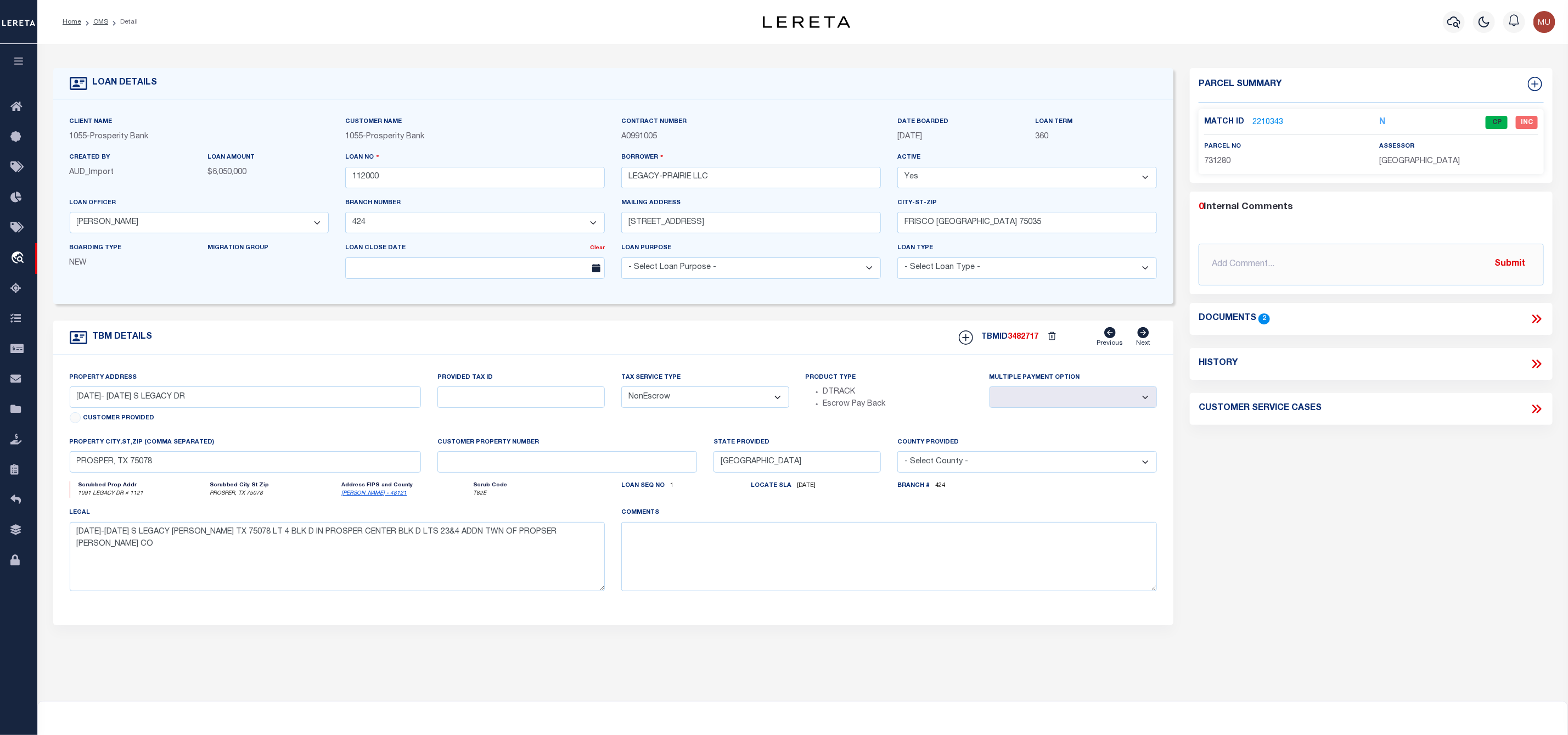
click at [1271, 126] on link "2210343" at bounding box center [1268, 122] width 31 height 11
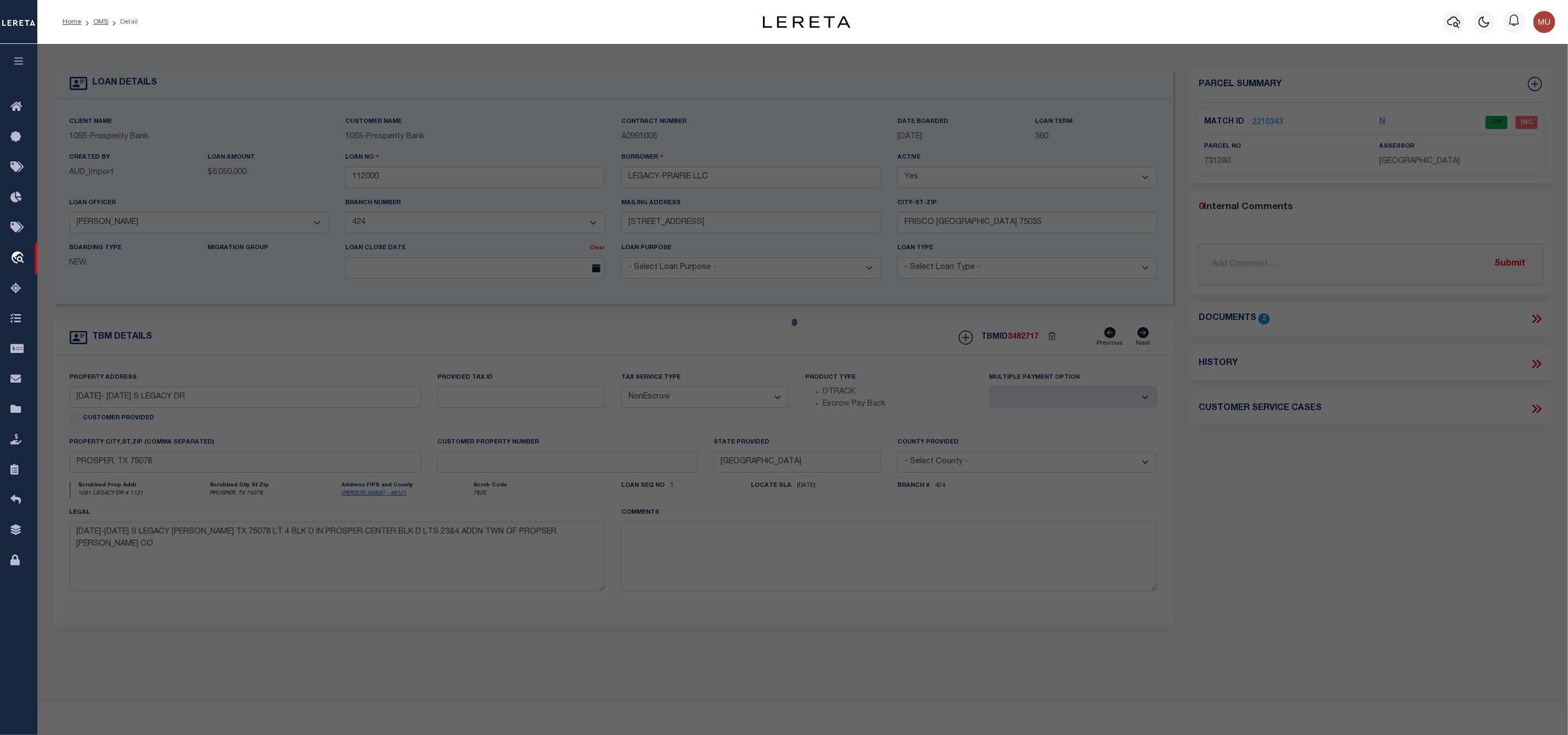
select select "AS"
select select
checkbox input "false"
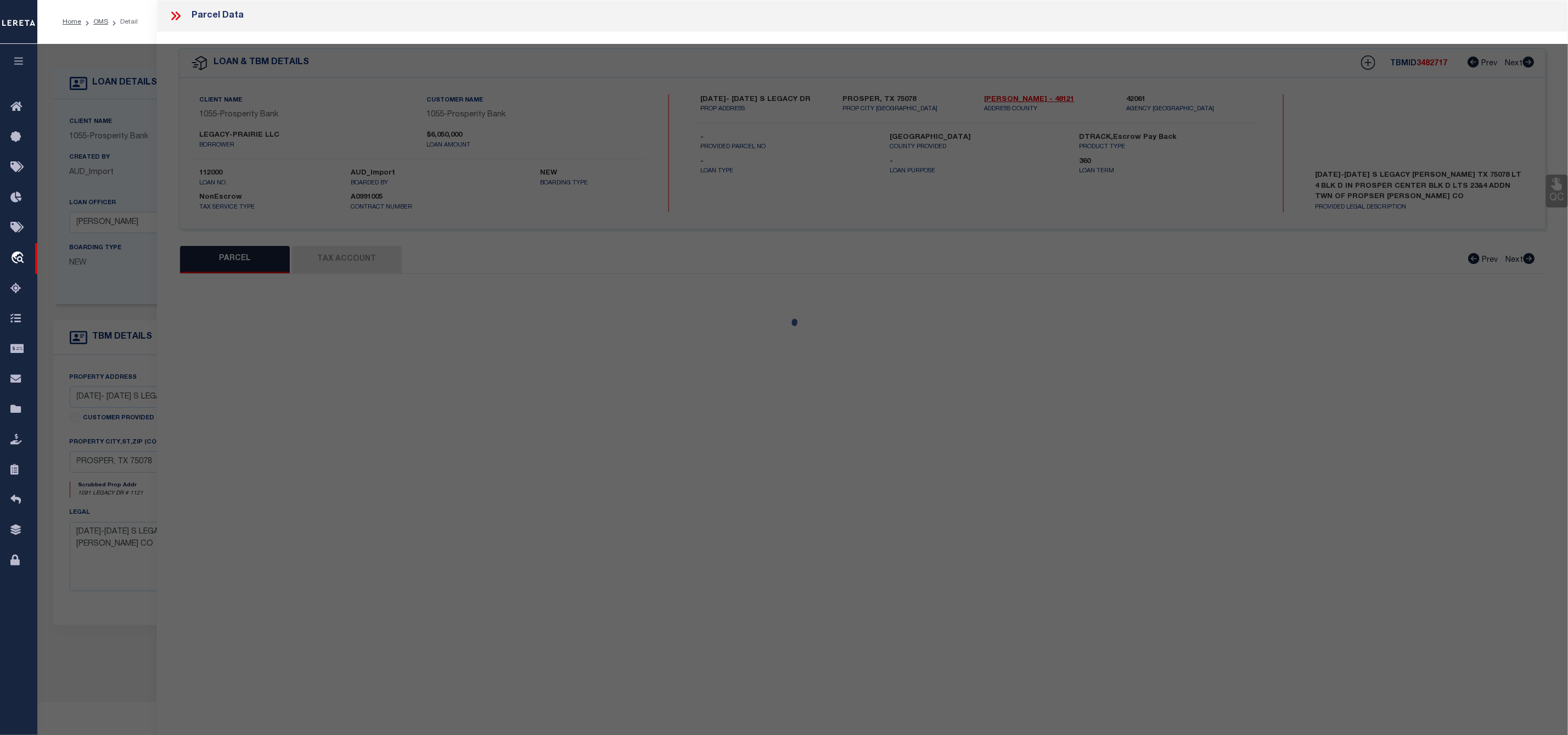
select select "CP"
type input "LEGACY-PRAIRIE LLC"
select select "AGF"
select select
type input "LEGACY DR"
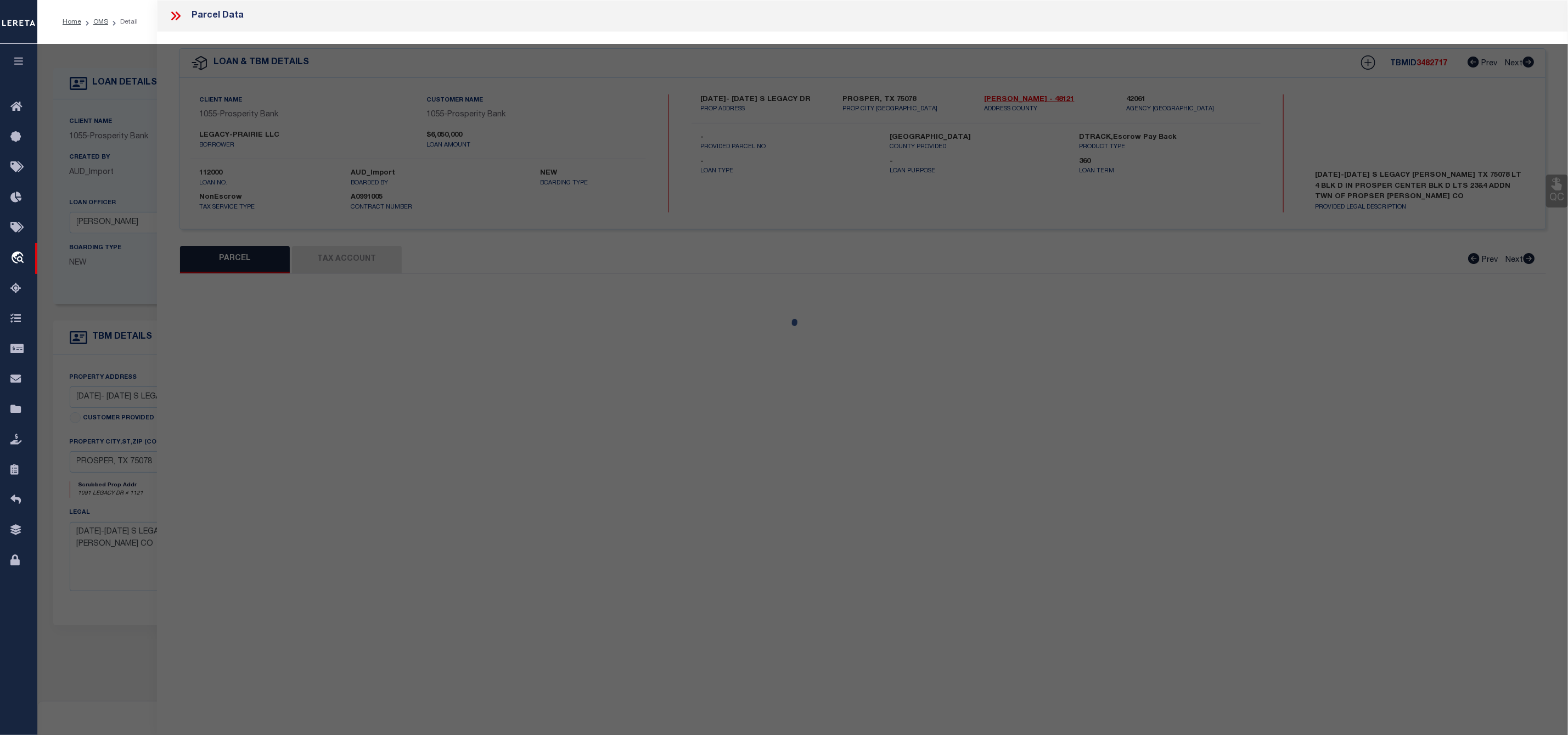
checkbox input "false"
type input "PROSPER TX 75078"
type textarea "PROSPER CENTER BLK D LOT 4"
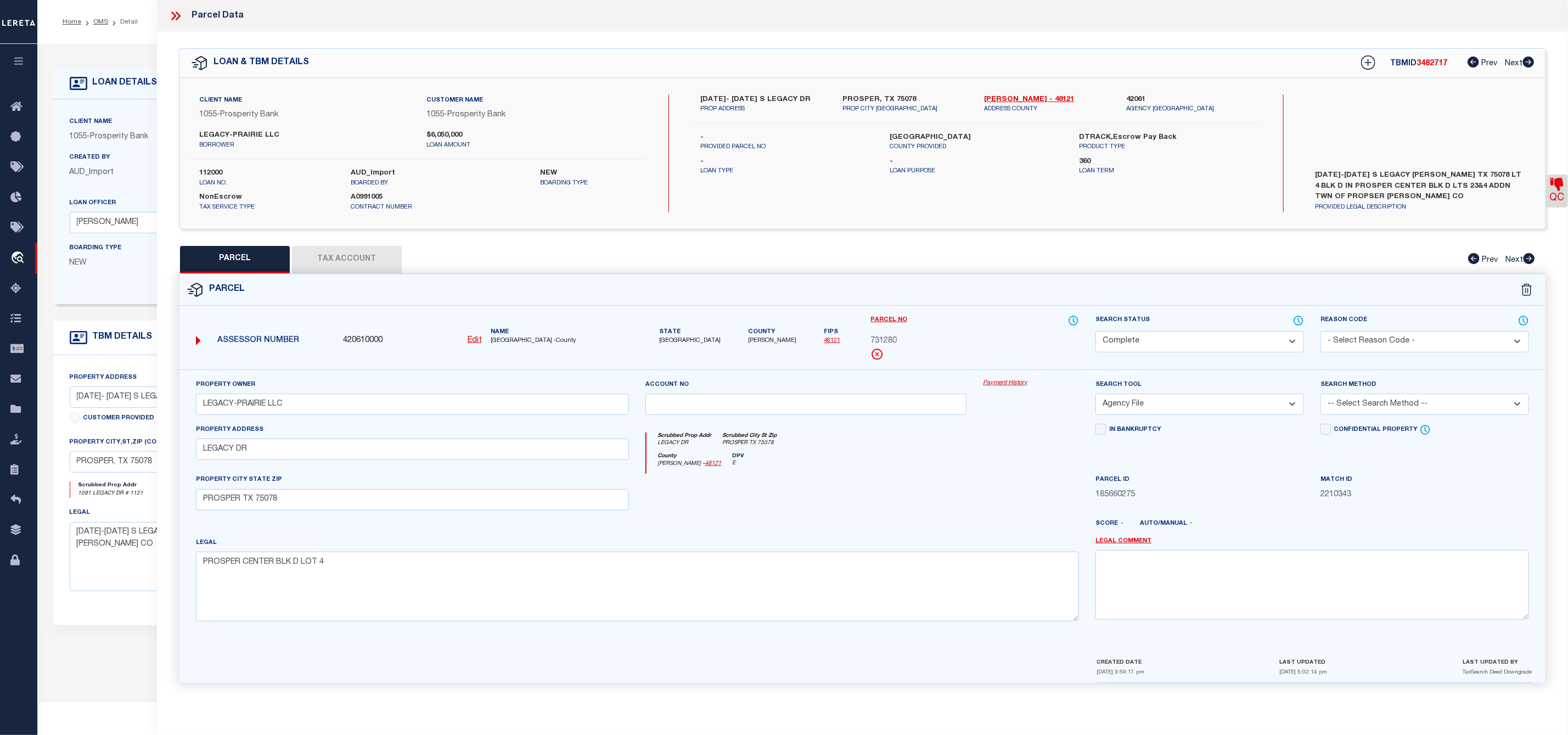
scroll to position [111, 0]
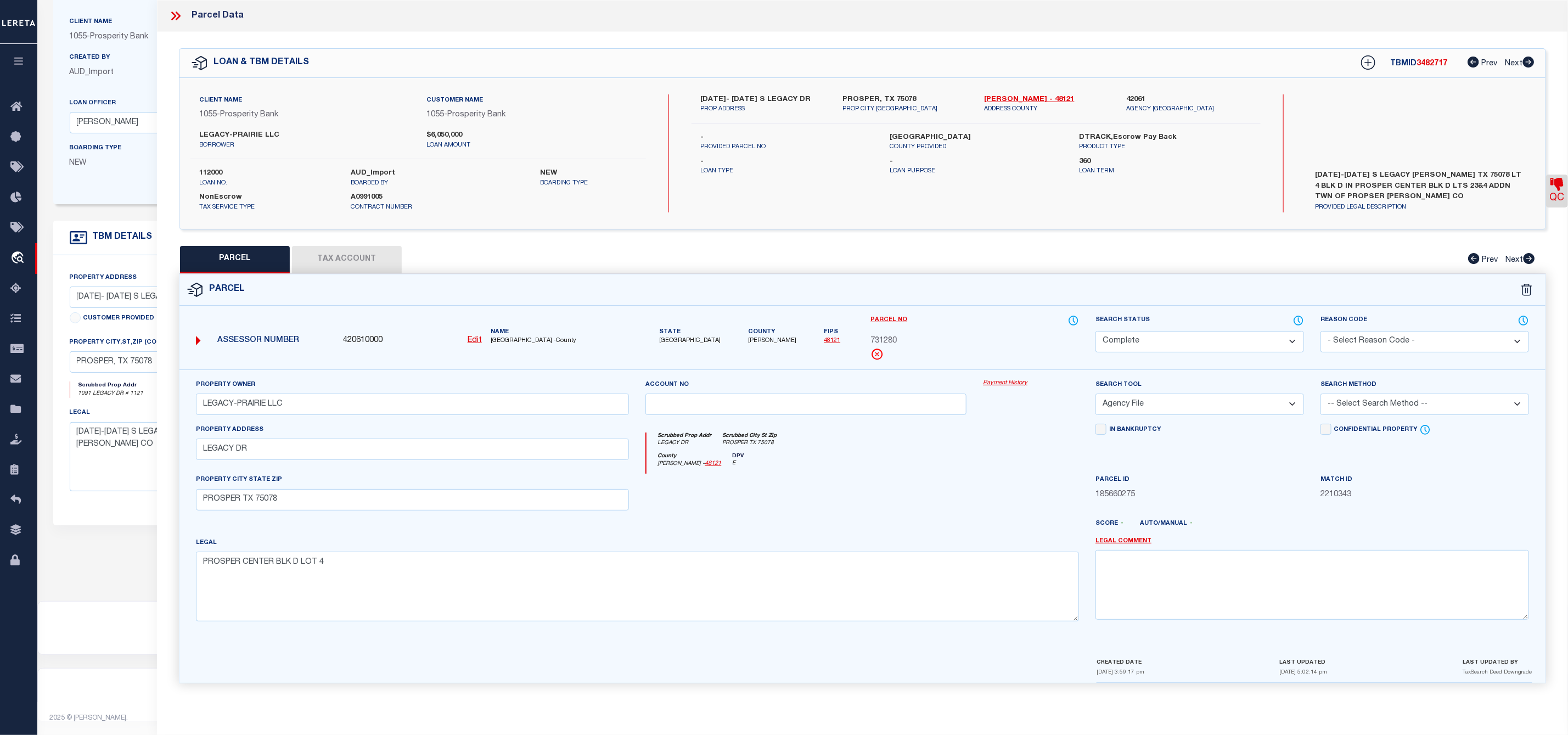
click at [1564, 191] on link "QC" at bounding box center [1557, 191] width 22 height 33
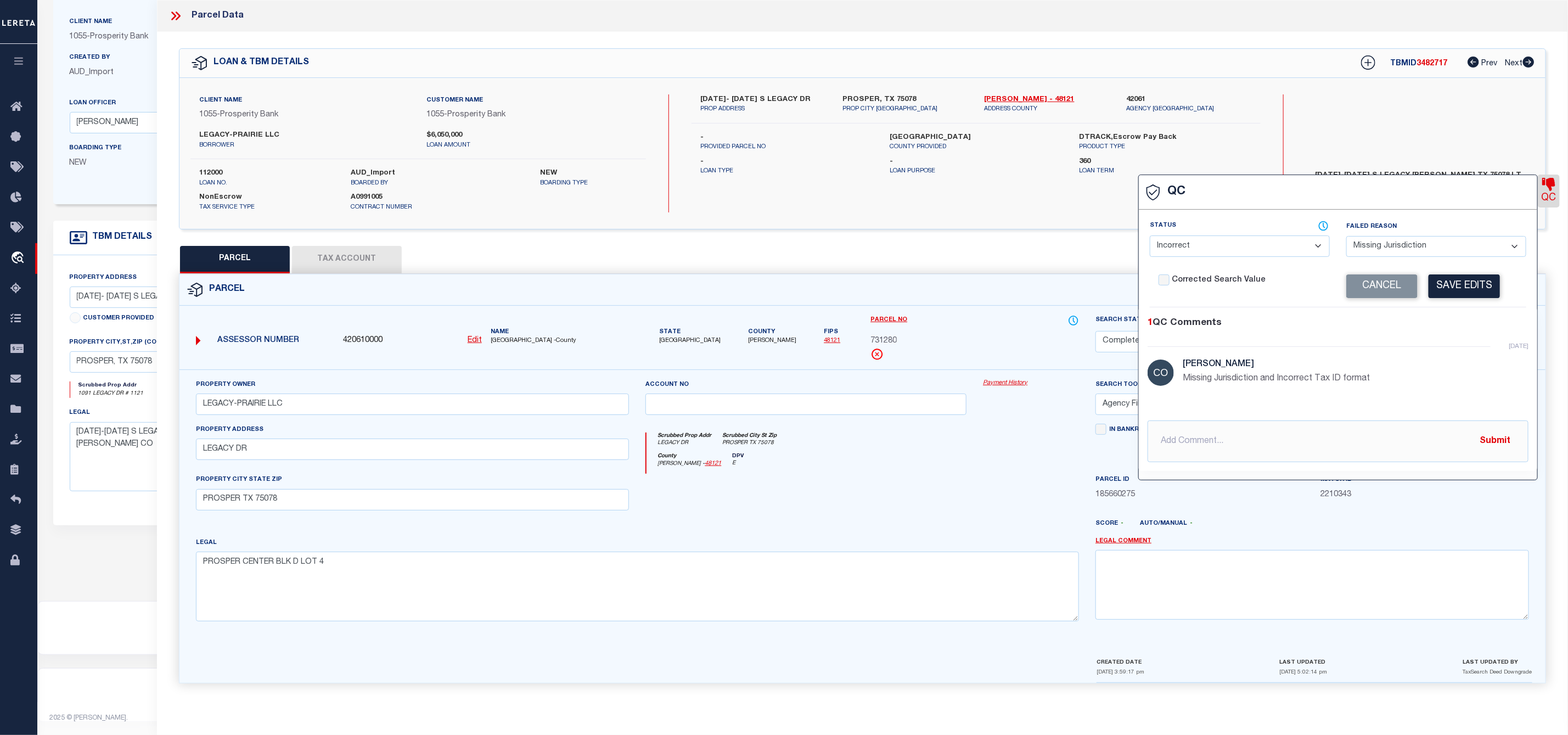
click at [374, 264] on button "Tax Account" at bounding box center [347, 260] width 110 height 28
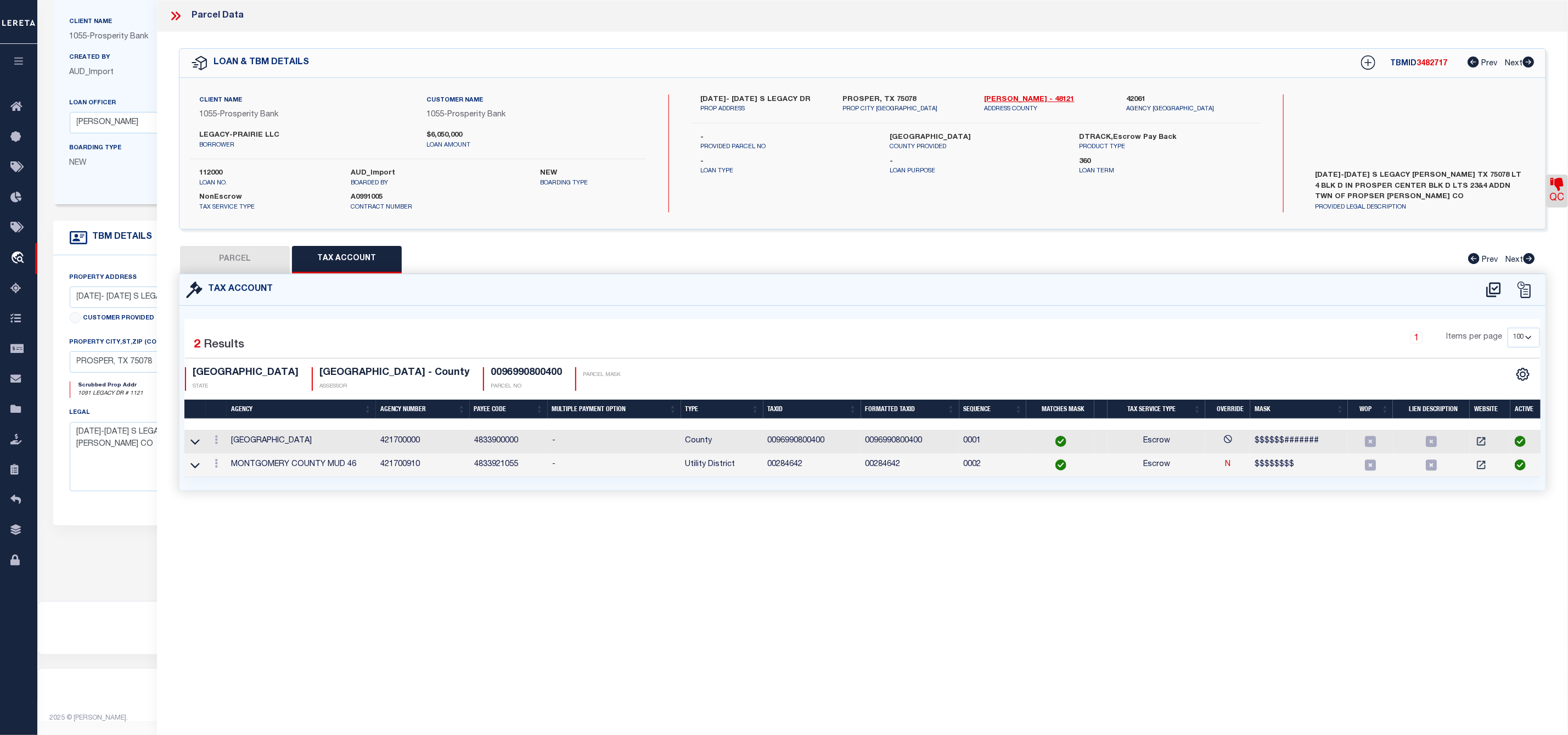
select select "100"
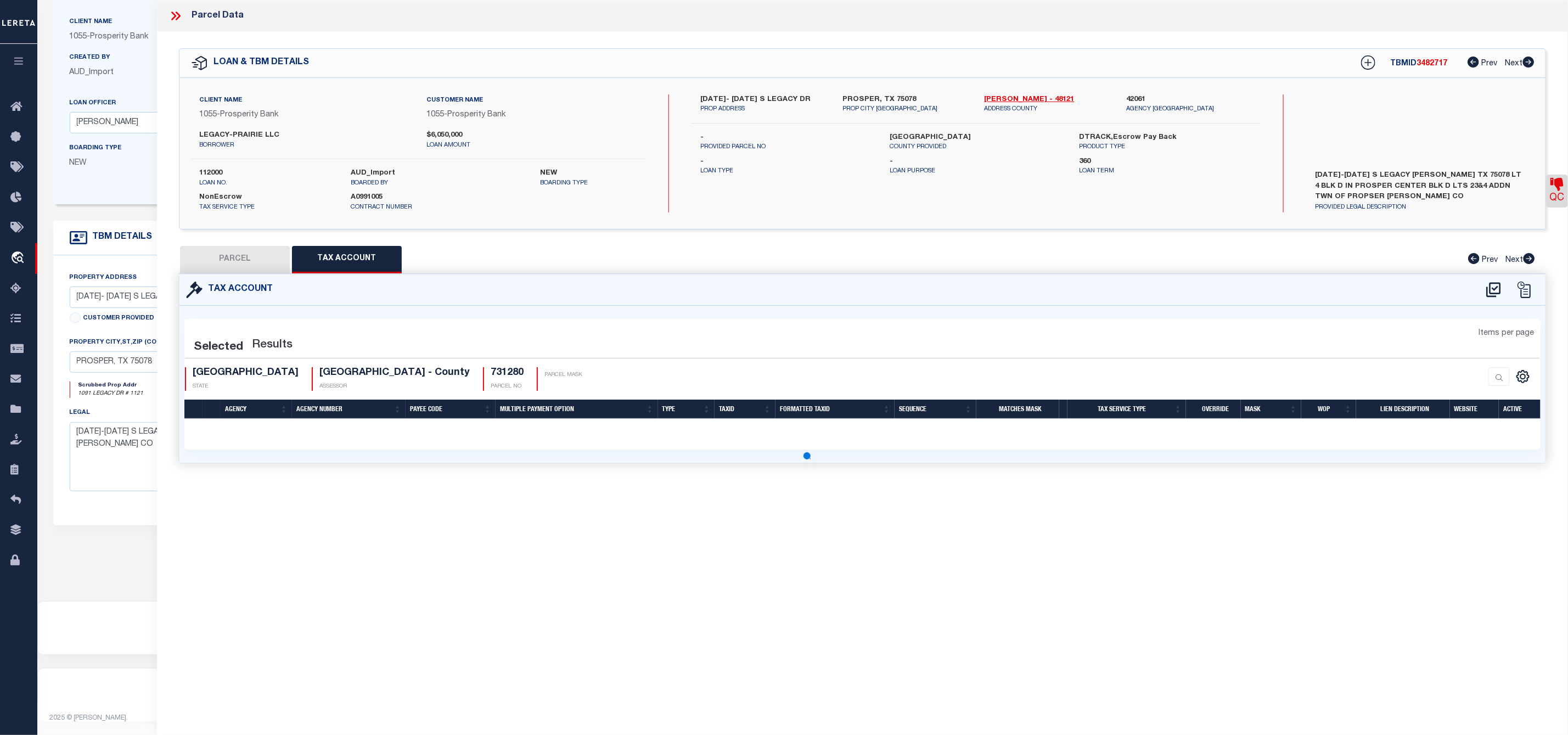
select select "100"
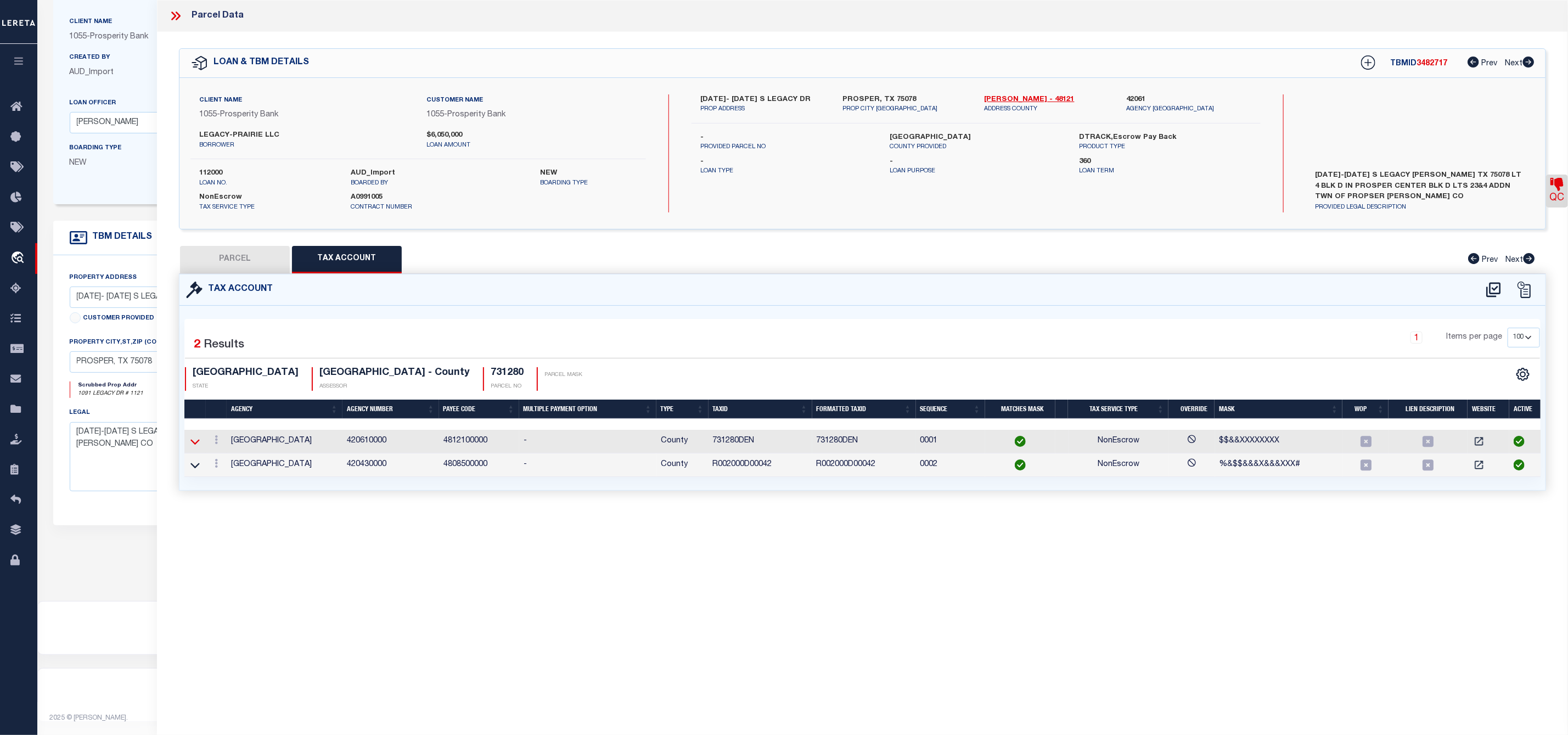
click at [194, 445] on icon at bounding box center [195, 441] width 9 height 11
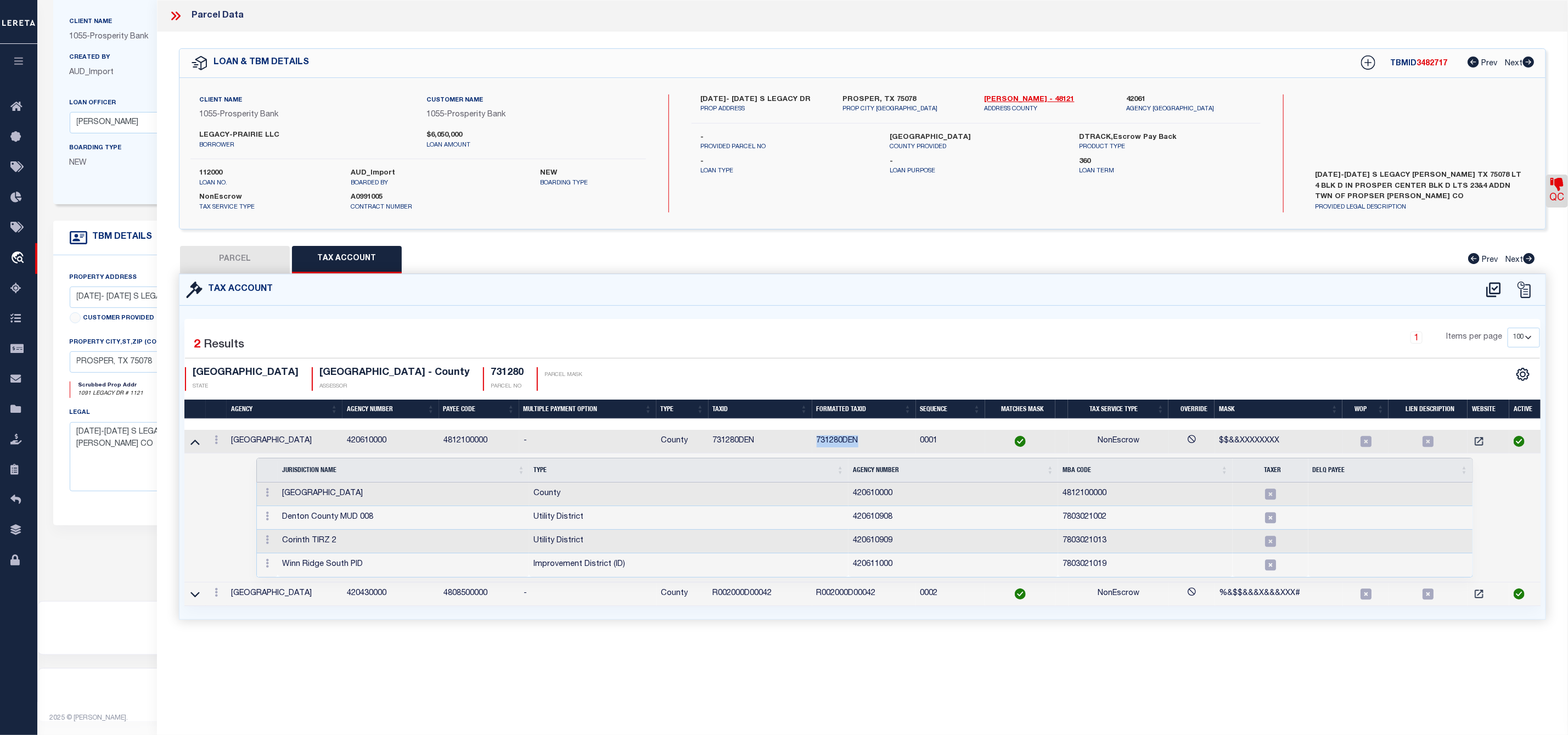
drag, startPoint x: 815, startPoint y: 441, endPoint x: 869, endPoint y: 444, distance: 54.1
click at [869, 444] on td "731280DEN" at bounding box center [864, 442] width 104 height 24
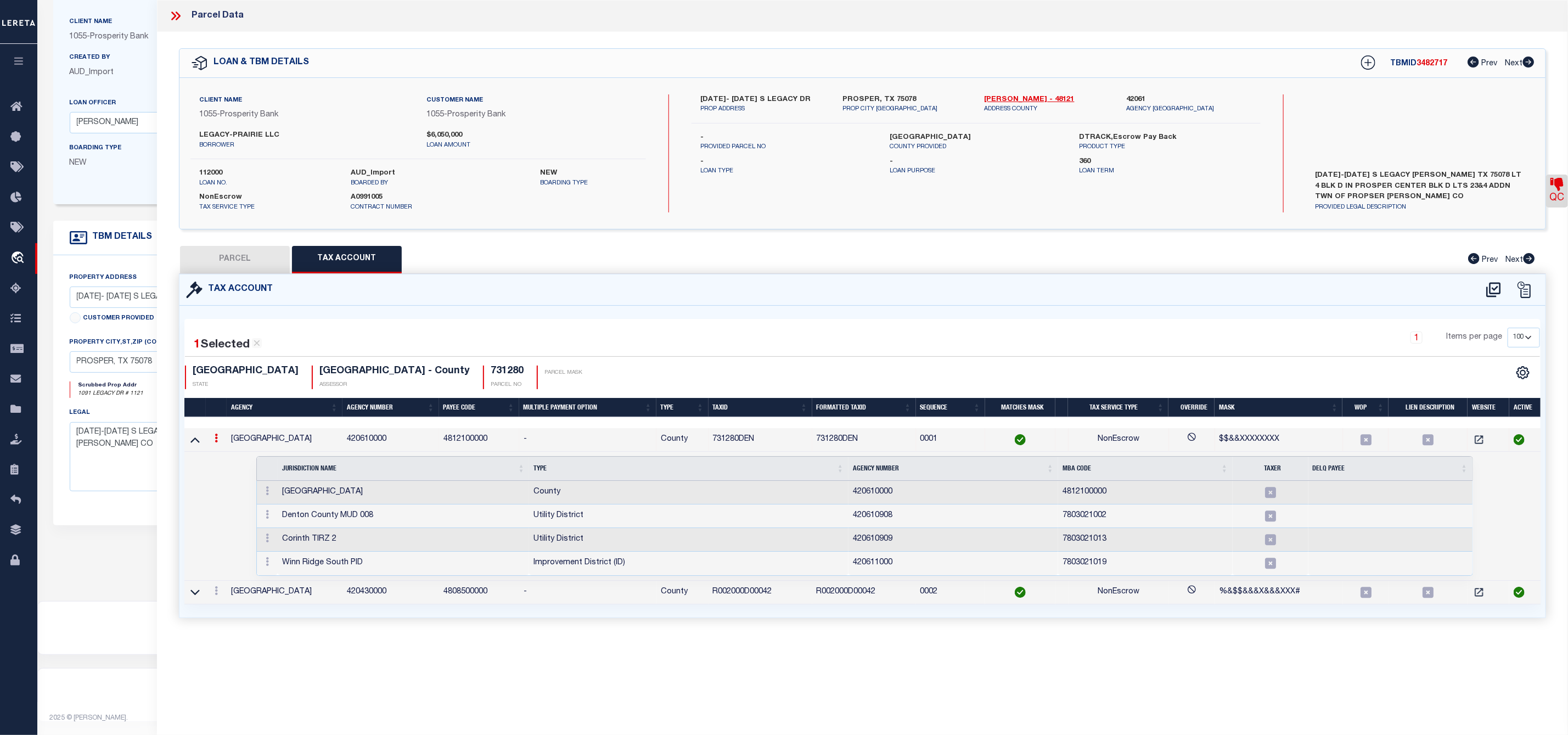
click at [178, 21] on icon at bounding box center [176, 16] width 14 height 14
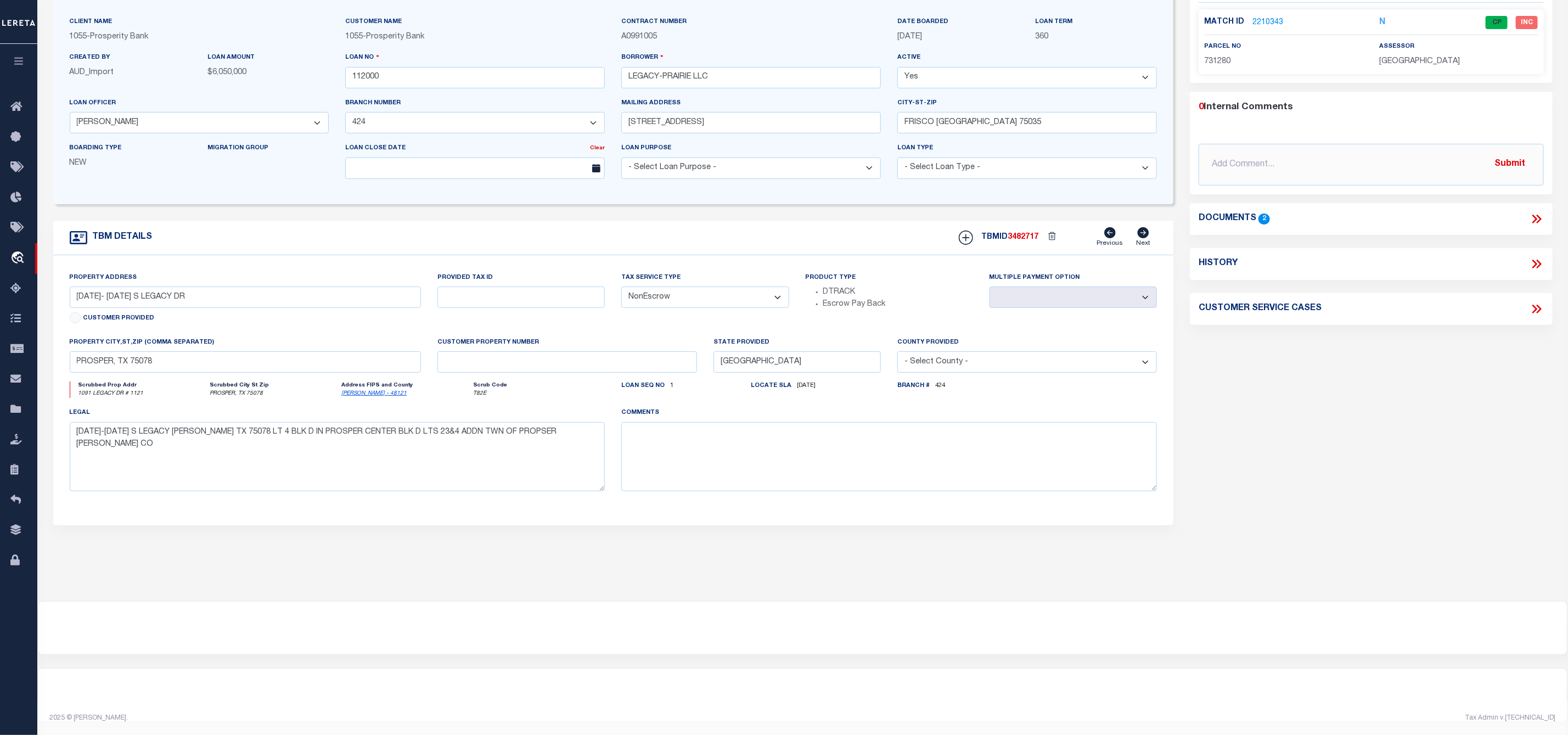
click at [1537, 212] on icon at bounding box center [1536, 219] width 14 height 14
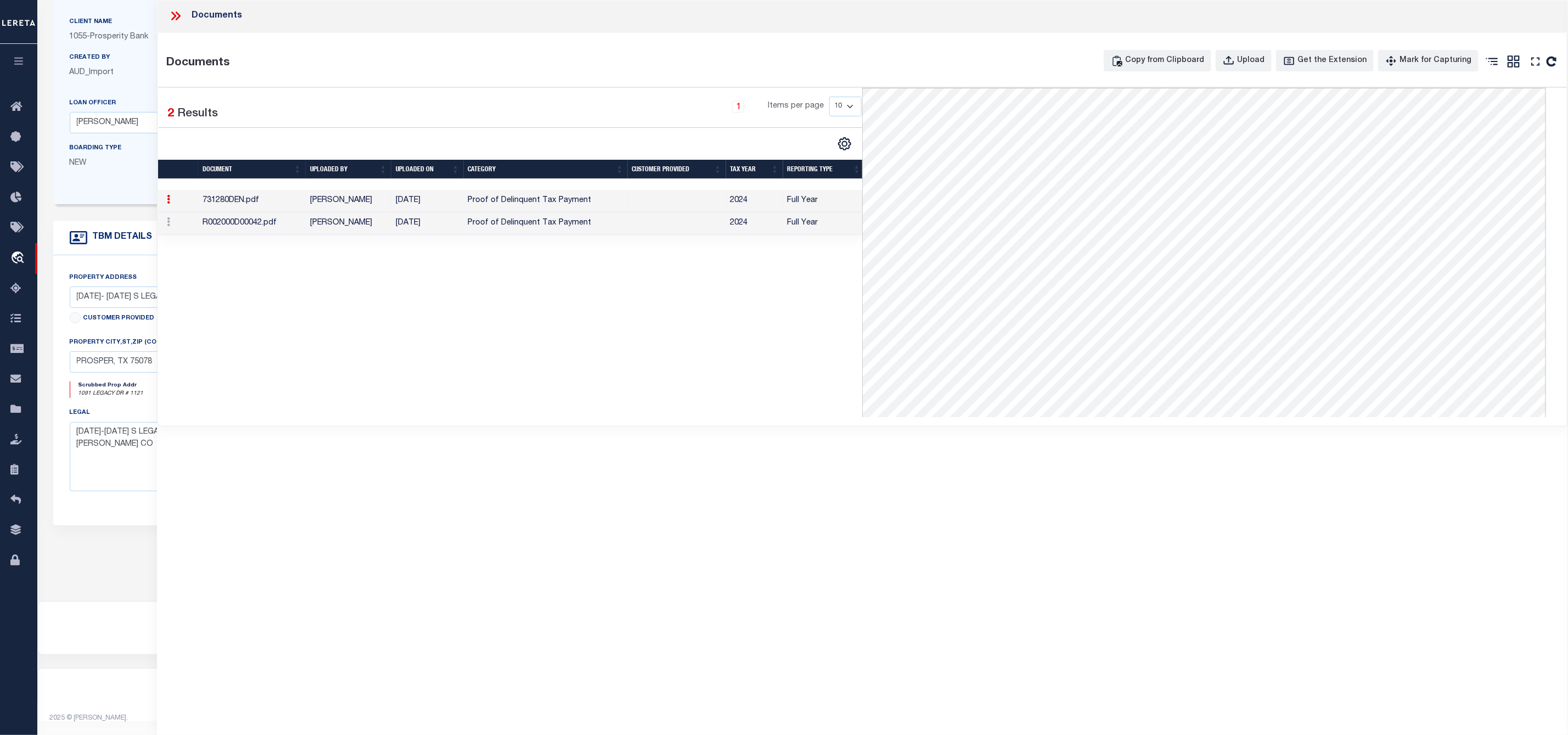
click at [512, 224] on td "Proof of Delinquent Tax Payment" at bounding box center [545, 224] width 164 height 22
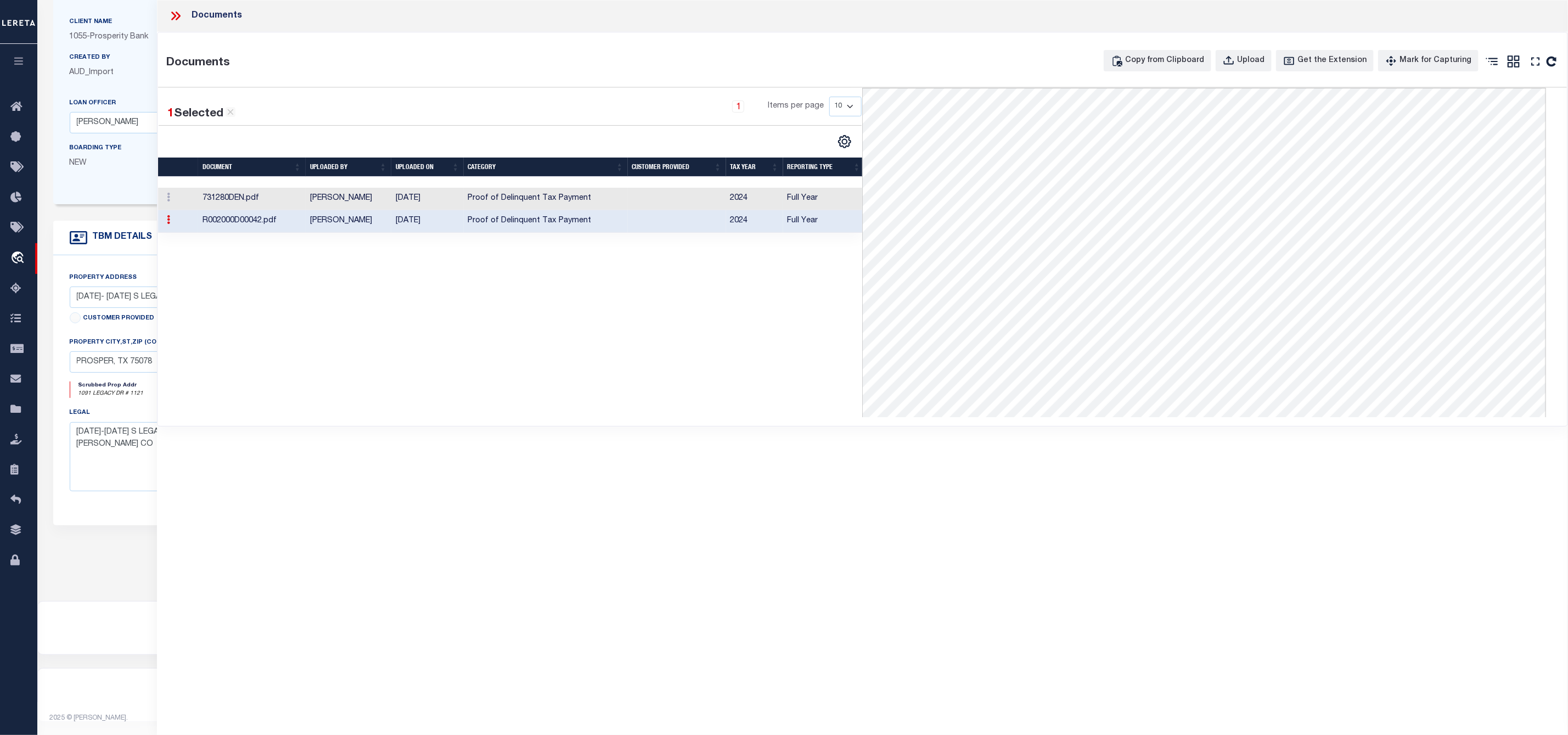
click at [360, 201] on td "[PERSON_NAME]" at bounding box center [348, 199] width 86 height 22
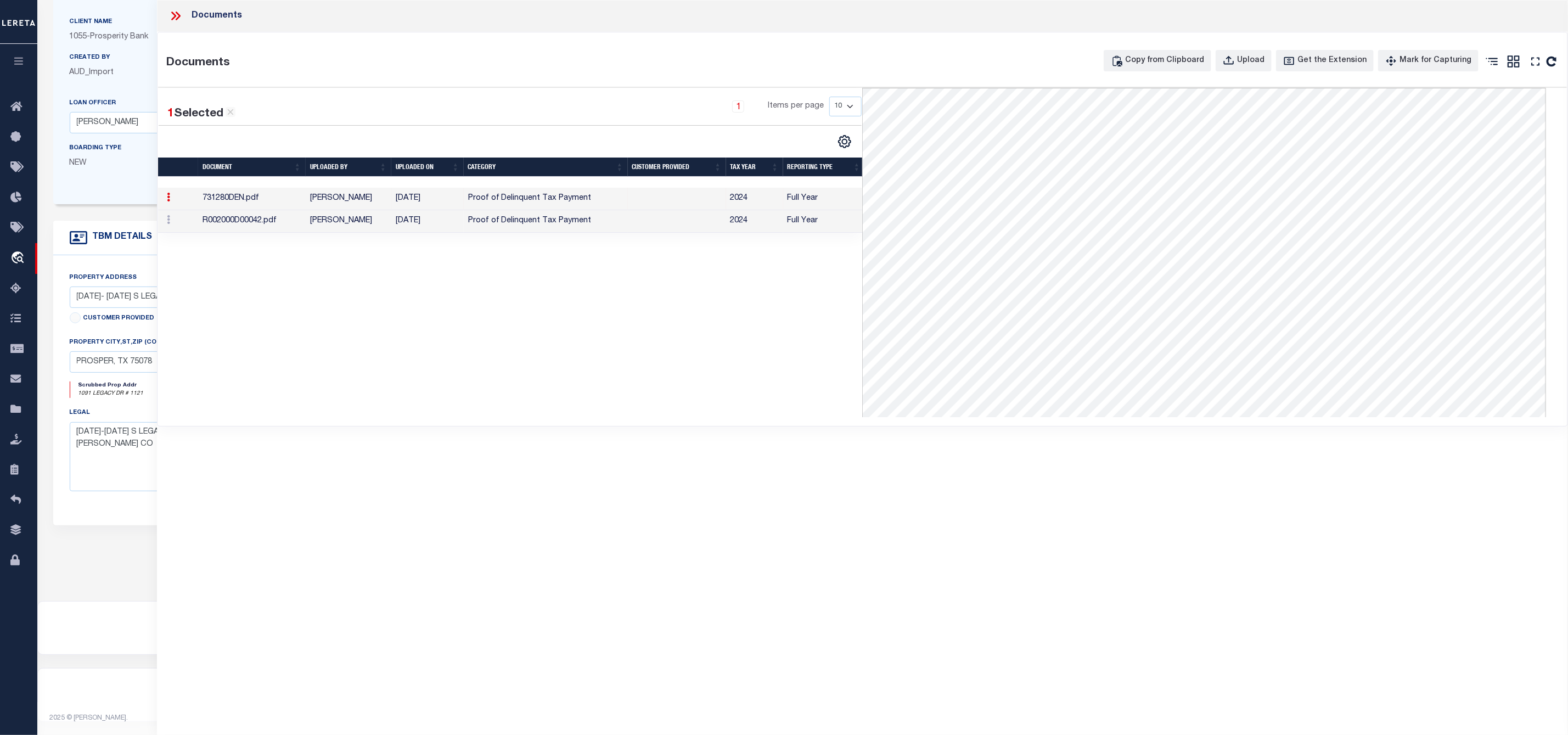
click at [173, 15] on icon at bounding box center [176, 16] width 14 height 14
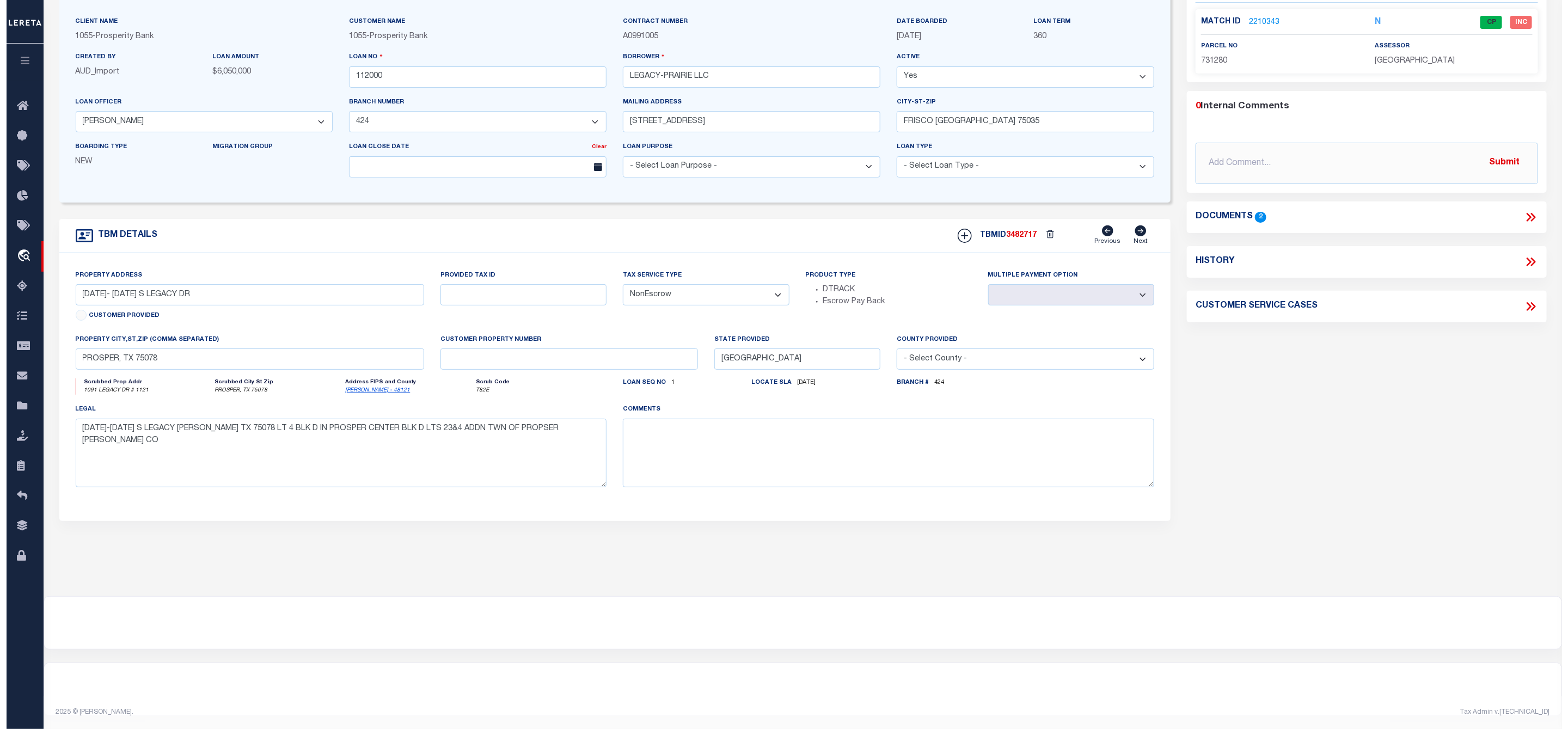
scroll to position [0, 0]
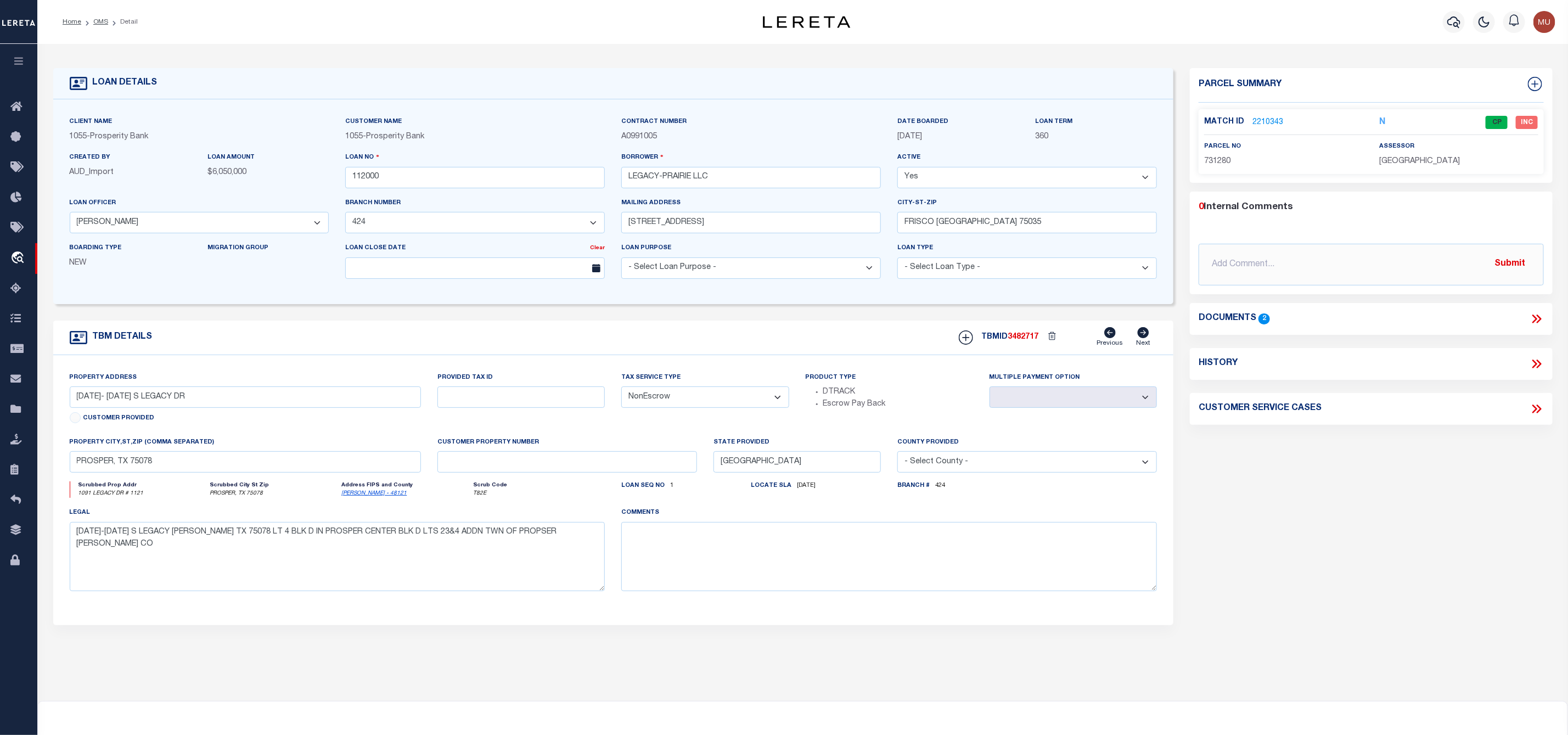
click at [1278, 119] on link "2210343" at bounding box center [1268, 122] width 31 height 11
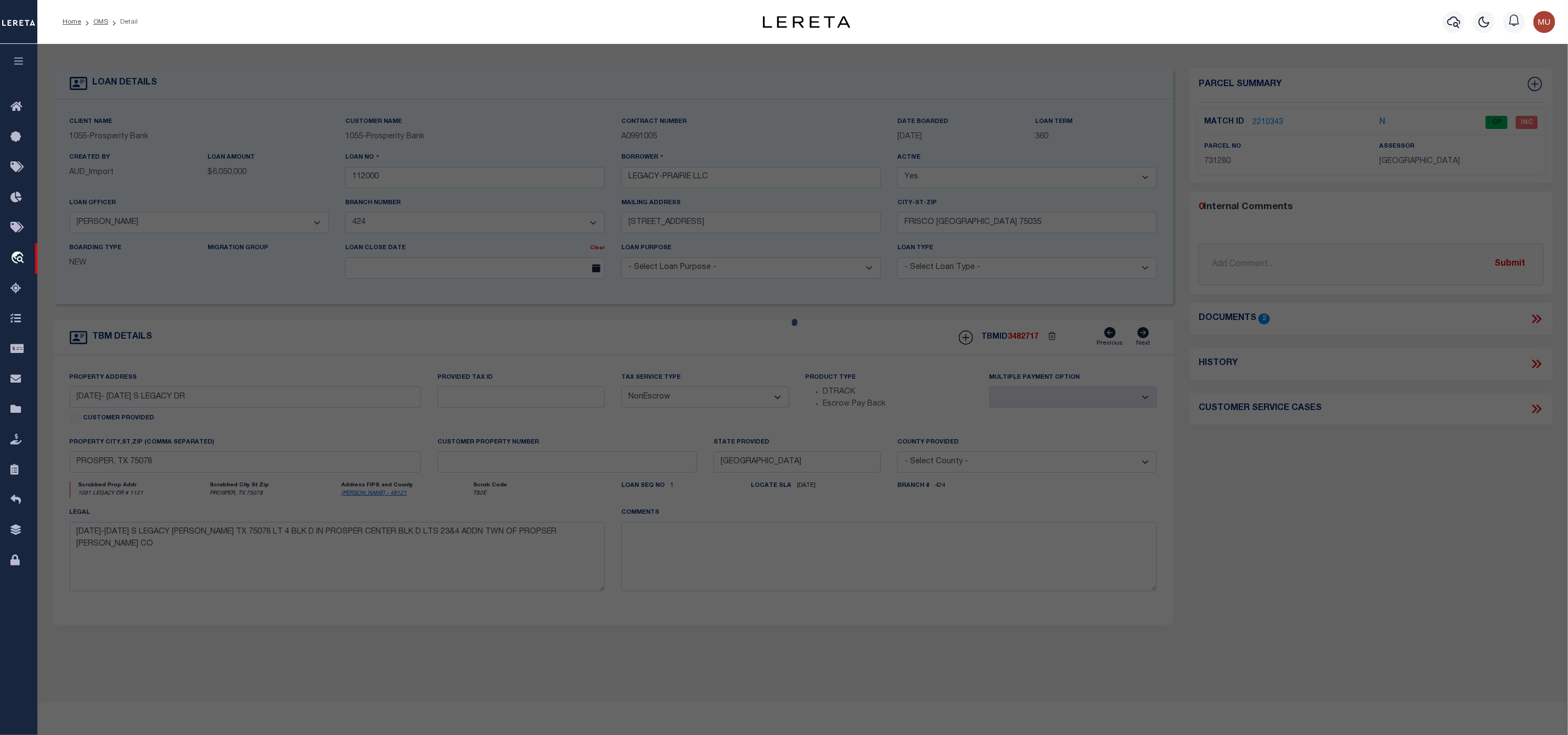
select select "AS"
select select
checkbox input "false"
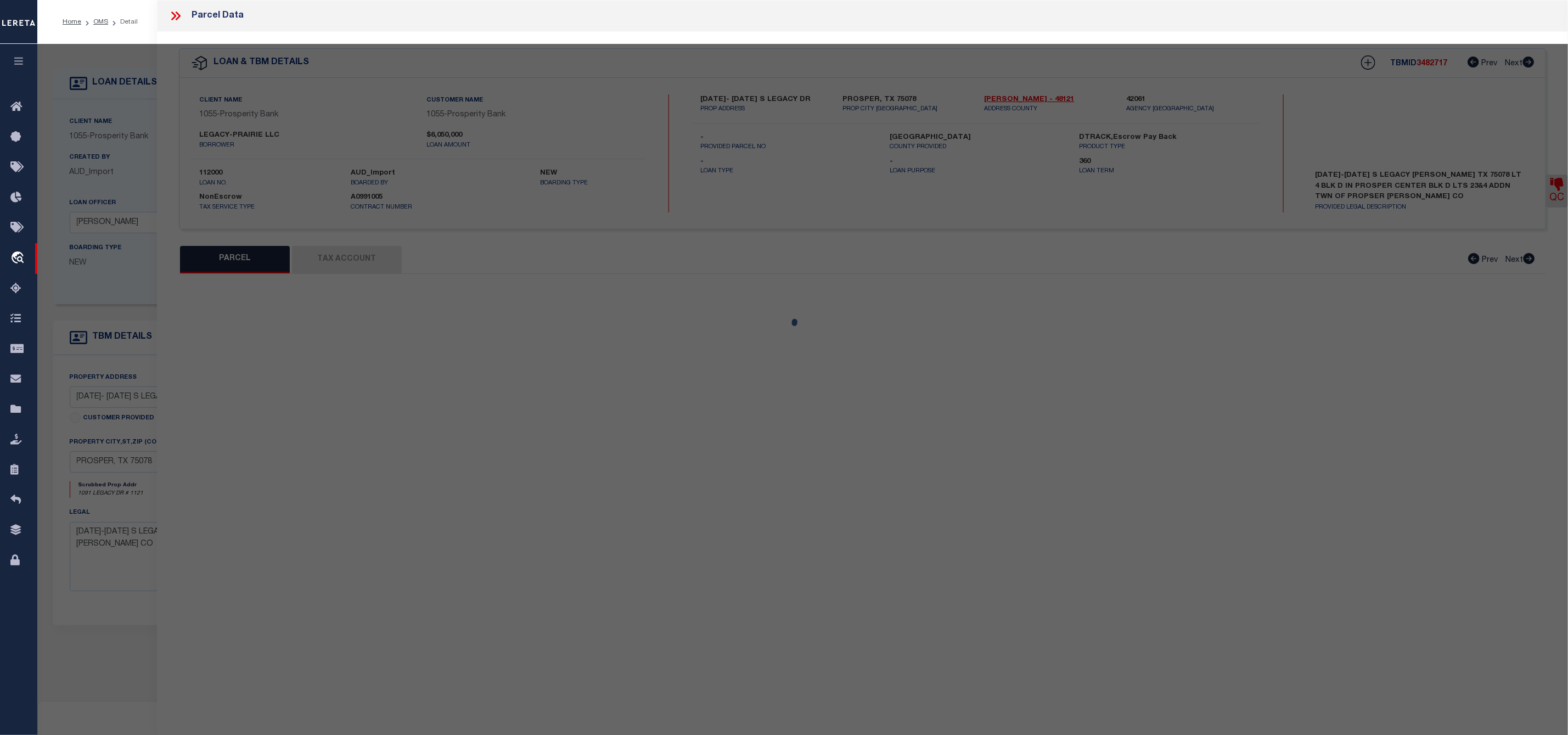
select select "CP"
type input "LEGACY-PRAIRIE LLC"
select select "AGF"
select select
type input "LEGACY DR"
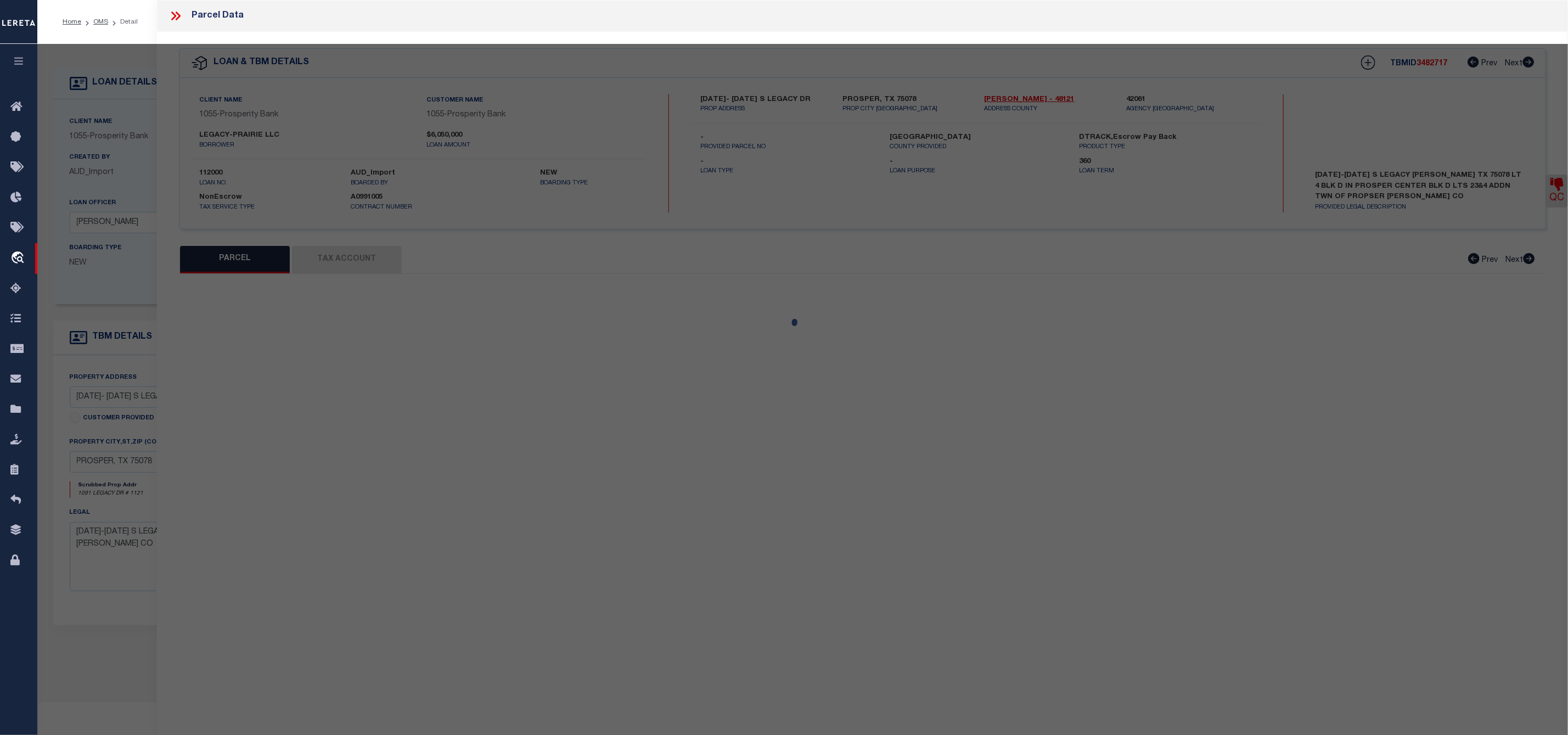
checkbox input "false"
type input "PROSPER TX 75078"
type textarea "PROSPER CENTER BLK D LOT 4"
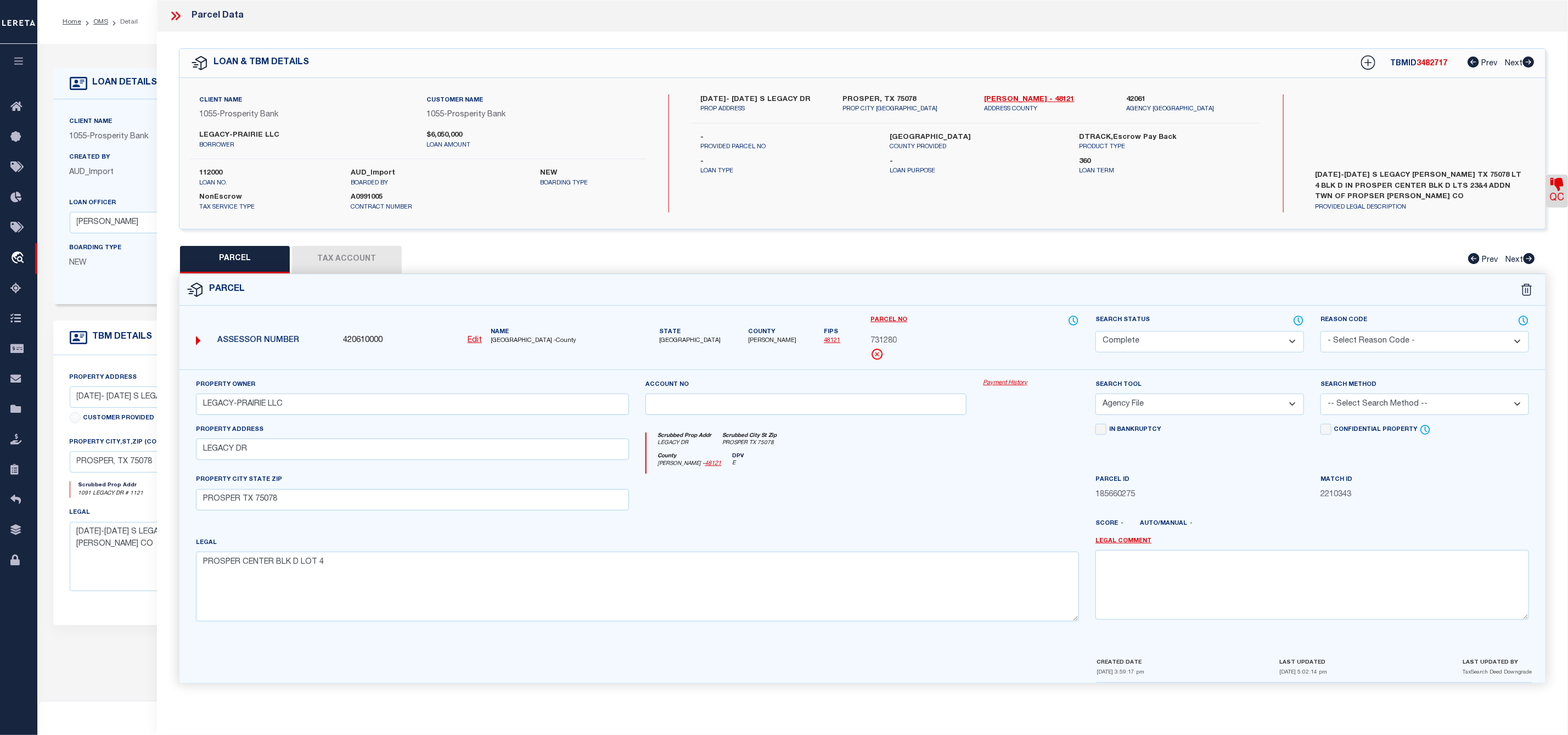
click at [886, 343] on span "731280" at bounding box center [883, 341] width 26 height 12
copy span "731280"
click at [755, 99] on label "[DATE]- [DATE] S LEGACY DR" at bounding box center [763, 100] width 126 height 11
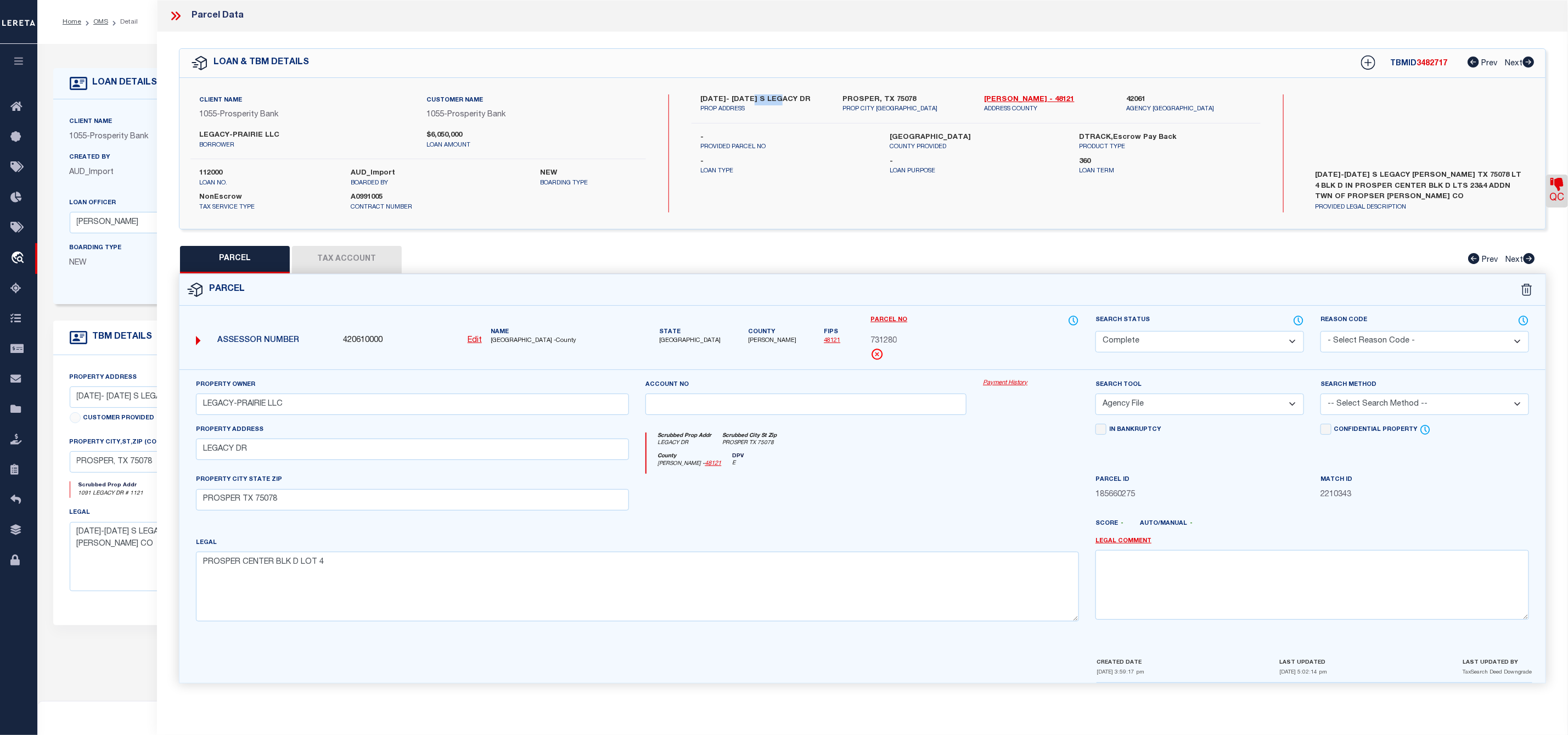
copy label "LEGACY"
click at [361, 254] on button "Tax Account" at bounding box center [347, 260] width 110 height 28
select select "100"
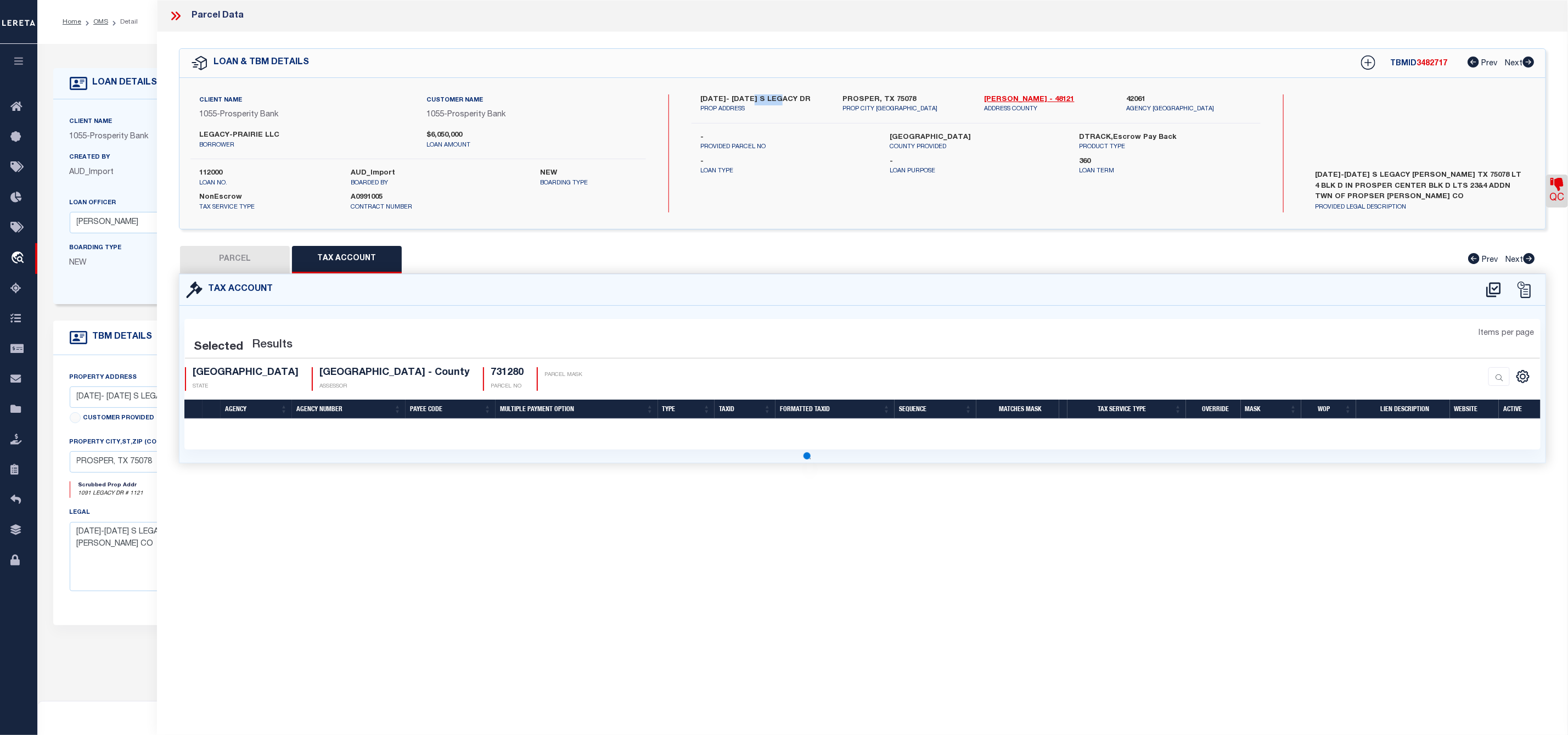
select select "100"
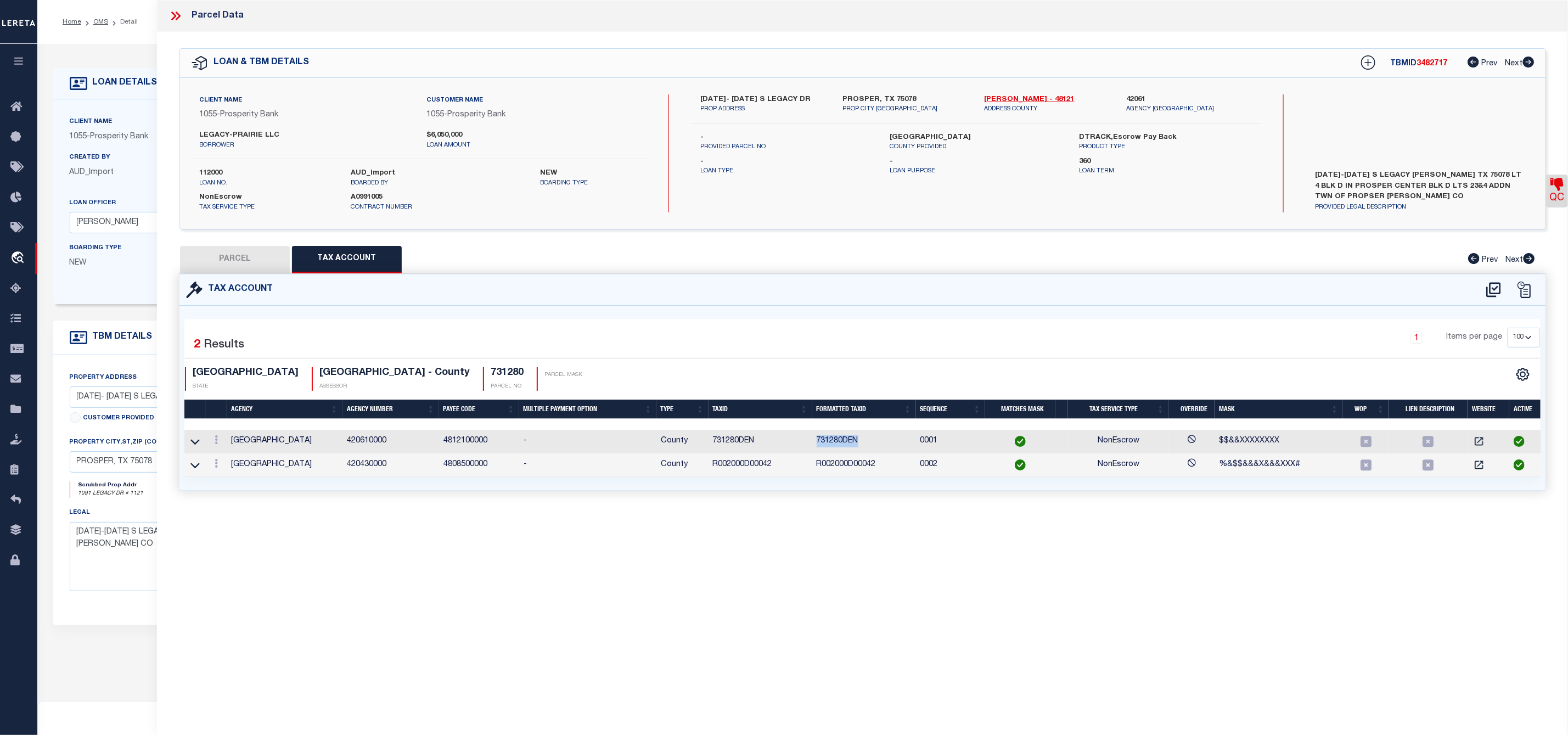
drag, startPoint x: 812, startPoint y: 443, endPoint x: 863, endPoint y: 442, distance: 51.0
click at [863, 442] on td "731280DEN" at bounding box center [864, 442] width 104 height 24
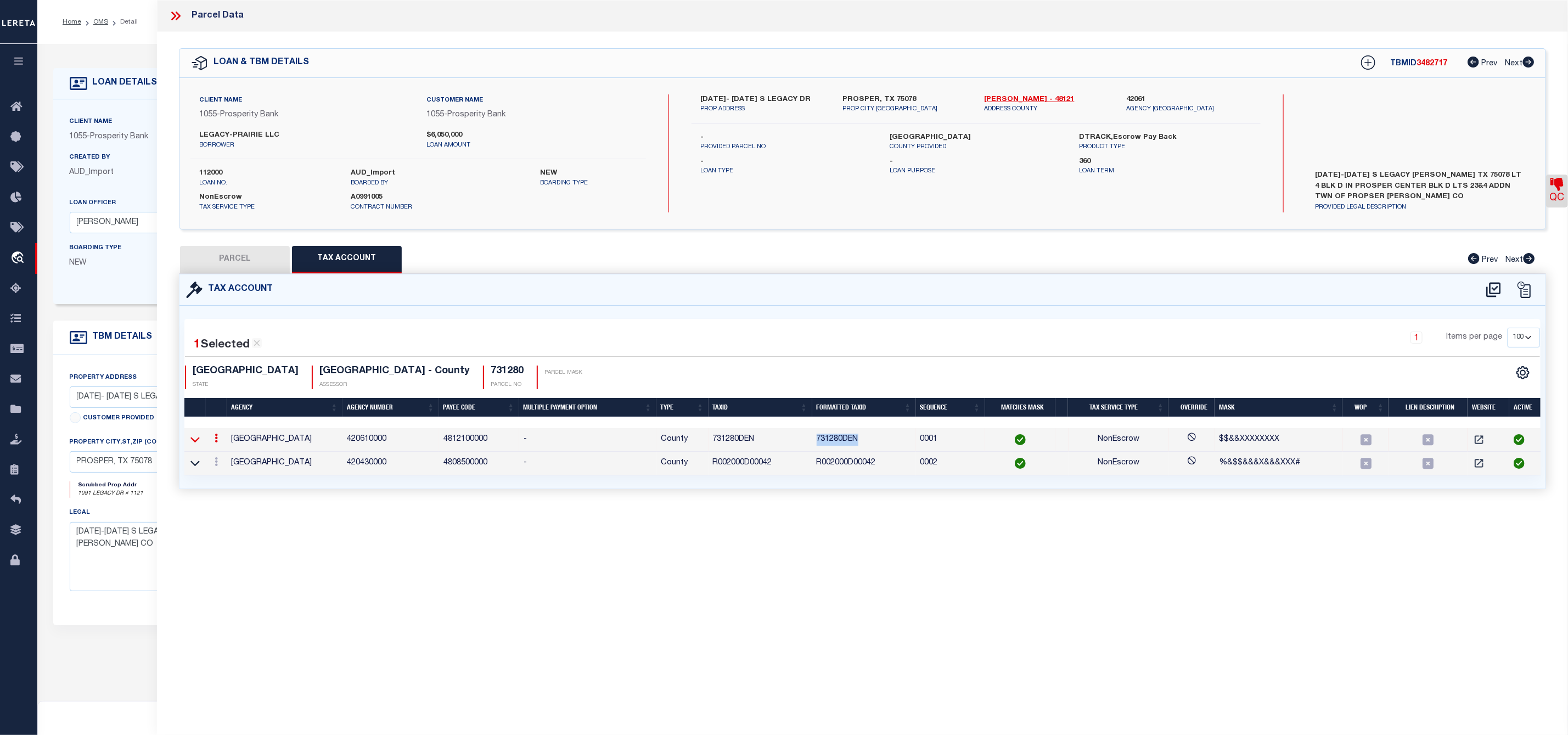
click at [196, 443] on icon at bounding box center [195, 440] width 9 height 6
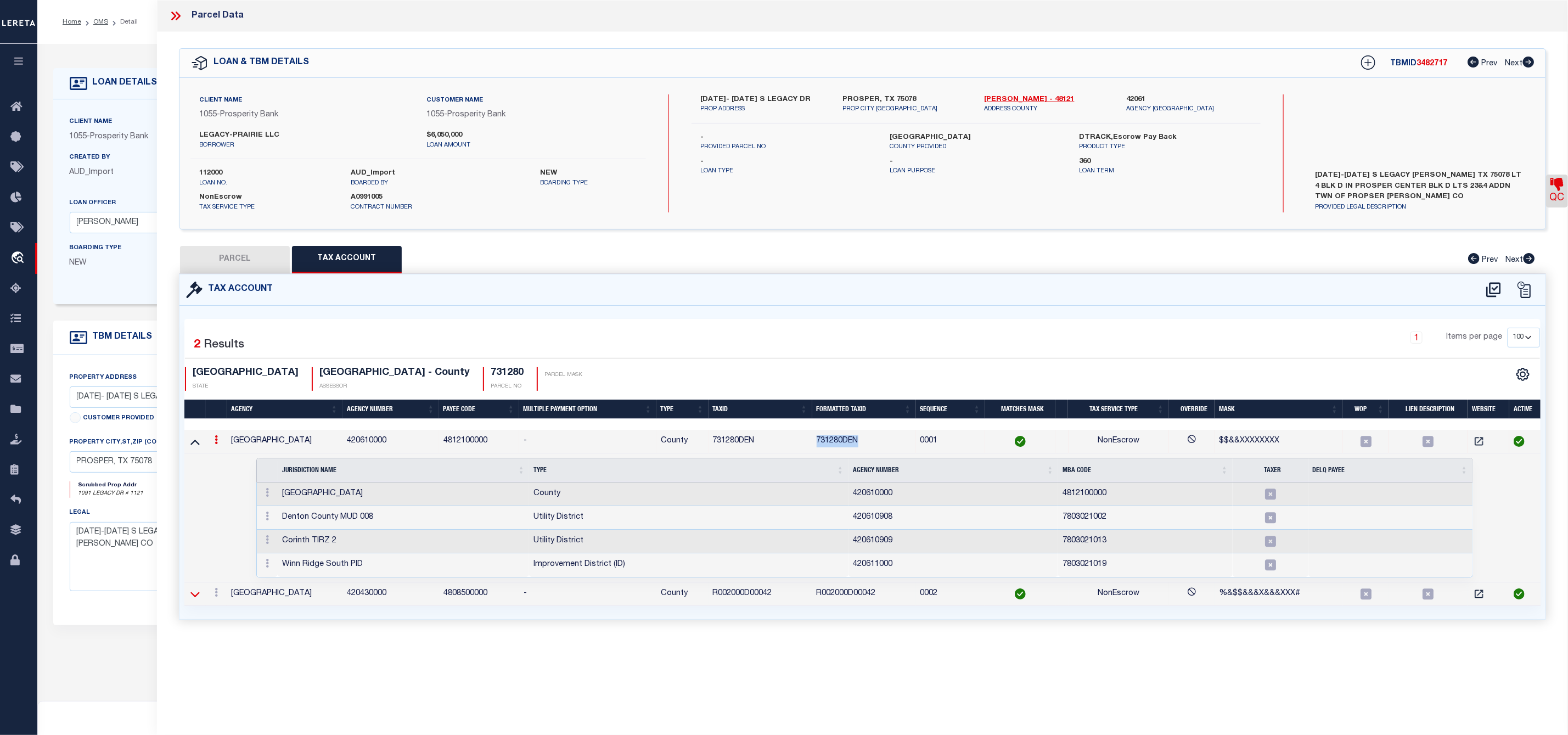
click at [192, 600] on icon at bounding box center [195, 594] width 9 height 11
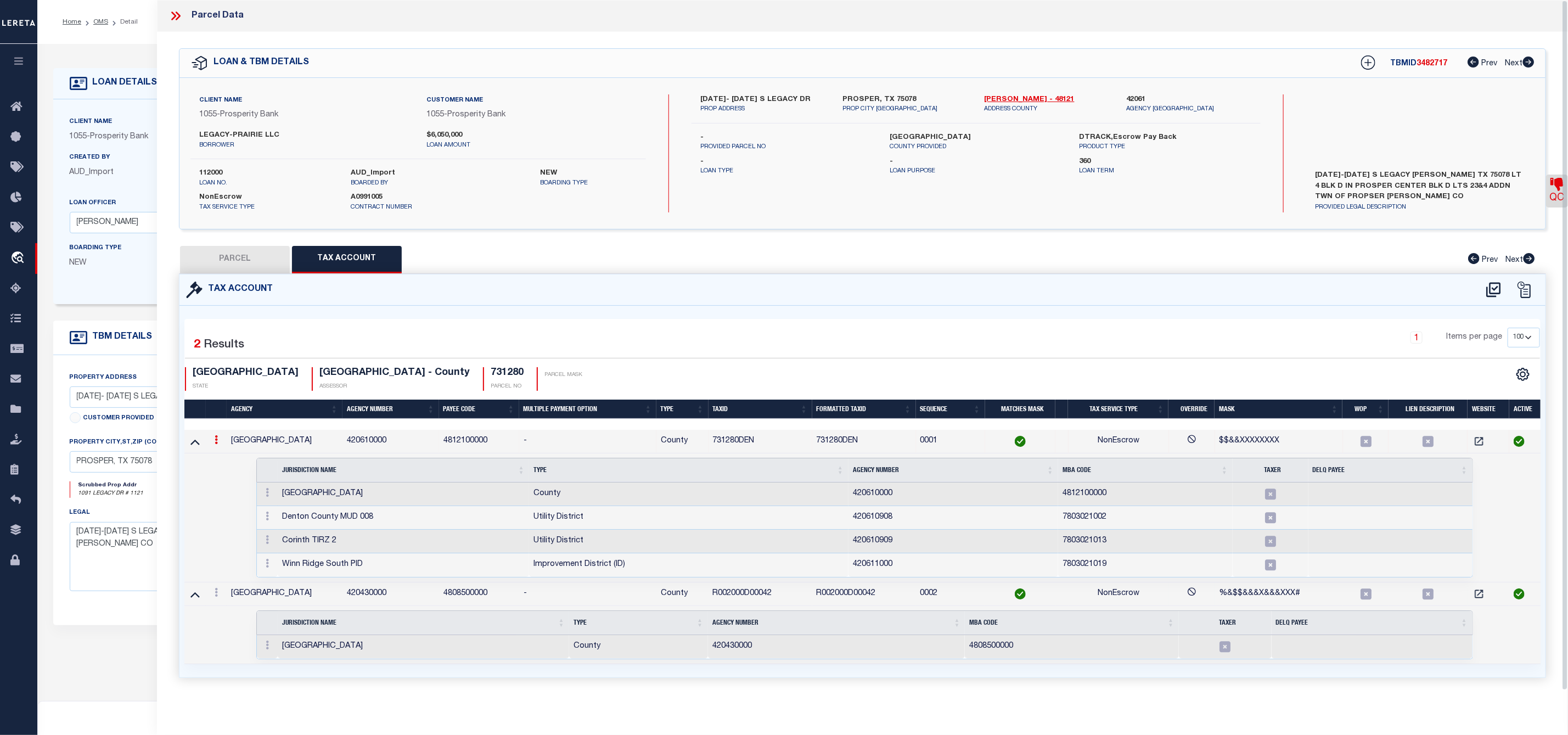
click at [1553, 201] on link "QC" at bounding box center [1557, 191] width 22 height 33
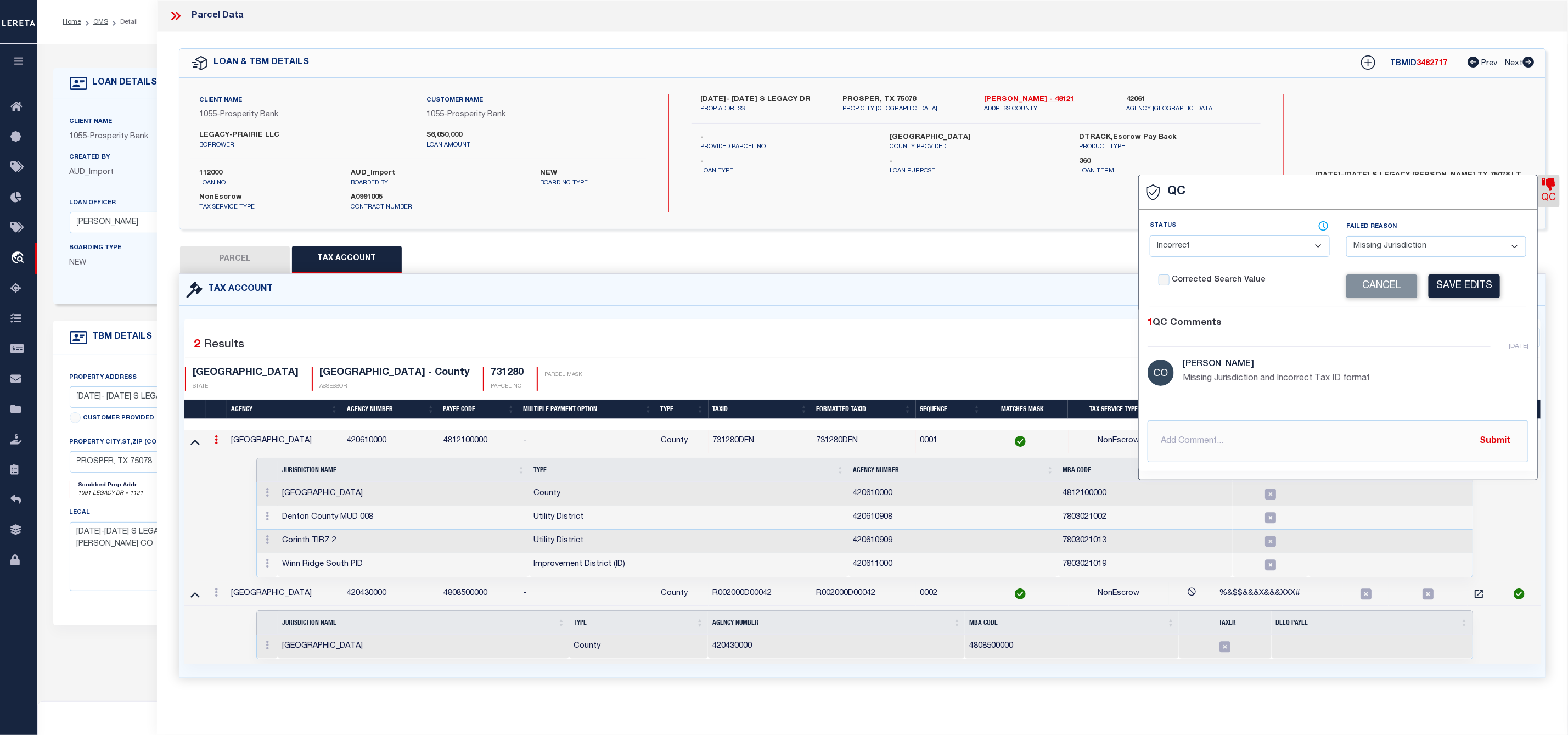
click at [811, 374] on div "TX STATE DENTON COUNTY - County ASSESSOR 731280 PARCEL NO PARCEL MASK" at bounding box center [523, 379] width 678 height 24
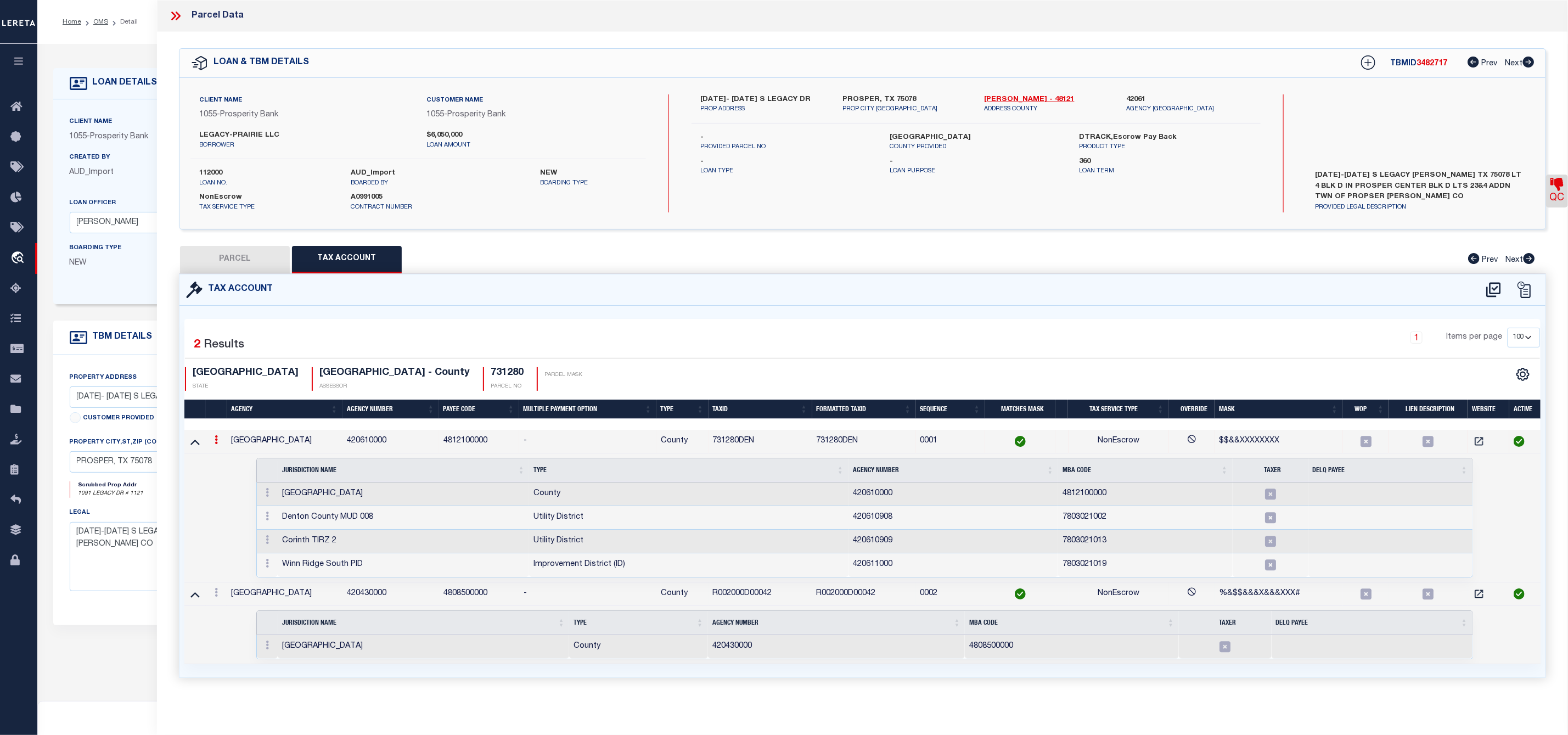
click at [255, 265] on button "PARCEL" at bounding box center [235, 260] width 110 height 28
select select "AS"
select select
checkbox input "false"
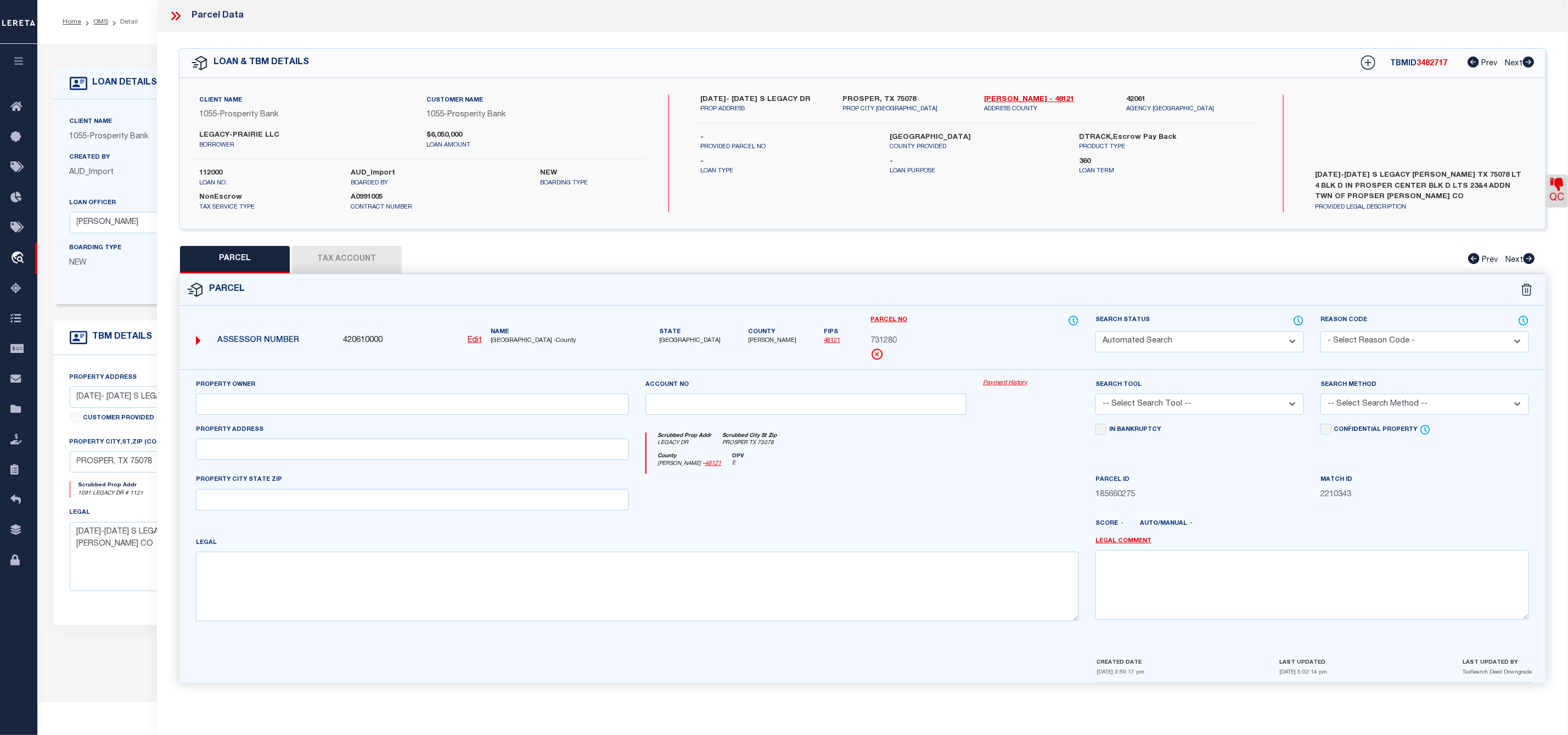
select select "CP"
type input "LEGACY-PRAIRIE LLC"
select select "AGF"
select select
type input "LEGACY DR"
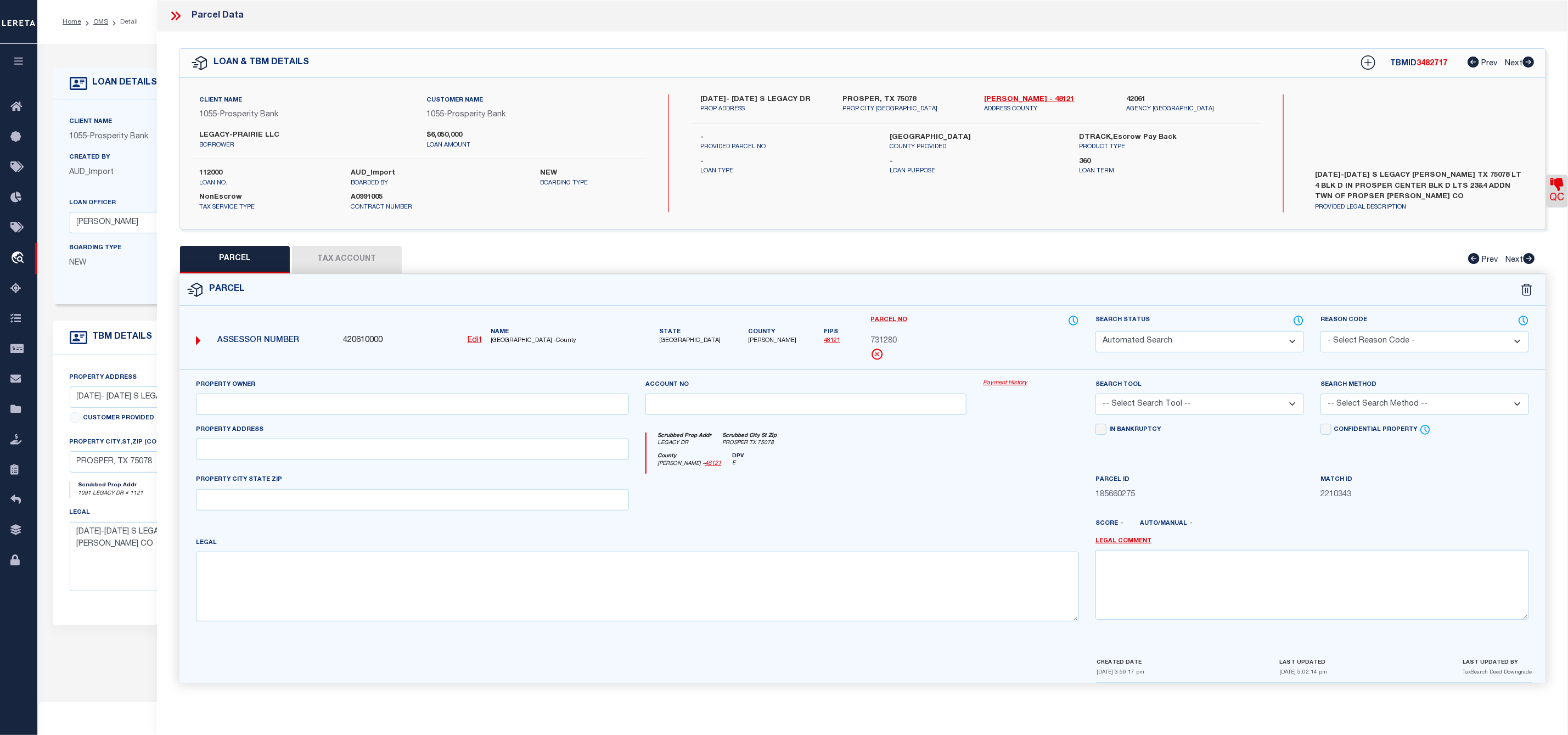
checkbox input "false"
type input "PROSPER TX 75078"
type textarea "PROSPER CENTER BLK D LOT 4"
click at [359, 262] on button "Tax Account" at bounding box center [347, 260] width 110 height 28
select select "100"
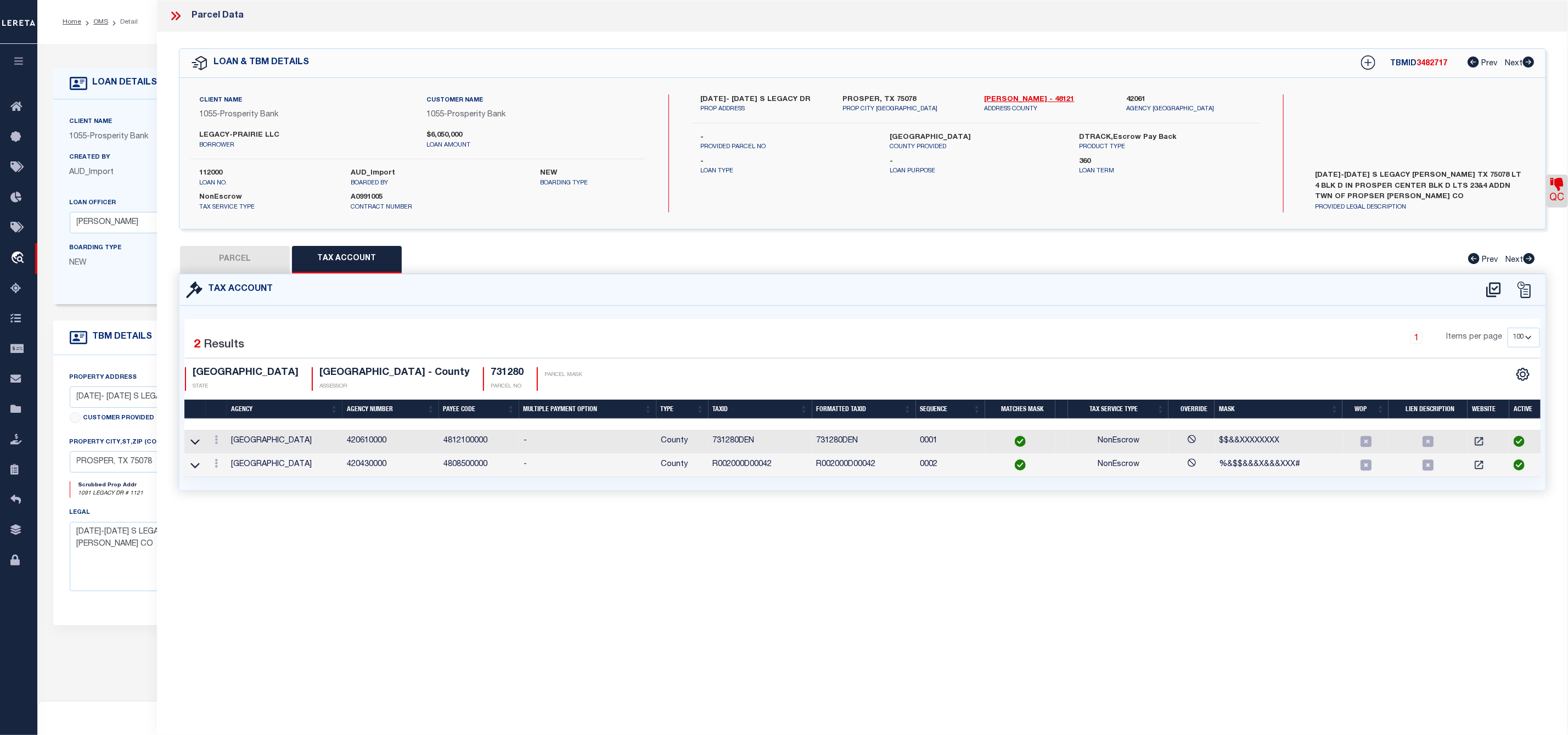
click at [210, 259] on button "PARCEL" at bounding box center [235, 260] width 110 height 28
select select "AS"
select select
checkbox input "false"
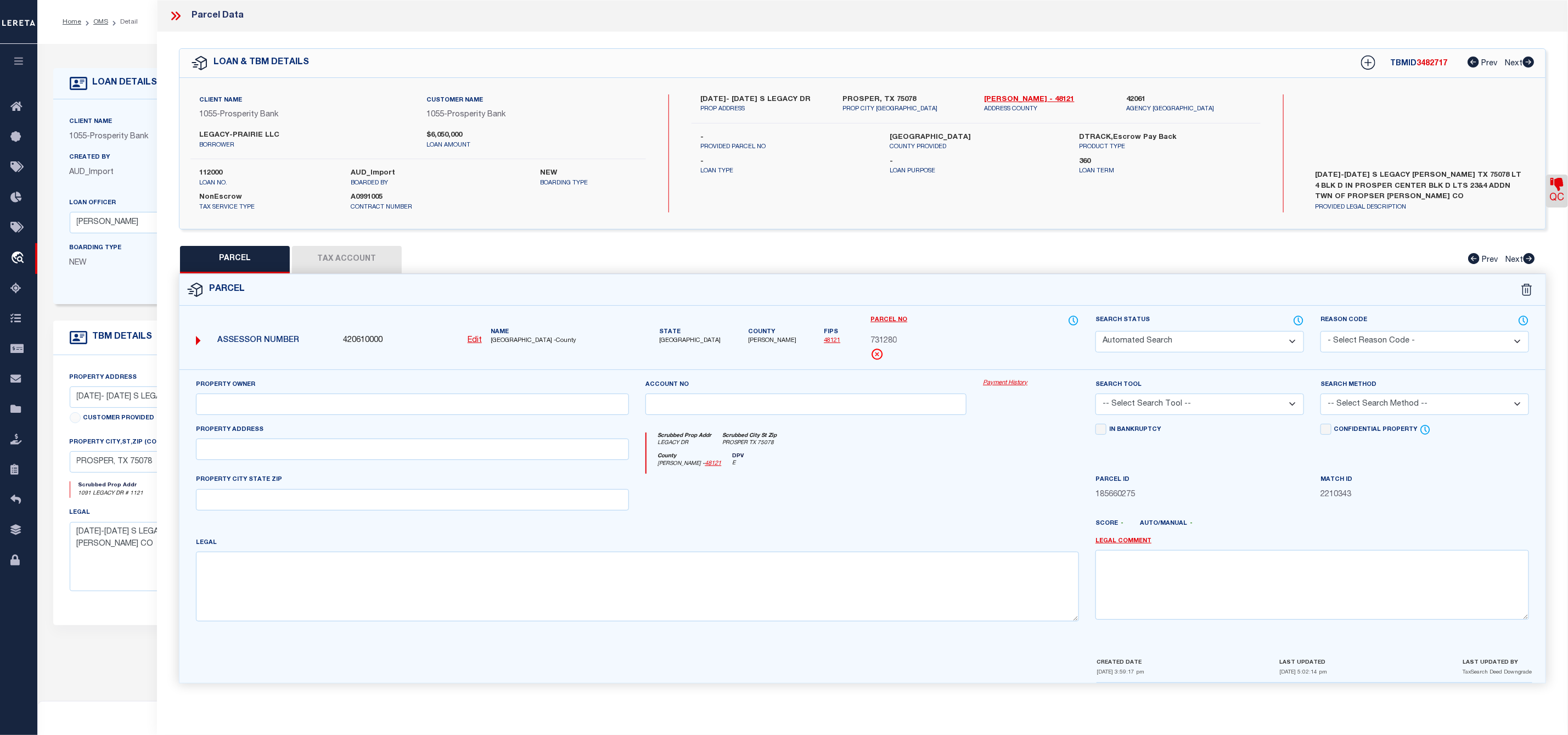
select select "CP"
type input "LEGACY-PRAIRIE LLC"
select select "AGF"
select select
type input "LEGACY DR"
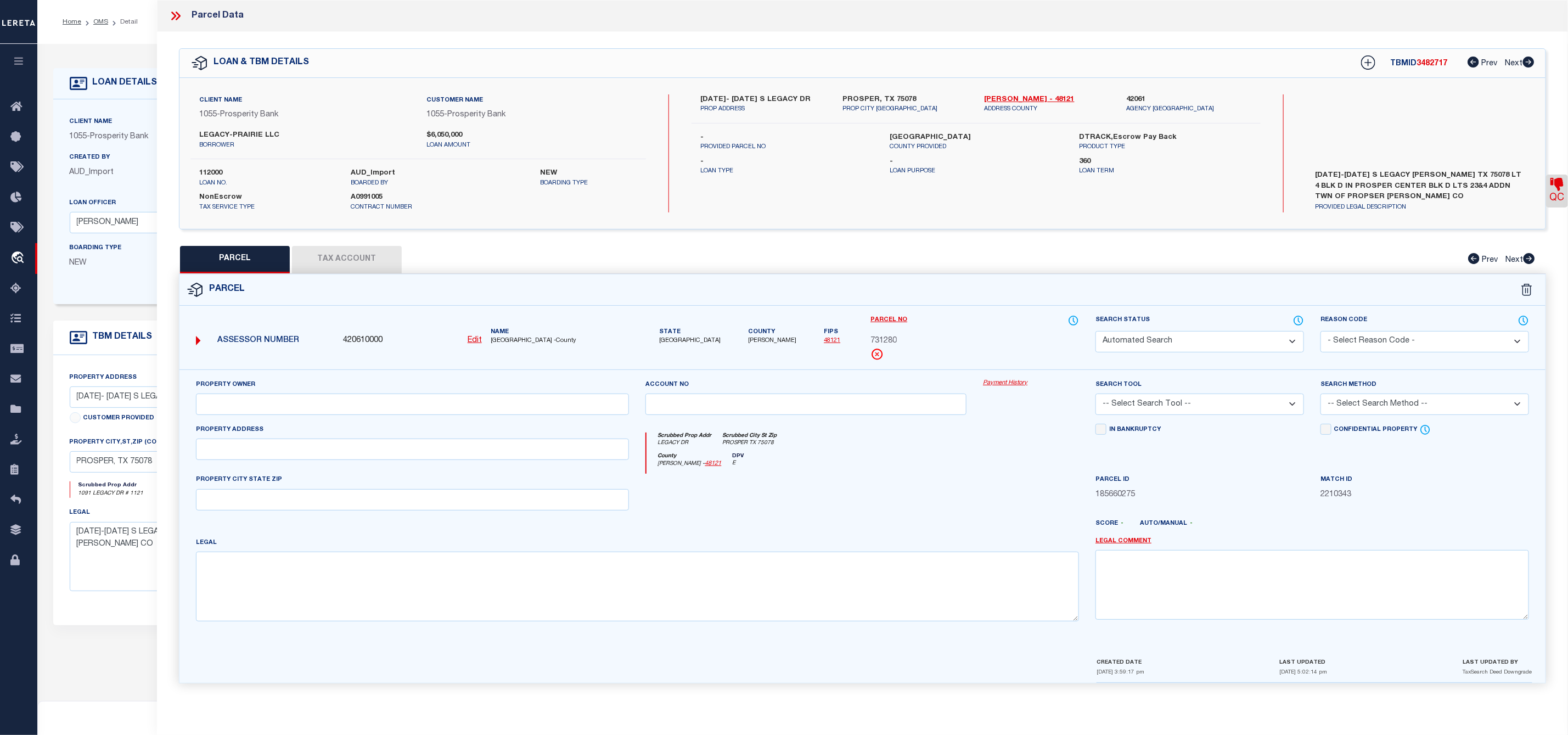
checkbox input "false"
type input "PROSPER TX 75078"
type textarea "PROSPER CENTER BLK D LOT 4"
click at [353, 262] on button "Tax Account" at bounding box center [347, 260] width 110 height 28
select select "100"
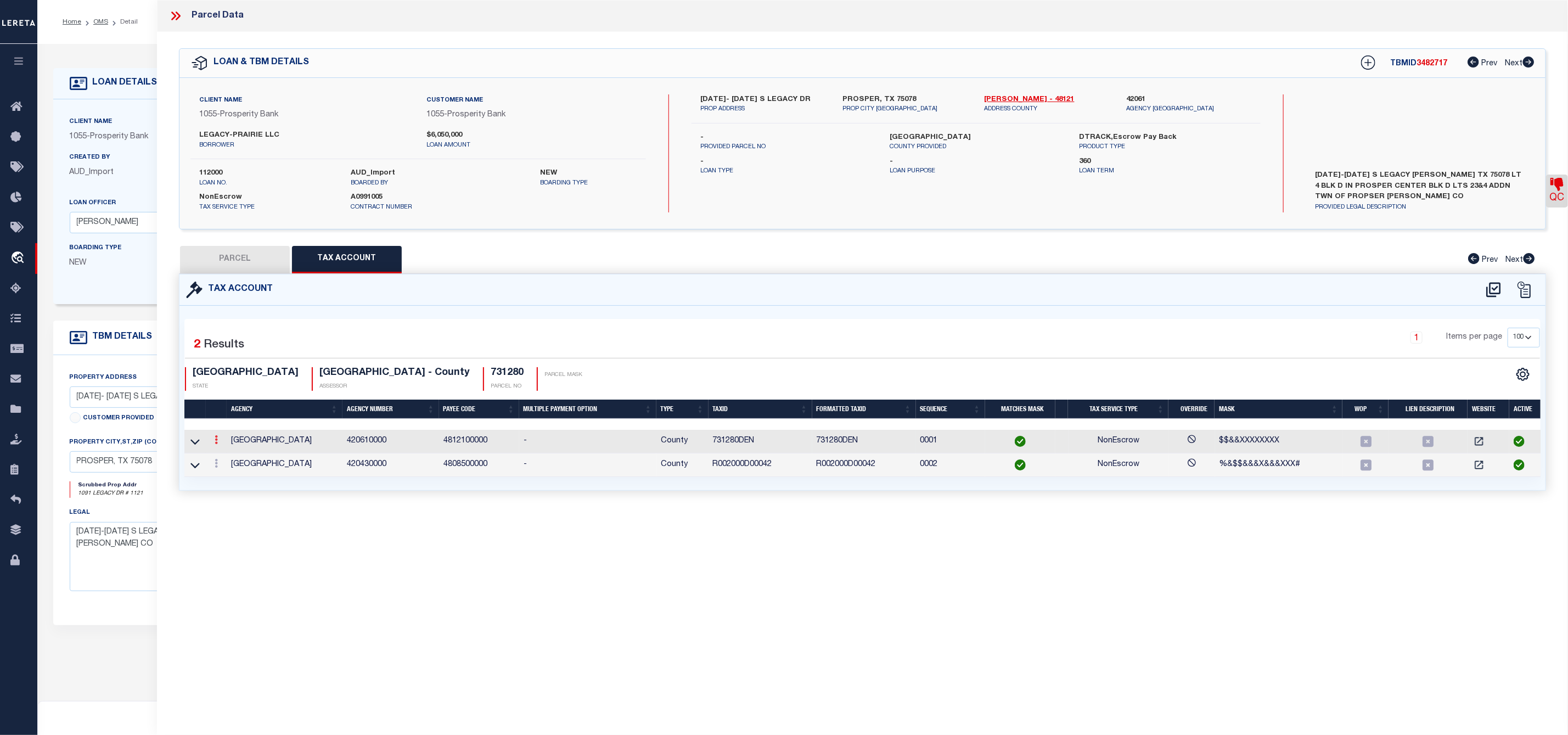
click at [212, 443] on link at bounding box center [216, 441] width 12 height 9
click at [234, 458] on link at bounding box center [231, 458] width 41 height 18
type input "731280DEN"
type textarea "$$&&XXXXXXXX"
checkbox input "true"
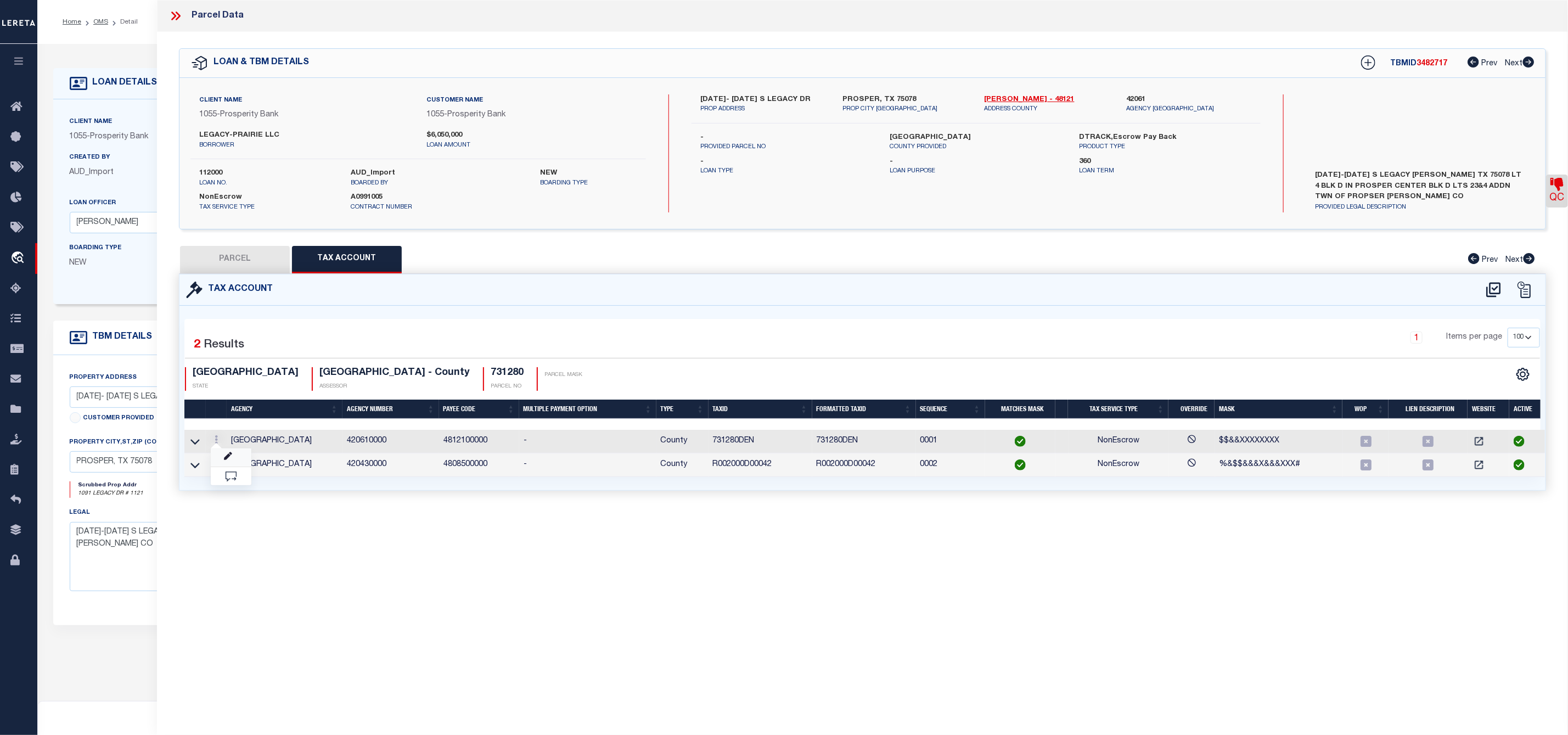
select select "ACT"
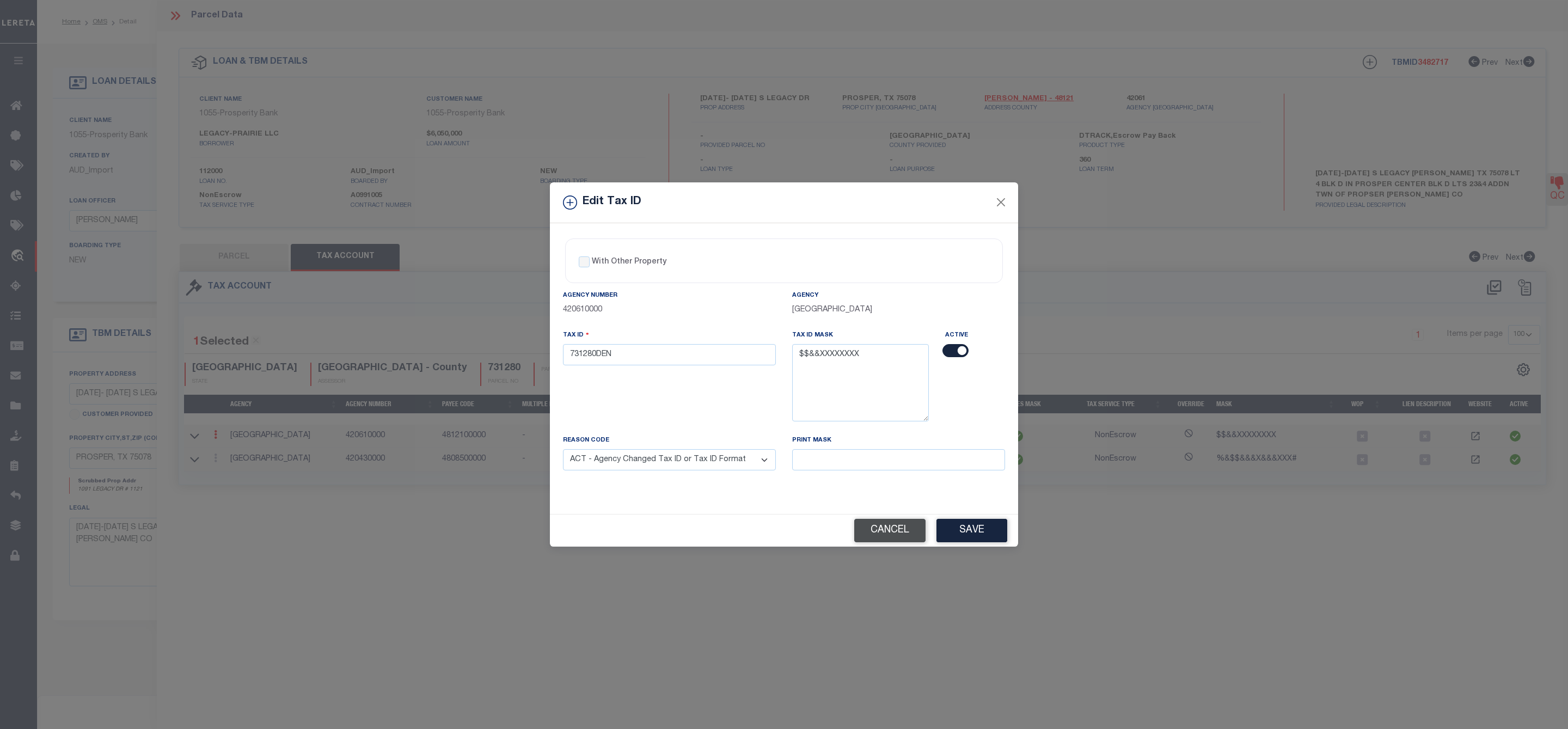
click at [889, 536] on button "Cancel" at bounding box center [889, 531] width 71 height 24
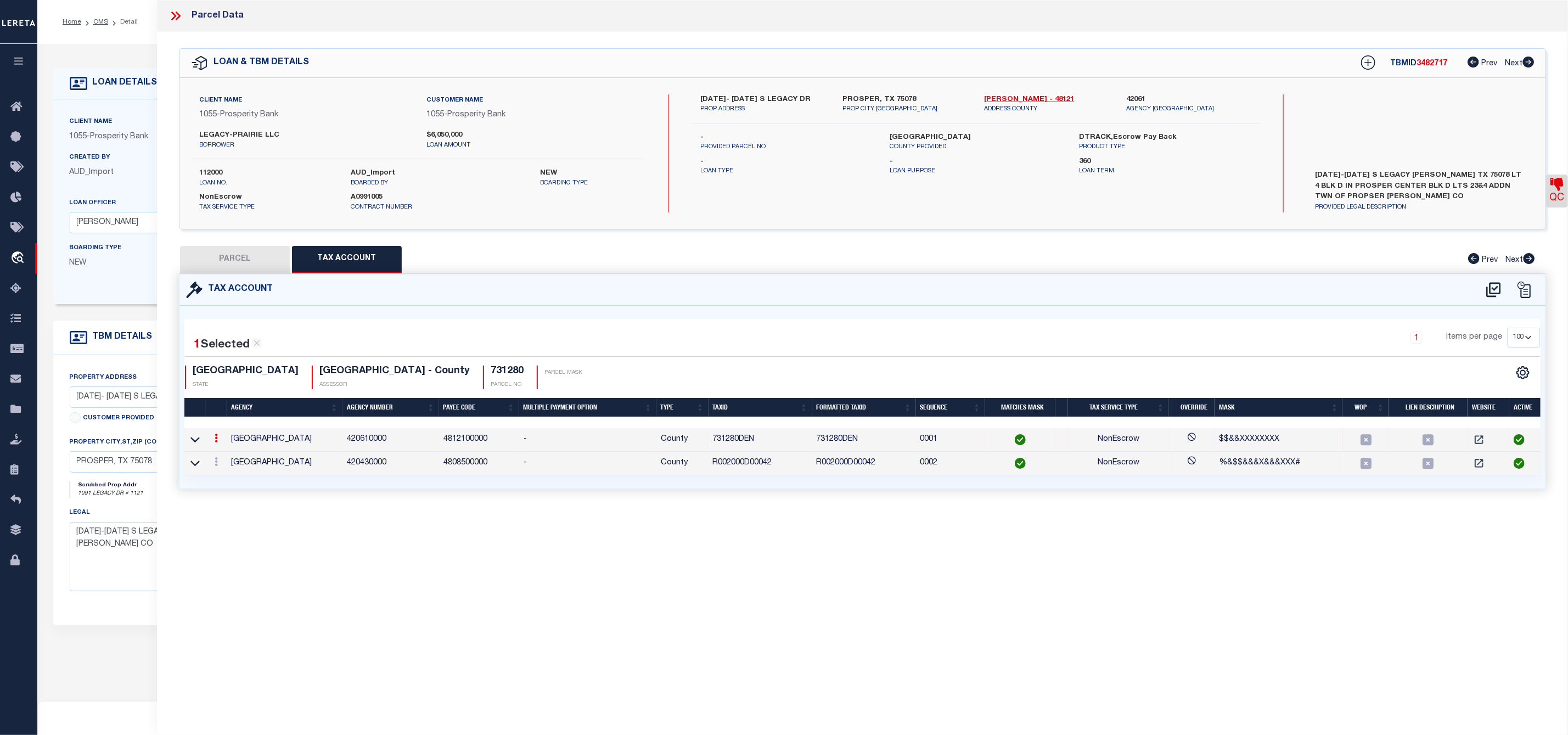
click at [232, 257] on button "PARCEL" at bounding box center [235, 260] width 110 height 28
select select "AS"
select select
checkbox input "false"
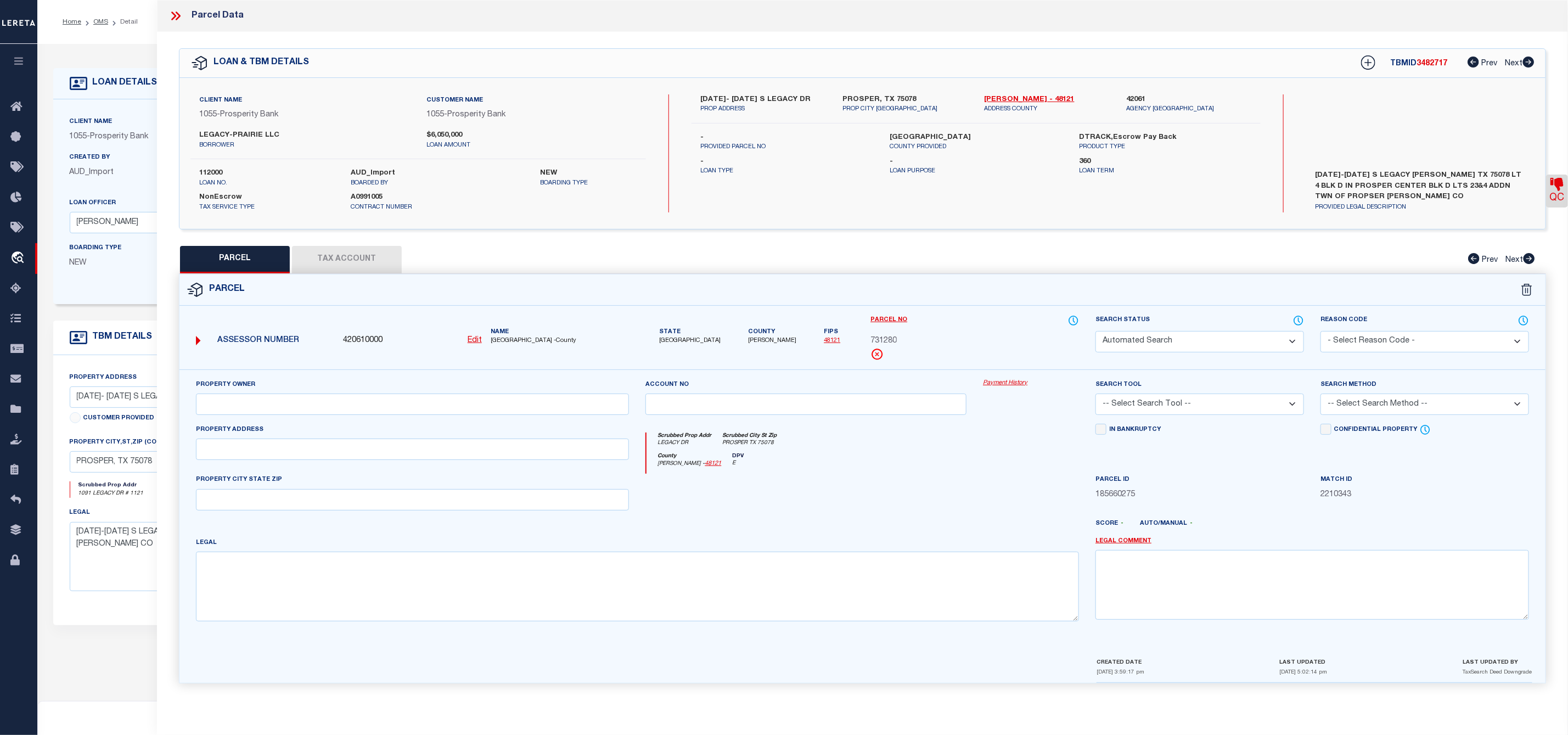
select select "CP"
type input "LEGACY-PRAIRIE LLC"
select select "AGF"
select select
type input "LEGACY DR"
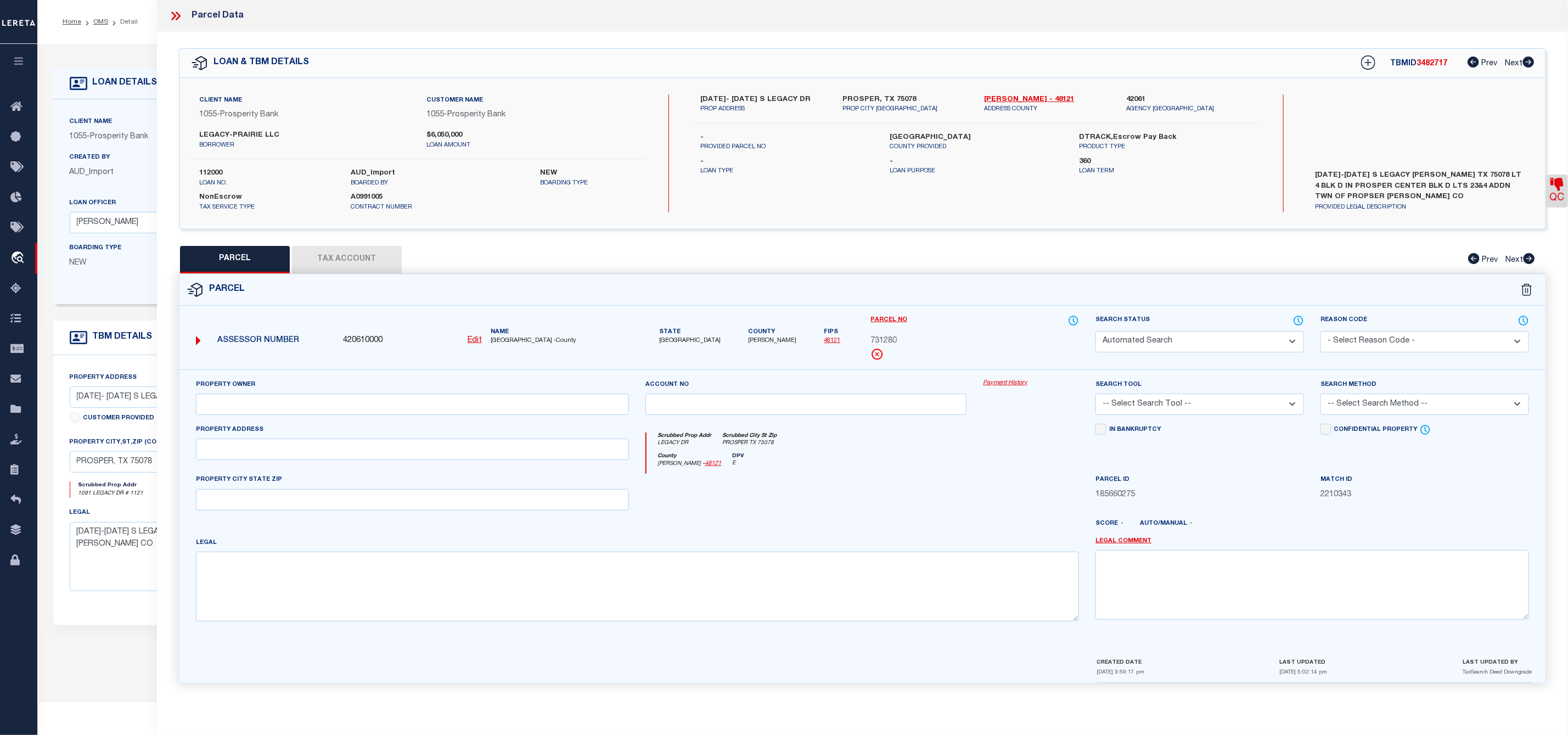
checkbox input "false"
type input "PROSPER TX 75078"
type textarea "PROSPER CENTER BLK D LOT 4"
click at [350, 257] on button "Tax Account" at bounding box center [347, 260] width 110 height 28
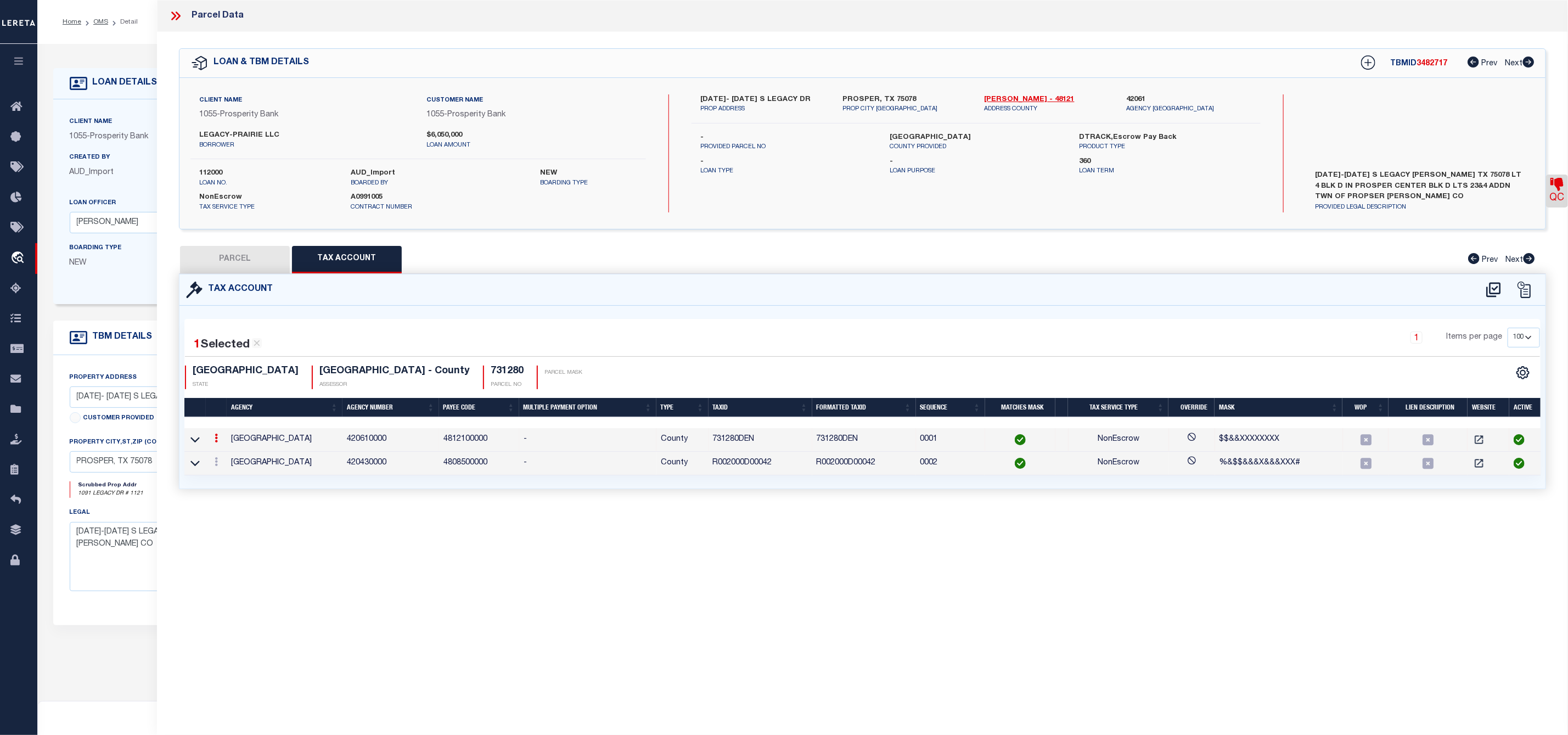
select select "100"
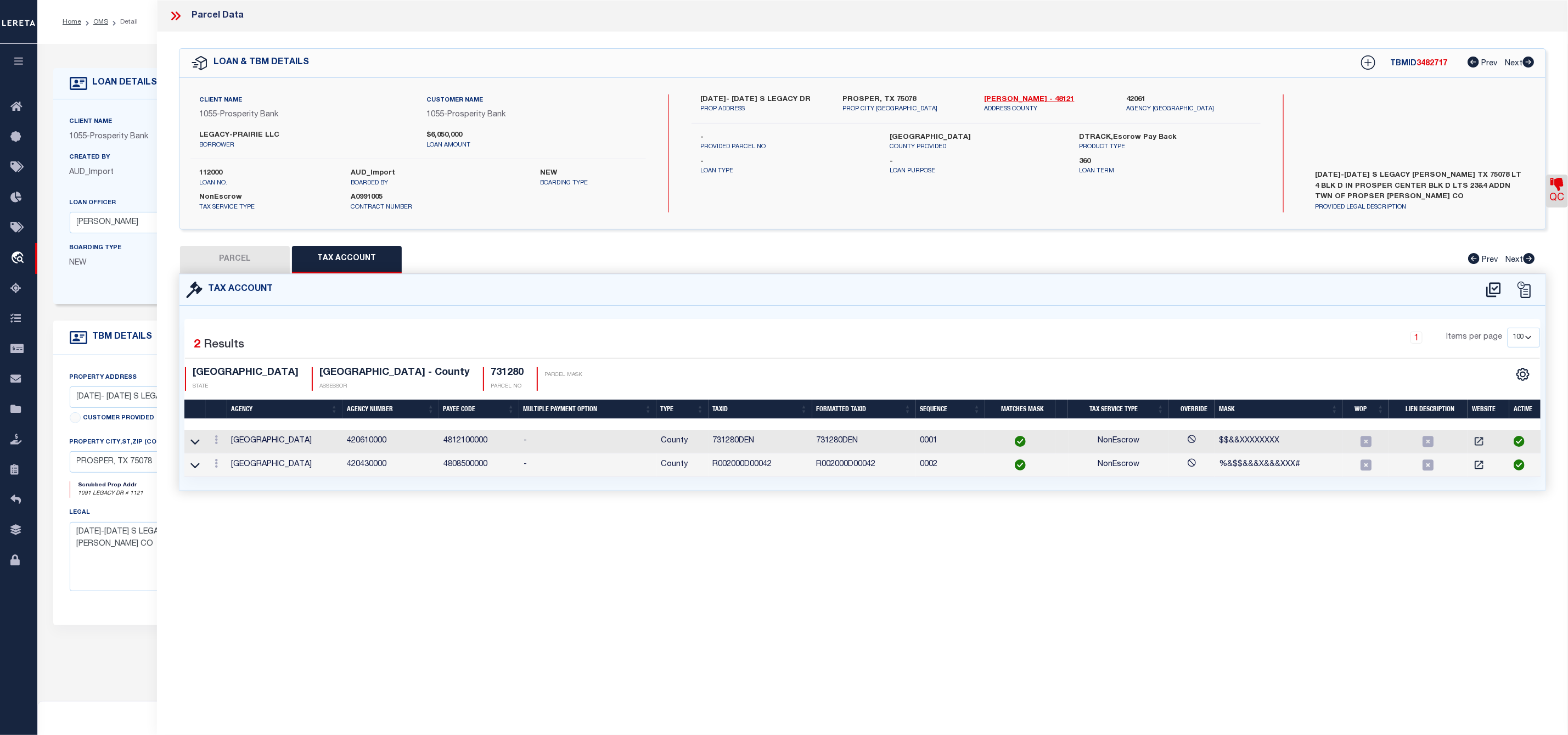
click at [739, 445] on td "731280DEN" at bounding box center [760, 442] width 104 height 24
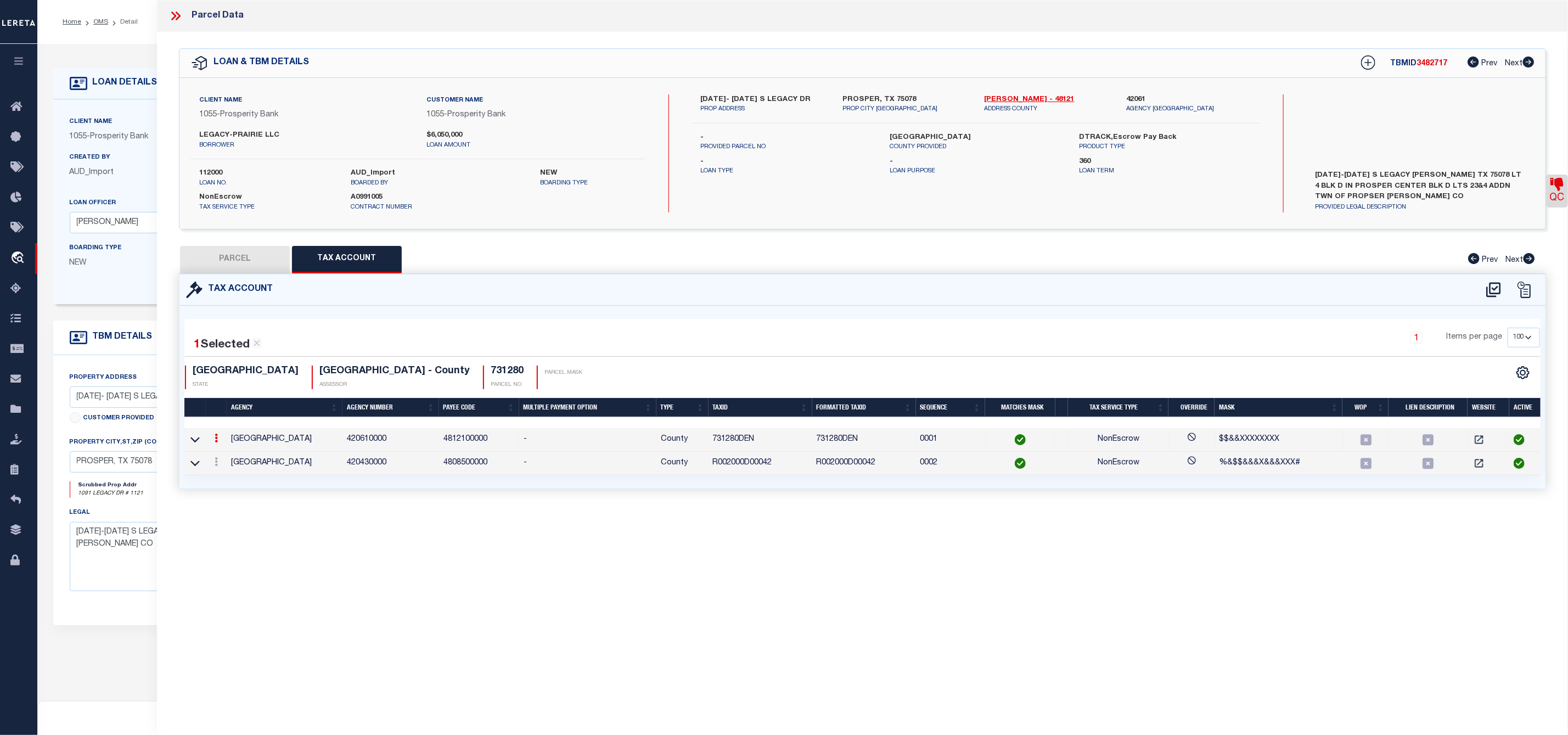
click at [739, 445] on td "731280DEN" at bounding box center [760, 440] width 104 height 24
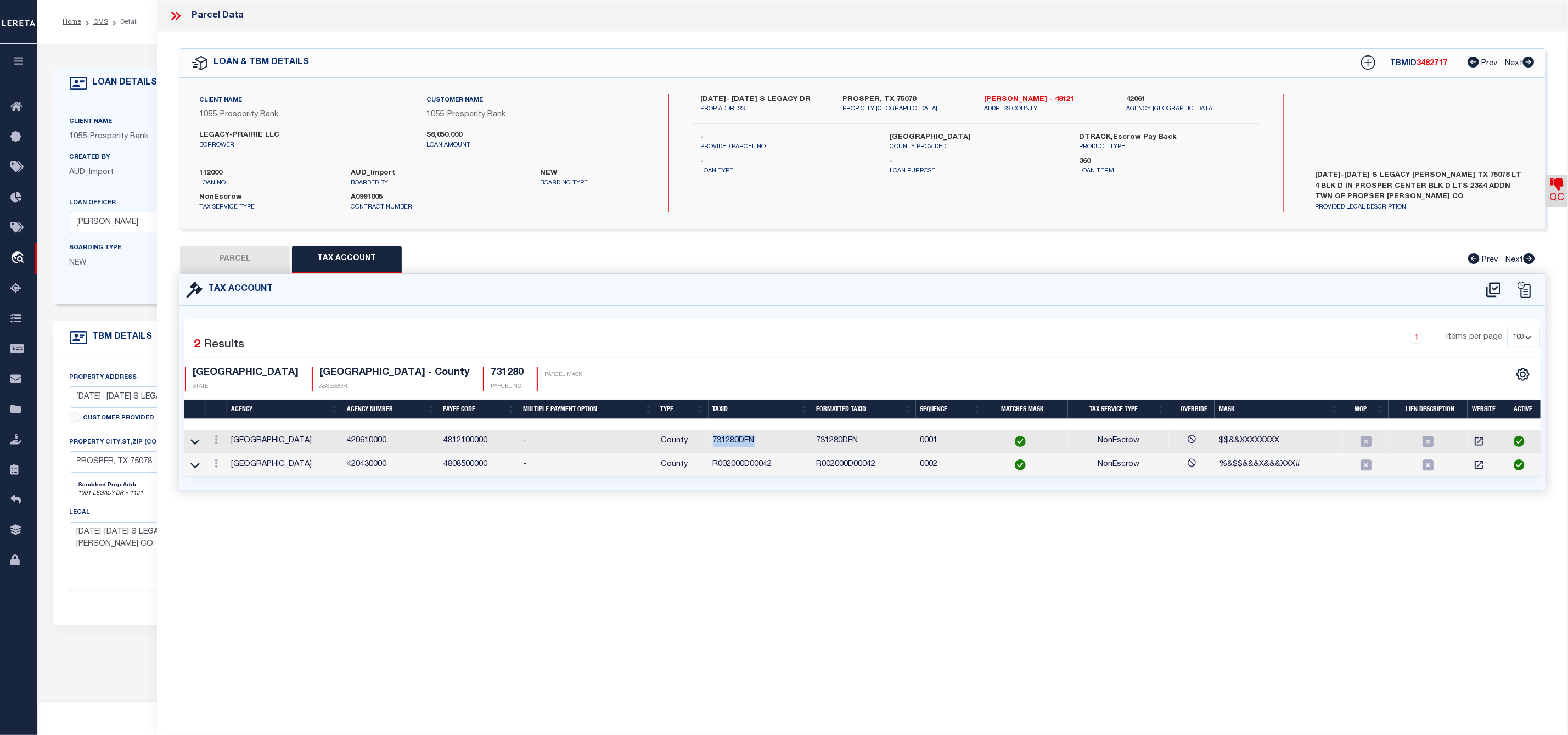
click at [208, 260] on button "PARCEL" at bounding box center [235, 260] width 110 height 28
select select "AS"
select select
checkbox input "false"
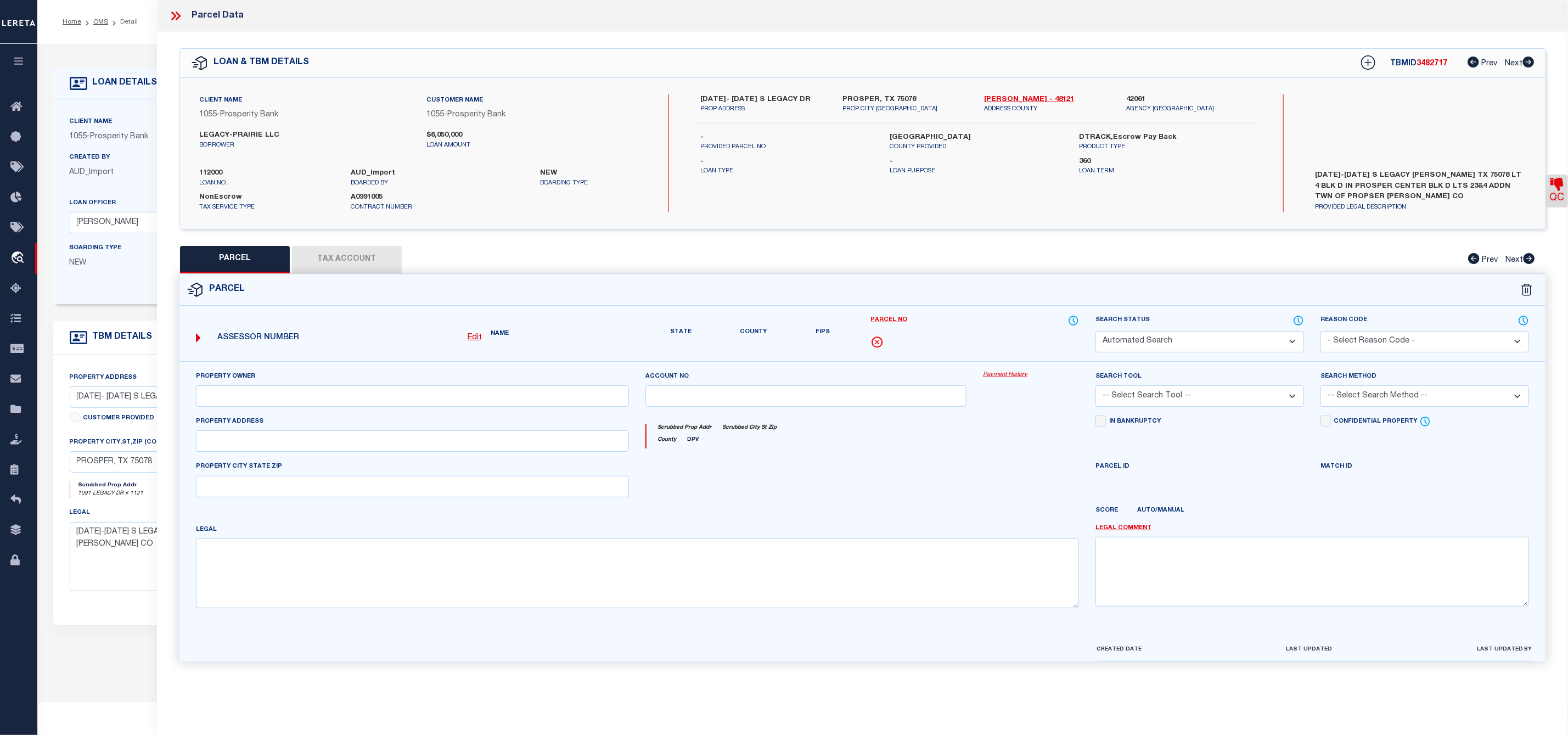
select select "CP"
type input "LEGACY-PRAIRIE LLC"
select select "AGF"
select select
type input "LEGACY DR"
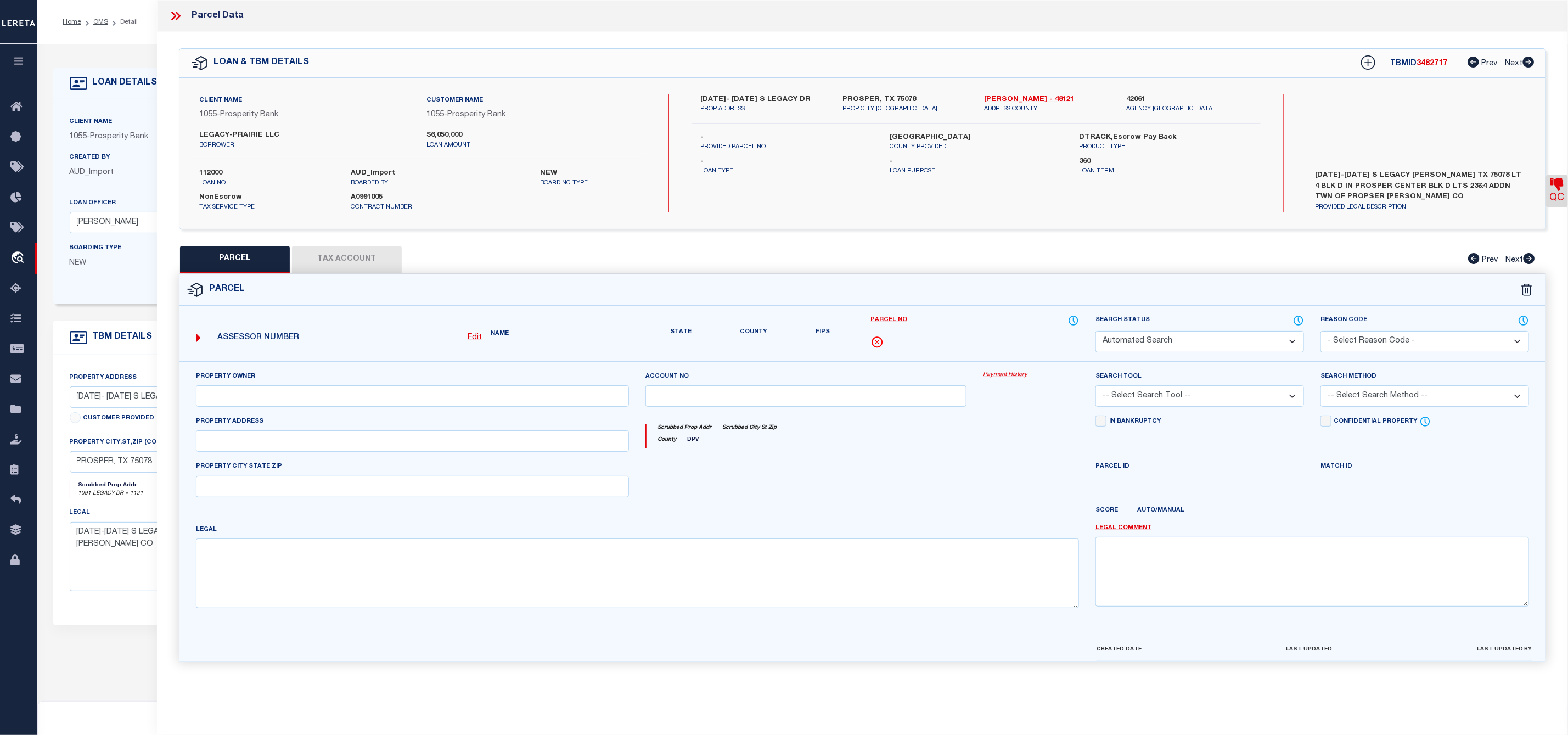
checkbox input "false"
type input "PROSPER TX 75078"
type textarea "PROSPER CENTER BLK D LOT 4"
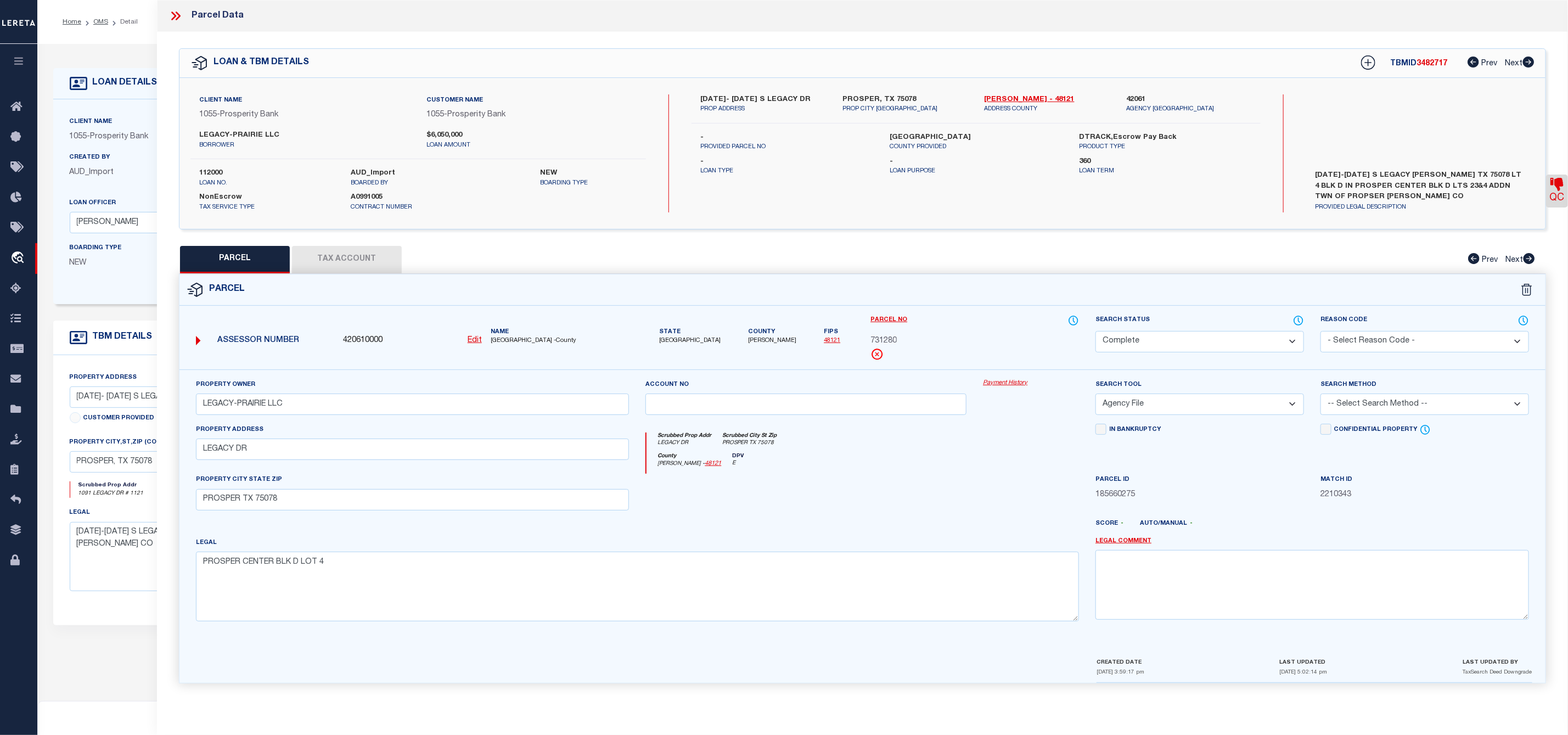
click at [356, 254] on button "Tax Account" at bounding box center [347, 260] width 110 height 28
select select "100"
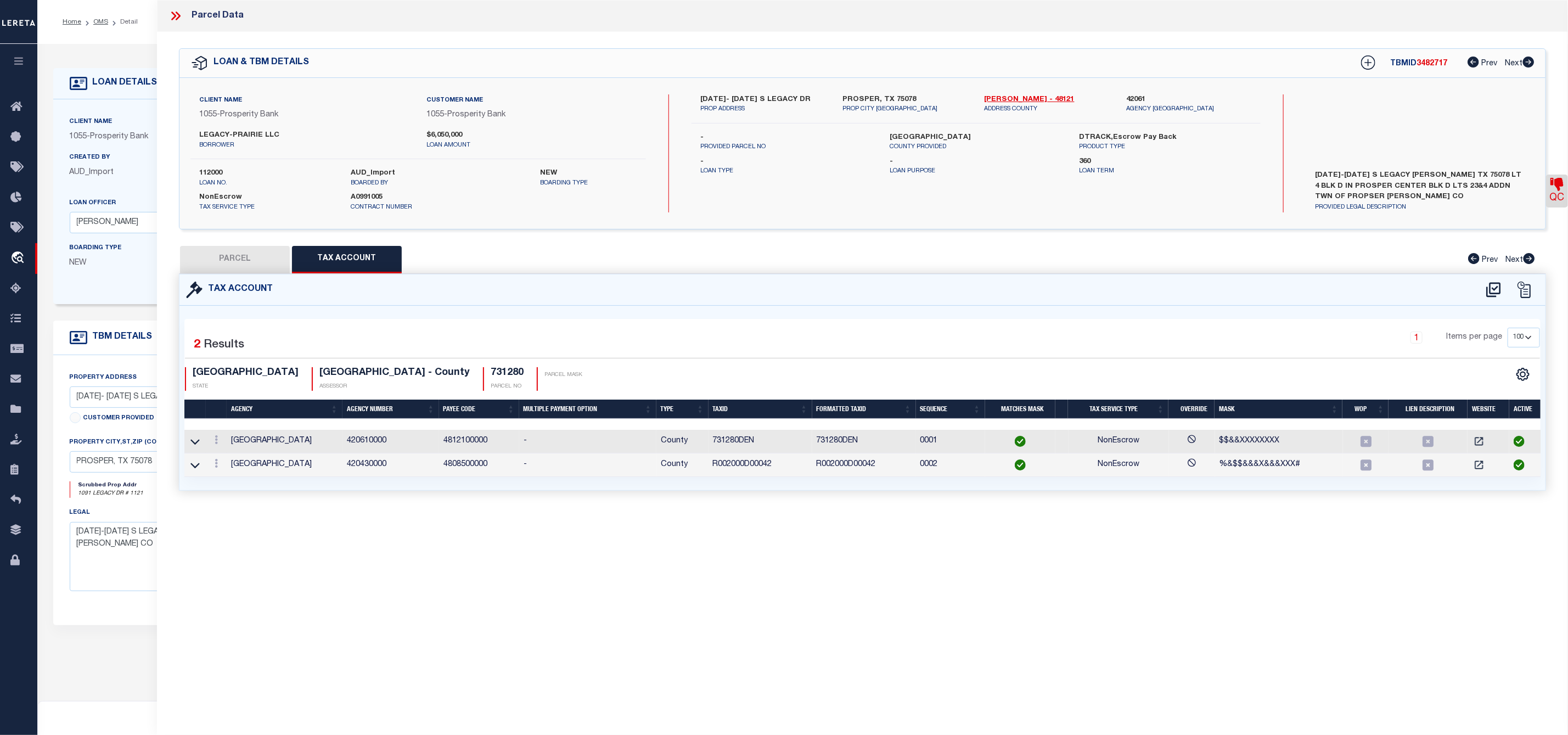
click at [249, 269] on button "PARCEL" at bounding box center [235, 260] width 110 height 28
select select "AS"
select select
checkbox input "false"
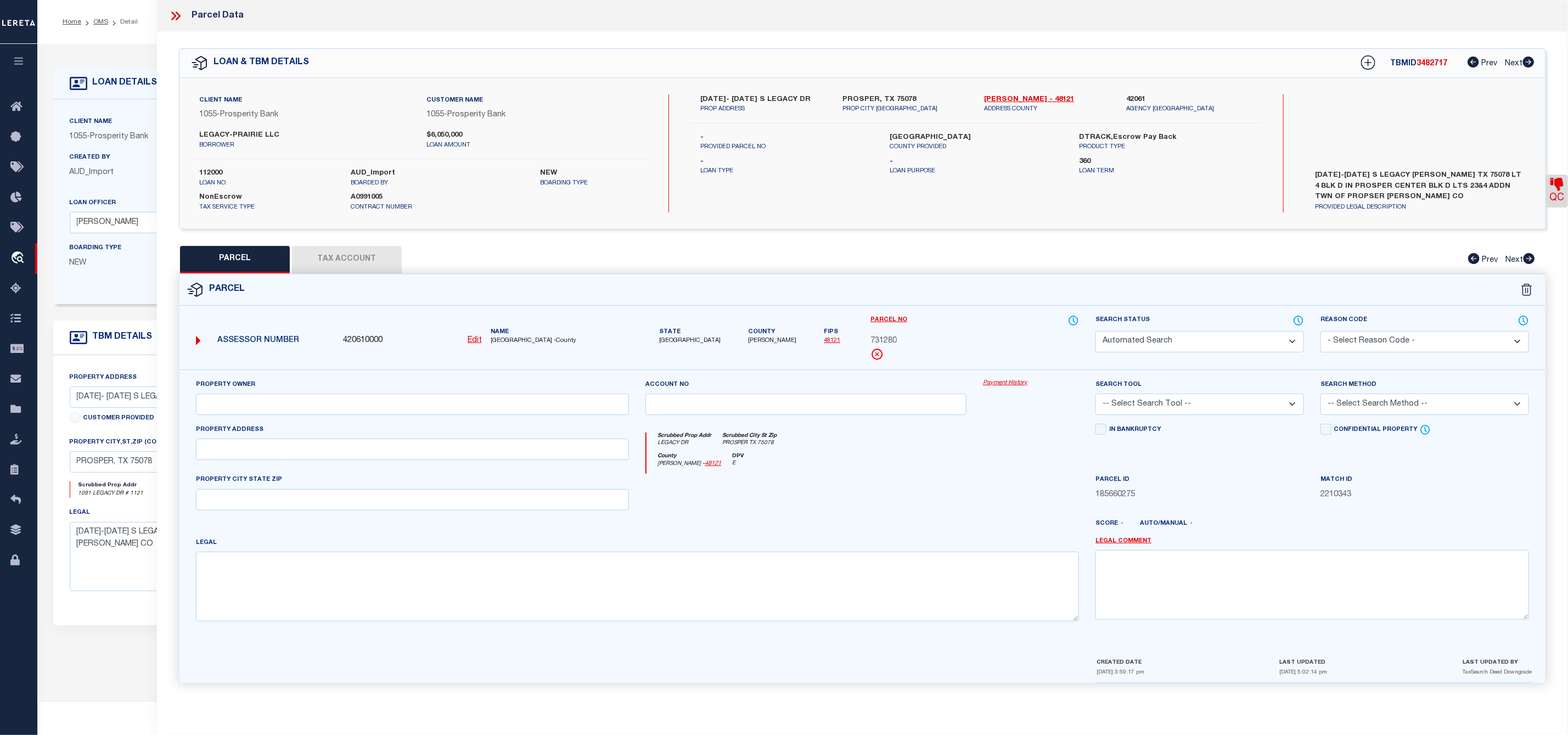
select select "CP"
type input "LEGACY-PRAIRIE LLC"
select select "AGF"
select select
type input "LEGACY DR"
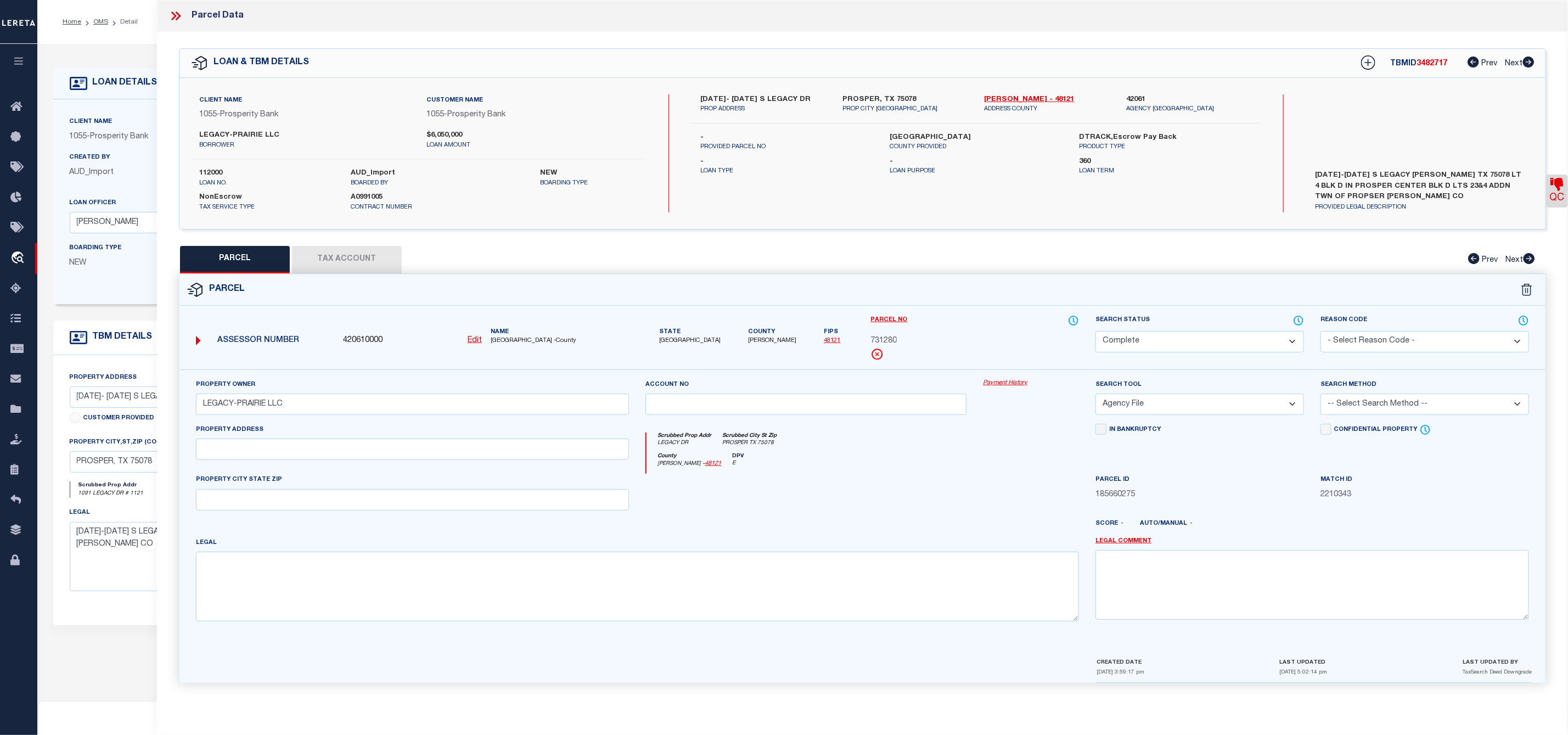
checkbox input "false"
type input "PROSPER TX 75078"
type textarea "PROSPER CENTER BLK D LOT 4"
click at [345, 262] on button "Tax Account" at bounding box center [347, 260] width 110 height 28
select select "100"
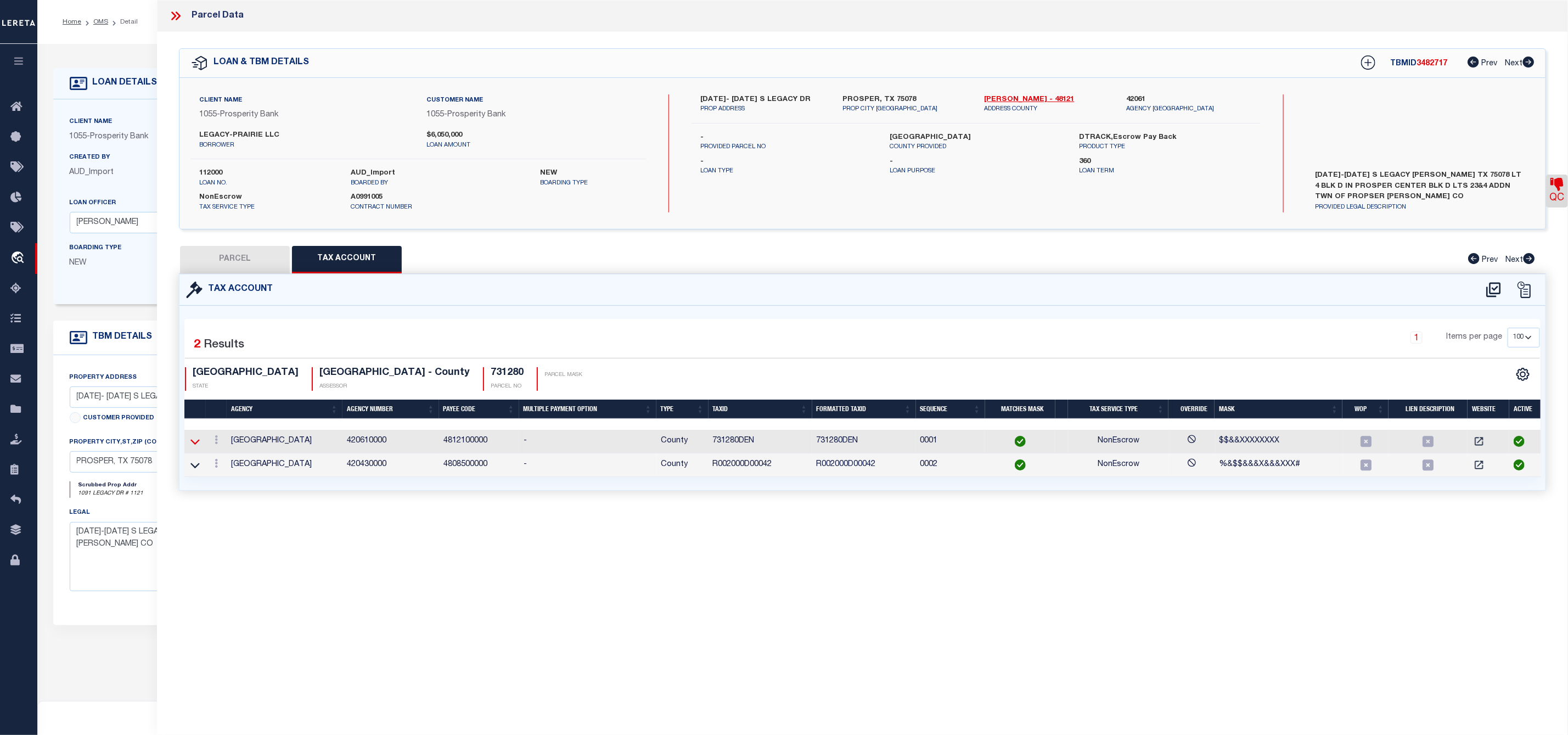
click at [193, 447] on icon at bounding box center [195, 441] width 9 height 11
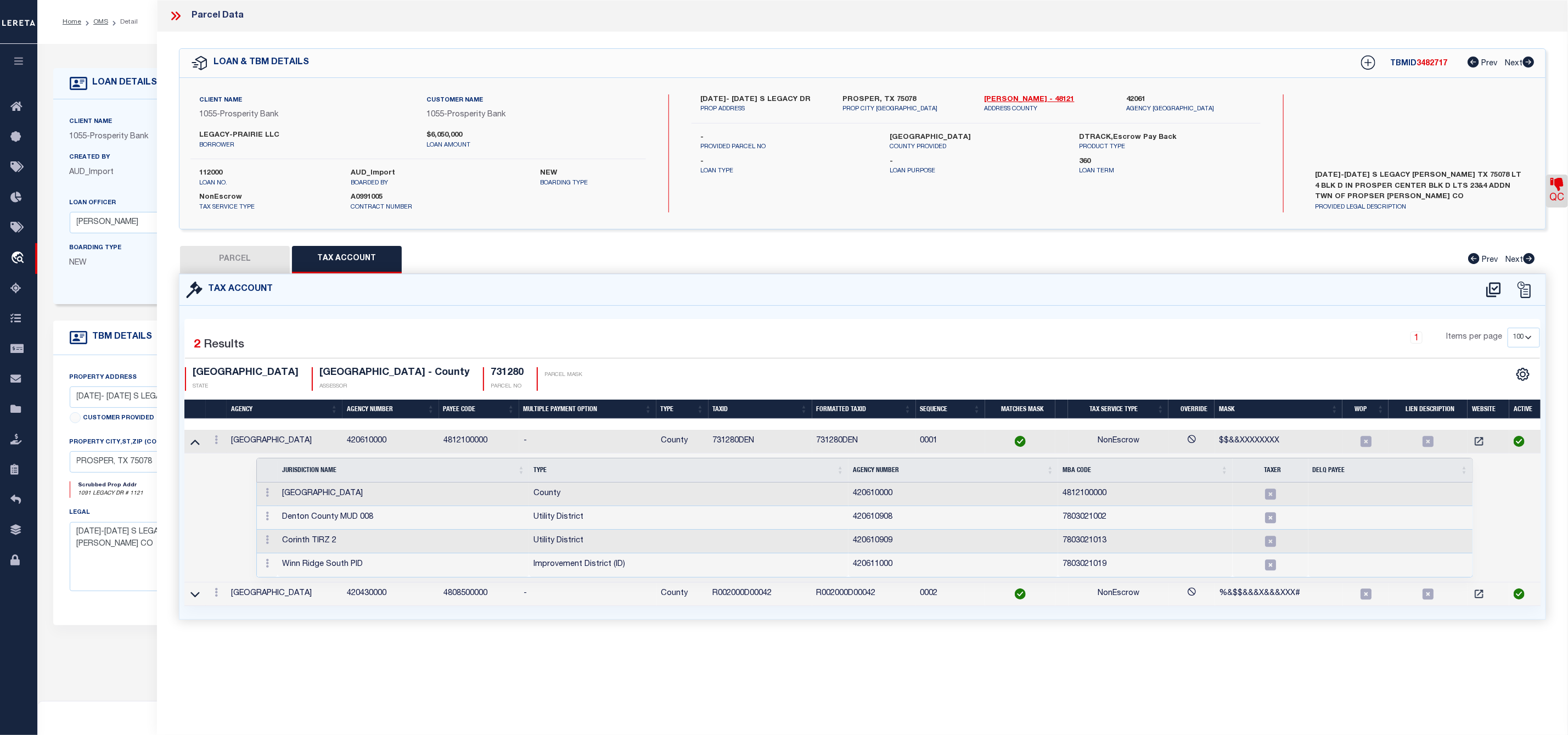
click at [252, 259] on button "PARCEL" at bounding box center [235, 260] width 110 height 28
select select "AS"
select select
checkbox input "false"
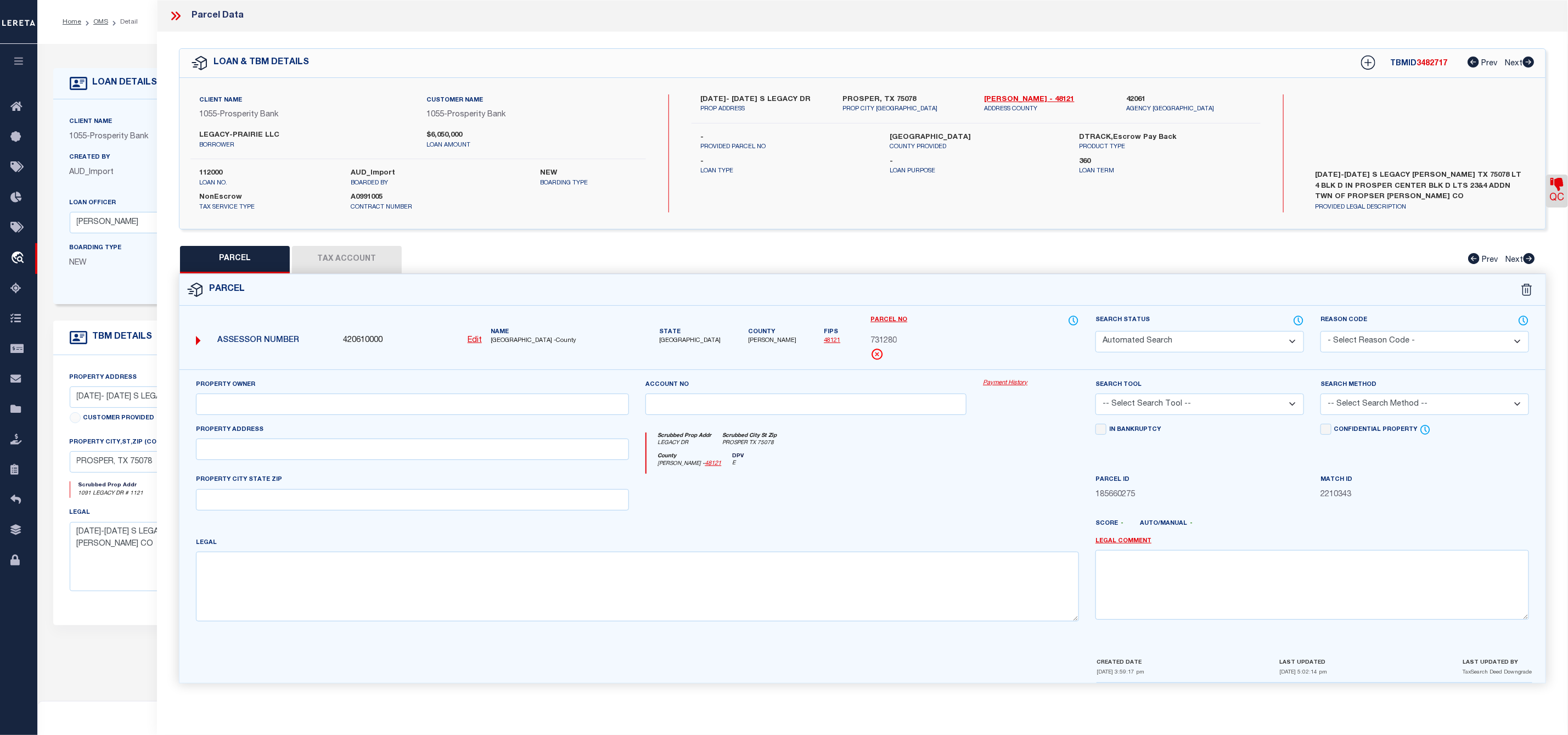
select select "CP"
type input "LEGACY-PRAIRIE LLC"
select select "AGF"
select select
type input "LEGACY DR"
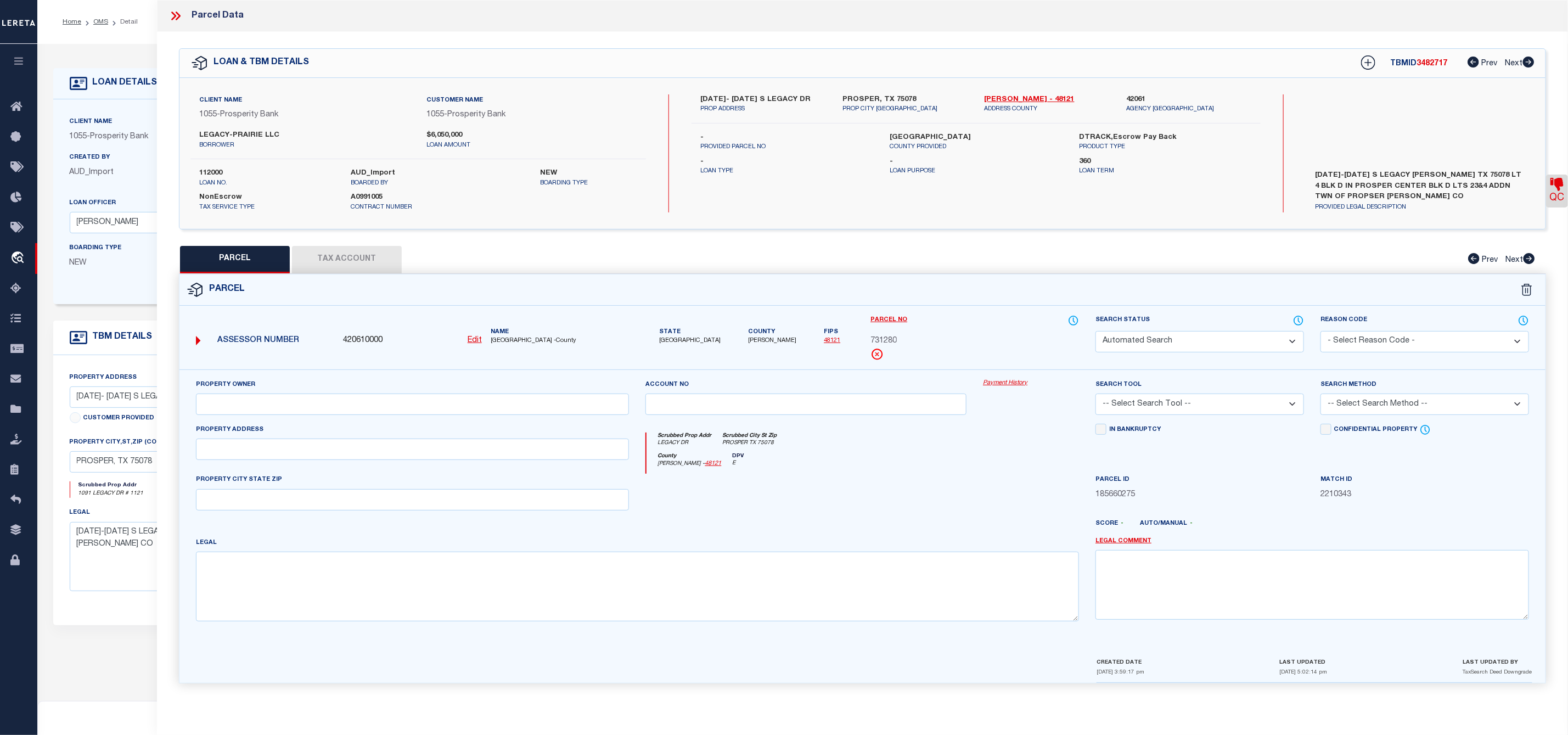
checkbox input "false"
type input "PROSPER TX 75078"
click at [1298, 325] on icon at bounding box center [1299, 320] width 11 height 12
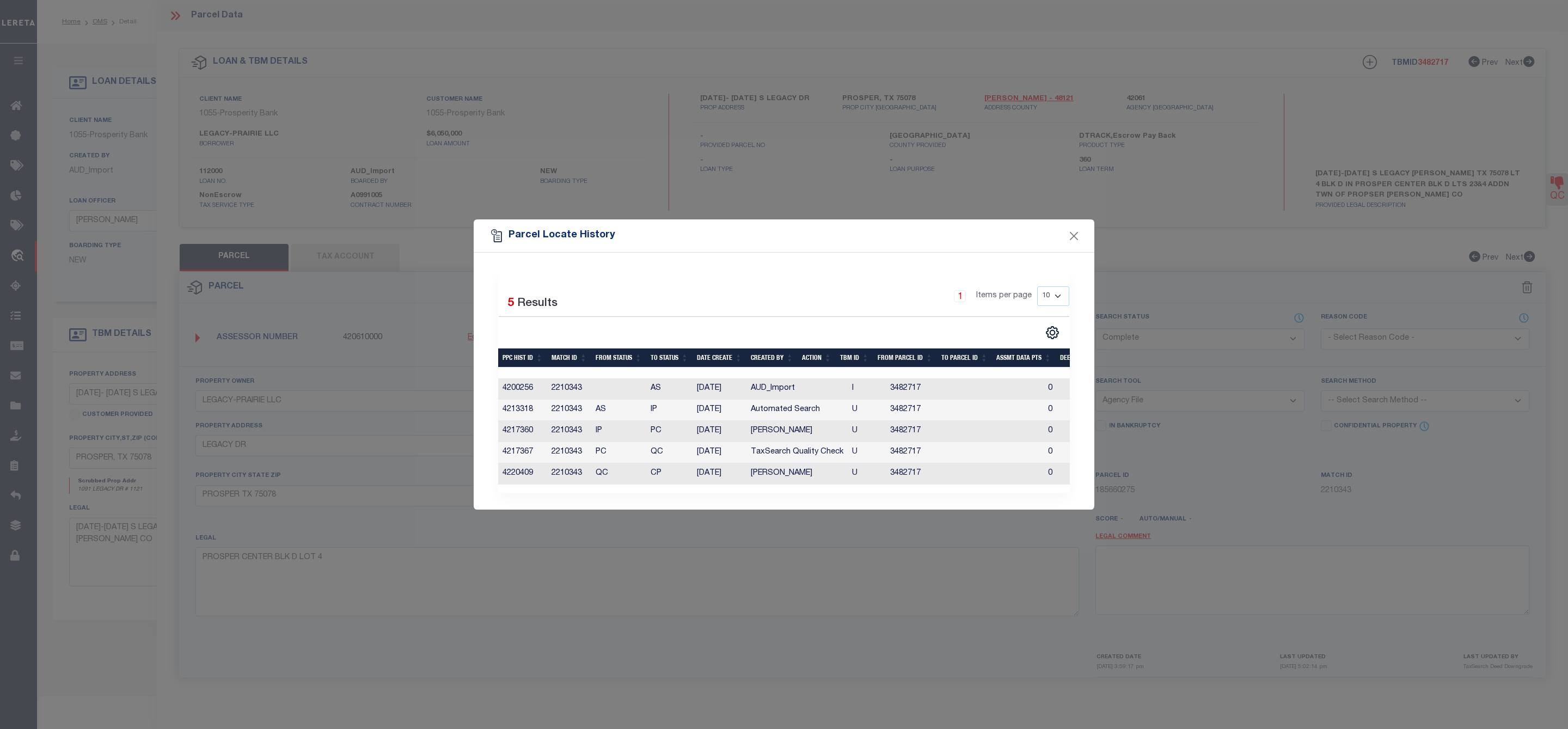
click at [854, 471] on td "U" at bounding box center [866, 474] width 38 height 21
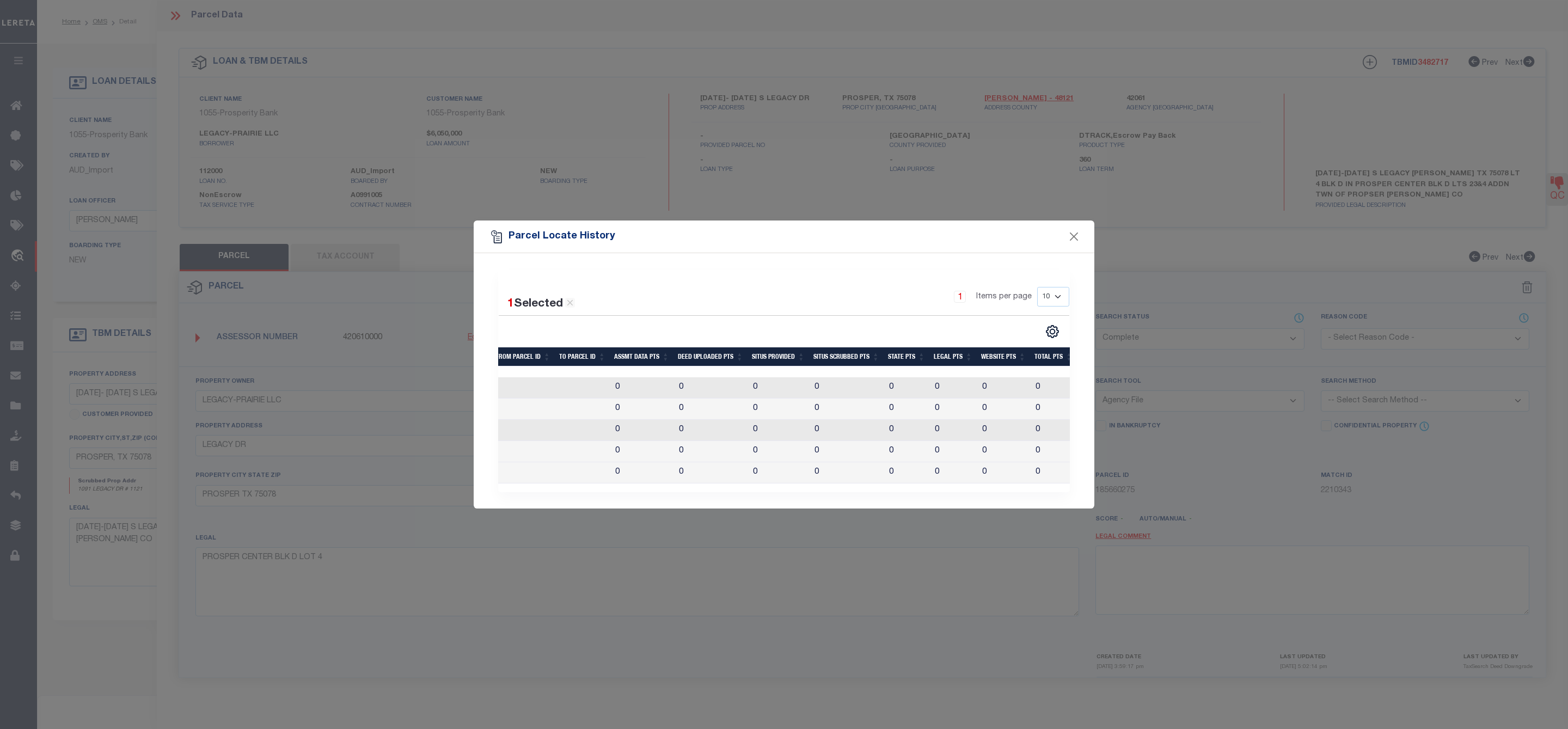
scroll to position [0, 340]
click at [1070, 231] on button "Close" at bounding box center [1074, 237] width 14 height 14
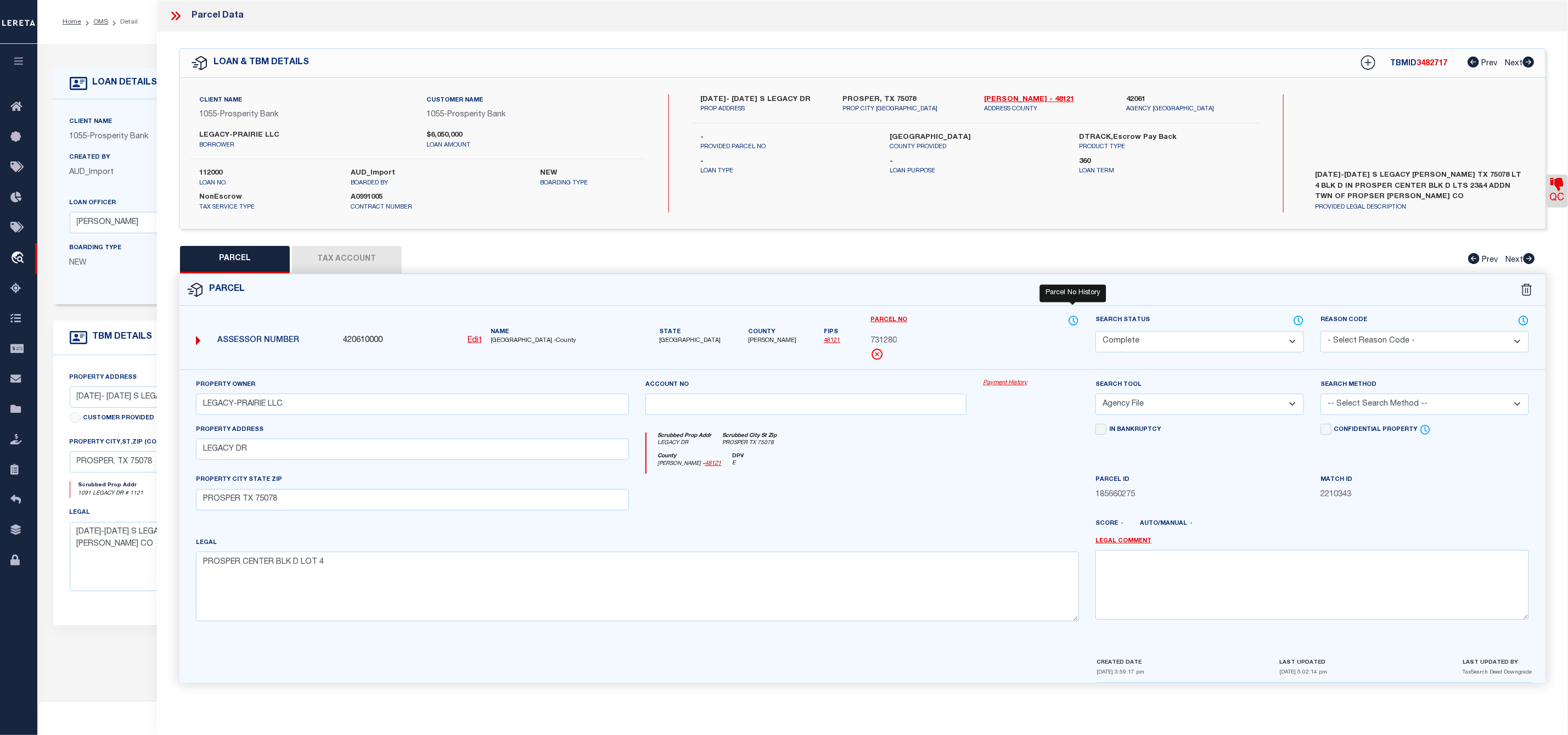
click at [1071, 319] on icon at bounding box center [1073, 320] width 11 height 12
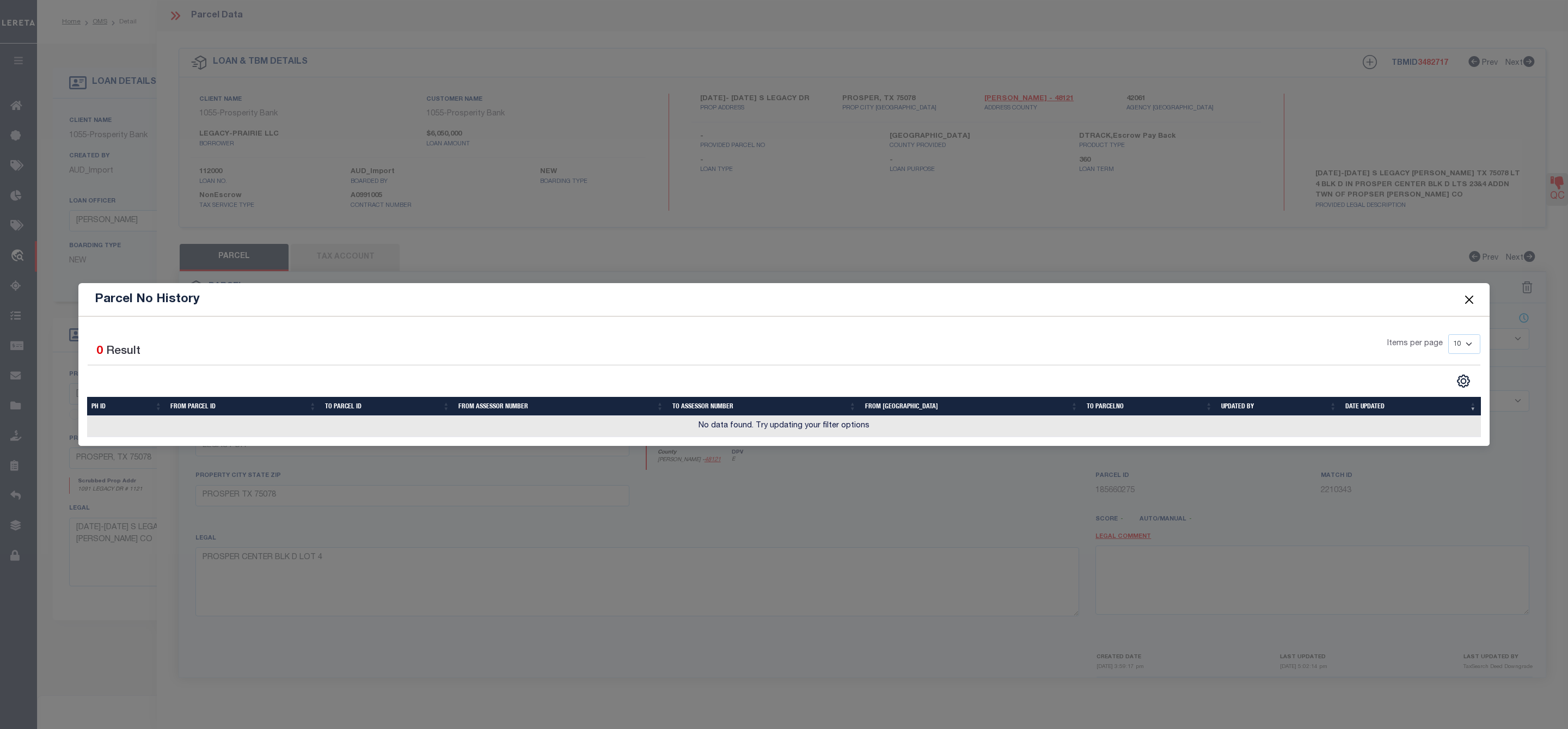
click at [1470, 298] on button "Close" at bounding box center [1469, 299] width 14 height 14
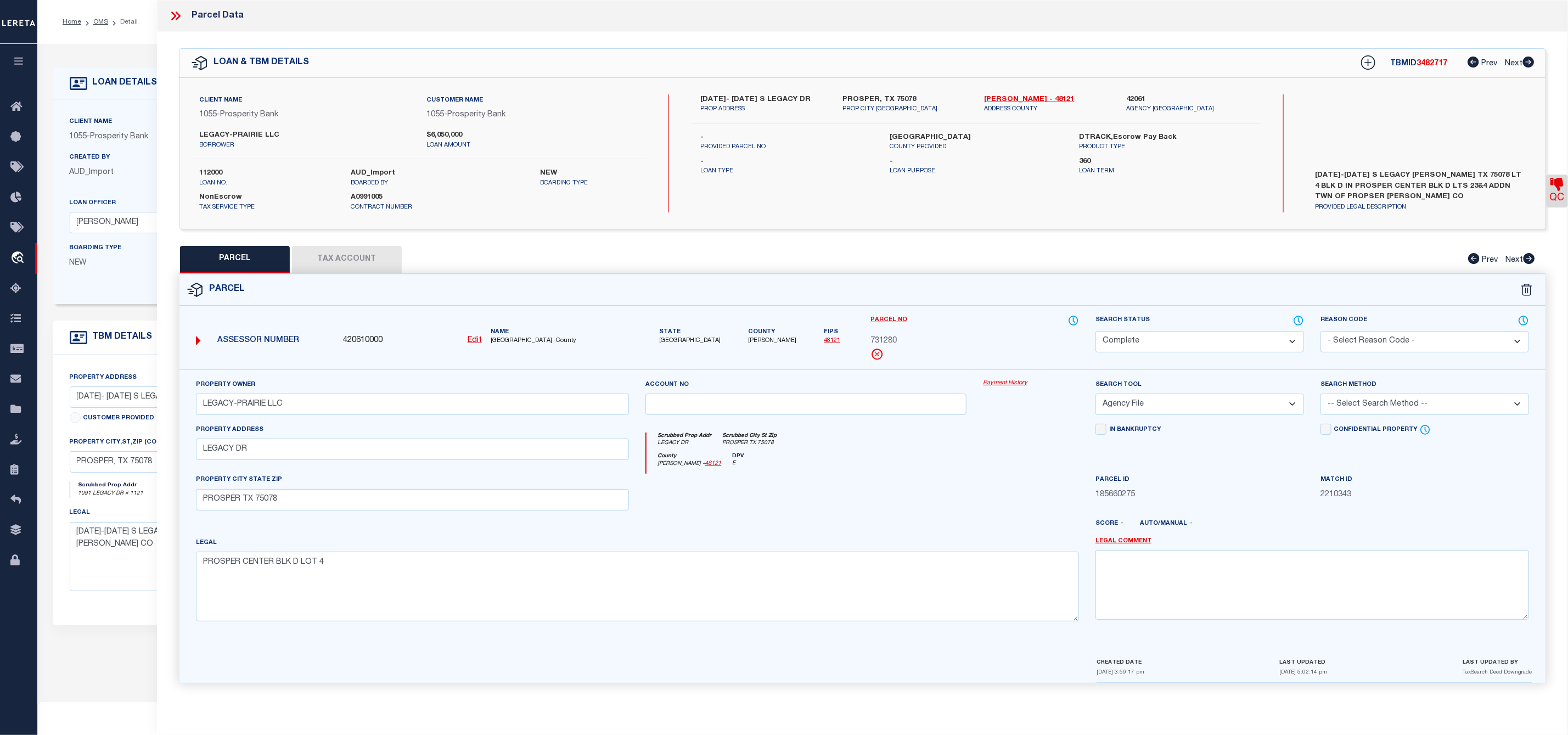
drag, startPoint x: 1579, startPoint y: 447, endPoint x: 609, endPoint y: 274, distance: 985.3
click at [785, 264] on div "PARCEL Tax Account Prev Next" at bounding box center [862, 260] width 1367 height 28
click at [353, 254] on button "Tax Account" at bounding box center [347, 260] width 110 height 28
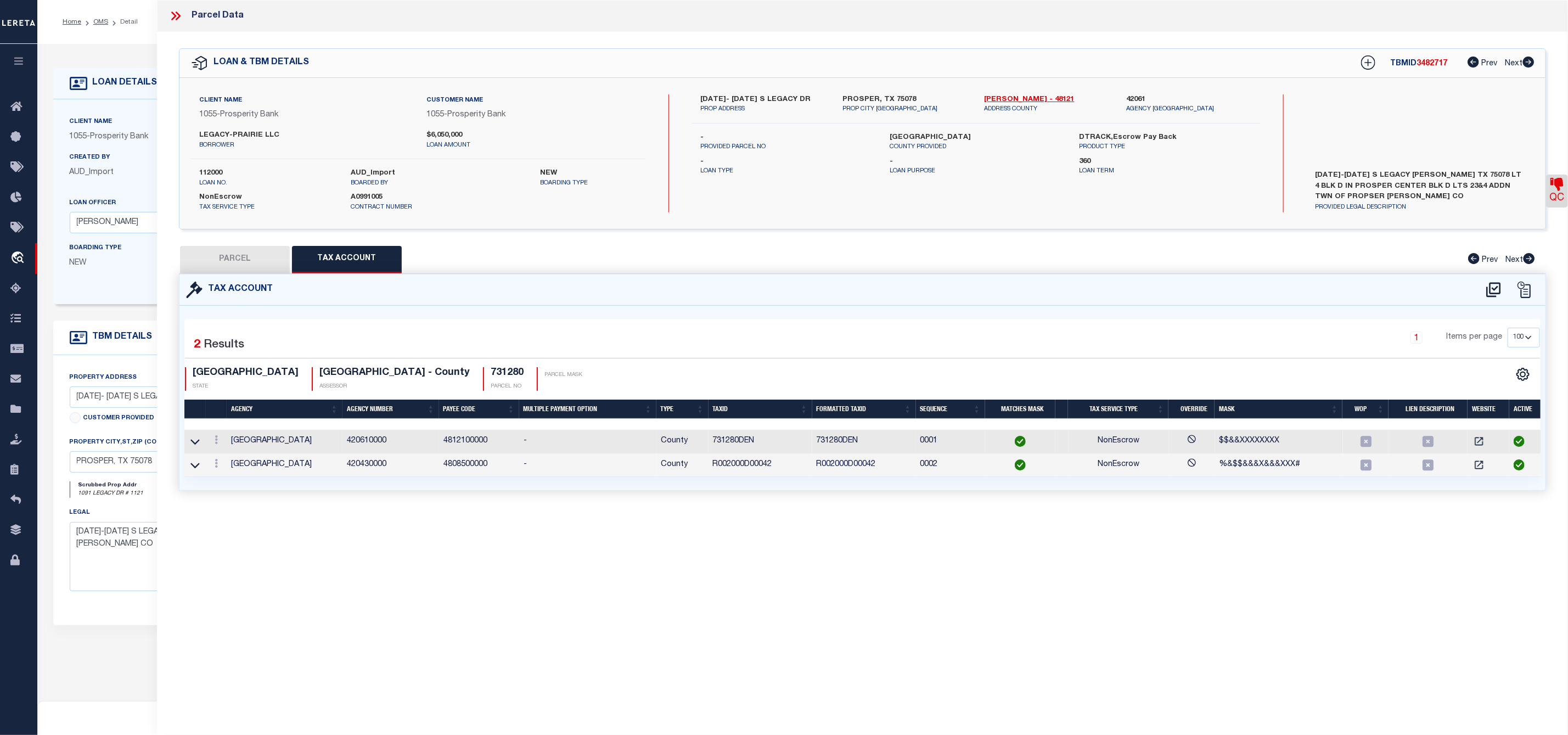
click at [259, 259] on button "PARCEL" at bounding box center [235, 260] width 110 height 28
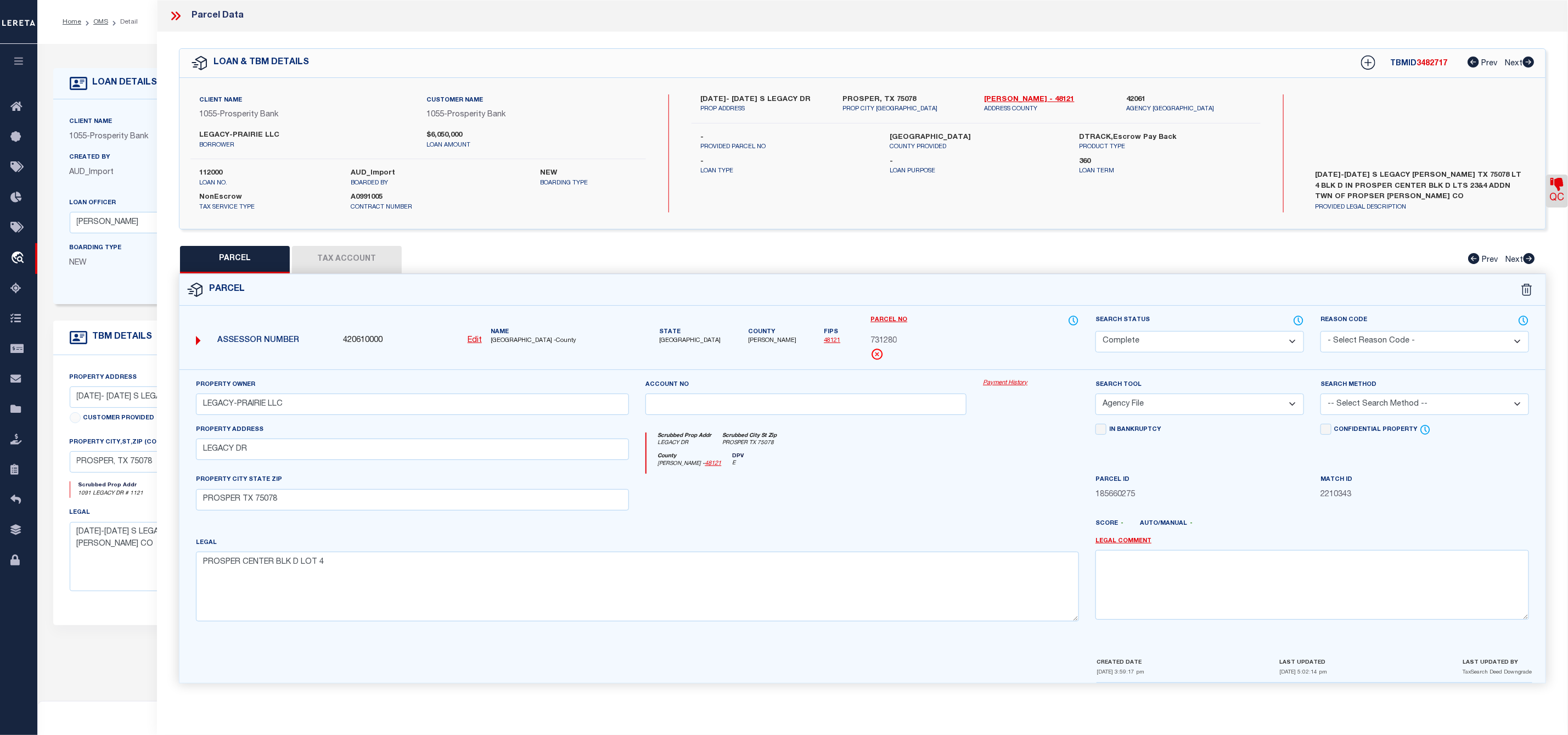
click at [377, 264] on button "Tax Account" at bounding box center [347, 260] width 110 height 28
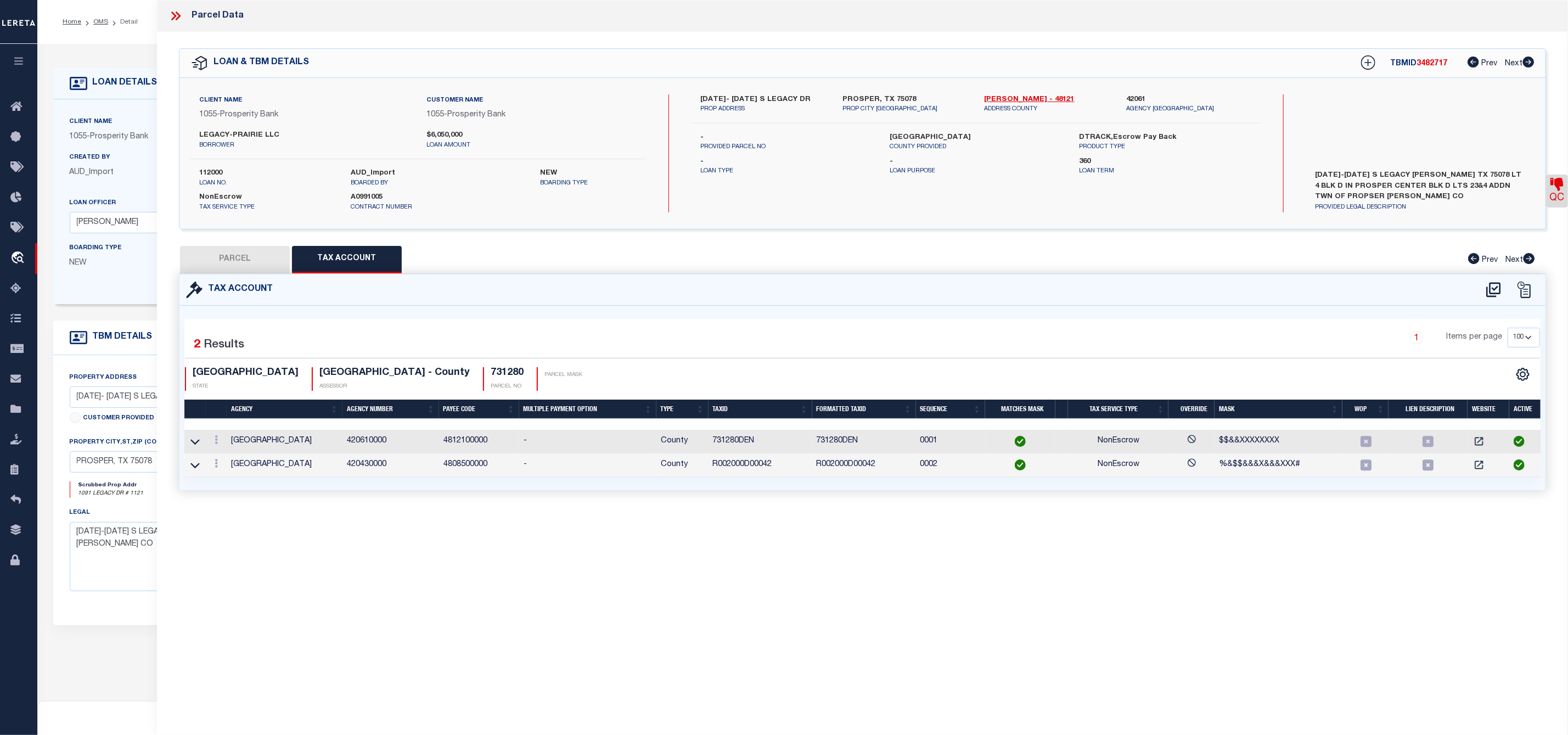
click at [200, 443] on link at bounding box center [195, 441] width 12 height 8
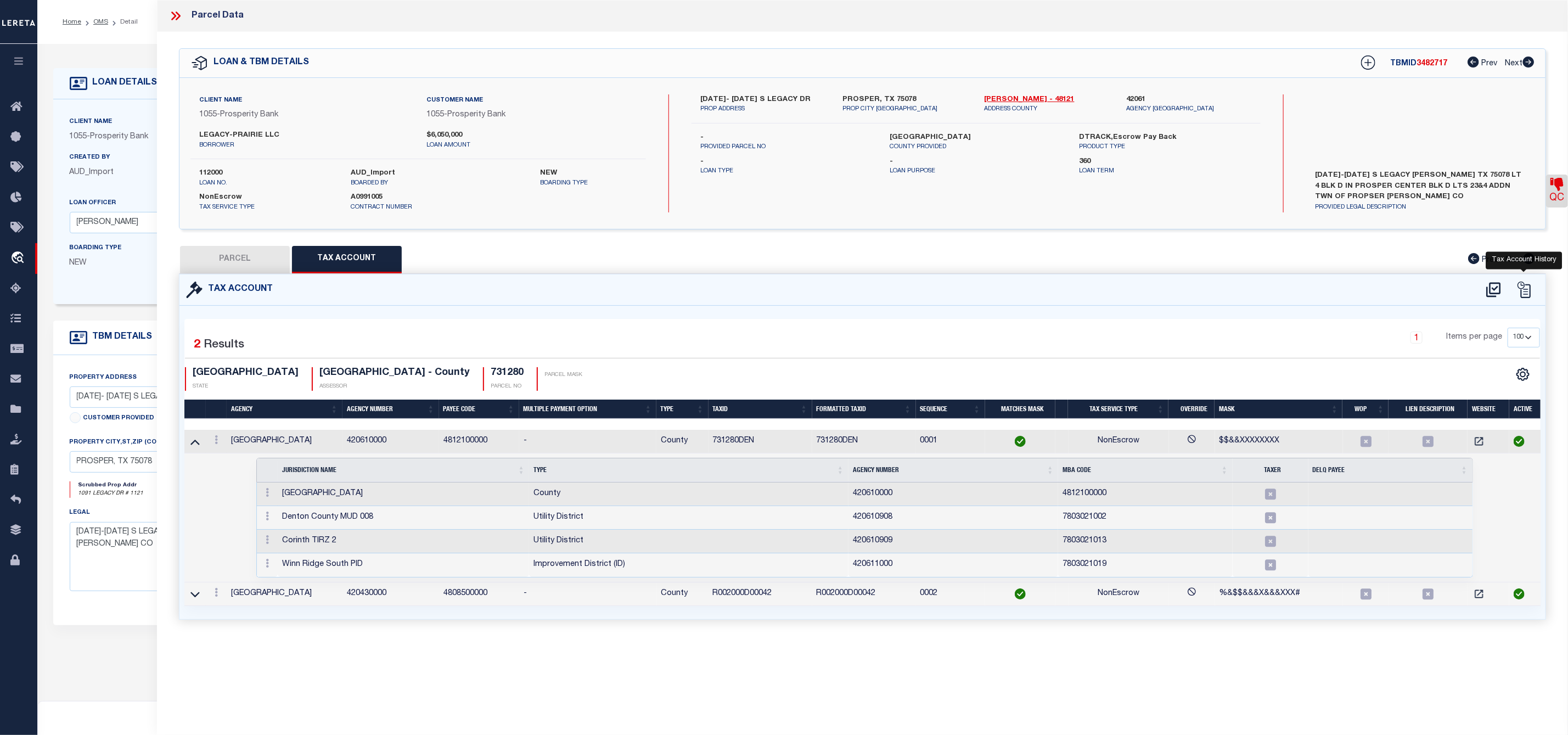
click at [1523, 291] on icon at bounding box center [1524, 290] width 16 height 16
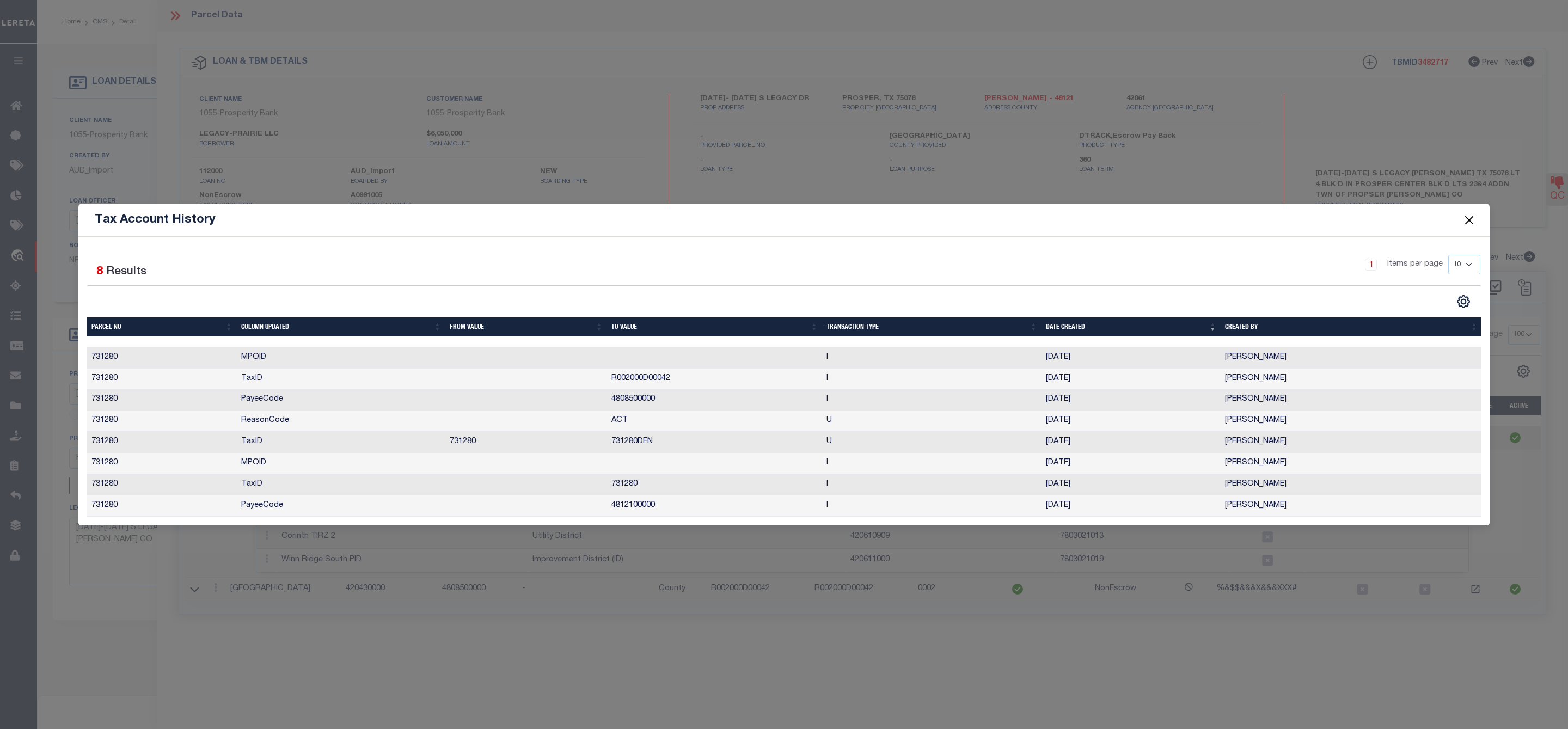
click at [1469, 219] on button "Close" at bounding box center [1469, 219] width 14 height 14
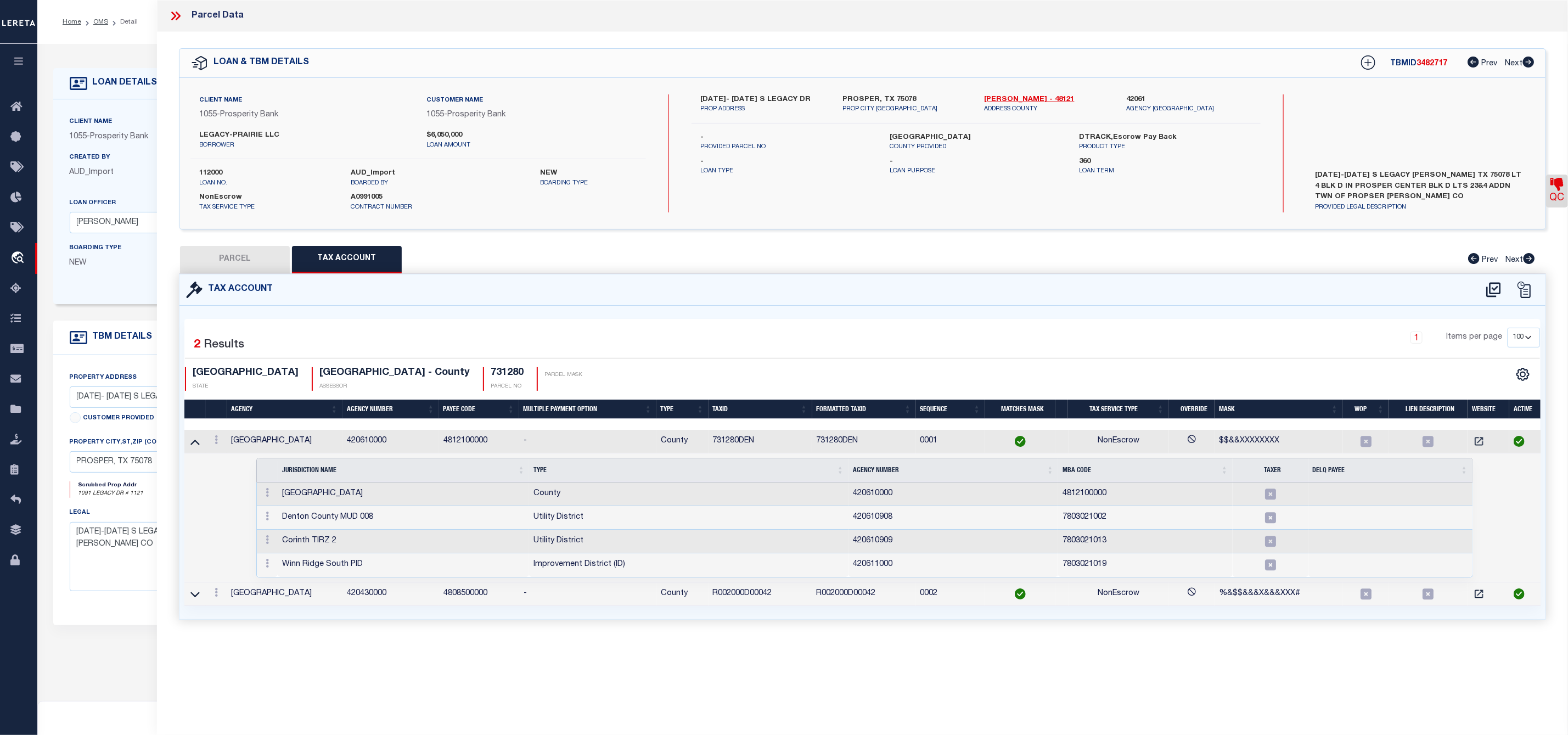
click at [1108, 239] on div "QC QC QC" at bounding box center [862, 339] width 1411 height 614
click at [178, 16] on icon at bounding box center [176, 16] width 14 height 14
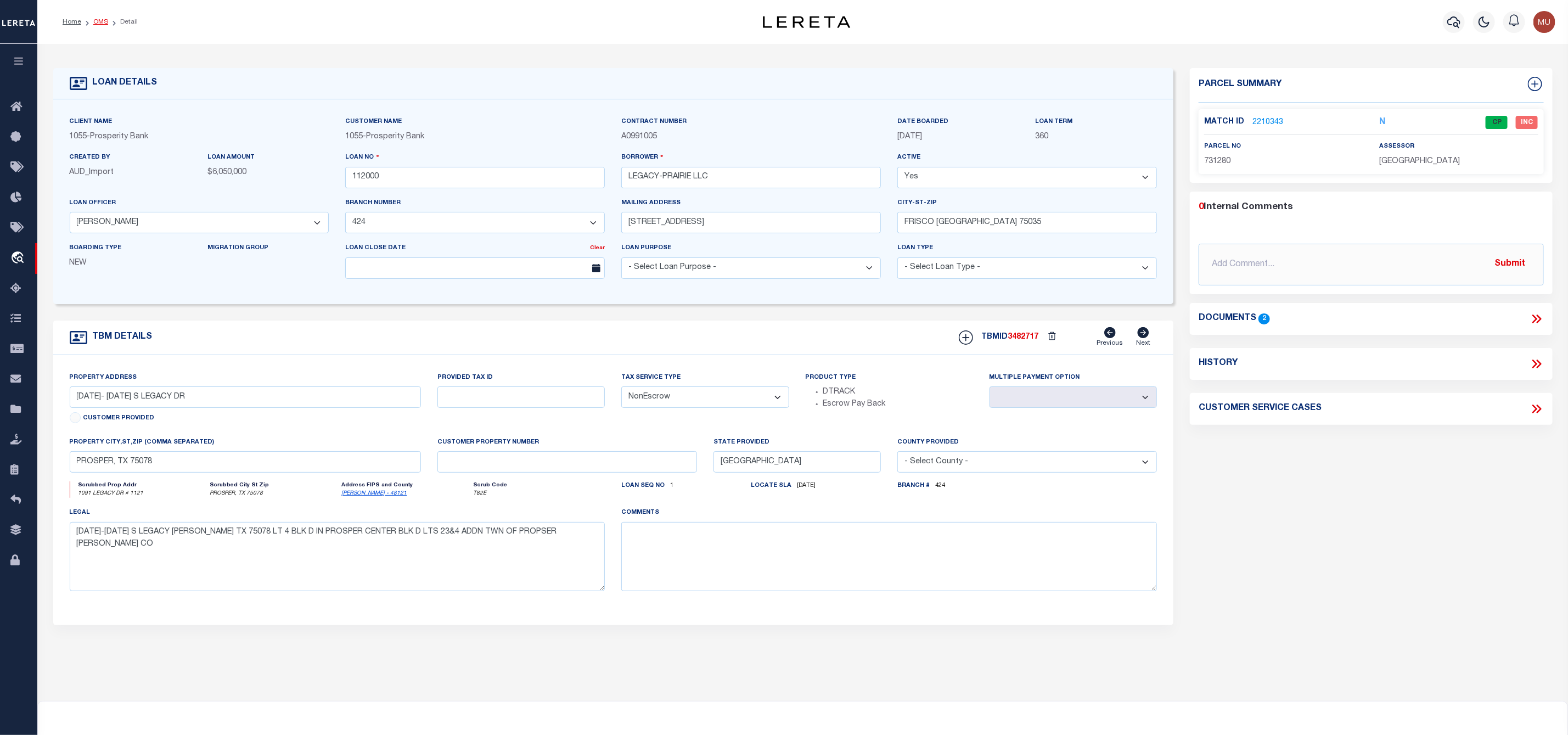
click at [101, 21] on link "OMS" at bounding box center [101, 22] width 15 height 7
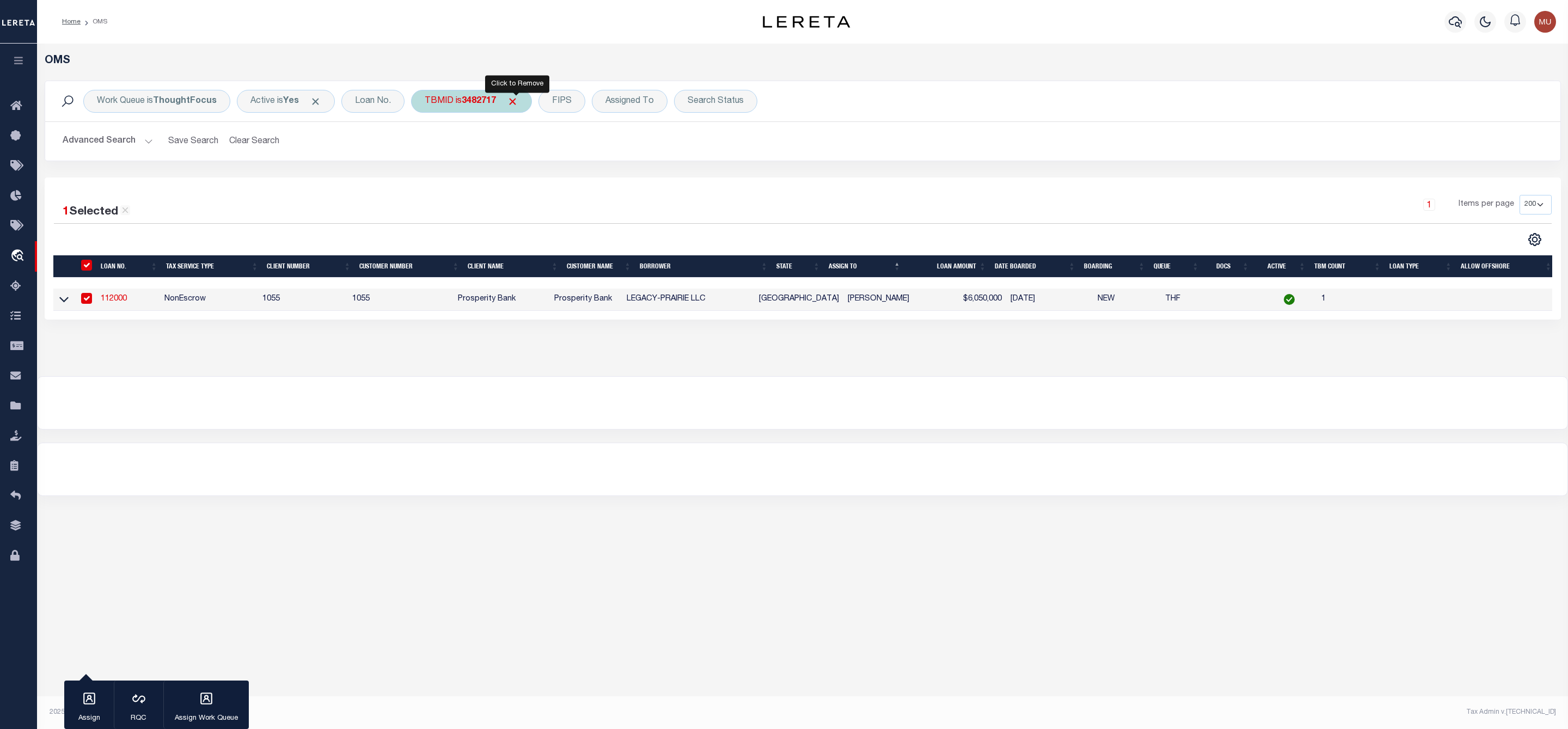
click at [518, 105] on span "Click to Remove" at bounding box center [513, 102] width 11 height 11
click at [443, 102] on div "TBMID" at bounding box center [439, 101] width 56 height 23
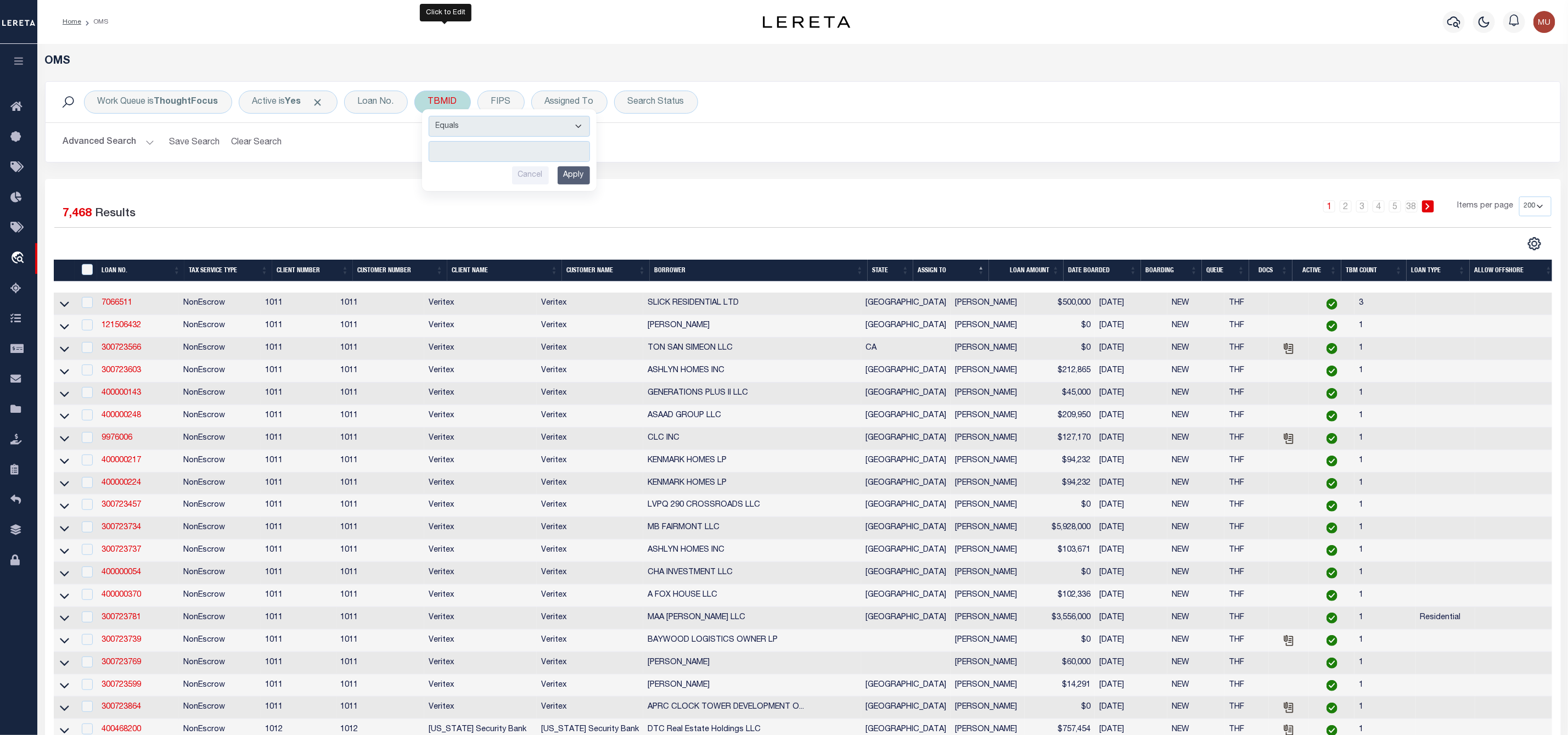
click at [465, 154] on input "number" at bounding box center [509, 151] width 161 height 21
click at [570, 176] on input "Apply" at bounding box center [573, 175] width 32 height 18
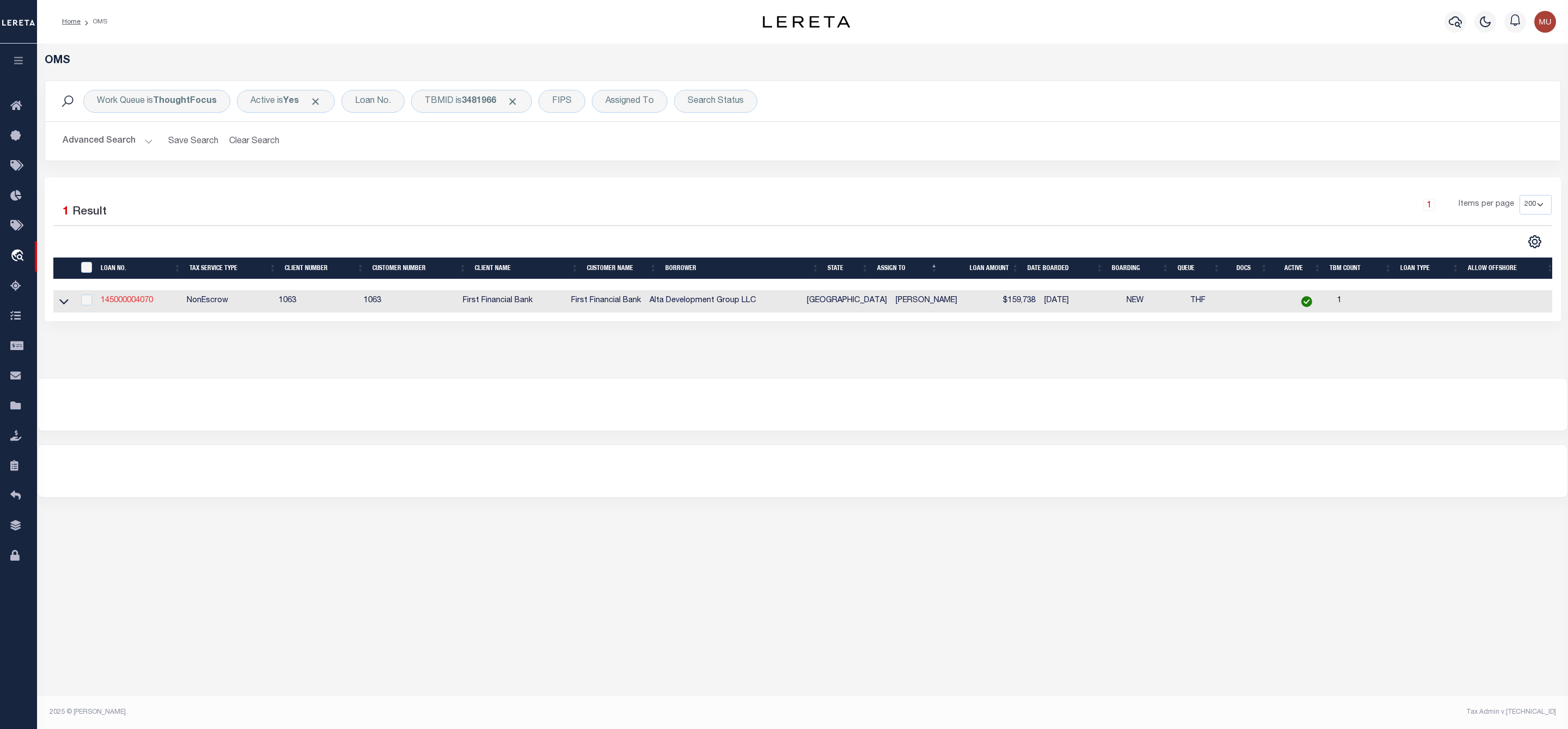
click at [144, 301] on link "145000004070" at bounding box center [127, 301] width 52 height 7
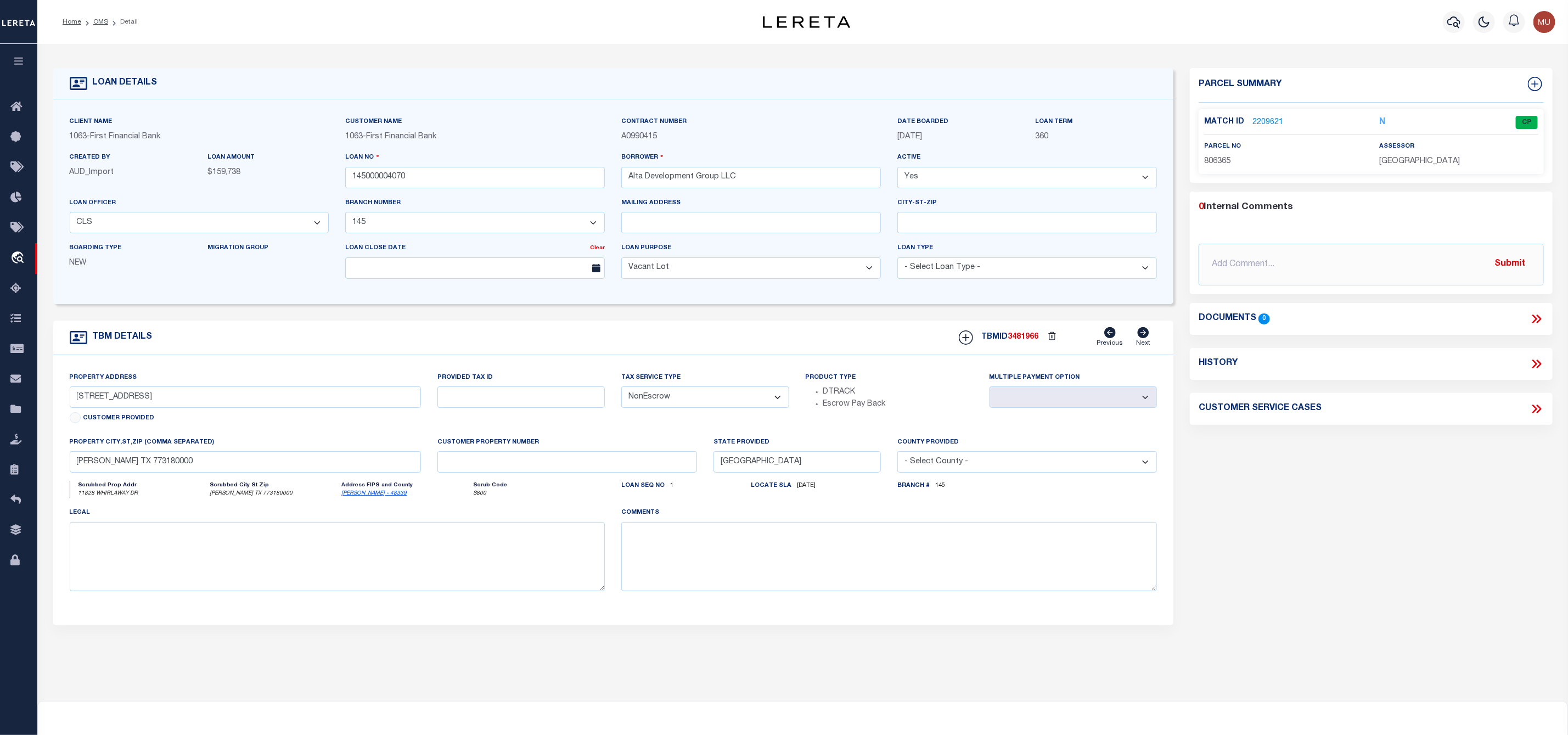
click at [1261, 122] on link "2209621" at bounding box center [1268, 122] width 31 height 11
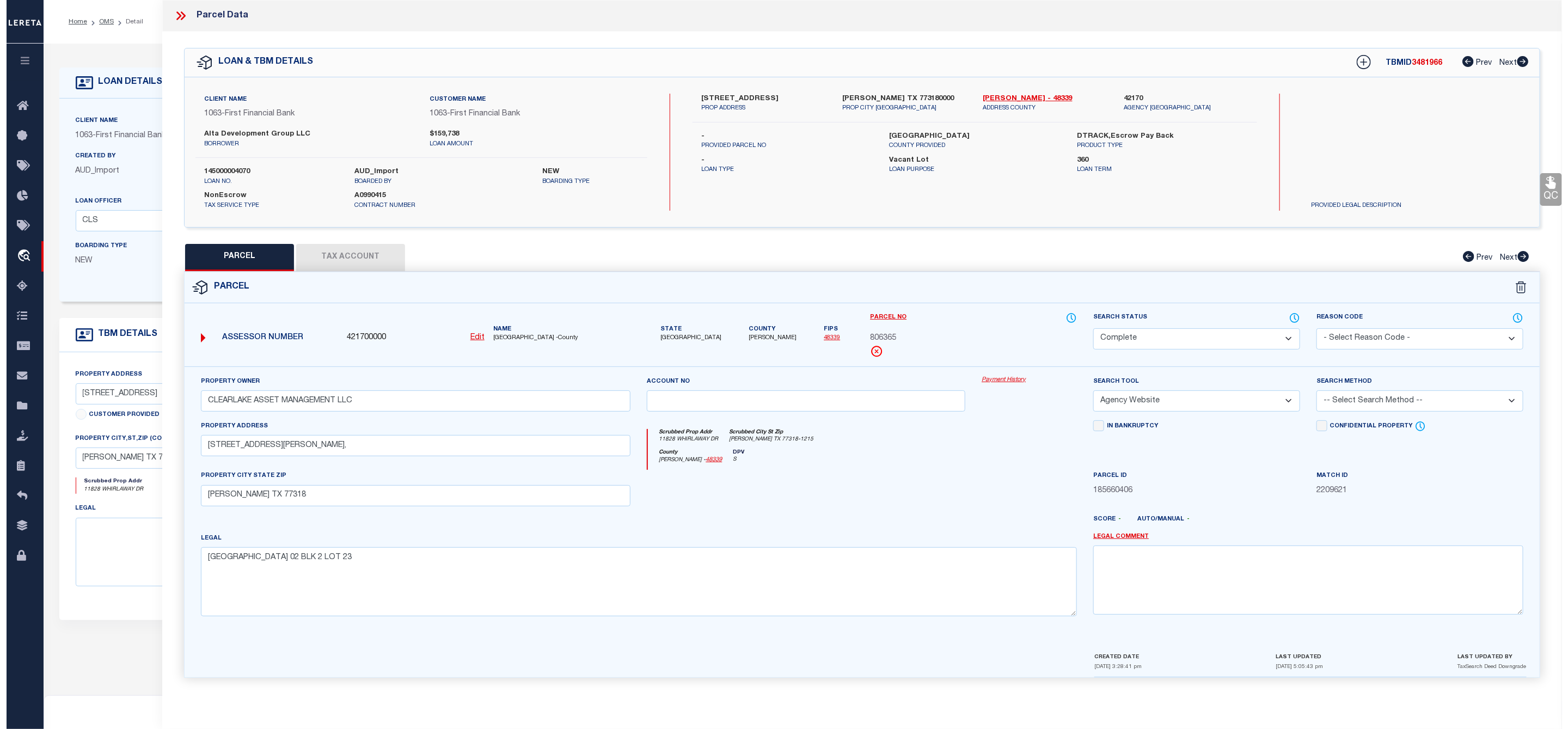
scroll to position [82, 0]
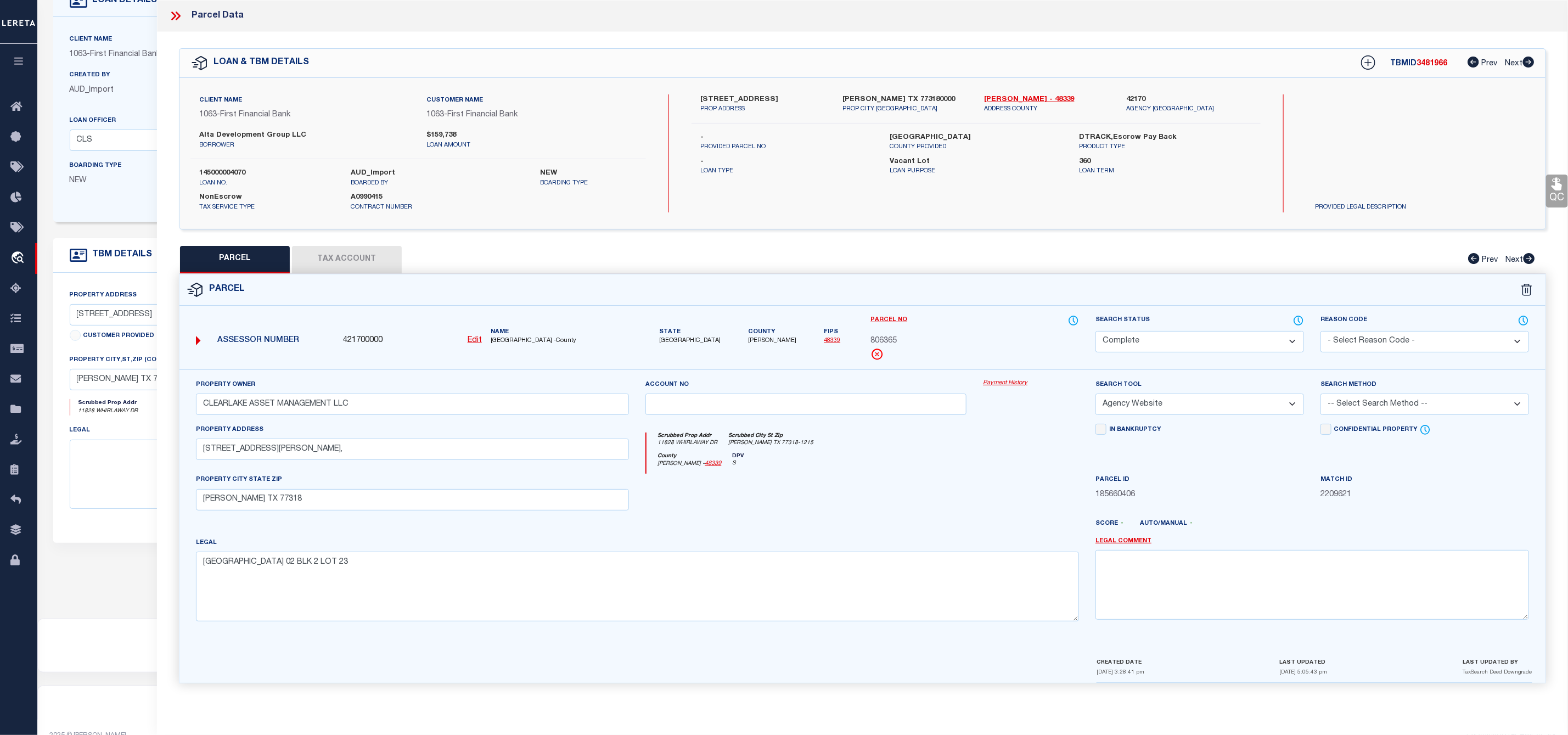
click at [1298, 340] on select "Automated Search Bad Parcel Complete Duplicate Parcel High Dollar Reporting In …" at bounding box center [1199, 342] width 209 height 21
click at [1208, 295] on div "Parcel" at bounding box center [862, 290] width 1366 height 31
click at [1296, 318] on icon at bounding box center [1298, 321] width 9 height 9
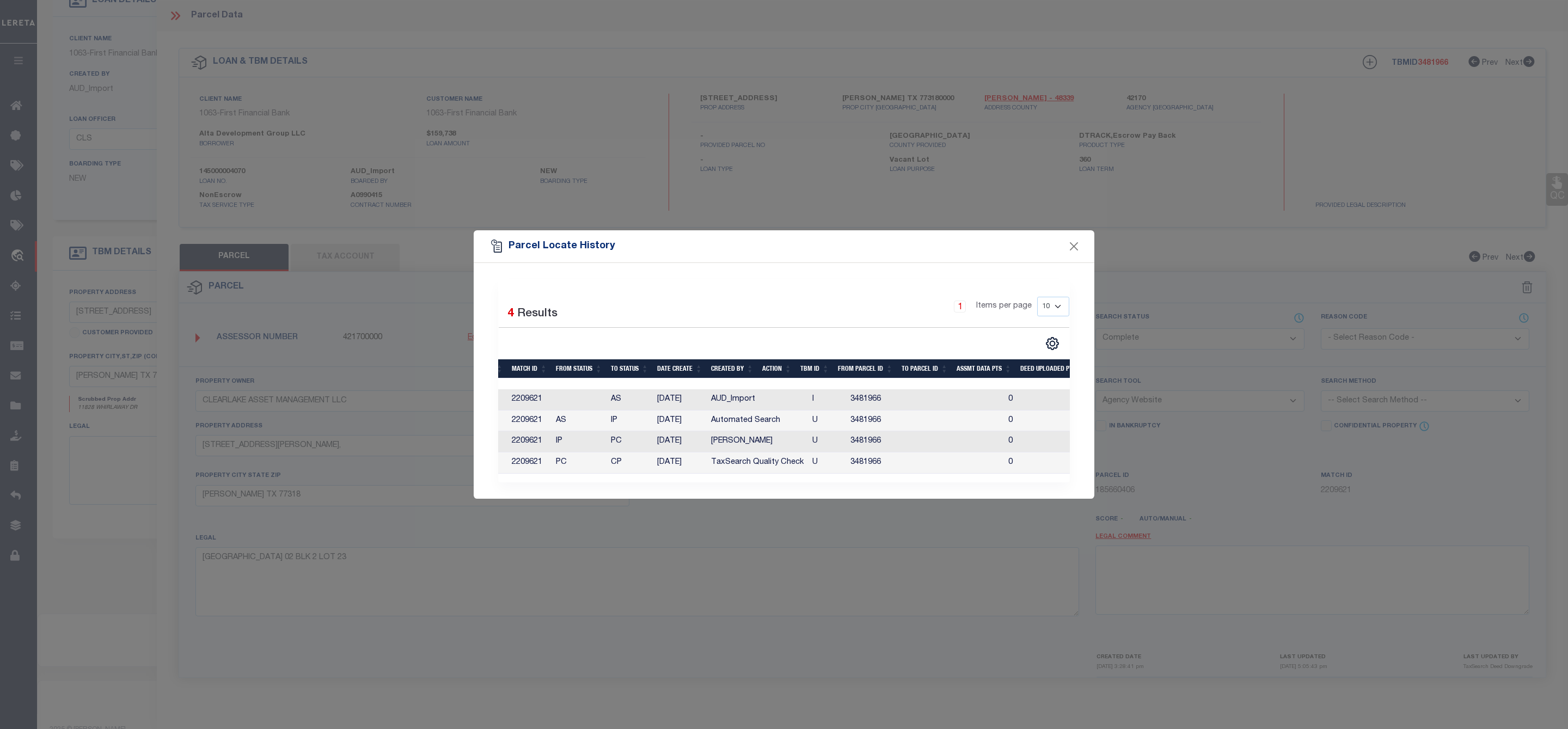
scroll to position [0, 0]
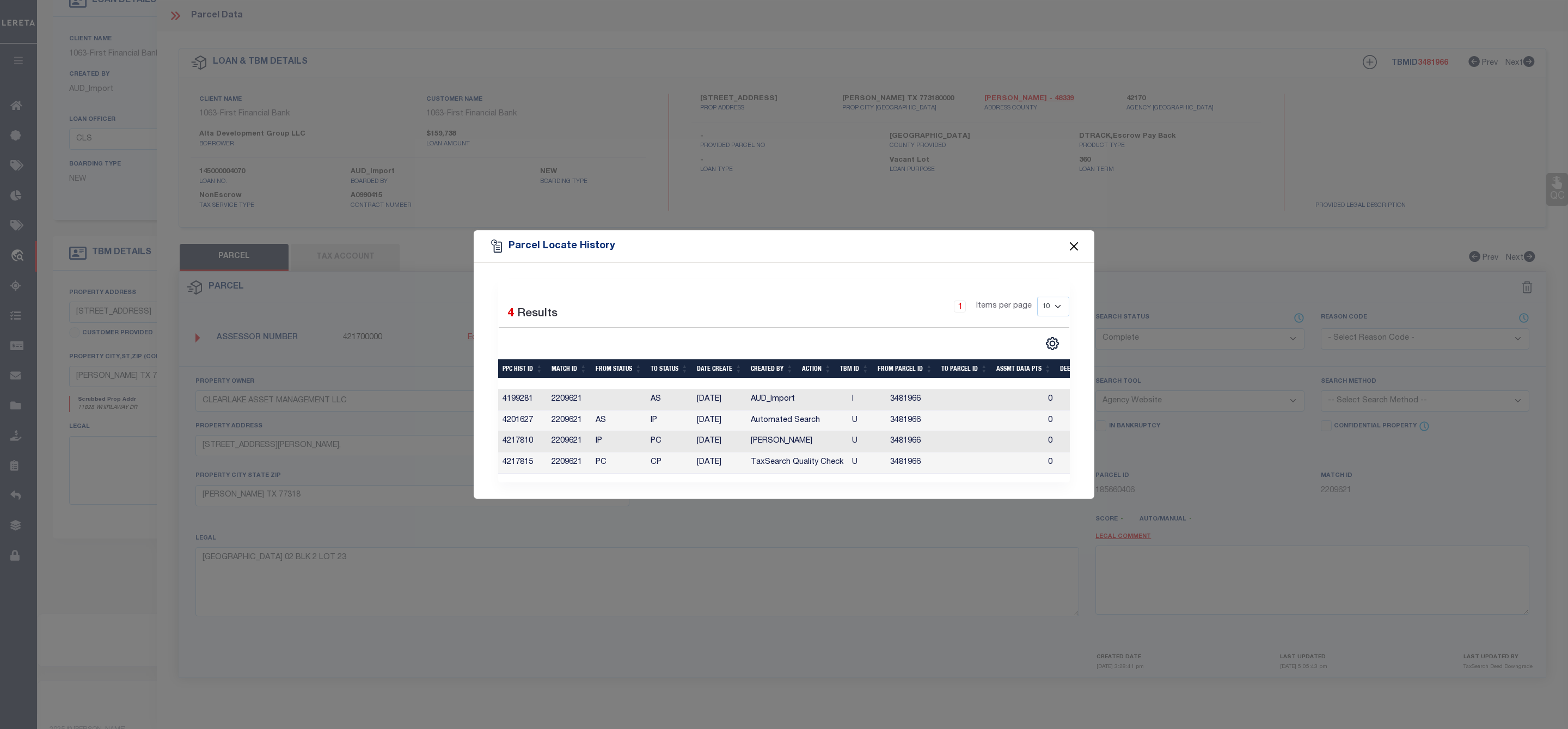
click at [1078, 245] on button "Close" at bounding box center [1074, 247] width 14 height 14
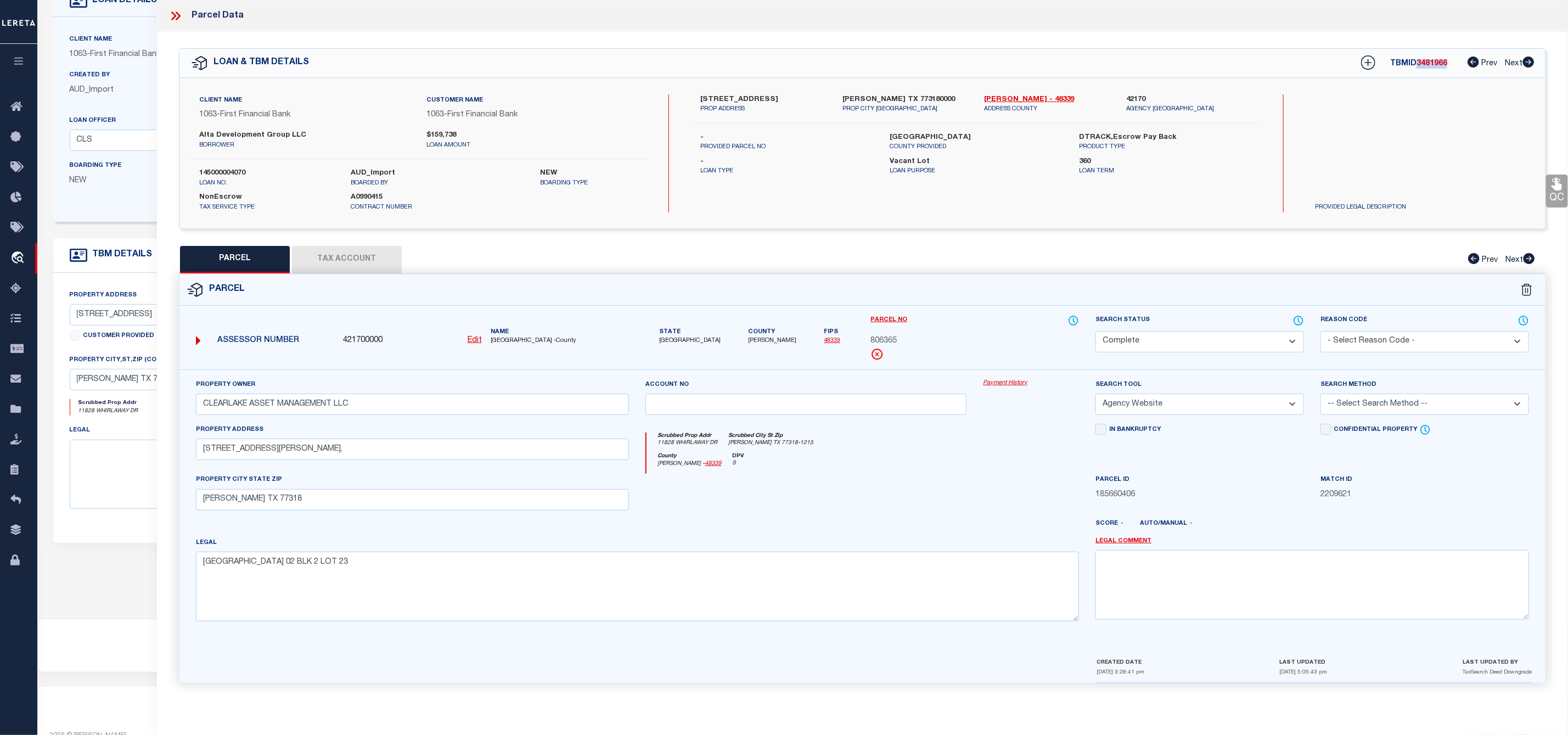
drag, startPoint x: 1449, startPoint y: 65, endPoint x: 1415, endPoint y: 64, distance: 34.0
click at [1415, 64] on div "TBMID 3481966 Prev Next" at bounding box center [1440, 63] width 188 height 20
copy span "3481966"
click at [178, 16] on icon at bounding box center [176, 16] width 14 height 14
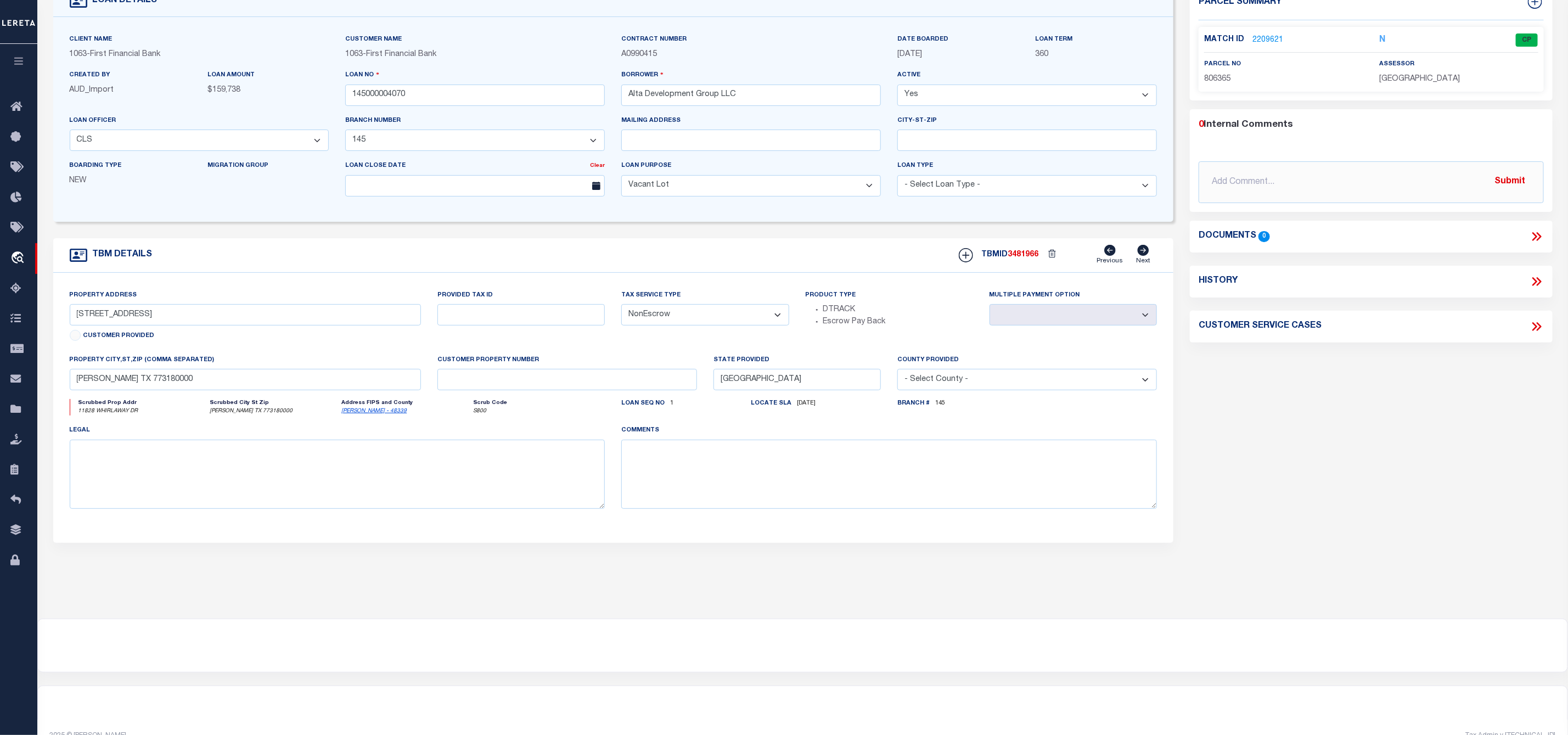
click at [1270, 38] on link "2209621" at bounding box center [1268, 40] width 31 height 11
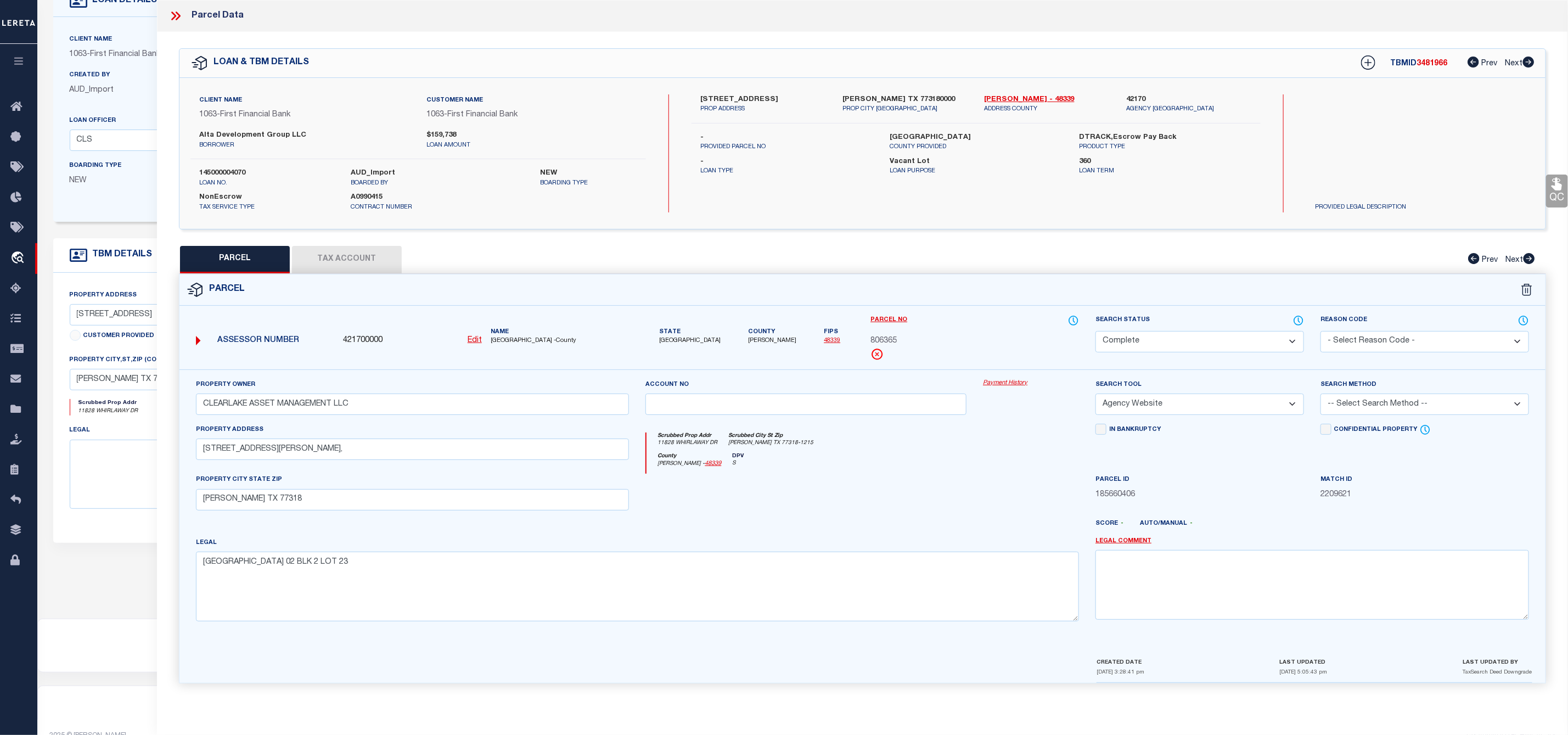
click at [1143, 340] on select "Automated Search Bad Parcel Complete Duplicate Parcel High Dollar Reporting In …" at bounding box center [1199, 342] width 209 height 21
click at [1095, 332] on select "Automated Search Bad Parcel Complete Duplicate Parcel High Dollar Reporting In …" at bounding box center [1199, 342] width 209 height 21
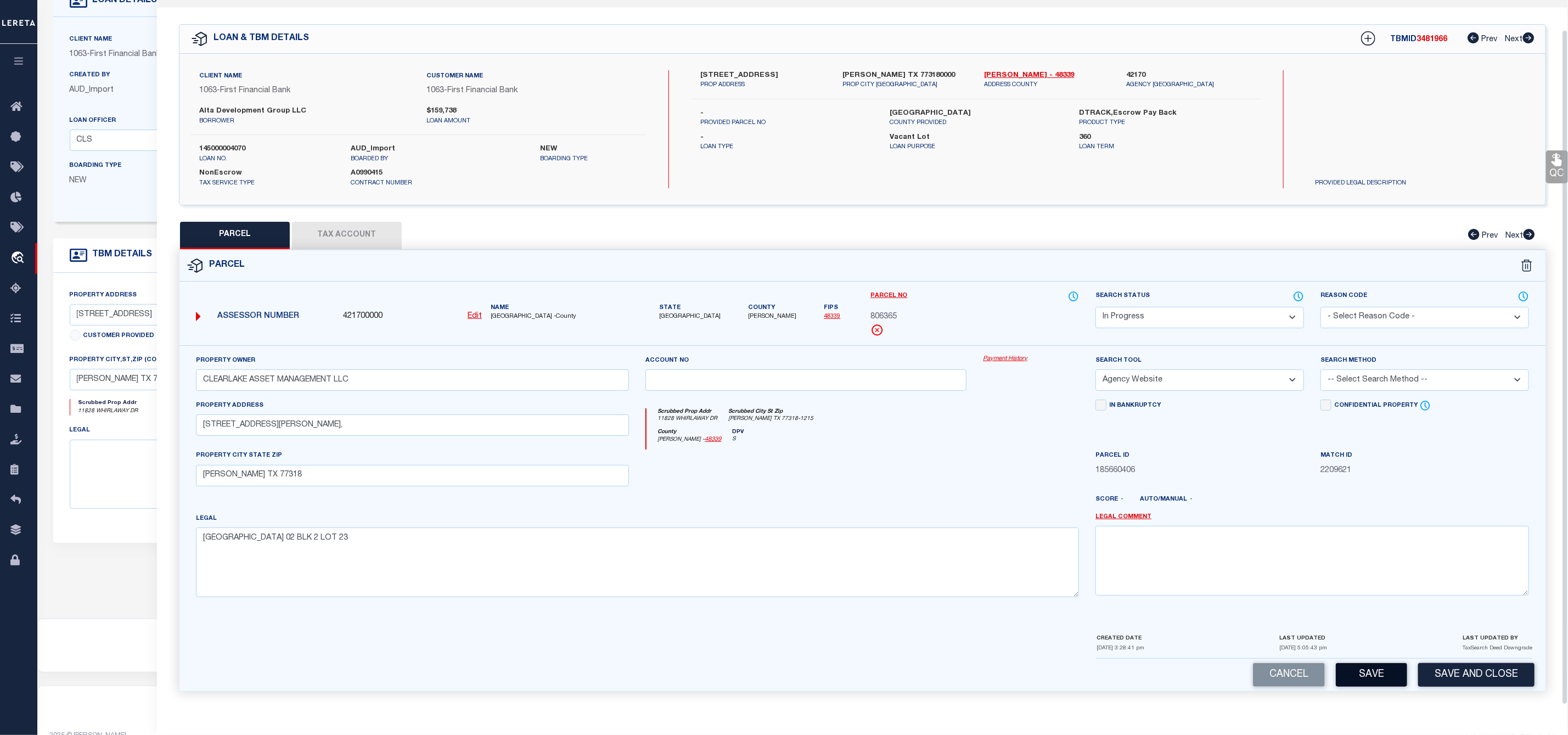
click at [1378, 676] on button "Save" at bounding box center [1371, 675] width 71 height 24
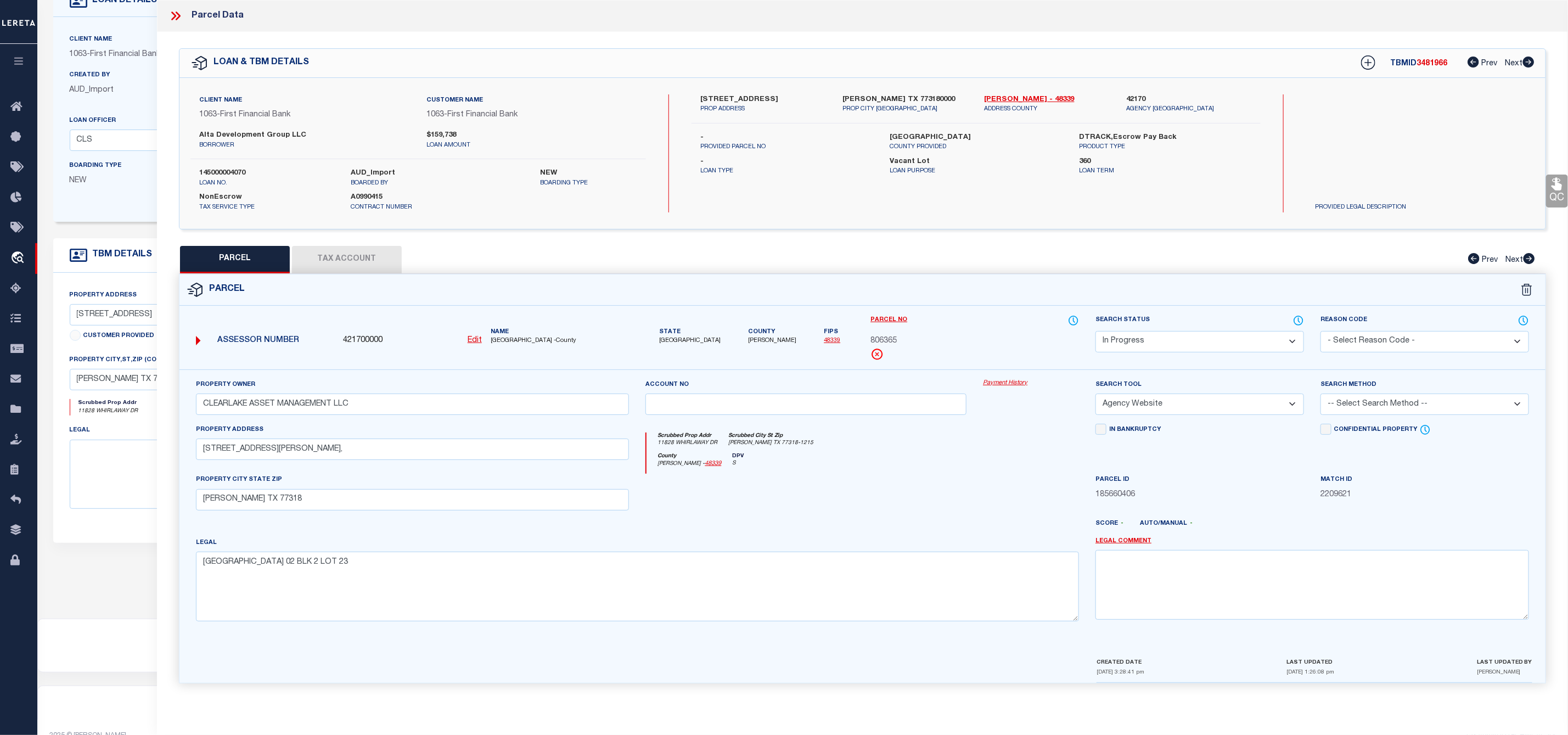
click at [182, 20] on icon at bounding box center [176, 16] width 14 height 14
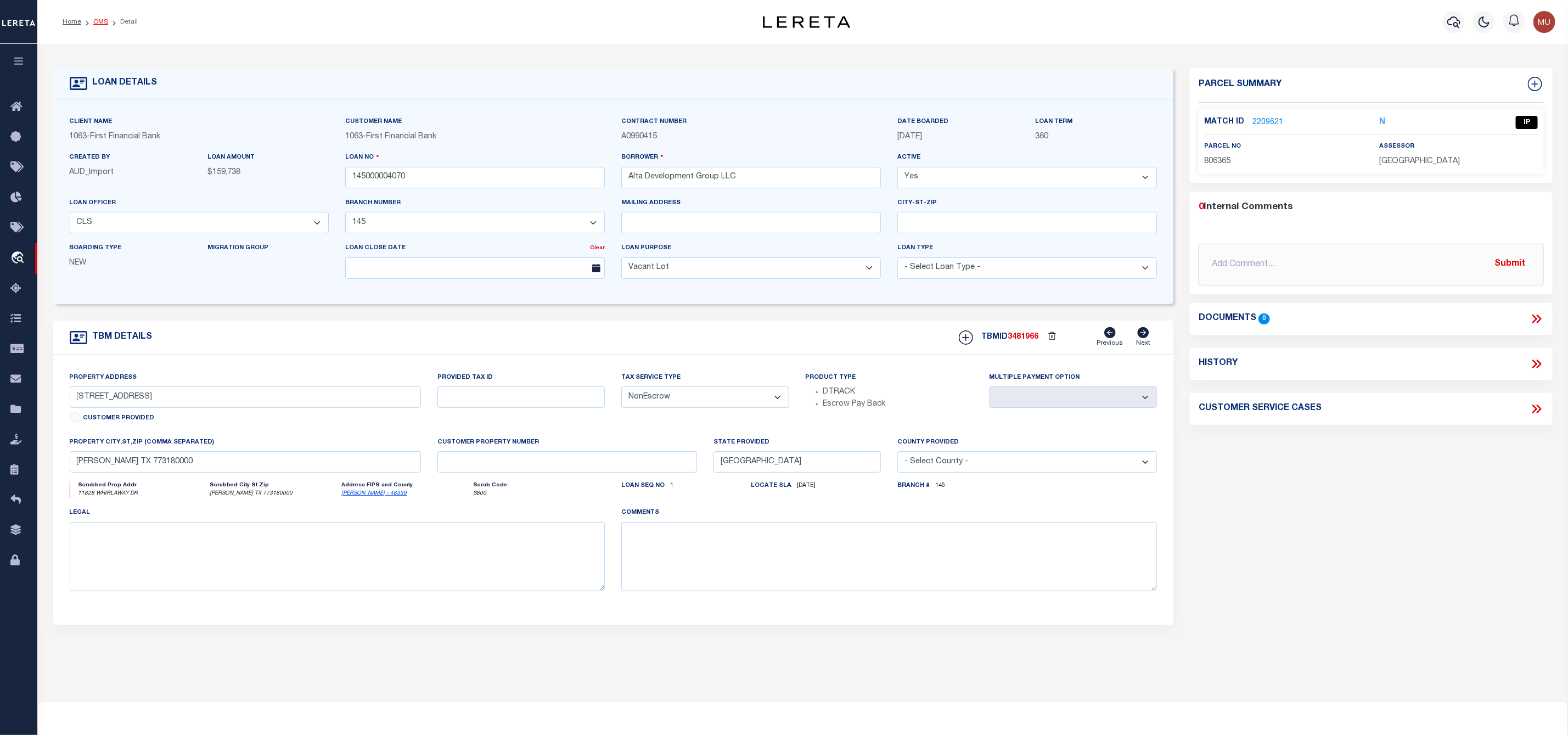
click at [101, 24] on link "OMS" at bounding box center [101, 22] width 15 height 7
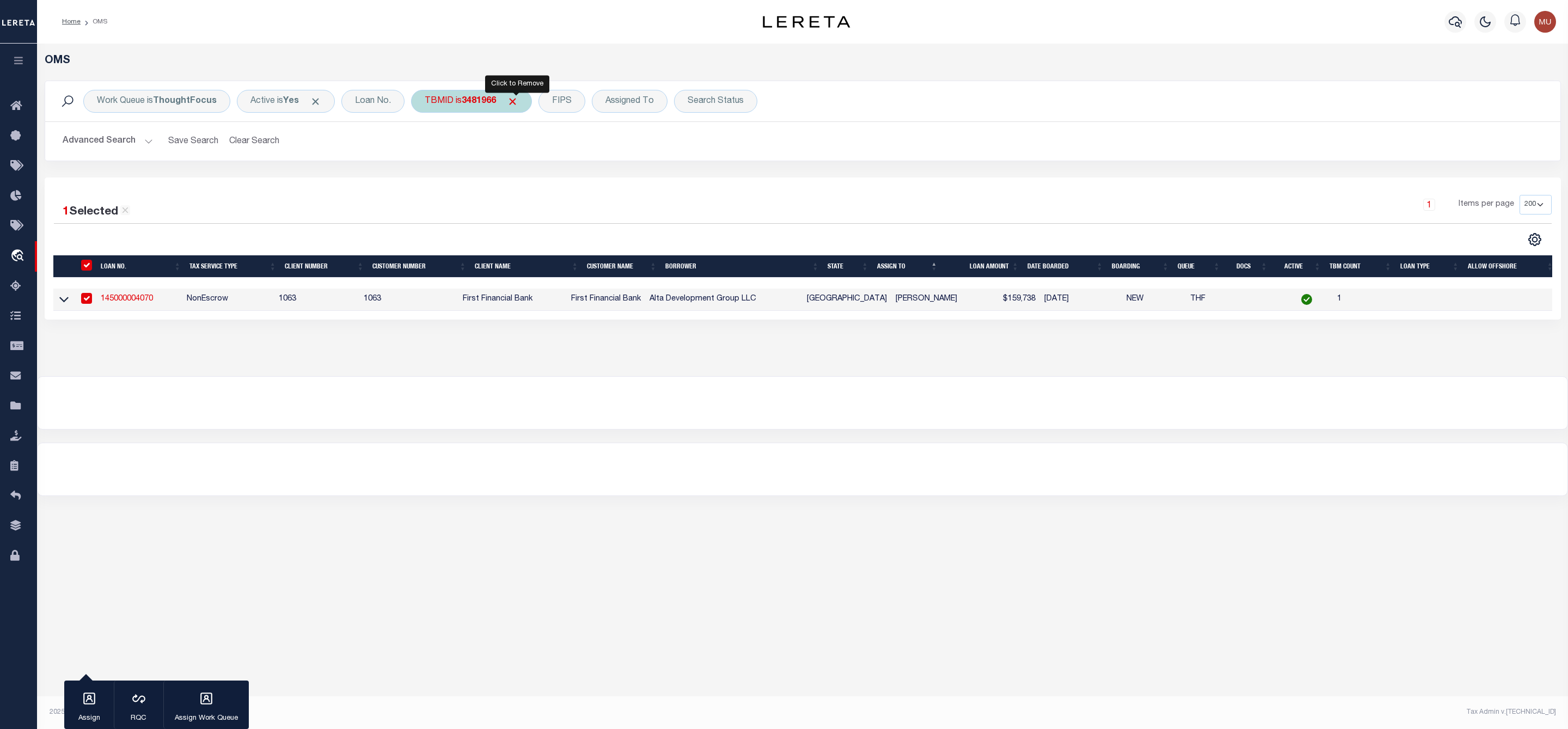
click at [518, 105] on span "Click to Remove" at bounding box center [513, 102] width 11 height 11
click at [451, 102] on div "TBMID" at bounding box center [439, 101] width 56 height 23
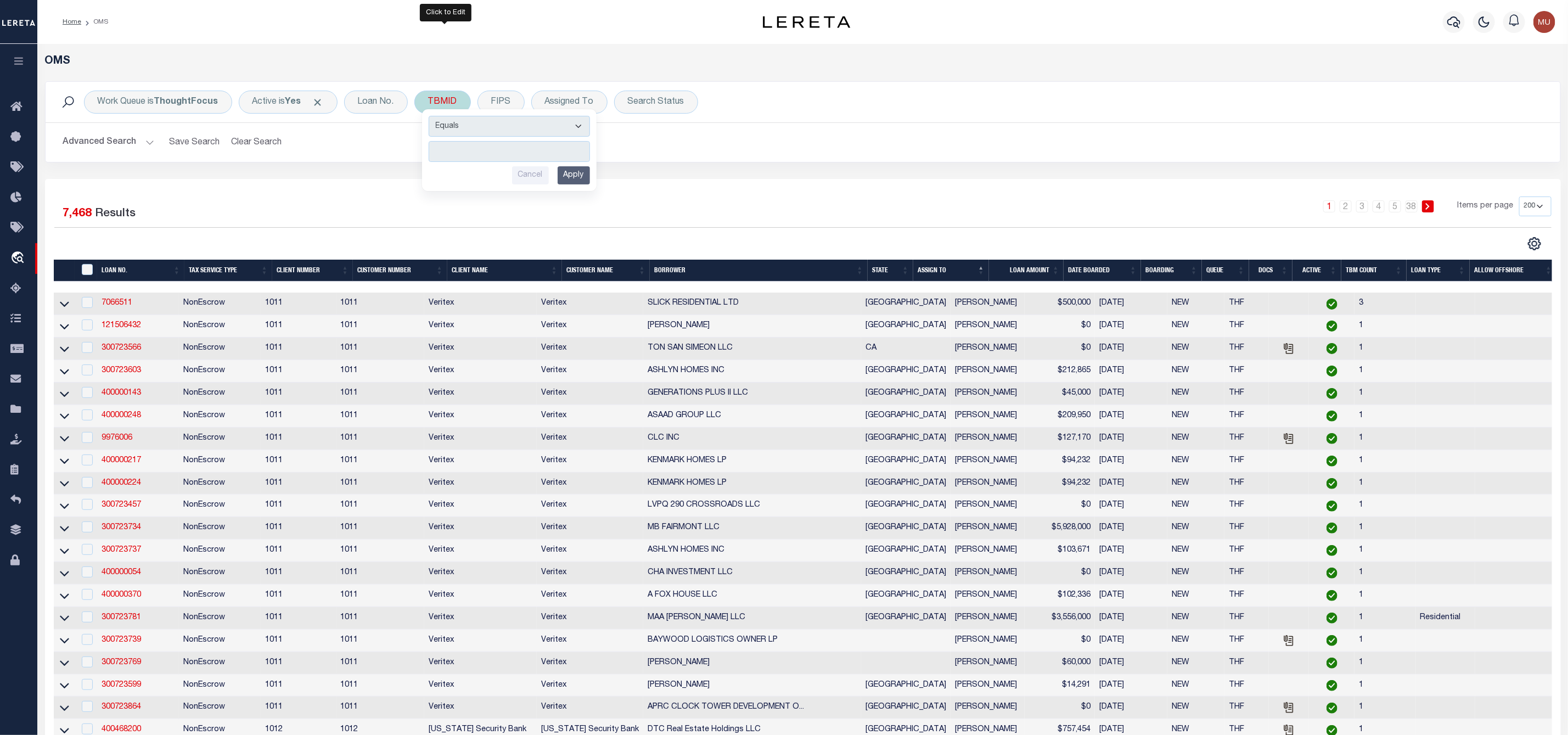
click at [461, 149] on input "number" at bounding box center [509, 151] width 161 height 21
click at [585, 178] on input "Apply" at bounding box center [573, 175] width 32 height 18
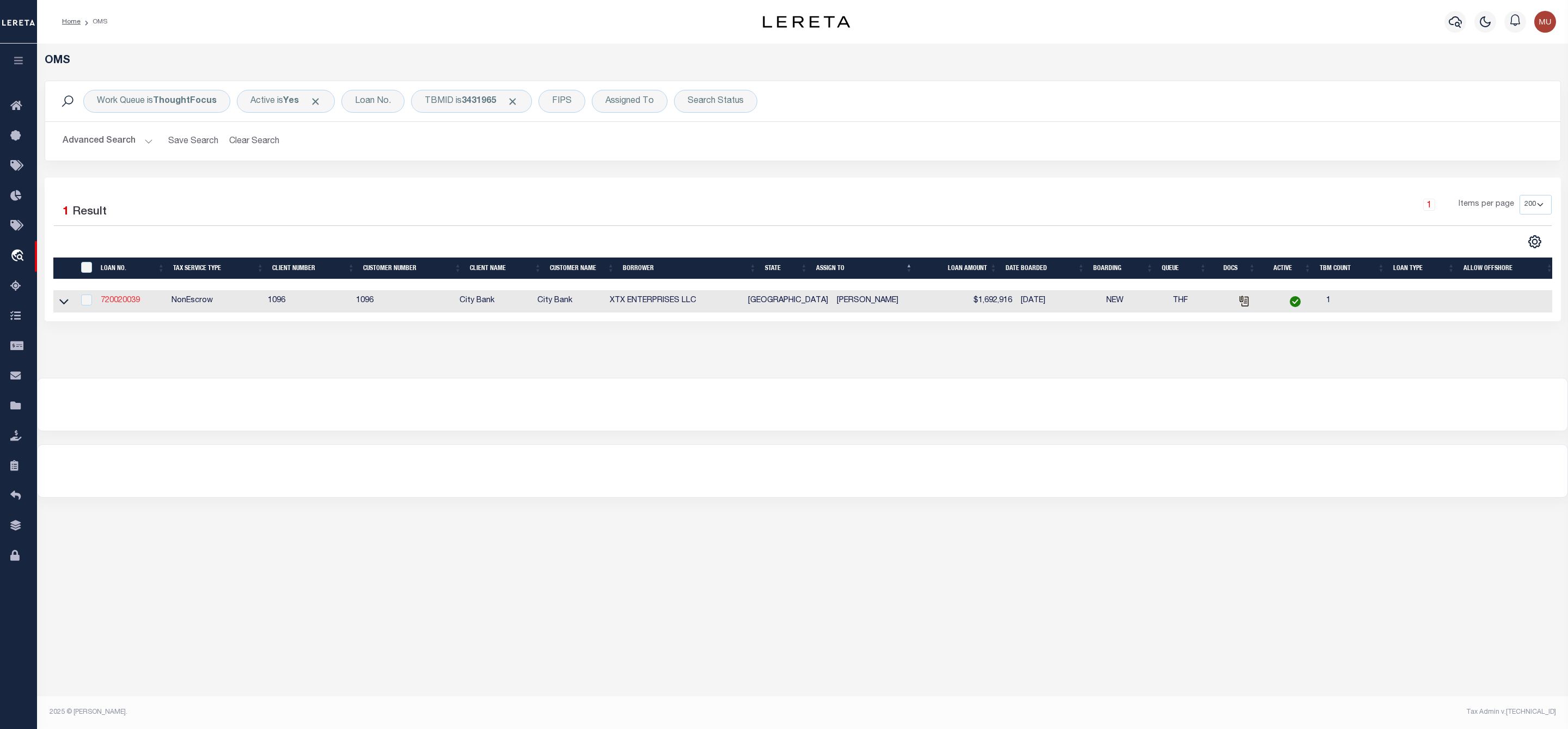
click at [125, 301] on link "720020039" at bounding box center [120, 301] width 39 height 7
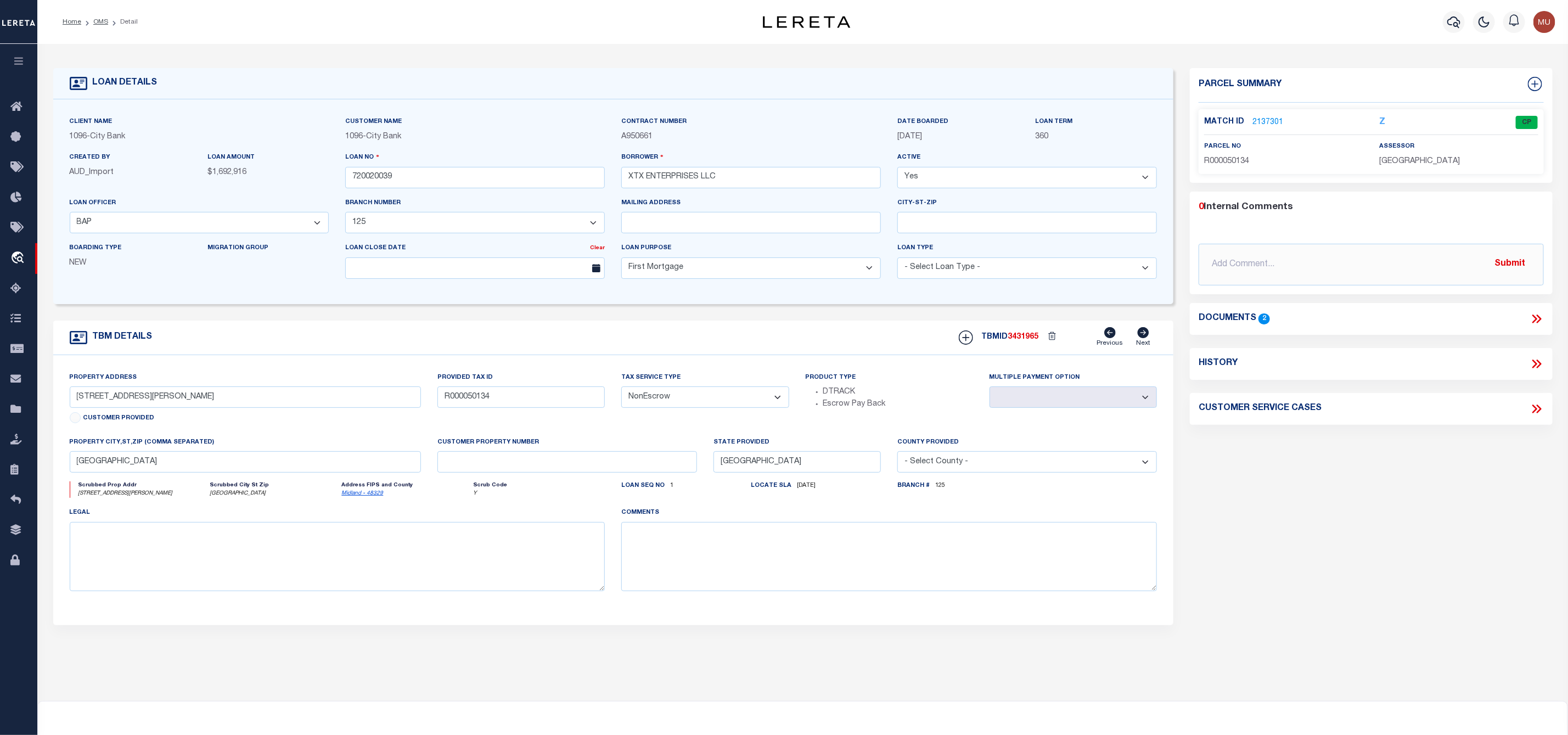
click at [1269, 122] on link "2137301" at bounding box center [1268, 122] width 31 height 11
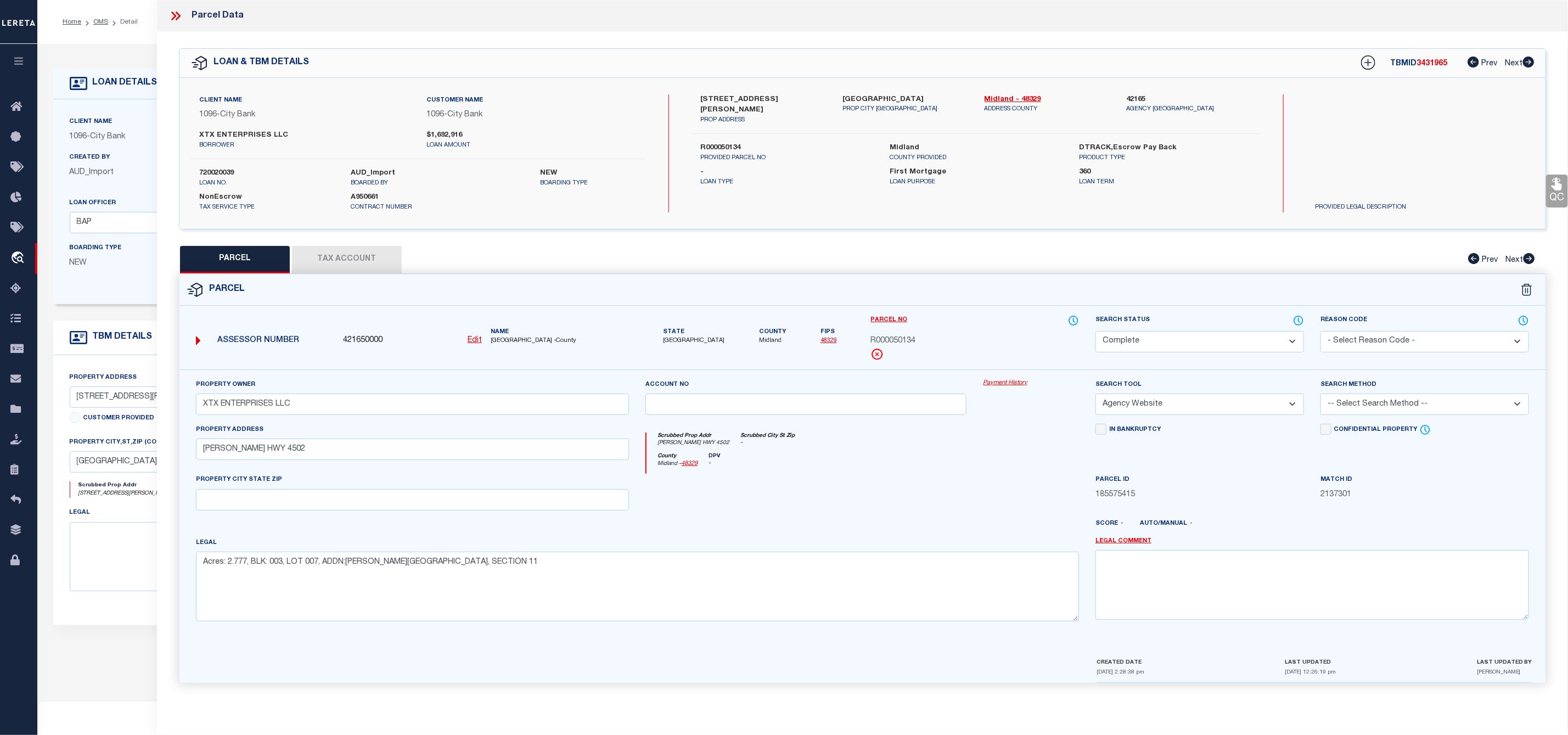
click at [1559, 188] on icon at bounding box center [1556, 184] width 11 height 12
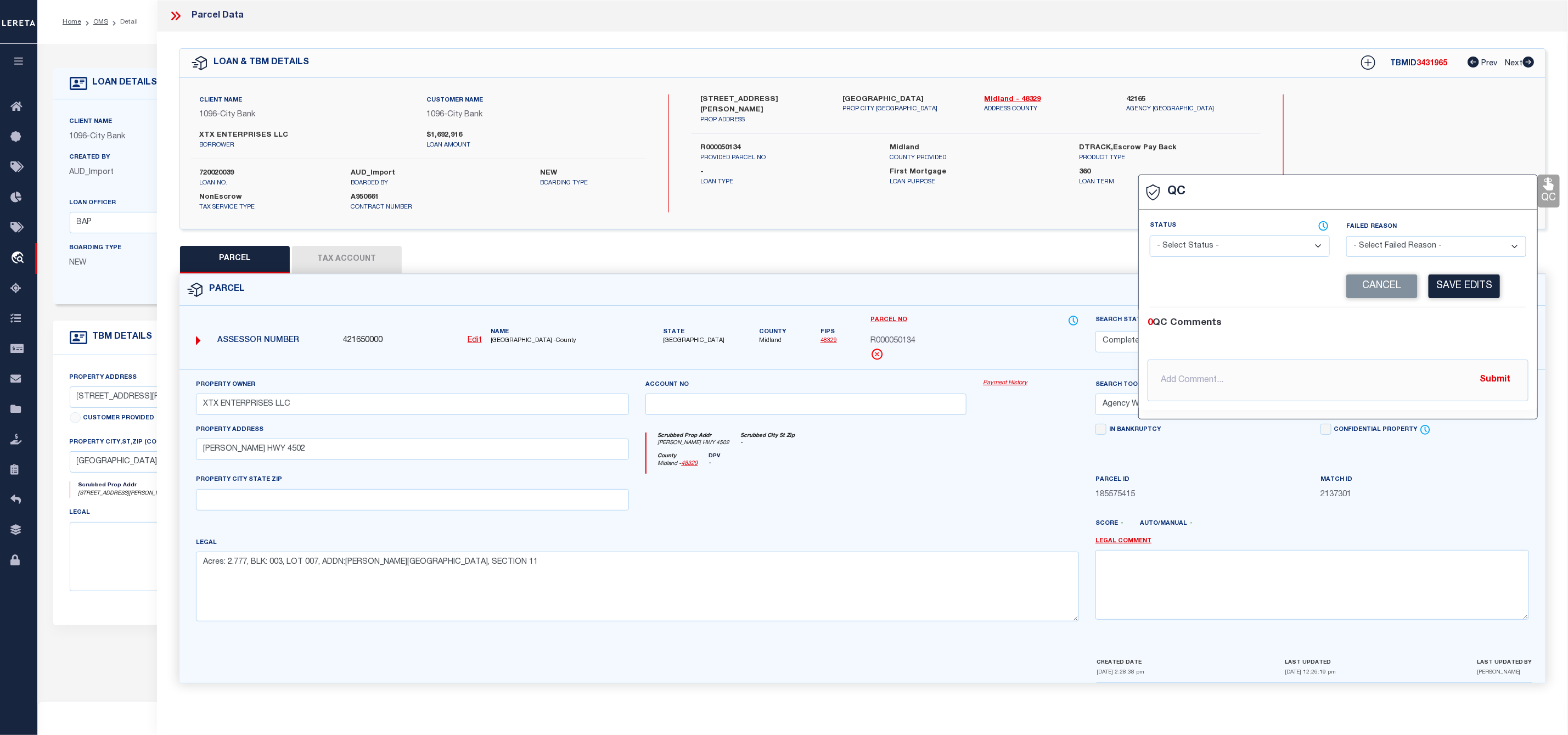
click at [354, 255] on button "Tax Account" at bounding box center [347, 260] width 110 height 28
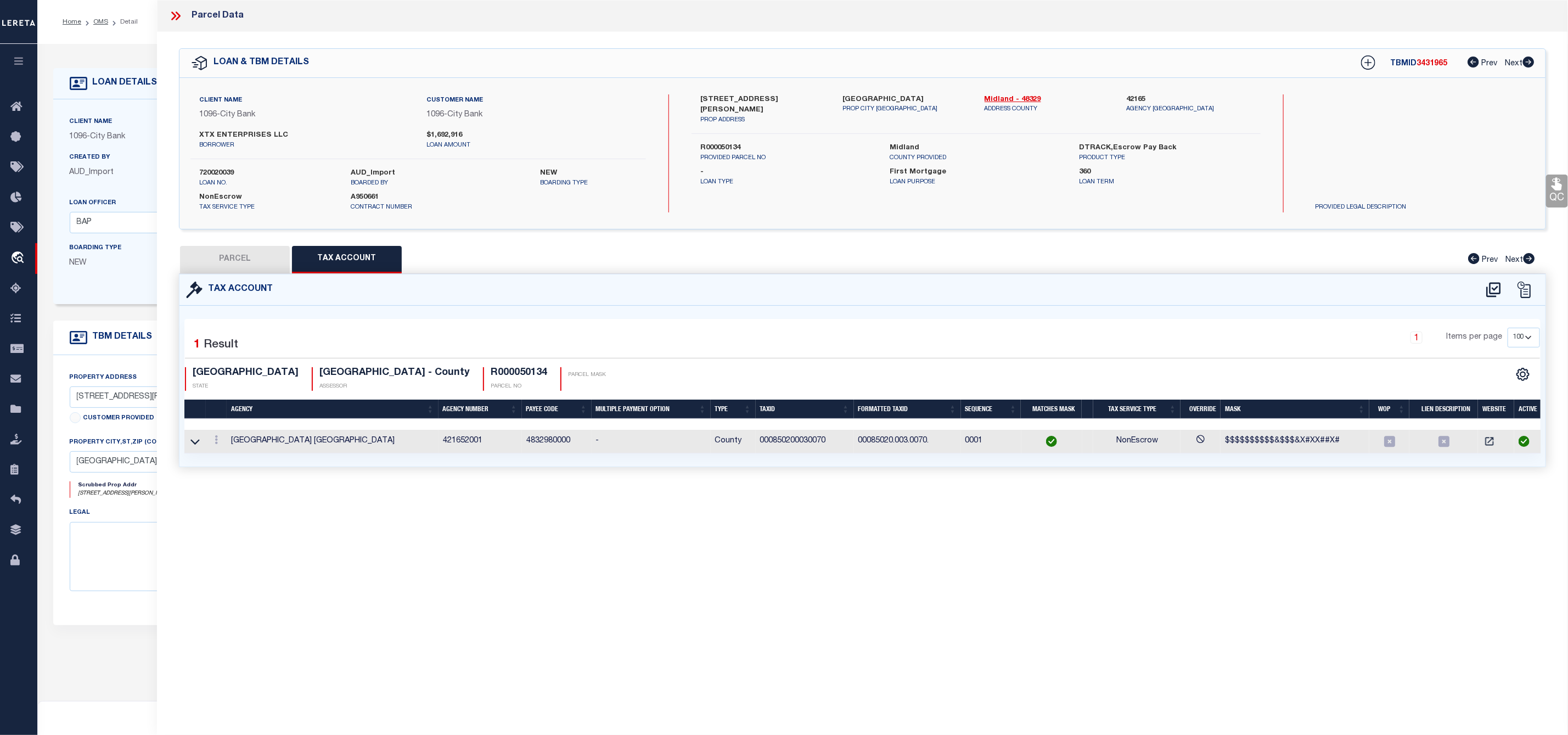
click at [187, 14] on div at bounding box center [180, 16] width 23 height 14
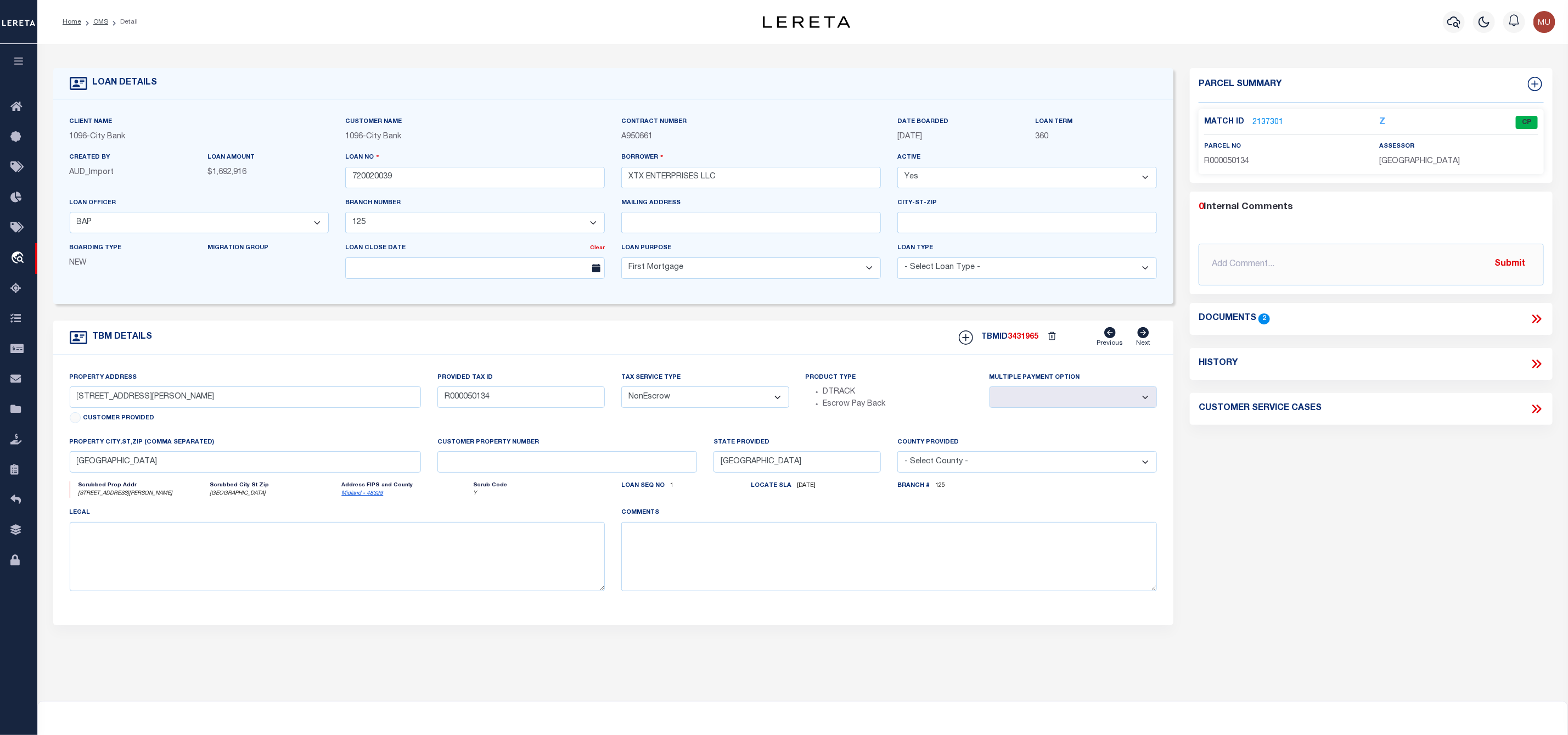
click at [174, 13] on div "Home OMS Detail" at bounding box center [367, 22] width 627 height 23
click at [101, 20] on link "OMS" at bounding box center [101, 22] width 15 height 7
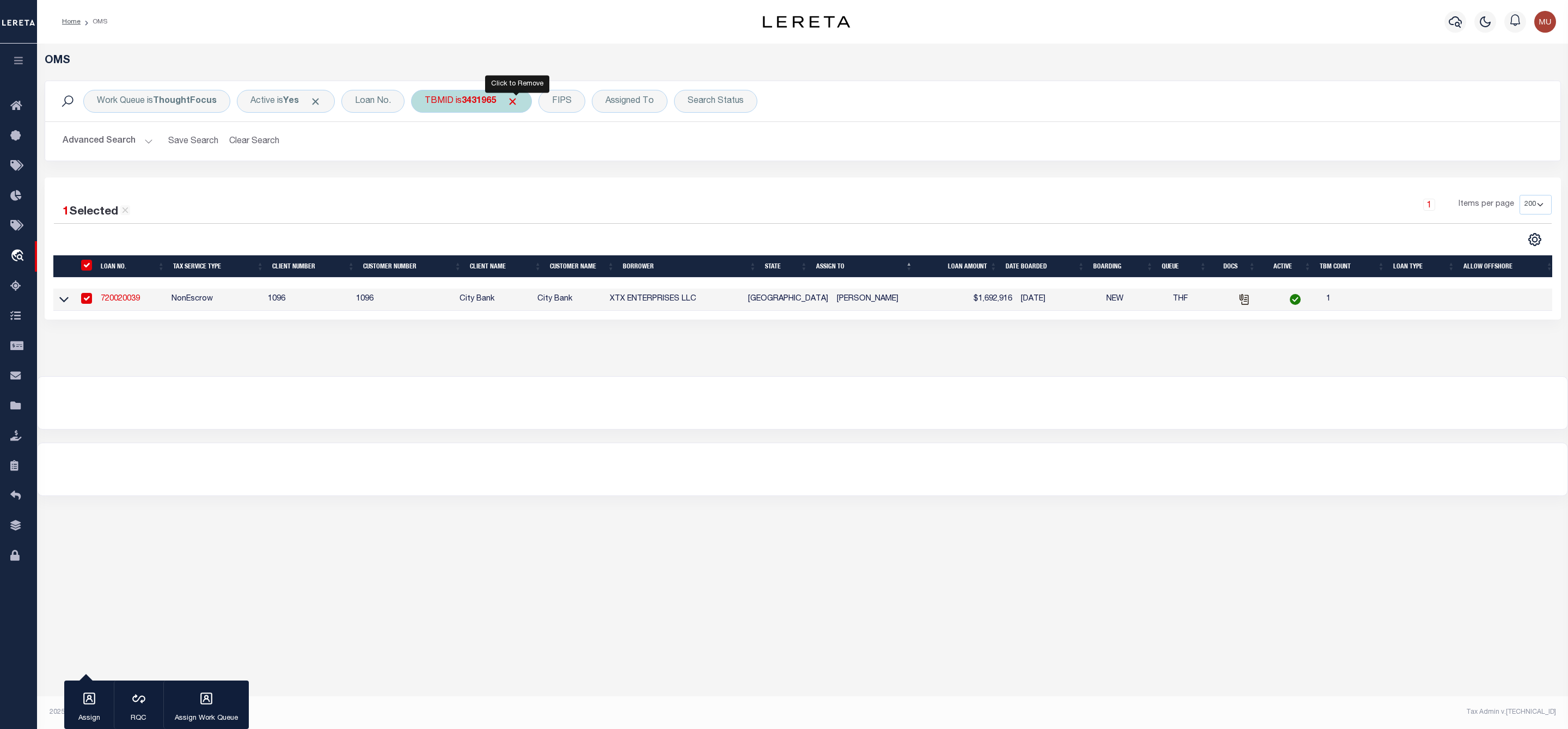
click at [518, 97] on span "Click to Remove" at bounding box center [513, 102] width 11 height 11
click at [434, 98] on div "TBMID" at bounding box center [439, 101] width 56 height 23
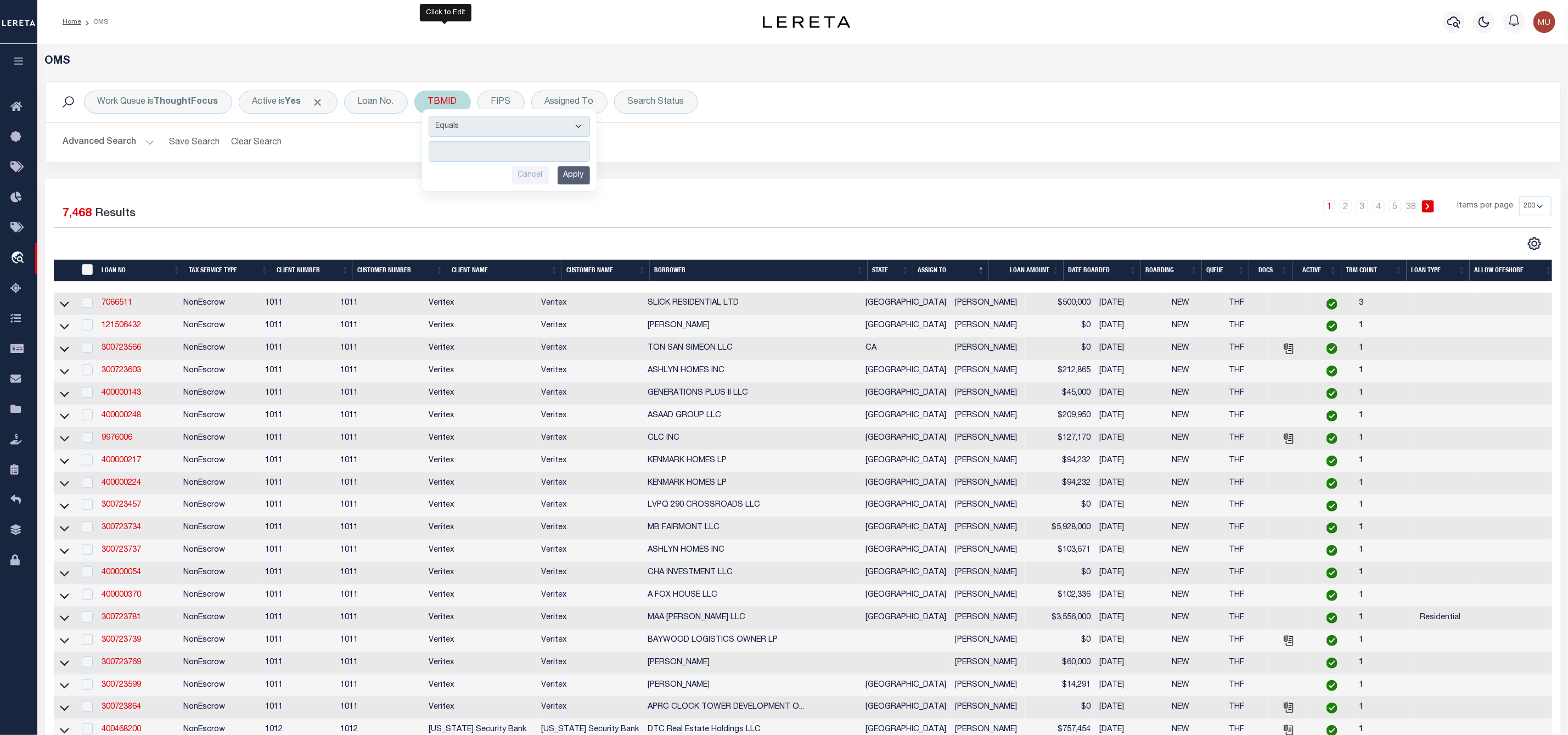
click at [463, 152] on input "number" at bounding box center [509, 151] width 161 height 21
click at [580, 174] on input "Apply" at bounding box center [573, 175] width 32 height 18
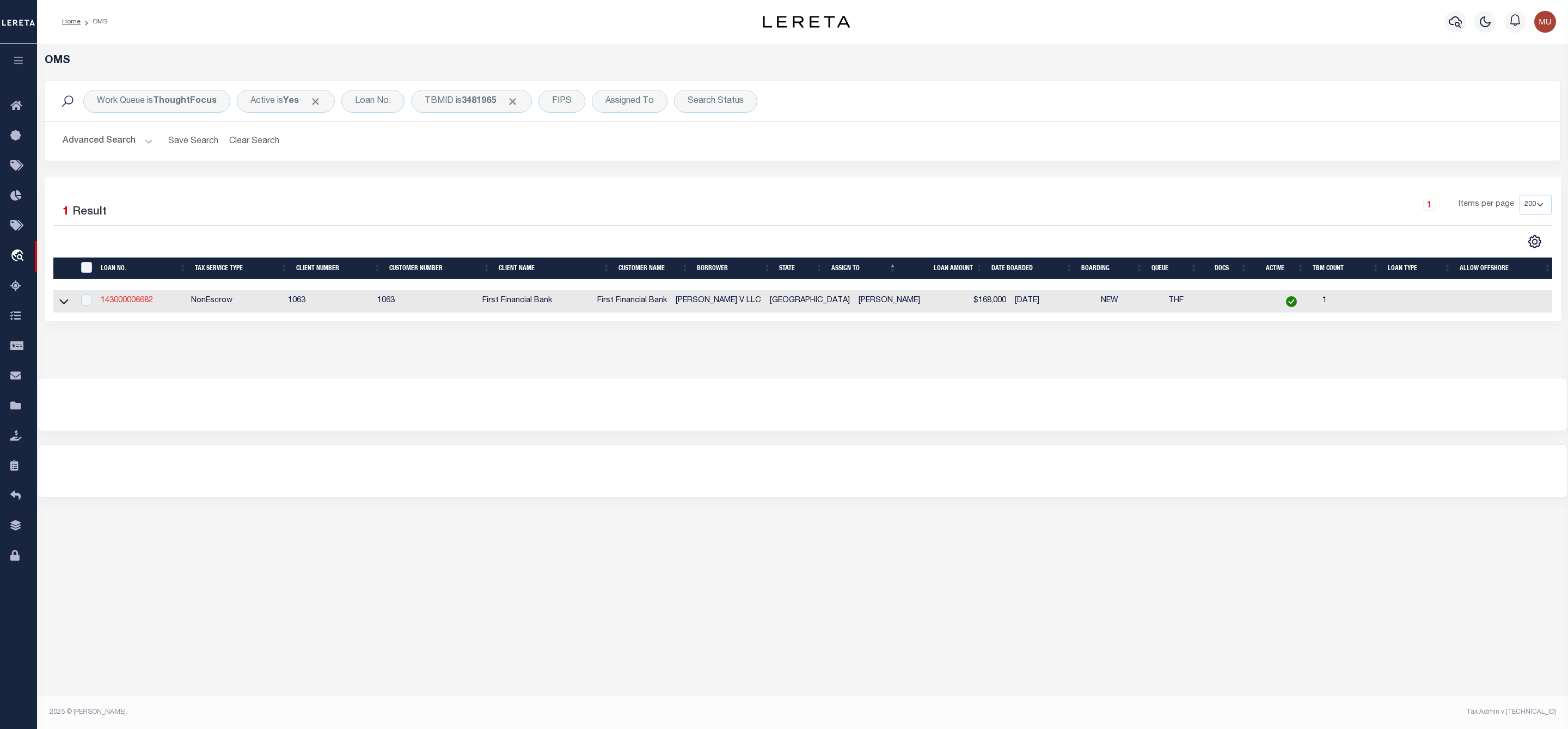
click at [131, 299] on link "143000006682" at bounding box center [127, 301] width 52 height 7
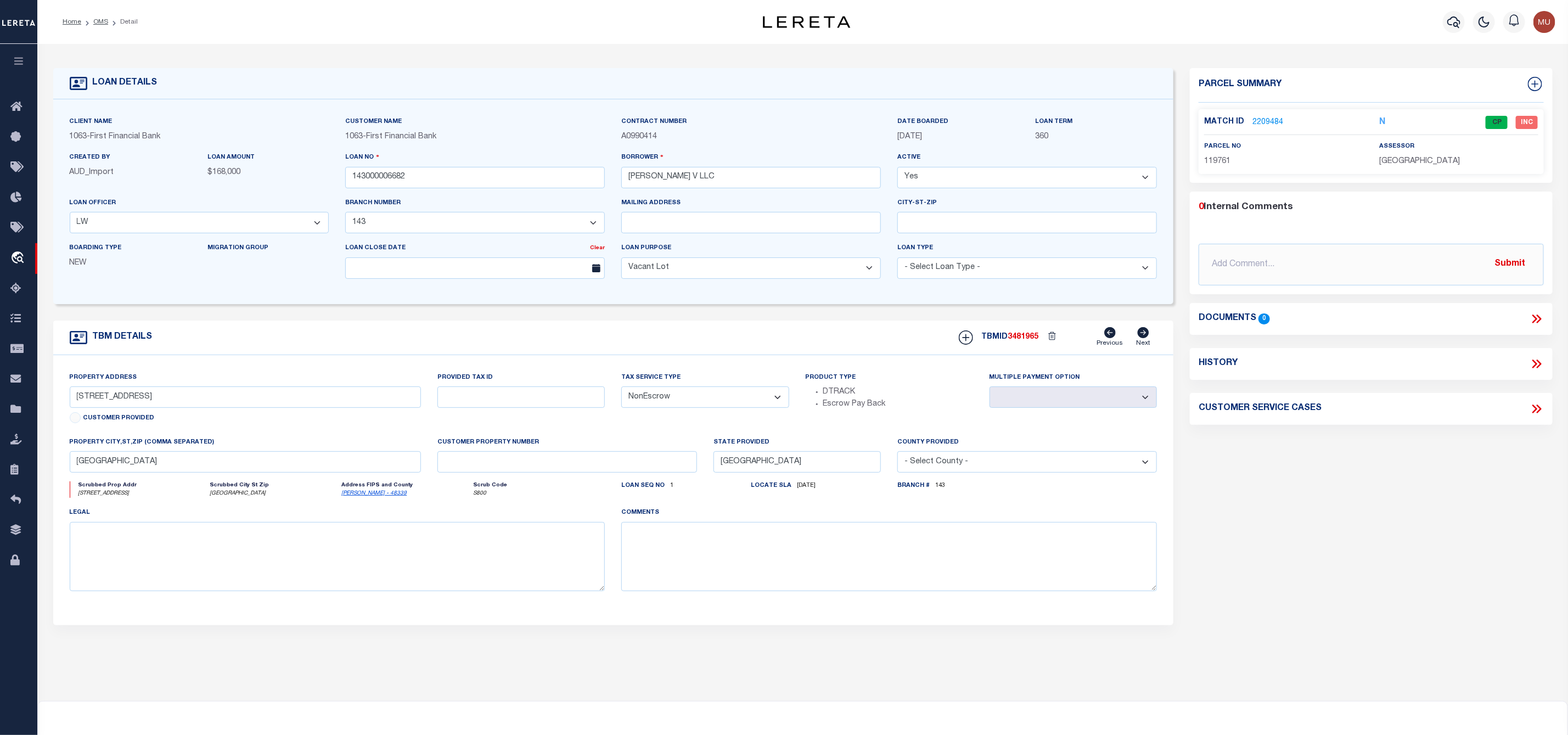
click at [1258, 126] on link "2209484" at bounding box center [1268, 122] width 31 height 11
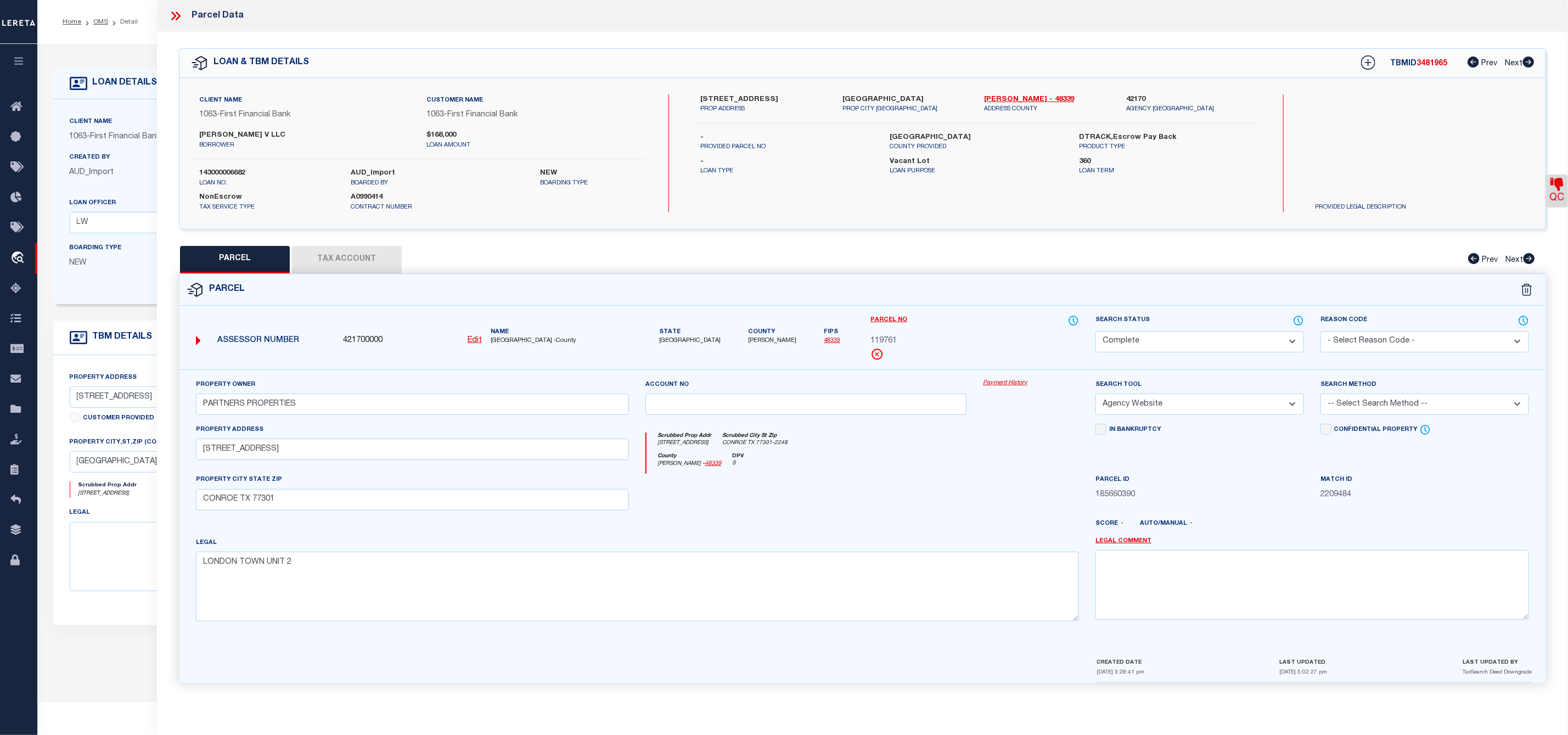
click at [1566, 184] on link "QC" at bounding box center [1557, 191] width 22 height 33
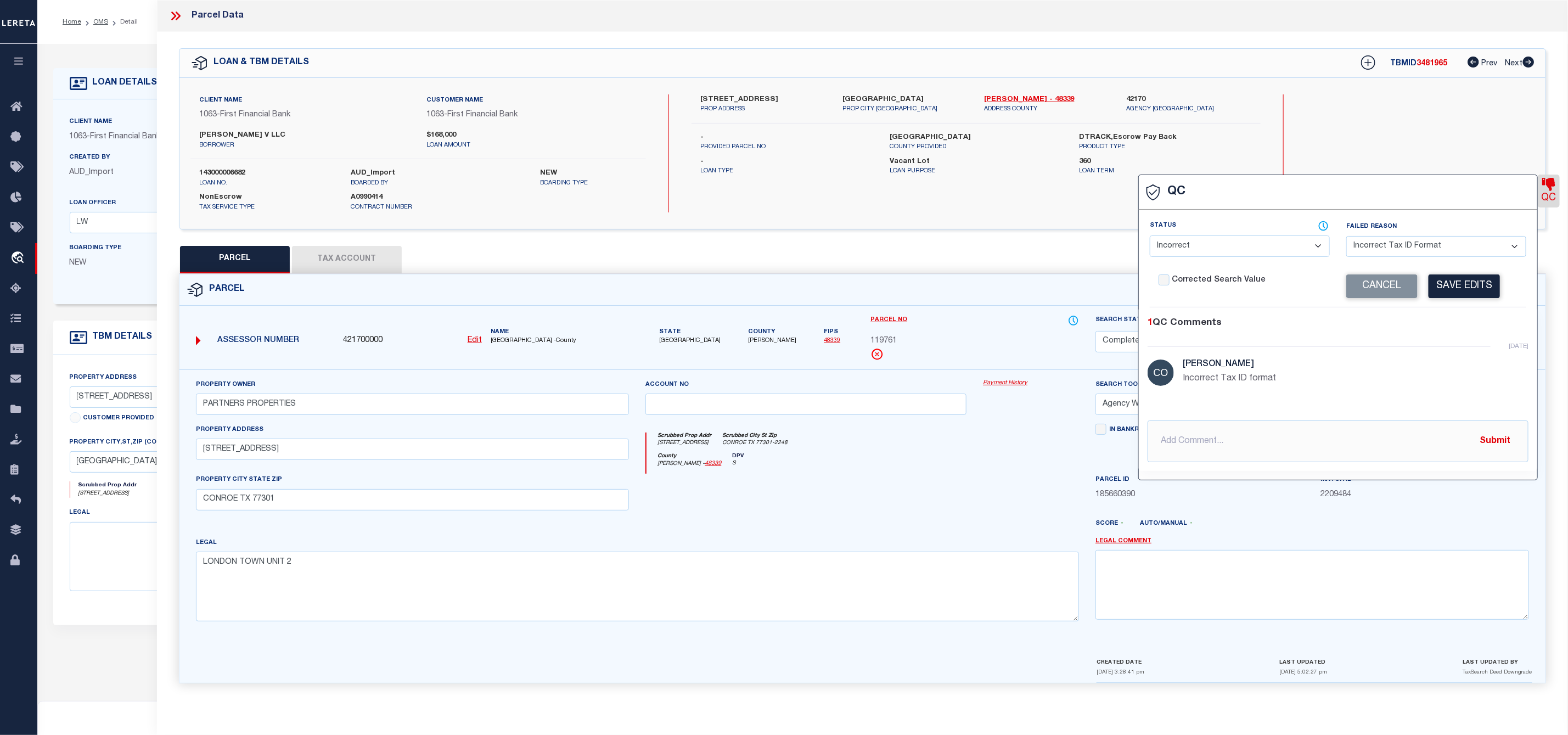
click at [372, 254] on button "Tax Account" at bounding box center [347, 260] width 110 height 28
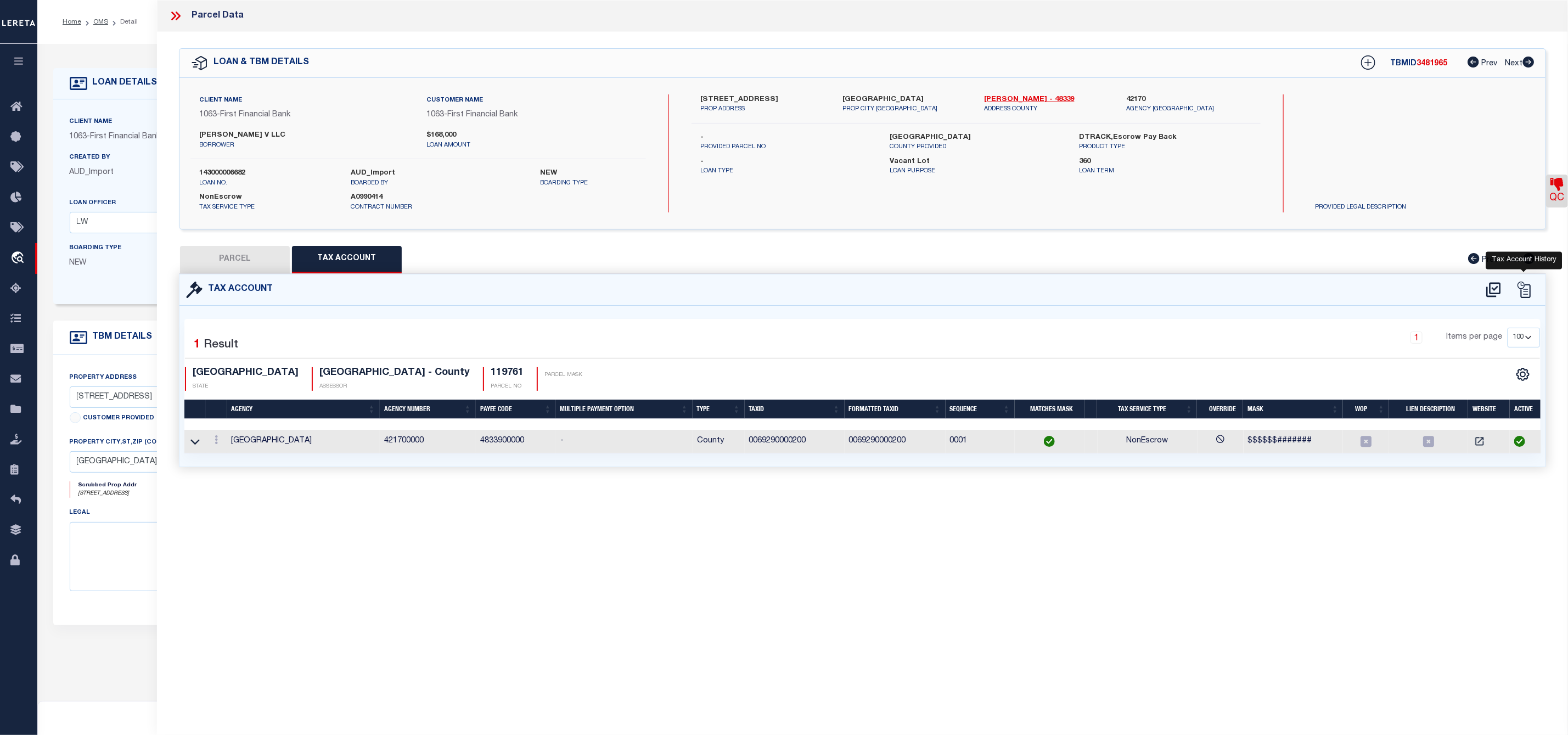
click at [1526, 288] on icon at bounding box center [1524, 290] width 16 height 16
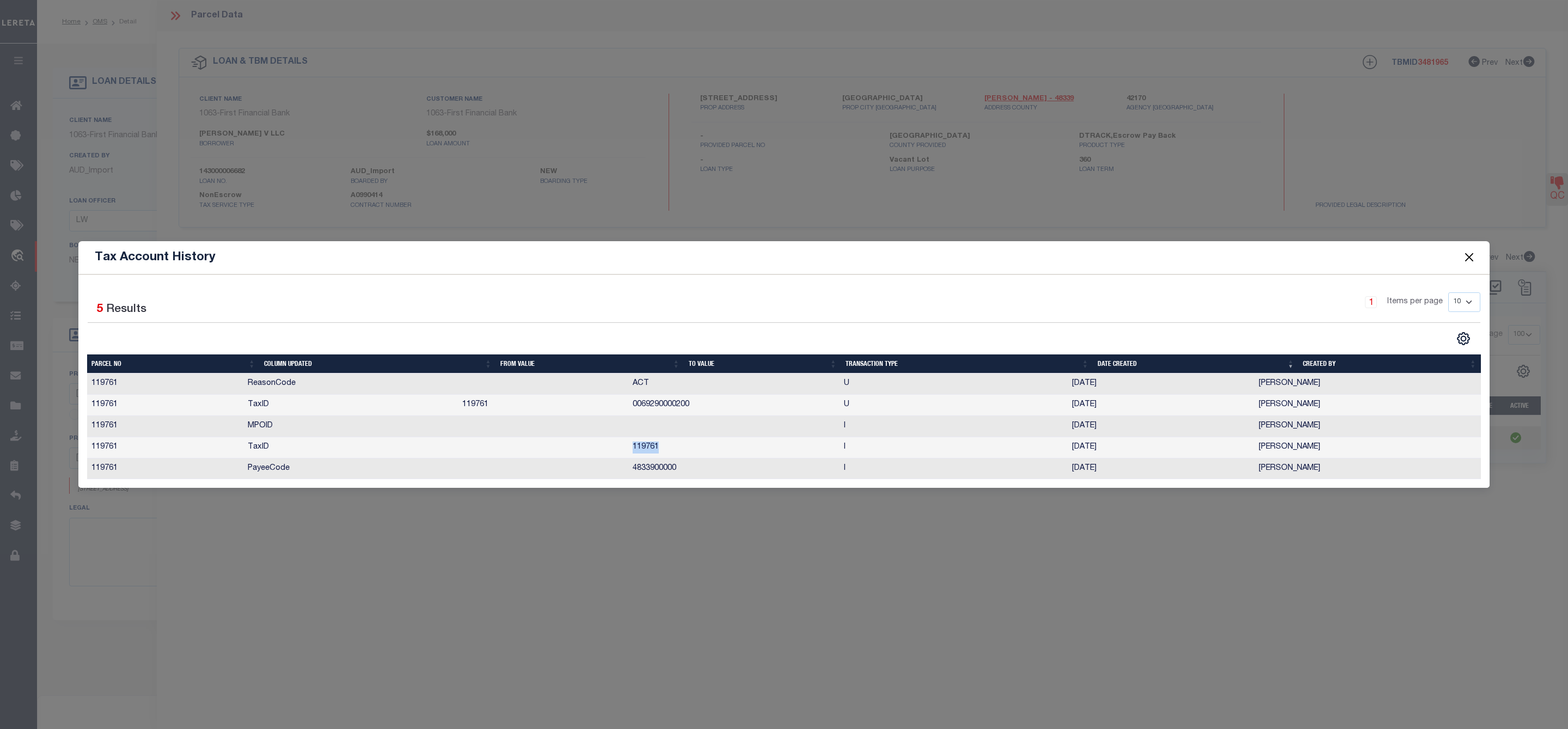
drag, startPoint x: 611, startPoint y: 449, endPoint x: 671, endPoint y: 451, distance: 60.0
click at [671, 451] on td "119761" at bounding box center [734, 448] width 211 height 21
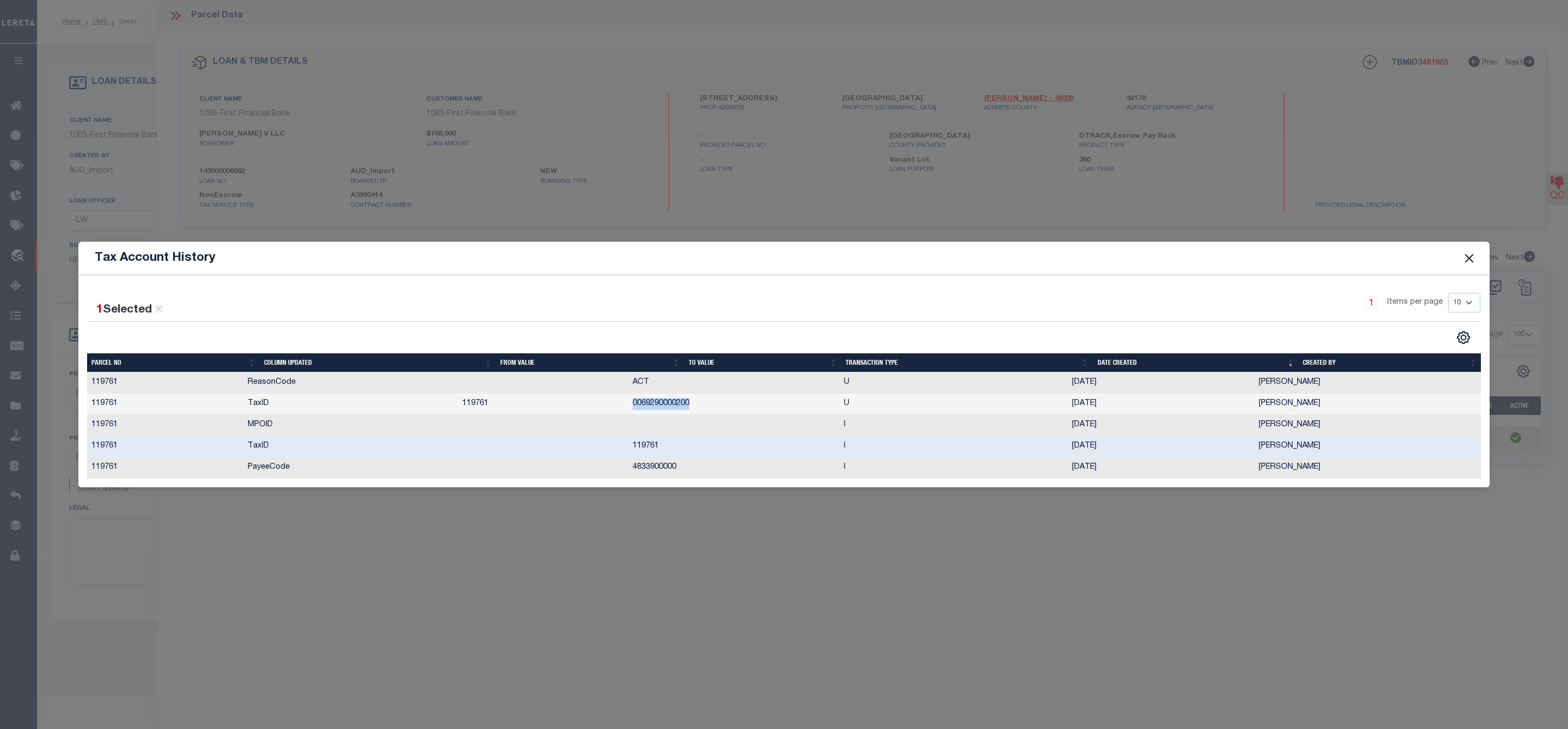
drag, startPoint x: 607, startPoint y: 405, endPoint x: 691, endPoint y: 404, distance: 84.0
click at [691, 404] on tr "119761 TaxID 119761 0069290000200 U 08/01/2025 Covarrubias, Melissa" at bounding box center [784, 404] width 1394 height 21
click at [1467, 260] on button "Close" at bounding box center [1469, 258] width 14 height 14
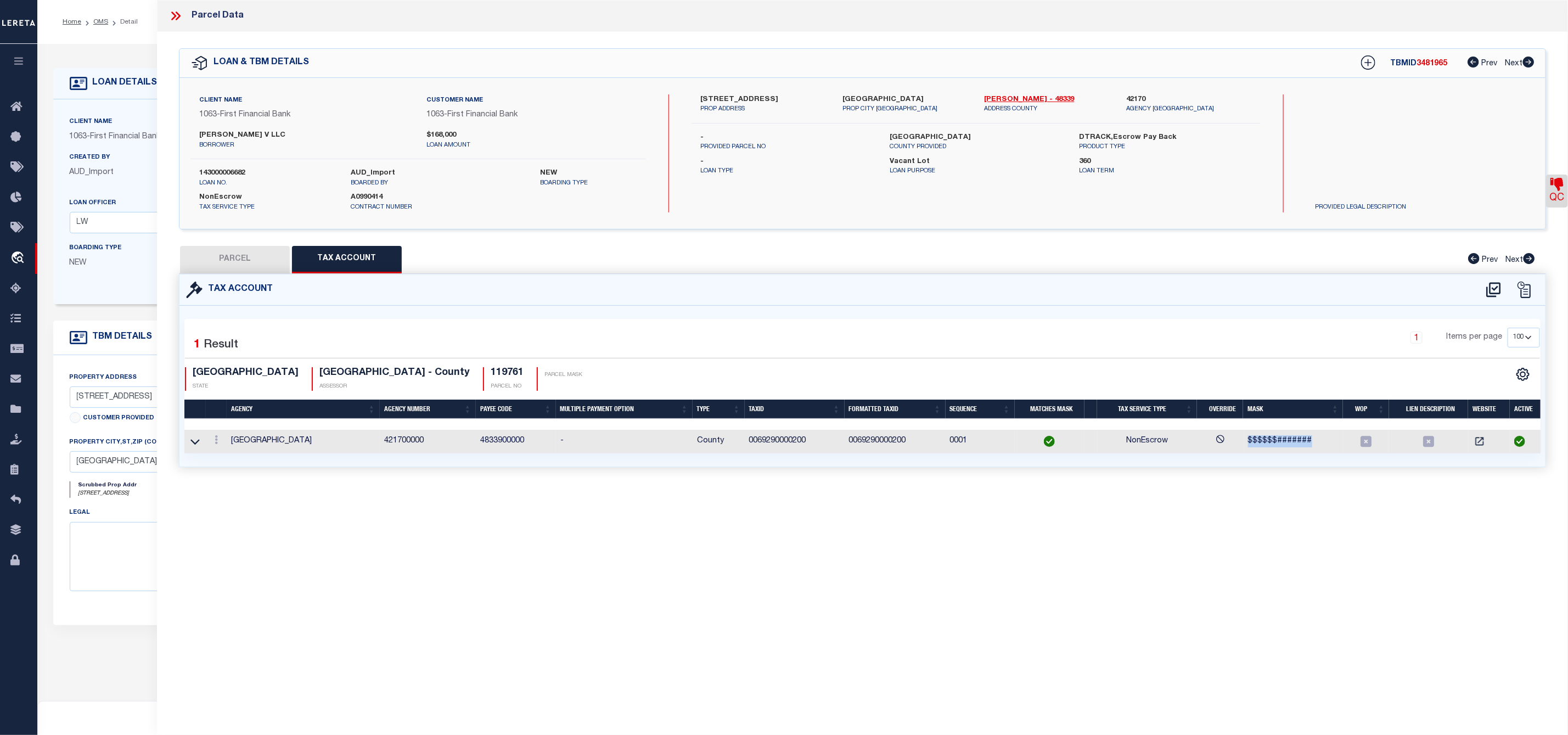
drag, startPoint x: 1244, startPoint y: 442, endPoint x: 1316, endPoint y: 442, distance: 72.0
click at [1316, 442] on td "$$$$$$#######" at bounding box center [1293, 442] width 100 height 24
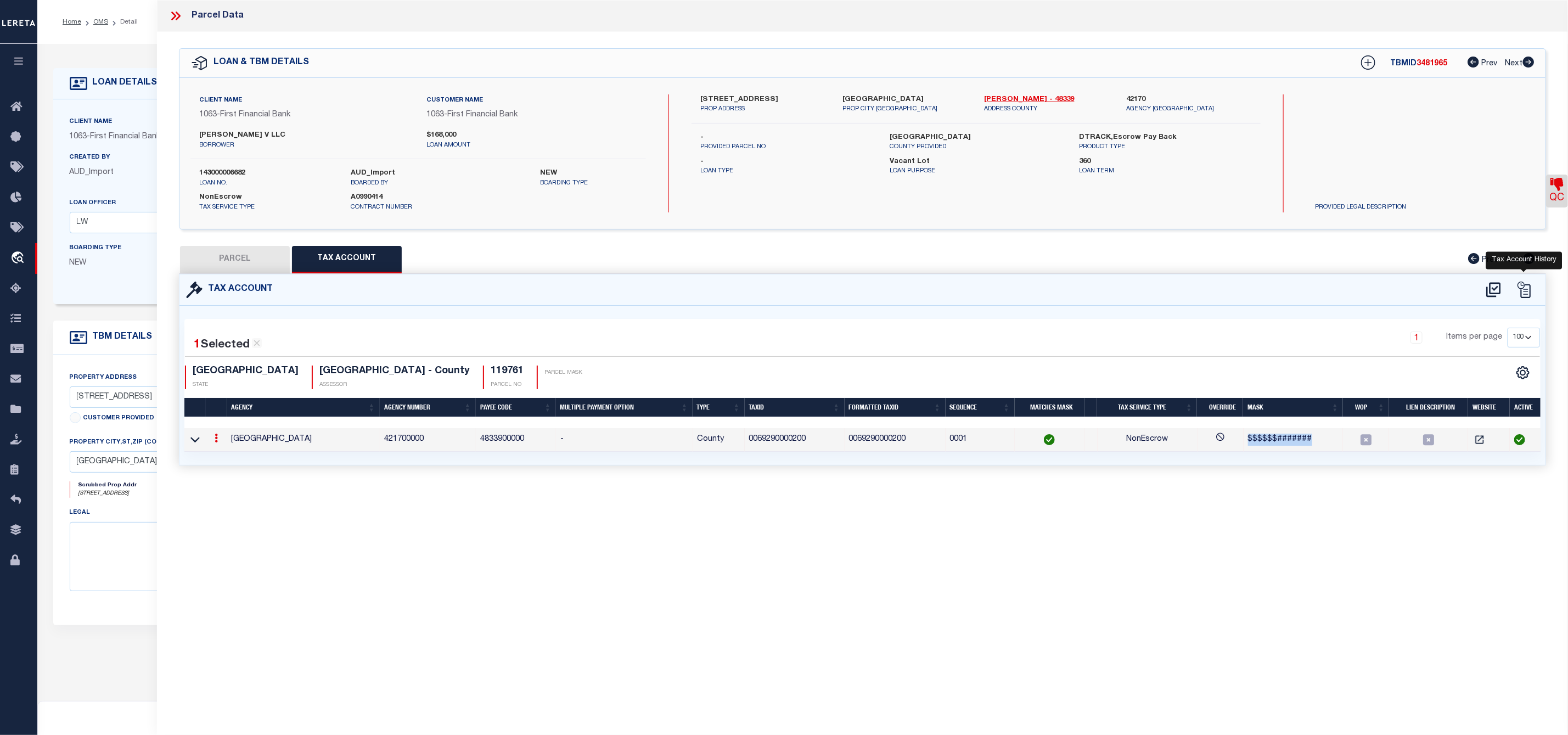
click at [1530, 291] on icon at bounding box center [1524, 290] width 13 height 16
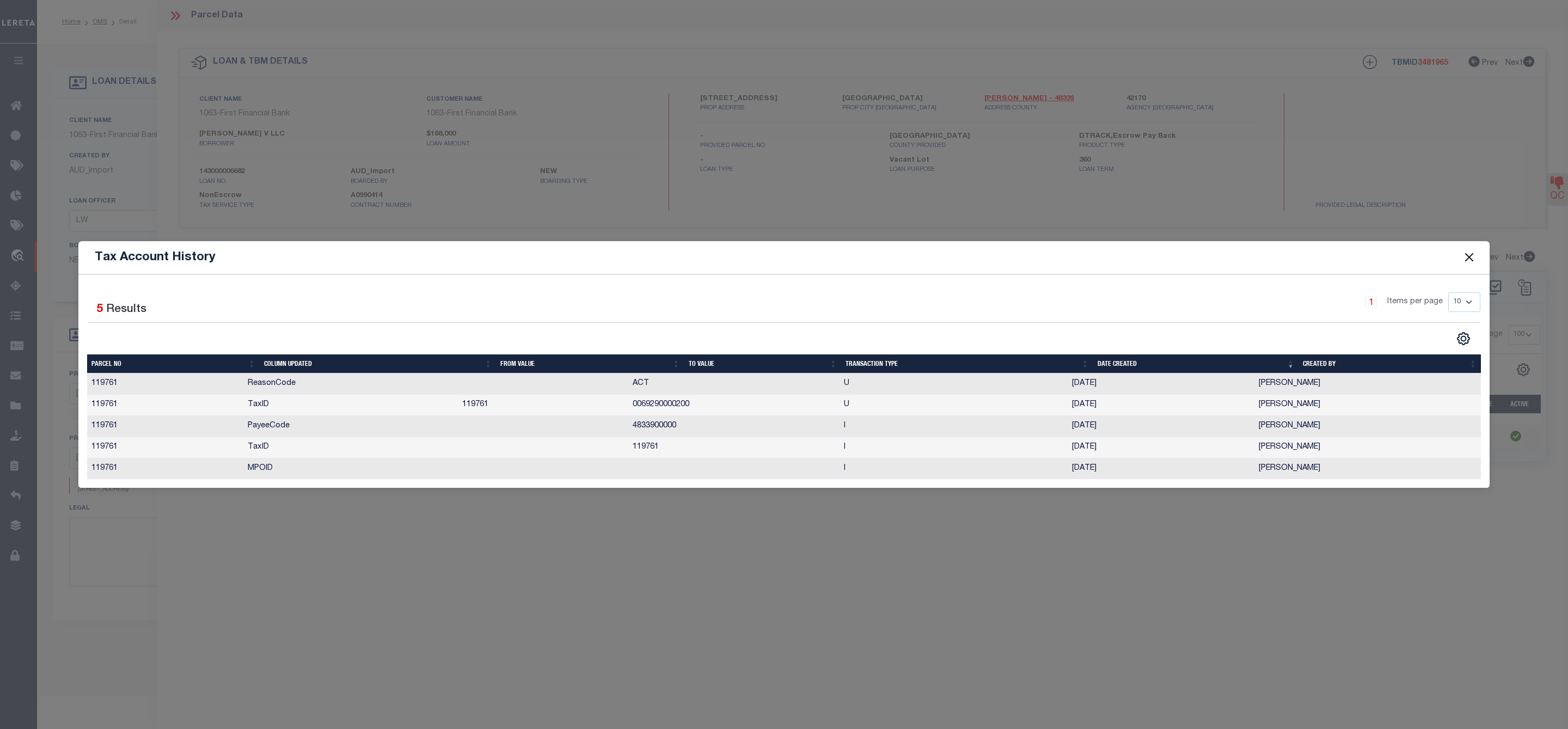
click at [1476, 254] on button "Close" at bounding box center [1469, 257] width 14 height 14
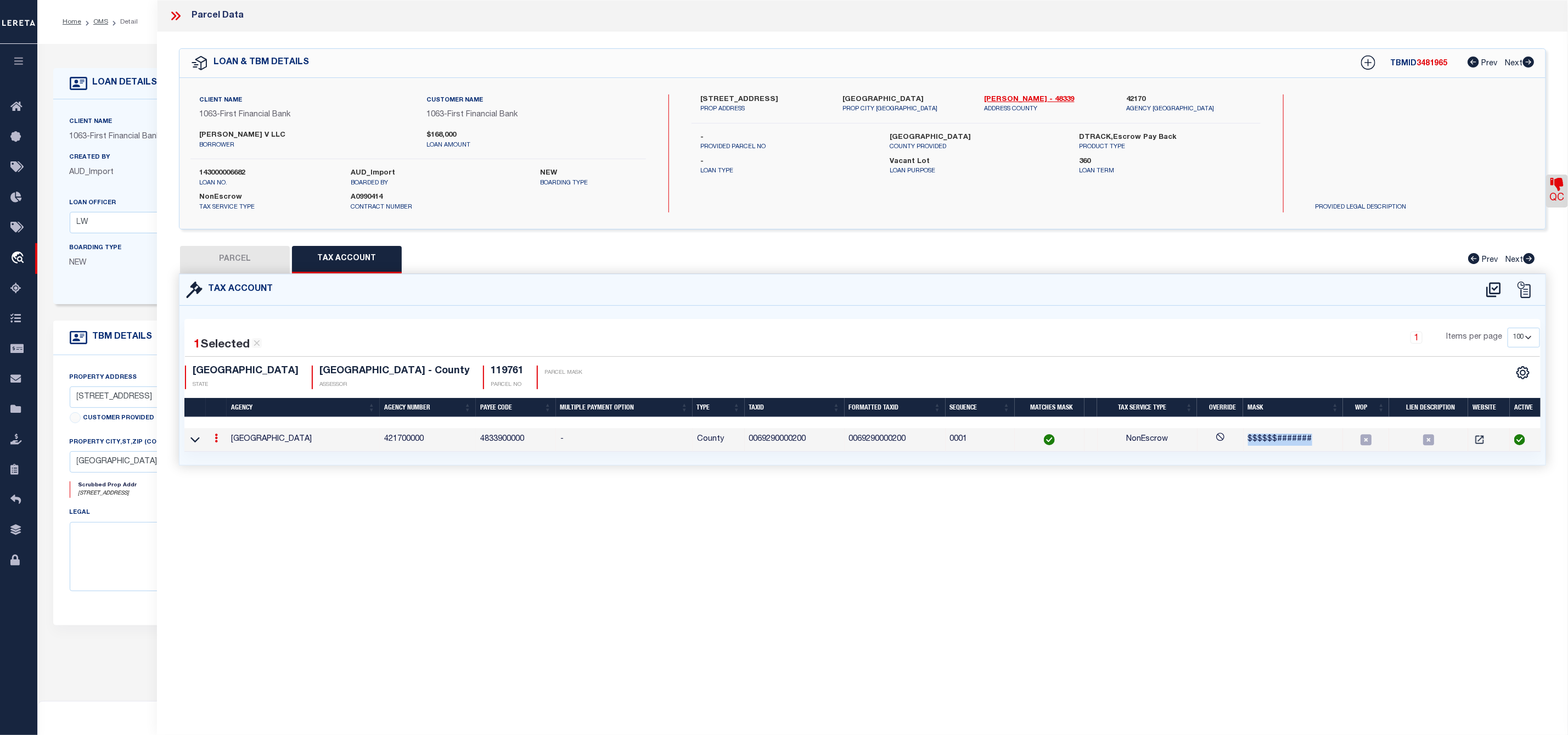
click at [1243, 447] on td "$$$$$$#######" at bounding box center [1293, 440] width 100 height 24
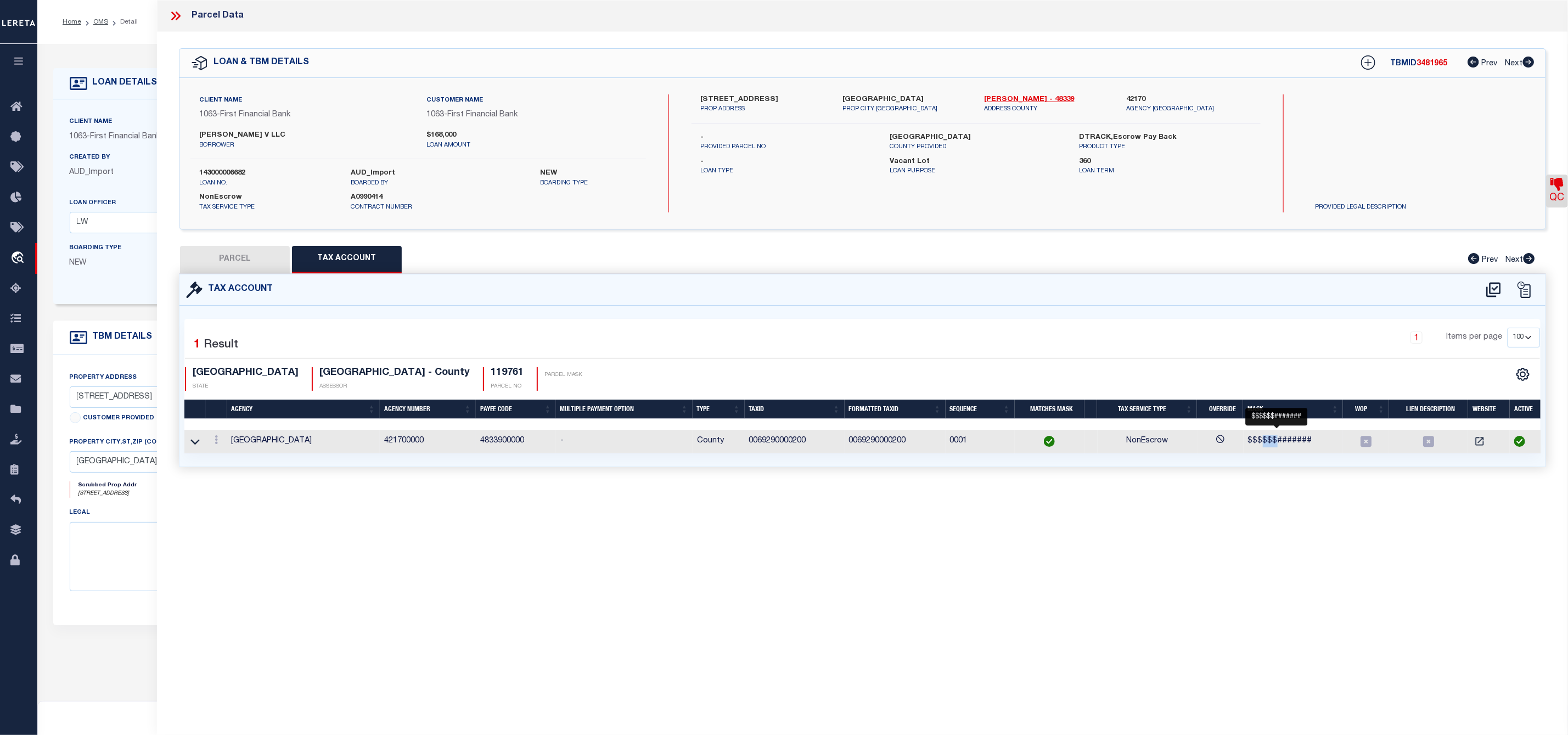
drag, startPoint x: 1261, startPoint y: 440, endPoint x: 1273, endPoint y: 440, distance: 12.0
click at [1273, 440] on span "$$$$$$#######" at bounding box center [1280, 441] width 64 height 8
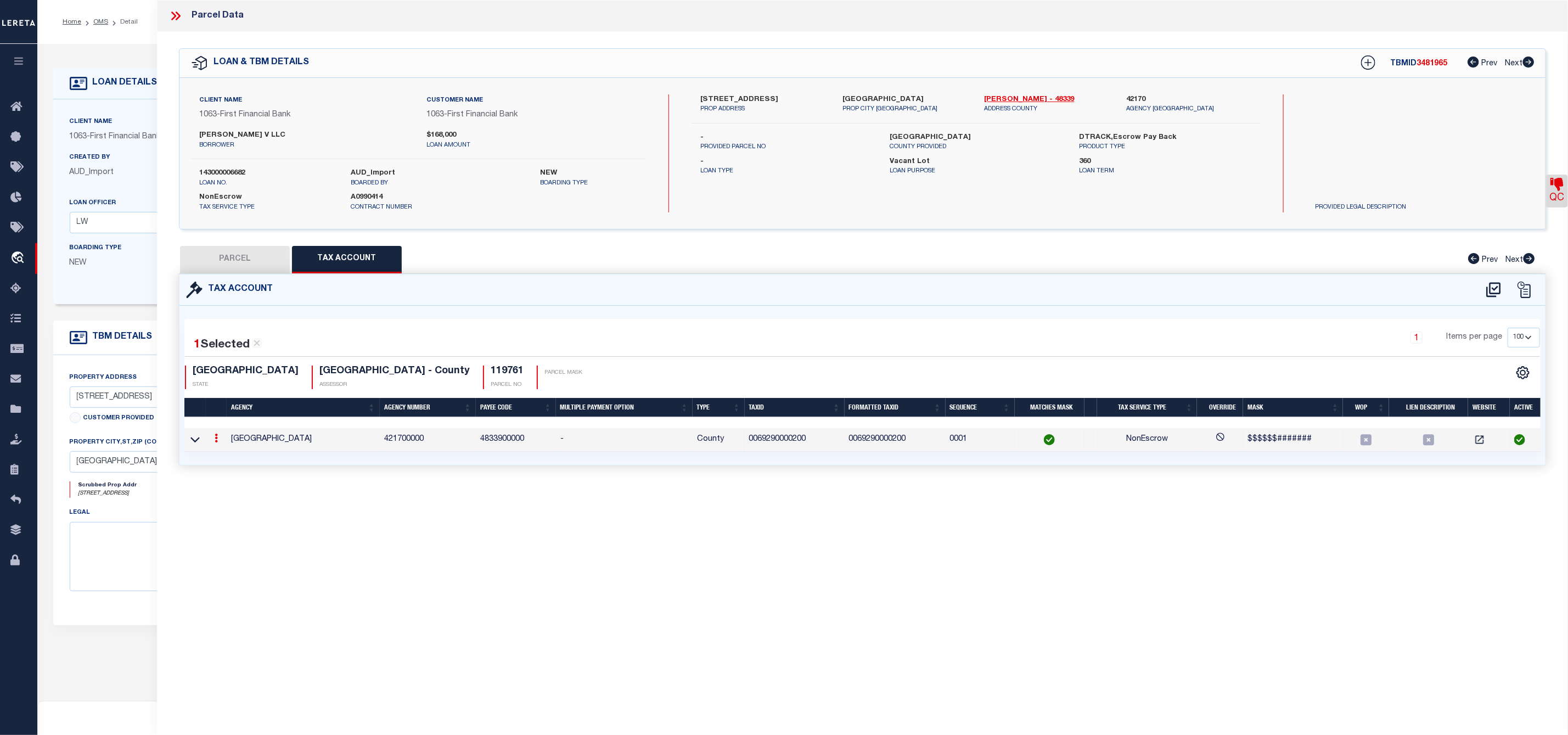
drag, startPoint x: 1293, startPoint y: 447, endPoint x: 1249, endPoint y: 484, distance: 57.5
click at [1284, 457] on div "1 Selected 1 Result 1 Items per page 10 25 50 100 TX STATE" at bounding box center [862, 385] width 1366 height 159
click at [1217, 494] on div "Parcel Data QC QC QC - Select Status -" at bounding box center [862, 352] width 1411 height 705
click at [1253, 441] on span "$$$$$$#######" at bounding box center [1280, 439] width 64 height 8
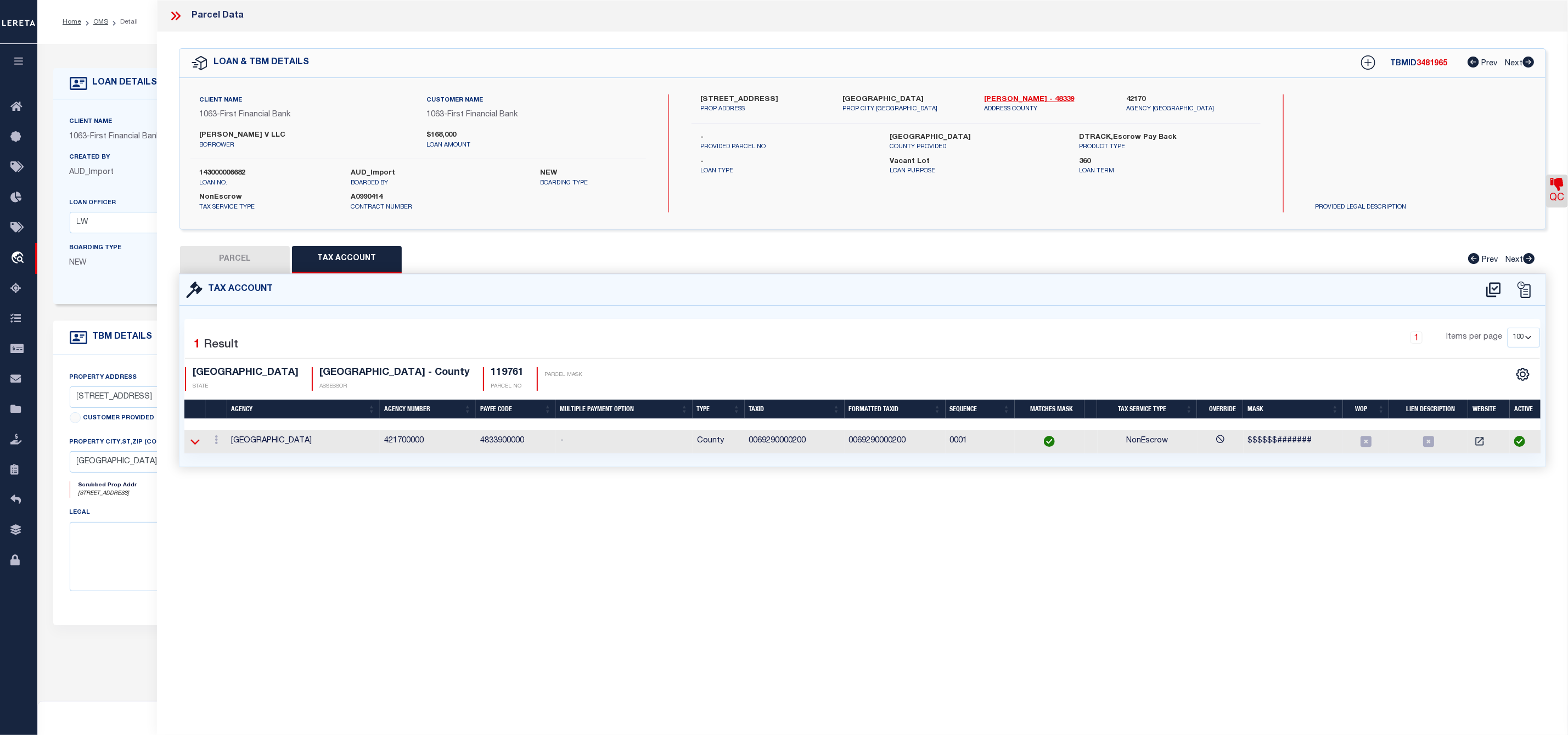
click at [193, 448] on icon at bounding box center [195, 441] width 9 height 11
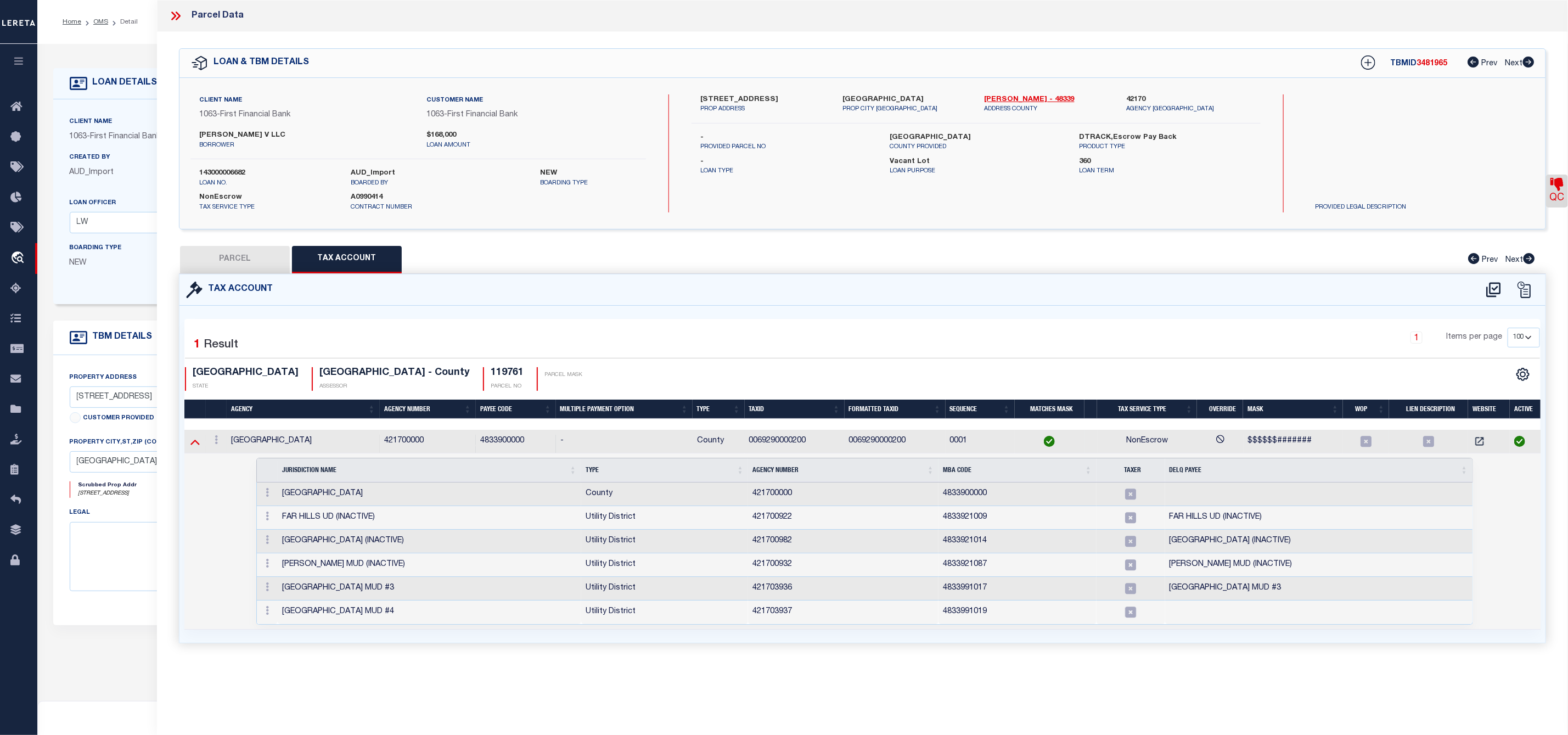
click at [194, 444] on icon at bounding box center [195, 441] width 9 height 11
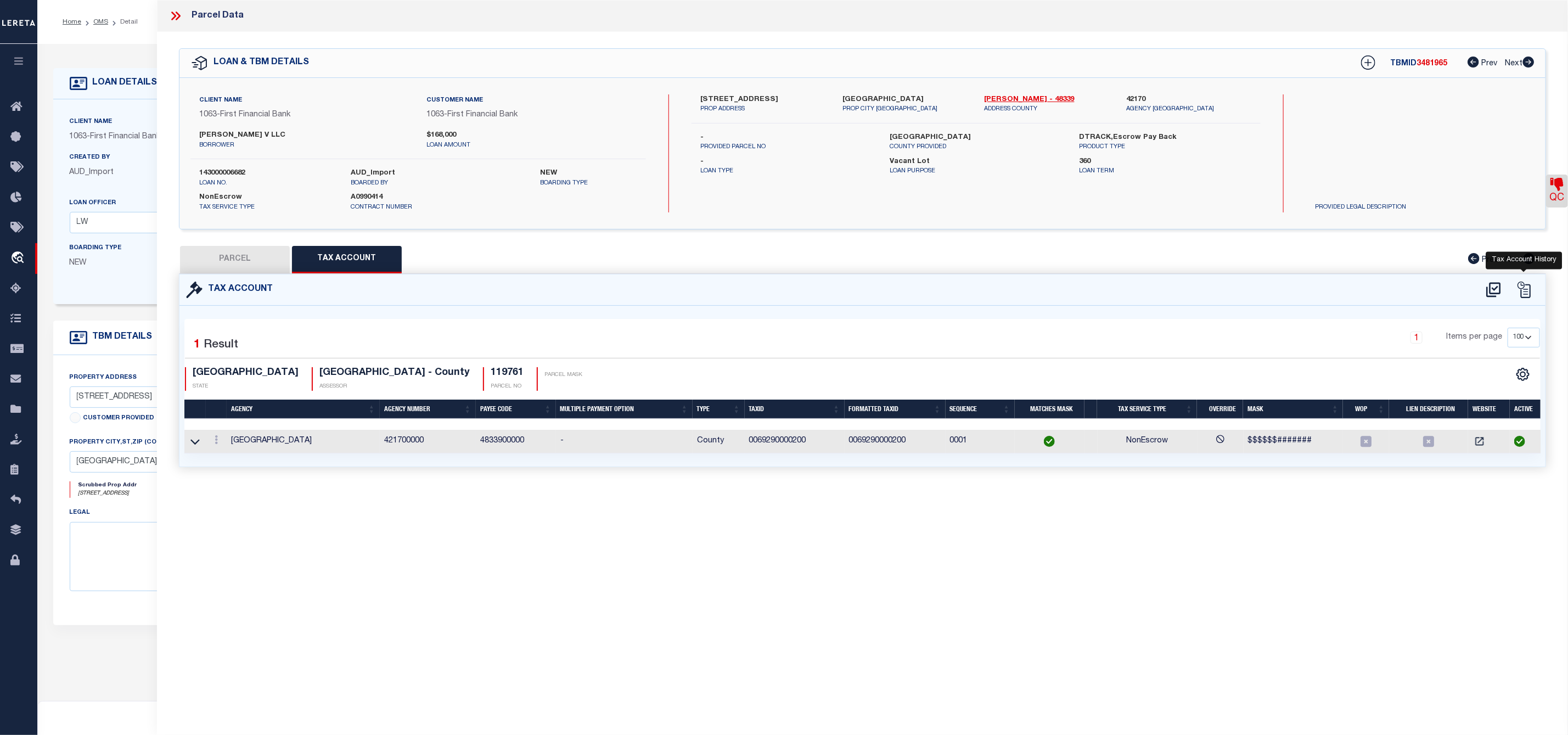
click at [1524, 292] on icon at bounding box center [1524, 290] width 16 height 16
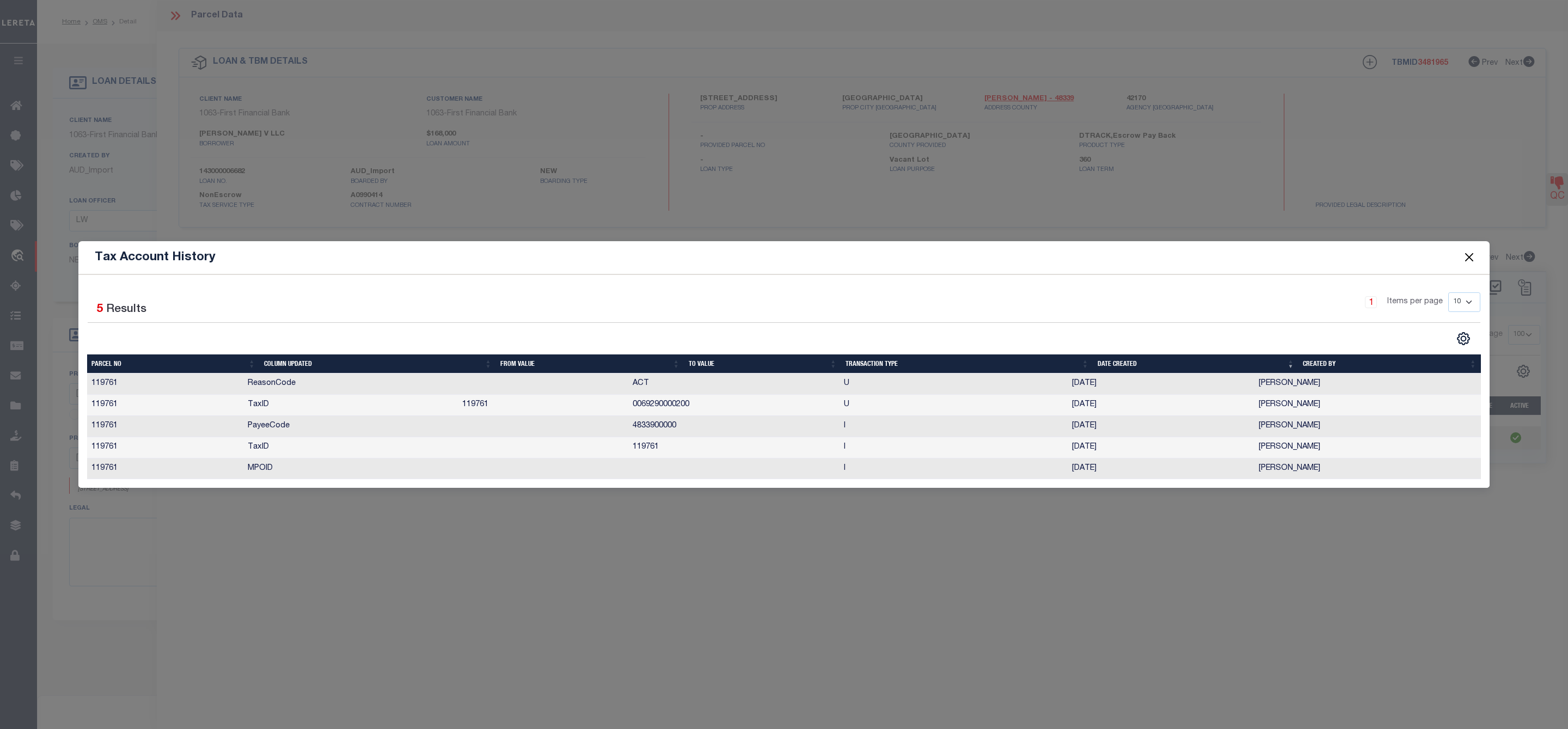
click at [629, 448] on td "119761" at bounding box center [734, 448] width 211 height 21
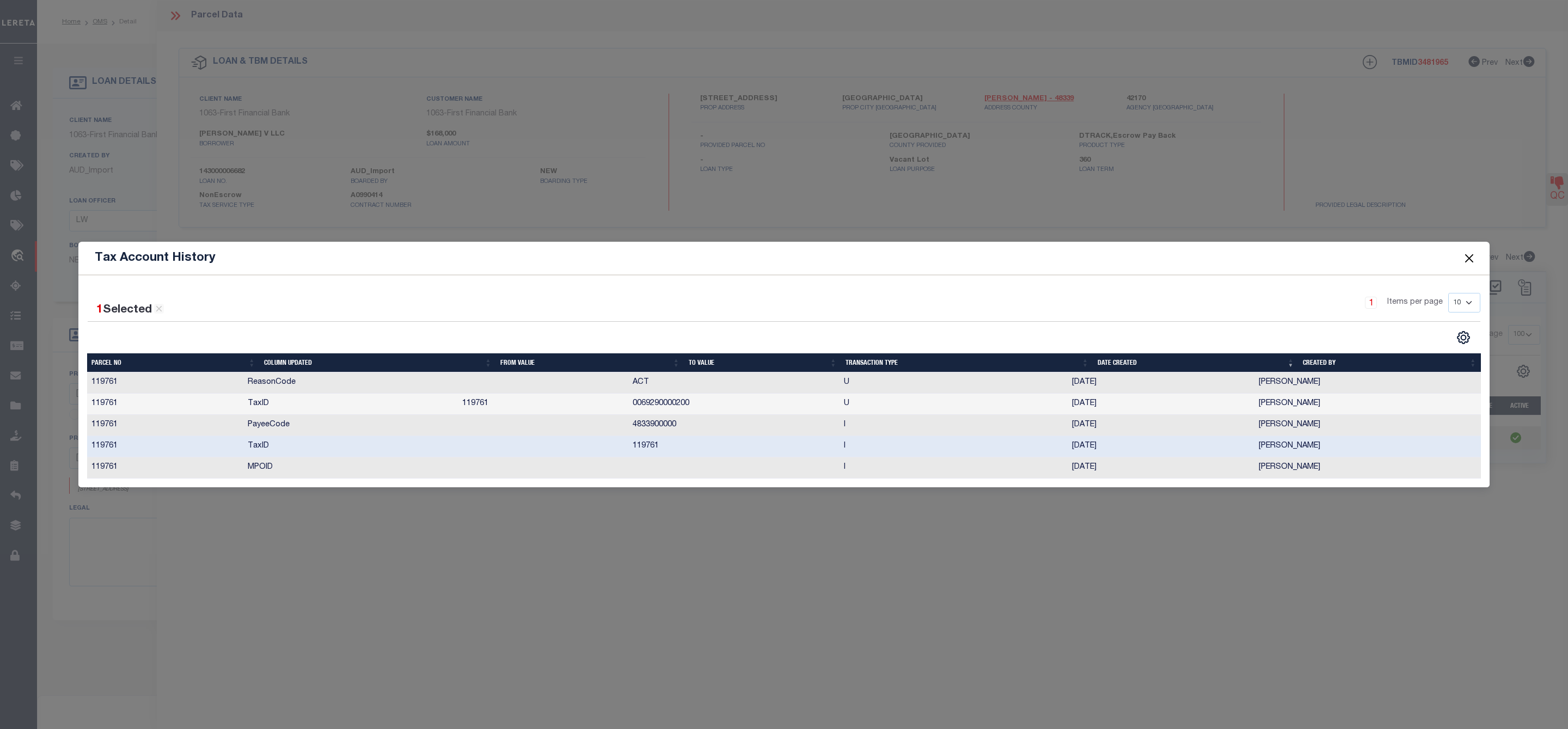
click at [629, 448] on td "119761" at bounding box center [734, 447] width 211 height 21
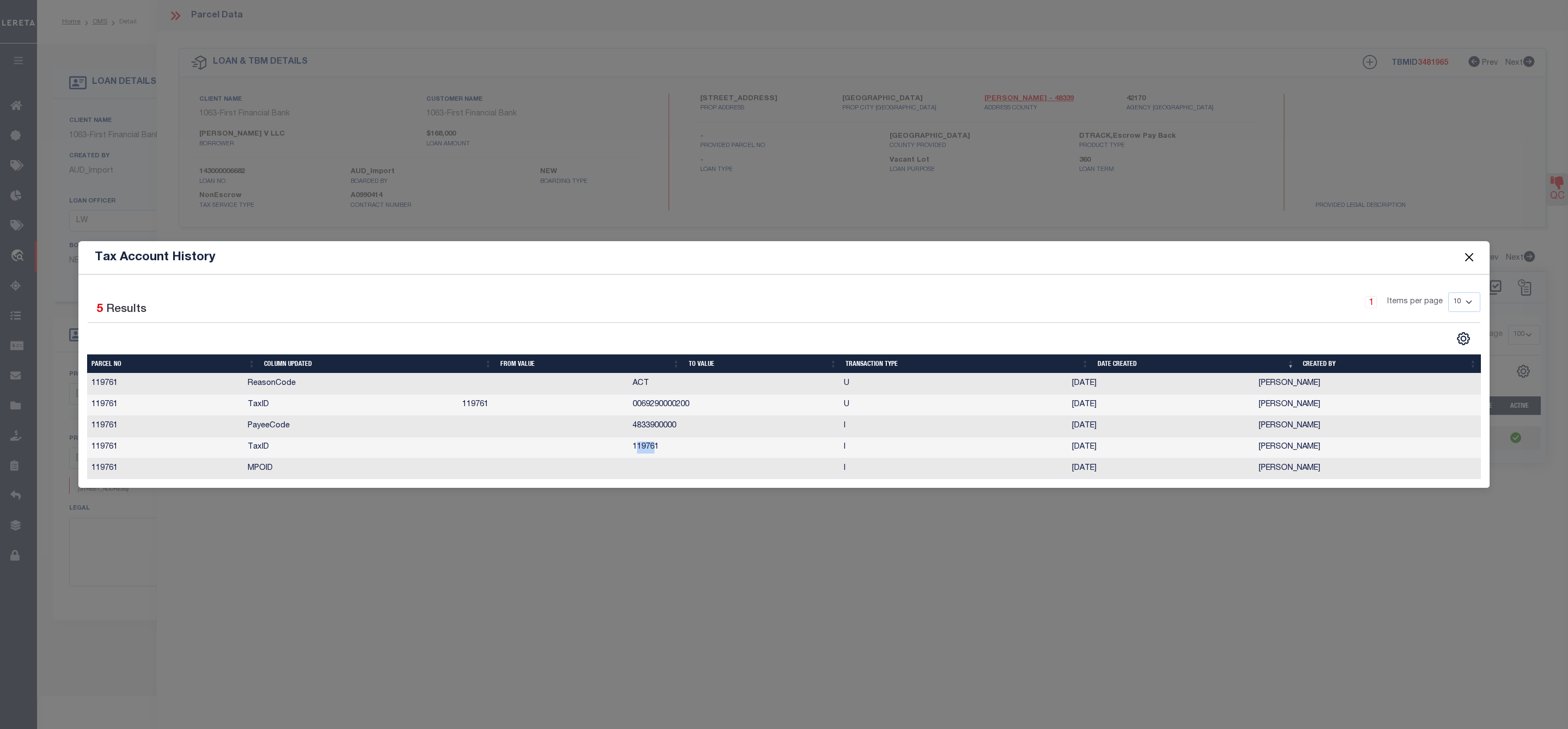
drag, startPoint x: 616, startPoint y: 448, endPoint x: 633, endPoint y: 448, distance: 17.0
click at [633, 448] on td "119761" at bounding box center [734, 448] width 211 height 21
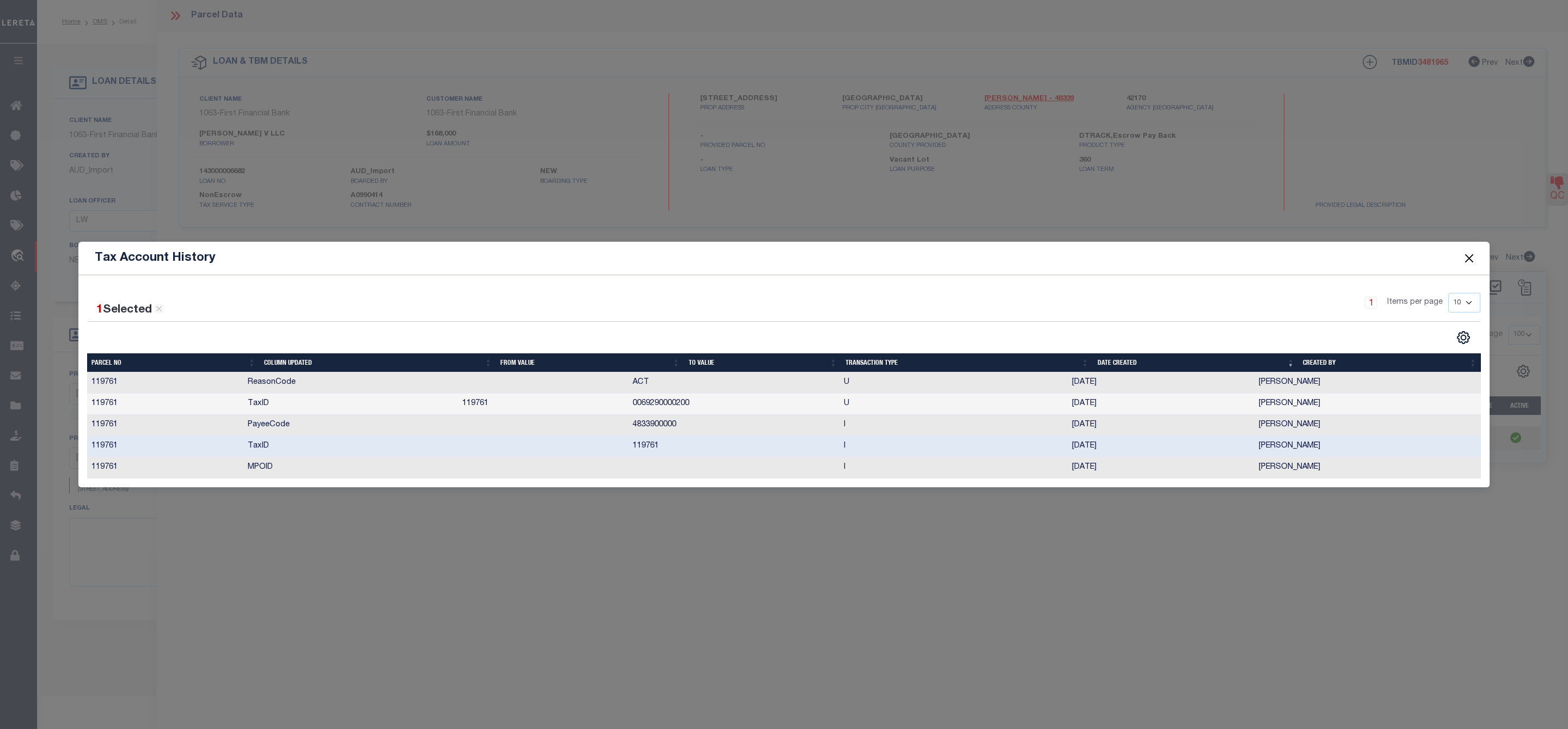
click at [628, 404] on td "0069290000200" at bounding box center [734, 404] width 211 height 21
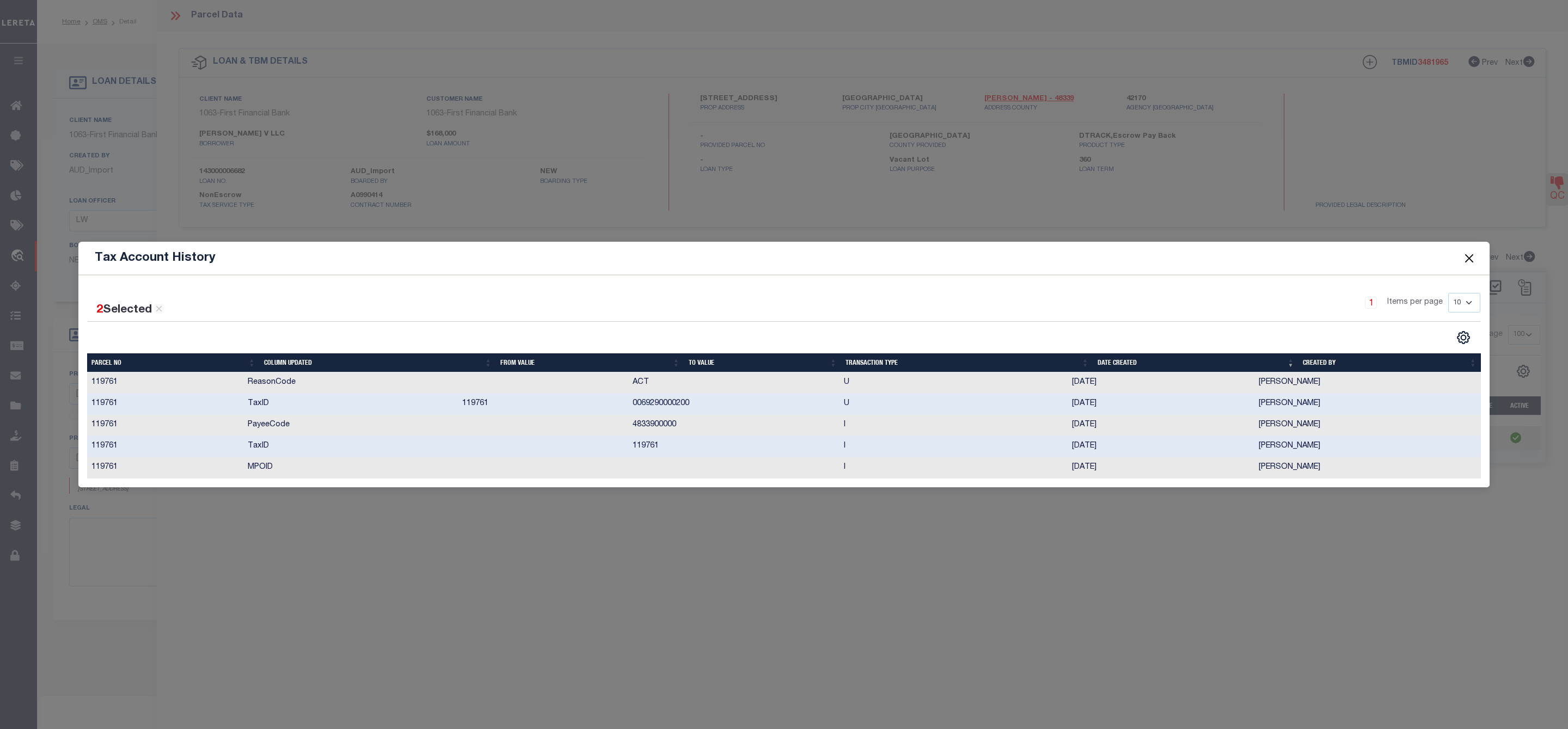
click at [628, 404] on td "0069290000200" at bounding box center [734, 404] width 211 height 21
click at [1466, 257] on button "Close" at bounding box center [1469, 258] width 14 height 14
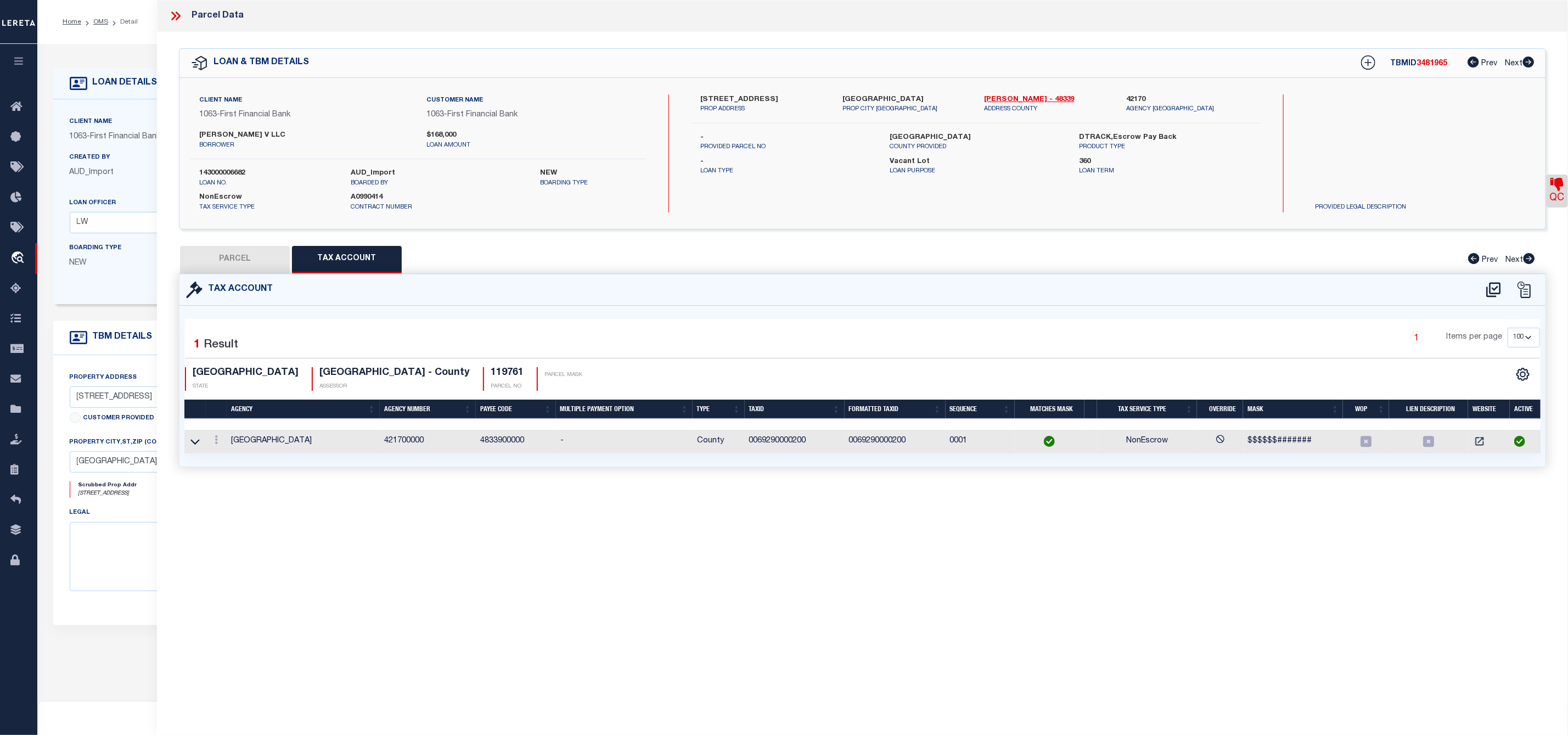
click at [175, 17] on icon at bounding box center [174, 16] width 5 height 9
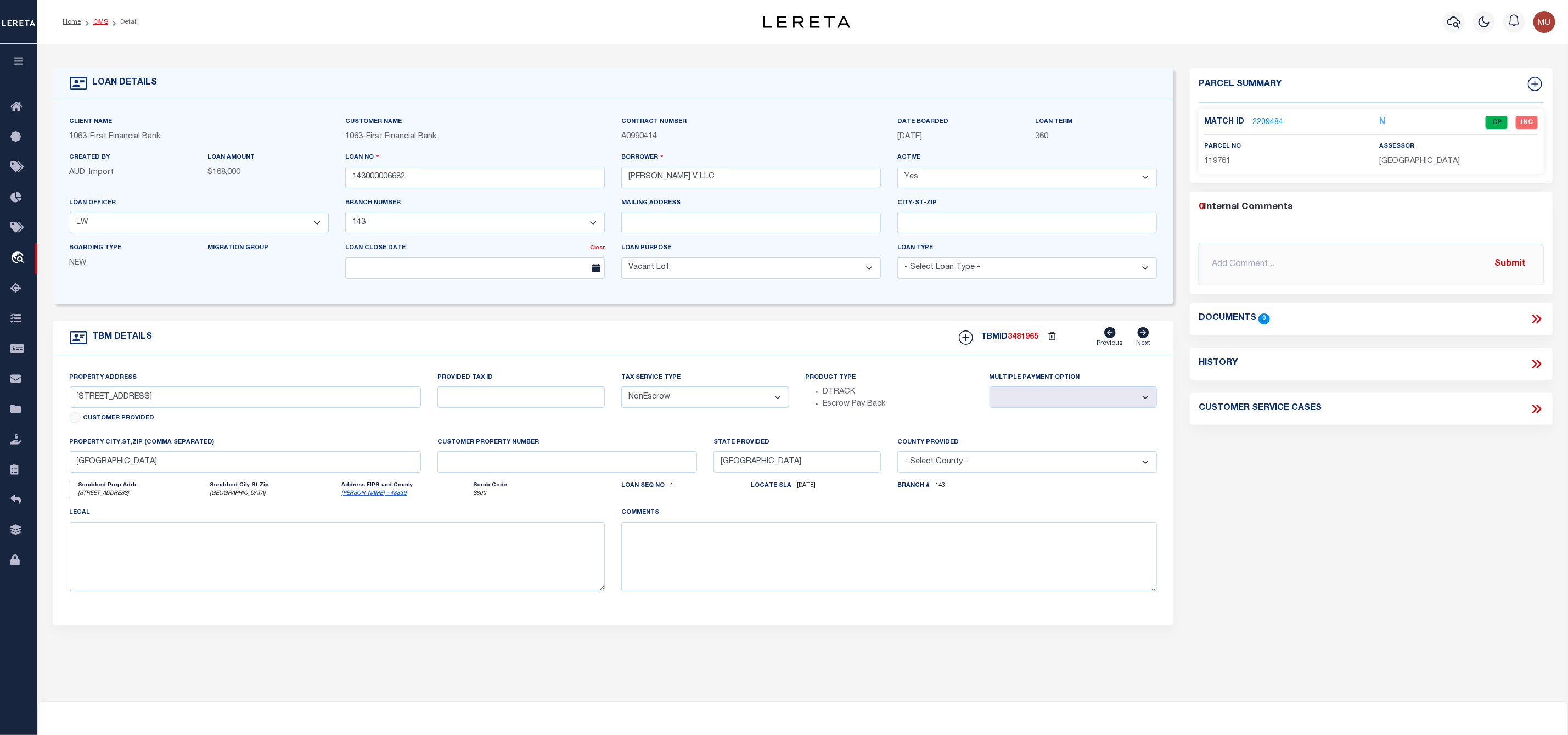
click at [101, 25] on link "OMS" at bounding box center [101, 22] width 15 height 7
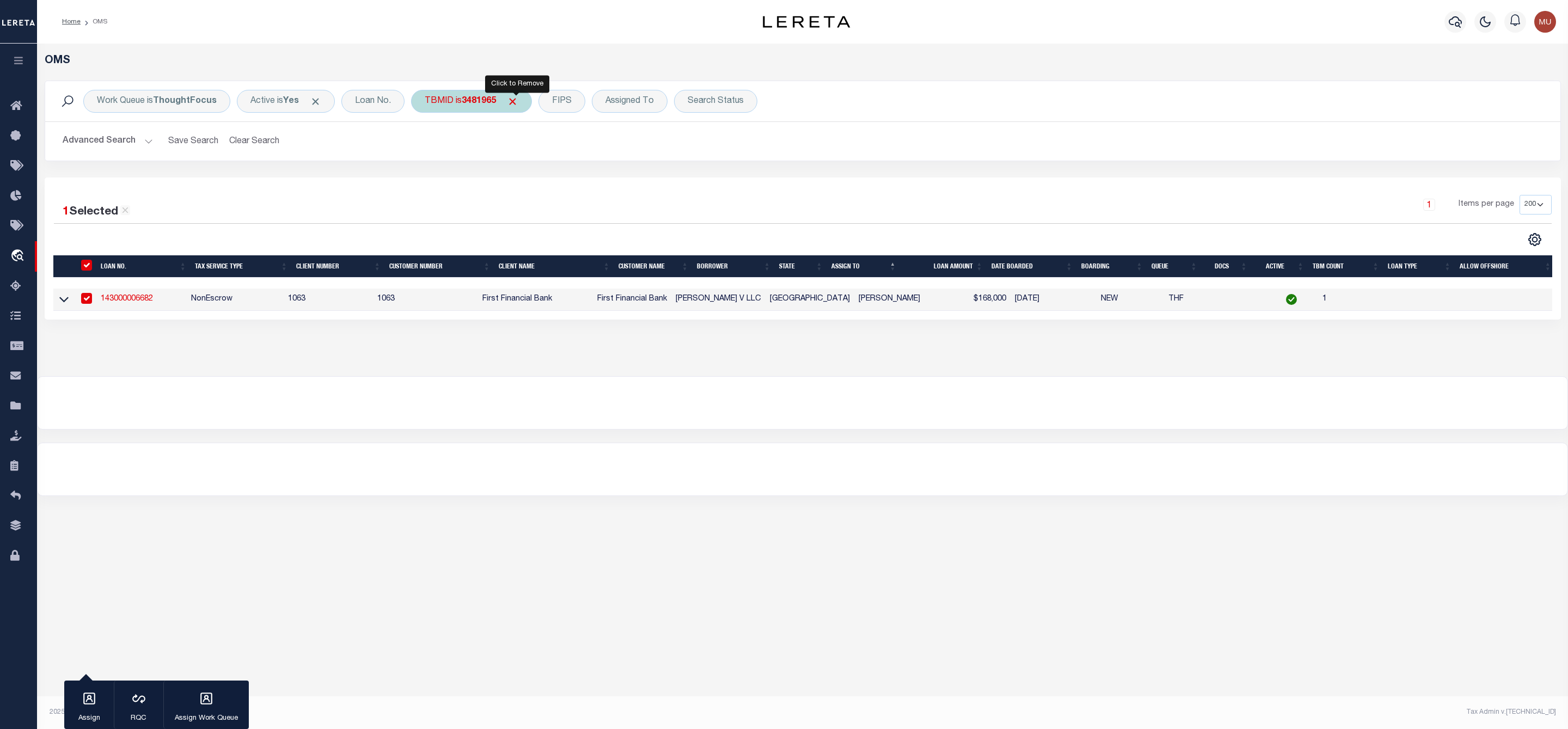
click at [515, 102] on span "Click to Remove" at bounding box center [513, 102] width 11 height 11
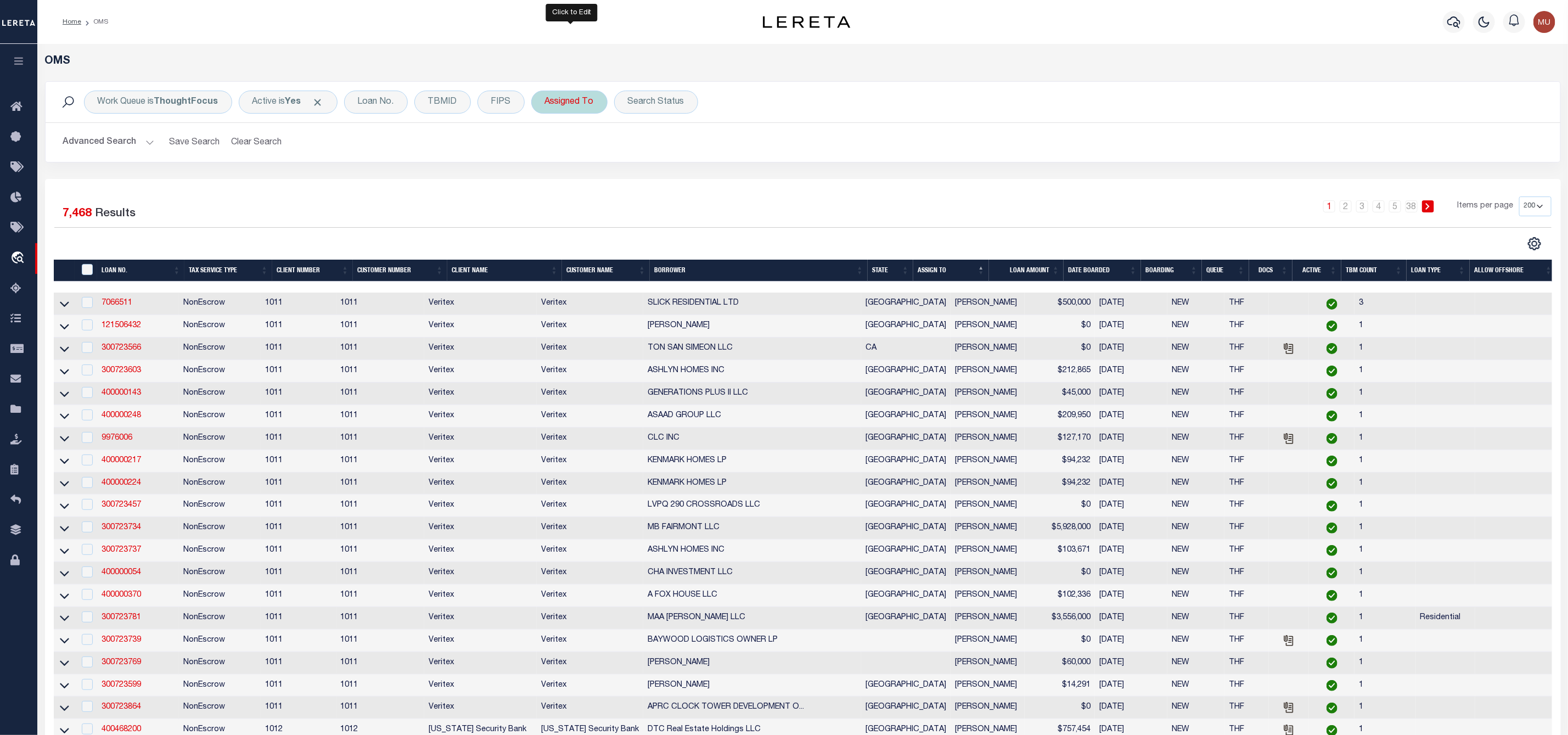
click at [568, 106] on div "Assigned To" at bounding box center [569, 102] width 76 height 23
click at [565, 153] on select "--Unassigned-- Abdul Muzain Agustin Fernandez Ahmad Darwish Alberto Estrada All…" at bounding box center [626, 156] width 161 height 21
click at [815, 143] on h2 "Advanced Search Save Search Clear Search tblSearchTopScreen_dynamictable_____De…" at bounding box center [803, 142] width 1497 height 21
click at [674, 101] on div "Search Status" at bounding box center [656, 102] width 84 height 23
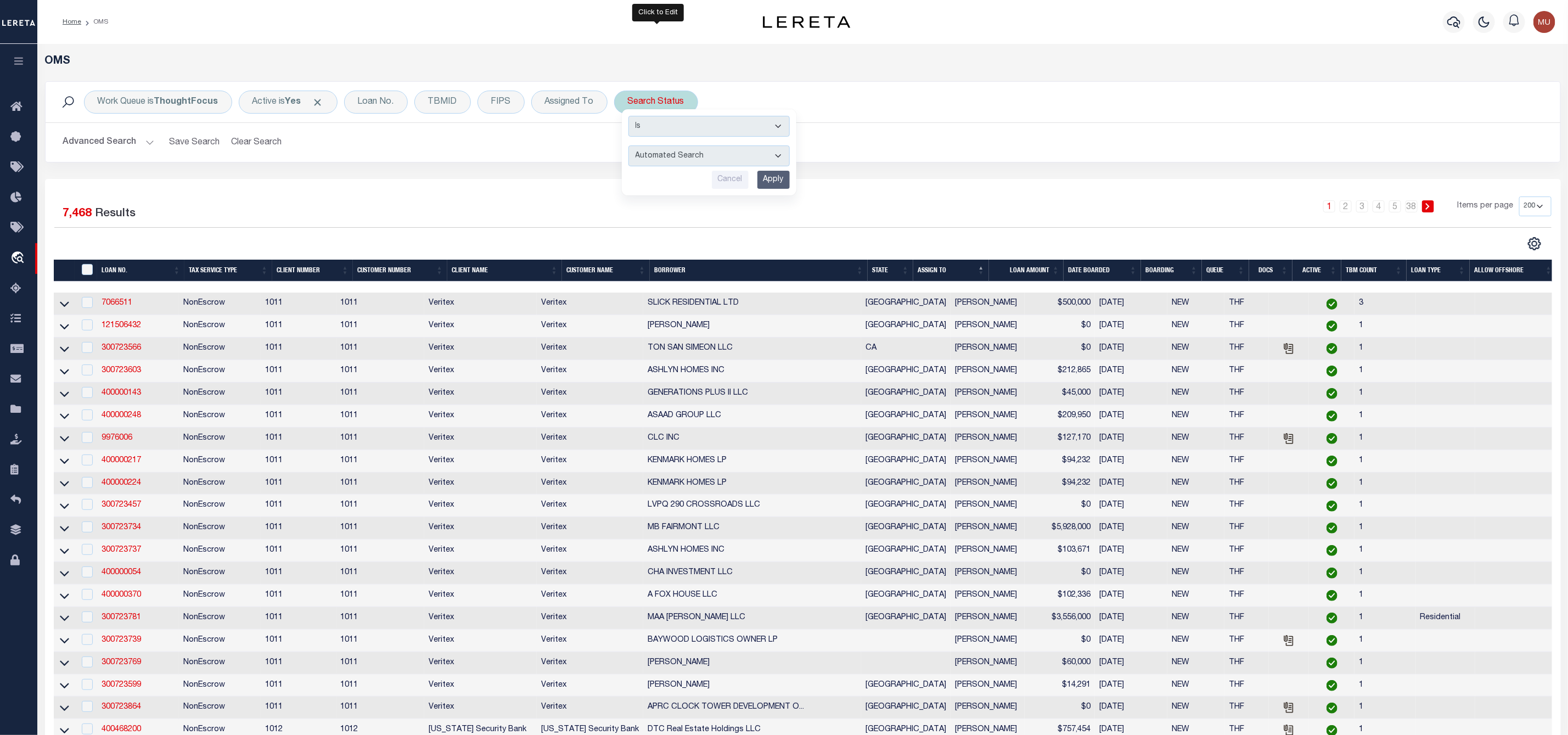
click at [656, 156] on select "Automated Search Bad Parcel Complete Duplicate Parcel High Dollar Reporting In …" at bounding box center [709, 156] width 161 height 21
click at [630, 147] on select "Automated Search Bad Parcel Complete Duplicate Parcel High Dollar Reporting In …" at bounding box center [709, 156] width 161 height 21
click at [774, 188] on input "Apply" at bounding box center [773, 179] width 32 height 18
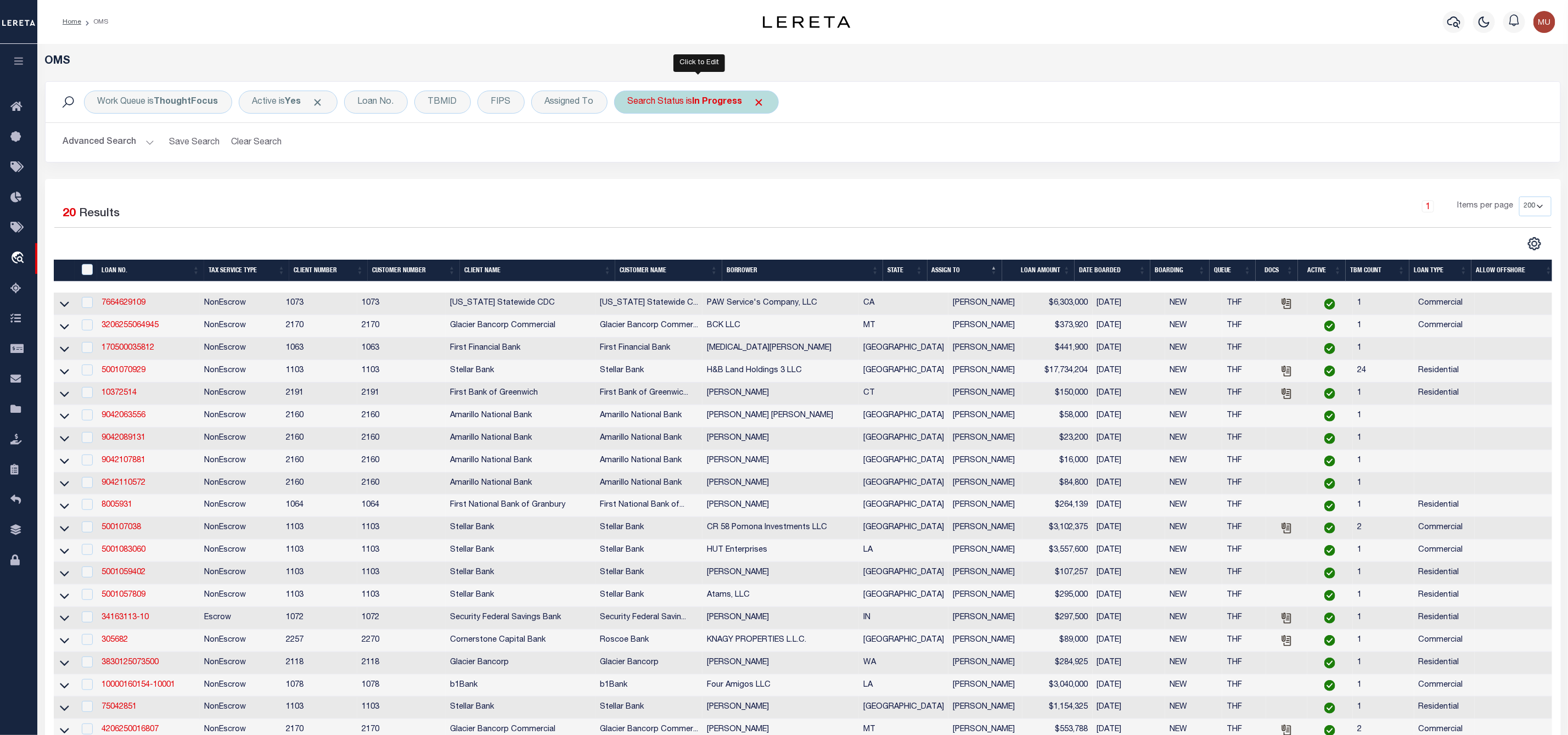
click at [690, 102] on div "Search Status is In Progress" at bounding box center [697, 102] width 165 height 23
click at [680, 160] on select "Automated Search Bad Parcel Complete Duplicate Parcel High Dollar Reporting In …" at bounding box center [709, 156] width 161 height 21
click at [630, 147] on select "Automated Search Bad Parcel Complete Duplicate Parcel High Dollar Reporting In …" at bounding box center [709, 156] width 161 height 21
click at [776, 185] on input "Apply" at bounding box center [773, 179] width 32 height 18
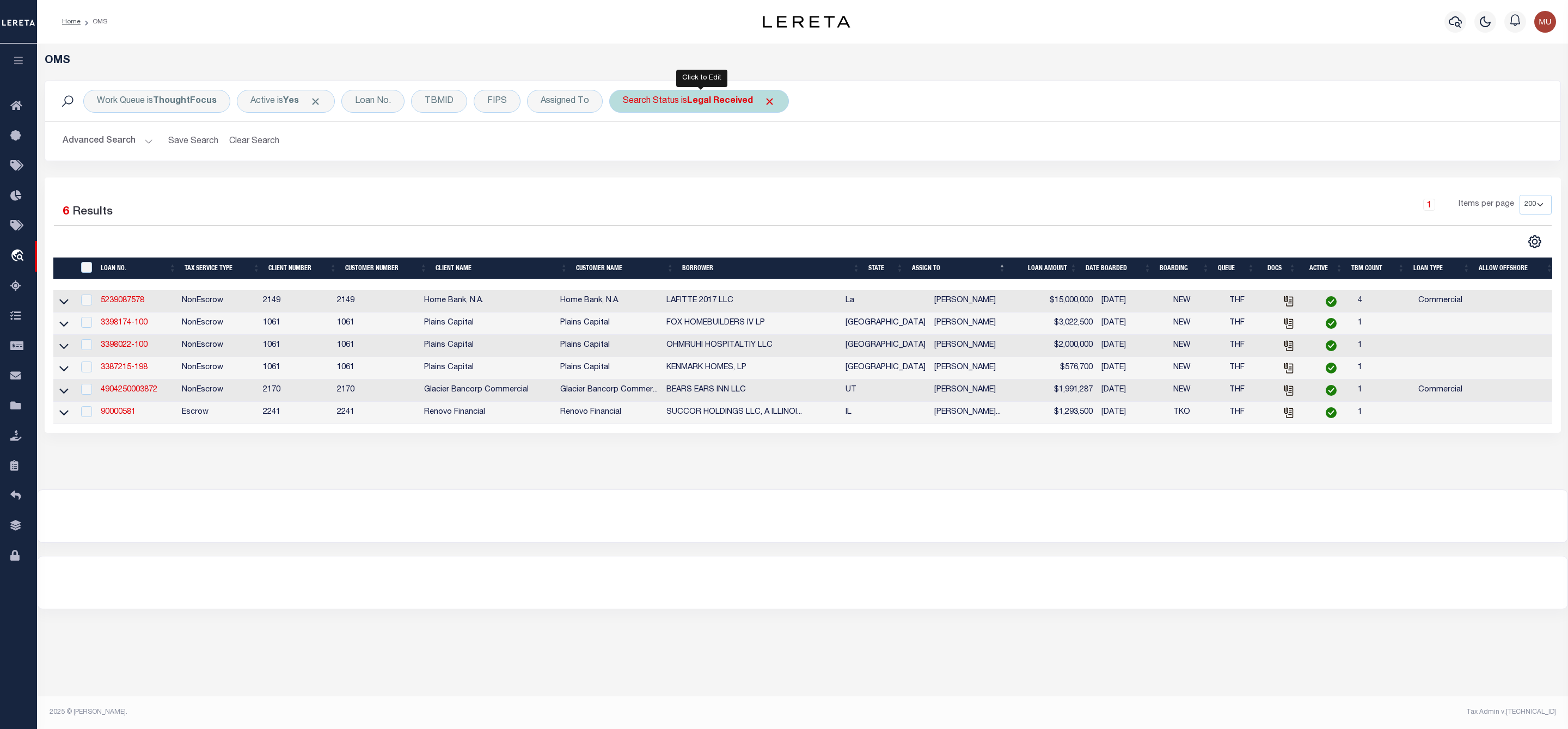
click at [705, 111] on div "Search Status is Legal Received" at bounding box center [699, 101] width 180 height 23
click at [694, 162] on select "Automated Search Bad Parcel Complete Duplicate Parcel High Dollar Reporting In …" at bounding box center [703, 154] width 160 height 20
click at [625, 146] on select "Automated Search Bad Parcel Complete Duplicate Parcel High Dollar Reporting In …" at bounding box center [703, 154] width 160 height 20
click at [761, 182] on input "Apply" at bounding box center [767, 178] width 32 height 18
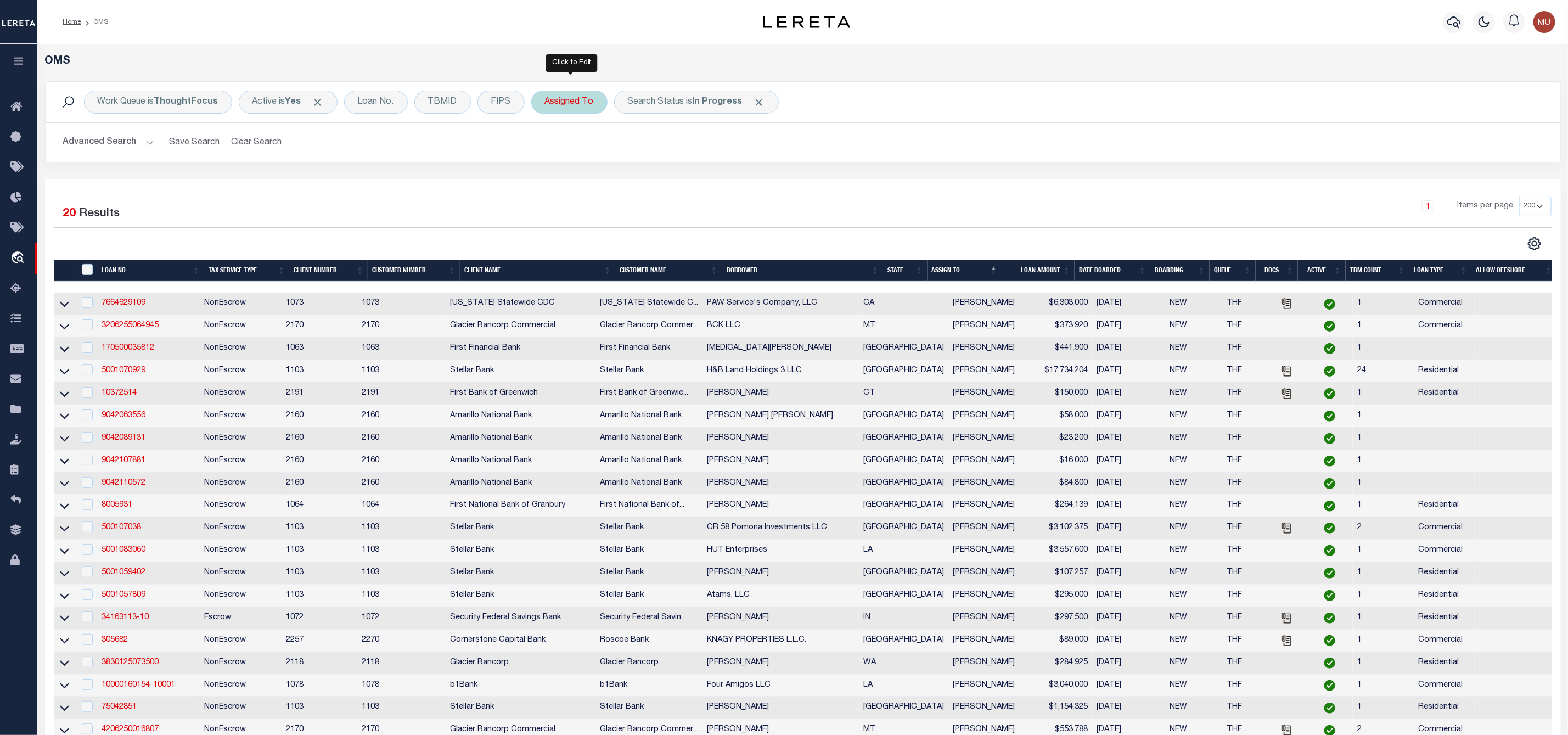
click at [578, 106] on div "Assigned To" at bounding box center [569, 102] width 76 height 23
click at [567, 156] on select "--Unassigned-- Abdul Muzain Agustin Fernandez Ahmad Darwish Alberto Estrada All…" at bounding box center [626, 156] width 161 height 21
click at [547, 147] on select "--Unassigned-- Abdul Muzain Agustin Fernandez Ahmad Darwish Alberto Estrada All…" at bounding box center [626, 156] width 161 height 21
click at [692, 182] on input "Apply" at bounding box center [691, 179] width 32 height 18
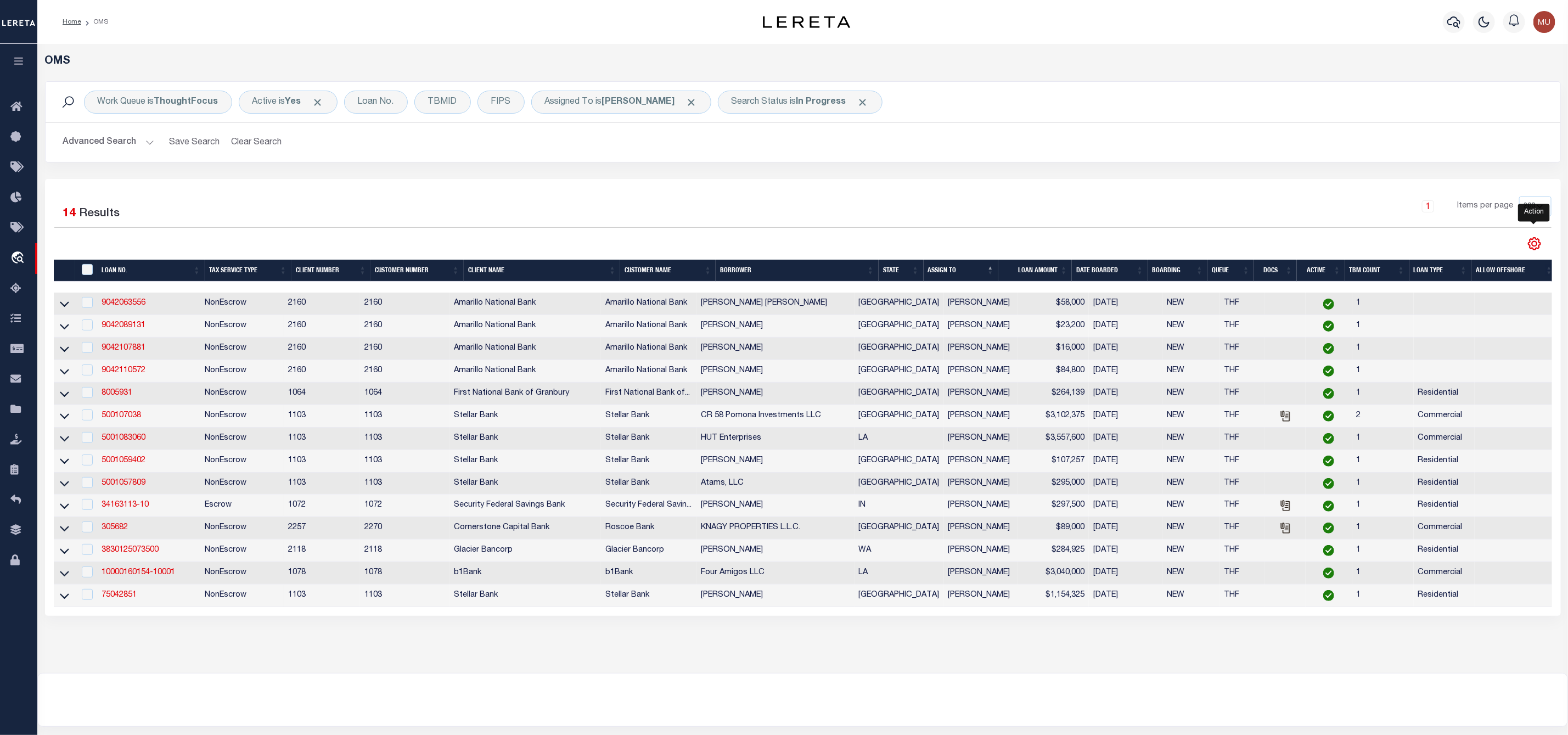
click at [1531, 250] on icon "" at bounding box center [1534, 243] width 12 height 12
click at [1454, 264] on span "CSV" at bounding box center [1455, 261] width 16 height 8
click at [79, 303] on div at bounding box center [86, 302] width 14 height 12
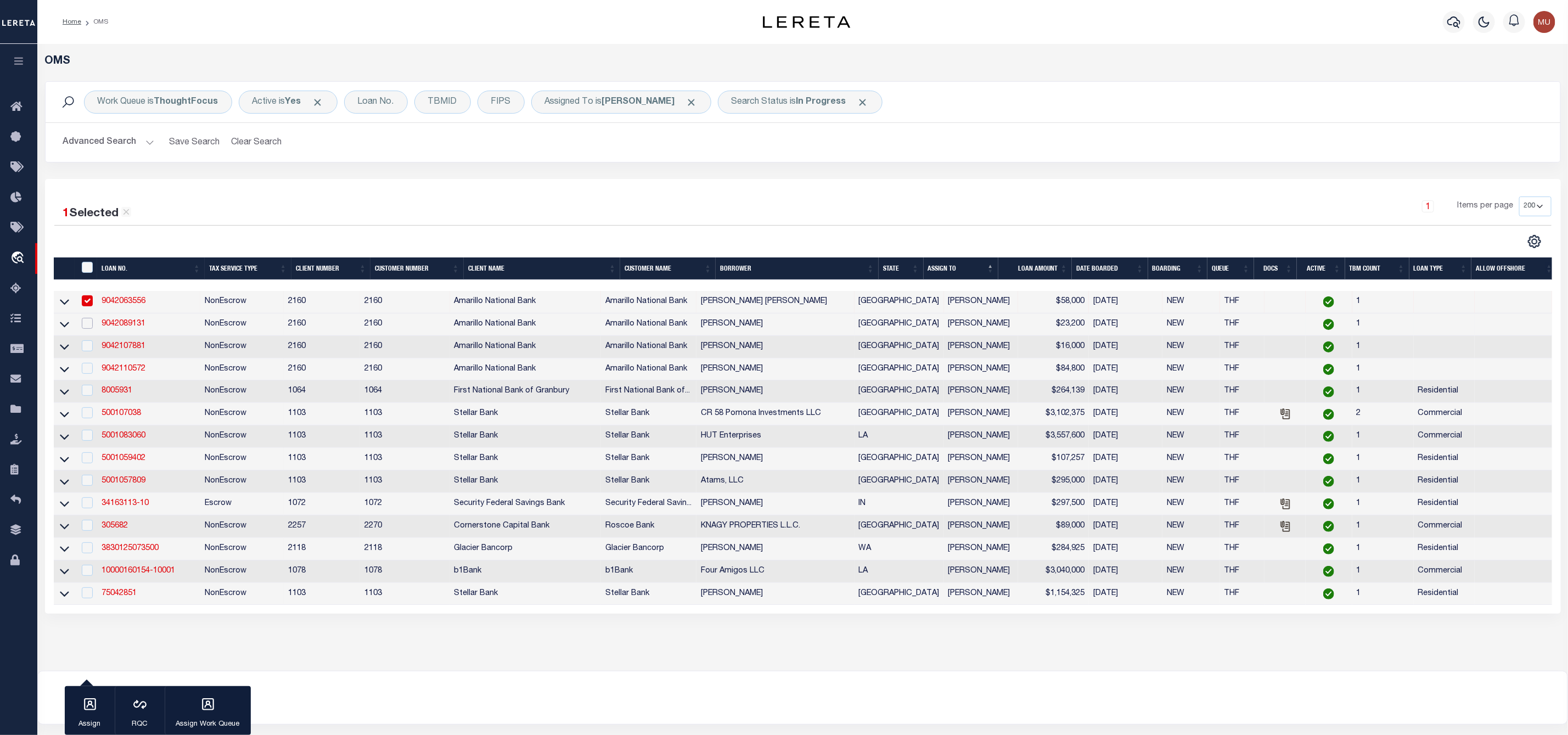
click at [88, 326] on input "checkbox" at bounding box center [87, 324] width 11 height 11
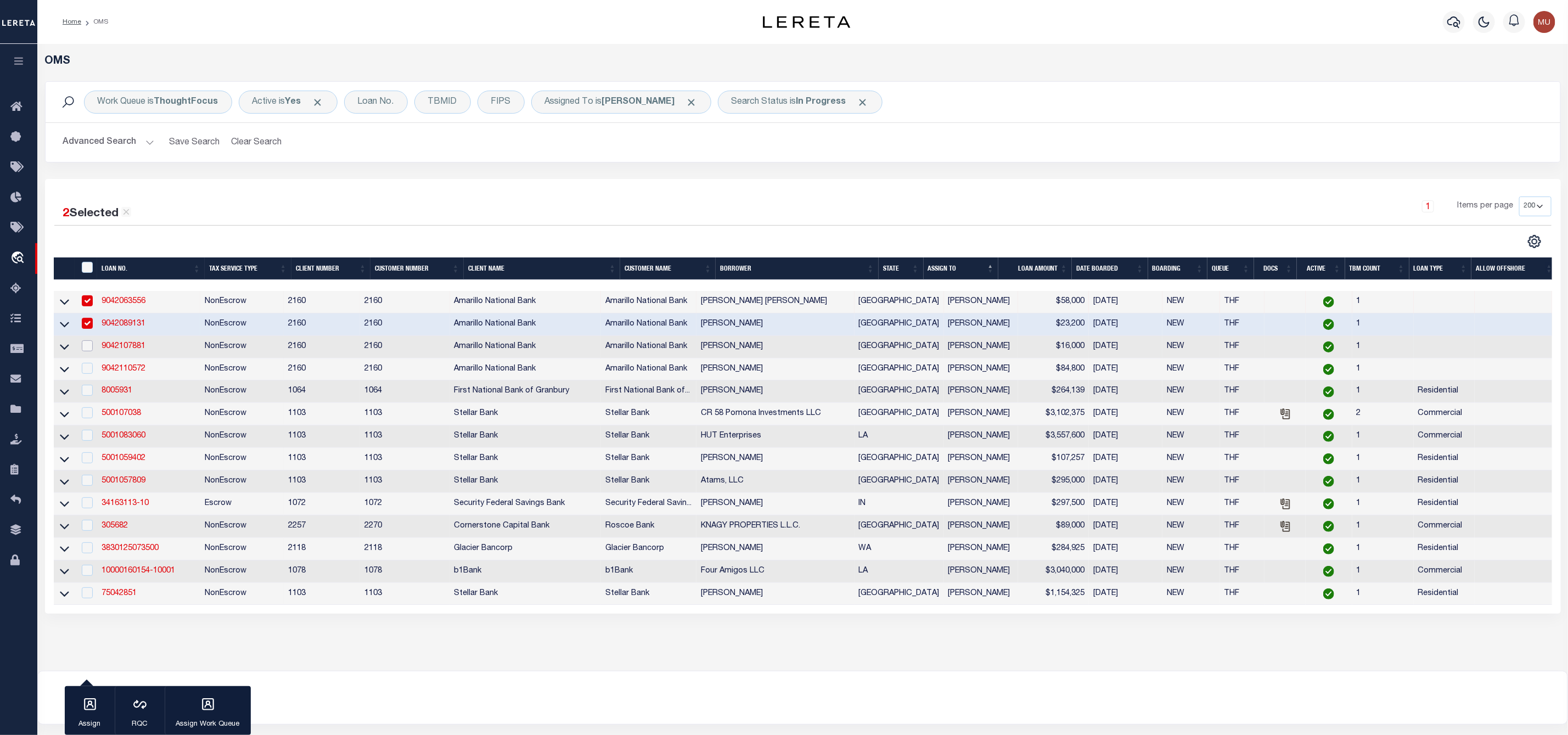
click at [88, 350] on input "checkbox" at bounding box center [87, 346] width 11 height 11
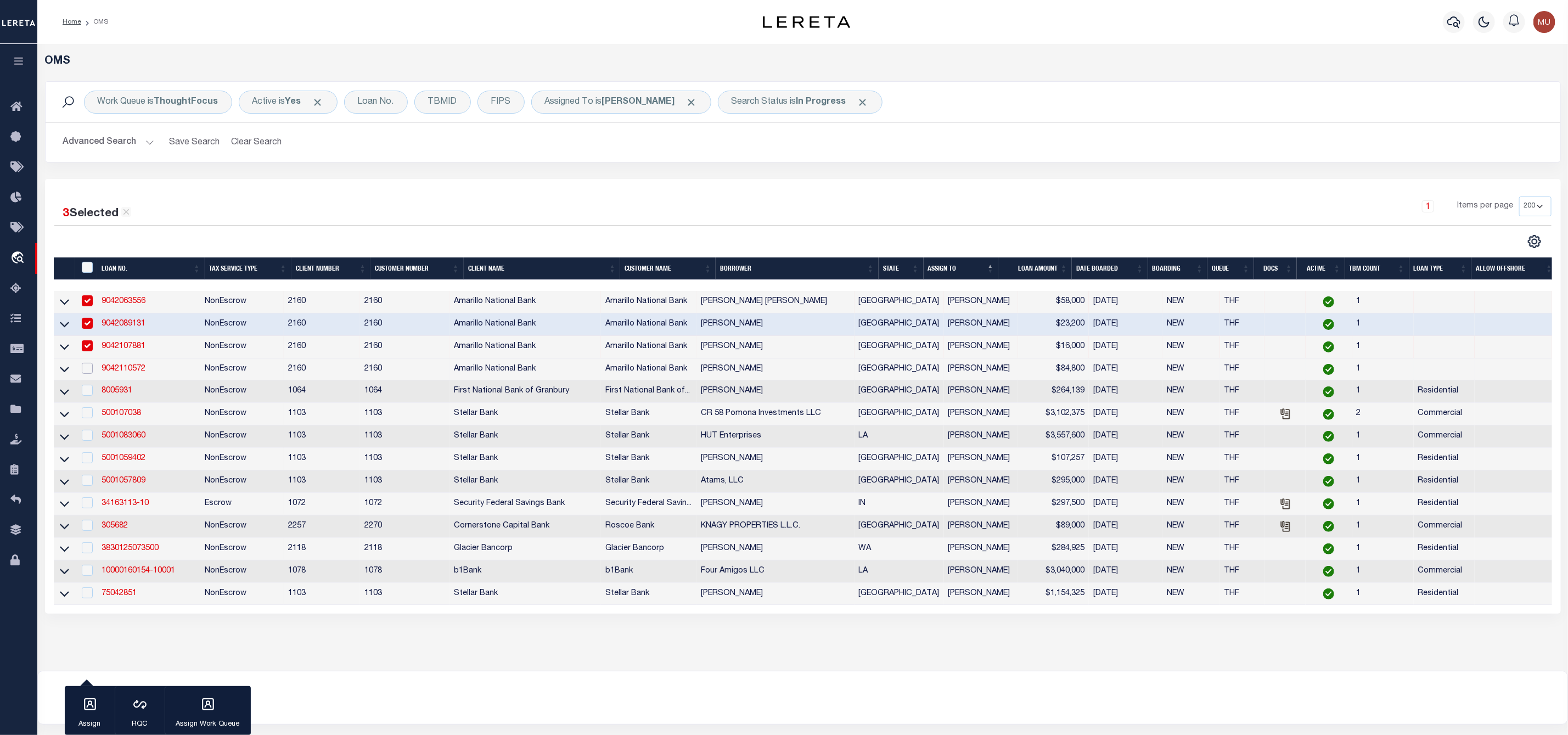
click at [86, 372] on input "checkbox" at bounding box center [87, 369] width 11 height 11
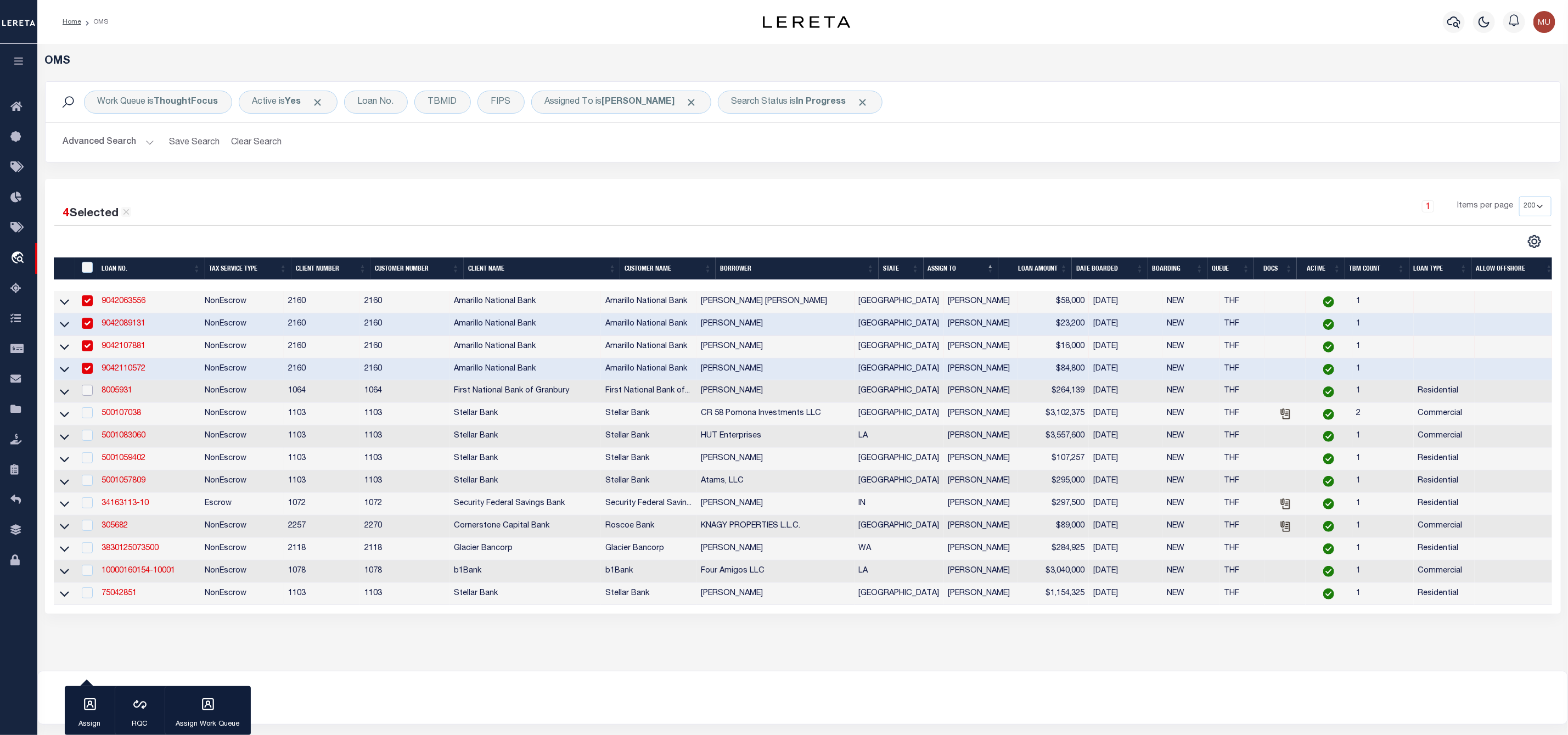
click at [87, 391] on input "checkbox" at bounding box center [87, 391] width 11 height 11
click at [99, 702] on div "button" at bounding box center [90, 706] width 27 height 28
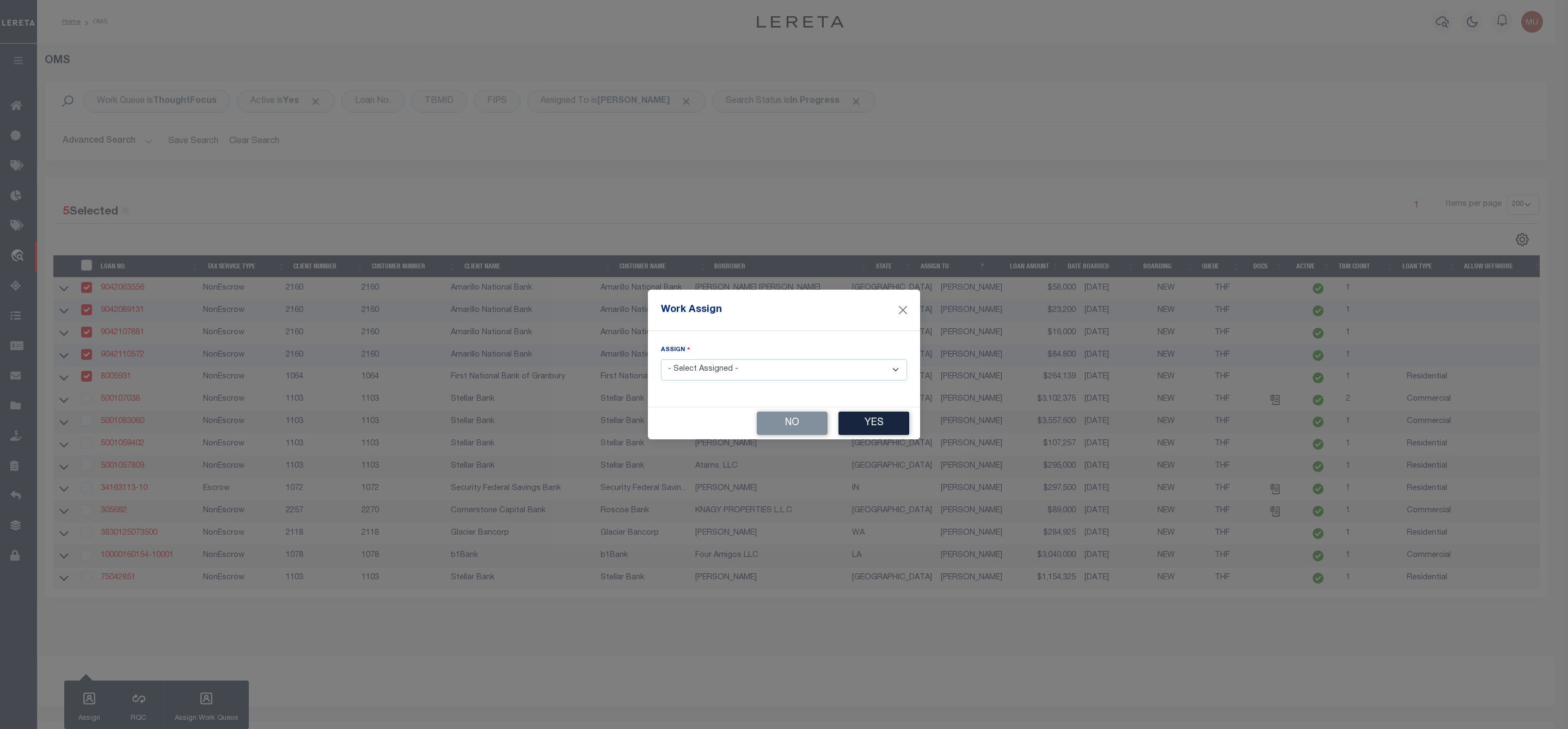
click at [861, 373] on select "- Select Assigned - --Unassigned-- Abdul Muzain Agustin Fernandez Ahmad Darwish…" at bounding box center [783, 370] width 246 height 21
click at [661, 360] on select "- Select Assigned - --Unassigned-- Abdul Muzain Agustin Fernandez Ahmad Darwish…" at bounding box center [783, 370] width 246 height 21
click at [871, 422] on button "Yes" at bounding box center [874, 423] width 71 height 24
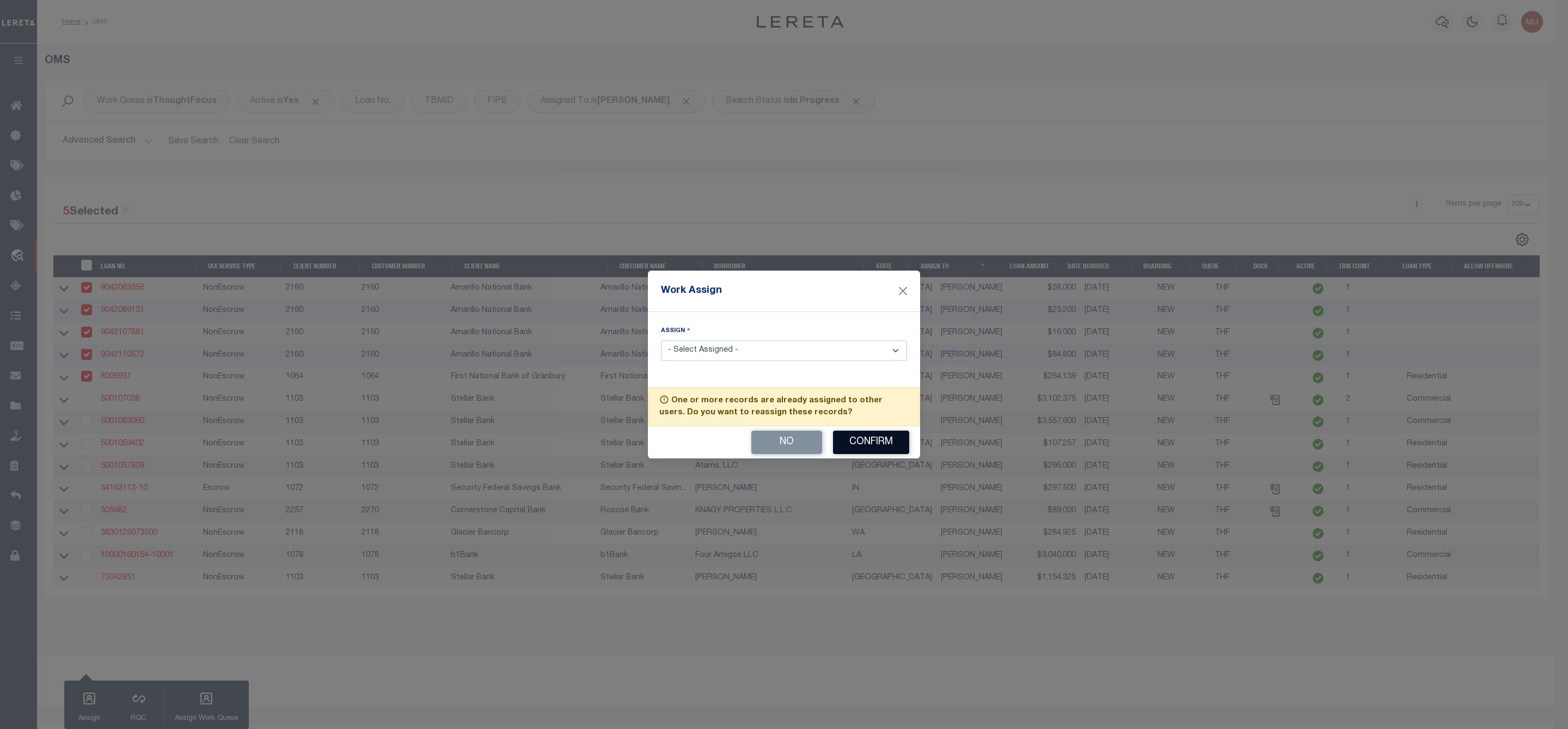
click at [866, 436] on button "Confirm" at bounding box center [871, 443] width 76 height 24
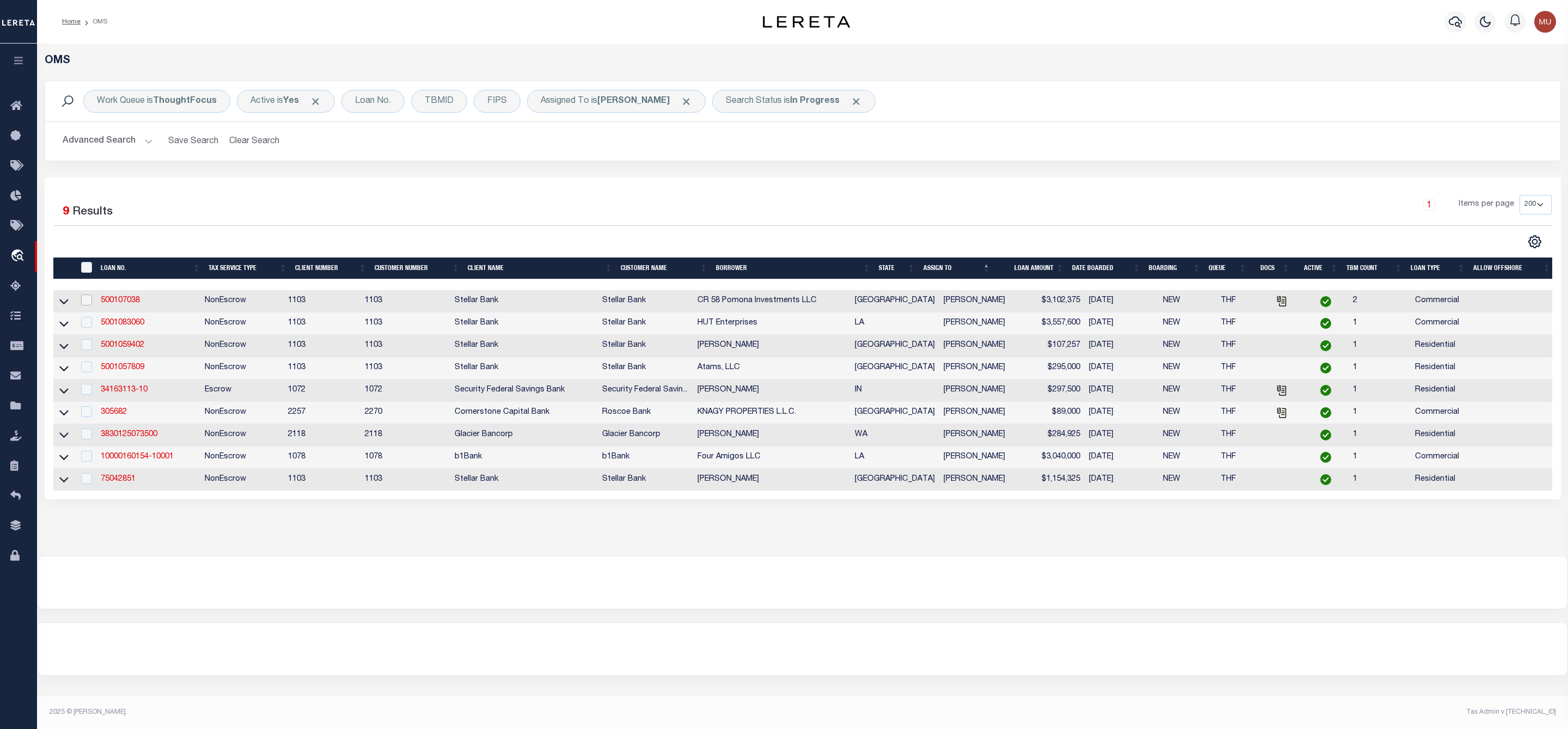
click at [86, 304] on input "checkbox" at bounding box center [87, 300] width 11 height 11
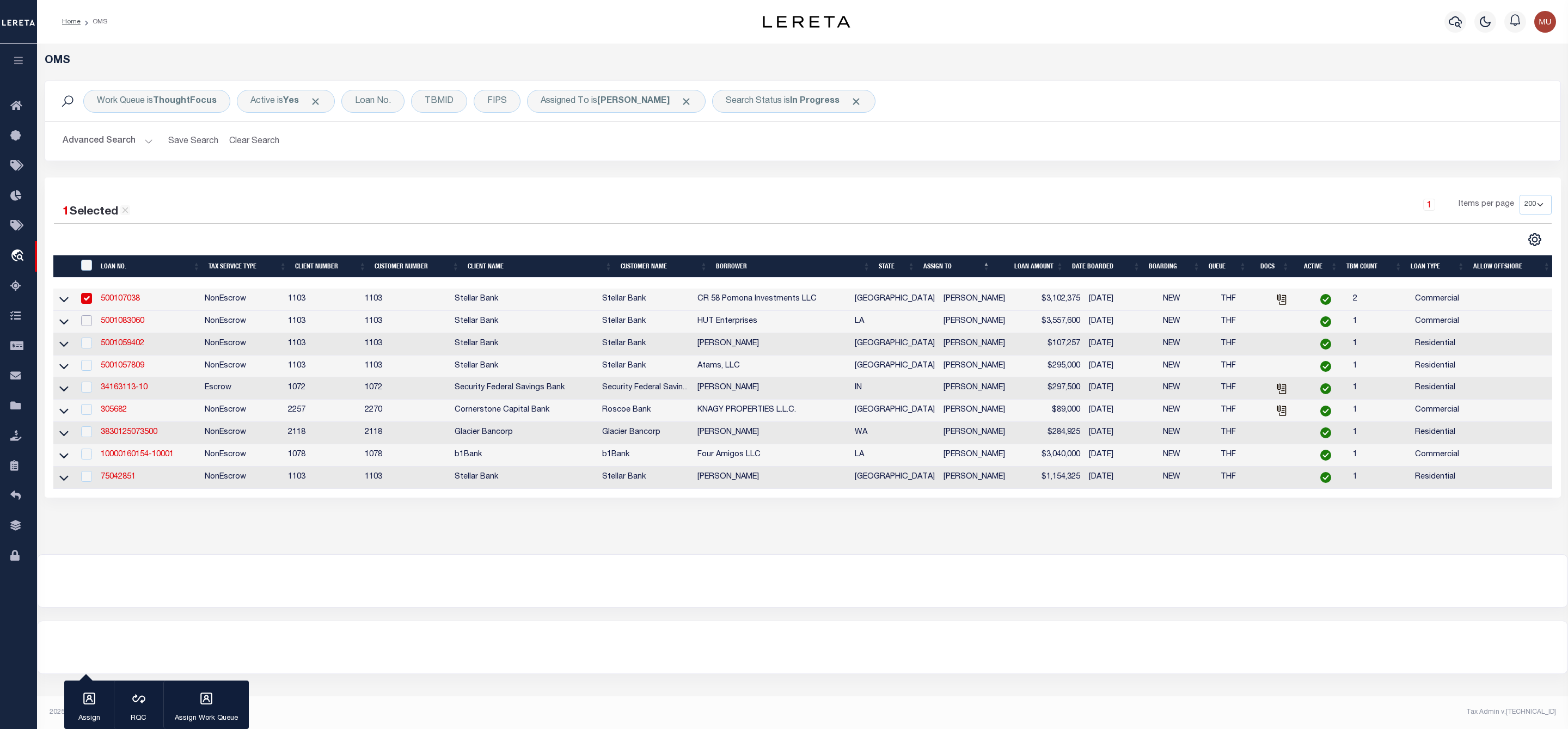
click at [89, 320] on input "checkbox" at bounding box center [87, 321] width 11 height 11
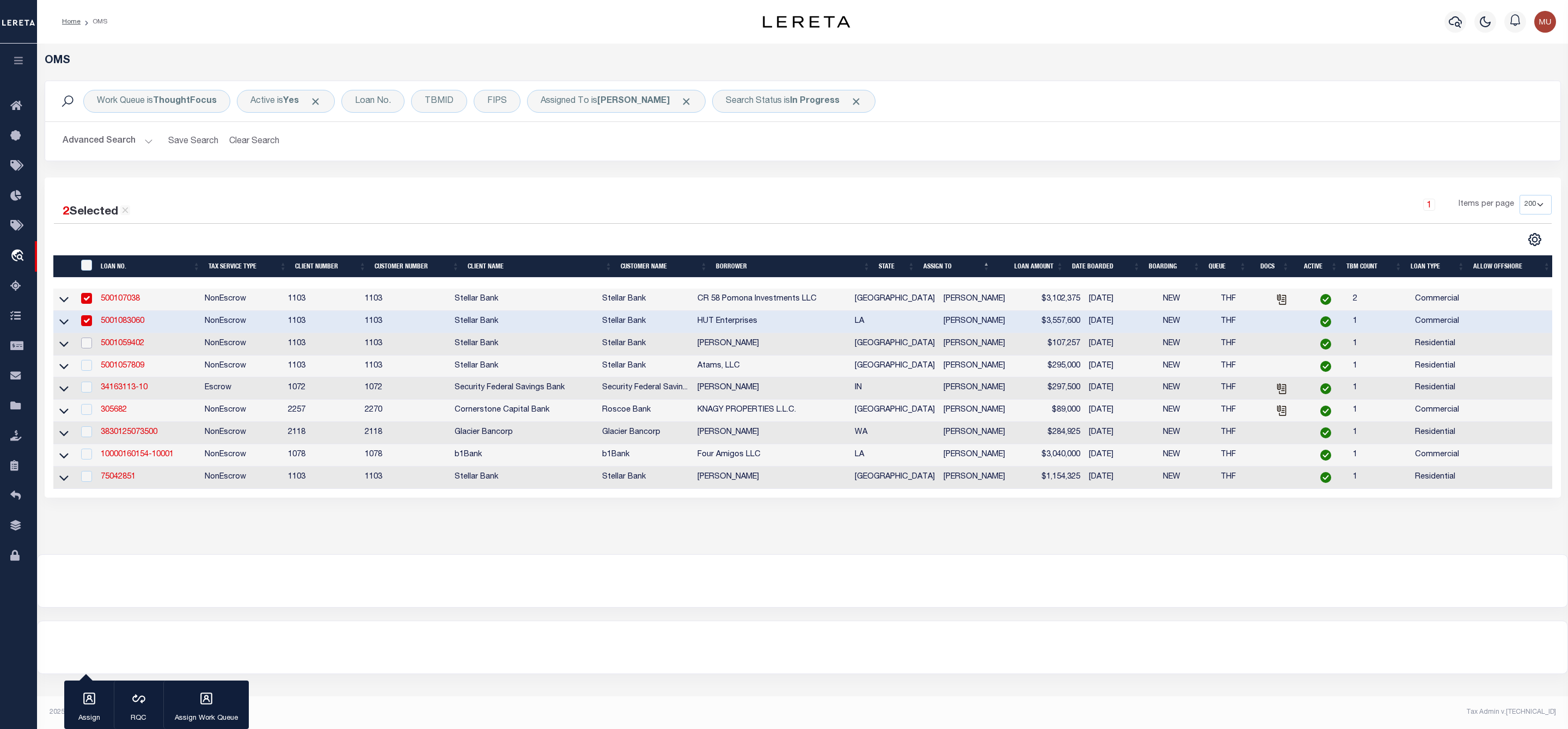
click at [87, 348] on input "checkbox" at bounding box center [87, 343] width 11 height 11
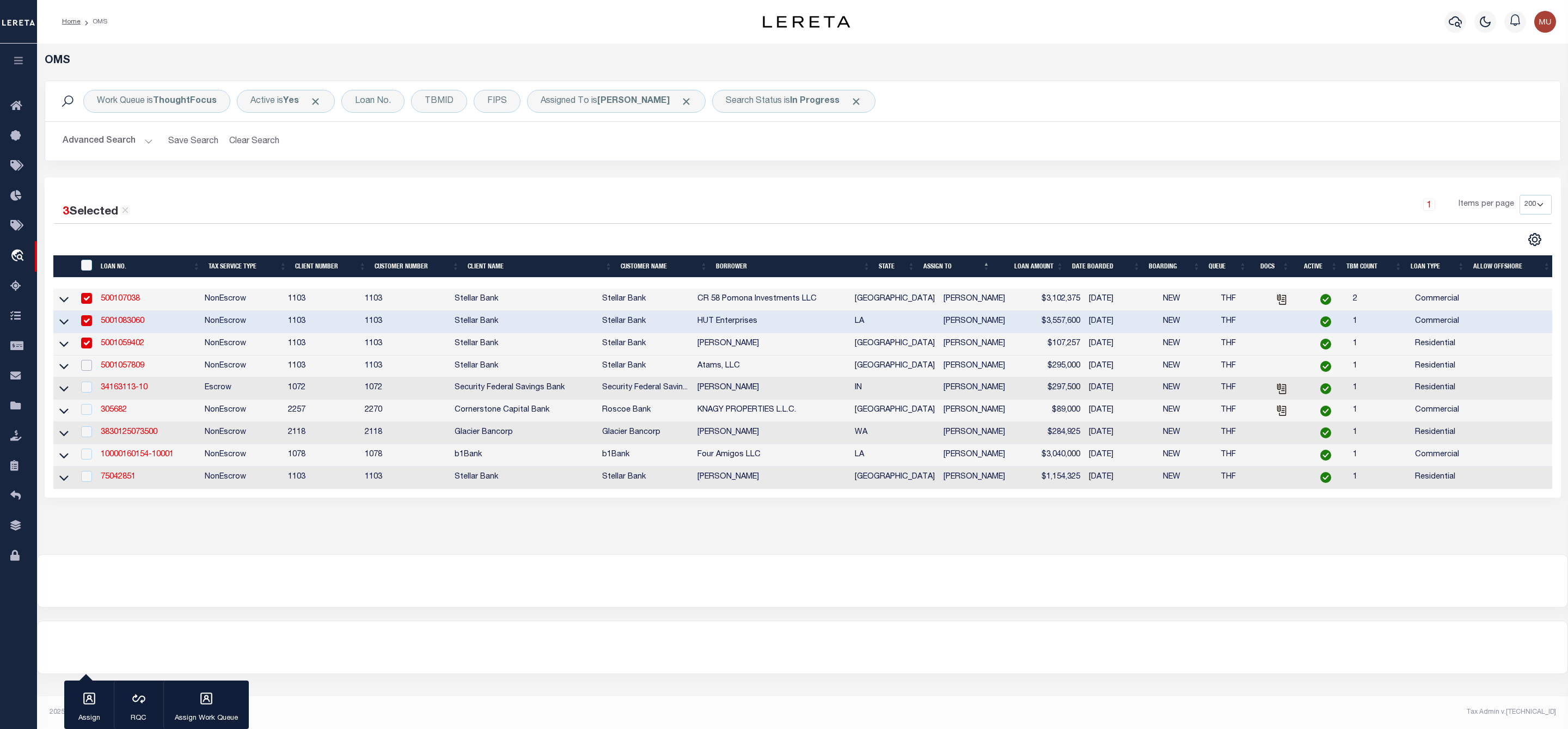
click at [87, 369] on input "checkbox" at bounding box center [87, 366] width 11 height 11
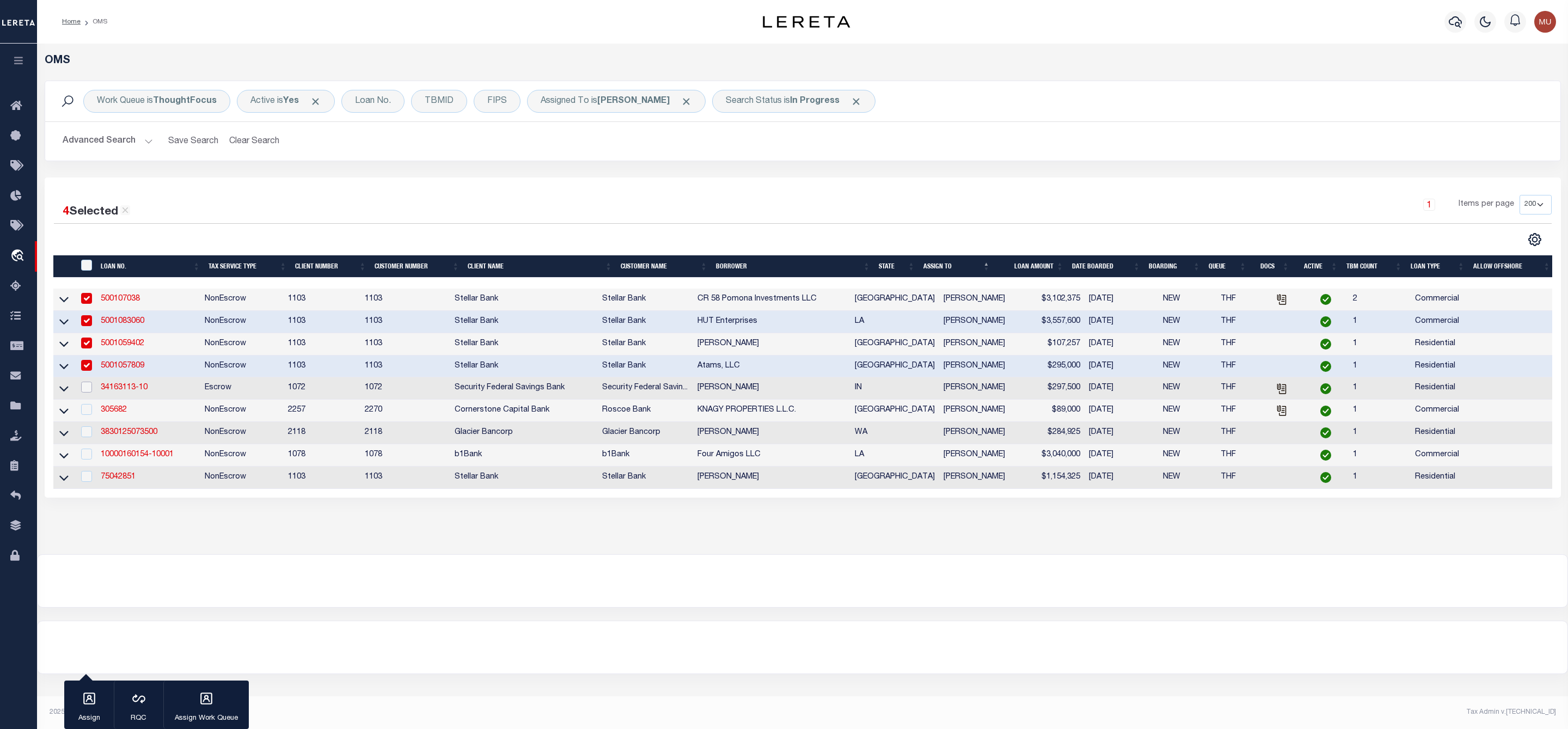
click at [92, 392] on input "checkbox" at bounding box center [87, 387] width 11 height 11
click at [88, 690] on div "button" at bounding box center [89, 700] width 27 height 27
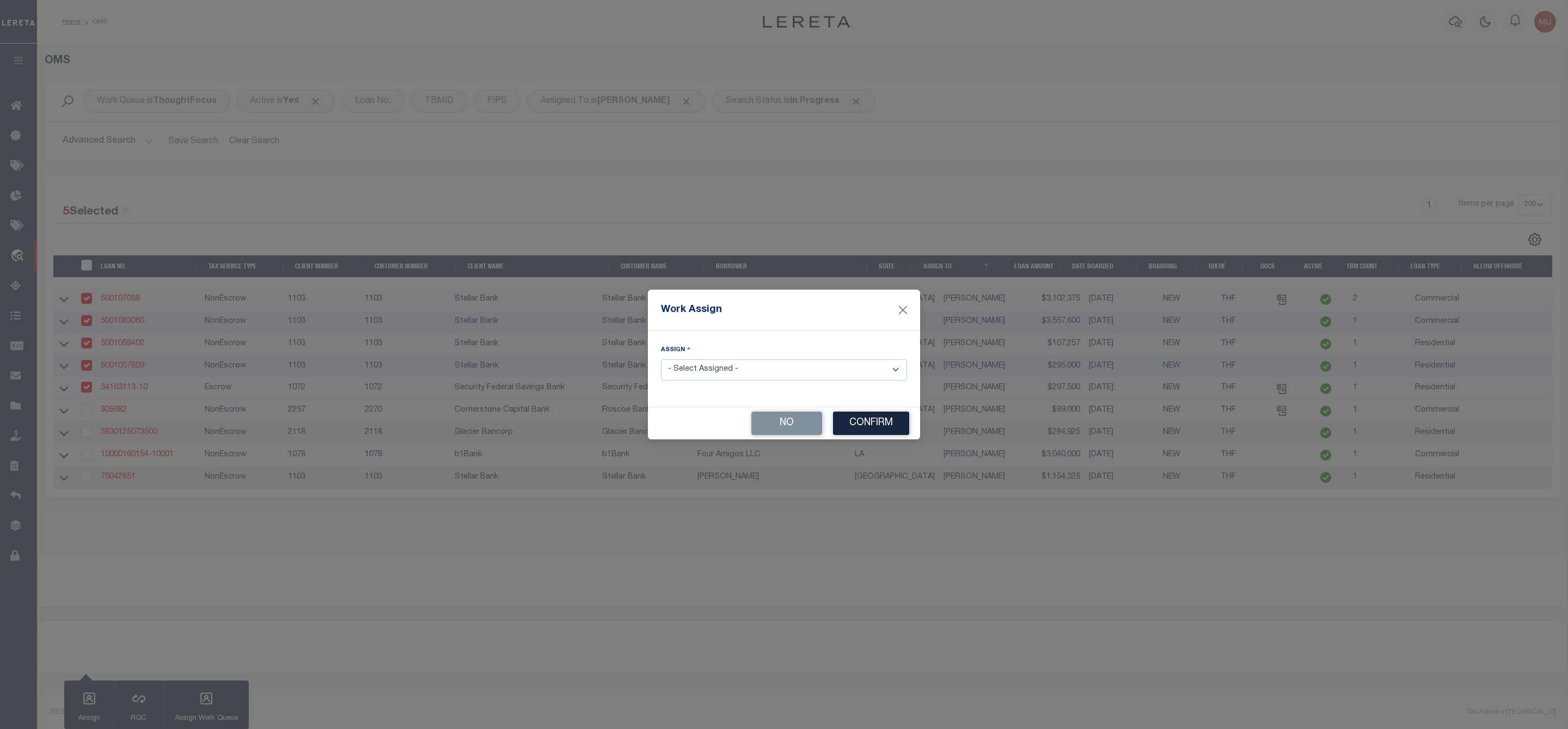
click at [779, 369] on select "- Select Assigned - --Unassigned-- Abdul Muzain Agustin Fernandez Ahmad Darwish…" at bounding box center [783, 370] width 246 height 21
click at [661, 360] on select "- Select Assigned - --Unassigned-- Abdul Muzain Agustin Fernandez Ahmad Darwish…" at bounding box center [783, 370] width 246 height 21
click at [866, 423] on button "Confirm" at bounding box center [871, 423] width 76 height 24
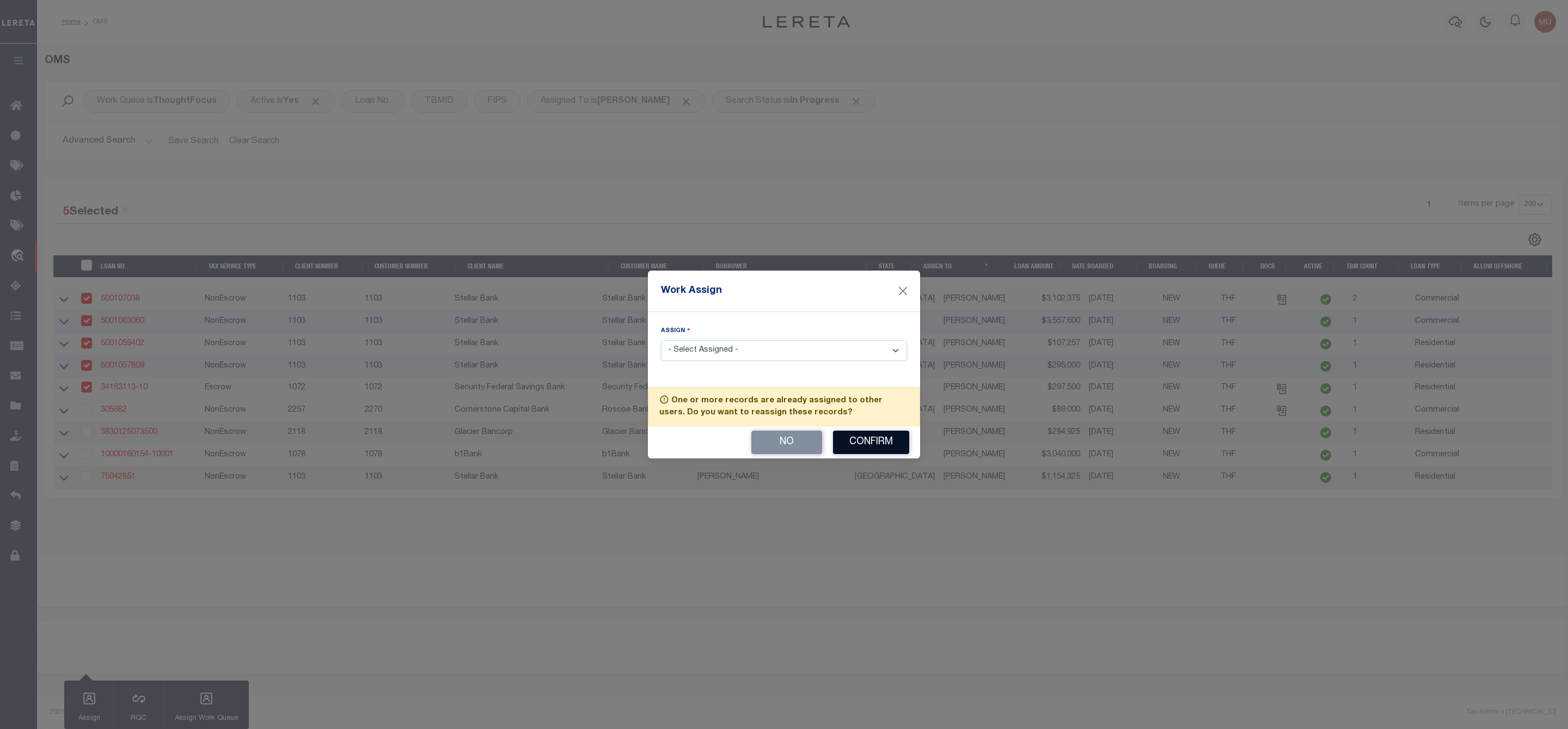
click at [863, 438] on button "Confirm" at bounding box center [871, 443] width 76 height 24
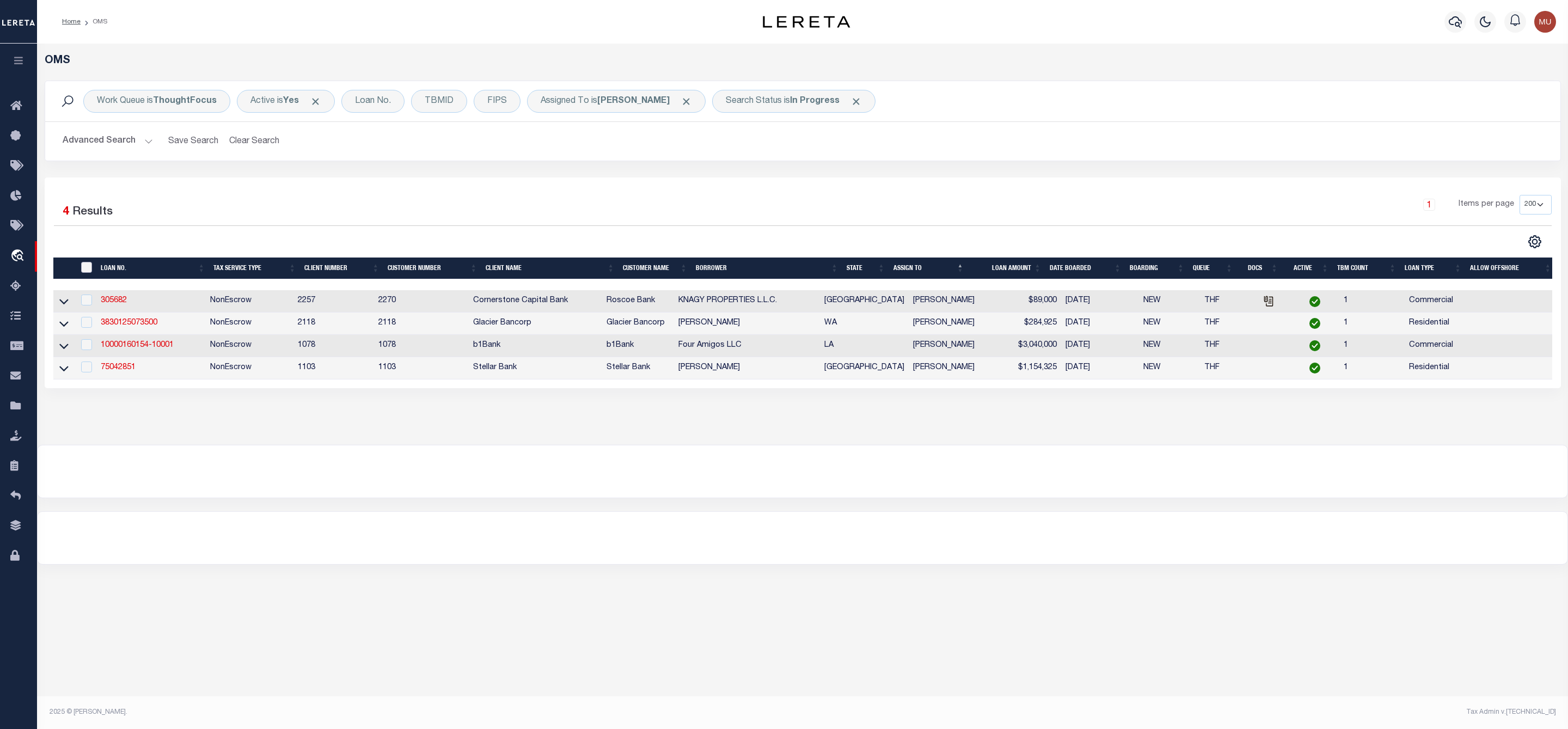
click at [82, 273] on input "" at bounding box center [87, 268] width 11 height 11
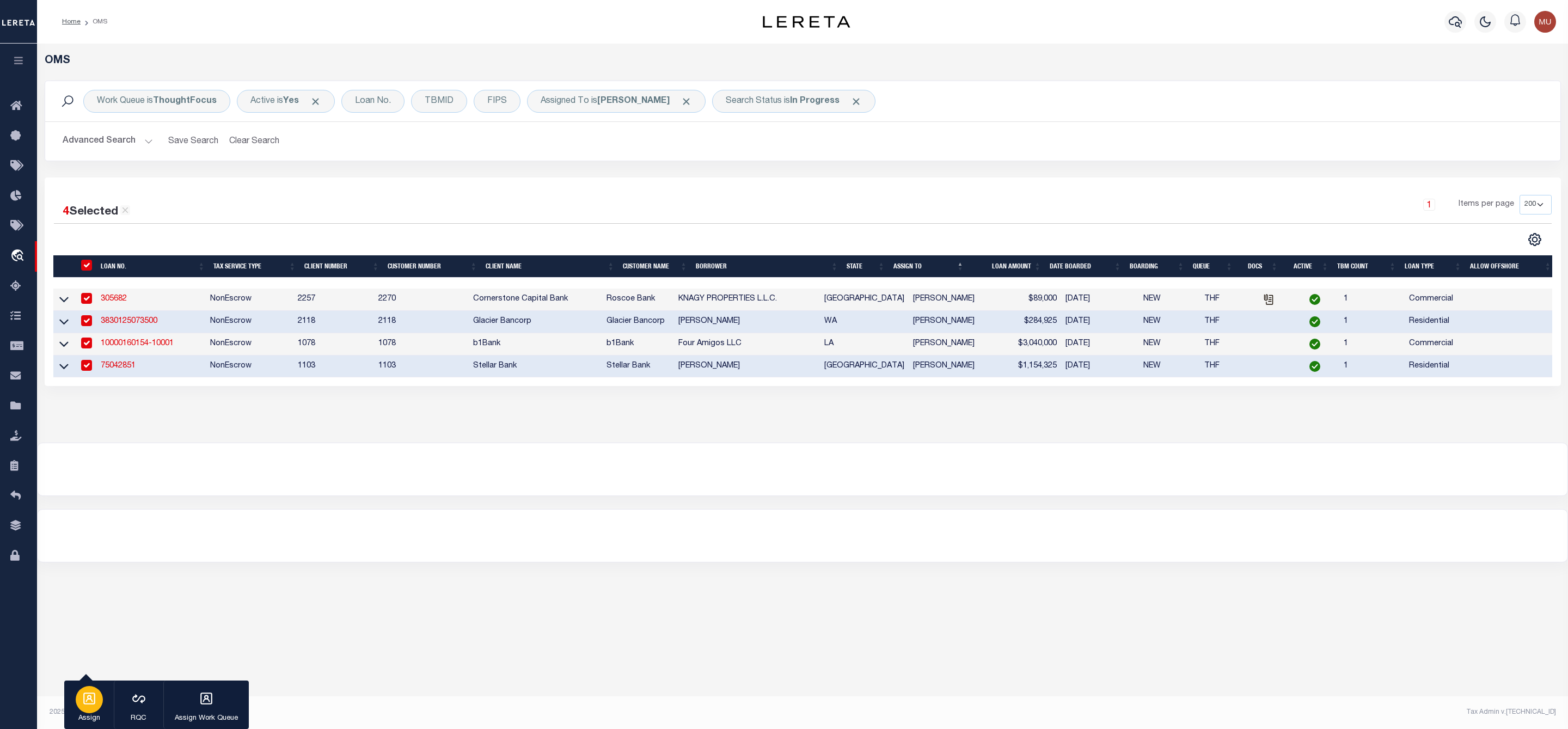
click at [90, 711] on div "button" at bounding box center [89, 700] width 27 height 27
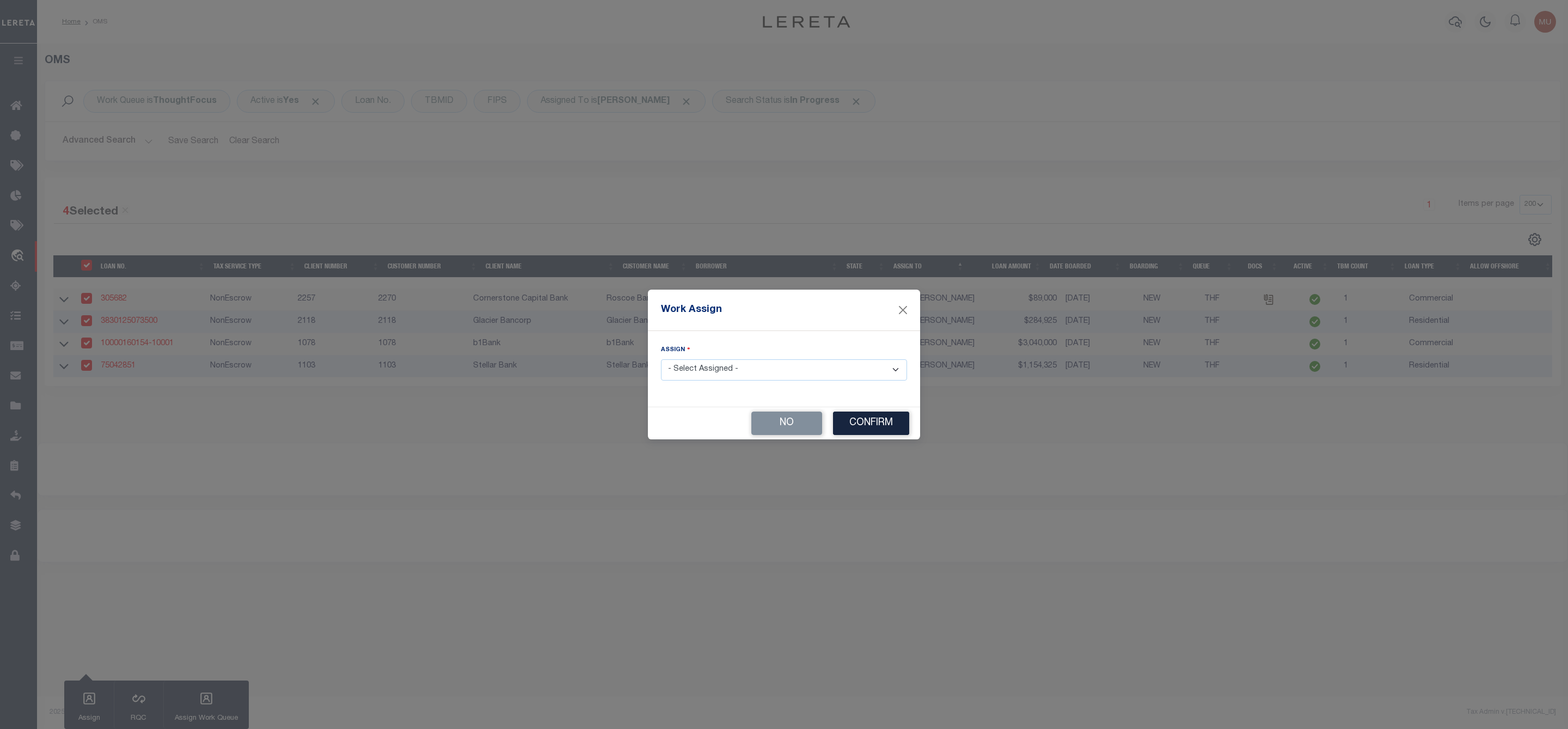
click at [684, 369] on select "- Select Assigned - --Unassigned-- Abdul Muzain Agustin Fernandez Ahmad Darwish…" at bounding box center [783, 370] width 246 height 21
click at [661, 360] on select "- Select Assigned - --Unassigned-- Abdul Muzain Agustin Fernandez Ahmad Darwish…" at bounding box center [783, 370] width 246 height 21
click at [880, 427] on button "Confirm" at bounding box center [871, 423] width 76 height 24
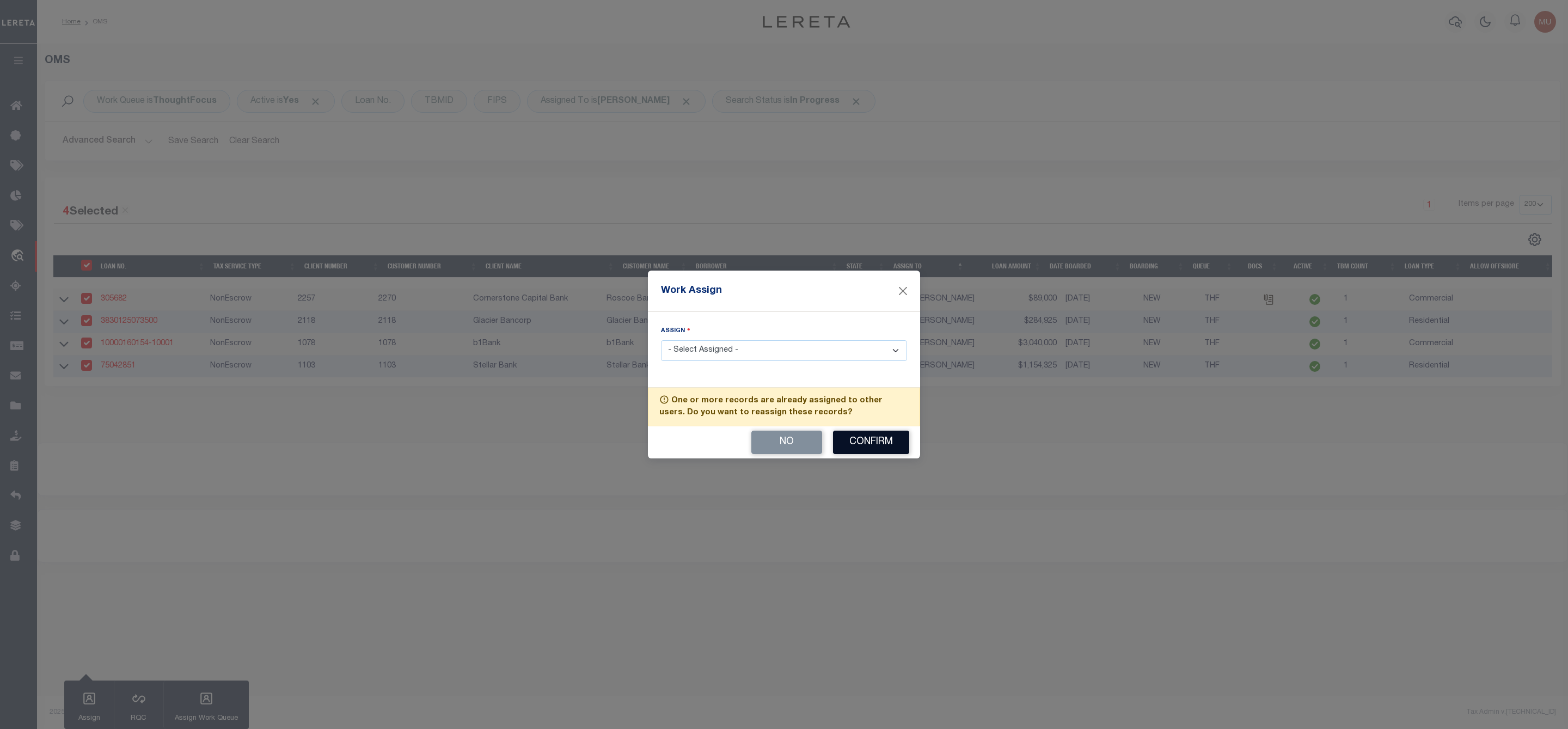
click at [880, 450] on button "Confirm" at bounding box center [871, 443] width 76 height 24
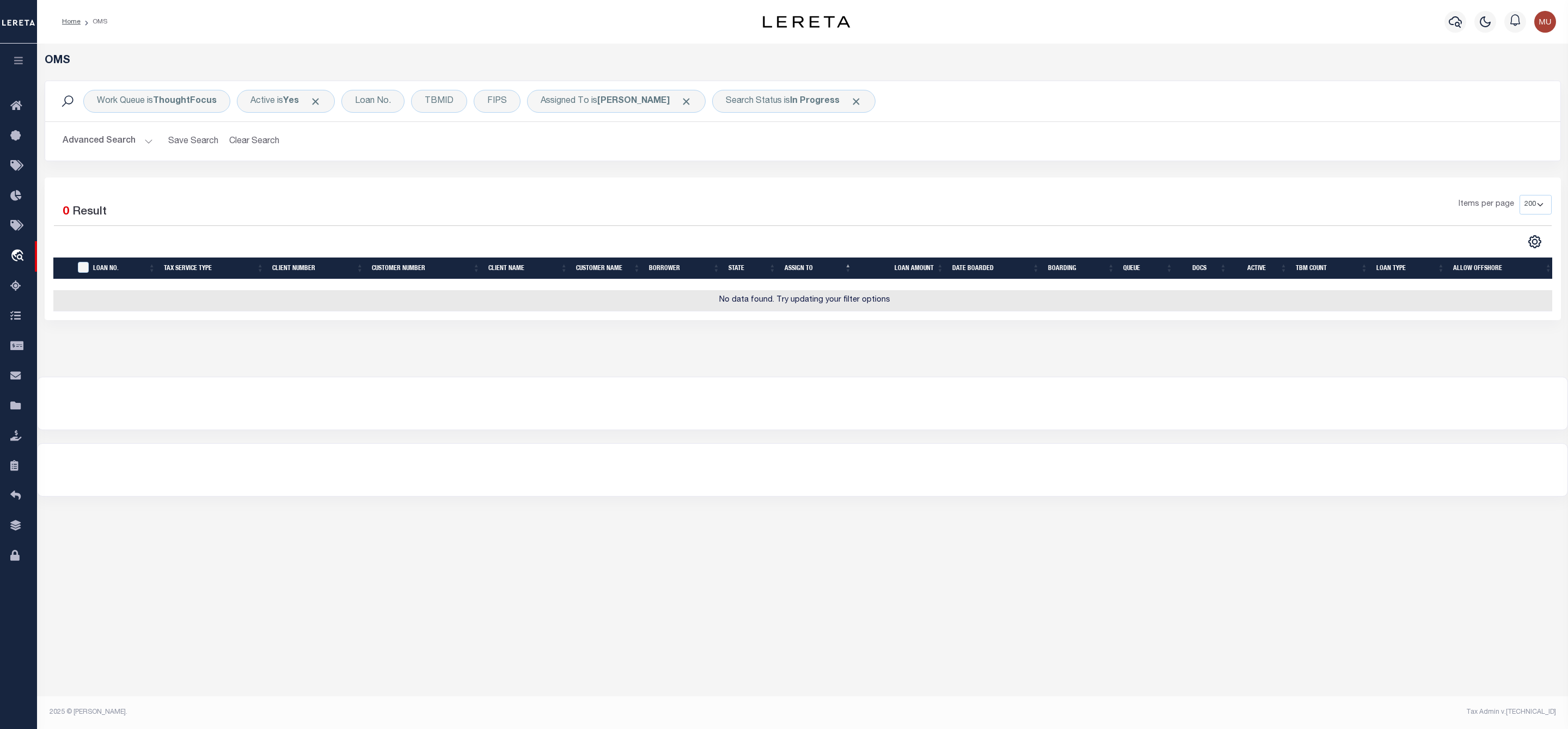
click at [372, 520] on div "OMS Work Queue is ThoughtFocus Active is Yes Loan No. TBMID FIPS Assigned To is…" at bounding box center [803, 371] width 1531 height 656
click at [620, 101] on b "[PERSON_NAME]" at bounding box center [633, 101] width 73 height 9
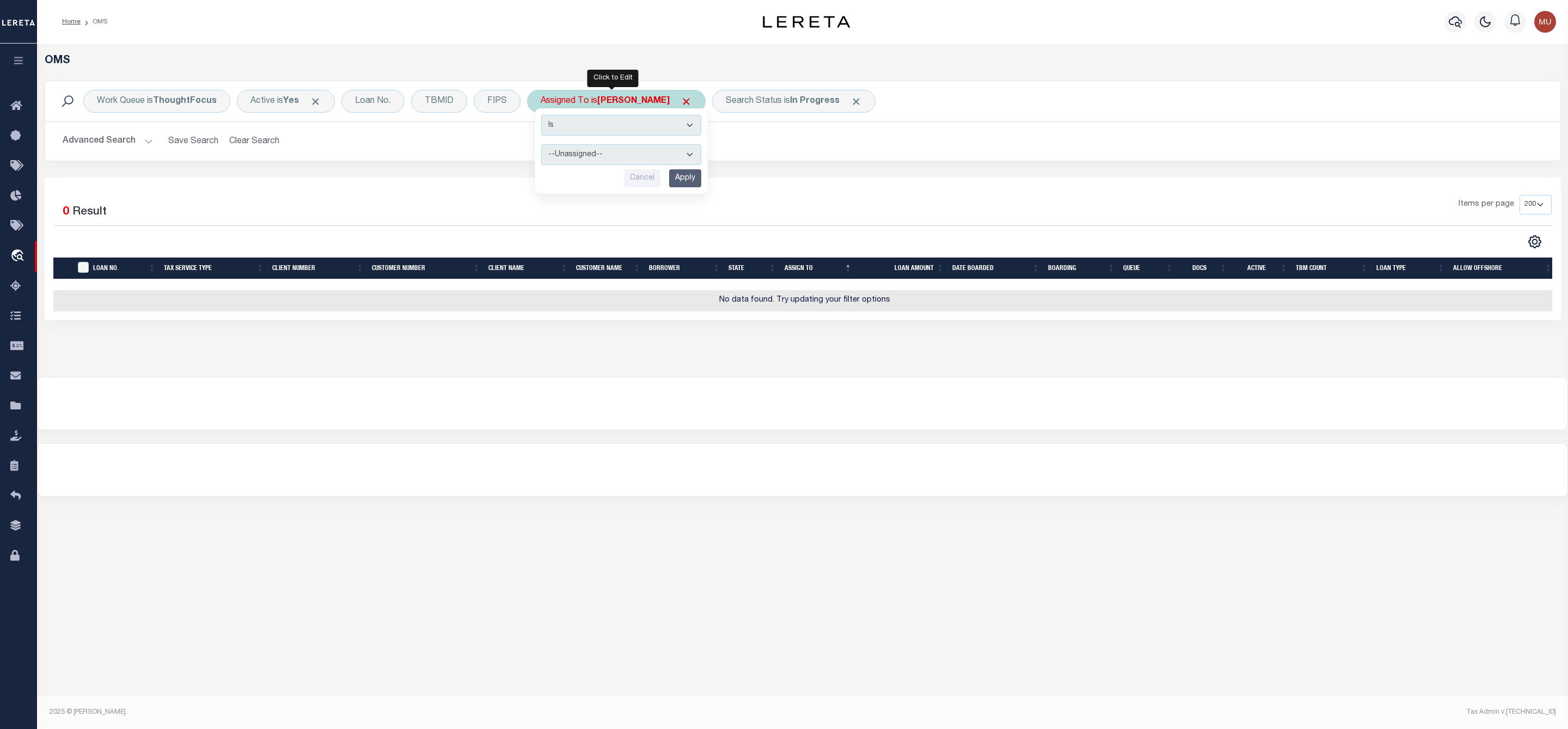
click at [593, 152] on select "--Unassigned-- Abdul Muzain Agustin Fernandez Ahmad Darwish Alberto Estrada All…" at bounding box center [621, 154] width 160 height 20
click at [543, 146] on select "--Unassigned-- Abdul Muzain Agustin Fernandez Ahmad Darwish Alberto Estrada All…" at bounding box center [621, 154] width 160 height 20
click at [673, 180] on input "Apply" at bounding box center [685, 178] width 32 height 18
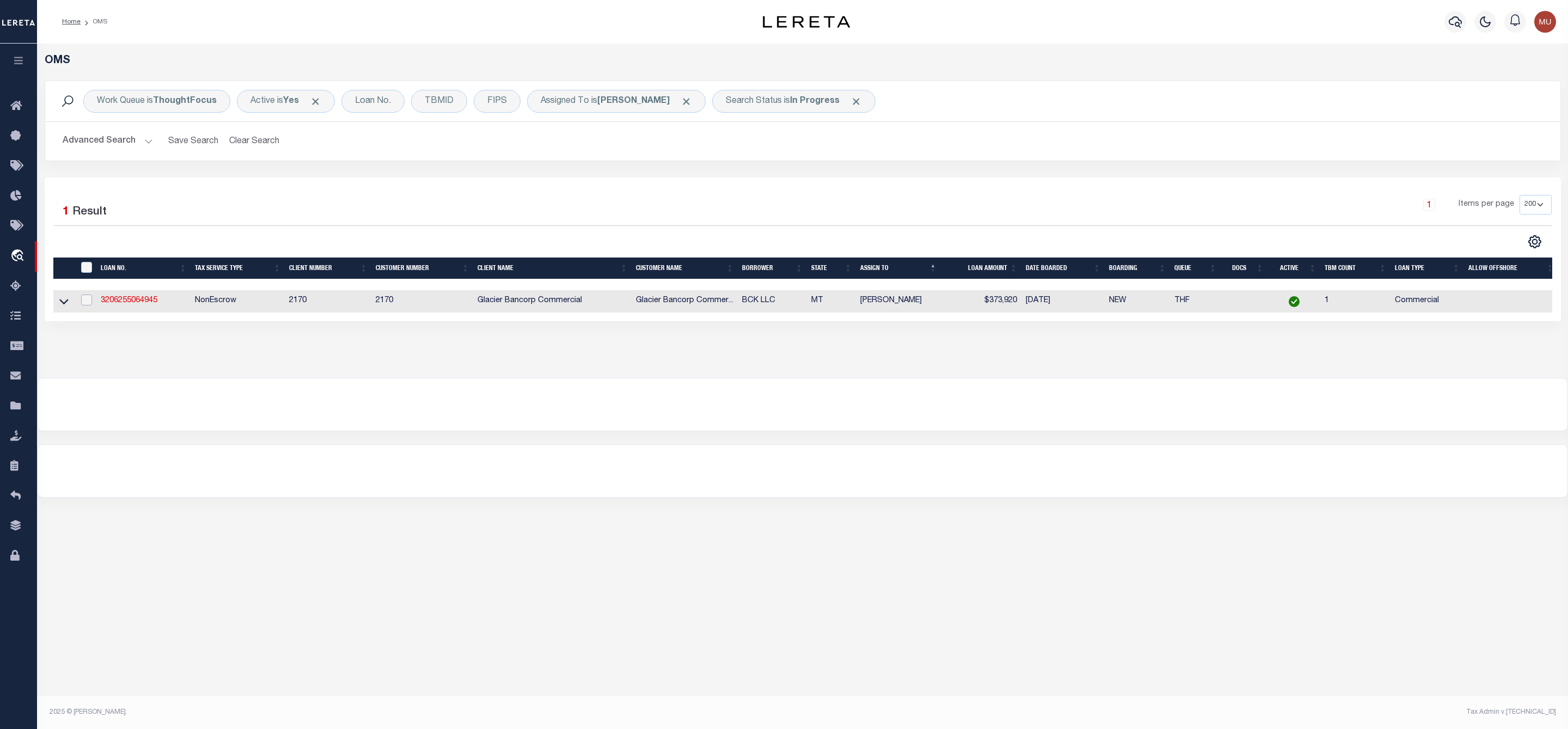
click at [87, 299] on input "checkbox" at bounding box center [87, 300] width 11 height 11
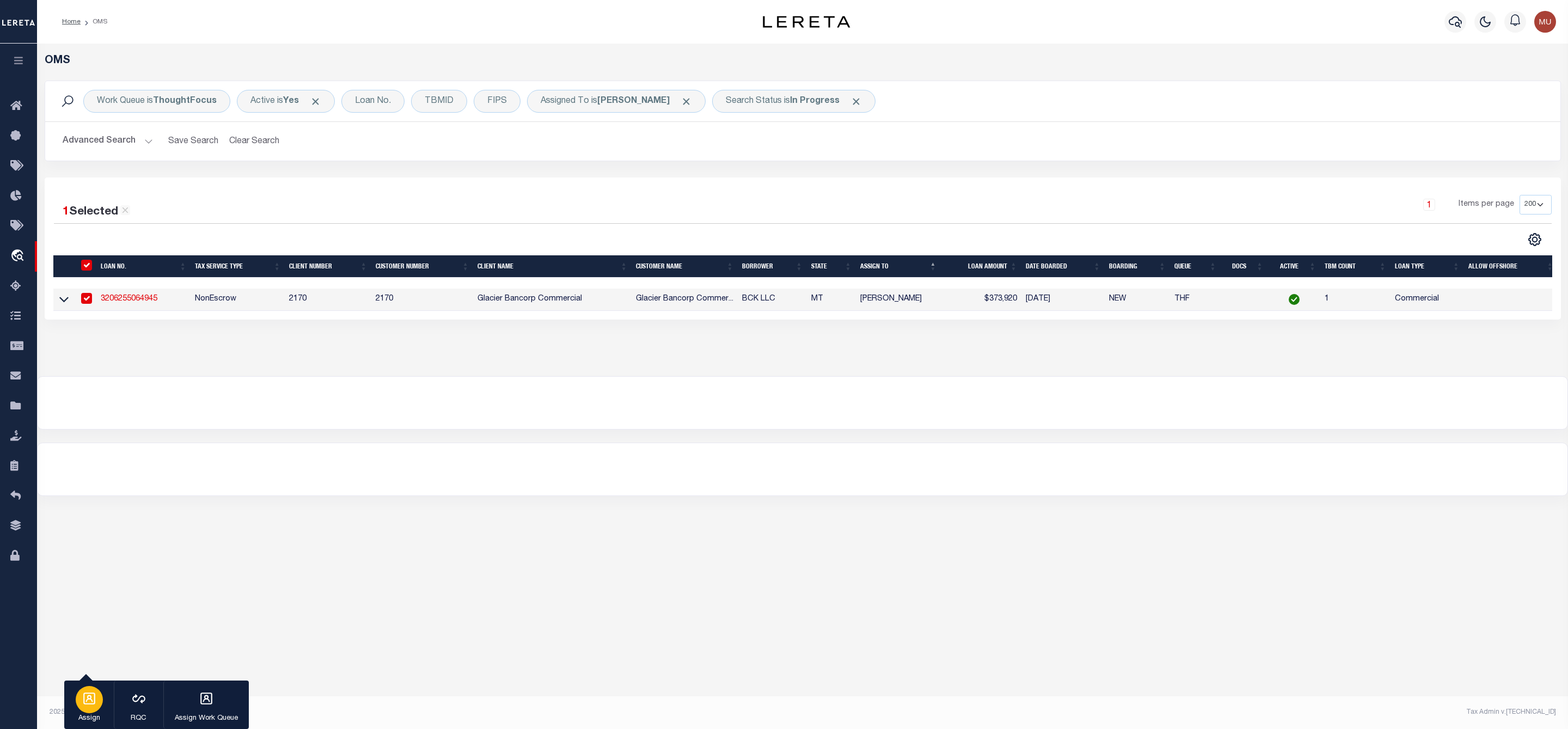
click at [87, 700] on icon "button" at bounding box center [89, 699] width 14 height 14
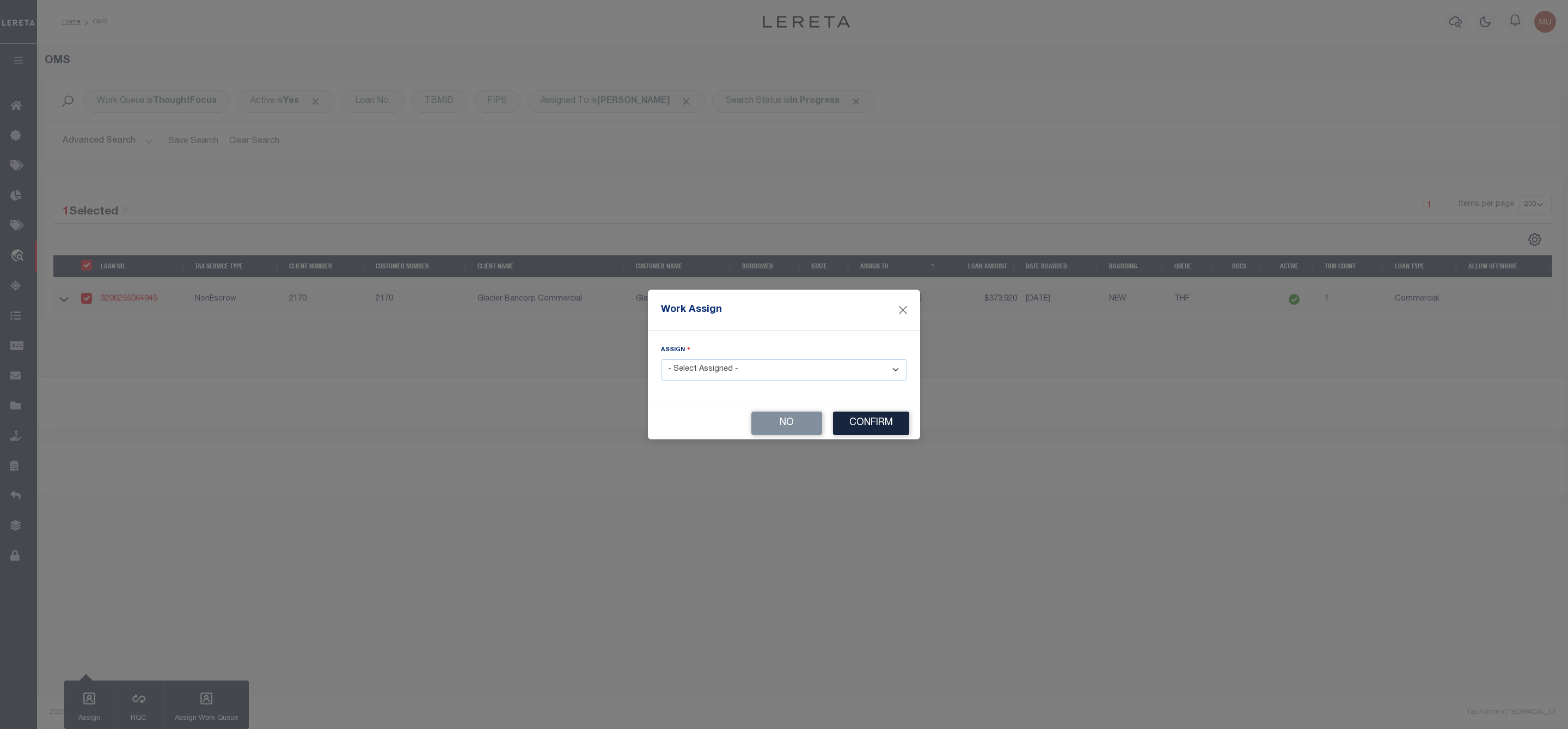
click at [679, 366] on select "- Select Assigned - --Unassigned-- Abdul Muzain Agustin Fernandez Ahmad Darwish…" at bounding box center [783, 370] width 246 height 21
click at [661, 360] on select "- Select Assigned - --Unassigned-- Abdul Muzain Agustin Fernandez Ahmad Darwish…" at bounding box center [783, 370] width 246 height 21
click at [895, 422] on button "Confirm" at bounding box center [871, 423] width 76 height 24
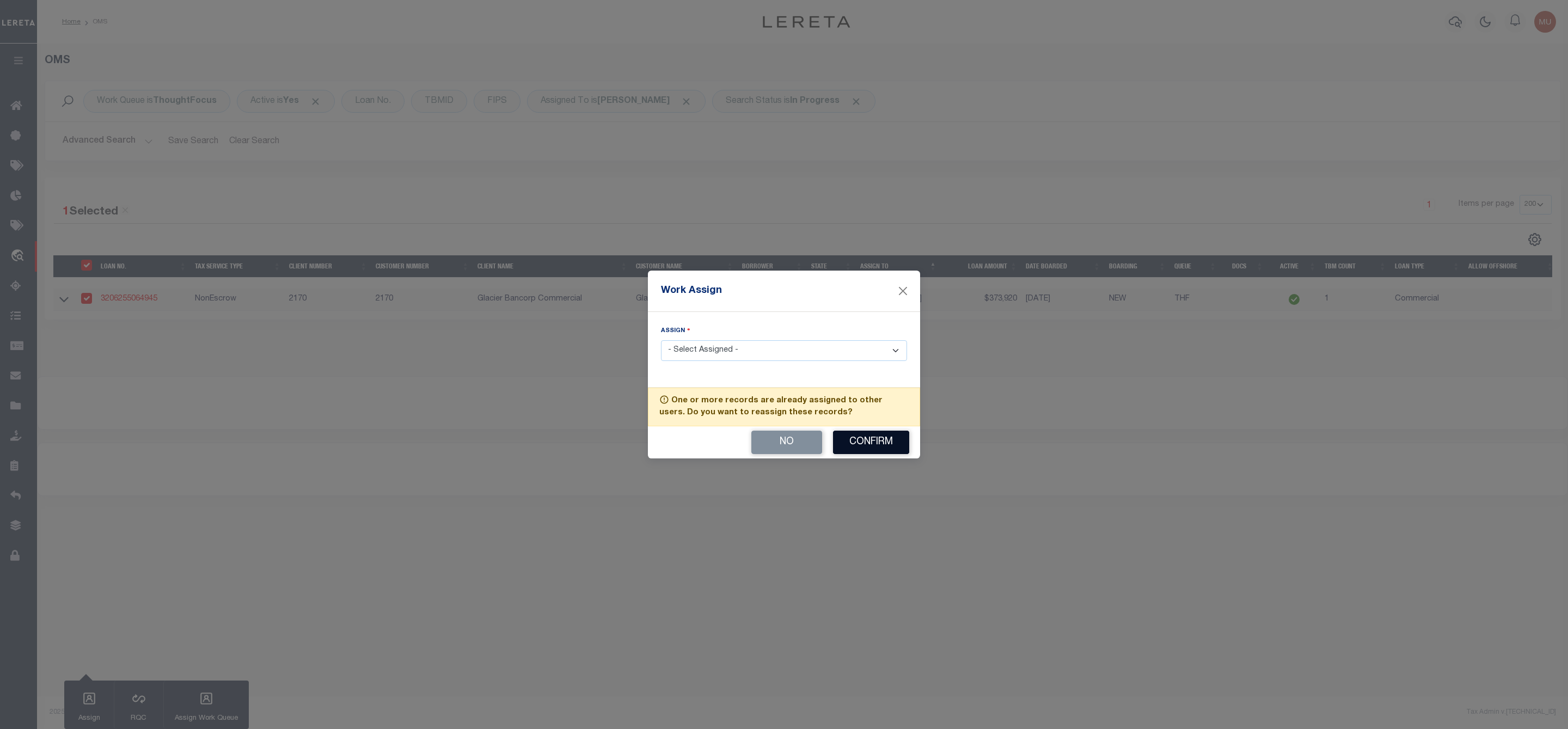
click at [881, 444] on button "Confirm" at bounding box center [871, 443] width 76 height 24
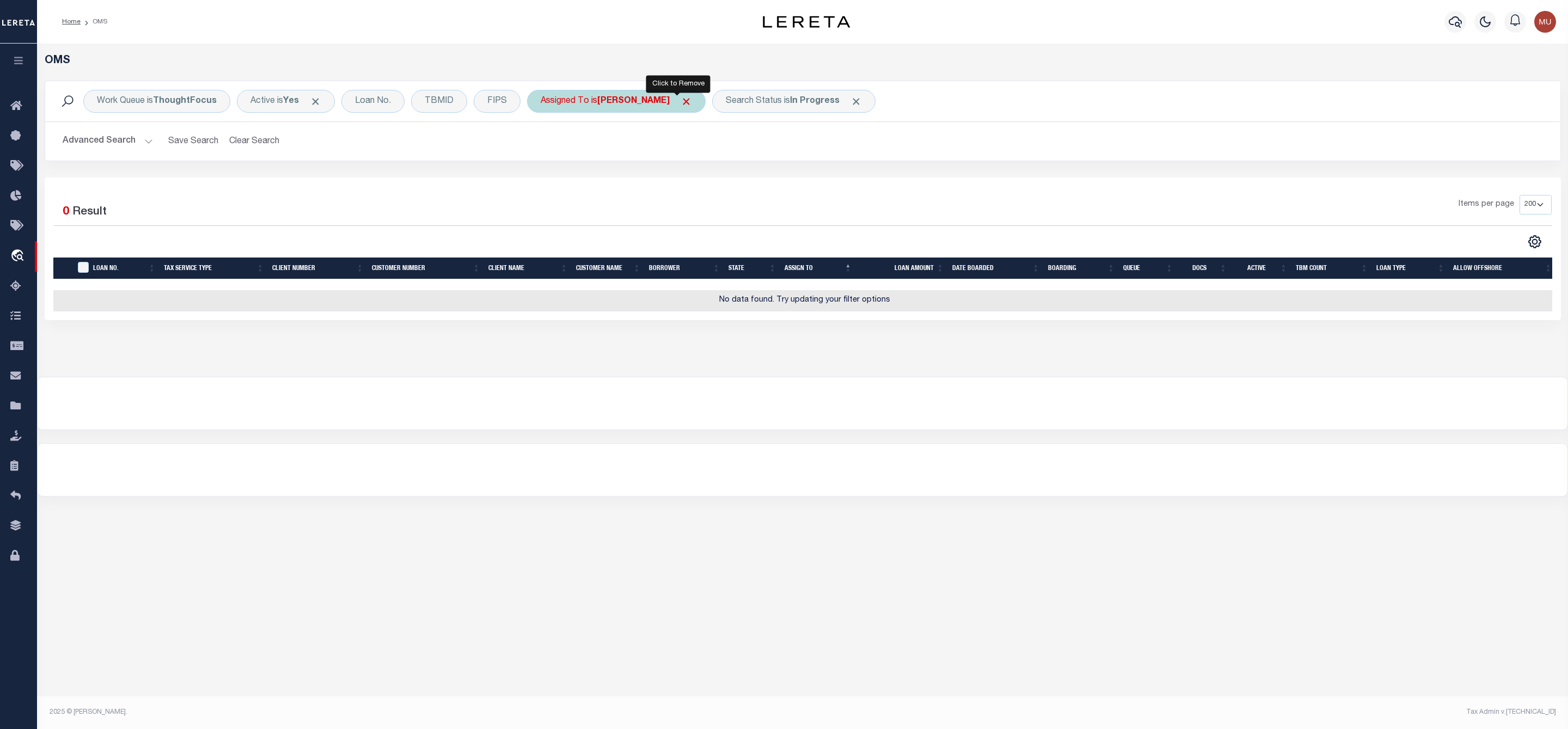
click at [680, 104] on span "Click to Remove" at bounding box center [686, 102] width 11 height 11
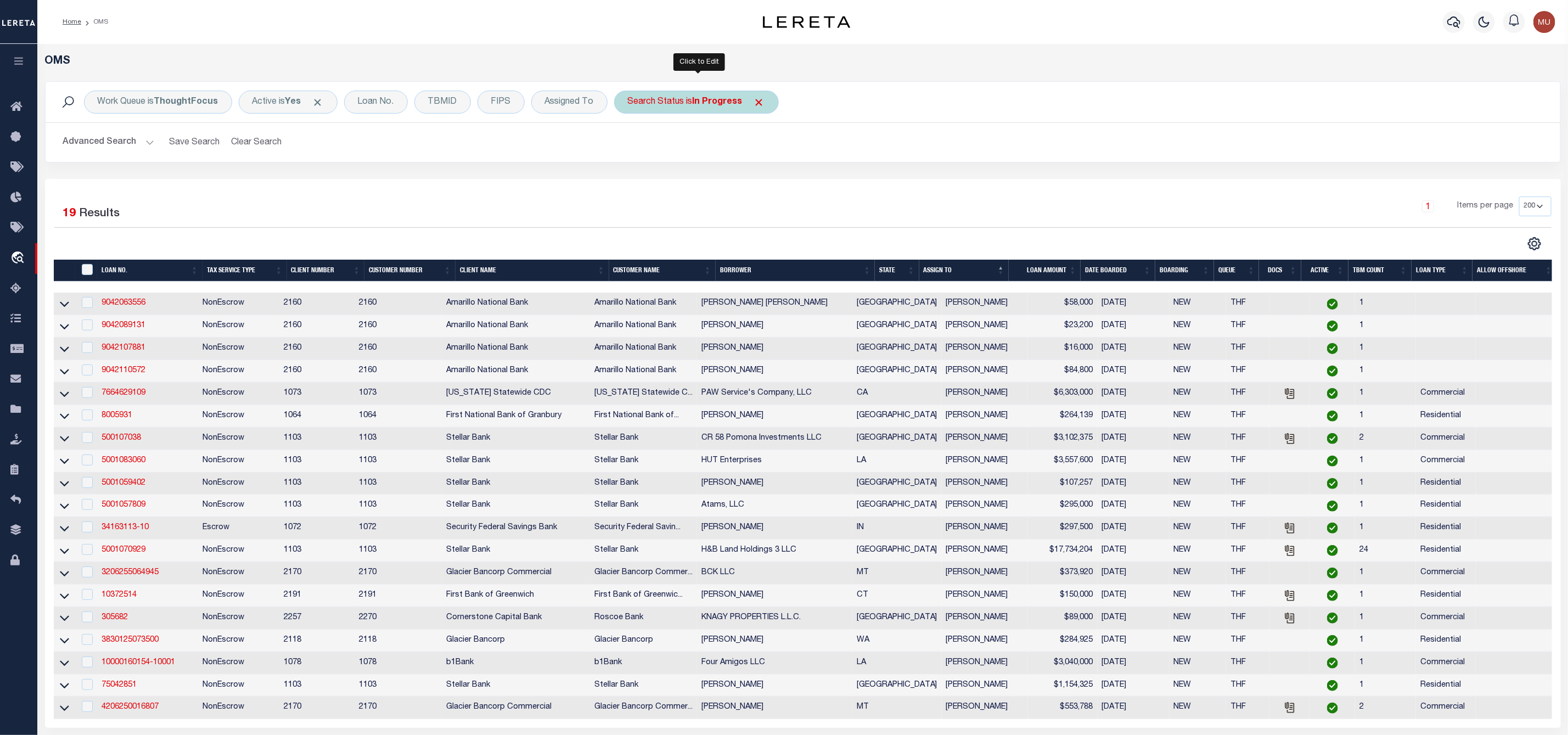
click at [680, 106] on div "Search Status is In Progress" at bounding box center [697, 102] width 165 height 23
click at [672, 156] on select "Automated Search Bad Parcel Complete Duplicate Parcel High Dollar Reporting In …" at bounding box center [709, 156] width 161 height 21
click at [630, 147] on select "Automated Search Bad Parcel Complete Duplicate Parcel High Dollar Reporting In …" at bounding box center [709, 156] width 161 height 21
click at [771, 187] on input "Apply" at bounding box center [773, 179] width 32 height 18
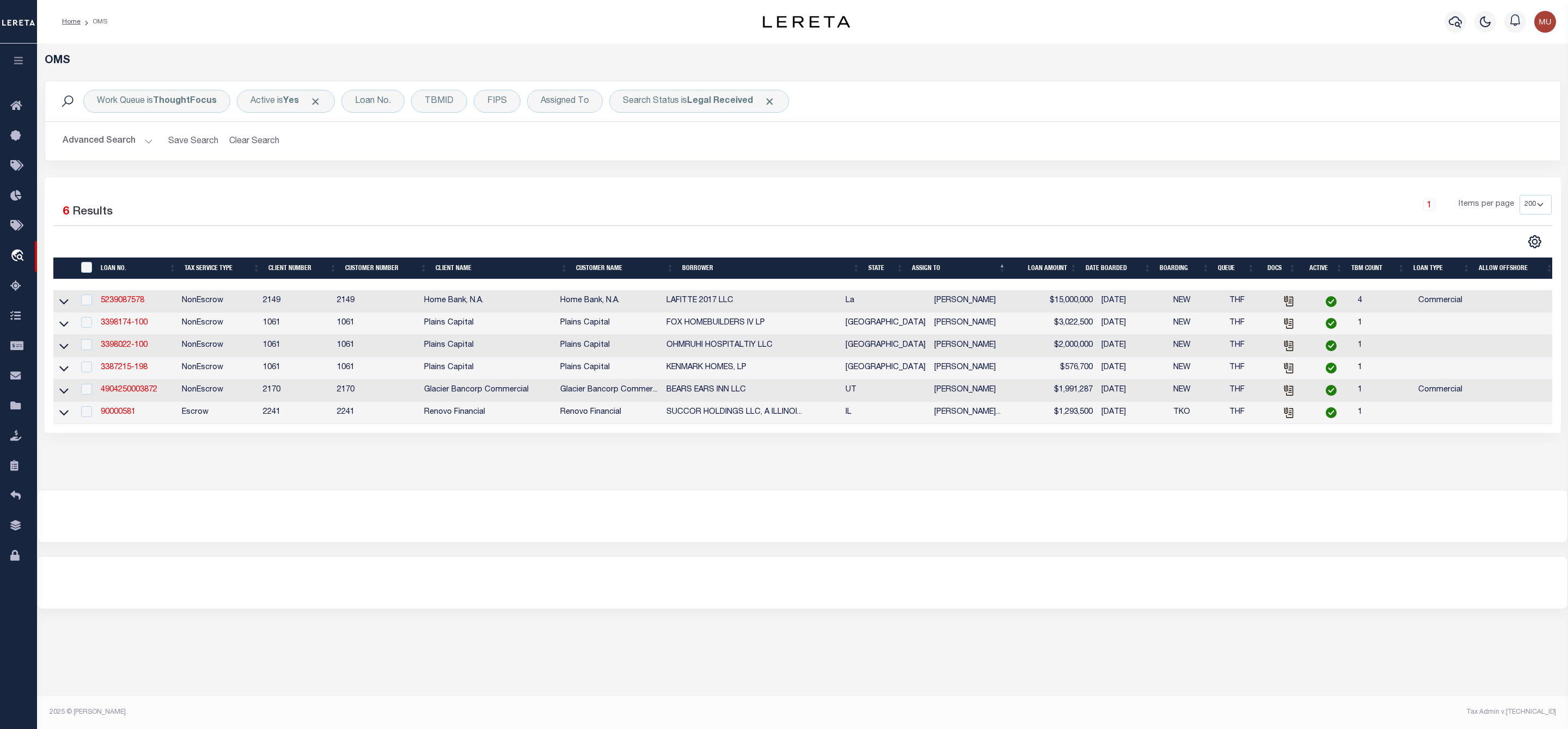
click at [1111, 131] on h2 "Advanced Search Save Search Clear Search tblSearchTopScreen_dynamictable_____De…" at bounding box center [803, 141] width 1498 height 21
